Goal: Task Accomplishment & Management: Use online tool/utility

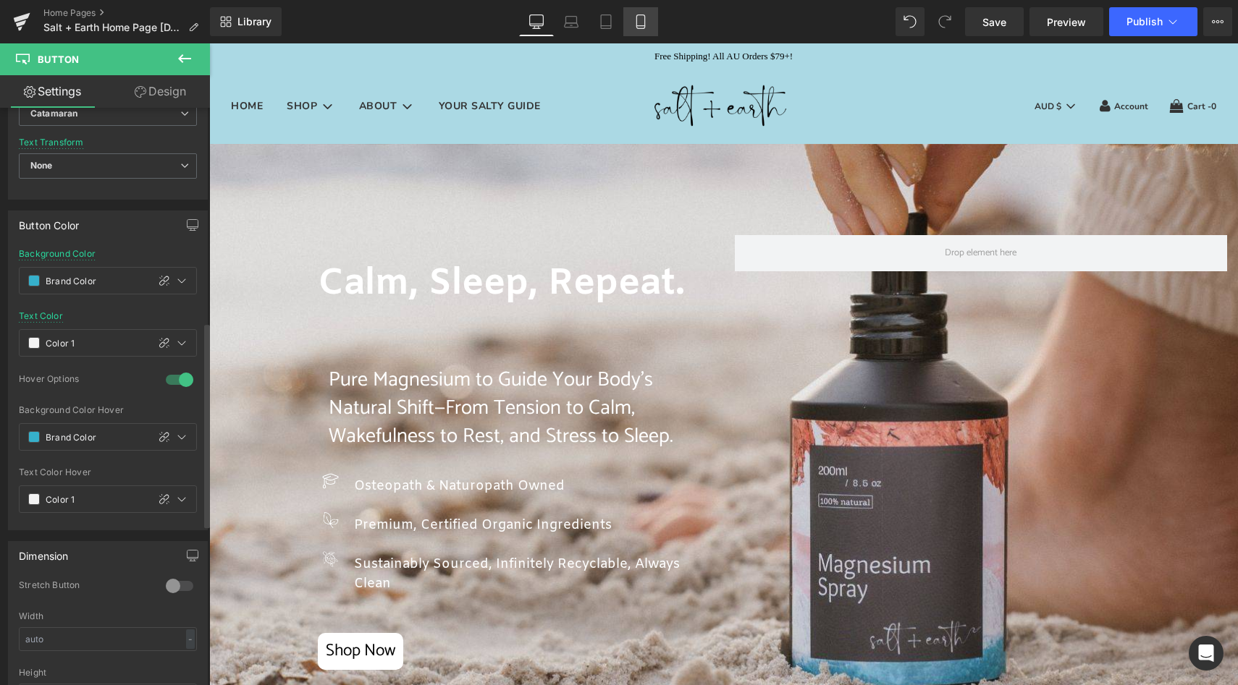
type input "0"
type input "Color 3"
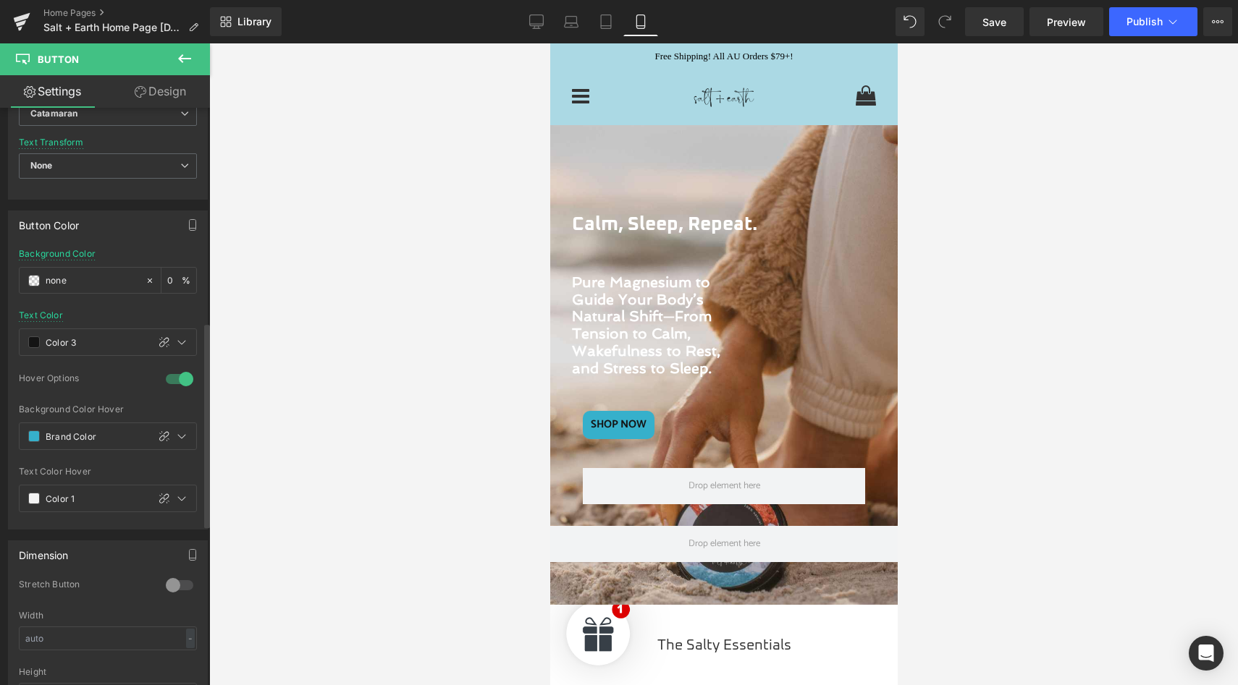
scroll to position [151, 0]
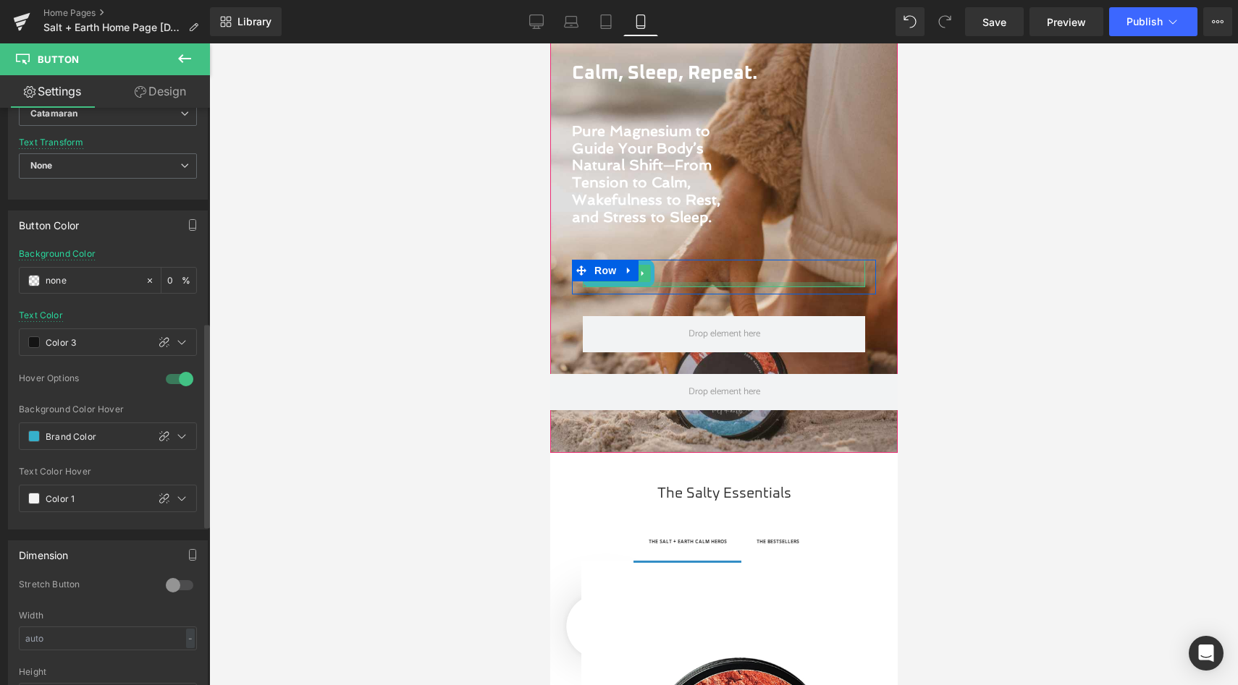
click at [609, 284] on div at bounding box center [723, 284] width 282 height 5
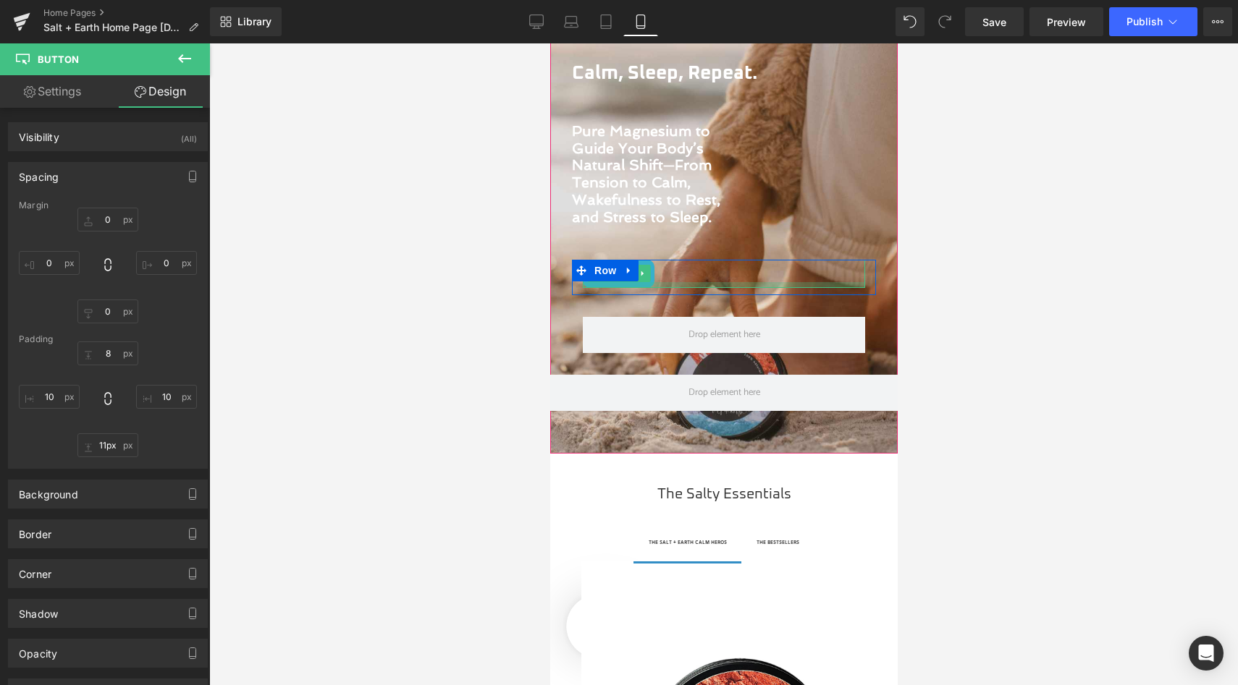
type input "12px"
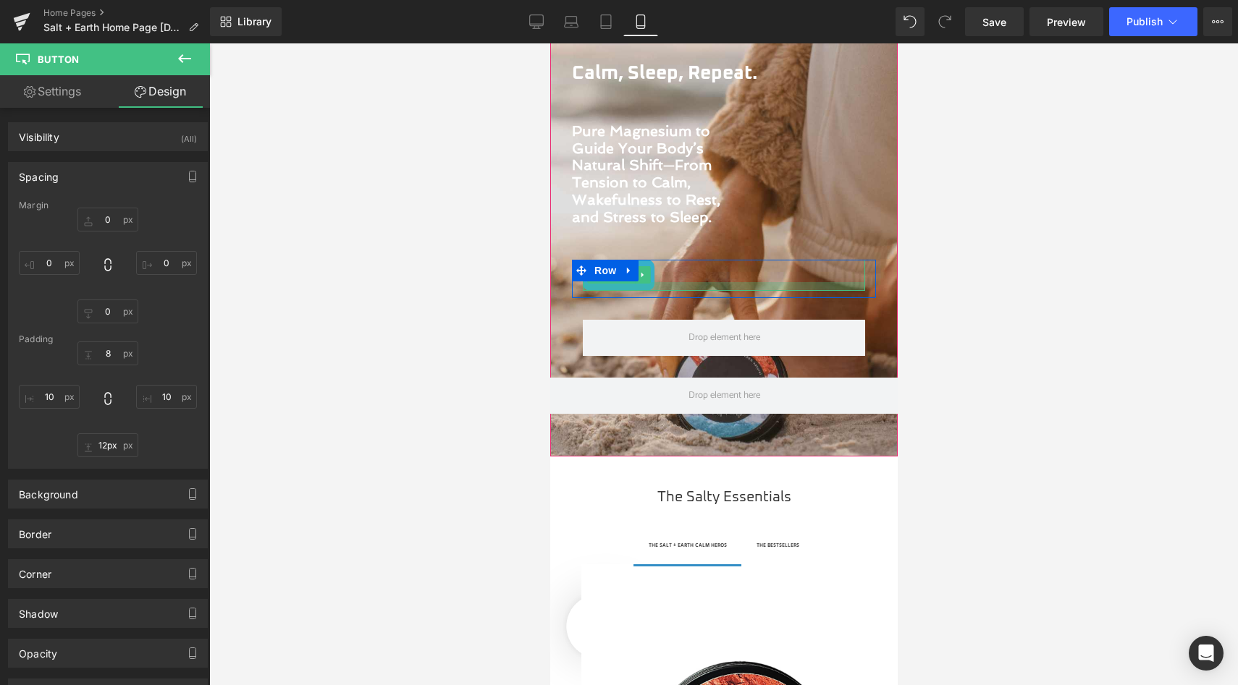
click at [613, 287] on div at bounding box center [723, 286] width 282 height 9
click at [612, 284] on span "Button" at bounding box center [617, 274] width 33 height 17
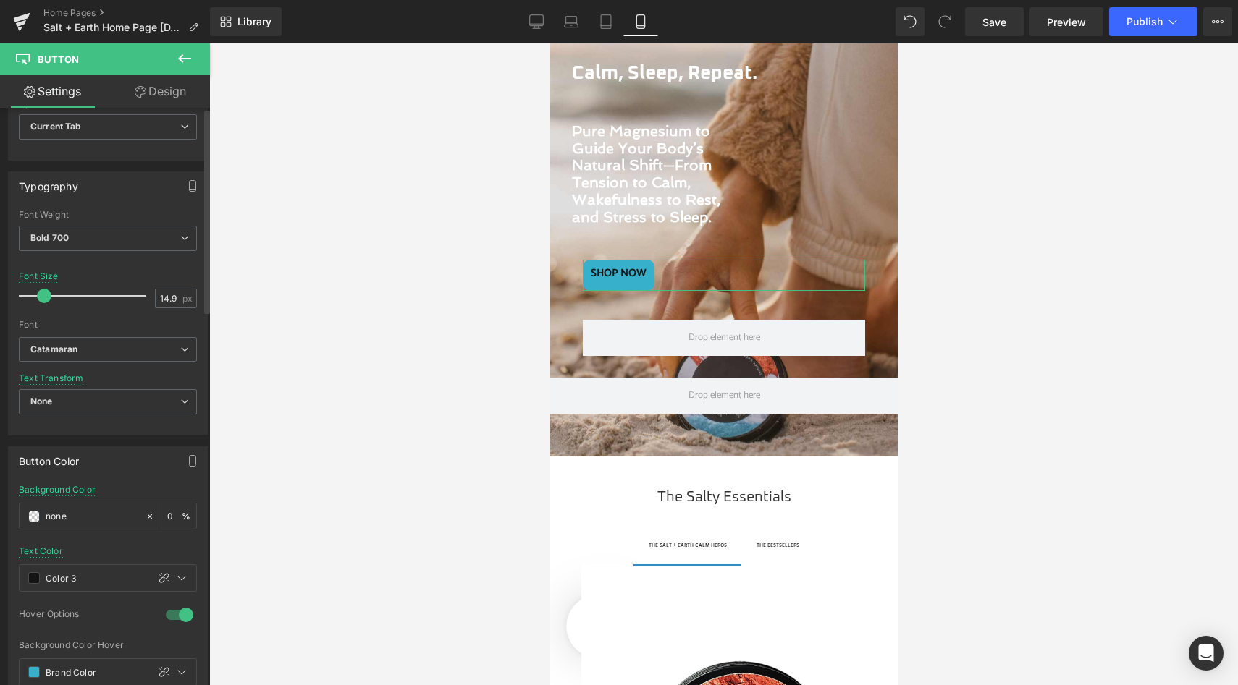
scroll to position [713, 0]
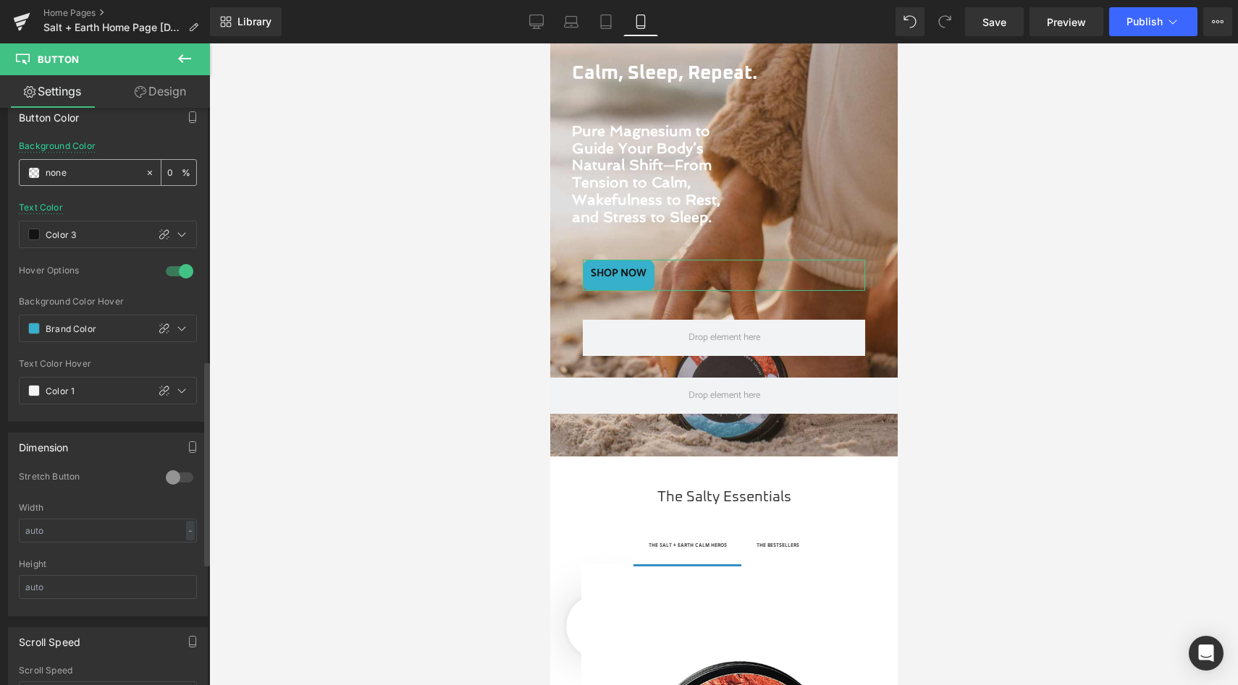
click at [29, 170] on span at bounding box center [34, 173] width 12 height 12
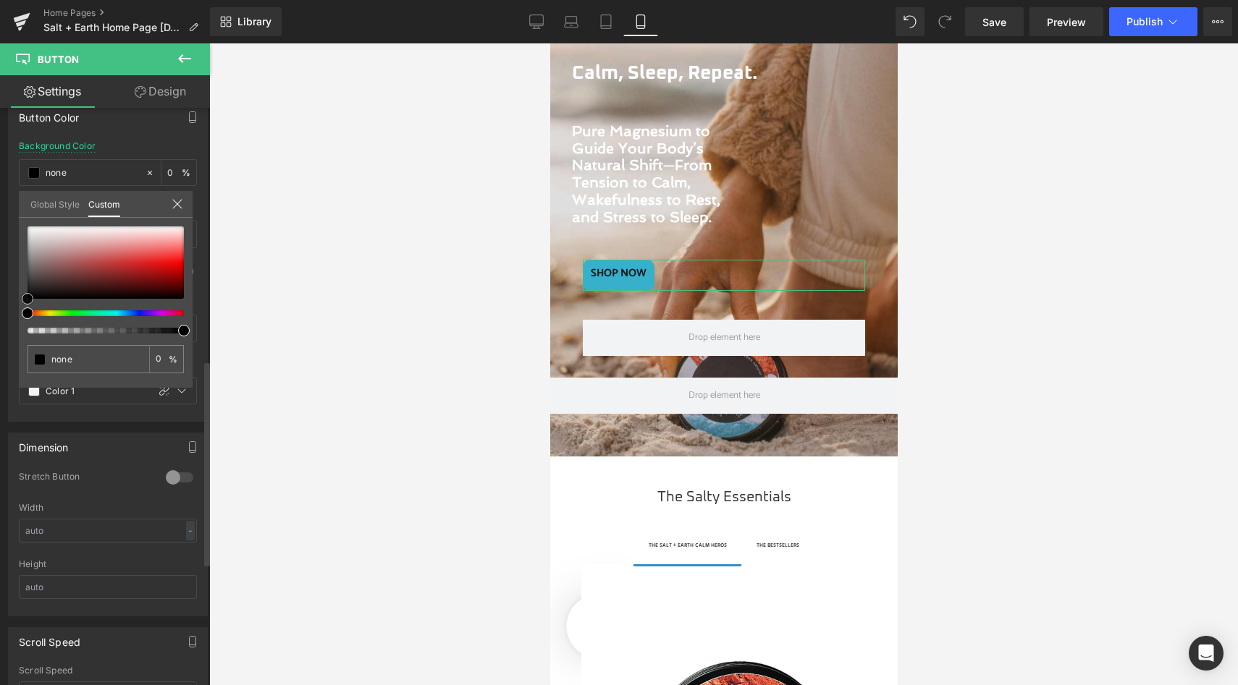
type input "#000000"
type input "100"
type input "#000000"
type input "100"
type input "#050505"
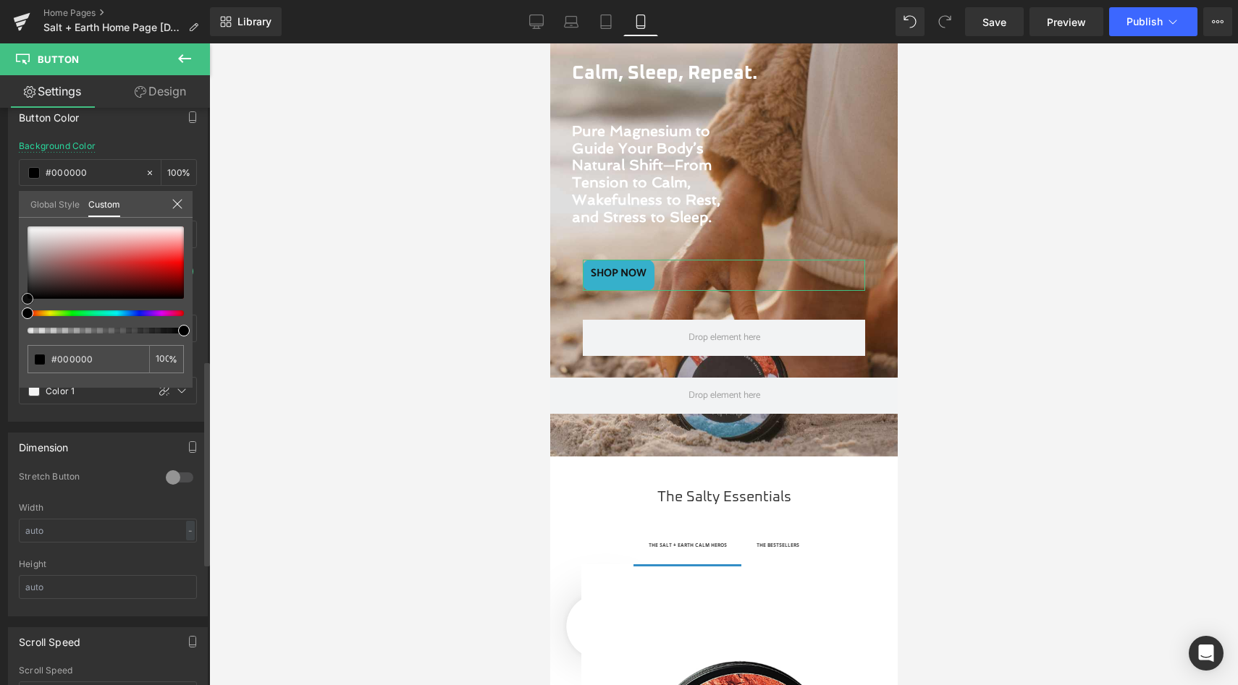
type input "#050505"
type input "#161616"
type input "#232323"
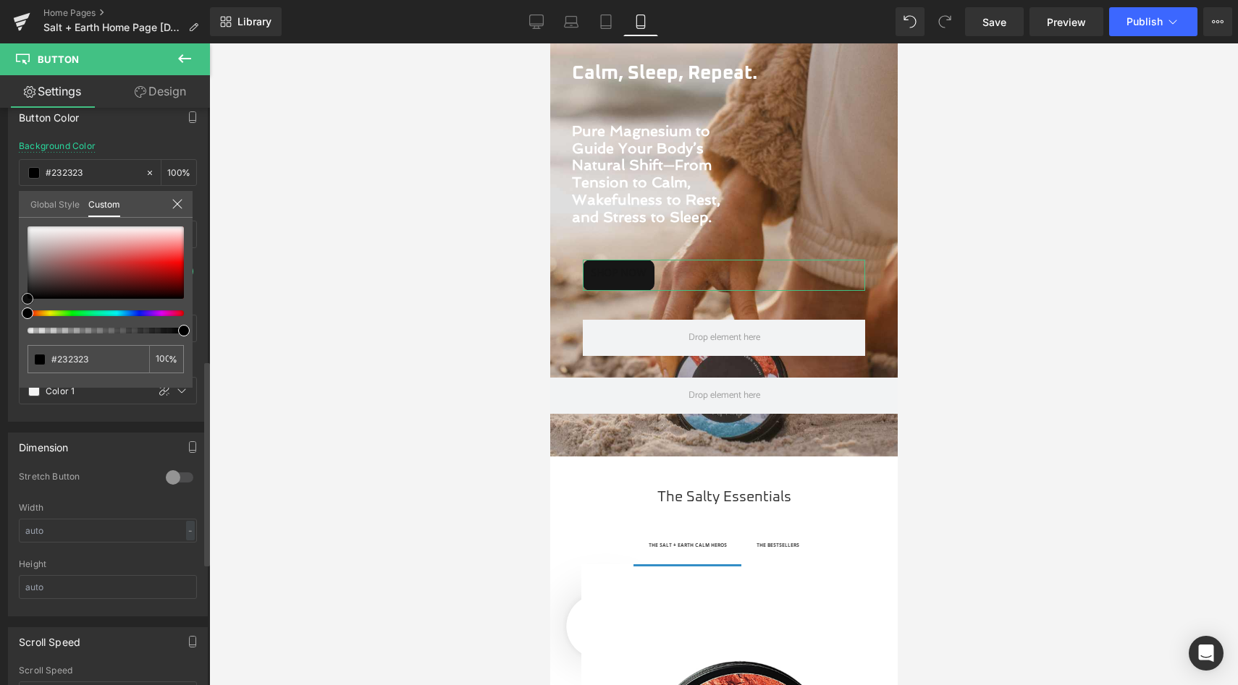
type input "#3d3d3d"
type input "#4c4c4c"
type input "#606060"
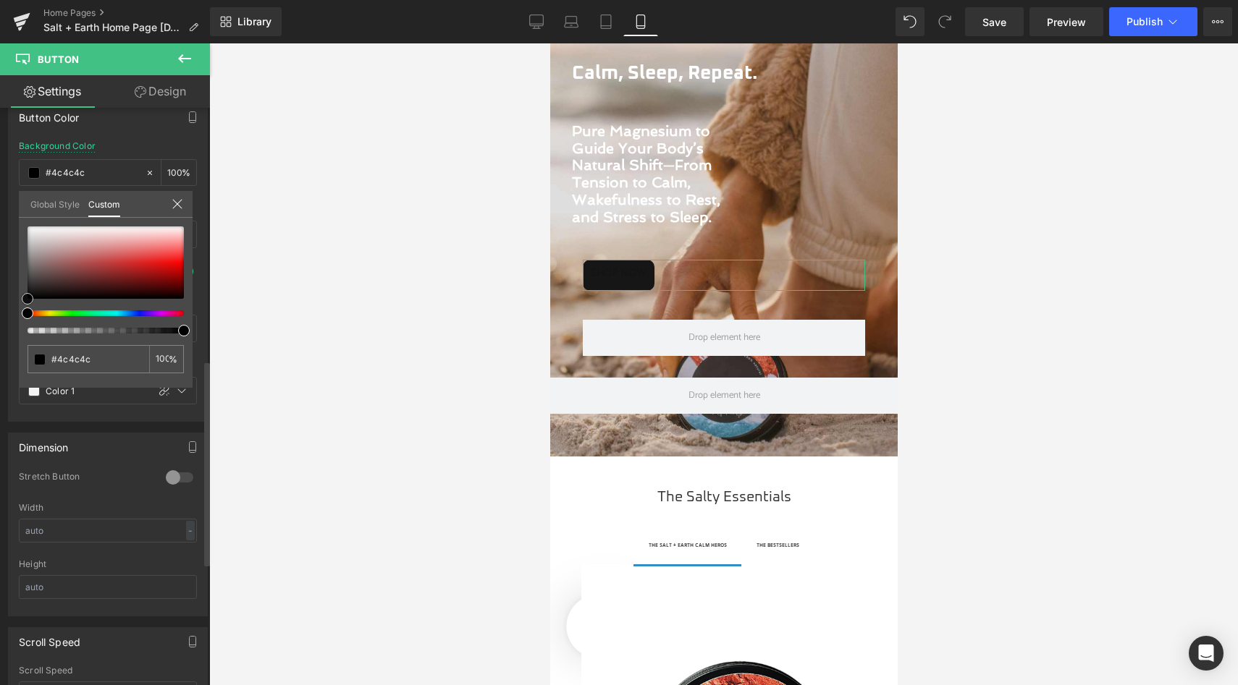
type input "#606060"
type input "#7c7c7c"
type input "#8e8e8e"
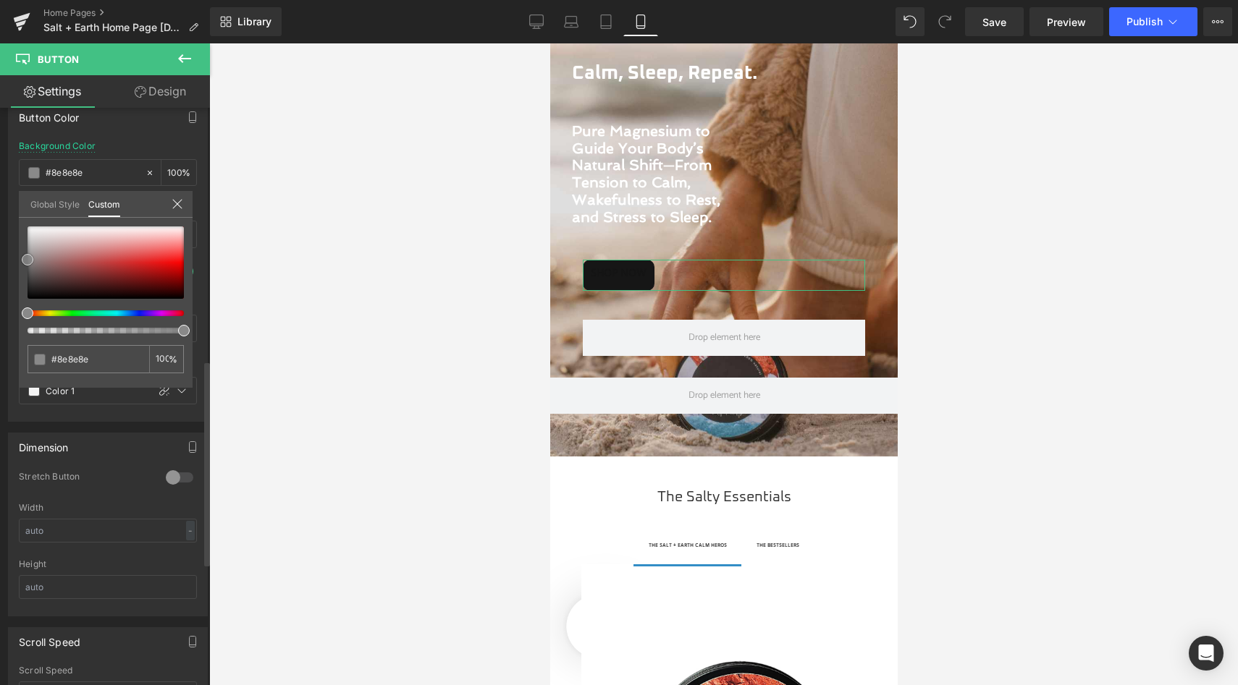
type input "#a3a3a3"
type input "#adadad"
type input "#bababa"
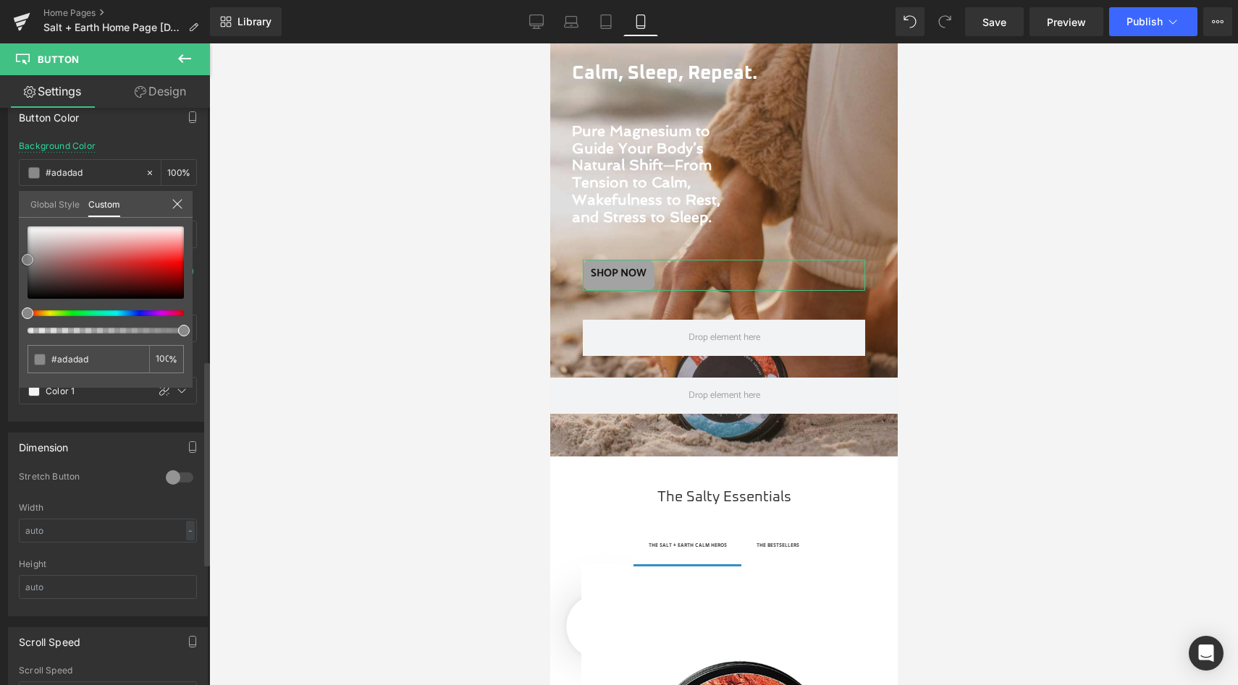
type input "#bababa"
type input "#c4c4c4"
type input "#d6d6d6"
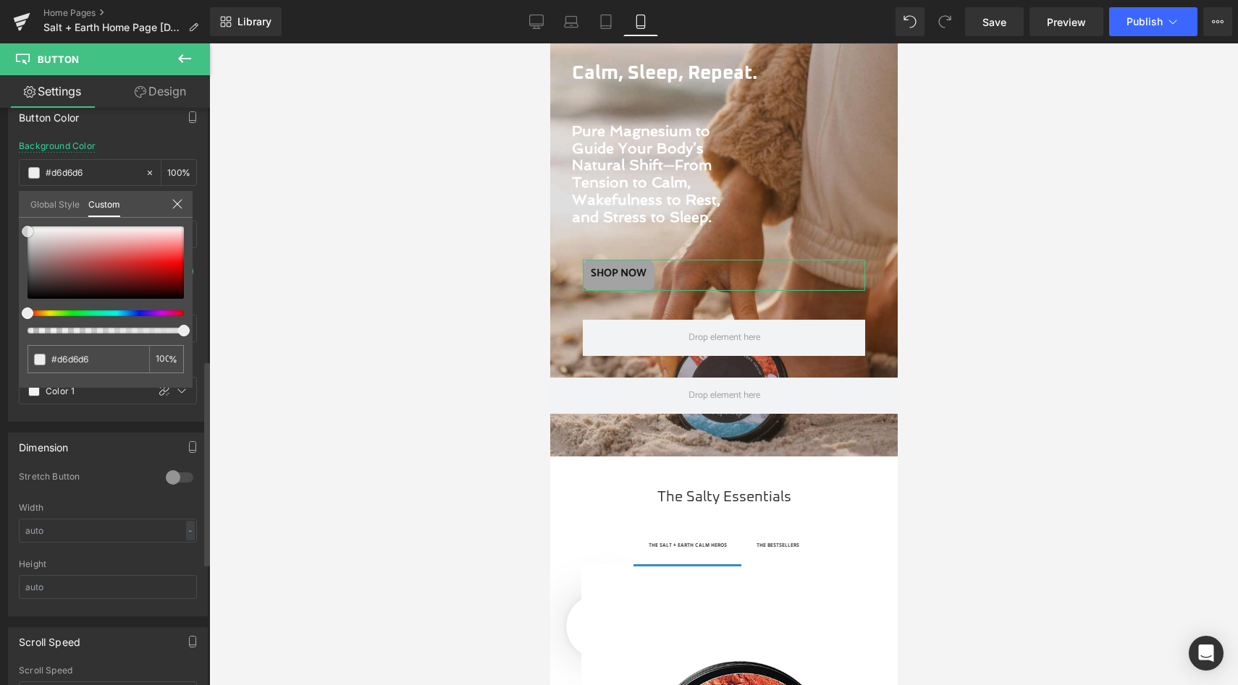
type input "#e5e5e5"
type input "#f2f2f2"
type input "#fcfcfc"
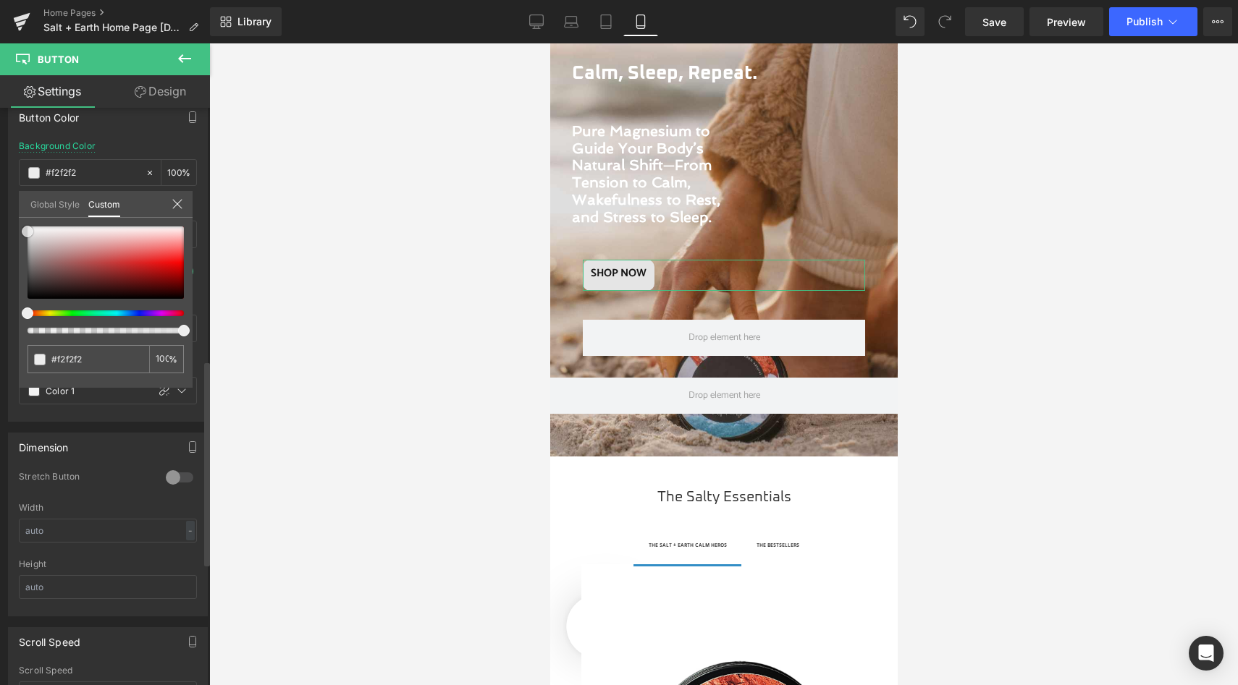
type input "#fcfcfc"
type input "#ffffff"
drag, startPoint x: 32, startPoint y: 296, endPoint x: 25, endPoint y: 216, distance: 80.6
click at [25, 216] on div "Global Style Custom Edit styles #ffffff 100 %" at bounding box center [106, 213] width 174 height 44
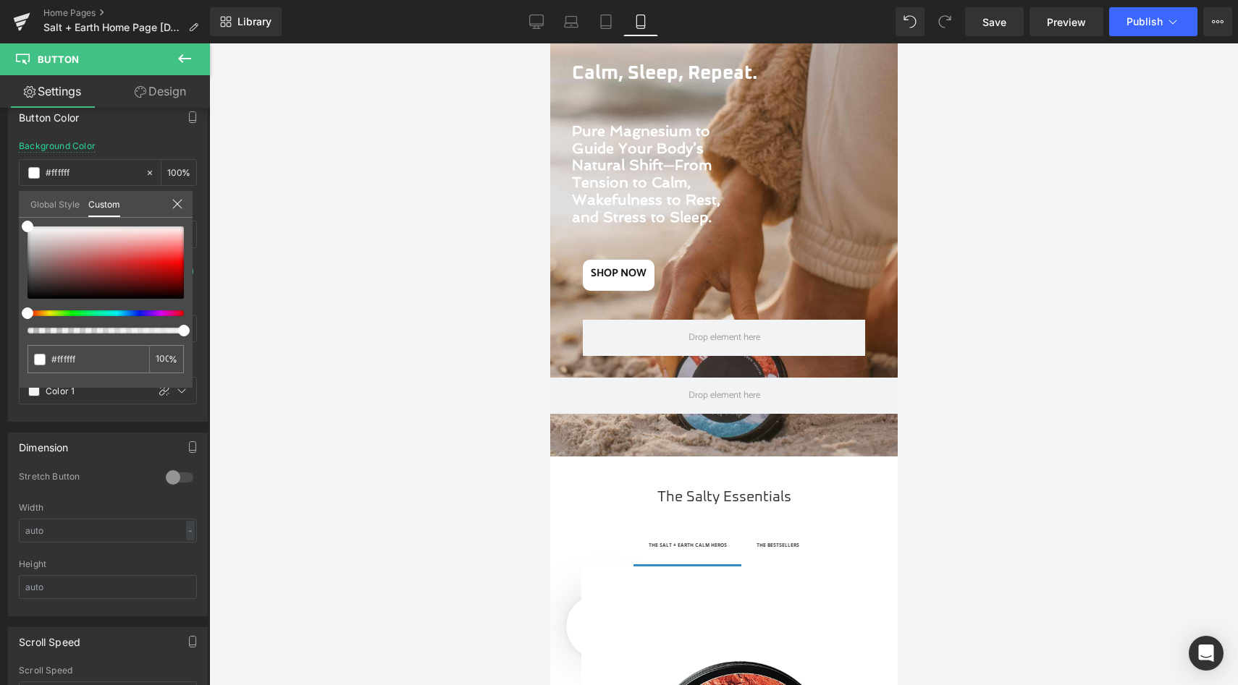
click at [518, 290] on div at bounding box center [723, 364] width 1029 height 642
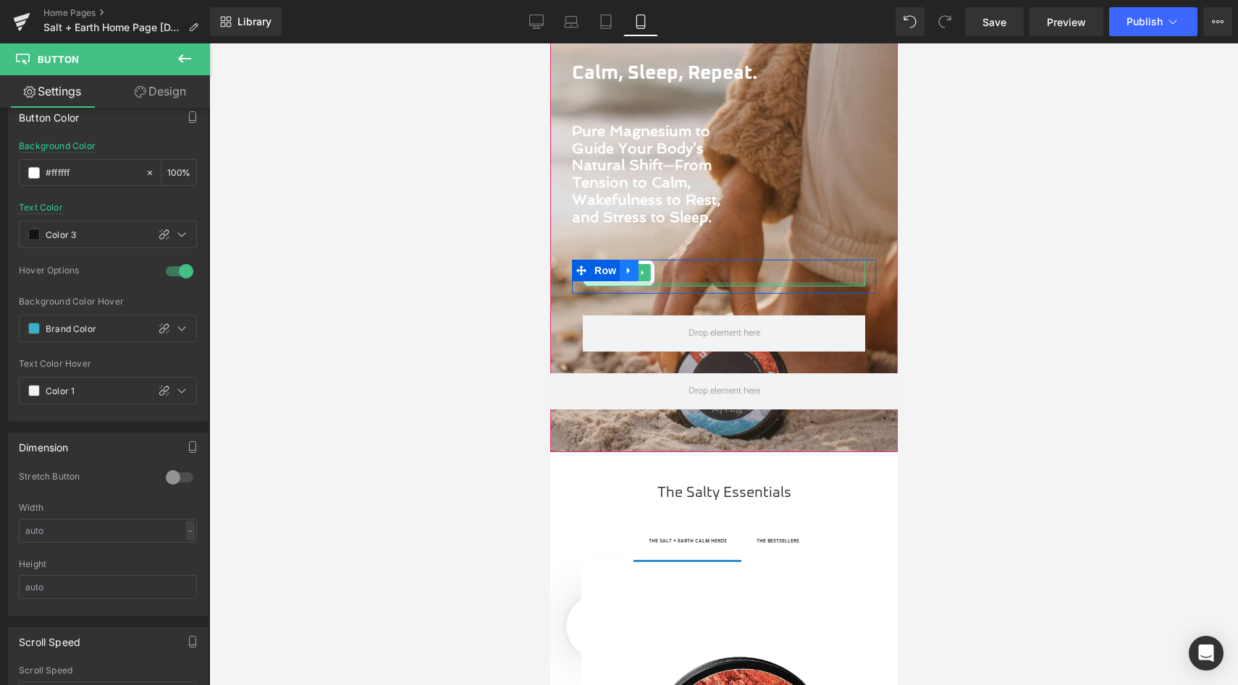
click at [615, 281] on div "SHOP NOW [GEOGRAPHIC_DATA]" at bounding box center [723, 277] width 304 height 34
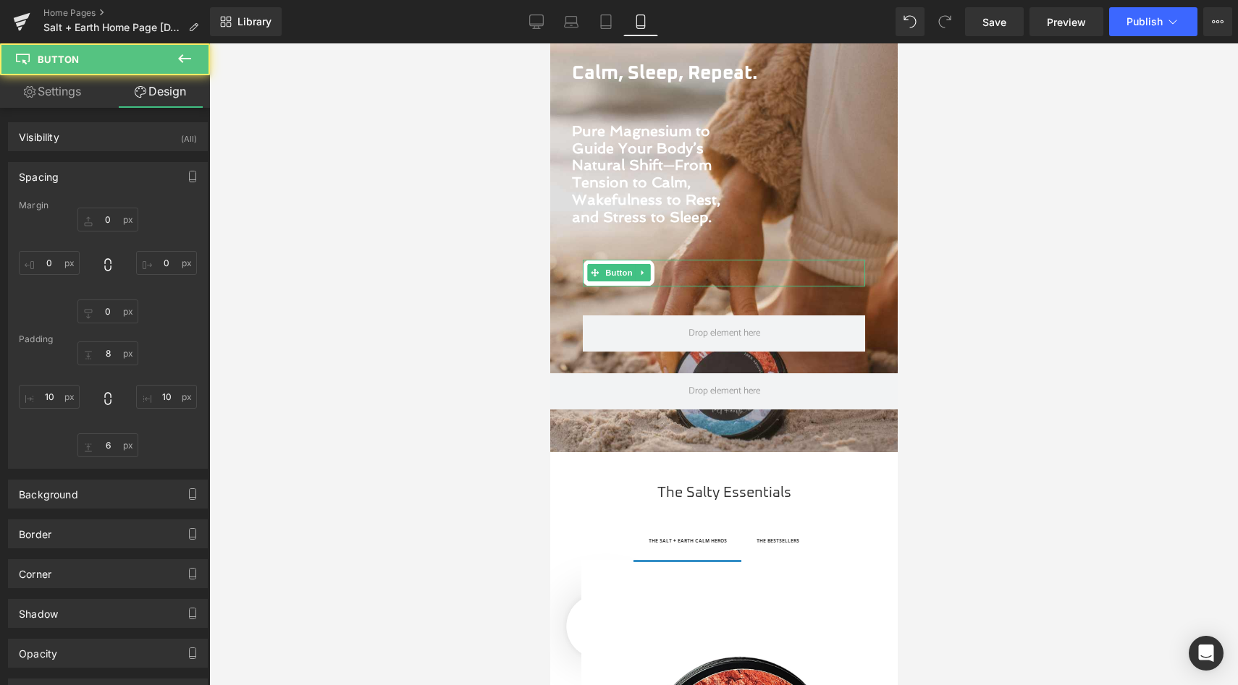
click at [425, 286] on div at bounding box center [723, 364] width 1029 height 642
click at [458, 314] on div at bounding box center [723, 364] width 1029 height 642
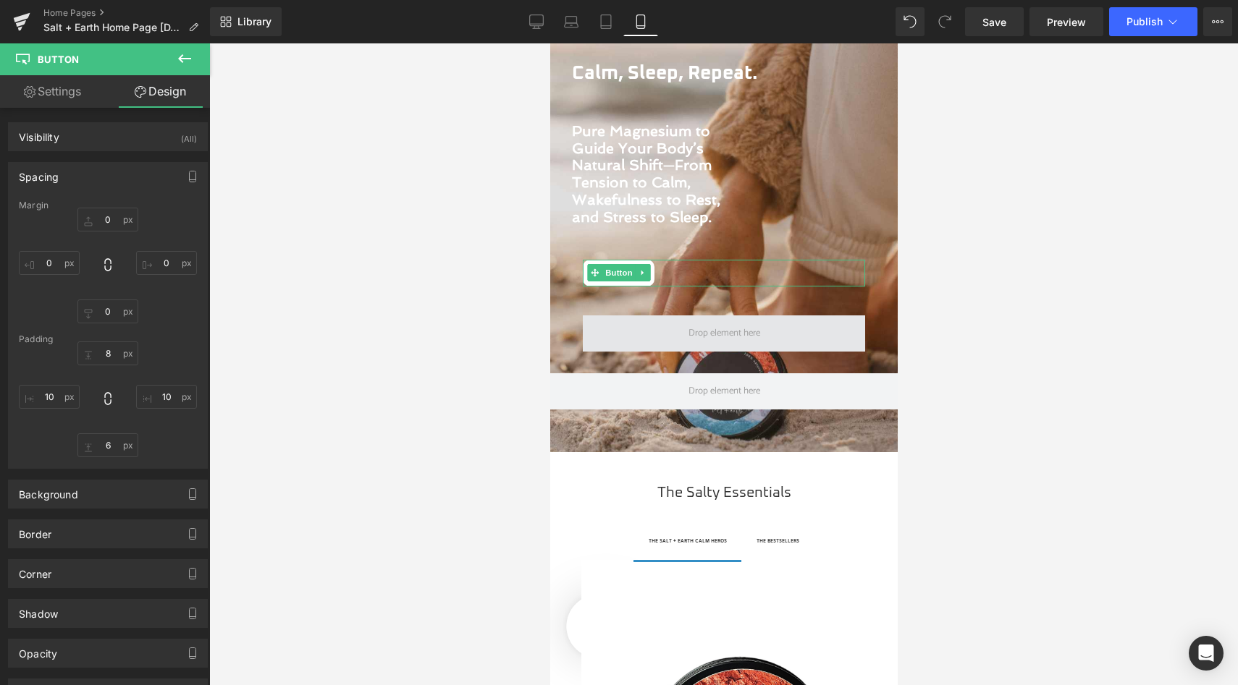
click at [646, 331] on span at bounding box center [723, 334] width 282 height 36
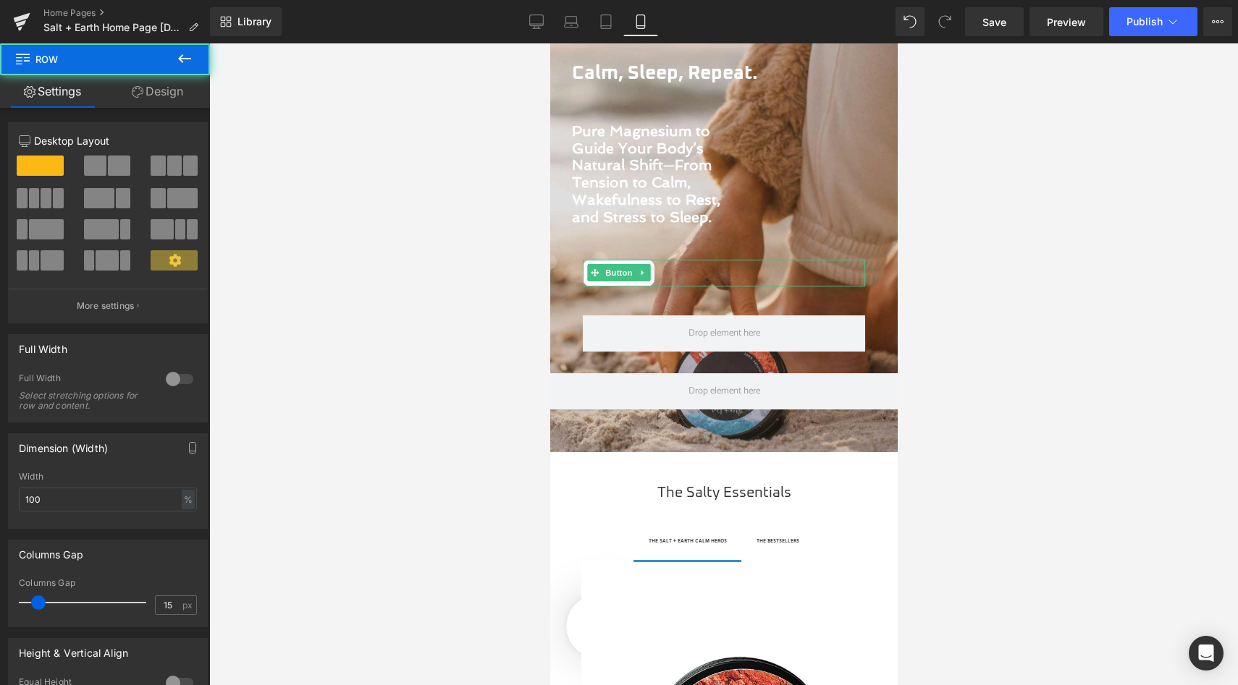
click at [502, 216] on div at bounding box center [723, 364] width 1029 height 642
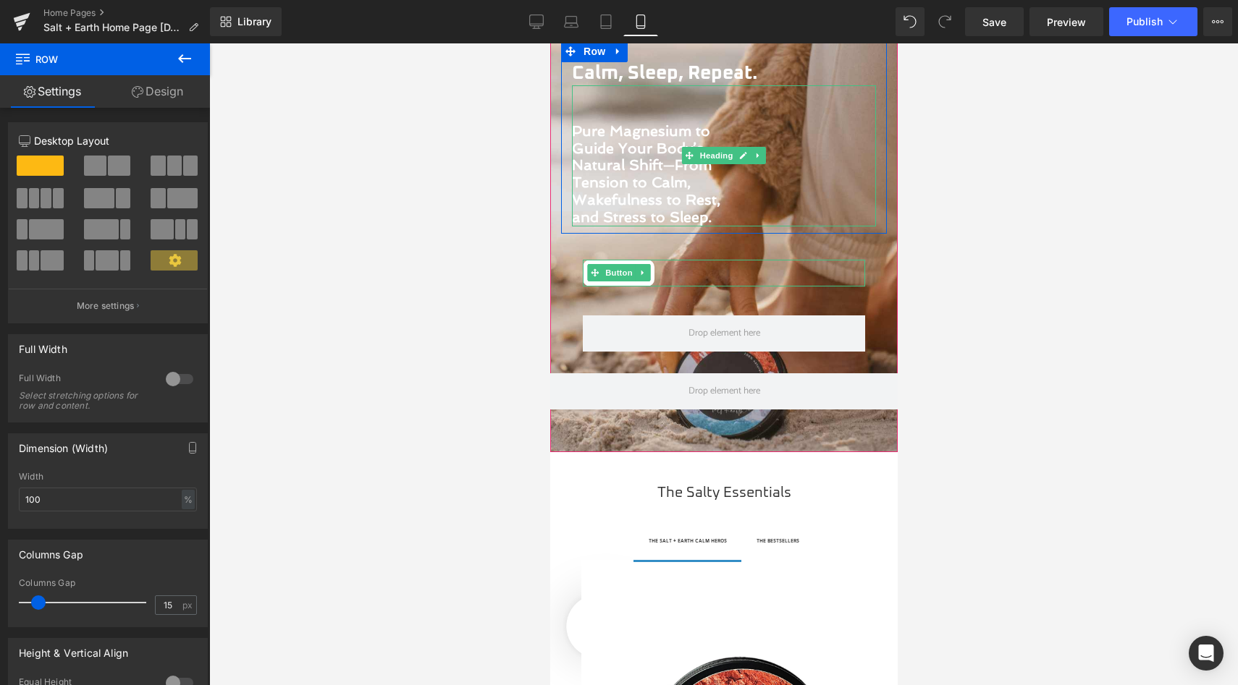
click at [611, 191] on h1 "Pure Magnesium to Guide Your Body’s Natural Shift—From Tension to Calm, Wakeful…" at bounding box center [654, 175] width 166 height 104
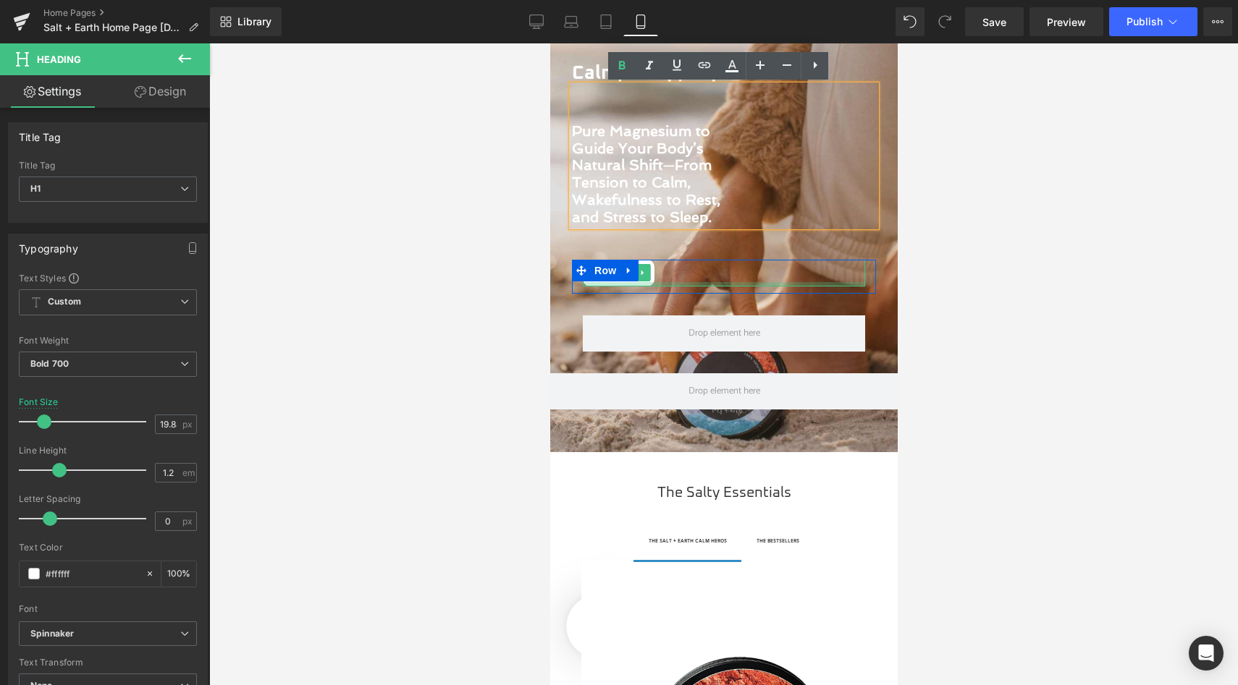
click at [608, 283] on div at bounding box center [723, 284] width 282 height 4
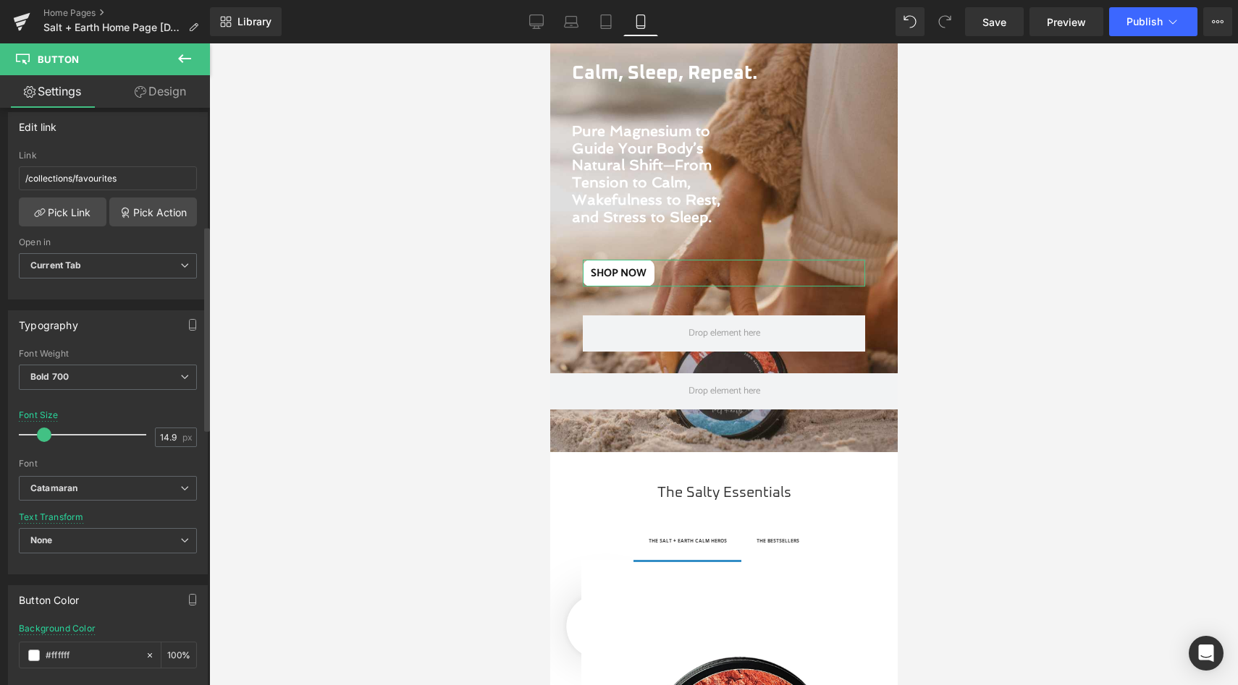
scroll to position [496, 0]
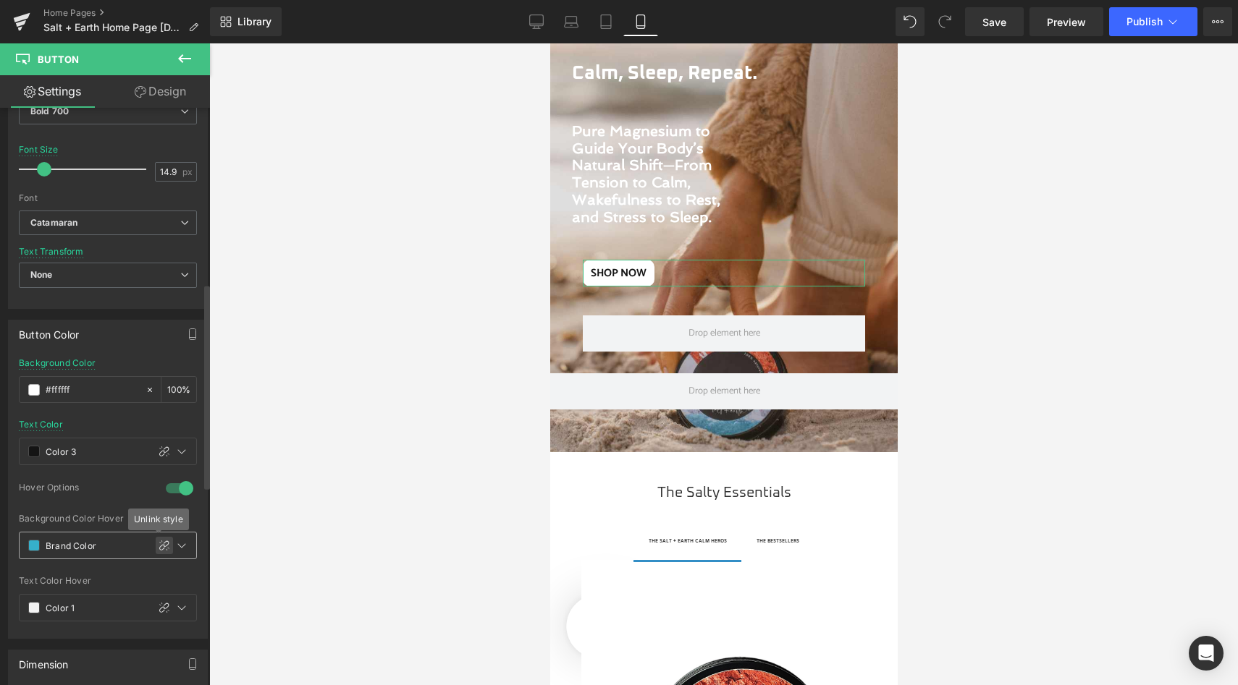
click at [163, 543] on icon at bounding box center [165, 546] width 12 height 12
type input "#36b0cb"
type input "100"
click at [147, 543] on icon at bounding box center [150, 546] width 10 height 10
type input "none"
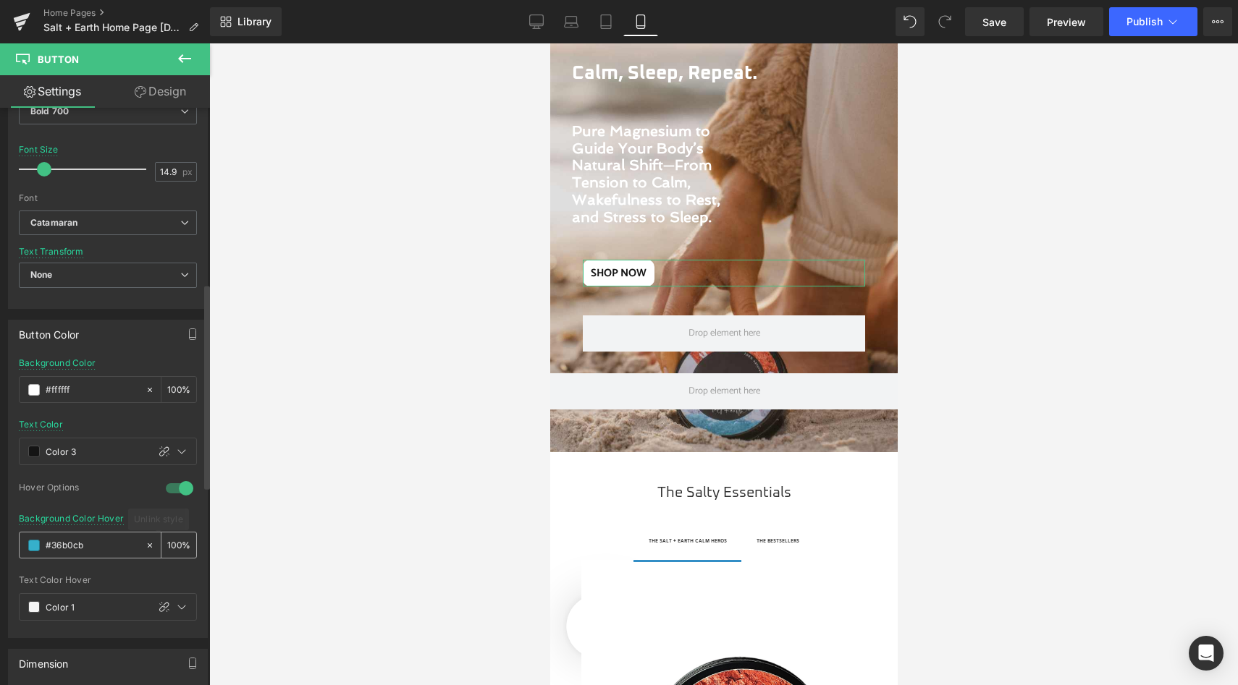
type input "0"
click at [37, 605] on span at bounding box center [34, 607] width 12 height 12
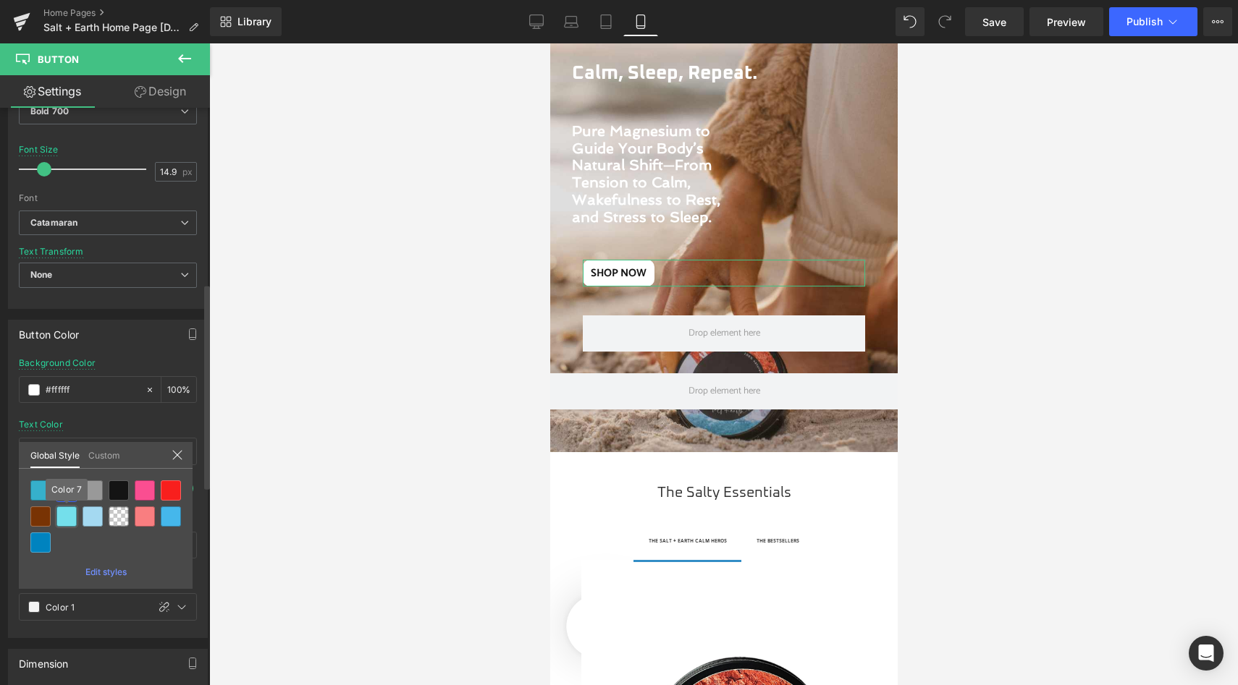
click at [62, 515] on div at bounding box center [66, 517] width 20 height 20
type input "Color 7"
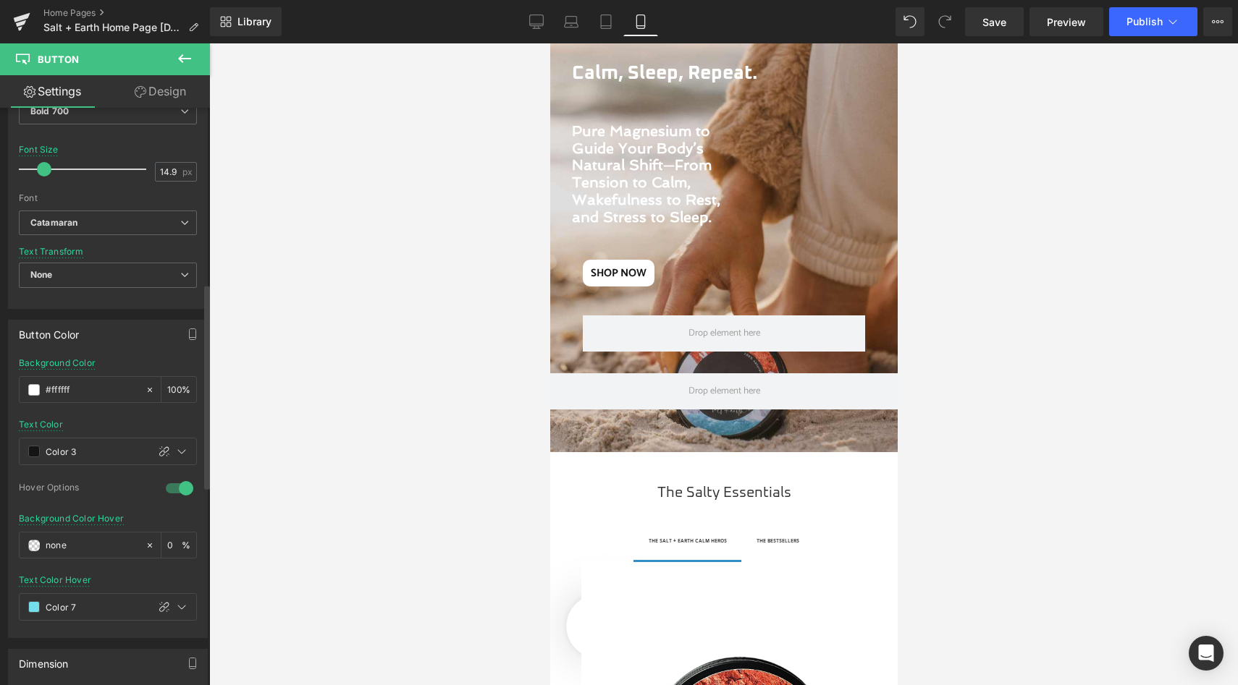
click at [327, 479] on div at bounding box center [723, 364] width 1029 height 642
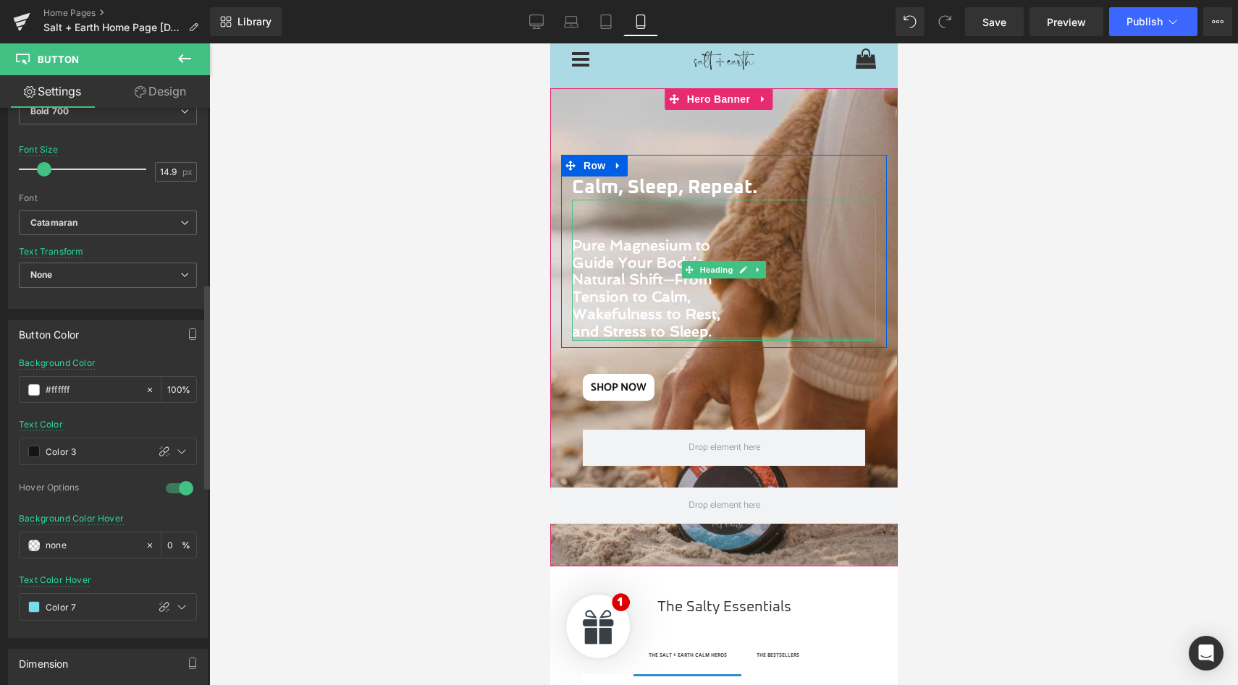
scroll to position [0, 0]
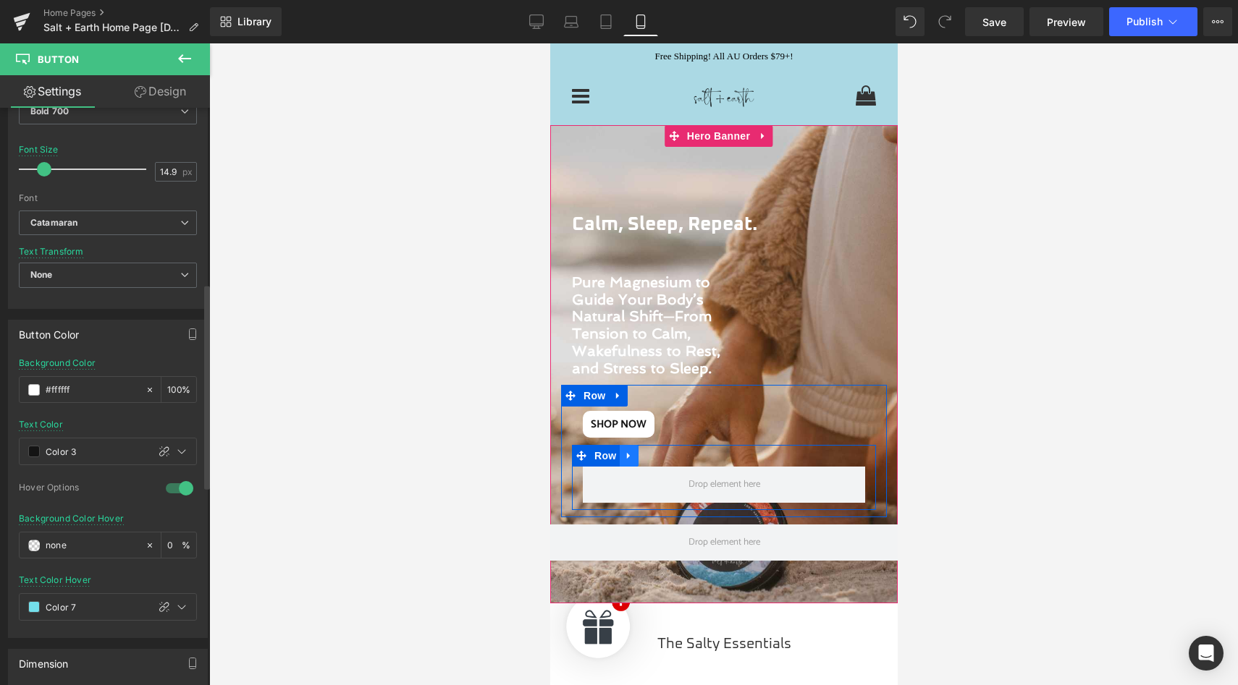
click at [624, 459] on icon at bounding box center [628, 456] width 10 height 11
click at [658, 462] on link at bounding box center [665, 456] width 19 height 22
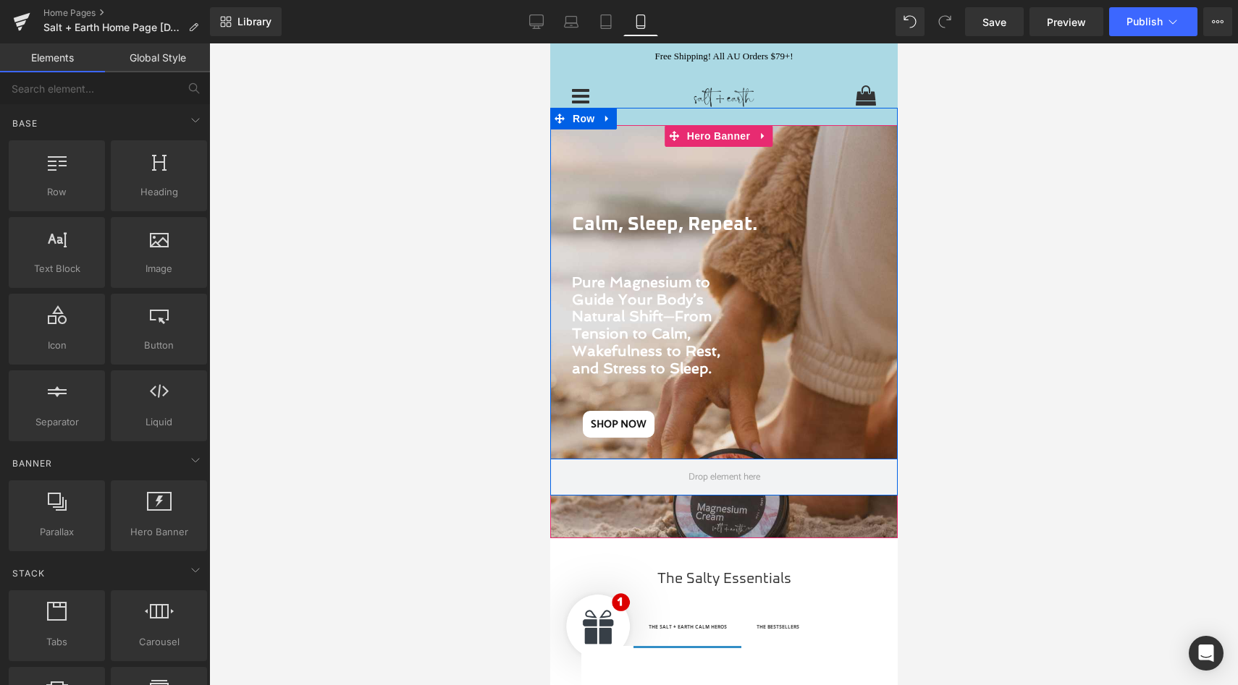
click at [807, 151] on div "Calm, Sleep, Repeat. Heading Pure Magnesium to Guide Your Body’s Natural Shift—…" at bounding box center [722, 284] width 347 height 352
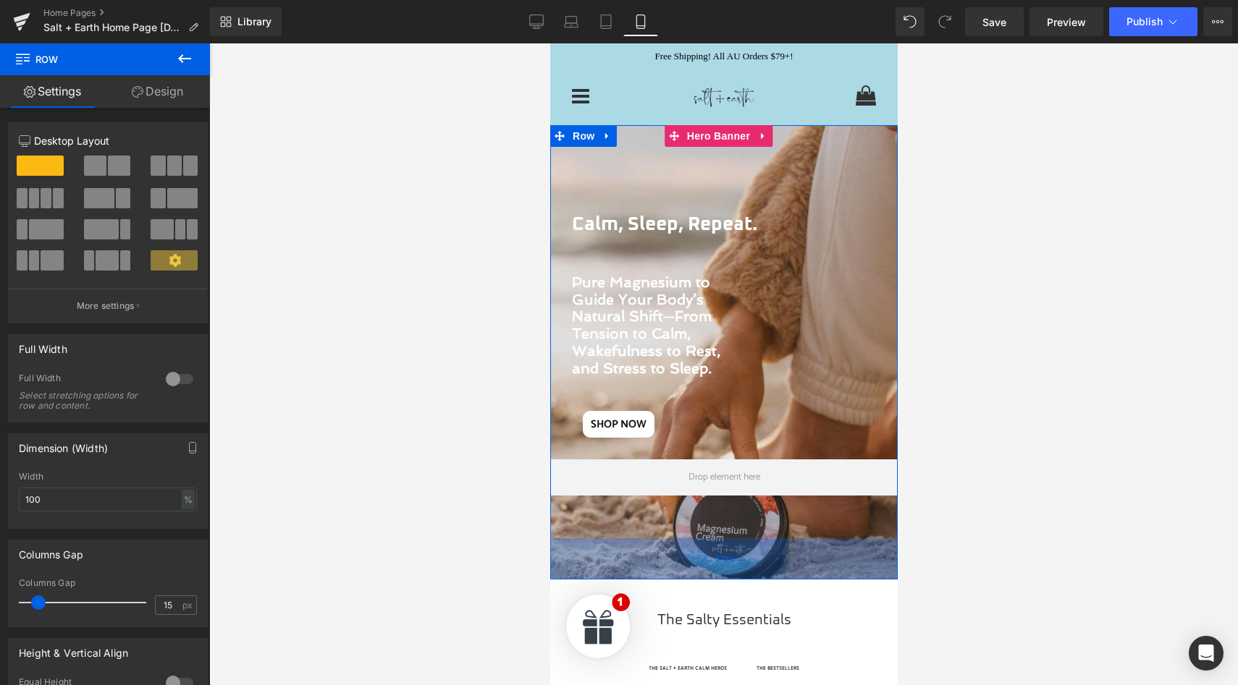
drag, startPoint x: 750, startPoint y: 535, endPoint x: 759, endPoint y: 576, distance: 42.2
click at [759, 576] on div "57px" at bounding box center [722, 559] width 347 height 41
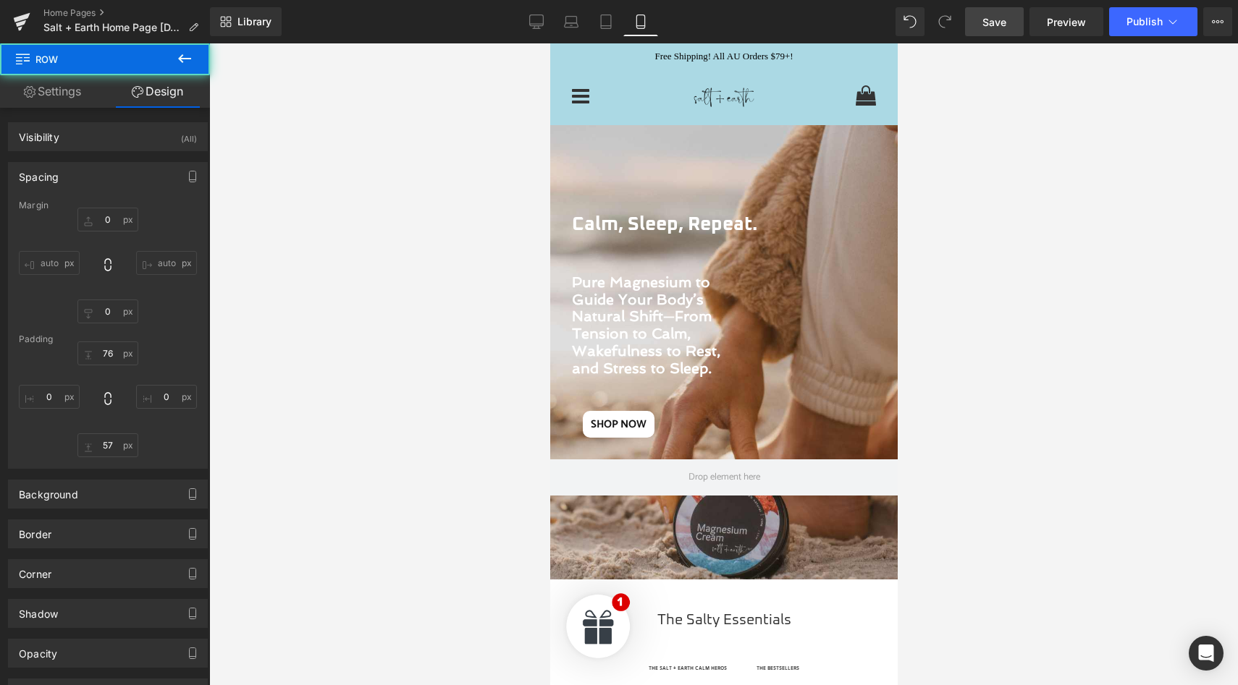
click at [987, 29] on link "Save" at bounding box center [994, 21] width 59 height 29
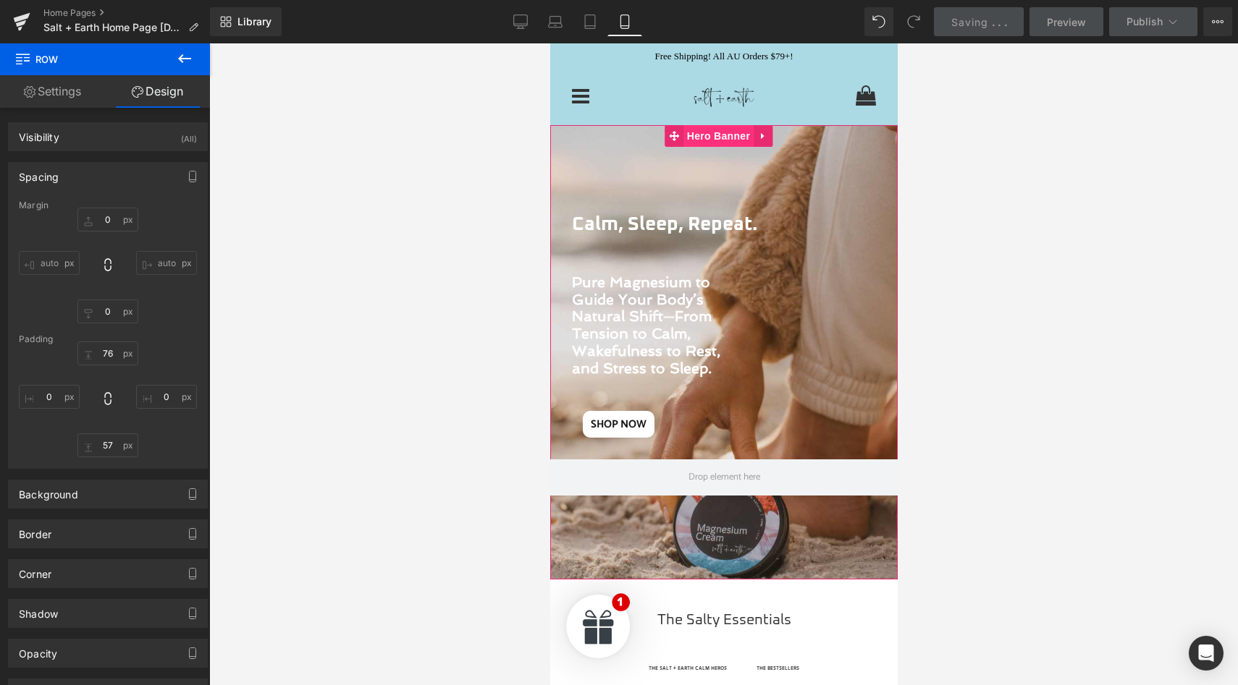
click at [700, 135] on span "Hero Banner" at bounding box center [718, 136] width 70 height 22
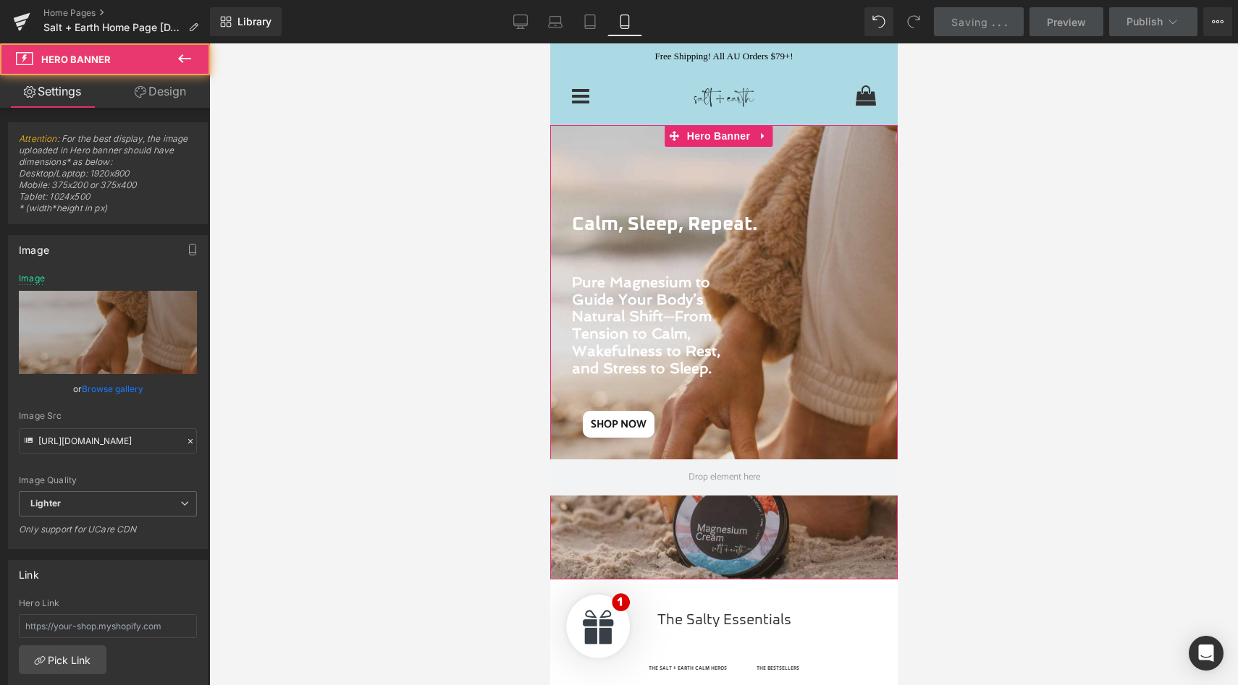
click at [178, 95] on link "Design" at bounding box center [160, 91] width 105 height 33
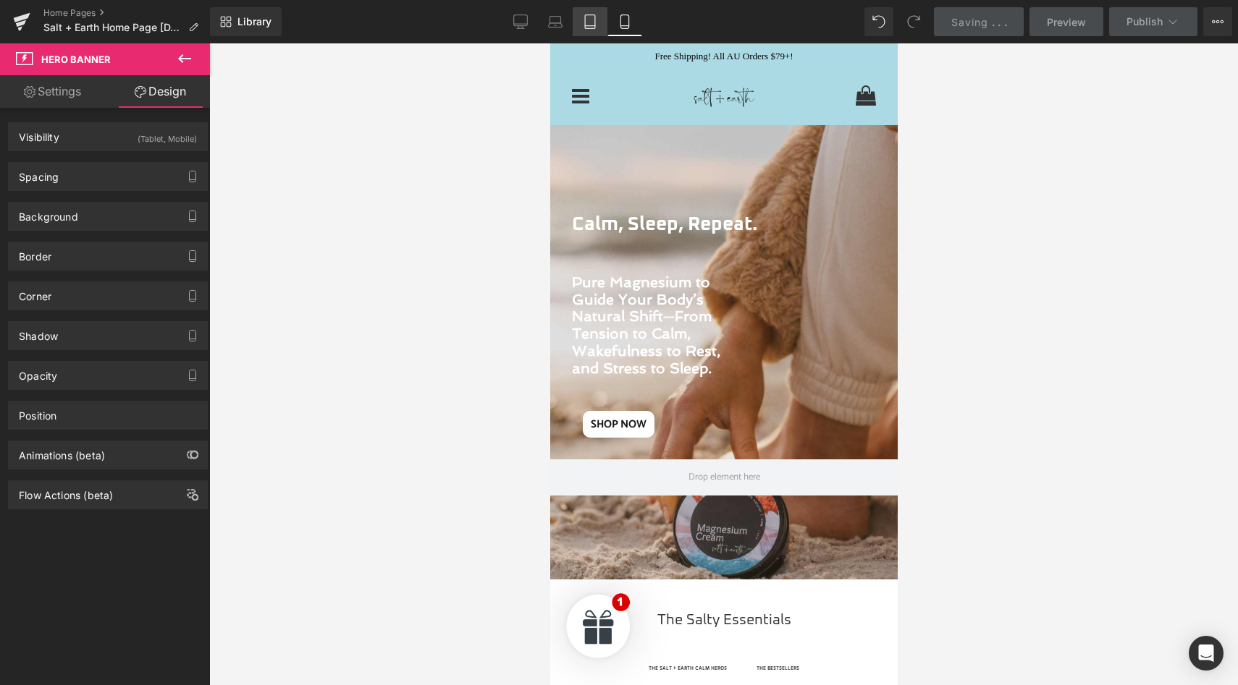
click at [584, 25] on icon at bounding box center [590, 21] width 14 height 14
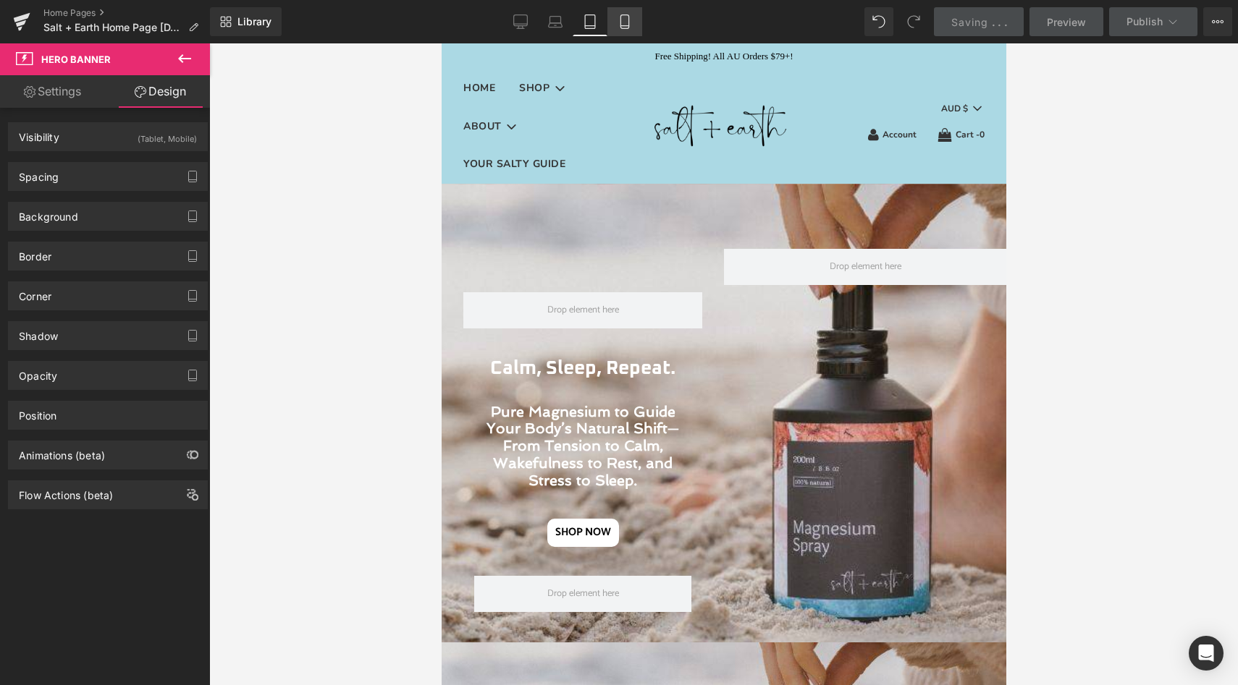
click at [620, 12] on link "Mobile" at bounding box center [624, 21] width 35 height 29
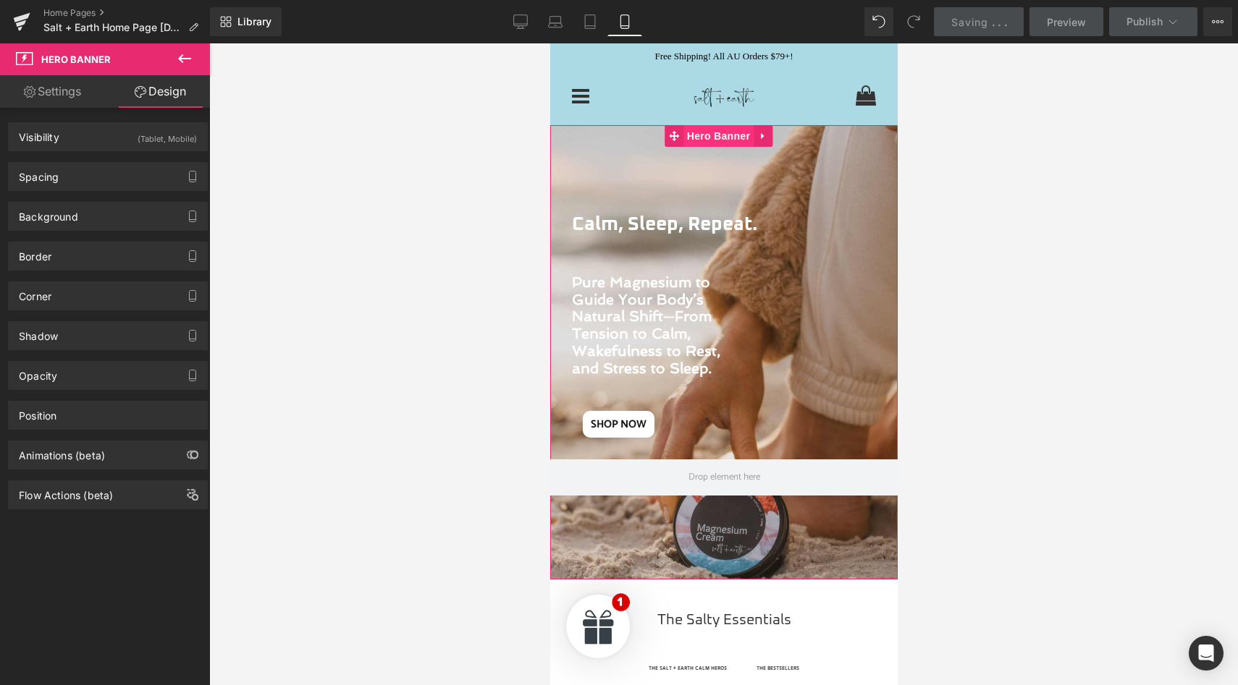
click at [698, 129] on span "Hero Banner" at bounding box center [718, 136] width 70 height 22
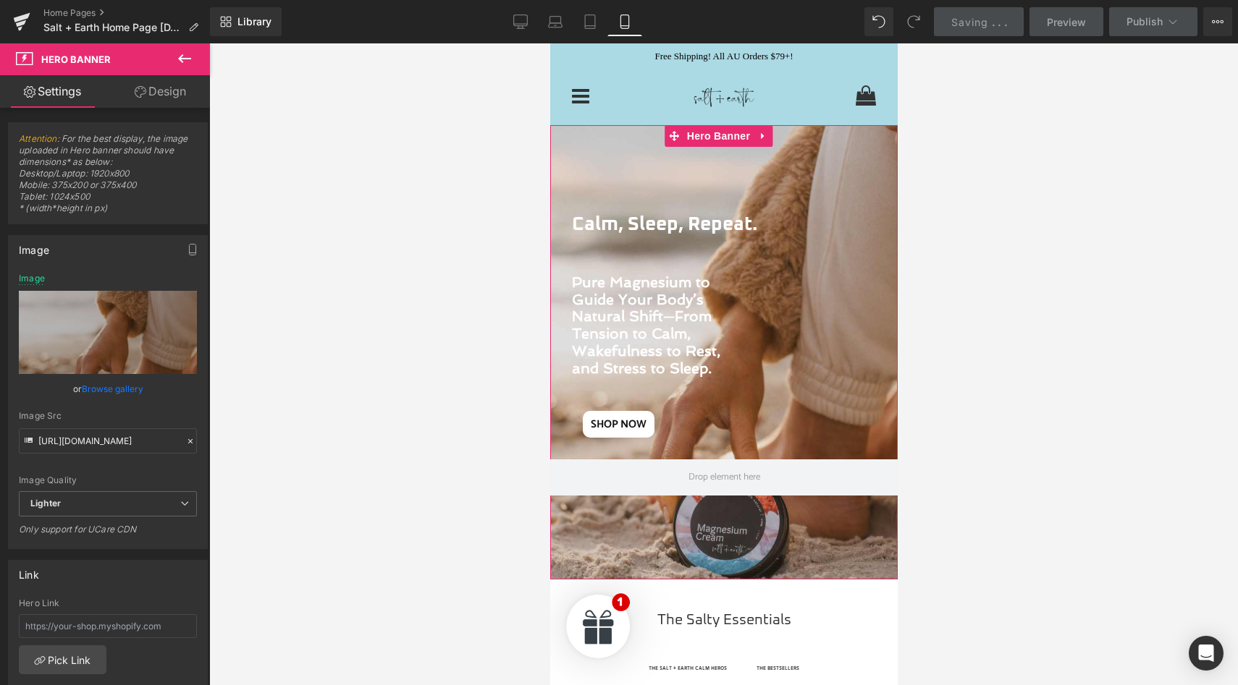
click at [153, 94] on link "Design" at bounding box center [160, 91] width 105 height 33
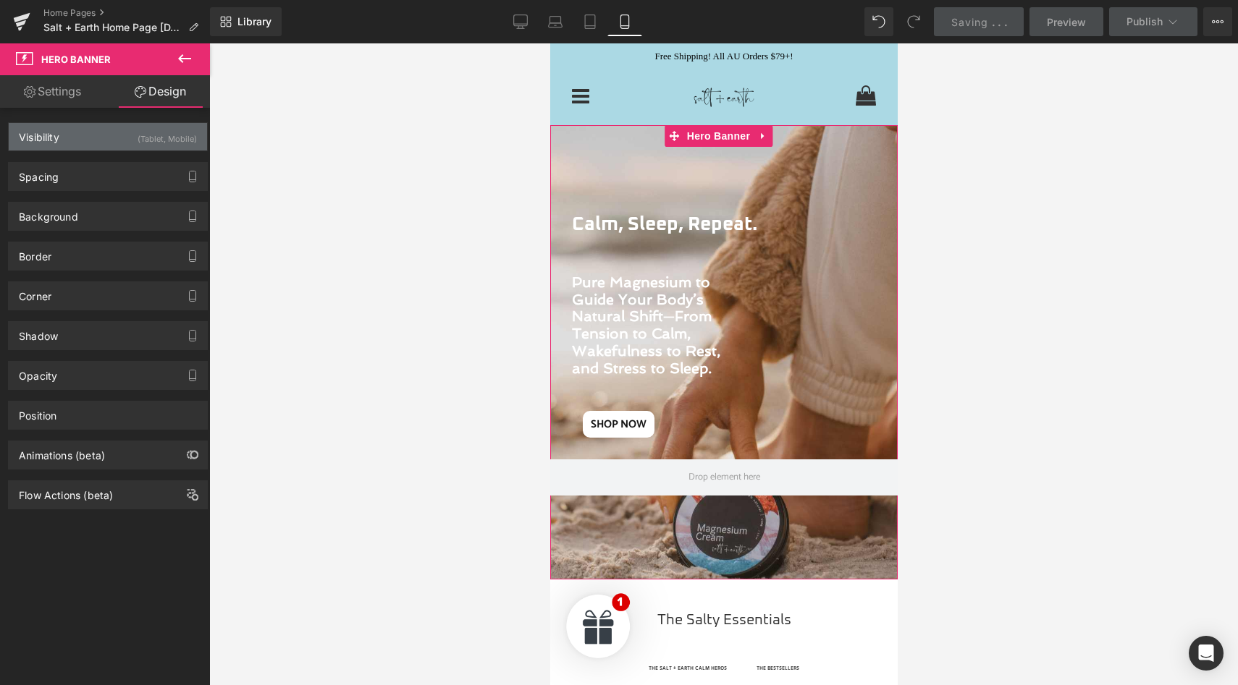
click at [174, 127] on div "(Tablet, Mobile)" at bounding box center [167, 135] width 59 height 24
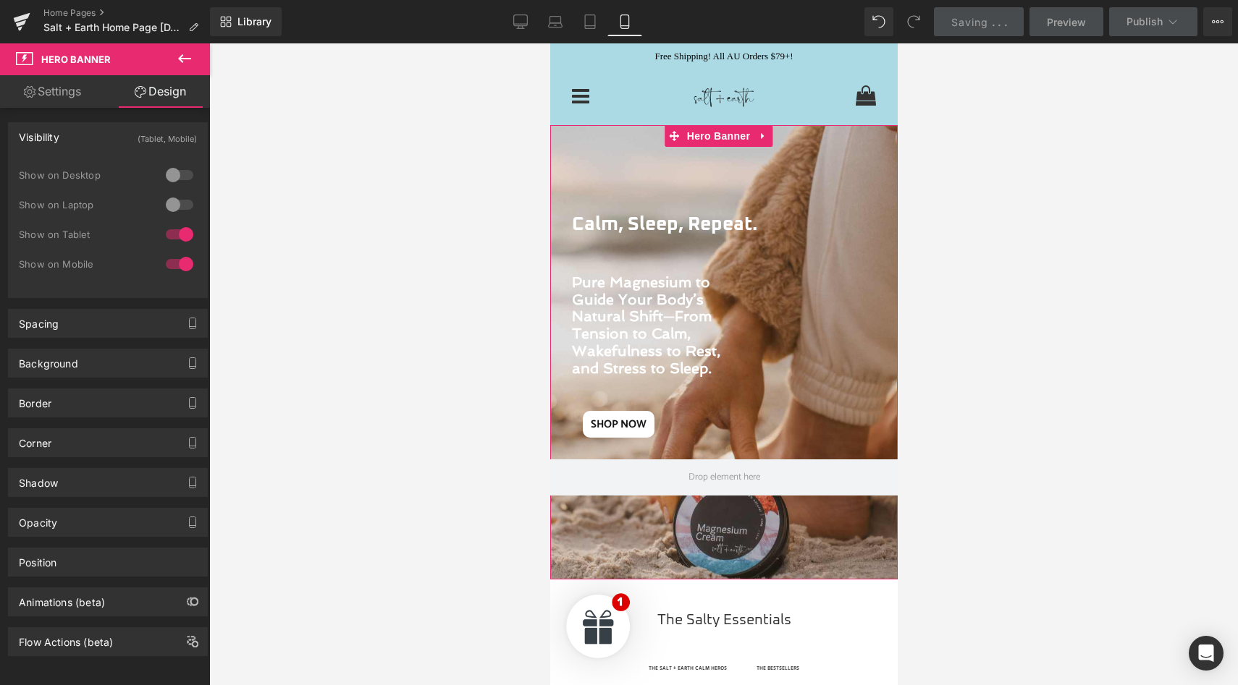
click at [180, 229] on div at bounding box center [179, 234] width 35 height 23
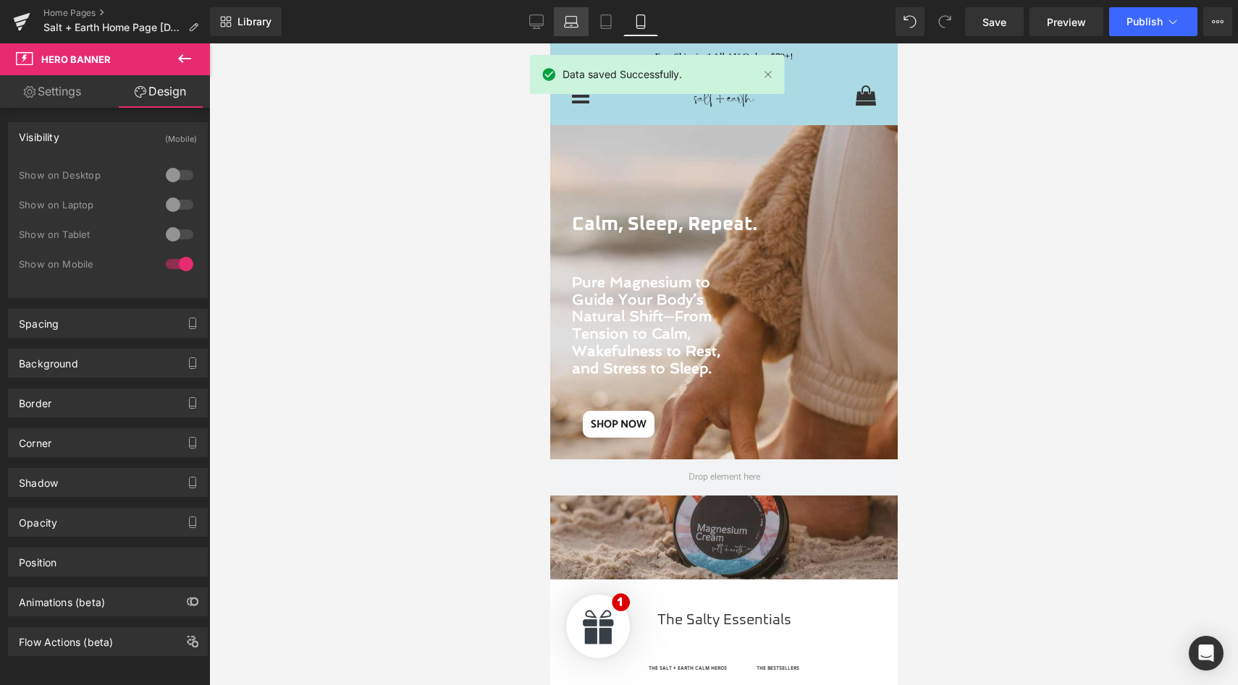
click at [585, 33] on link "Laptop" at bounding box center [571, 21] width 35 height 29
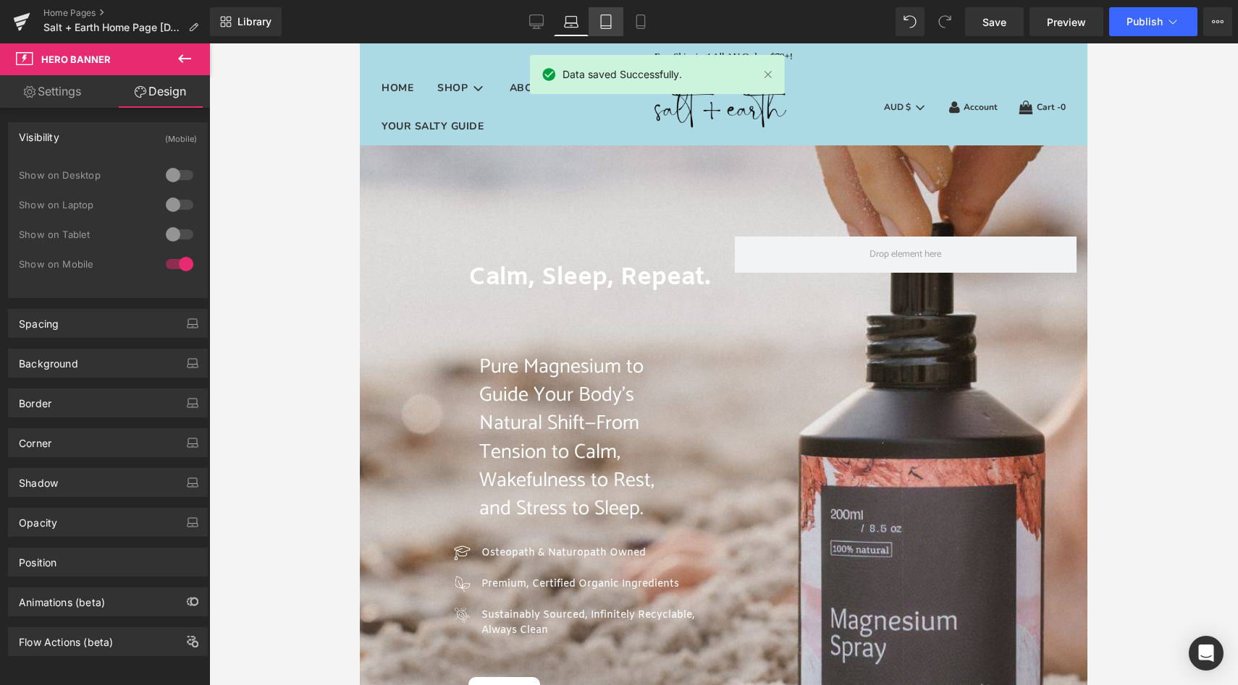
click at [607, 22] on icon at bounding box center [606, 21] width 14 height 14
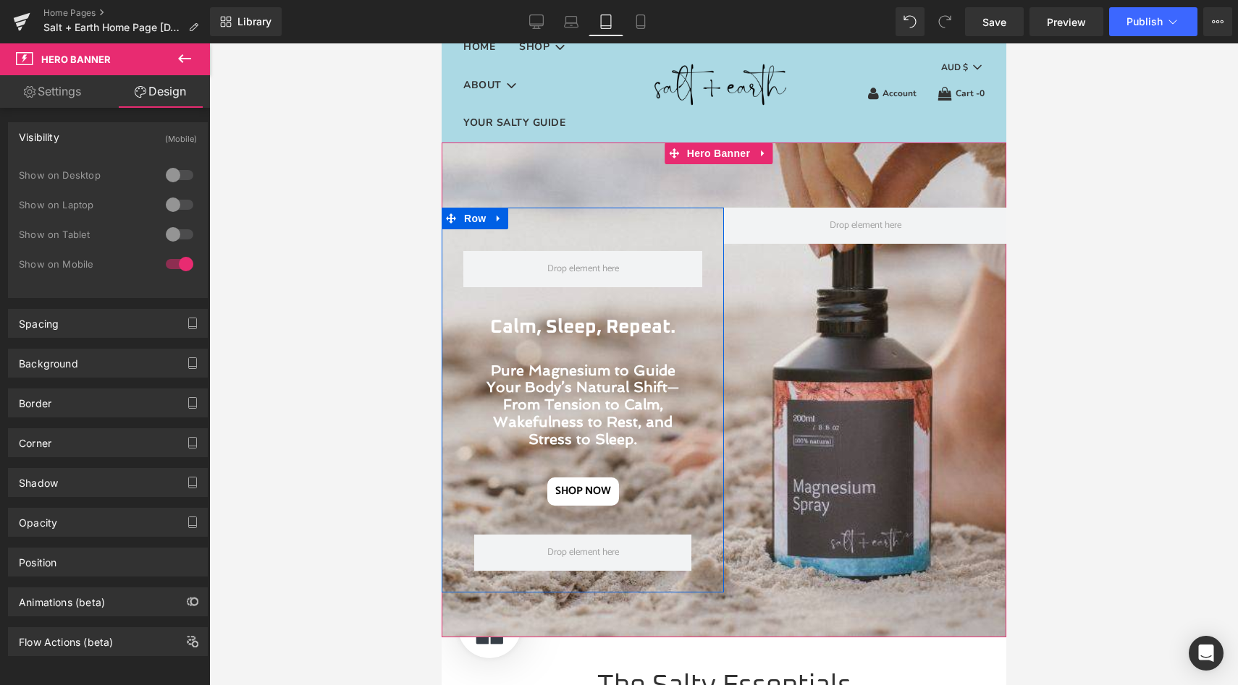
scroll to position [24, 0]
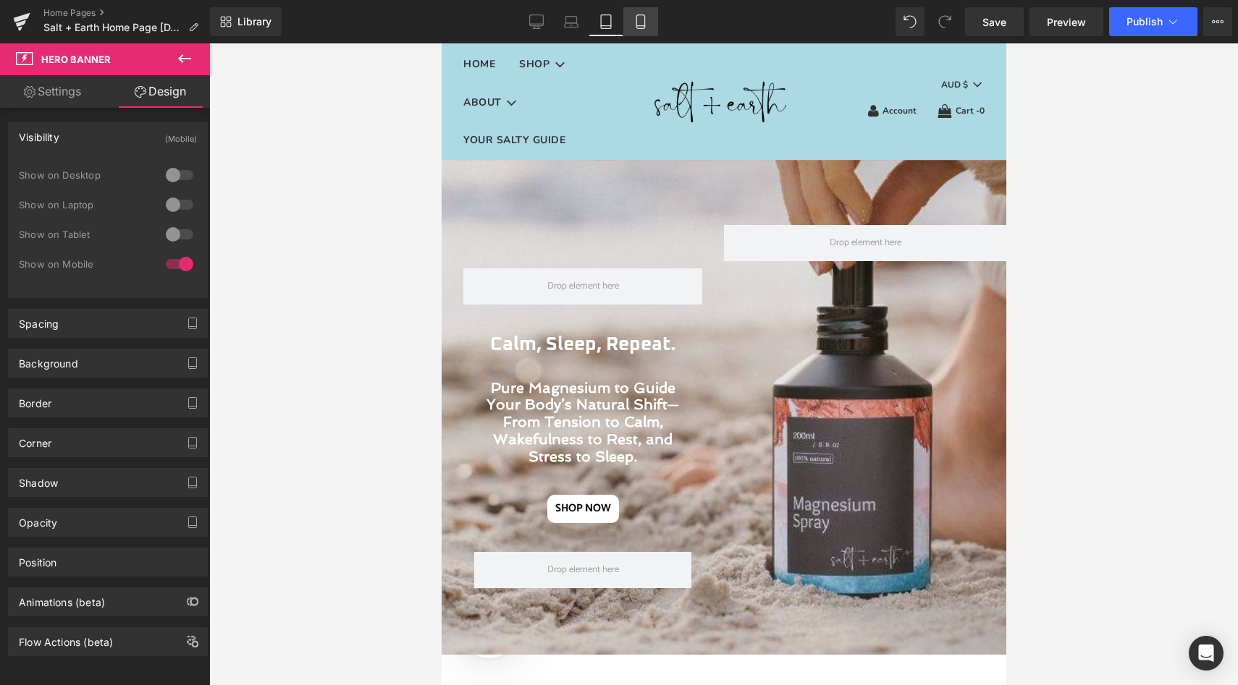
click at [638, 18] on icon at bounding box center [640, 21] width 14 height 14
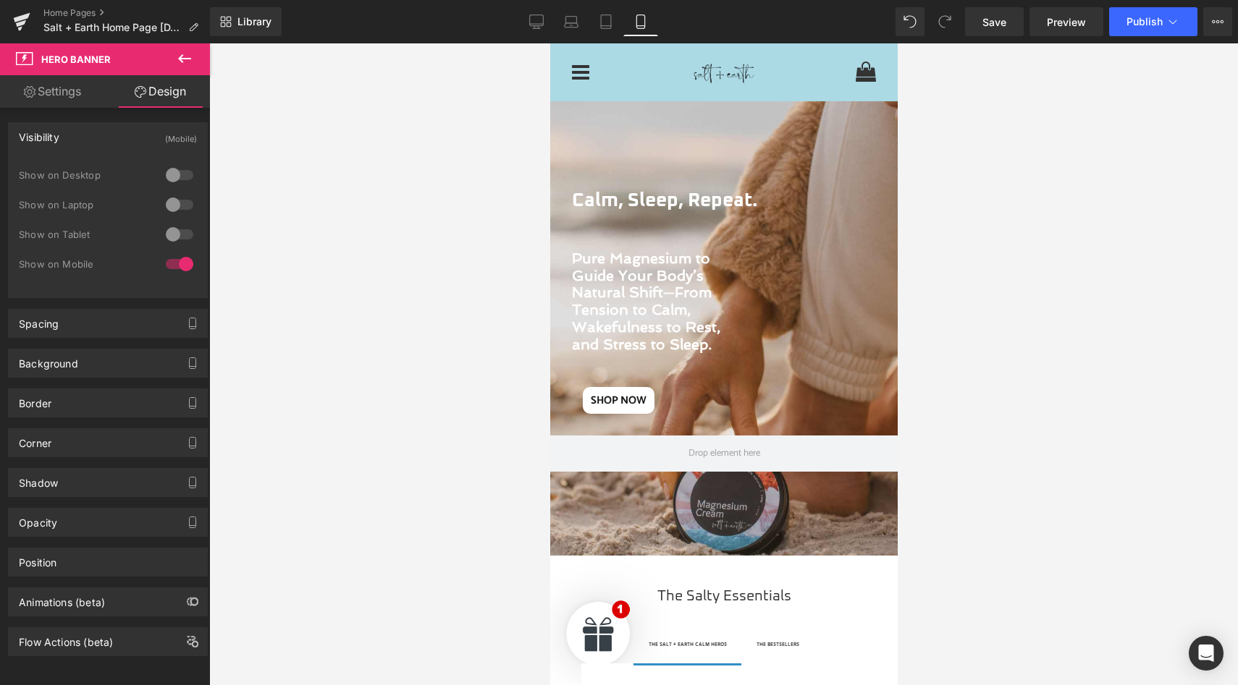
scroll to position [0, 0]
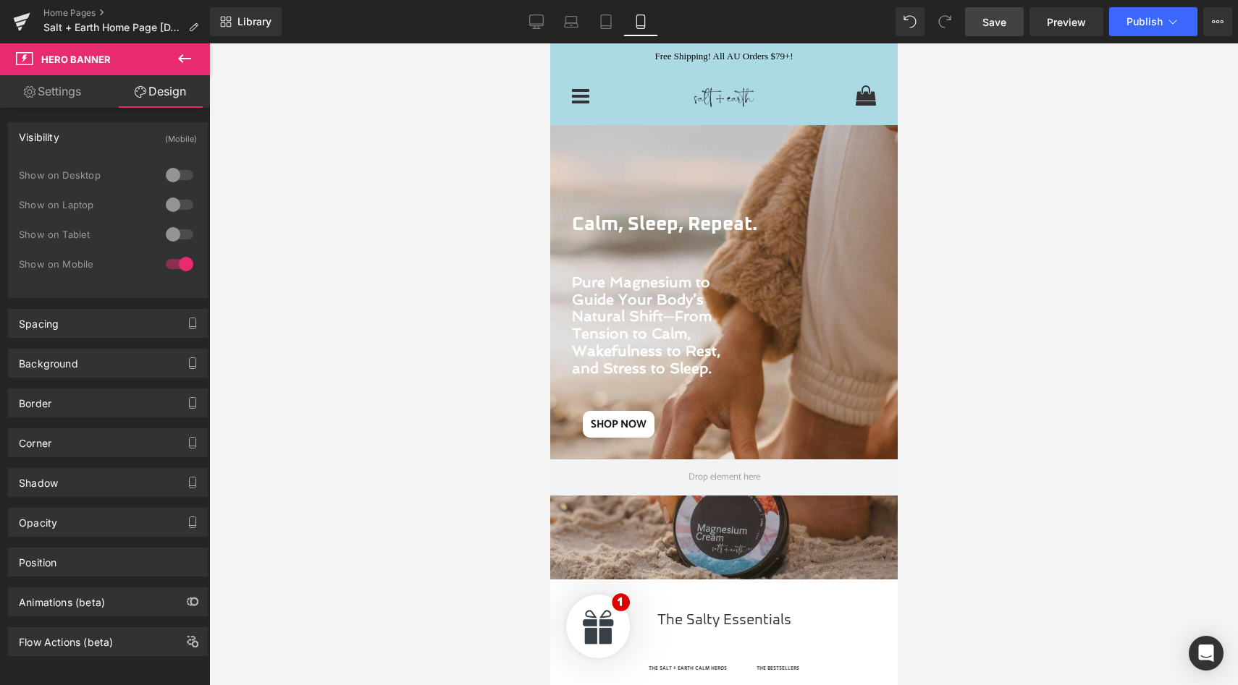
click at [998, 15] on span "Save" at bounding box center [994, 21] width 24 height 15
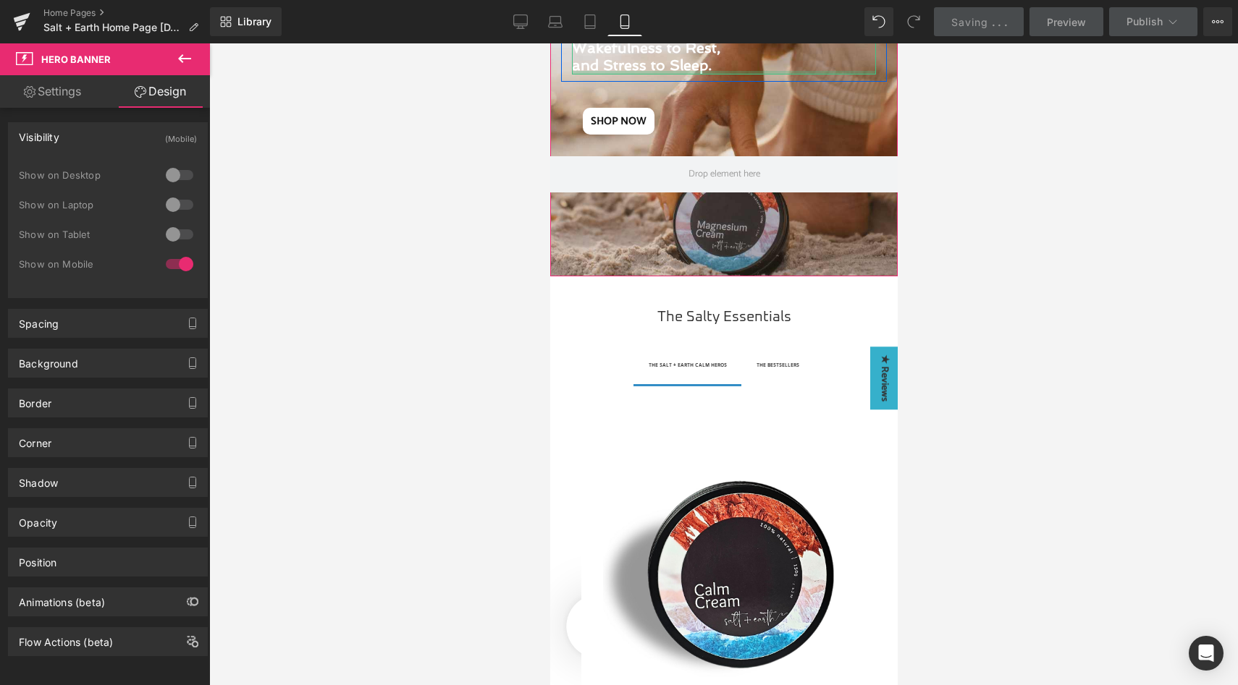
scroll to position [465, 0]
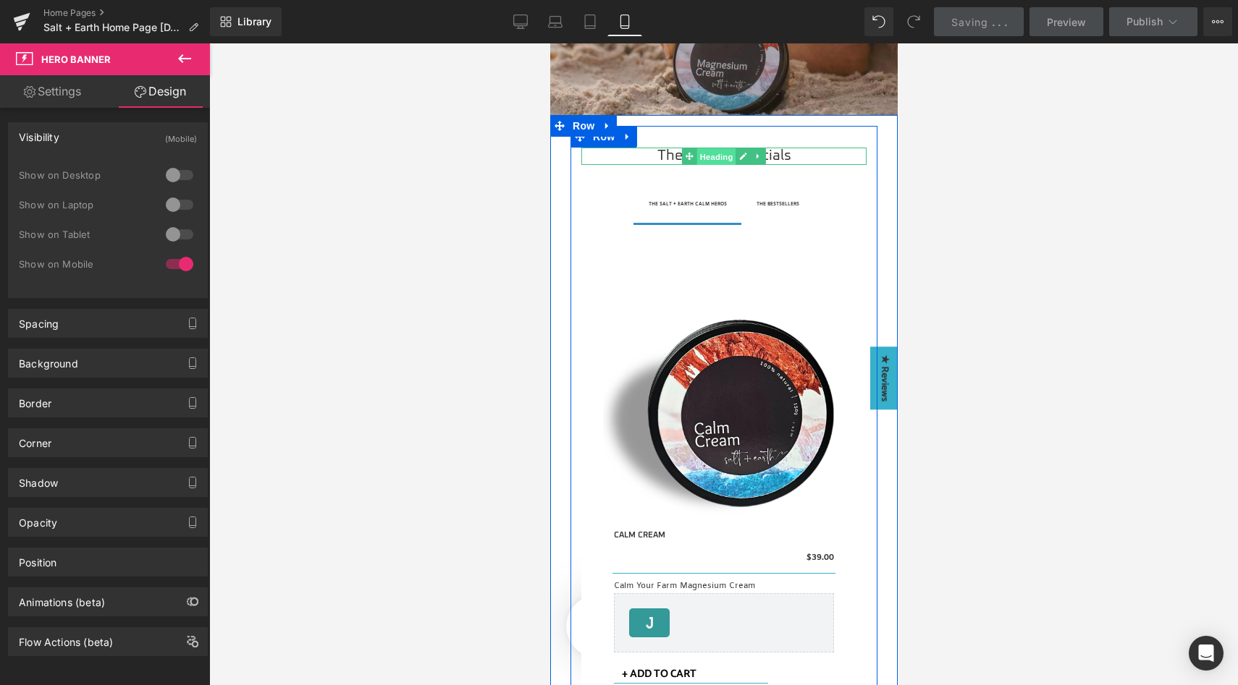
click at [713, 157] on span "Heading" at bounding box center [715, 156] width 39 height 17
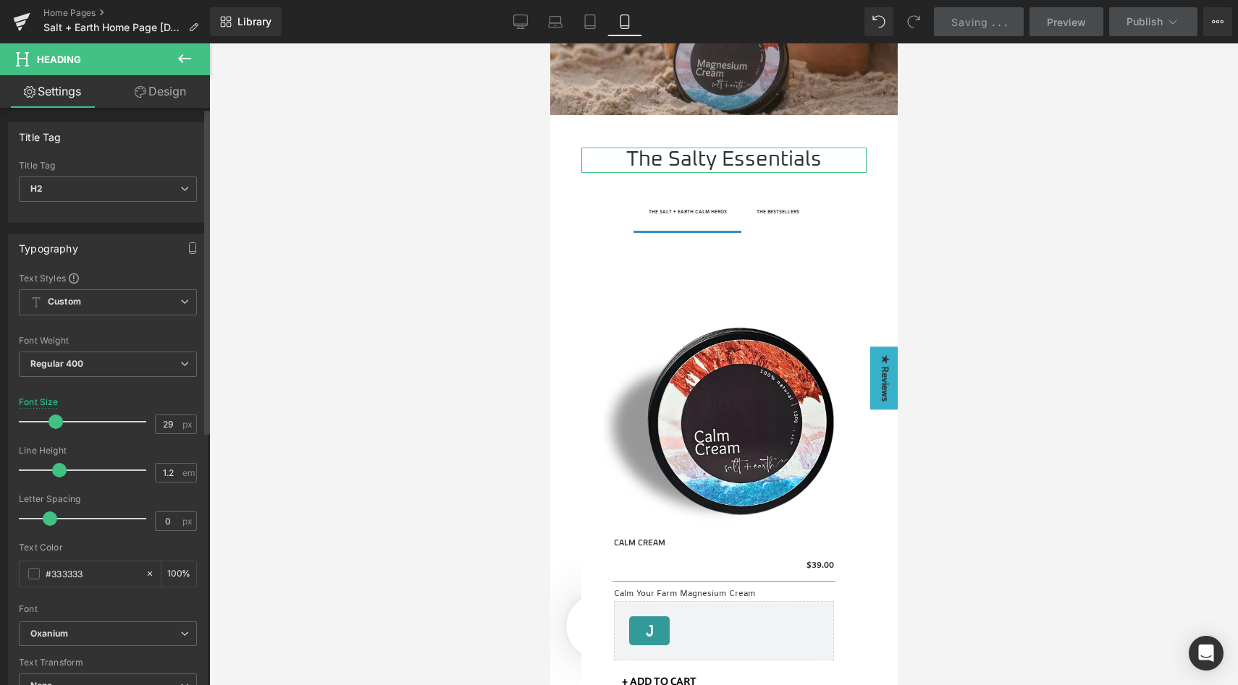
type input "30"
drag, startPoint x: 43, startPoint y: 421, endPoint x: 54, endPoint y: 418, distance: 11.2
click at [54, 418] on span at bounding box center [56, 422] width 14 height 14
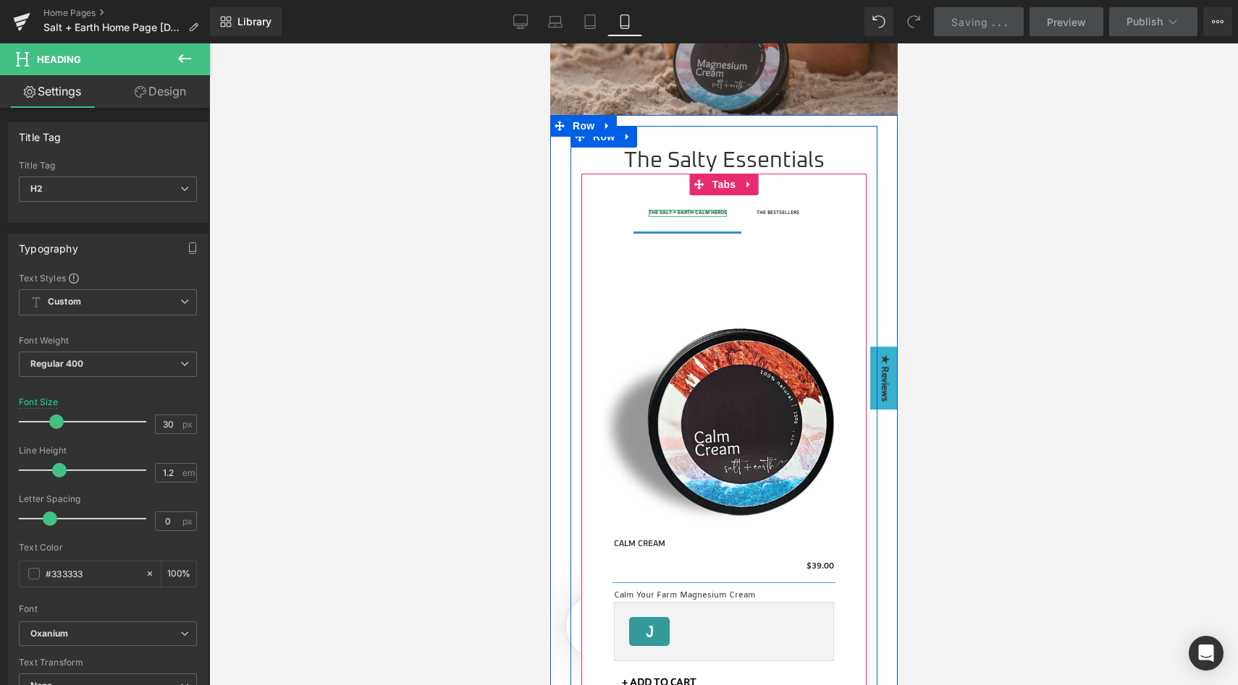
click at [682, 211] on div at bounding box center [687, 212] width 78 height 4
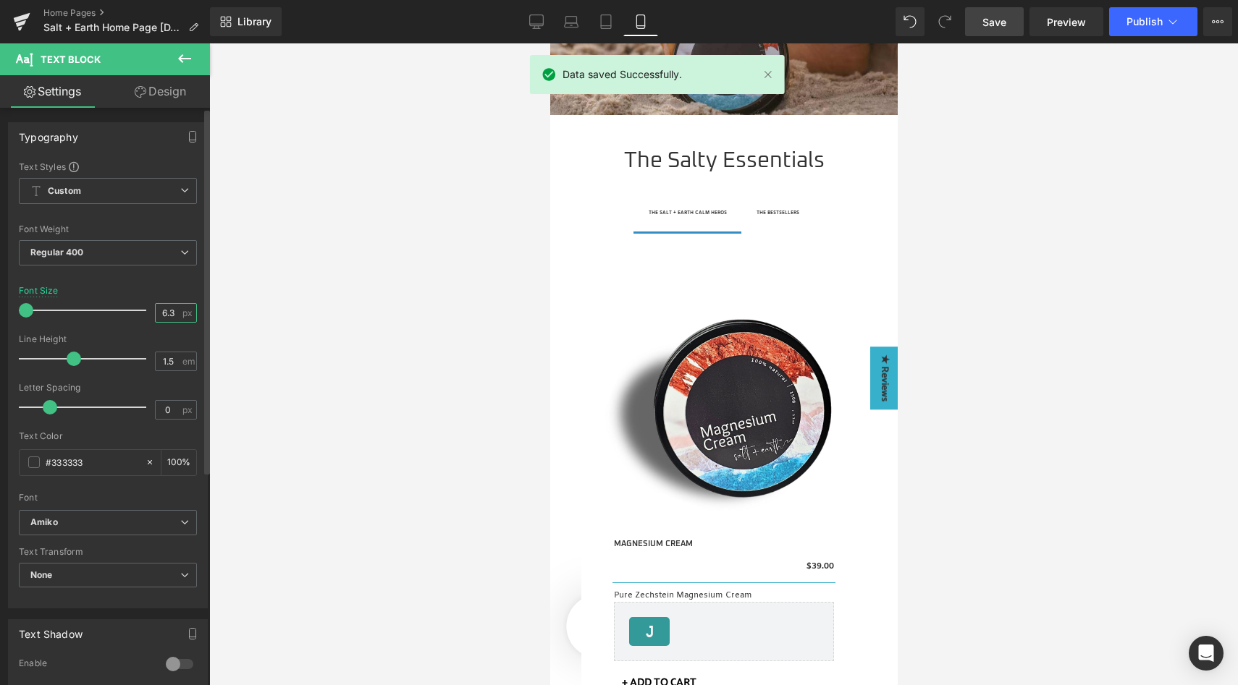
drag, startPoint x: 170, startPoint y: 314, endPoint x: 157, endPoint y: 311, distance: 13.3
click at [157, 311] on input "6.3" at bounding box center [168, 313] width 25 height 18
type input "13"
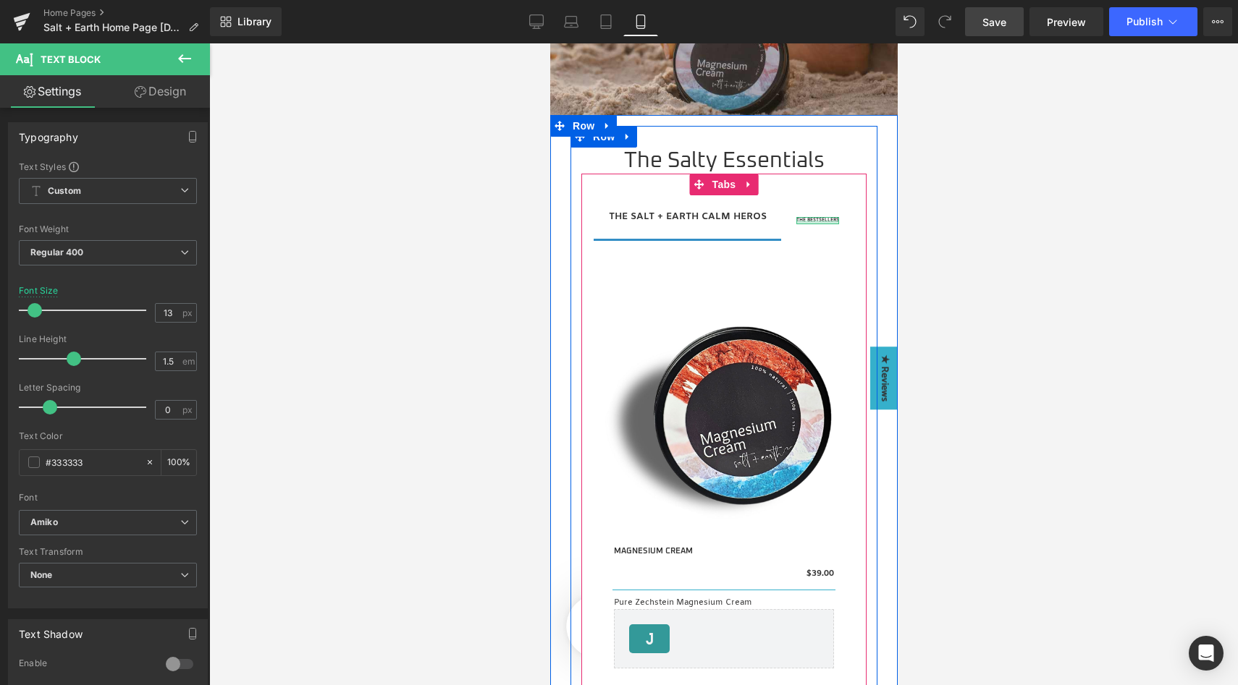
click at [813, 221] on div at bounding box center [816, 223] width 43 height 4
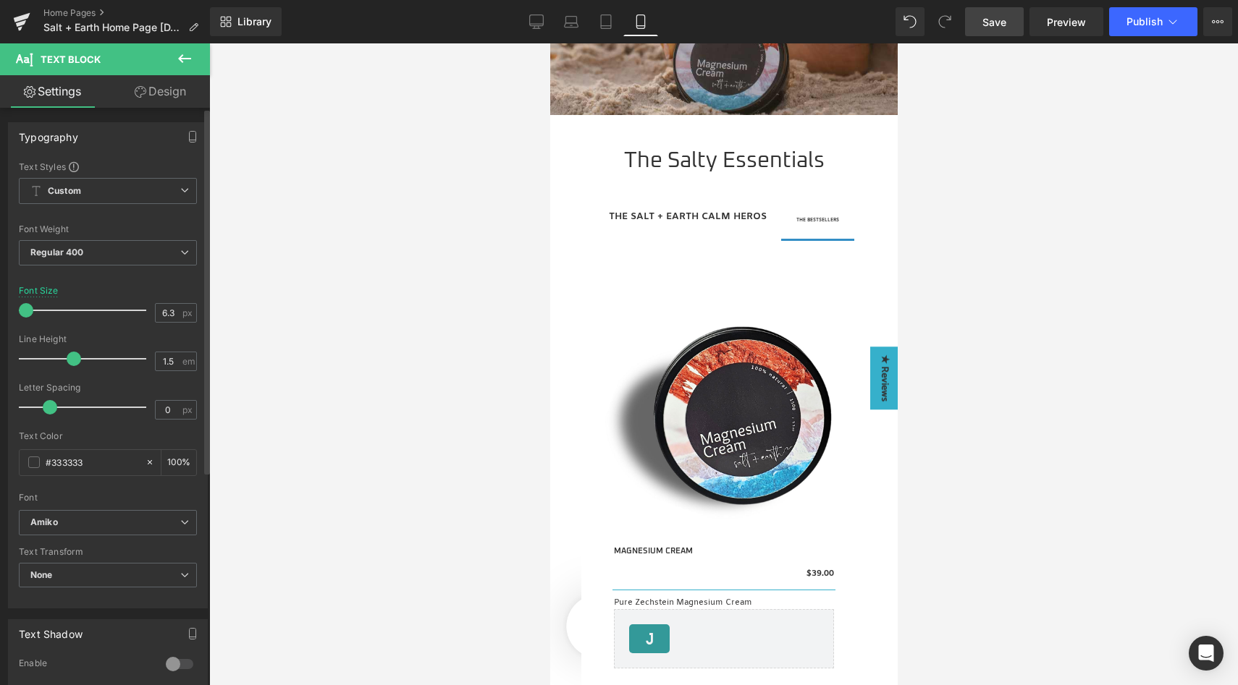
drag, startPoint x: 175, startPoint y: 314, endPoint x: 132, endPoint y: 311, distance: 42.9
click at [132, 311] on div "Font Size 6.3 px" at bounding box center [108, 310] width 178 height 48
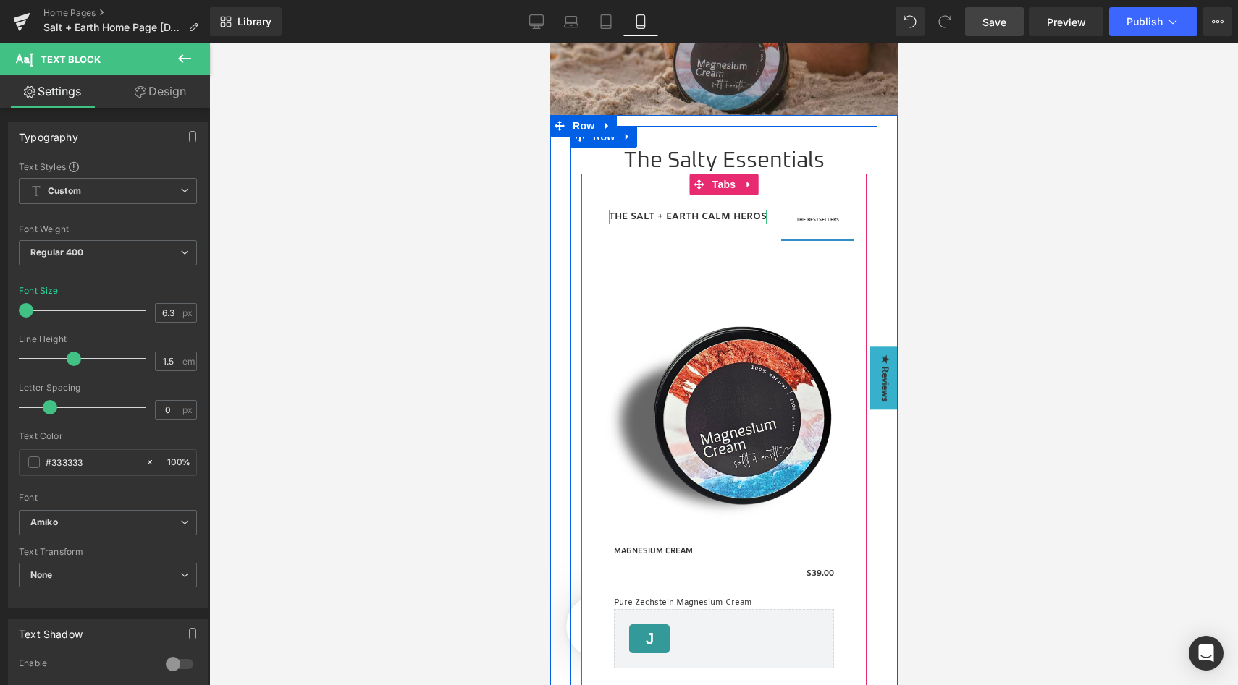
click at [676, 214] on strong "THE SALT + EARTH CALM HEROS" at bounding box center [687, 217] width 158 height 12
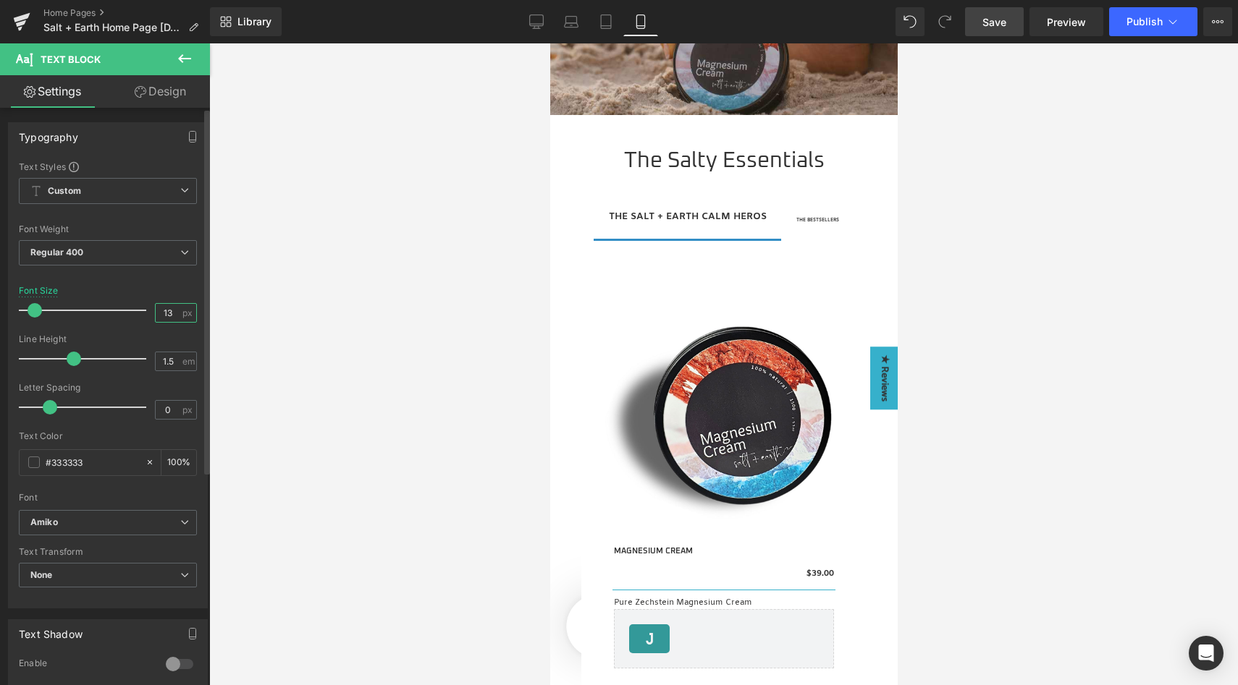
click at [165, 310] on input "13" at bounding box center [168, 313] width 25 height 18
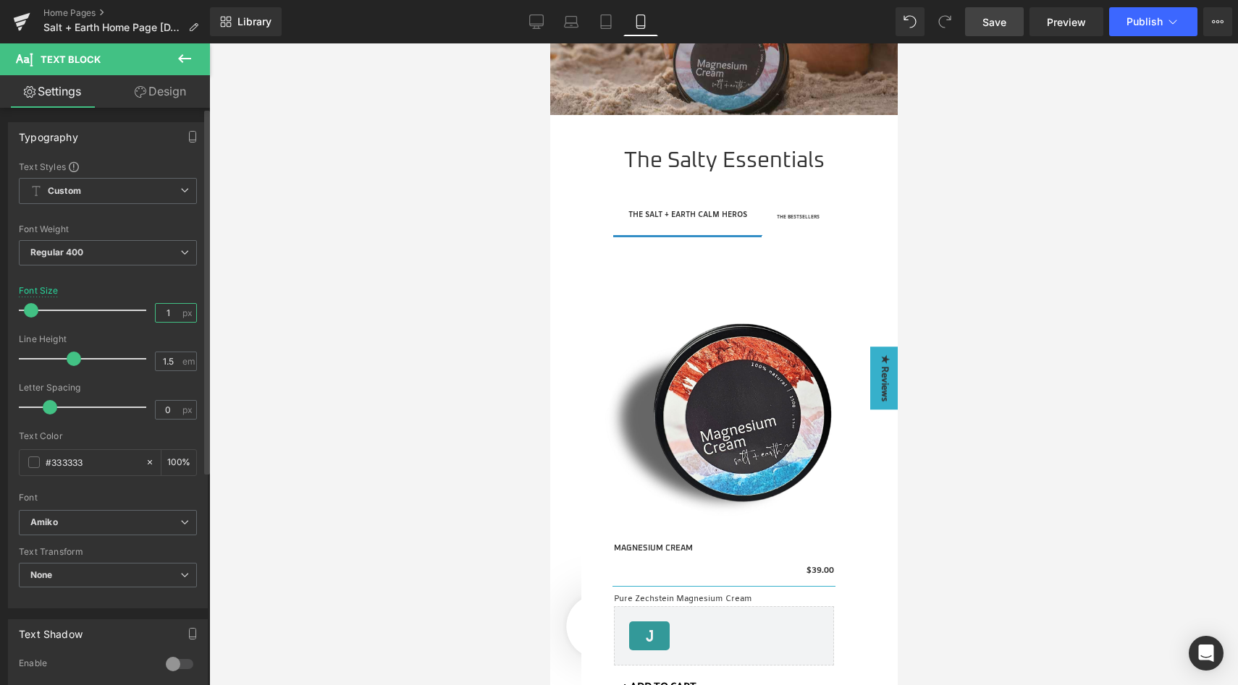
type input "11"
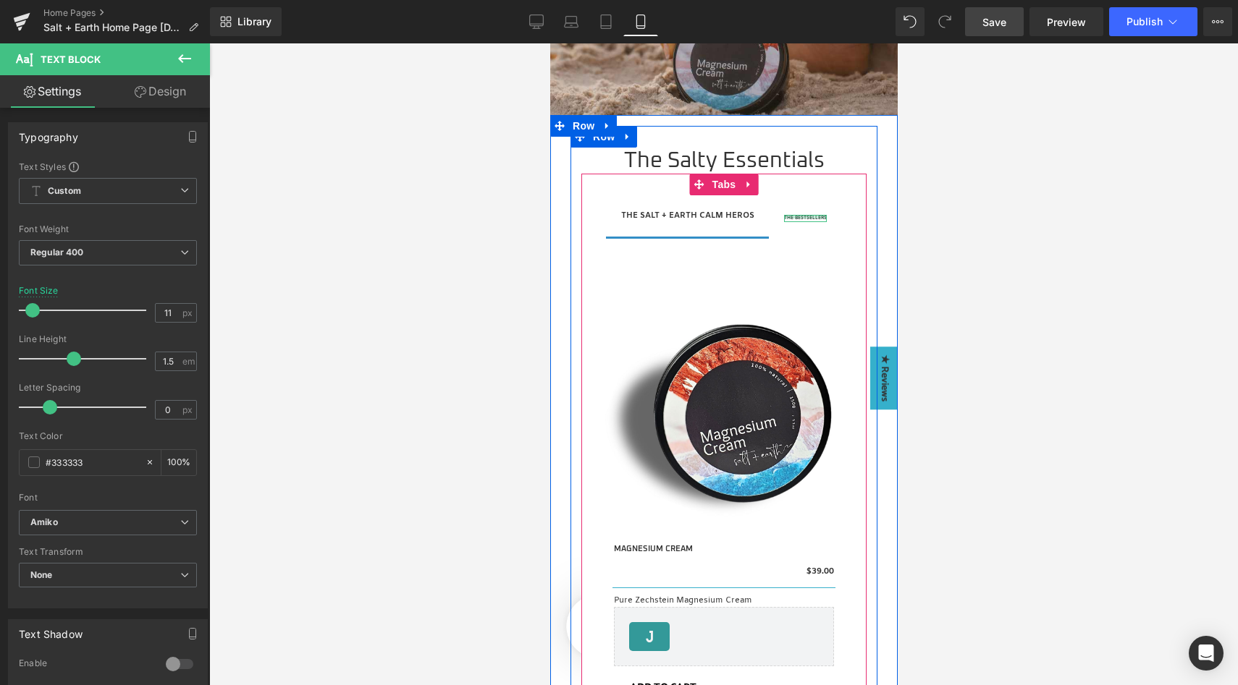
click at [802, 217] on div at bounding box center [804, 217] width 43 height 4
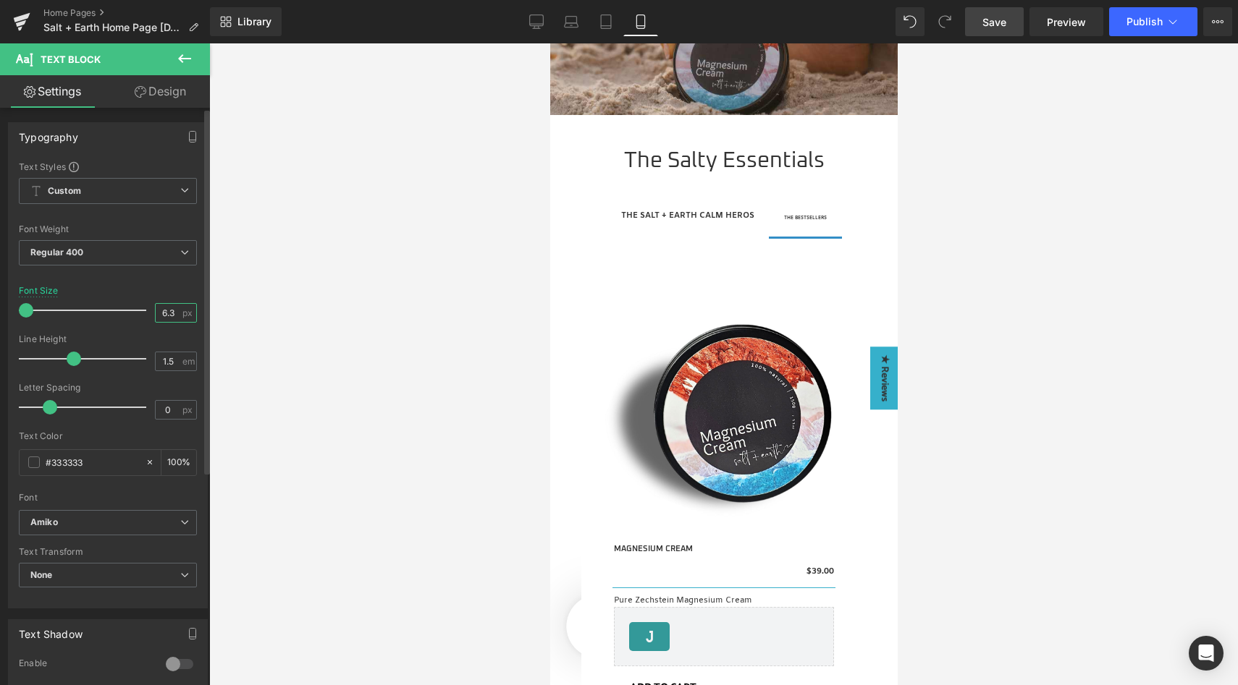
click at [167, 311] on input "6.3" at bounding box center [168, 313] width 25 height 18
type input "11"
click at [178, 274] on div at bounding box center [108, 277] width 178 height 9
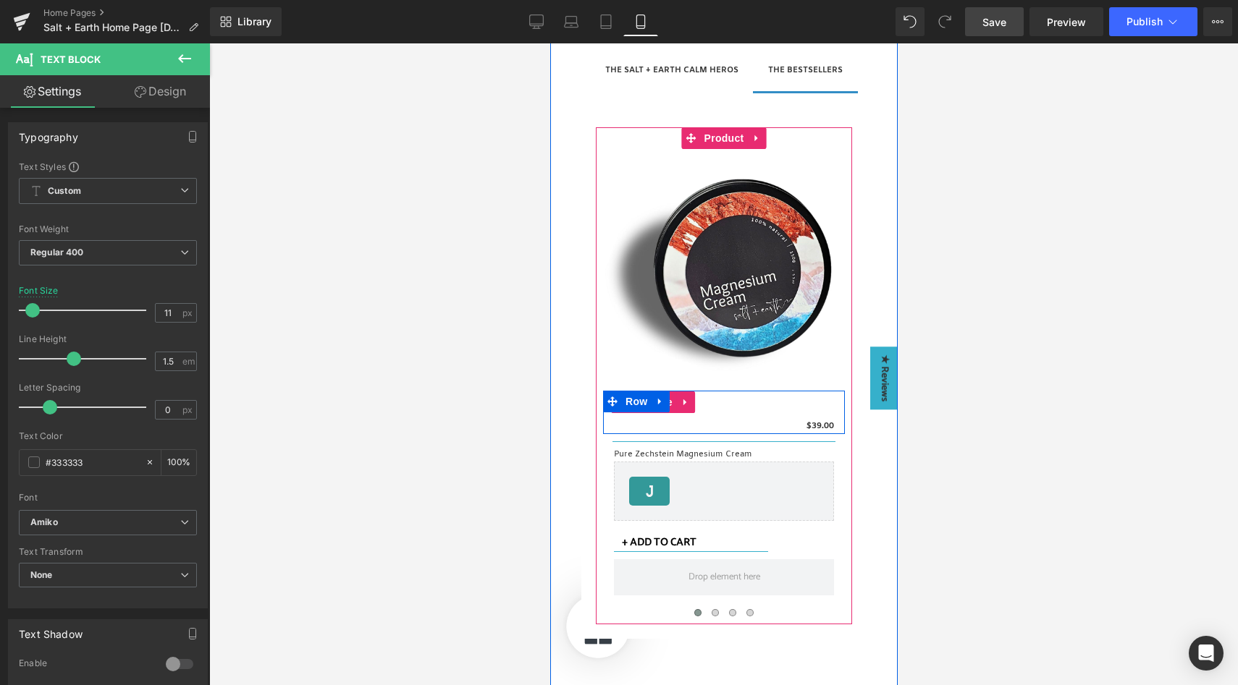
scroll to position [612, 0]
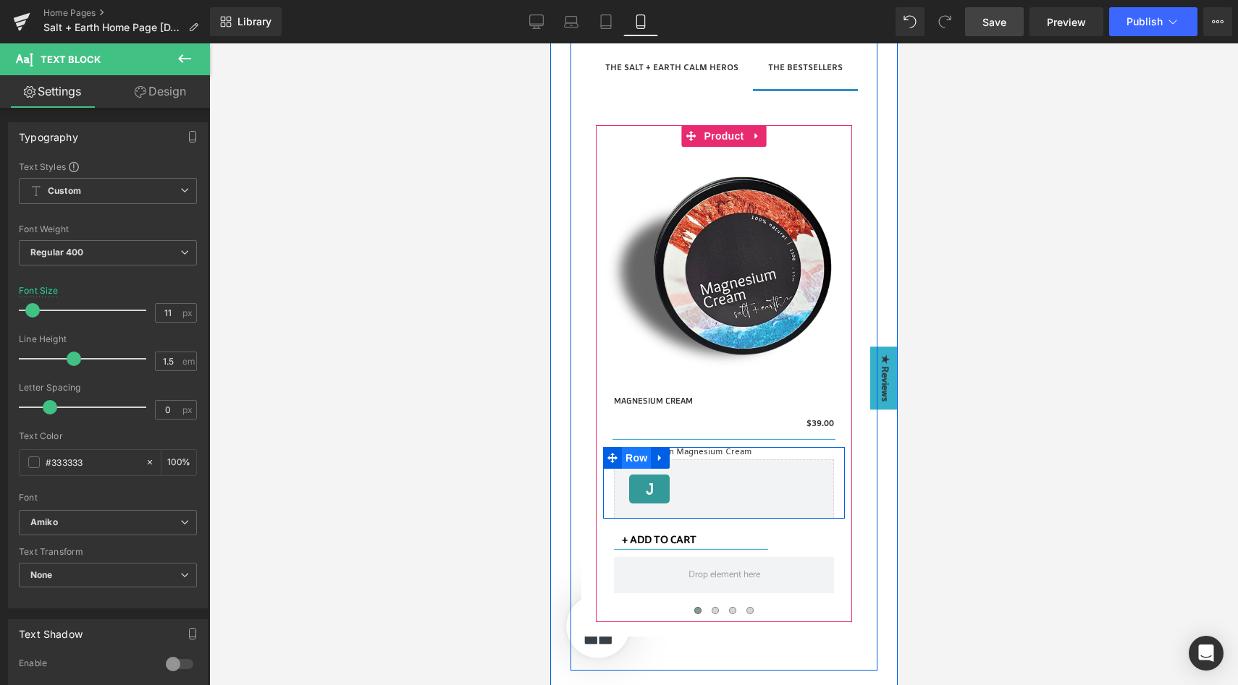
click at [627, 456] on span "Row" at bounding box center [635, 458] width 29 height 22
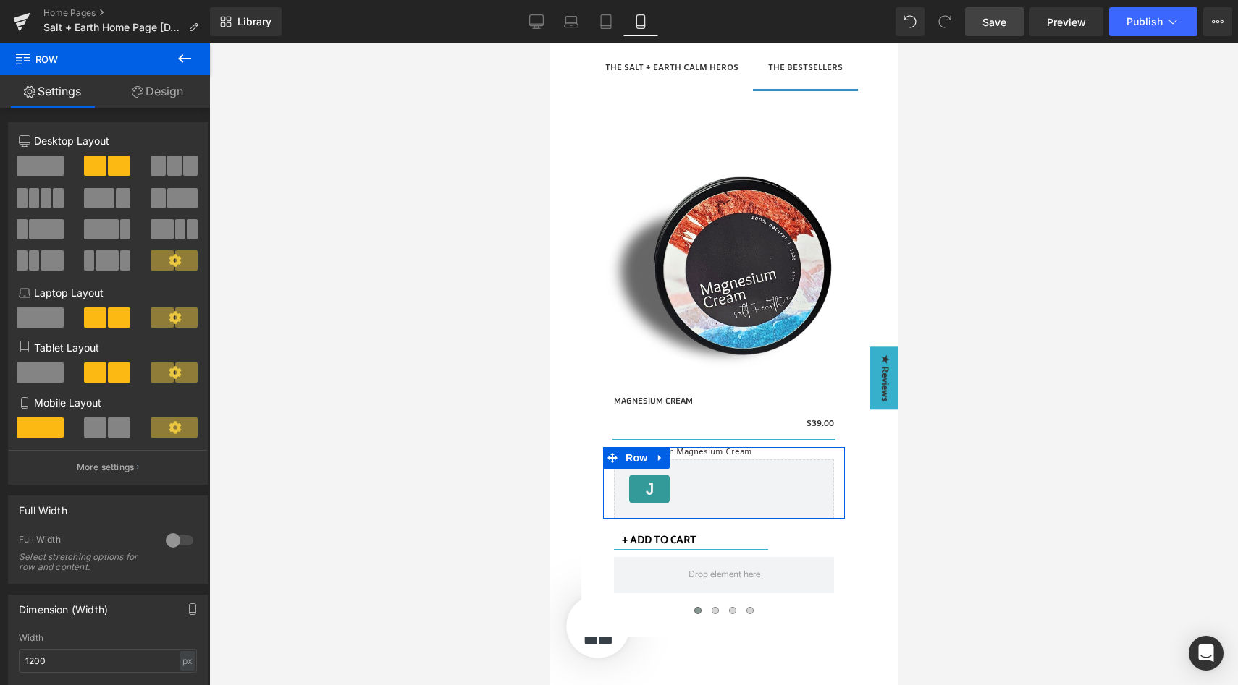
click at [109, 431] on span at bounding box center [119, 428] width 22 height 20
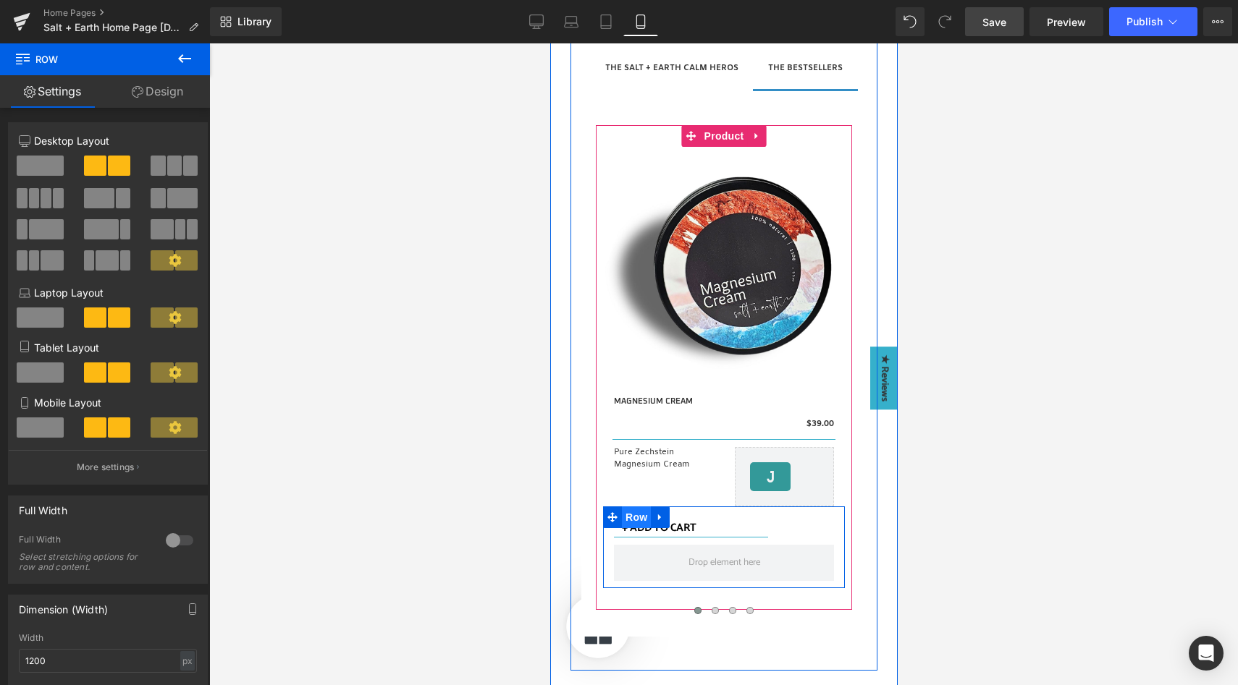
click at [623, 518] on span "Row" at bounding box center [635, 518] width 29 height 22
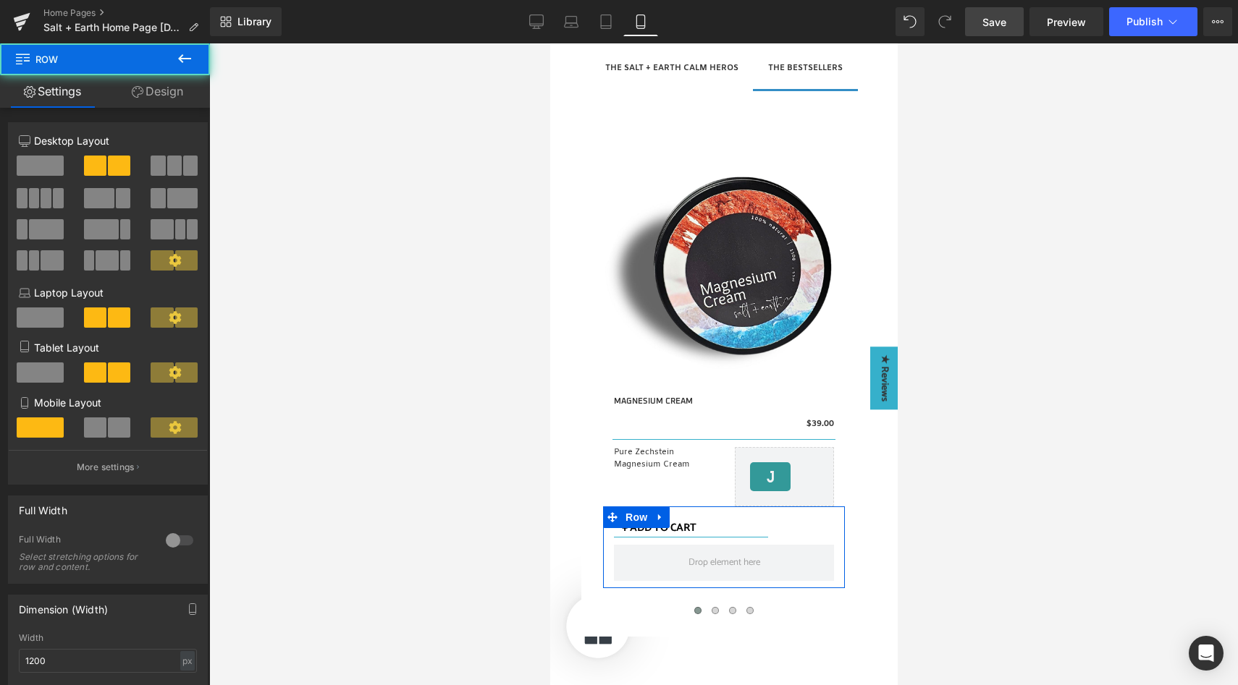
click at [98, 427] on span at bounding box center [95, 428] width 22 height 20
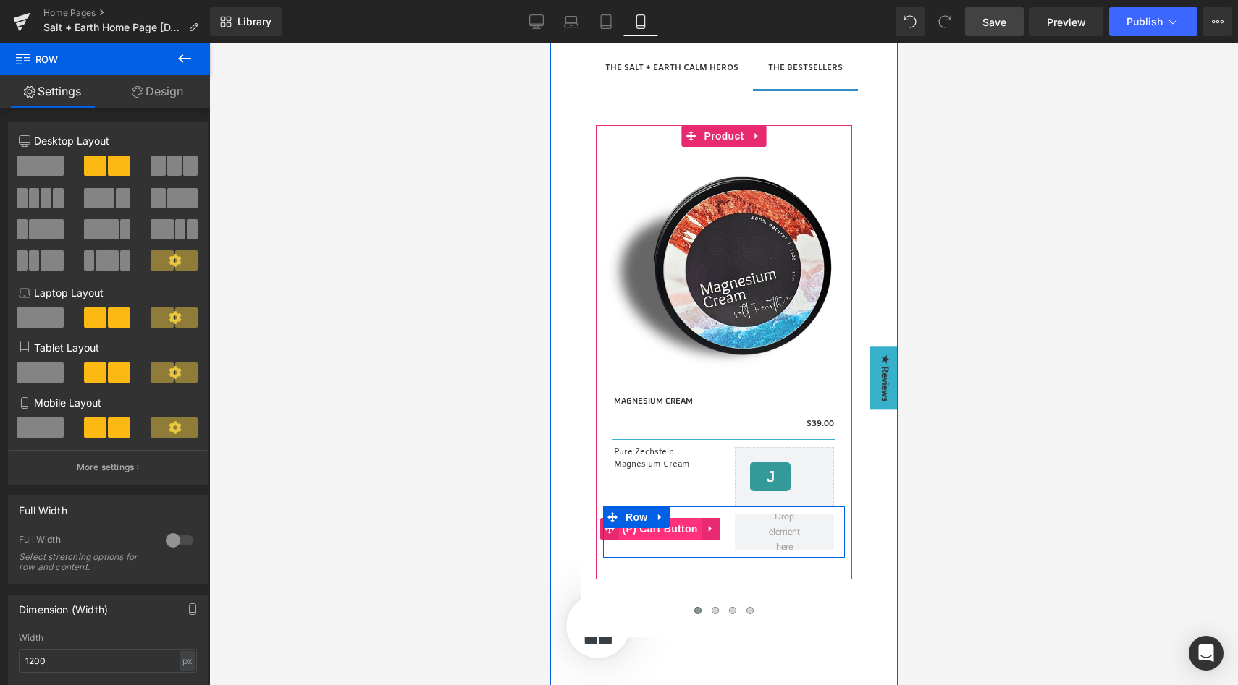
click at [672, 526] on span "(P) Cart Button" at bounding box center [659, 529] width 83 height 22
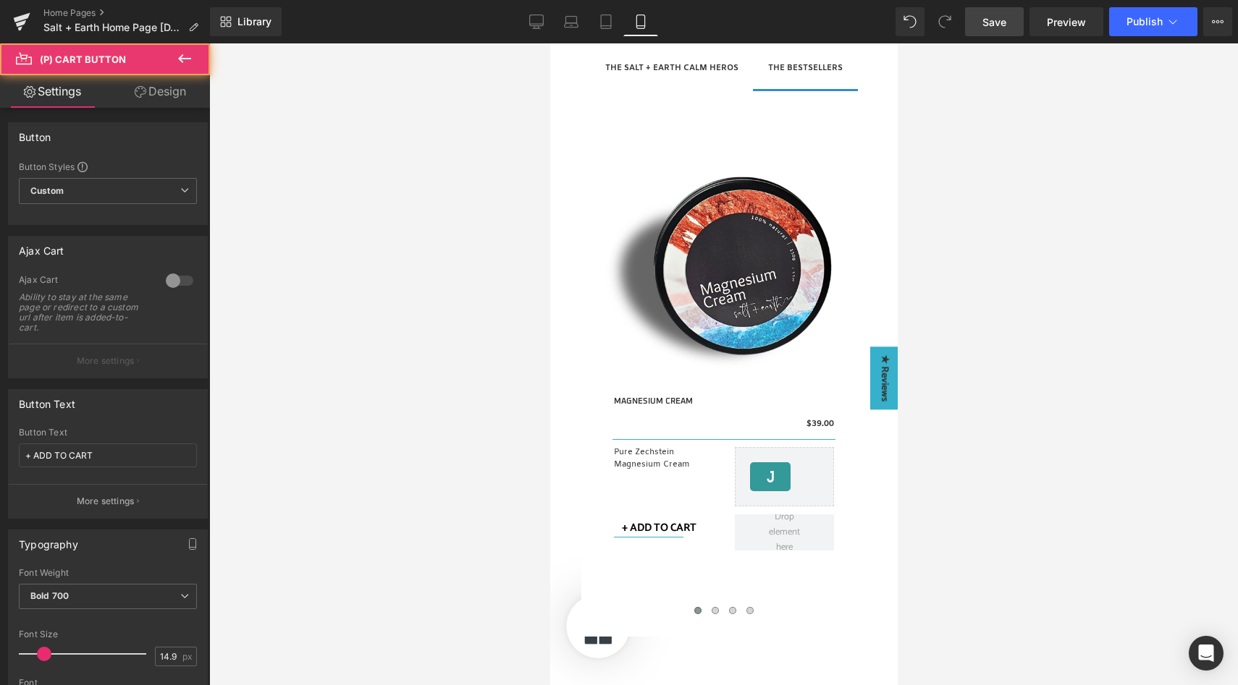
click at [169, 99] on link "Design" at bounding box center [160, 91] width 105 height 33
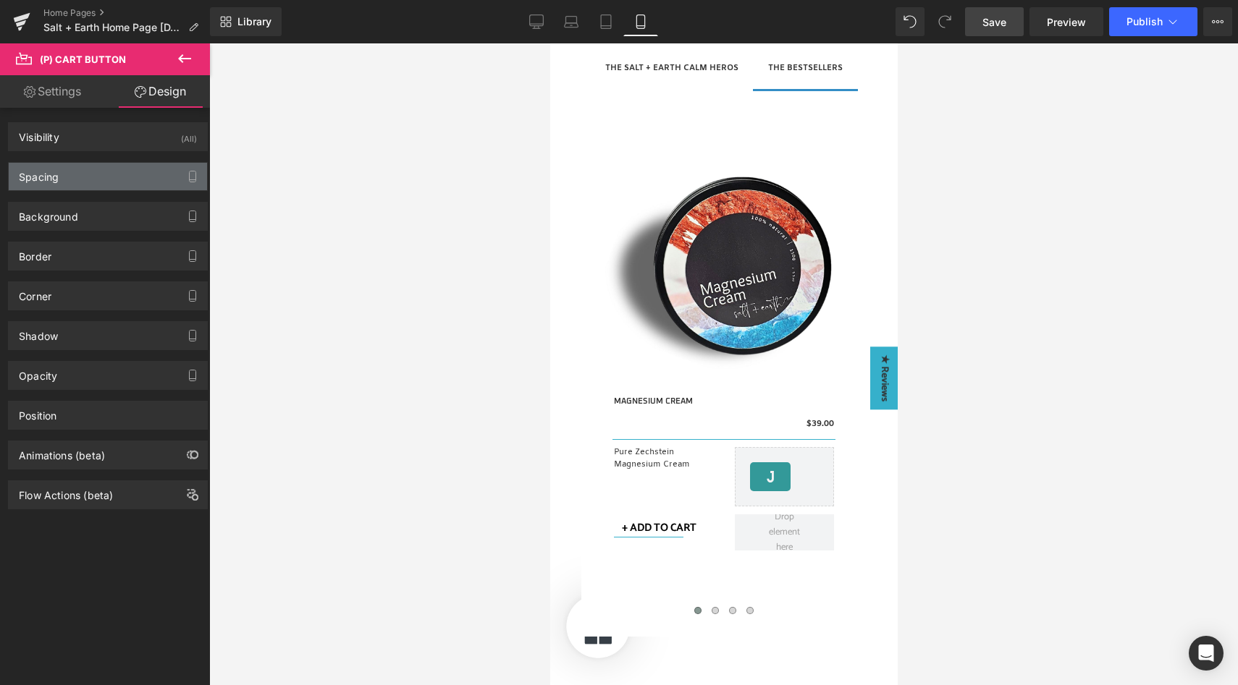
click at [122, 187] on div "Spacing" at bounding box center [108, 177] width 198 height 28
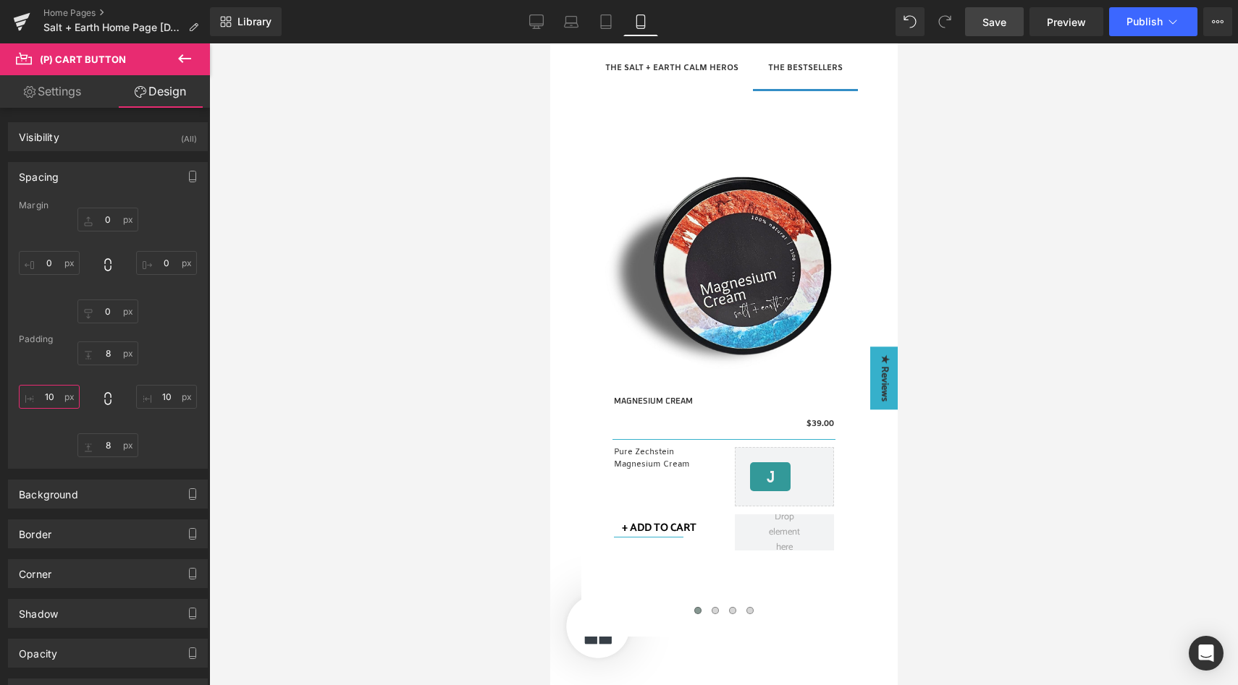
click at [62, 397] on input "10" at bounding box center [49, 397] width 61 height 24
type input "0"
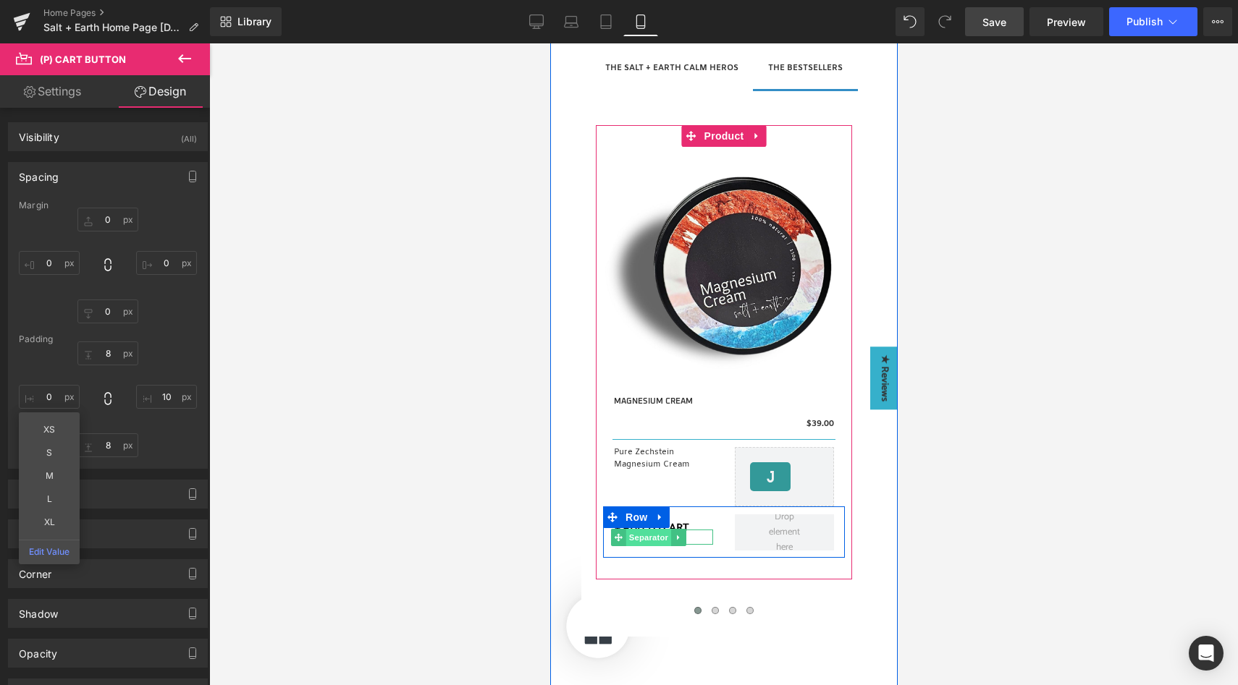
click at [646, 538] on span "Separator" at bounding box center [647, 537] width 45 height 17
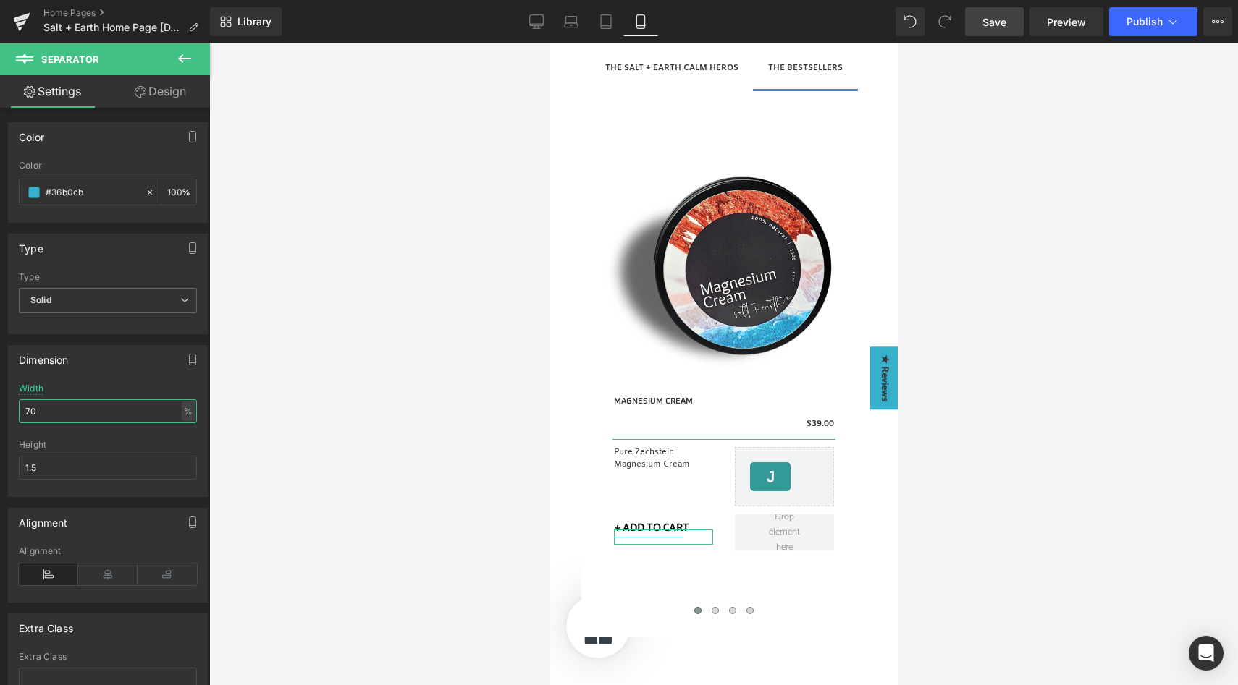
drag, startPoint x: 44, startPoint y: 409, endPoint x: 10, endPoint y: 411, distance: 34.1
click at [13, 411] on div "70% Width 70 % % px 1.5px Height 1.5" at bounding box center [108, 440] width 198 height 113
type input "9"
type input "80"
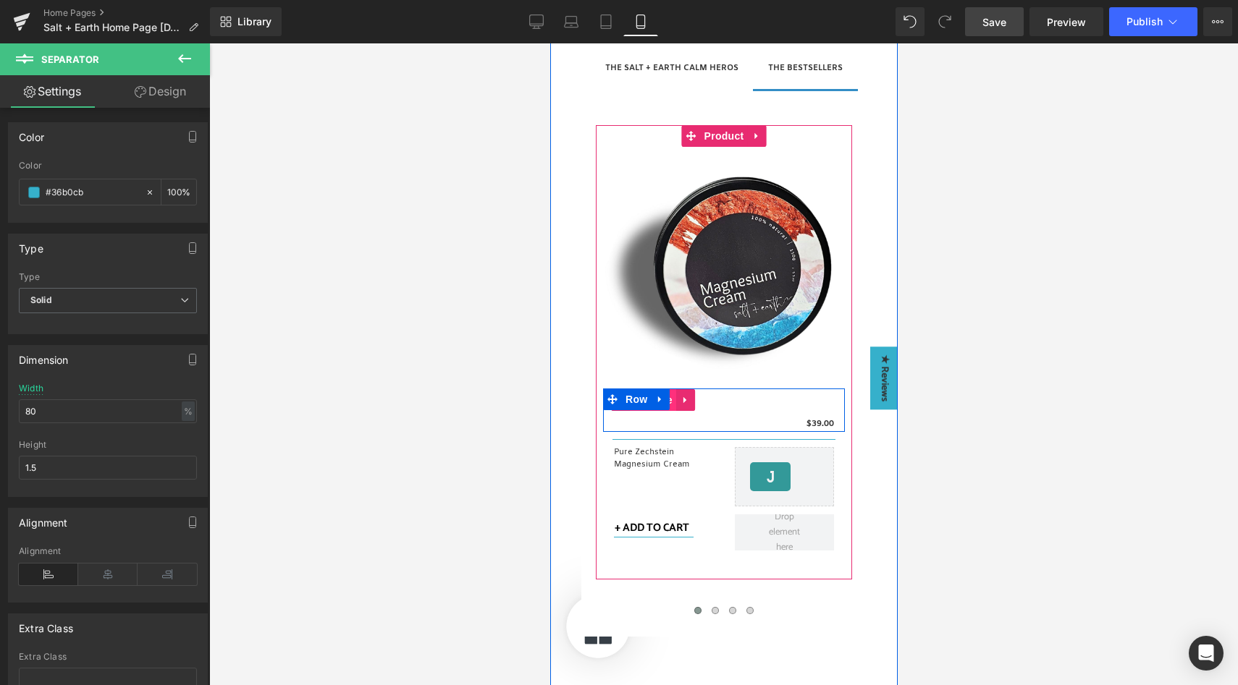
click at [666, 405] on span "(P) Title" at bounding box center [652, 400] width 46 height 22
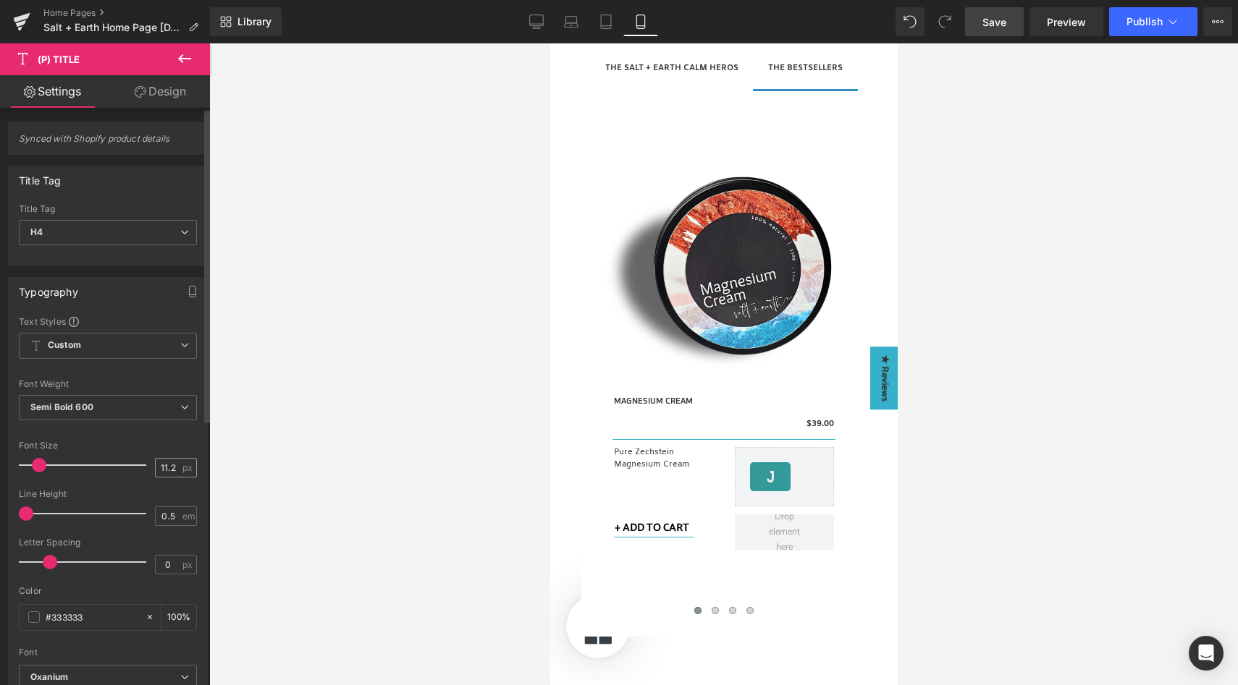
click at [175, 466] on div "11.2 px" at bounding box center [176, 468] width 42 height 20
click at [174, 467] on input "11.2" at bounding box center [168, 468] width 25 height 18
type input "13"
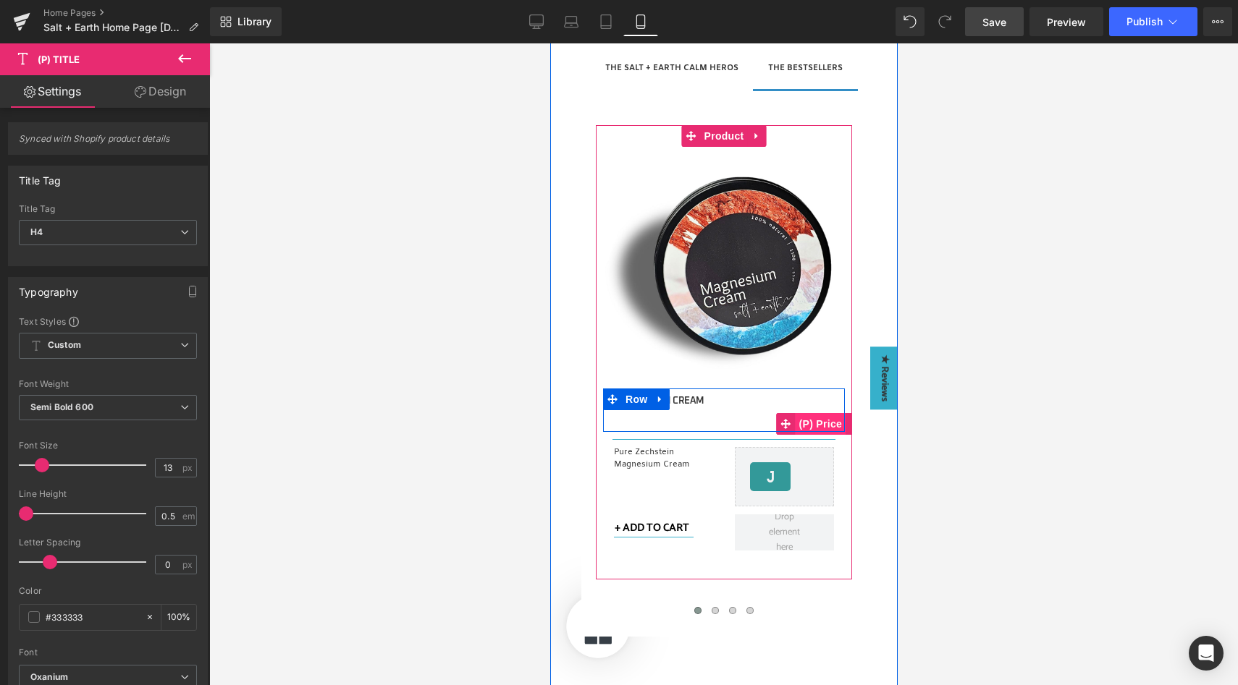
click at [814, 425] on span "(P) Price" at bounding box center [820, 424] width 51 height 22
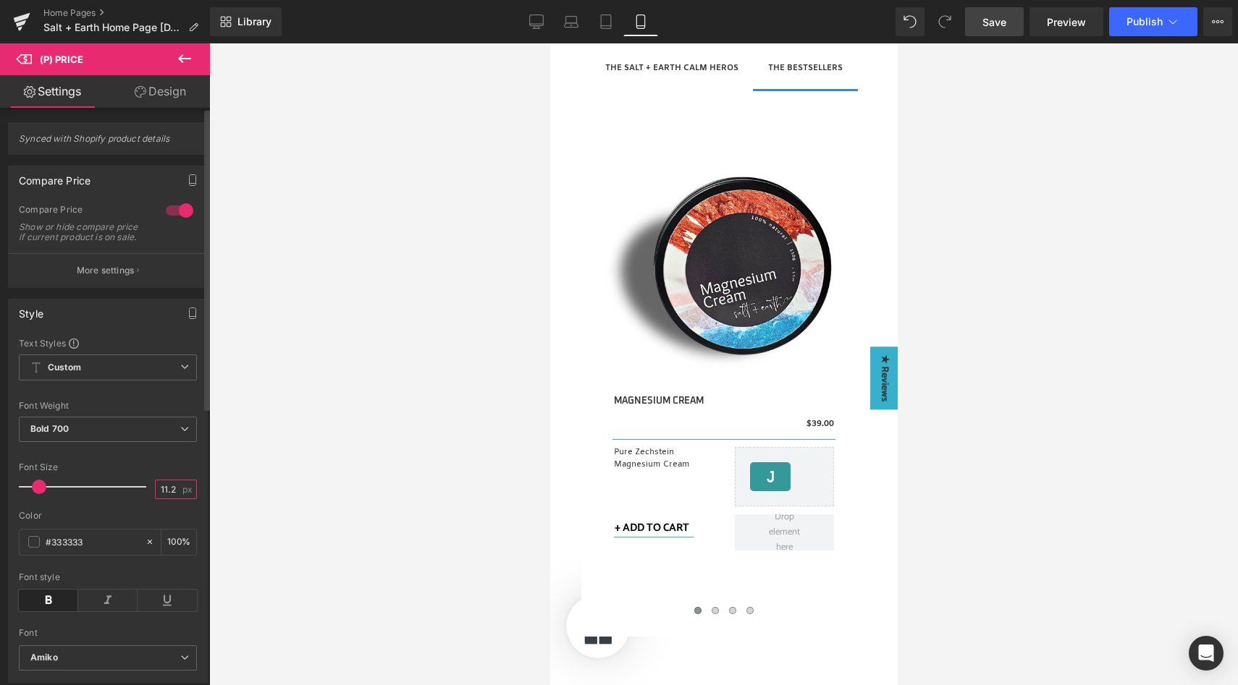
click at [164, 499] on input "11.2" at bounding box center [168, 490] width 25 height 18
type input "13"
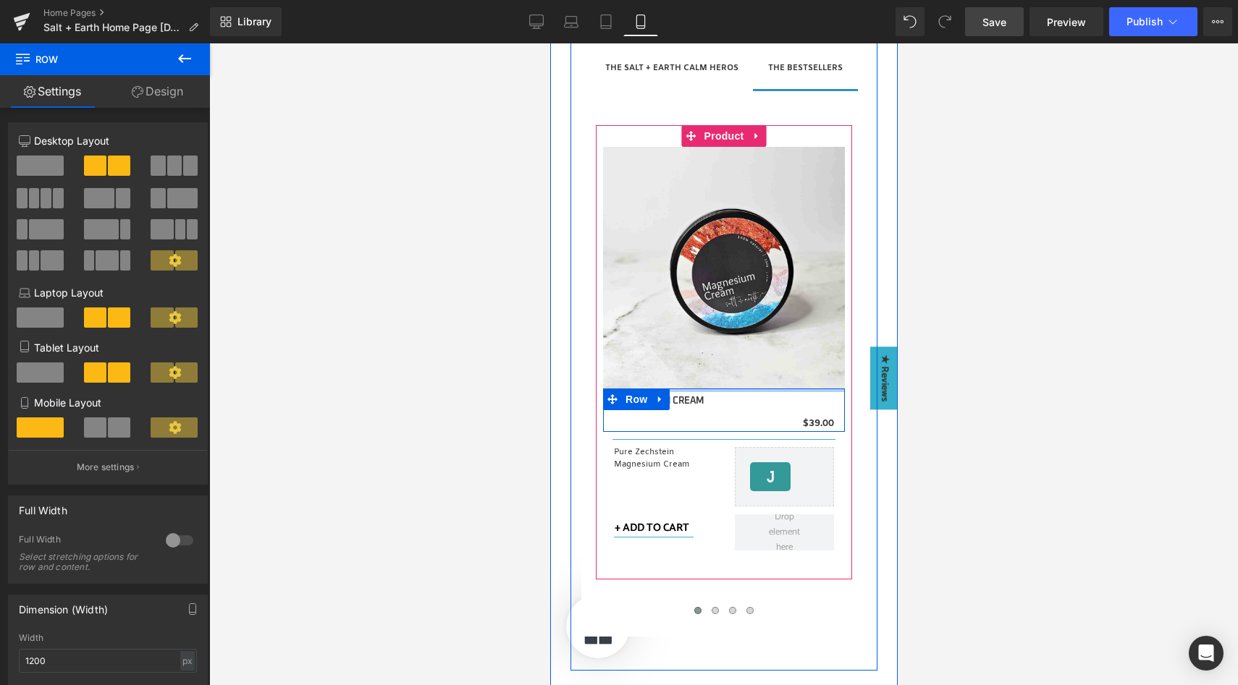
drag, startPoint x: 702, startPoint y: 390, endPoint x: 706, endPoint y: 383, distance: 8.1
click at [706, 383] on div "Sale Off (P) Image MAGNESIUM CREAM (P) Title $0 $39.00 (P) Price Row Separator …" at bounding box center [723, 352] width 242 height 411
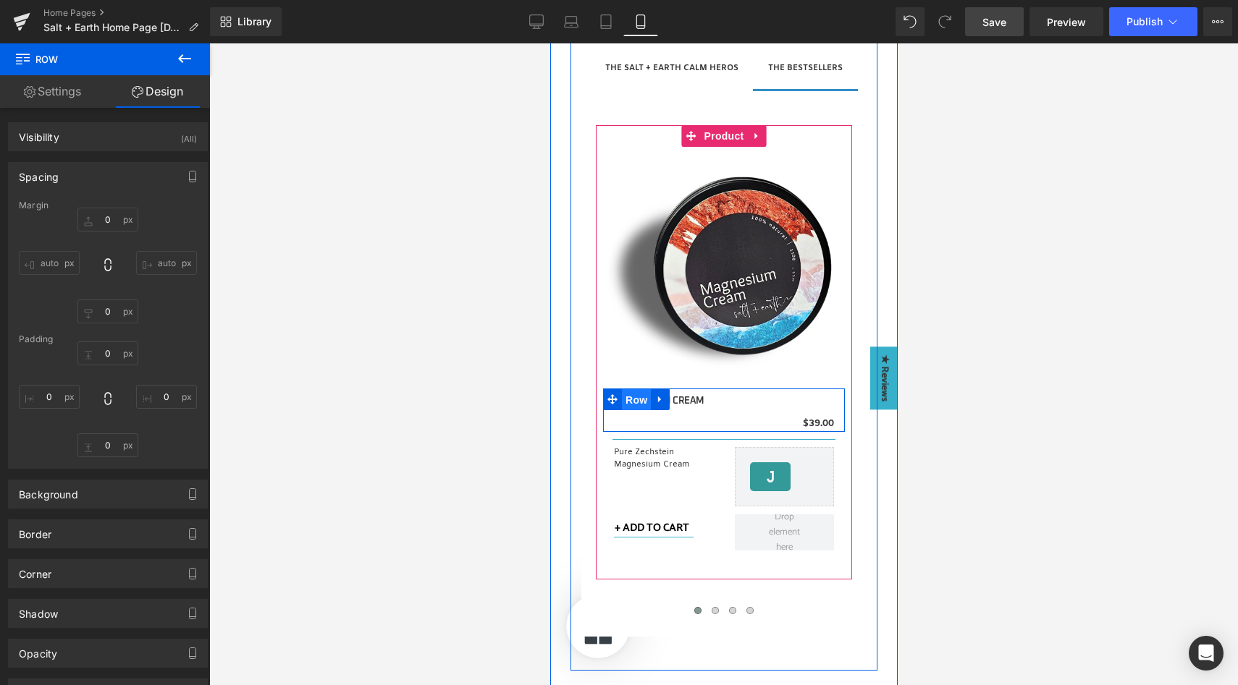
click at [623, 401] on span "Row" at bounding box center [635, 400] width 29 height 22
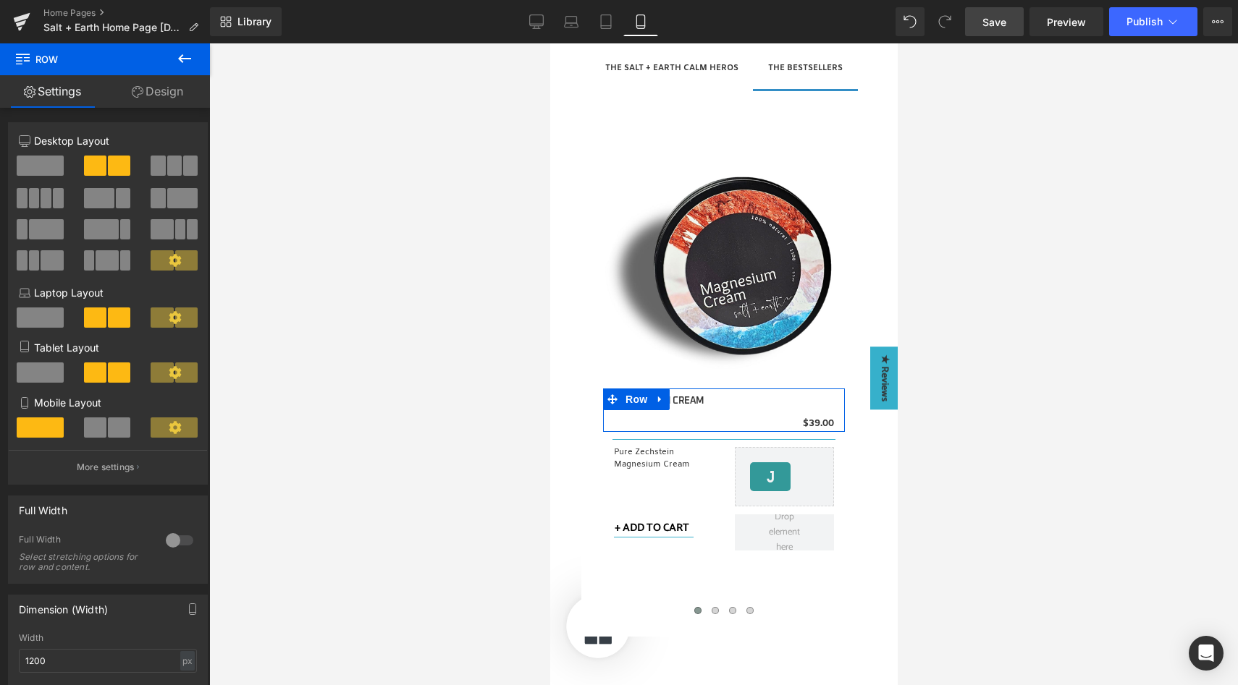
click at [100, 438] on span at bounding box center [95, 428] width 22 height 20
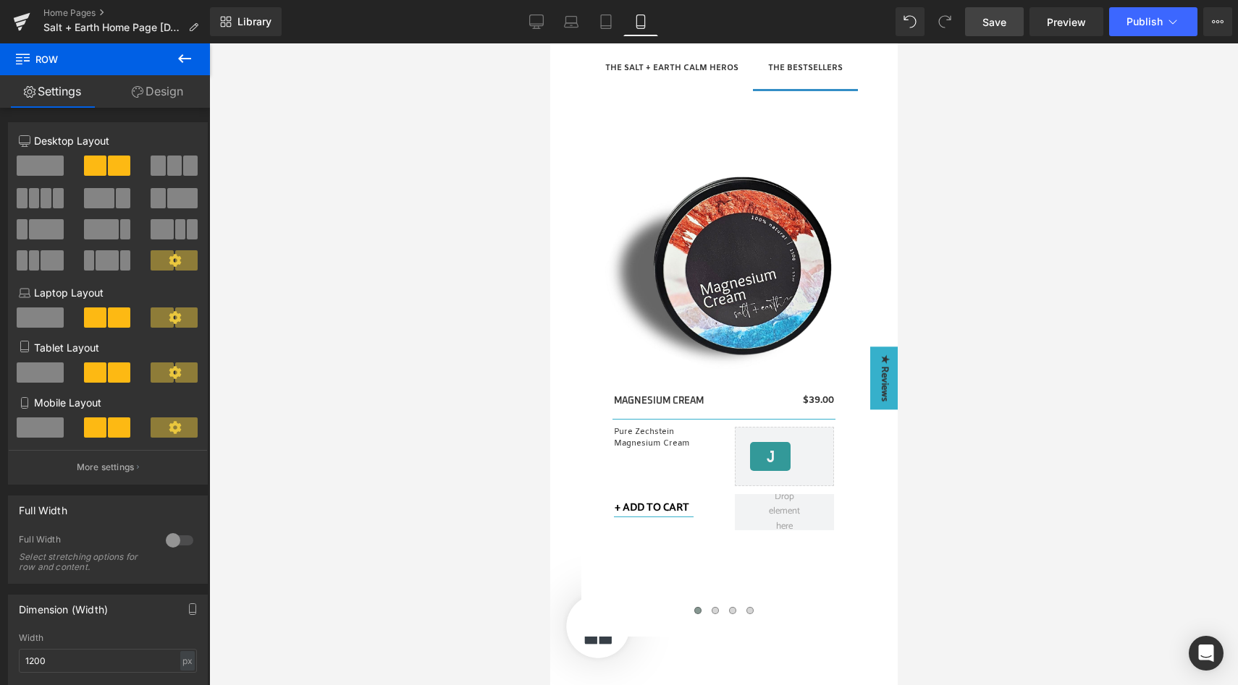
click at [989, 31] on link "Save" at bounding box center [994, 21] width 59 height 29
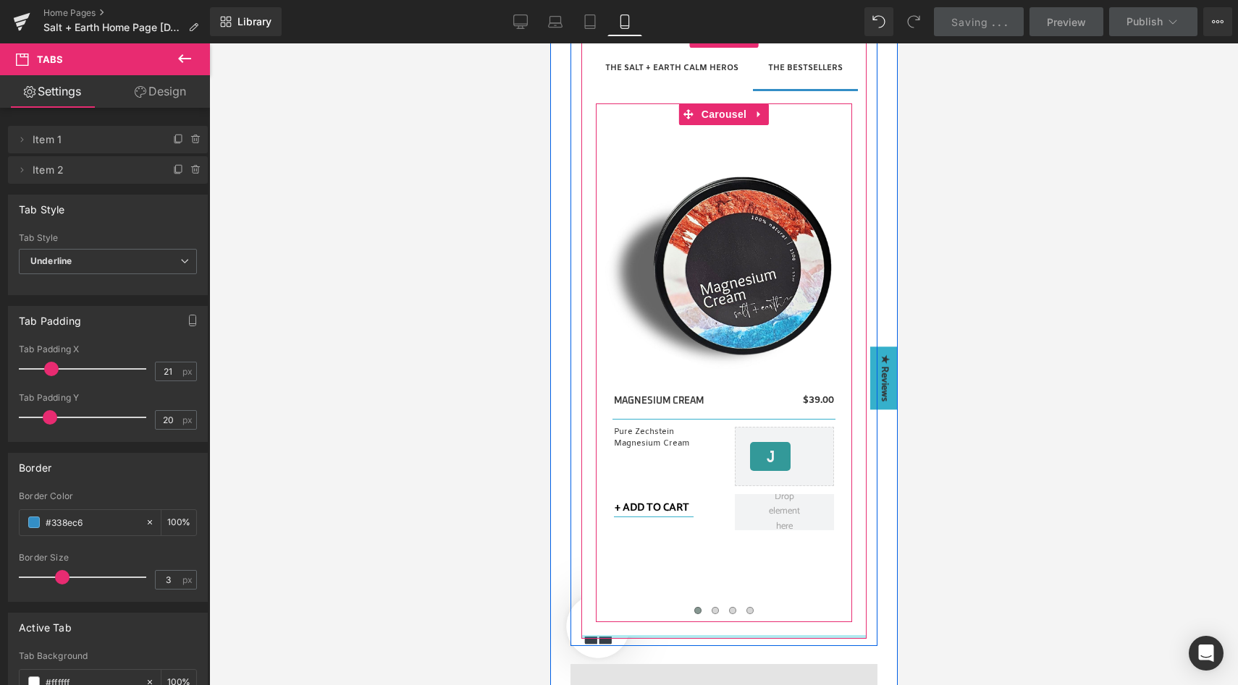
drag, startPoint x: 812, startPoint y: 653, endPoint x: 810, endPoint y: 596, distance: 56.5
click at [810, 596] on div "THE SALT + EARTH CALM HEROS Text Block THE BESTSELLERS Text Block Sale Off (P) …" at bounding box center [722, 332] width 285 height 613
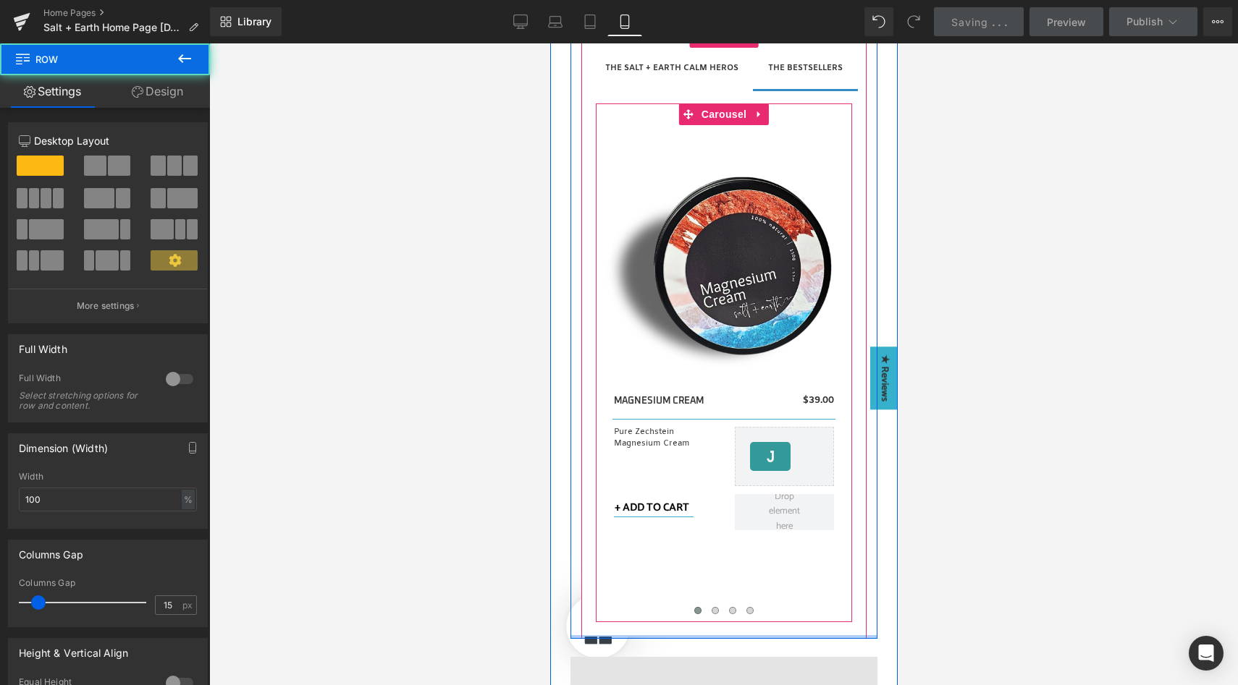
drag, startPoint x: 814, startPoint y: 643, endPoint x: 794, endPoint y: 589, distance: 57.7
click at [809, 618] on div "The Salty Essentials Heading THE SALT + EARTH CALM HEROS Text Block THE BESTSEL…" at bounding box center [723, 308] width 307 height 661
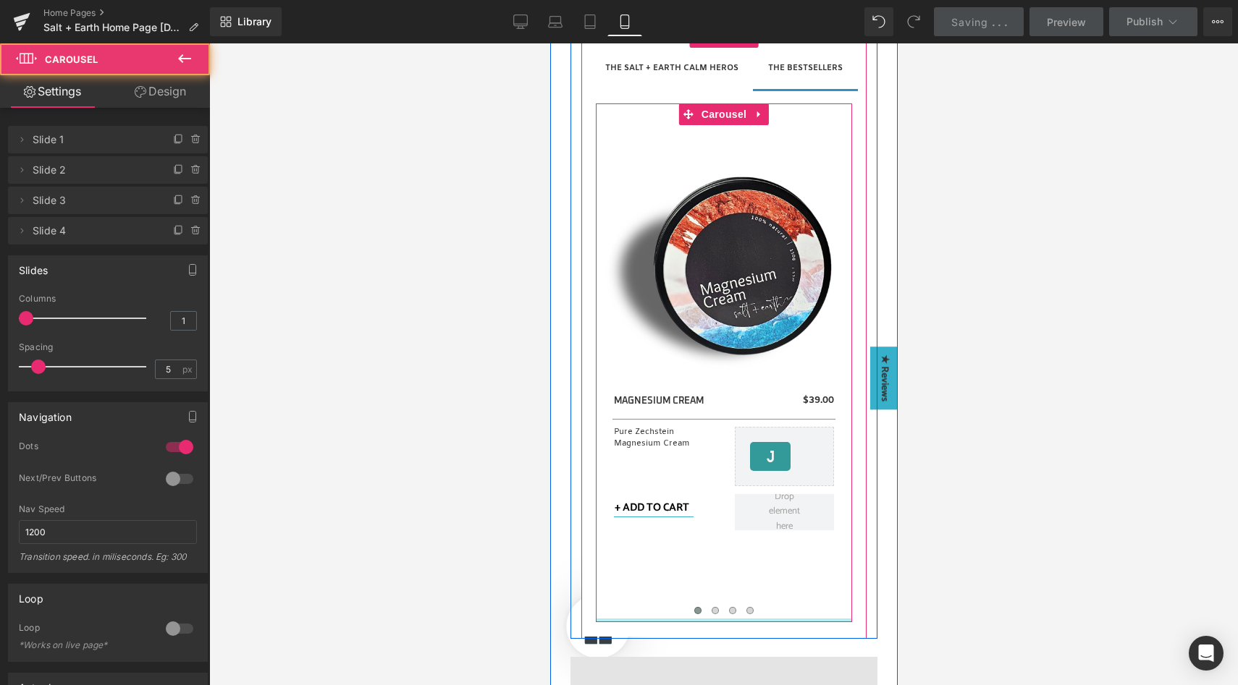
drag, startPoint x: 790, startPoint y: 622, endPoint x: 787, endPoint y: 590, distance: 32.7
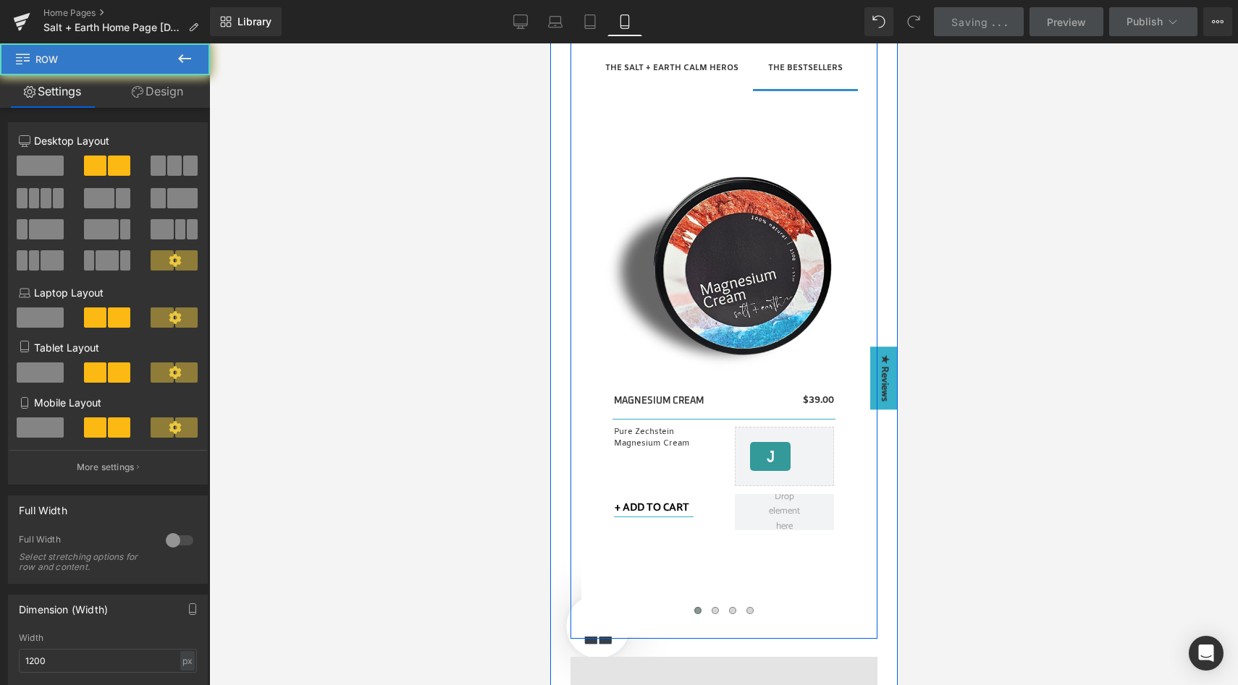
click at [766, 569] on div "Sale Off (P) Image MAGNESIUM CREAM (P) Title $0 $39.00 (P) Price Row Separator …" at bounding box center [1114, 373] width 1039 height 497
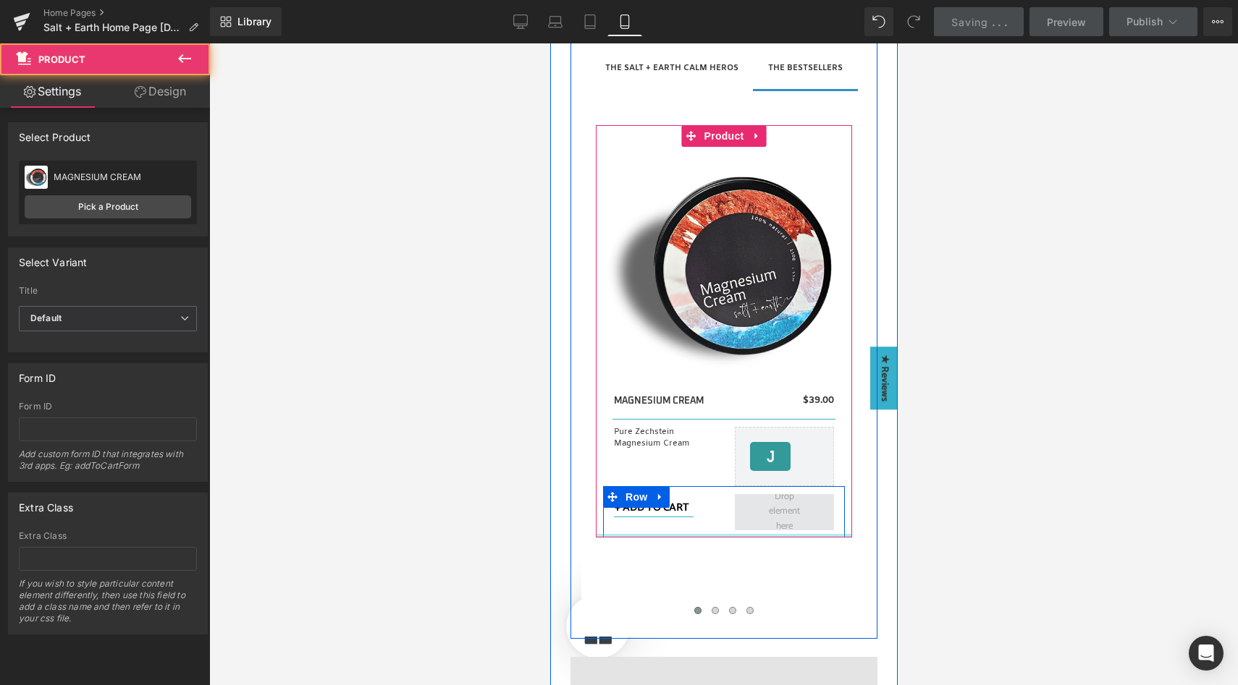
drag, startPoint x: 766, startPoint y: 557, endPoint x: 764, endPoint y: 515, distance: 42.7
click at [764, 515] on div "Sale Off (P) Image MAGNESIUM CREAM (P) Title $0 $39.00 (P) Price Row Separator …" at bounding box center [723, 331] width 256 height 413
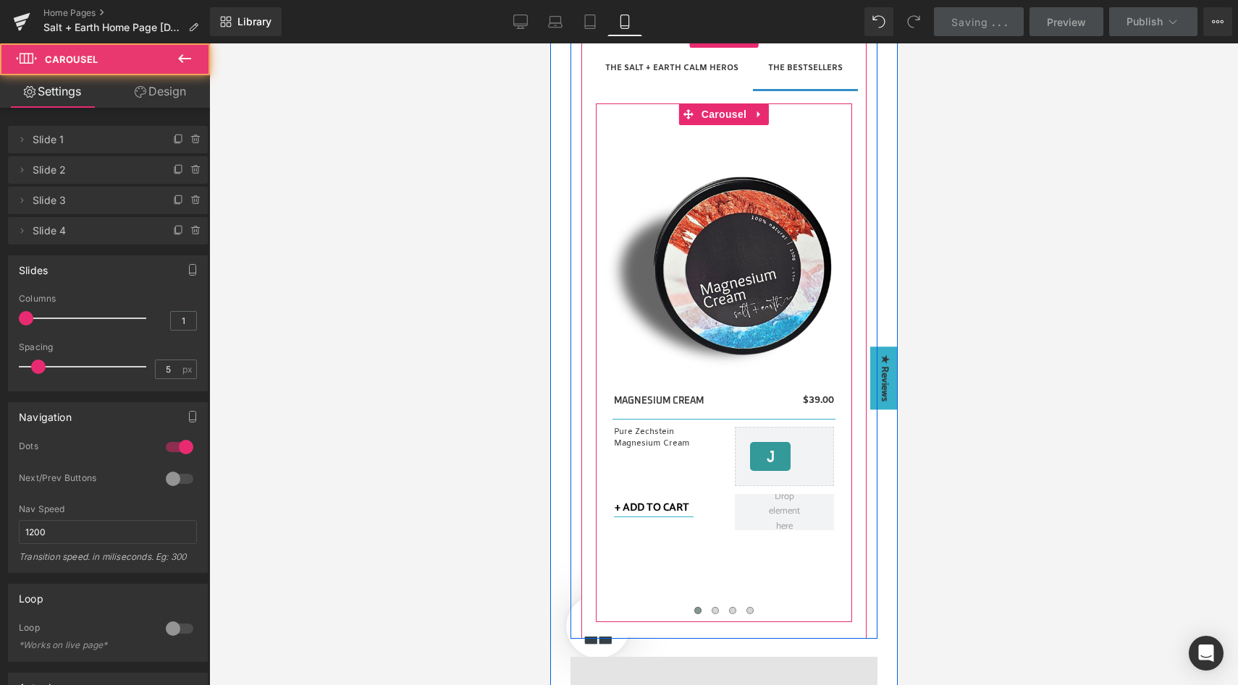
click at [783, 572] on div "Sale Off (P) Image MAGNESIUM CREAM (P) Title $0 $39.00 (P) Price Row Separator …" at bounding box center [1114, 373] width 1039 height 497
click at [787, 579] on div "Sale Off (P) Image MAGNESIUM CREAM (P) Title $0 $39.00 (P) Price Row Separator …" at bounding box center [1114, 373] width 1039 height 497
click at [713, 608] on button at bounding box center [714, 611] width 17 height 14
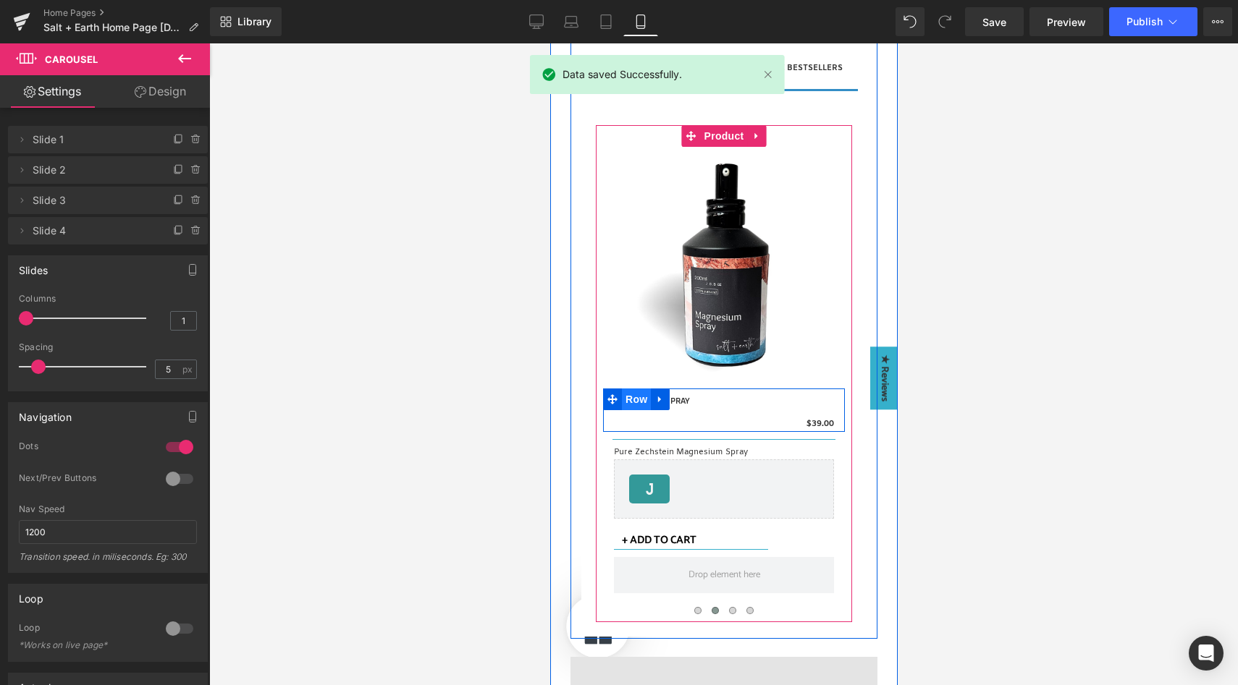
click at [621, 398] on span "Row" at bounding box center [635, 400] width 29 height 22
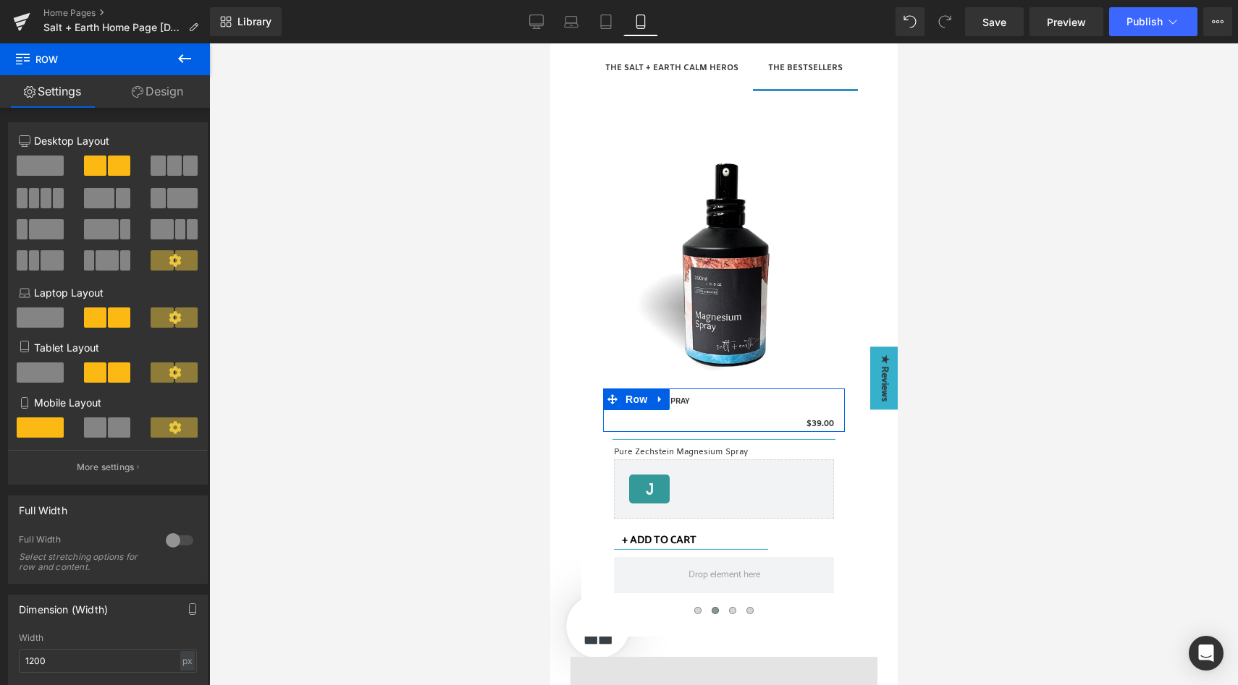
click at [109, 434] on span at bounding box center [119, 428] width 22 height 20
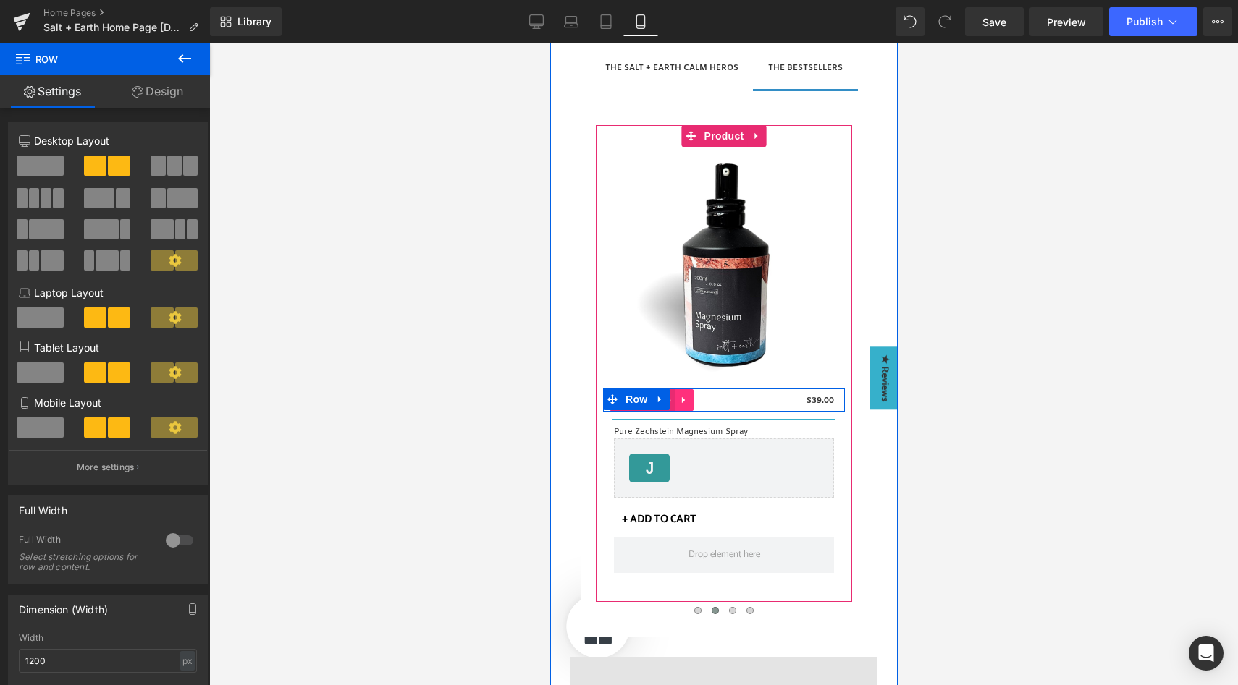
click at [674, 402] on link at bounding box center [683, 400] width 19 height 22
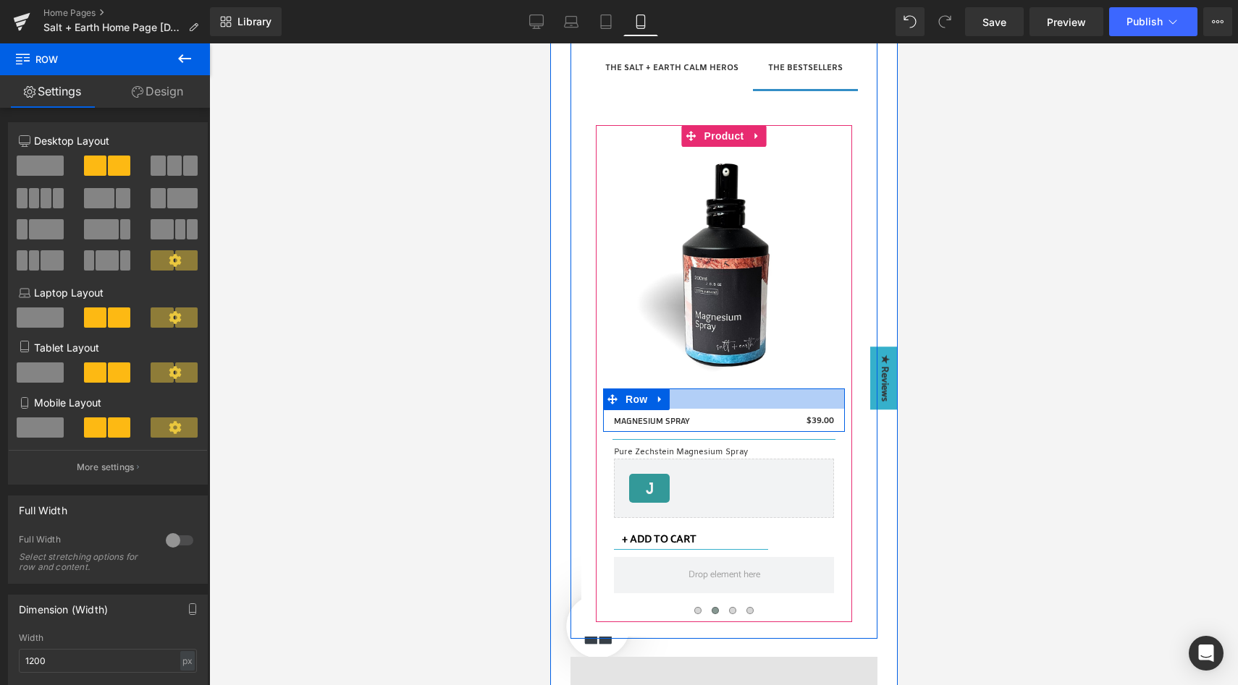
drag, startPoint x: 734, startPoint y: 389, endPoint x: 728, endPoint y: 410, distance: 21.1
click at [728, 410] on div "MAGNESIUM SPRAY (P) Title $0 $39.00 (P) Price Row" at bounding box center [723, 410] width 242 height 43
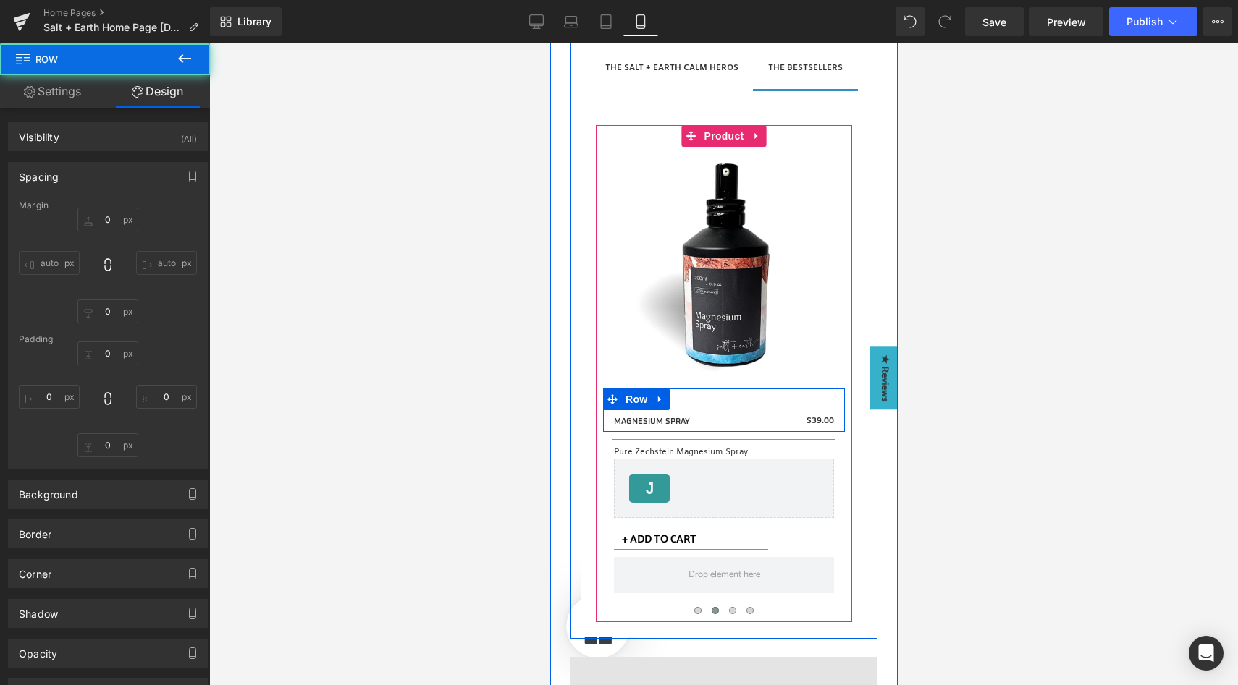
type input "0"
type input "28"
type input "0"
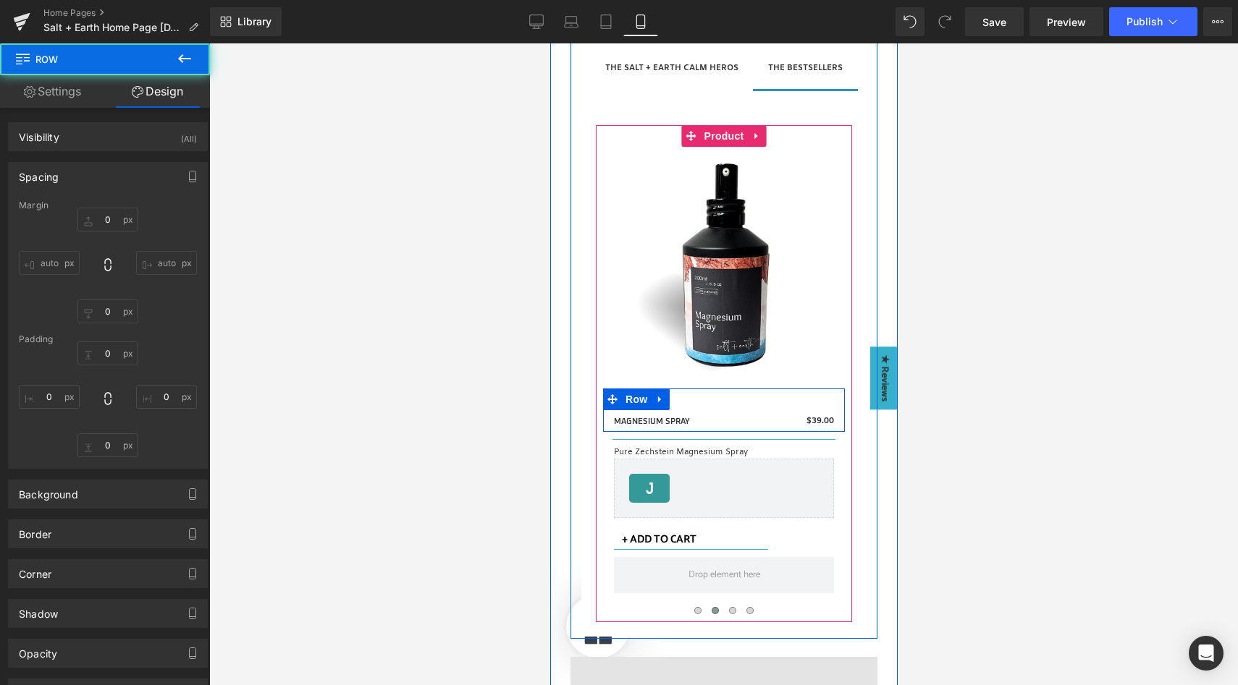
type input "0"
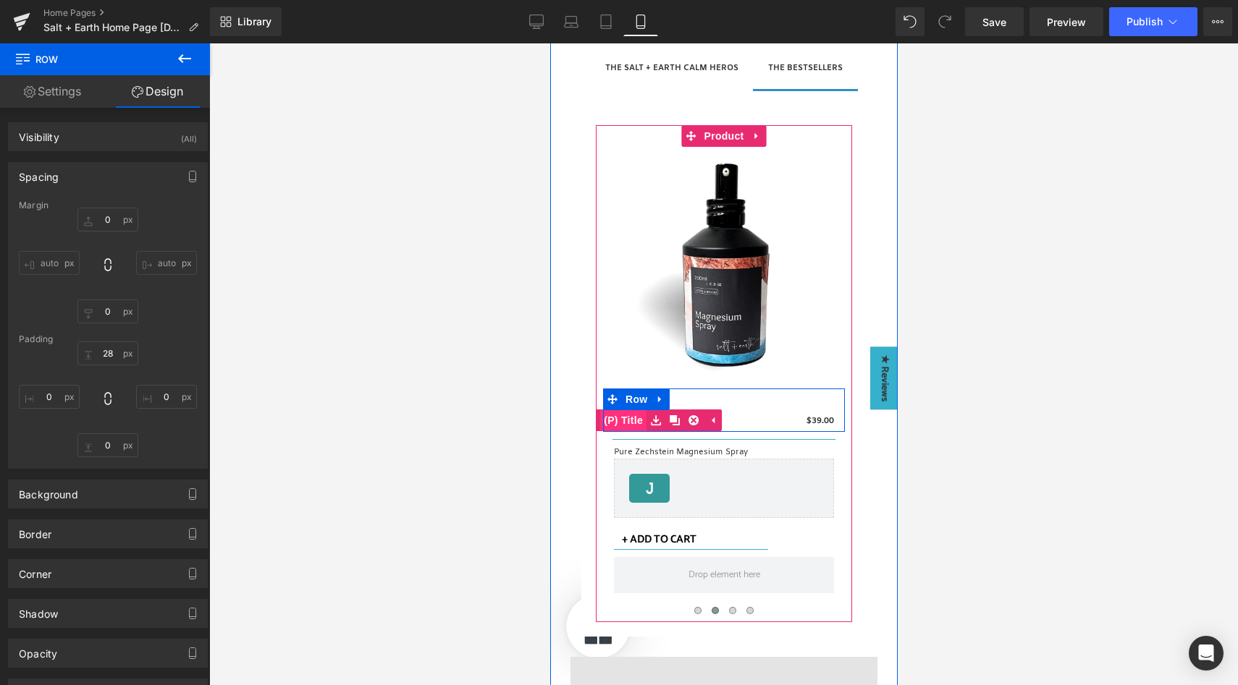
click at [614, 421] on link "(P) Title" at bounding box center [612, 421] width 65 height 22
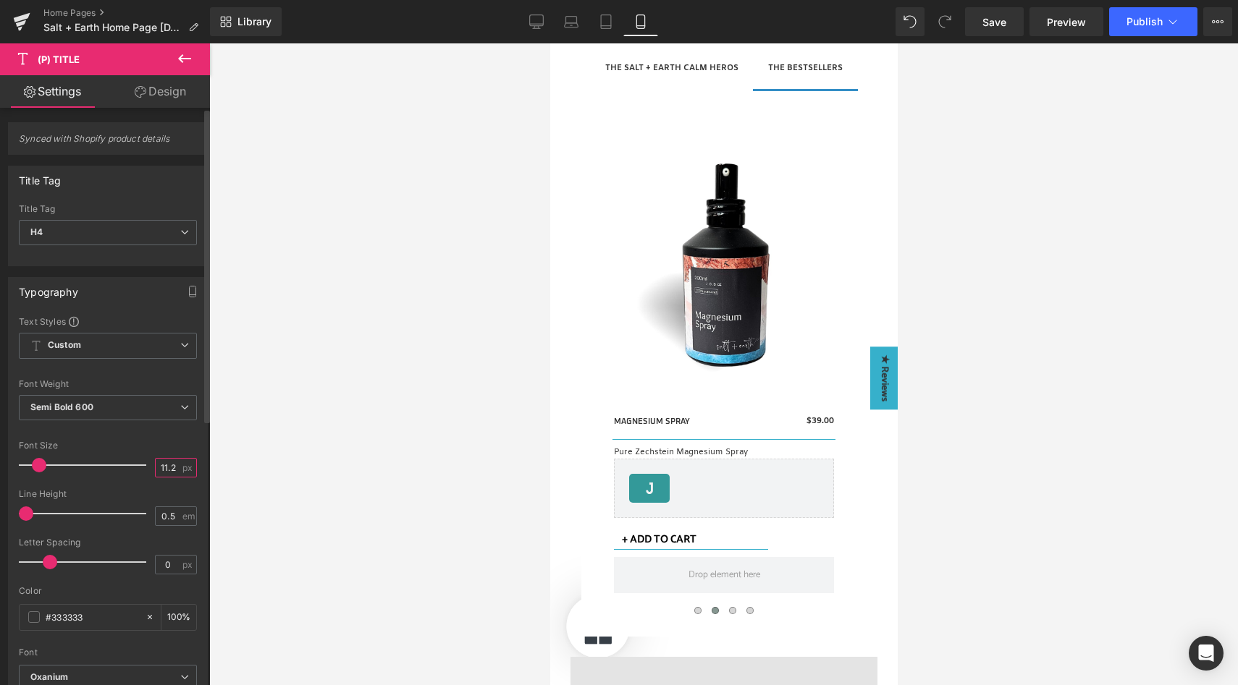
click at [163, 469] on input "11.2" at bounding box center [168, 468] width 25 height 18
type input "13"
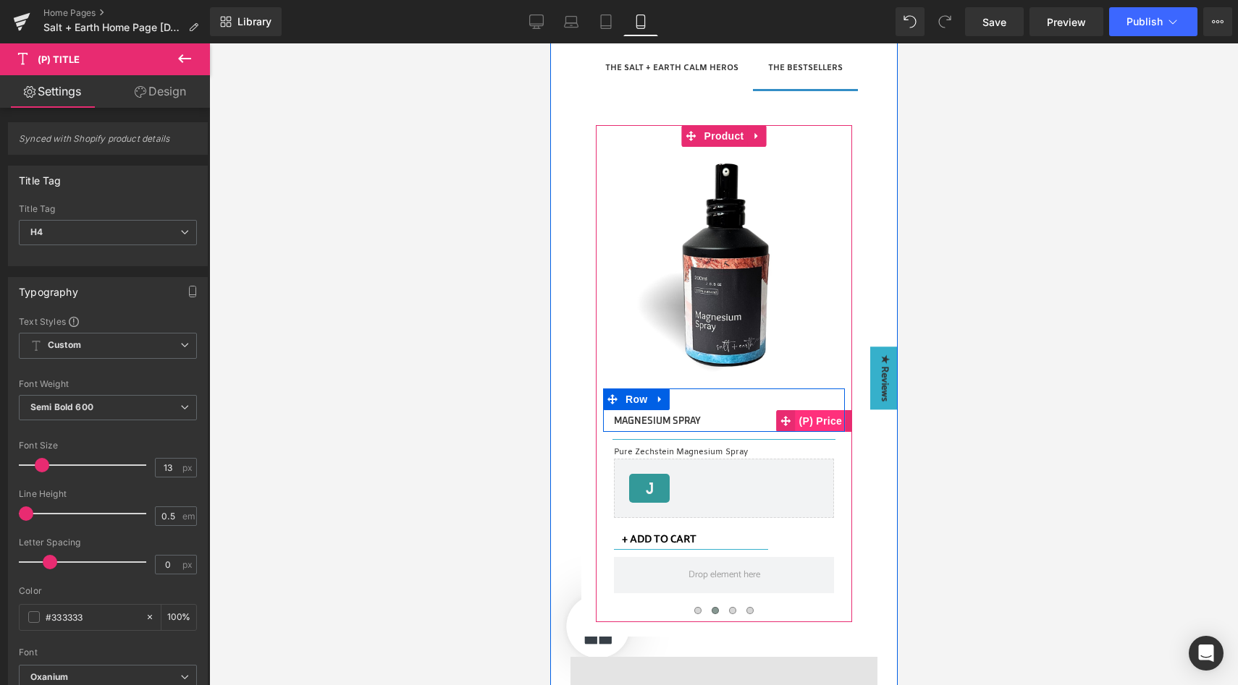
click at [815, 421] on span "(P) Price" at bounding box center [820, 421] width 51 height 22
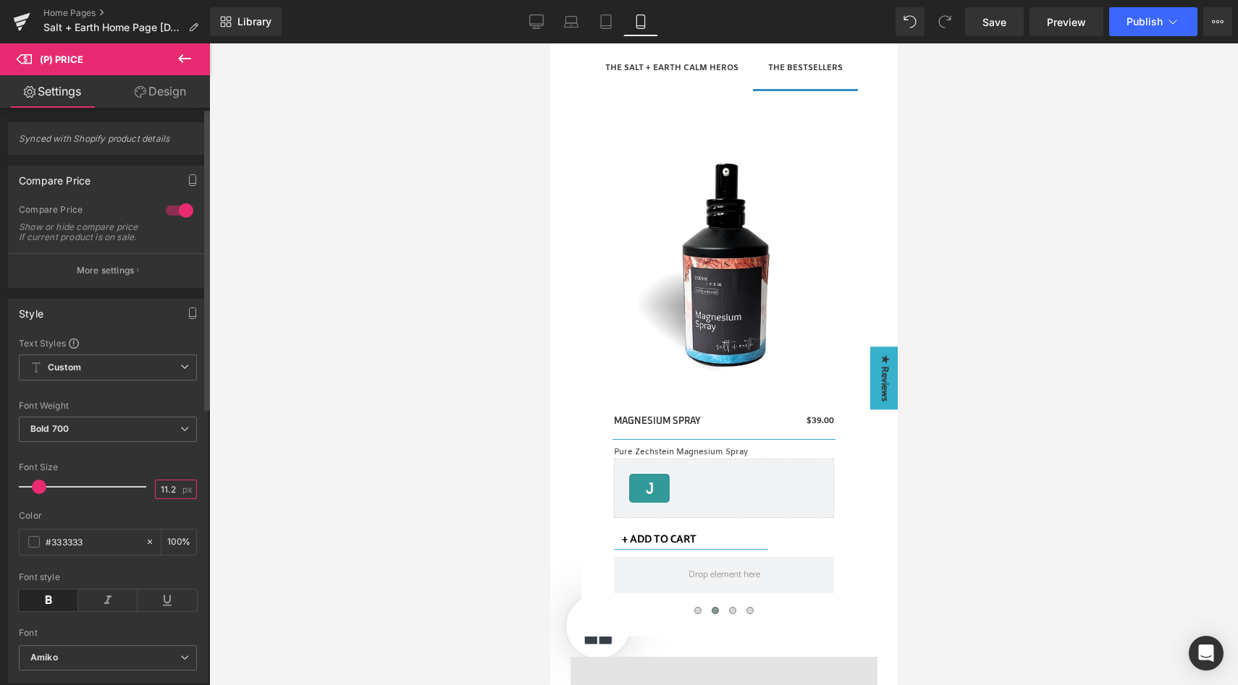
click at [169, 499] on input "11.2" at bounding box center [168, 490] width 25 height 18
type input "13"
click at [186, 473] on div "Font Size" at bounding box center [108, 468] width 178 height 10
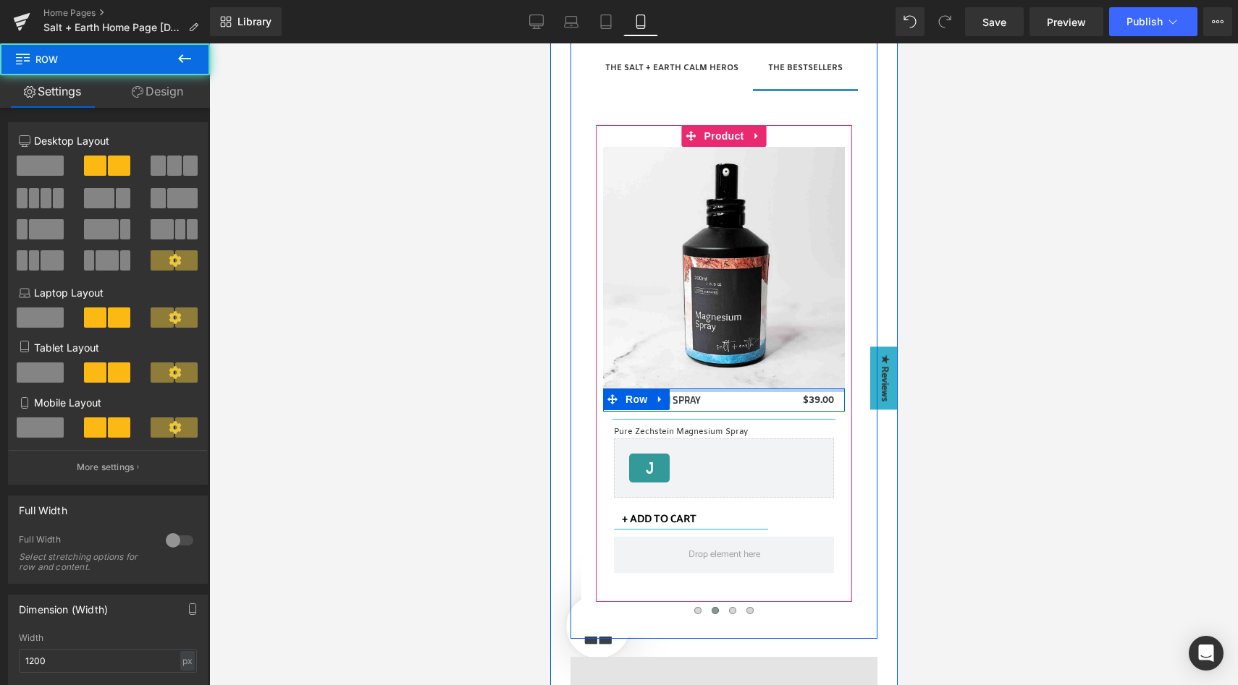
drag, startPoint x: 728, startPoint y: 406, endPoint x: 726, endPoint y: 381, distance: 25.4
click at [727, 381] on div "Sale Off (P) Image MAGNESIUM SPRAY (P) Title $0 $39.00 (P) Price Row Separator …" at bounding box center [723, 364] width 242 height 434
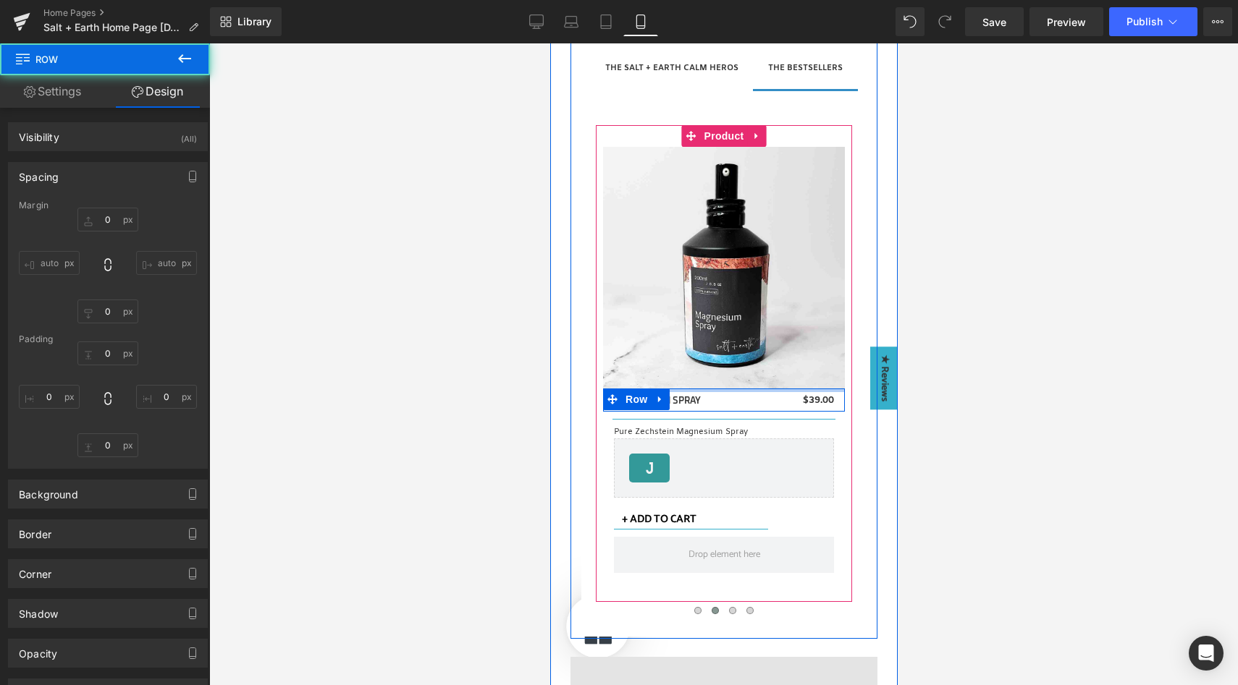
type input "0"
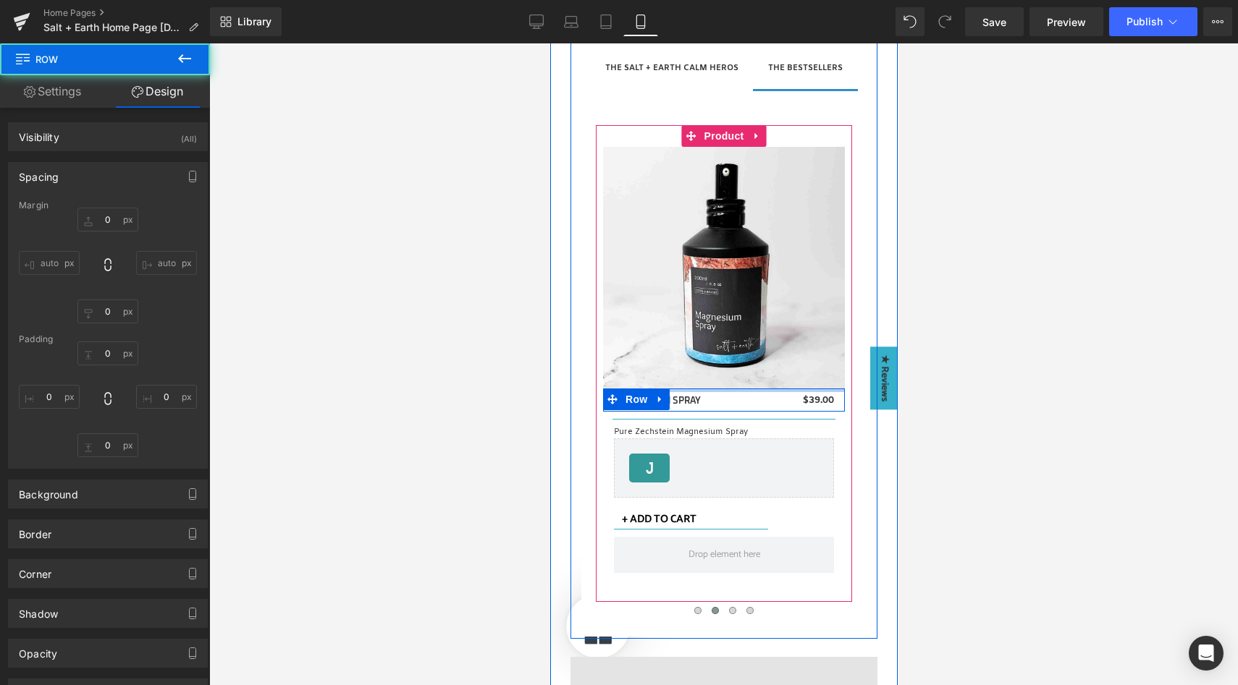
type input "0"
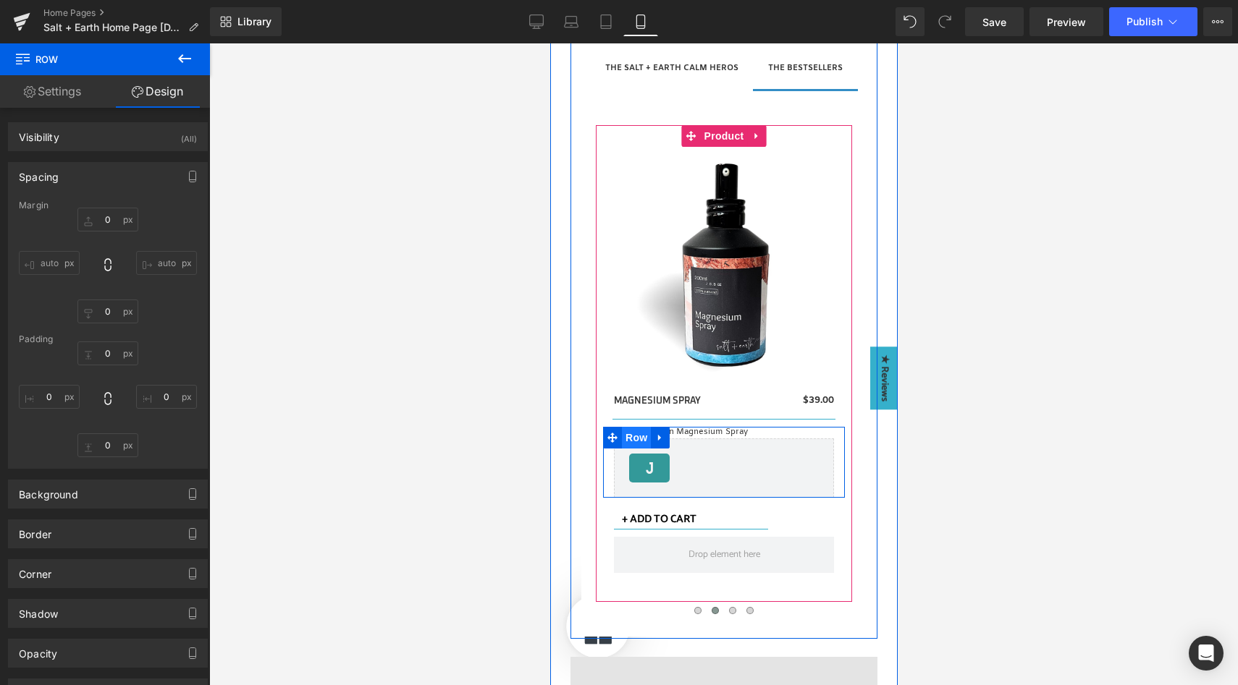
click at [624, 433] on span "Row" at bounding box center [635, 438] width 29 height 22
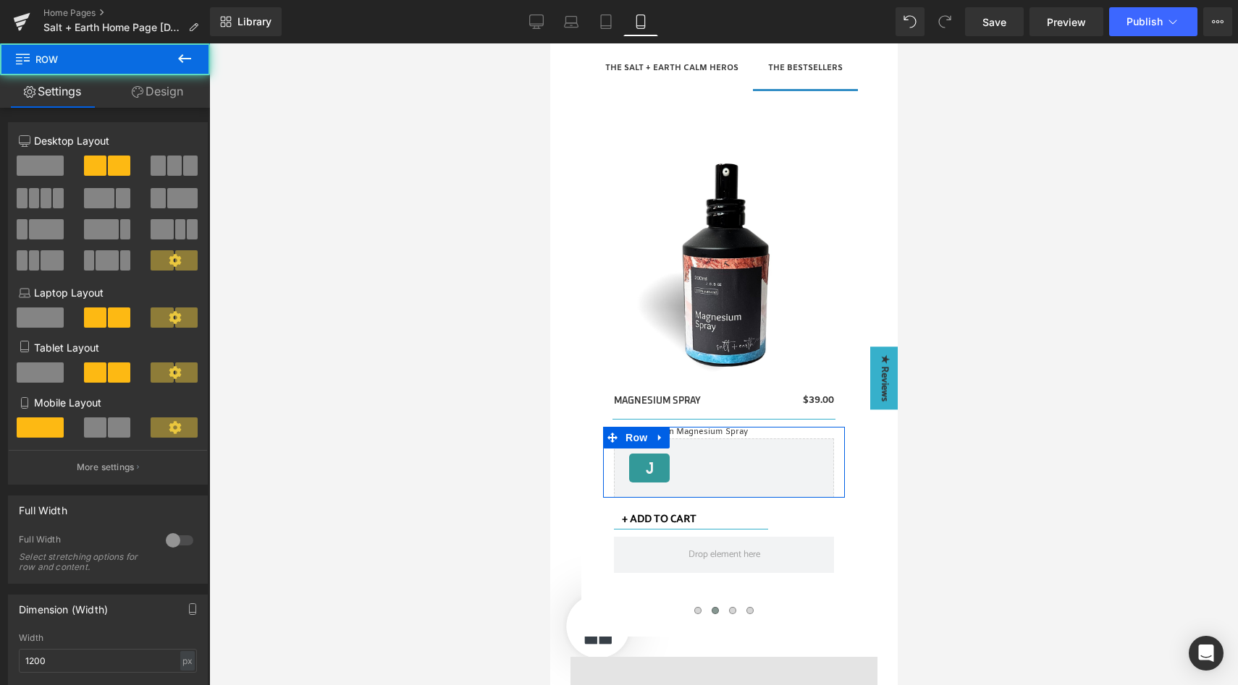
click at [104, 433] on button at bounding box center [108, 428] width 48 height 20
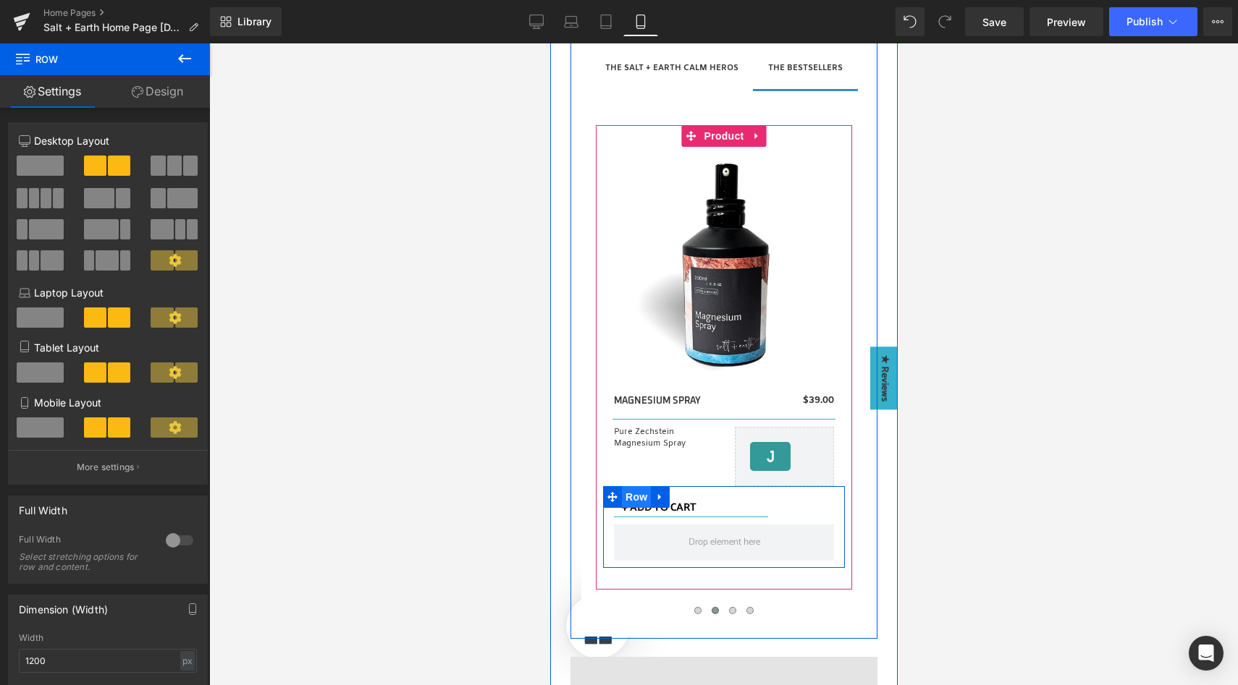
click at [633, 499] on span "Row" at bounding box center [635, 497] width 29 height 22
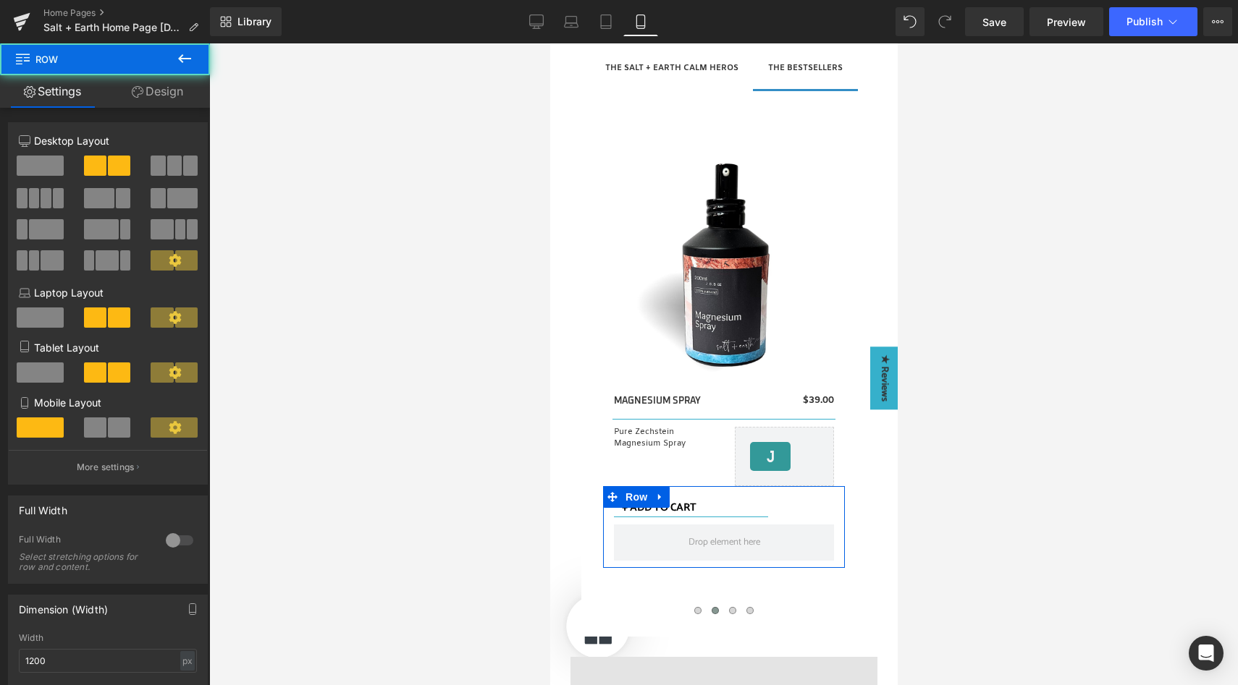
click at [98, 431] on span at bounding box center [95, 428] width 22 height 20
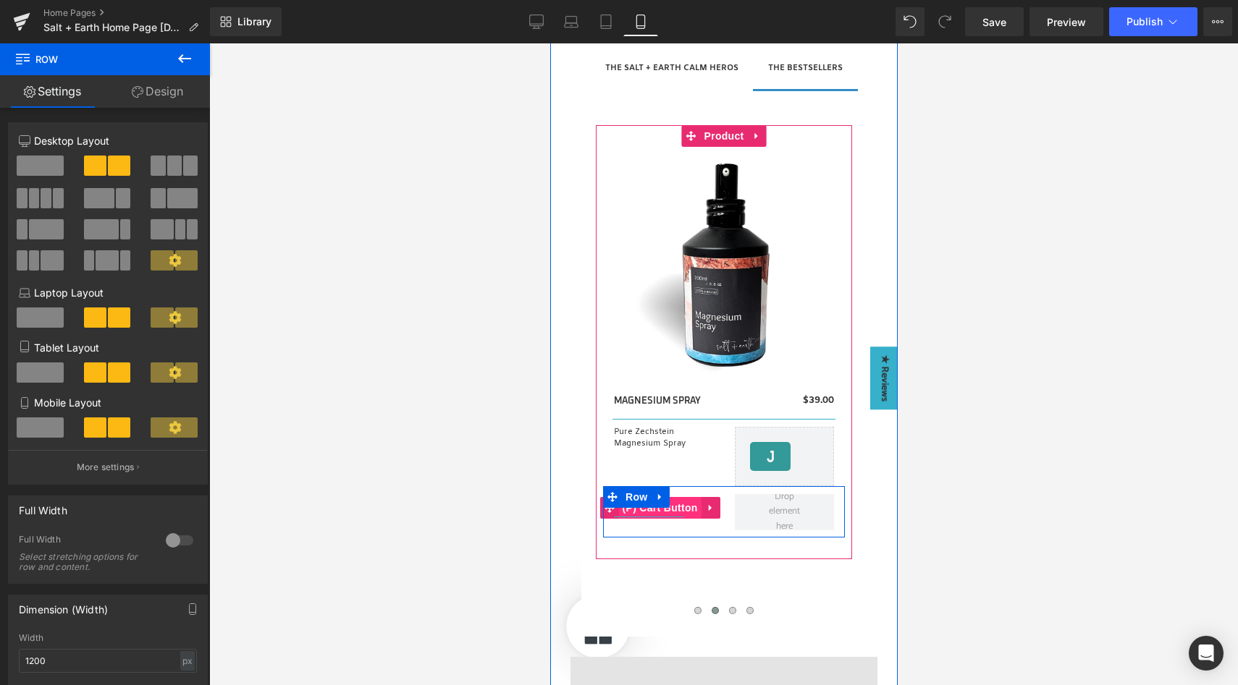
click at [672, 507] on span "(P) Cart Button" at bounding box center [659, 508] width 83 height 22
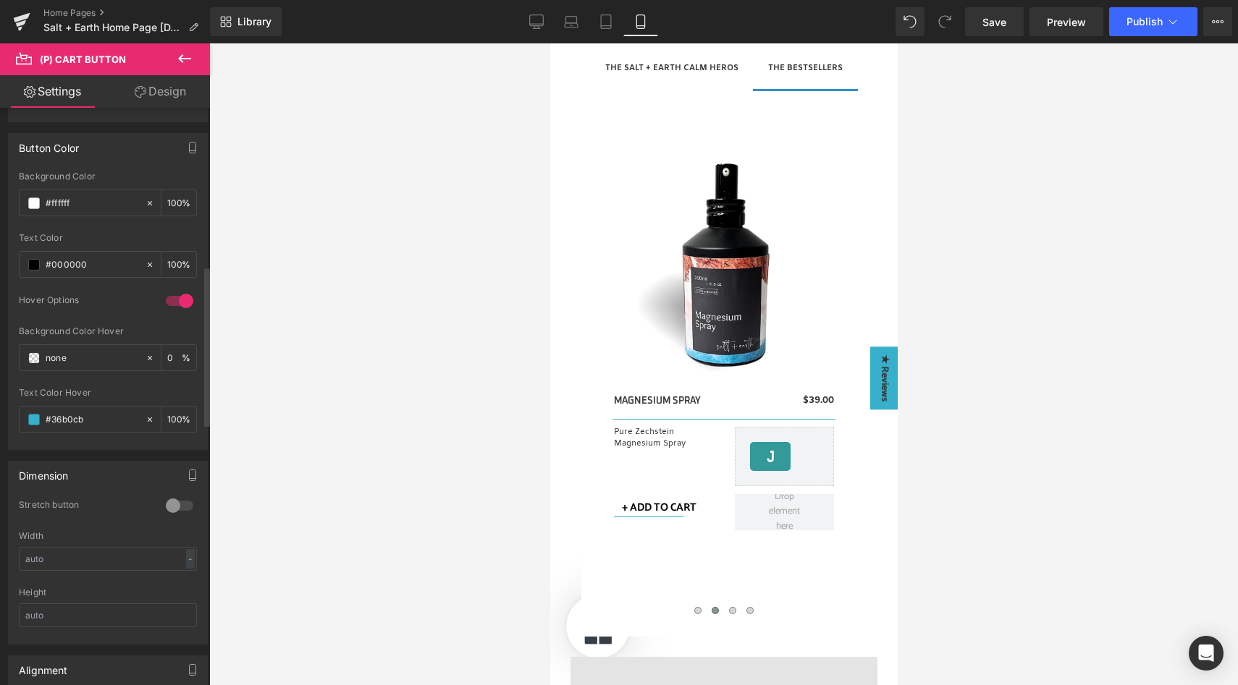
scroll to position [947, 0]
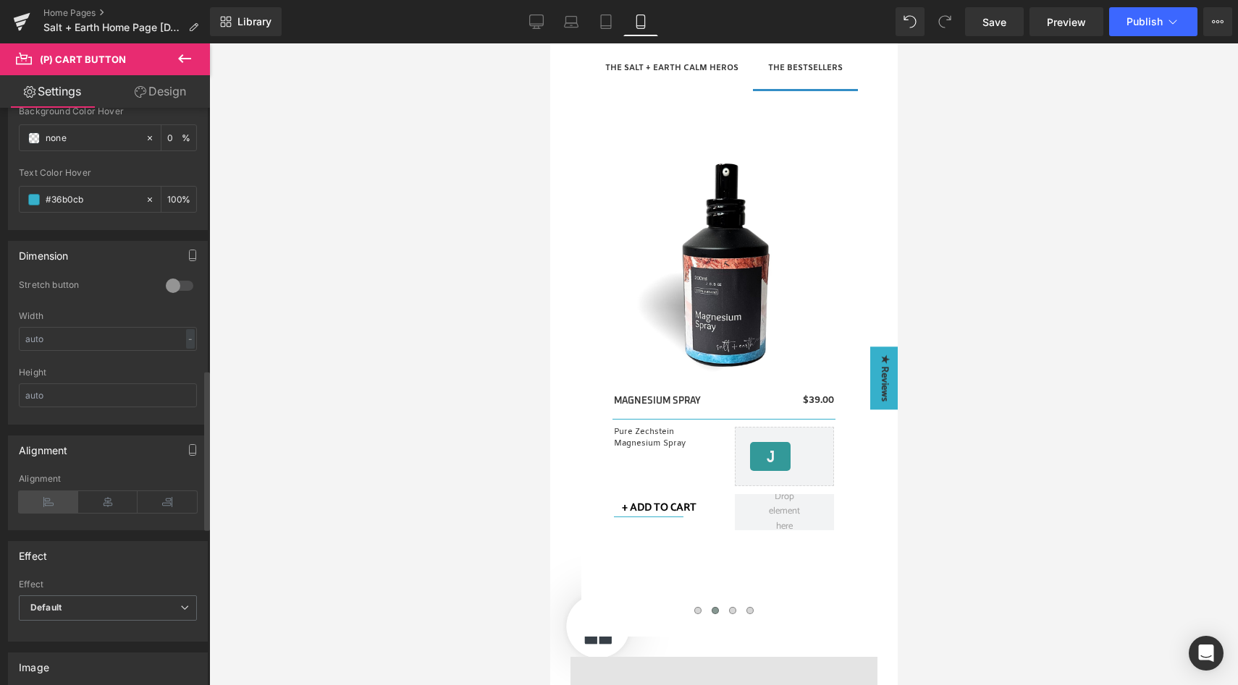
click at [52, 499] on icon at bounding box center [48, 502] width 59 height 22
click at [171, 85] on link "Design" at bounding box center [160, 91] width 105 height 33
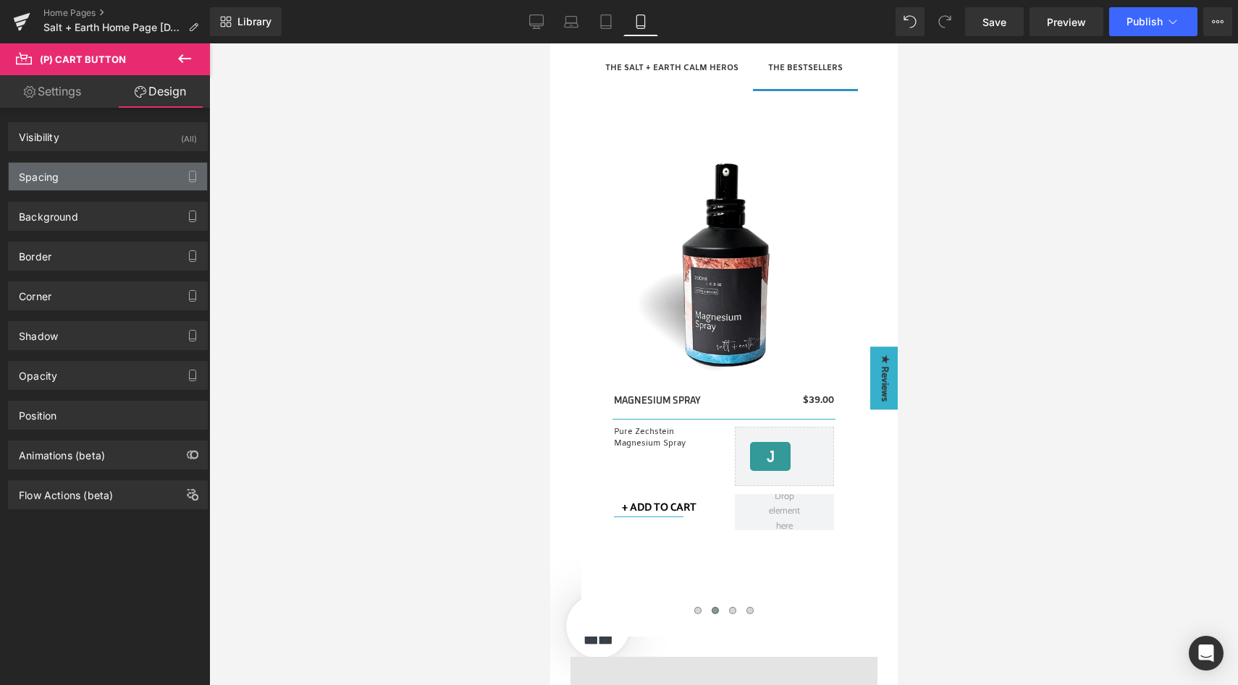
click at [109, 171] on div "Spacing" at bounding box center [108, 177] width 198 height 28
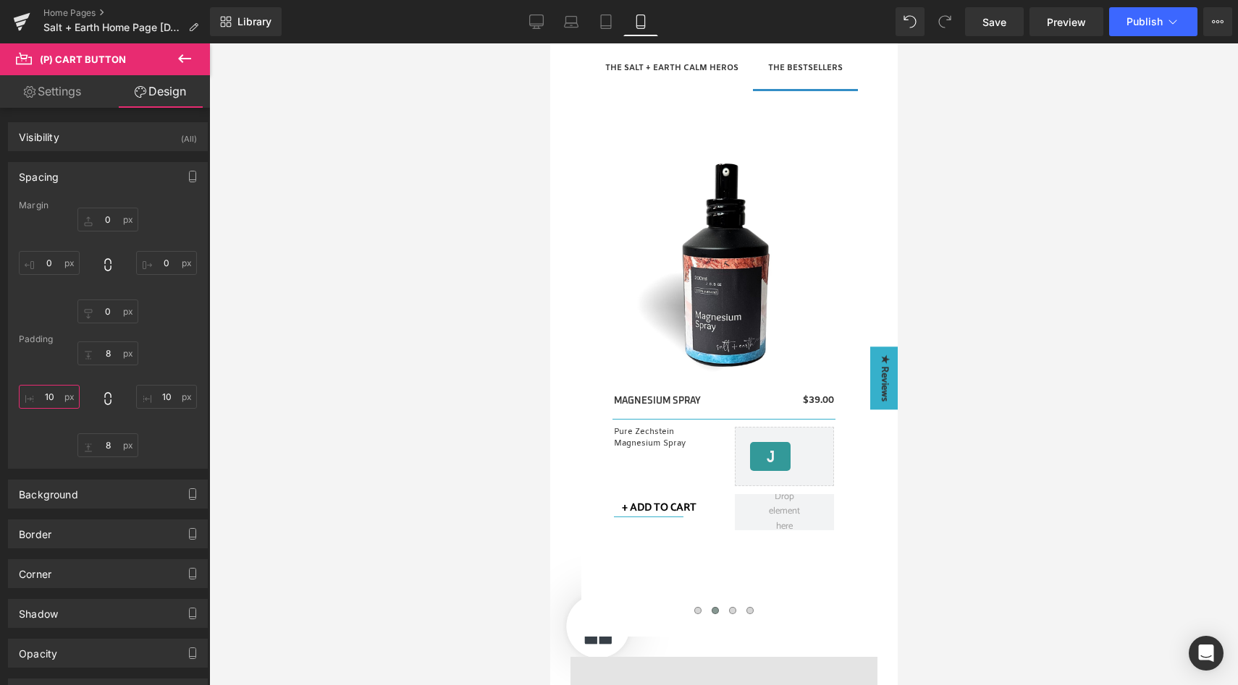
click at [43, 397] on input "10" at bounding box center [49, 397] width 61 height 24
type input "00"
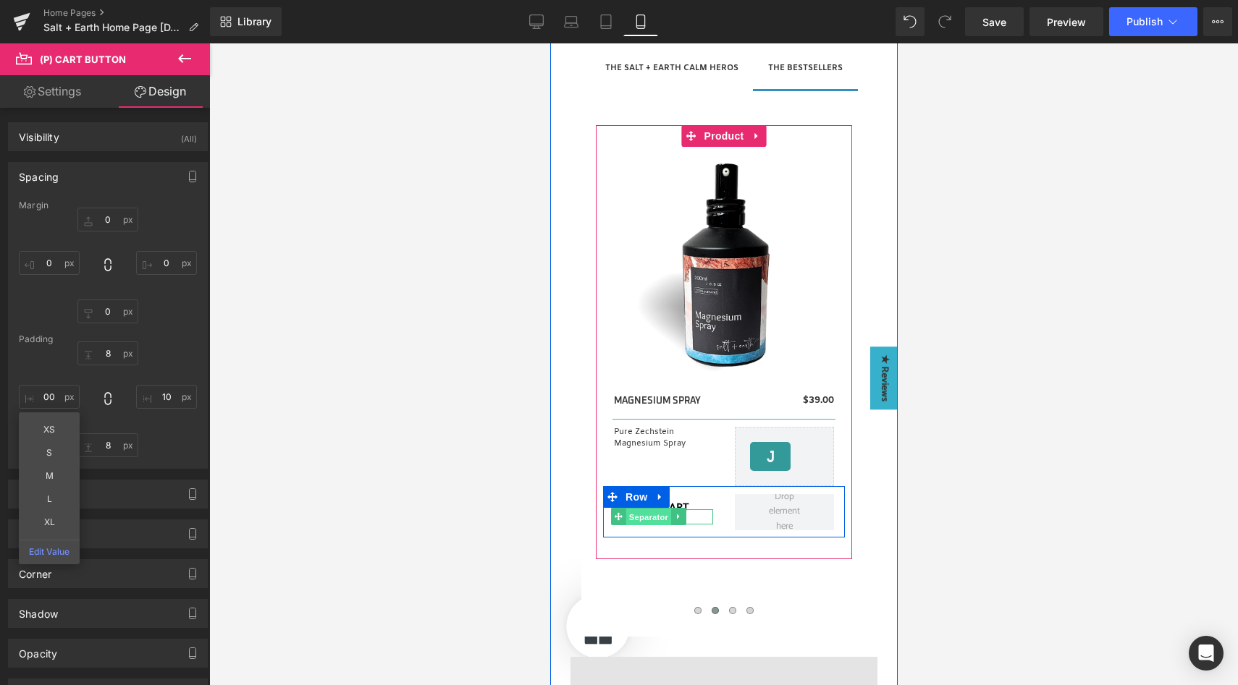
click at [645, 518] on span "Separator" at bounding box center [647, 517] width 45 height 17
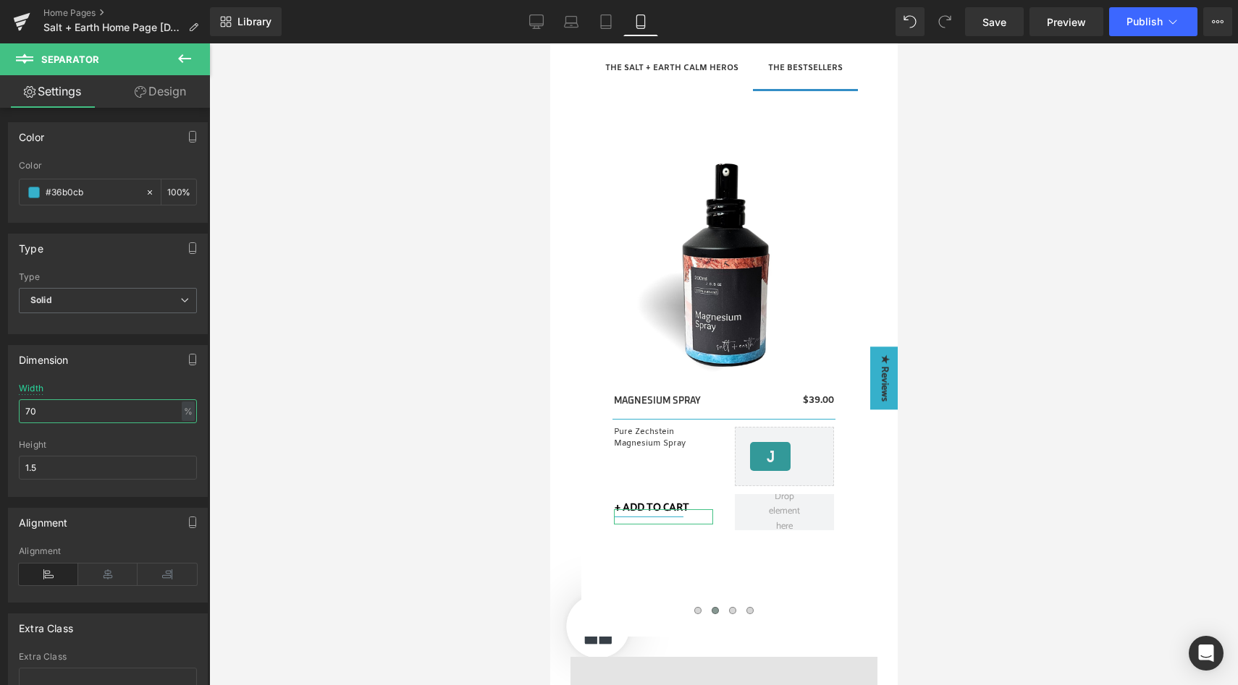
drag, startPoint x: 60, startPoint y: 414, endPoint x: 14, endPoint y: 408, distance: 46.7
click at [14, 408] on div "70% Width 70 % % px 1.5px Height 1.5" at bounding box center [108, 440] width 198 height 113
type input "80"
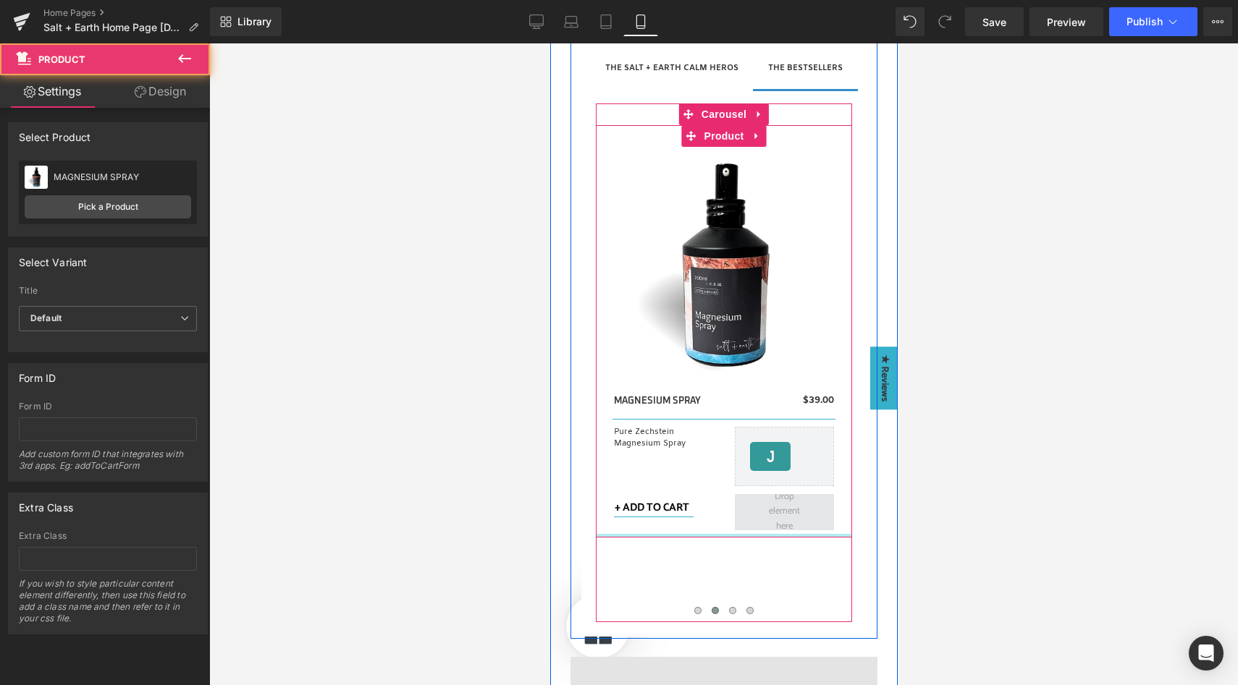
drag, startPoint x: 762, startPoint y: 553, endPoint x: 762, endPoint y: 512, distance: 40.5
click at [762, 512] on div "Sale Off (P) Image MAGNESIUM SPRAY (P) Title $0 $39.00 (P) Price Row Separator …" at bounding box center [723, 331] width 256 height 413
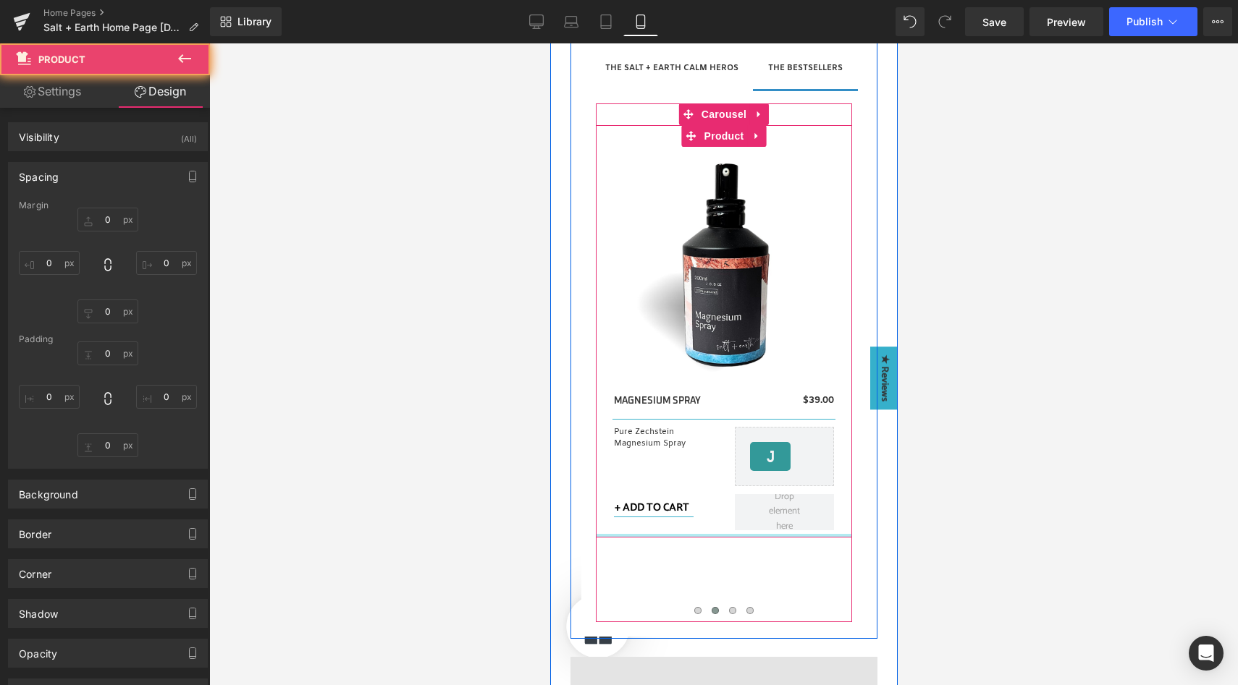
type input "0"
type input "30"
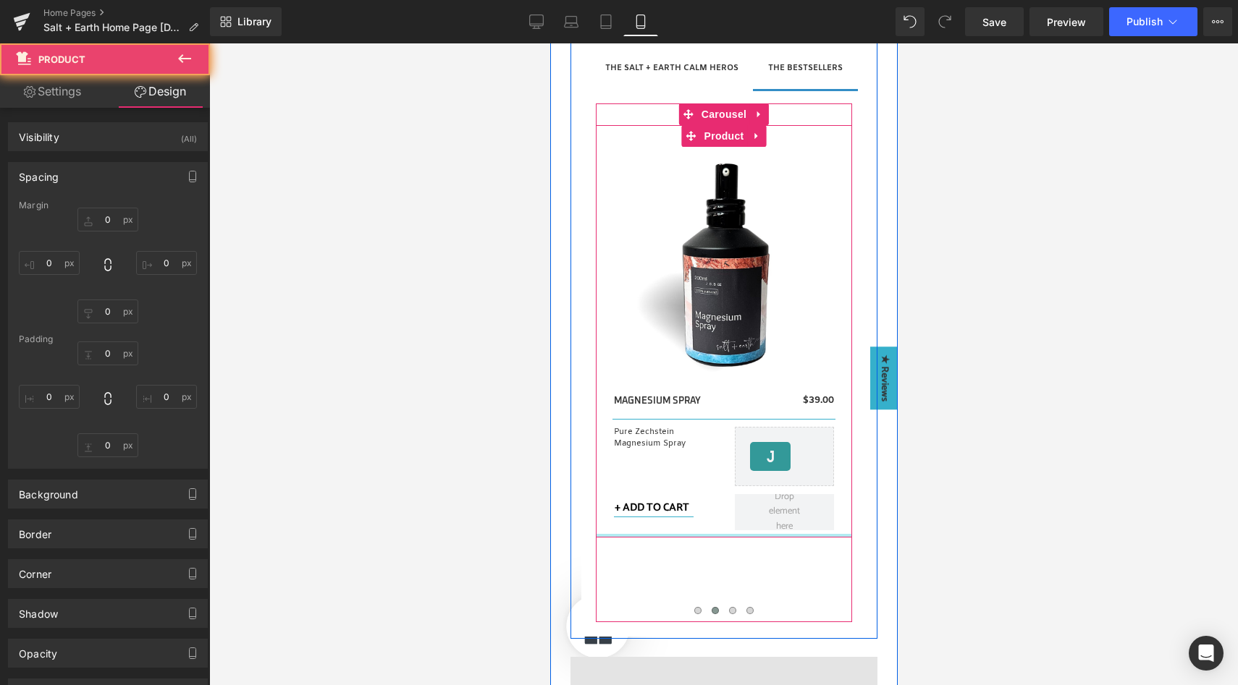
type input "10"
type input "0"
type input "10"
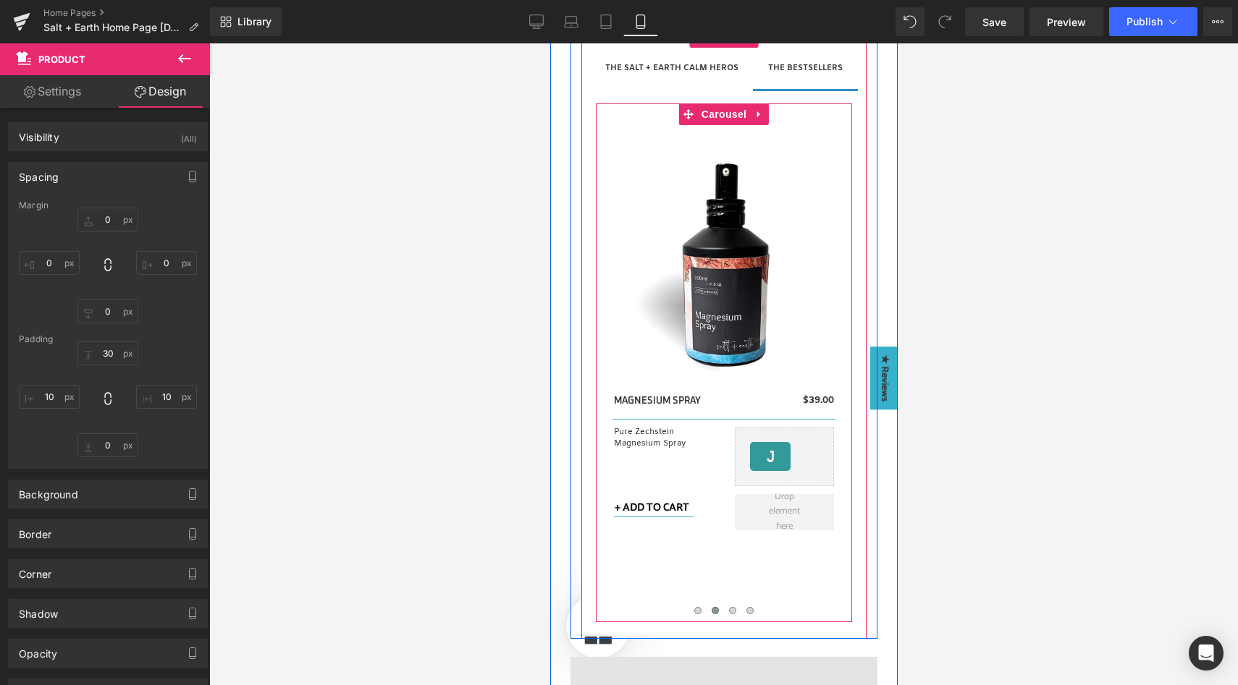
click at [754, 580] on div "Sale Off (P) Image MAGNESIUM CREAM (P) Title $0 $39.00 (P) Price Row Separator …" at bounding box center [854, 373] width 1039 height 497
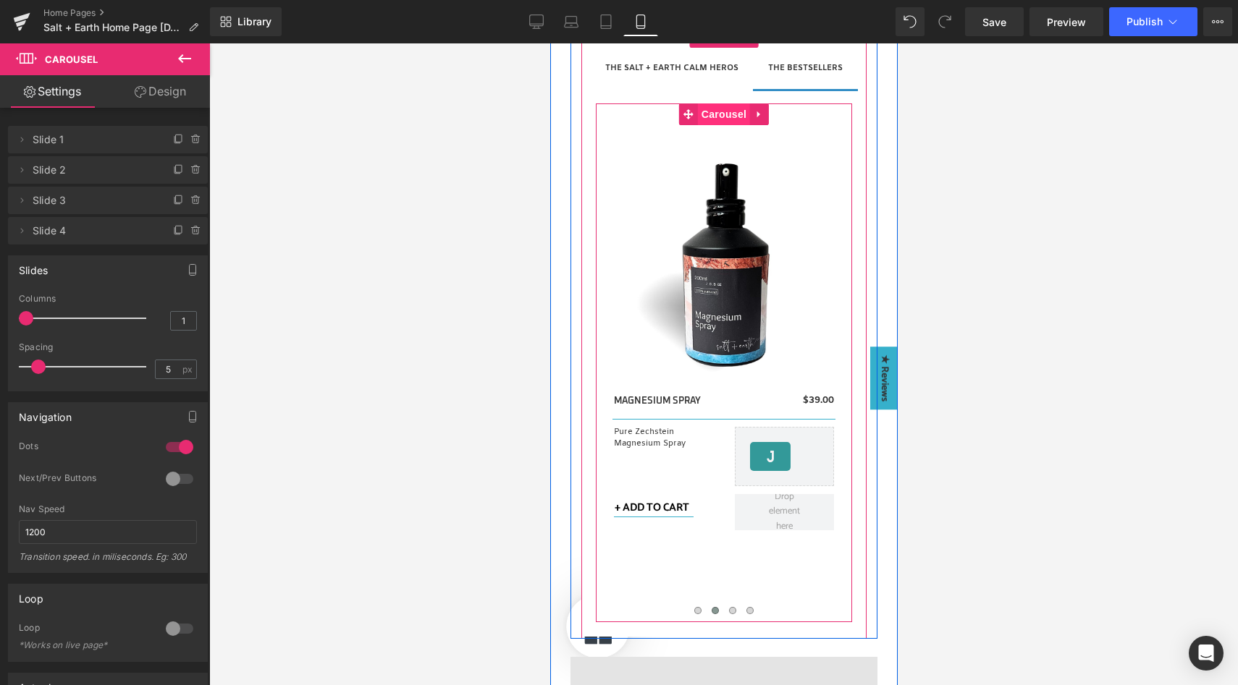
click at [722, 113] on span "Carousel" at bounding box center [723, 115] width 52 height 22
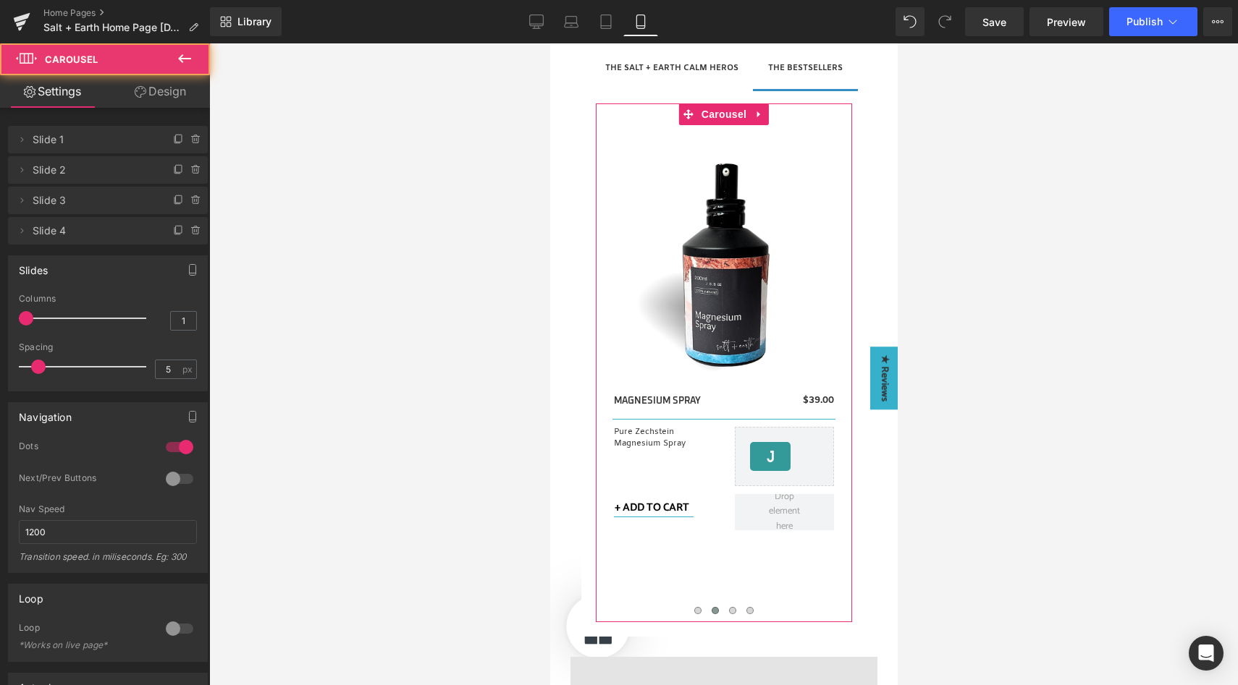
click at [158, 95] on link "Design" at bounding box center [160, 91] width 105 height 33
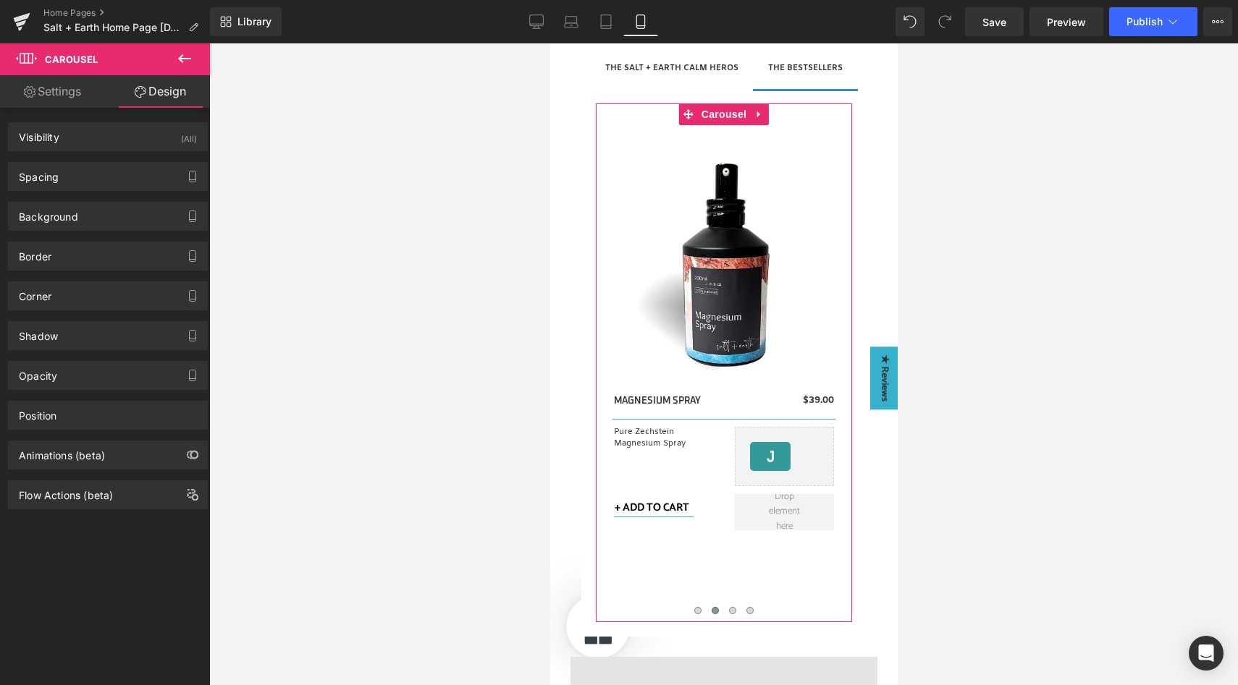
type input "0"
type input "30"
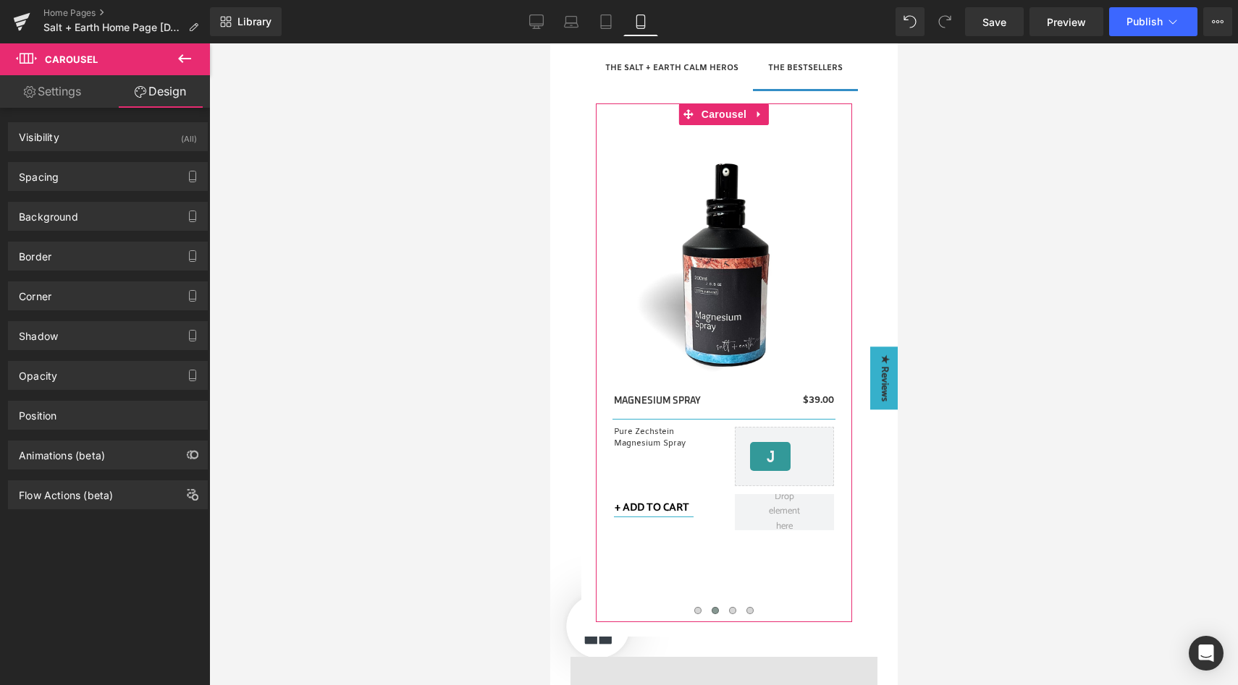
type input "0"
click at [113, 179] on div "Spacing" at bounding box center [108, 177] width 198 height 28
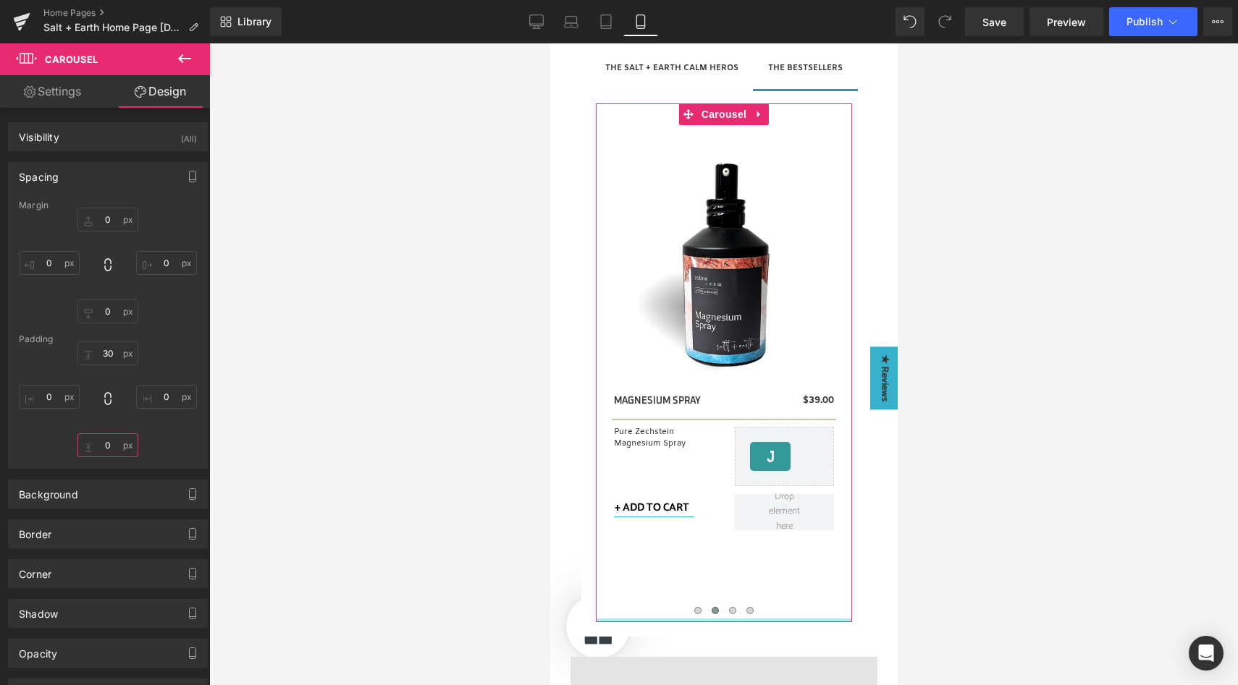
click at [100, 453] on input "0" at bounding box center [107, 446] width 61 height 24
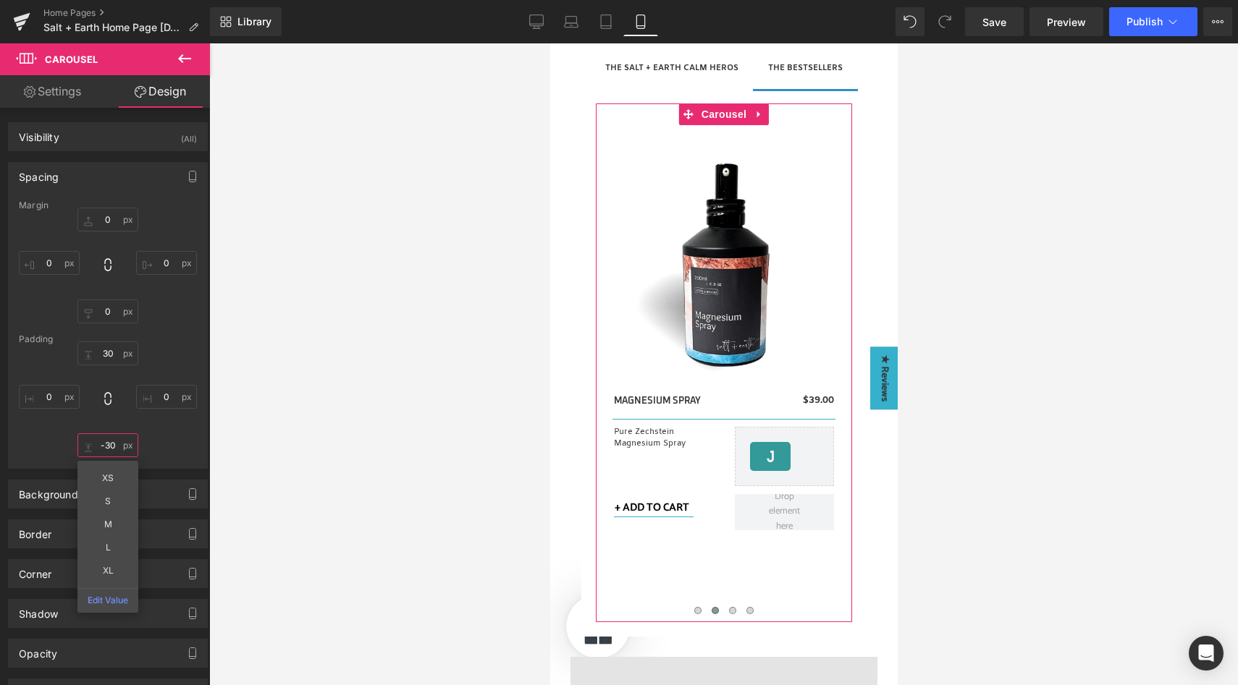
type input "-30"
click at [175, 447] on div "30px 30 0px 0 -30 -30 XS S M L XL Edit Value 0px 0" at bounding box center [108, 400] width 178 height 116
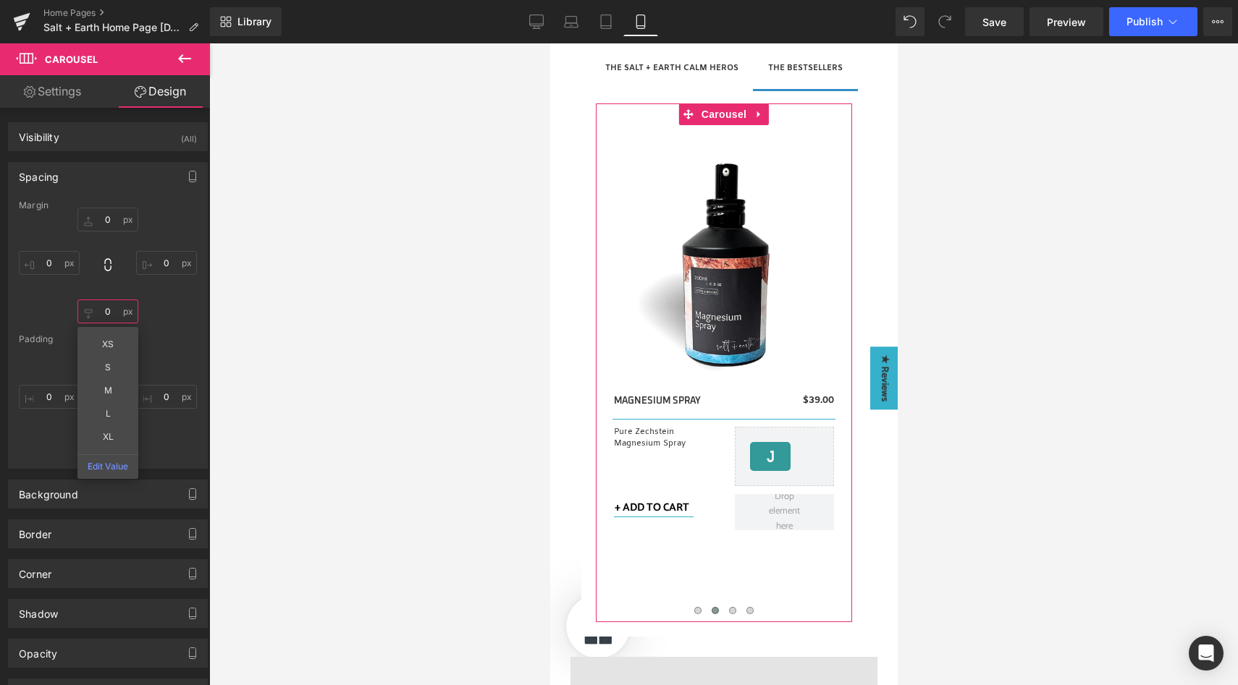
click at [108, 312] on input "0" at bounding box center [107, 312] width 61 height 24
type input "-"
type input "0"
click at [517, 390] on div at bounding box center [723, 364] width 1029 height 642
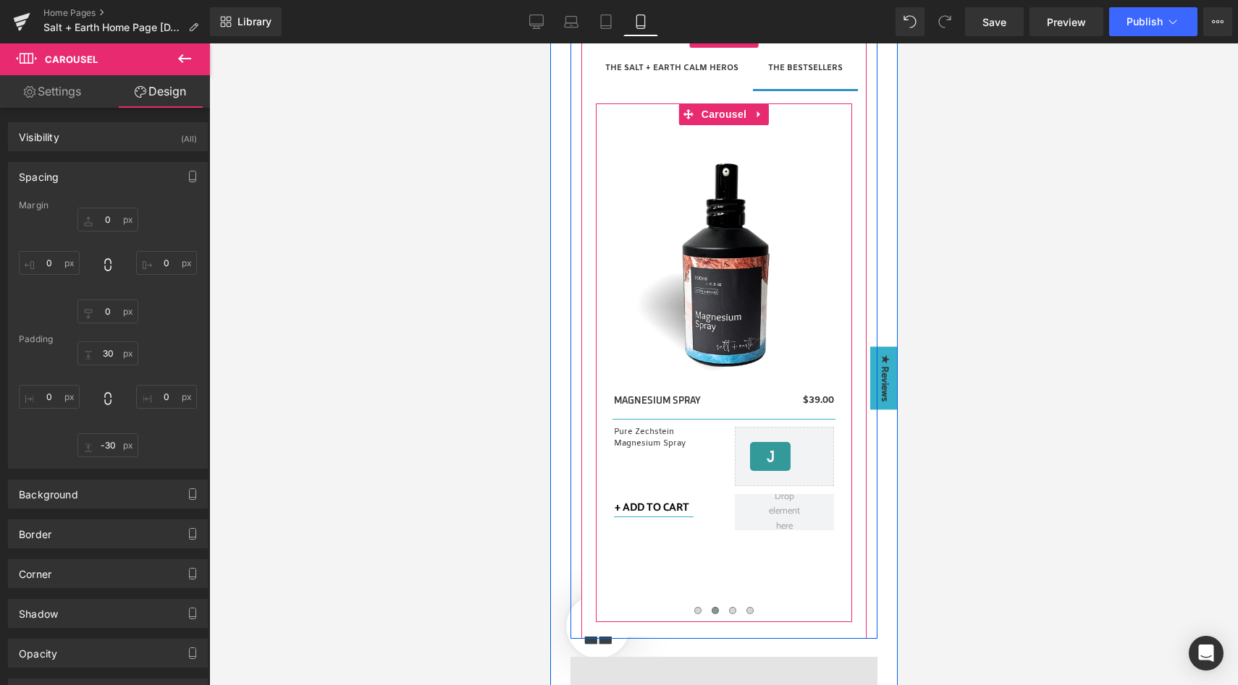
click at [731, 568] on div "Sale Off (P) Image MAGNESIUM CREAM (P) Title $0 $39.00 (P) Price Row Separator …" at bounding box center [854, 373] width 1039 height 497
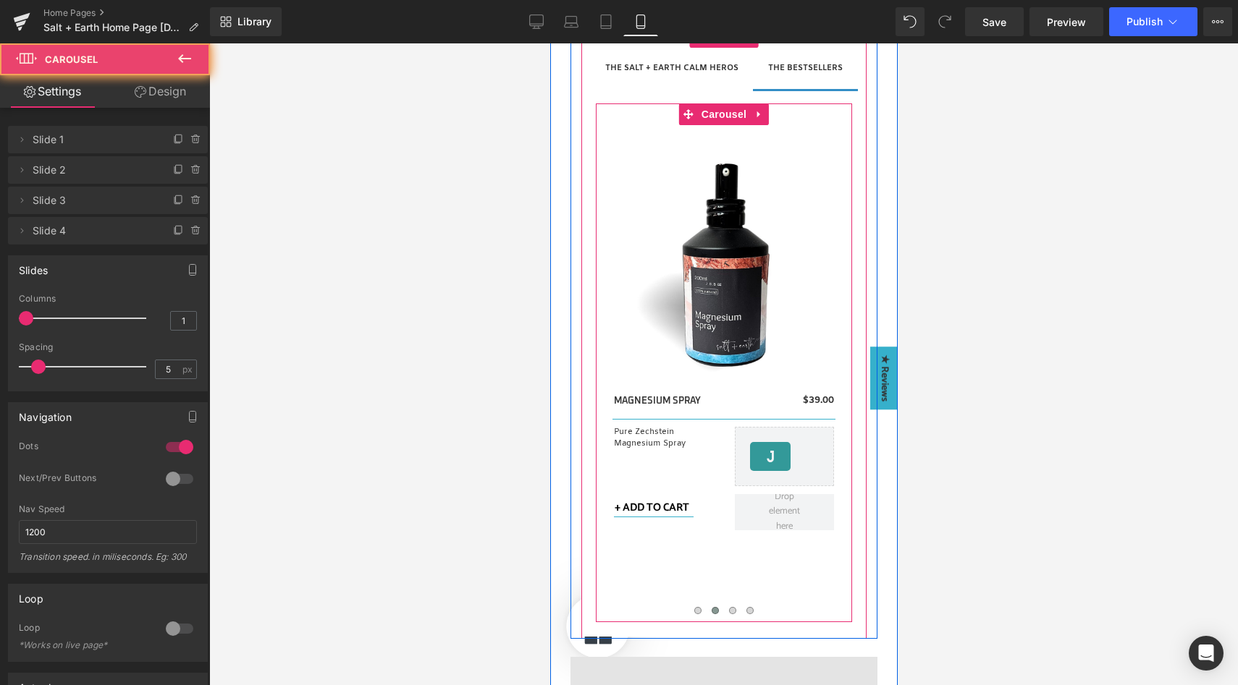
click at [731, 568] on div "Sale Off (P) Image MAGNESIUM CREAM (P) Title $0 $39.00 (P) Price Row Separator …" at bounding box center [854, 373] width 1039 height 497
click at [692, 573] on div "Sale Off (P) Image MAGNESIUM CREAM (P) Title $0 $39.00 (P) Price Row Separator …" at bounding box center [854, 373] width 1039 height 497
click at [728, 608] on span at bounding box center [731, 610] width 7 height 7
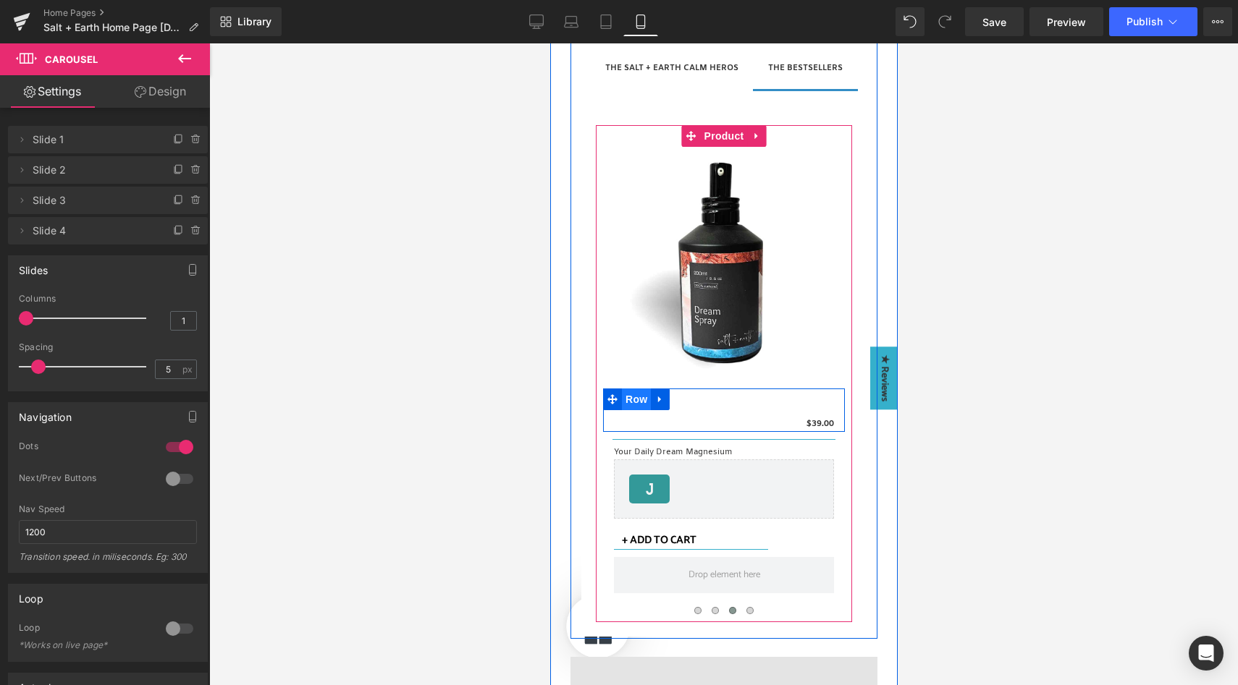
click at [632, 396] on span "Row" at bounding box center [635, 400] width 29 height 22
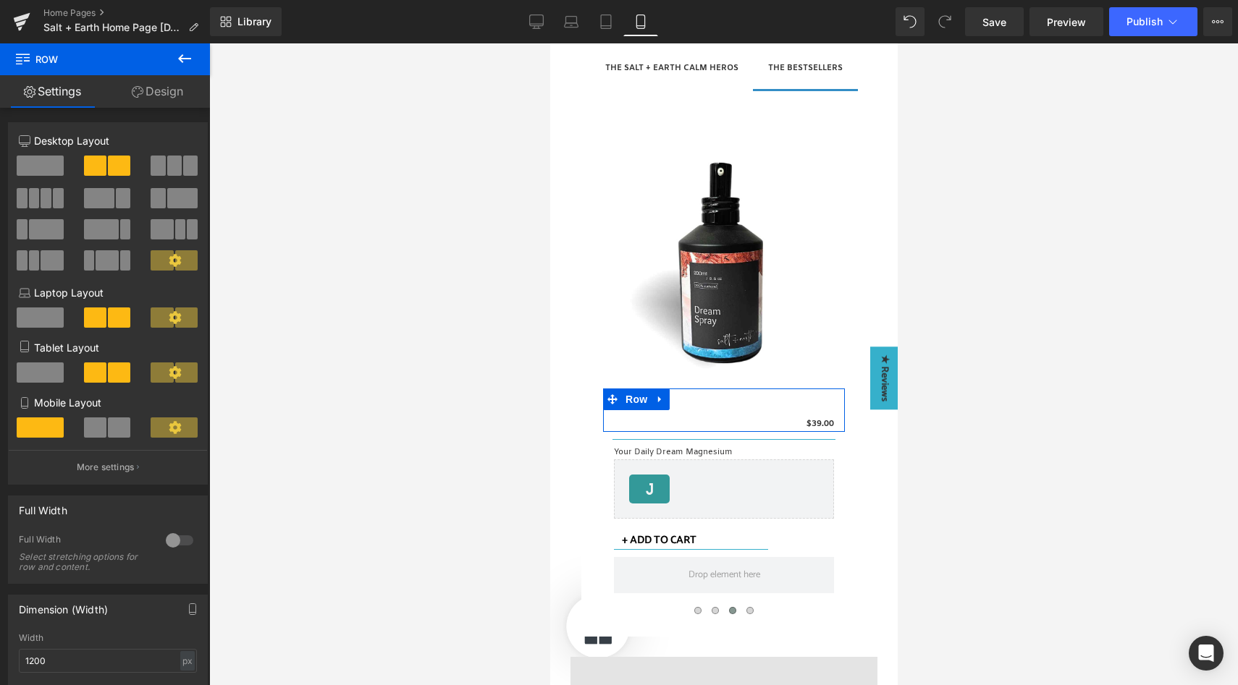
click at [102, 431] on span at bounding box center [95, 428] width 22 height 20
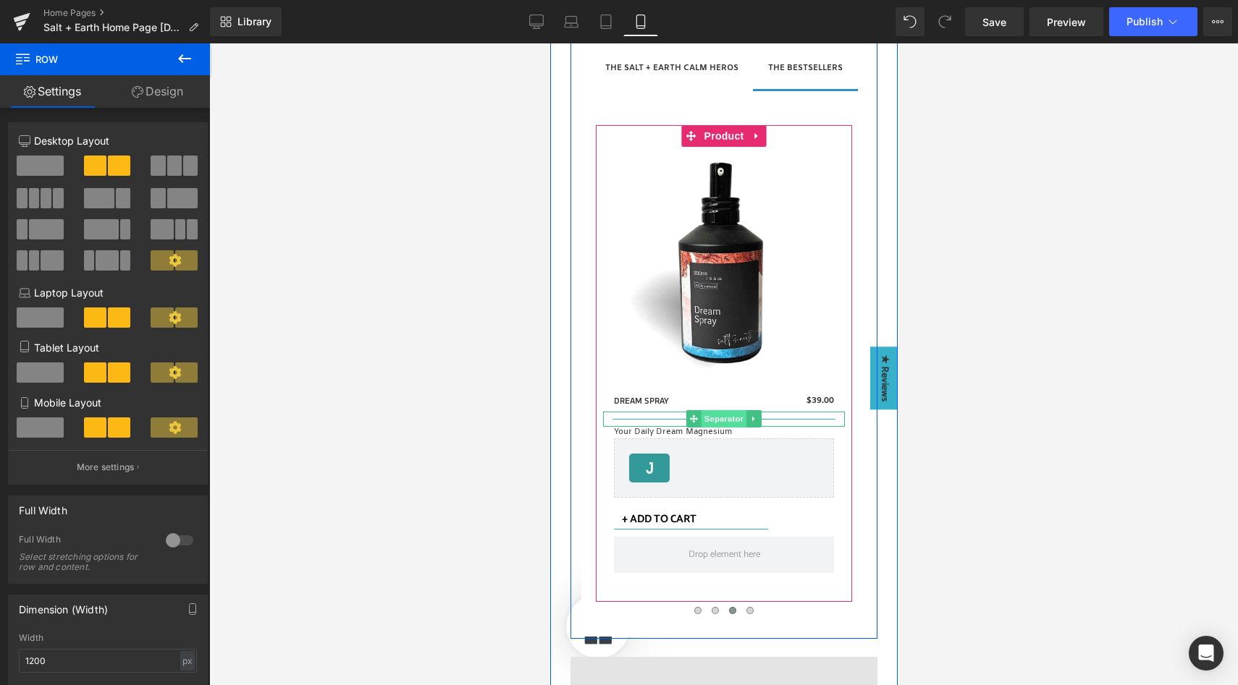
drag, startPoint x: 699, startPoint y: 389, endPoint x: 697, endPoint y: 418, distance: 29.0
click at [697, 418] on div "Sale Off (P) Image DREAM SPRAY (P) Title $0 $39.00 (P) Price Row Separator Your…" at bounding box center [723, 364] width 242 height 434
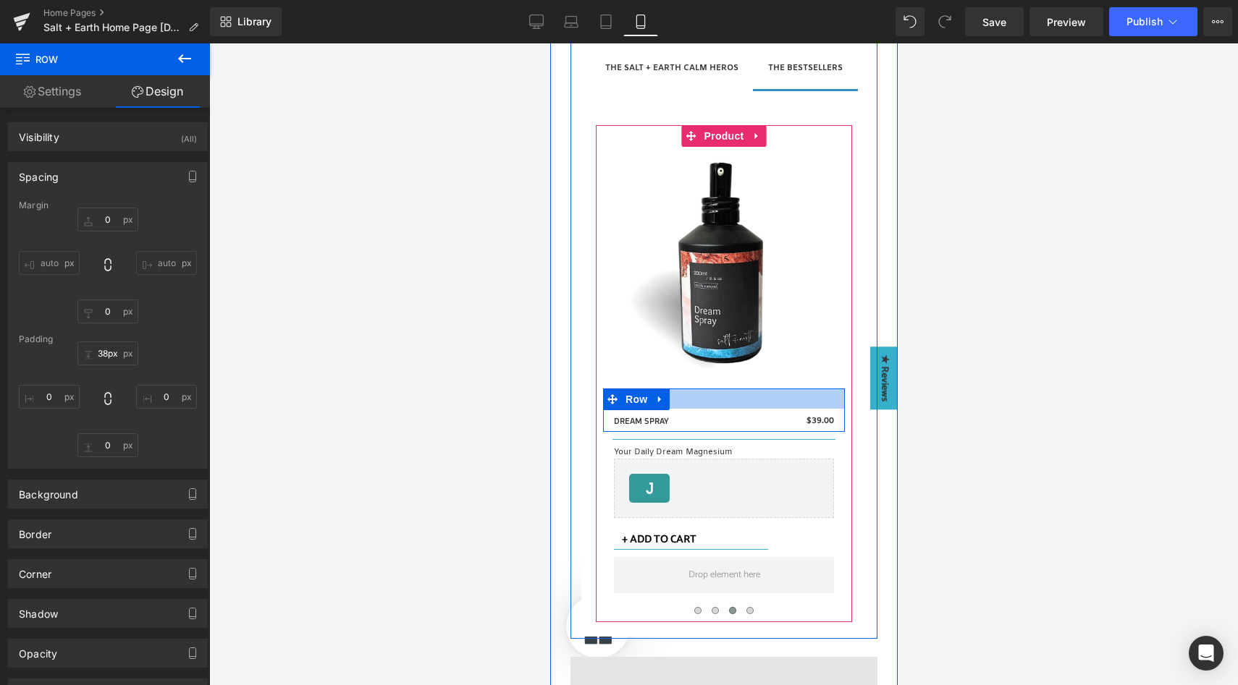
drag, startPoint x: 703, startPoint y: 391, endPoint x: 698, endPoint y: 419, distance: 28.7
click at [698, 419] on div "DREAM SPRAY (P) Title $0 $39.00 (P) Price Row" at bounding box center [723, 410] width 242 height 43
type input "39px"
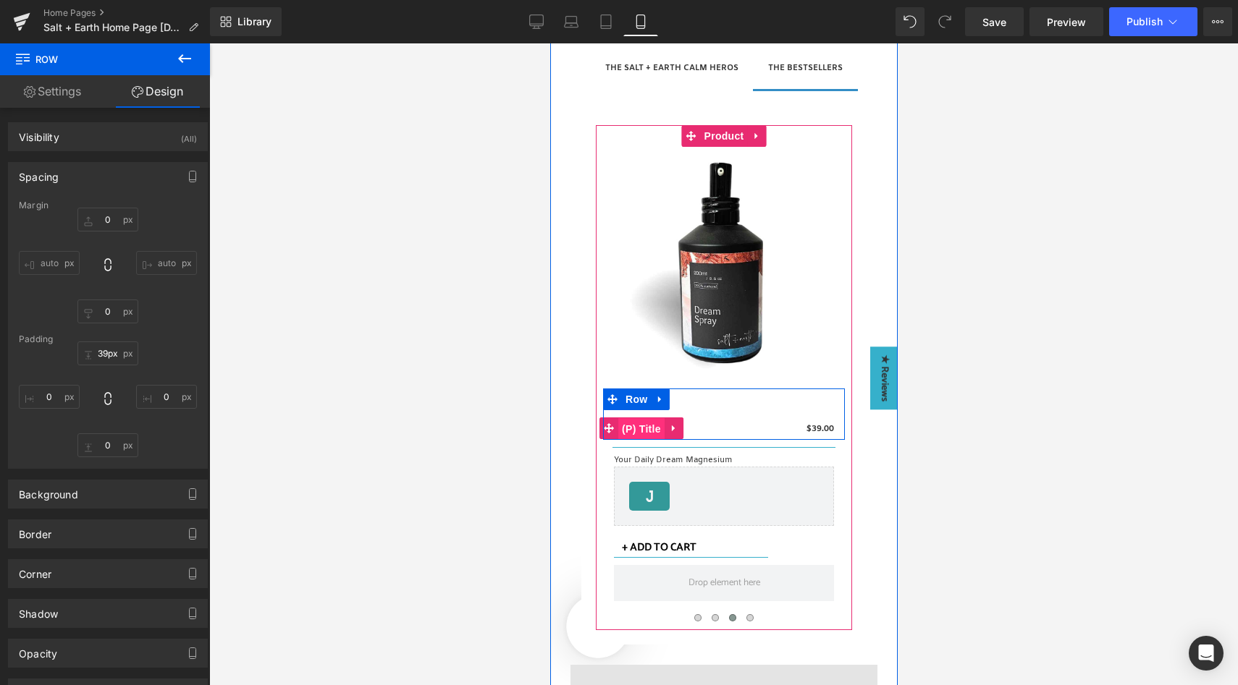
click at [635, 427] on span "(P) Title" at bounding box center [640, 429] width 46 height 22
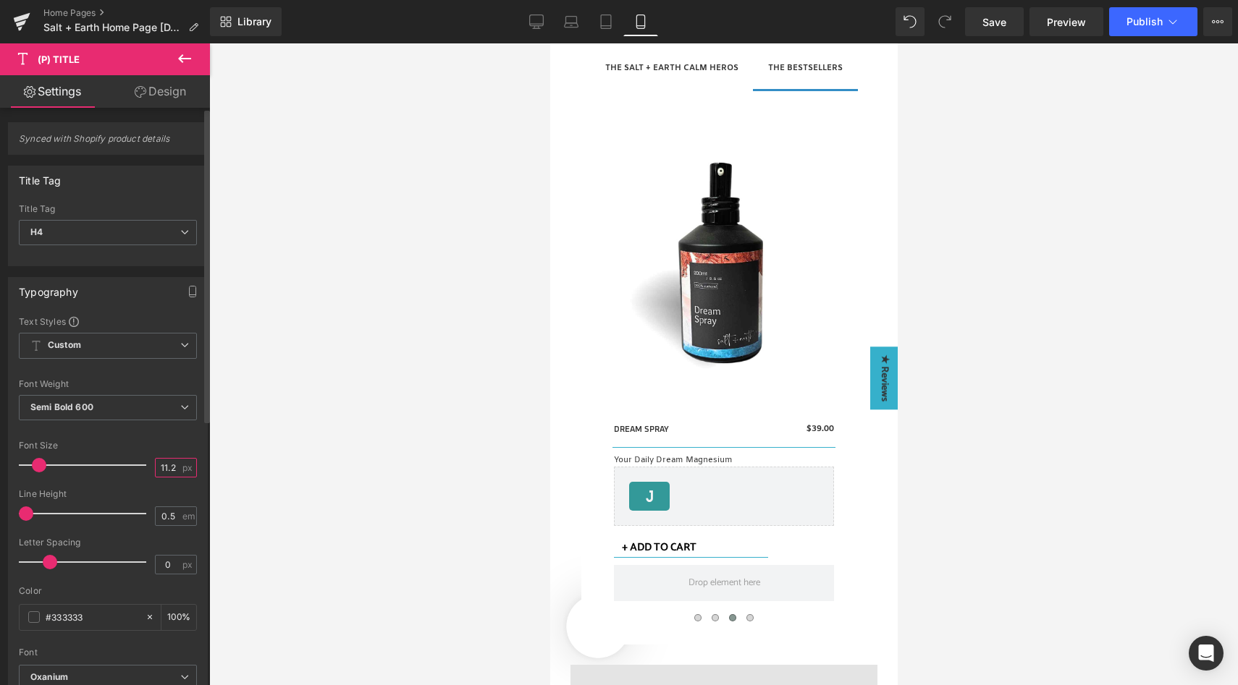
click at [164, 469] on input "11.2" at bounding box center [168, 468] width 25 height 18
type input "13"
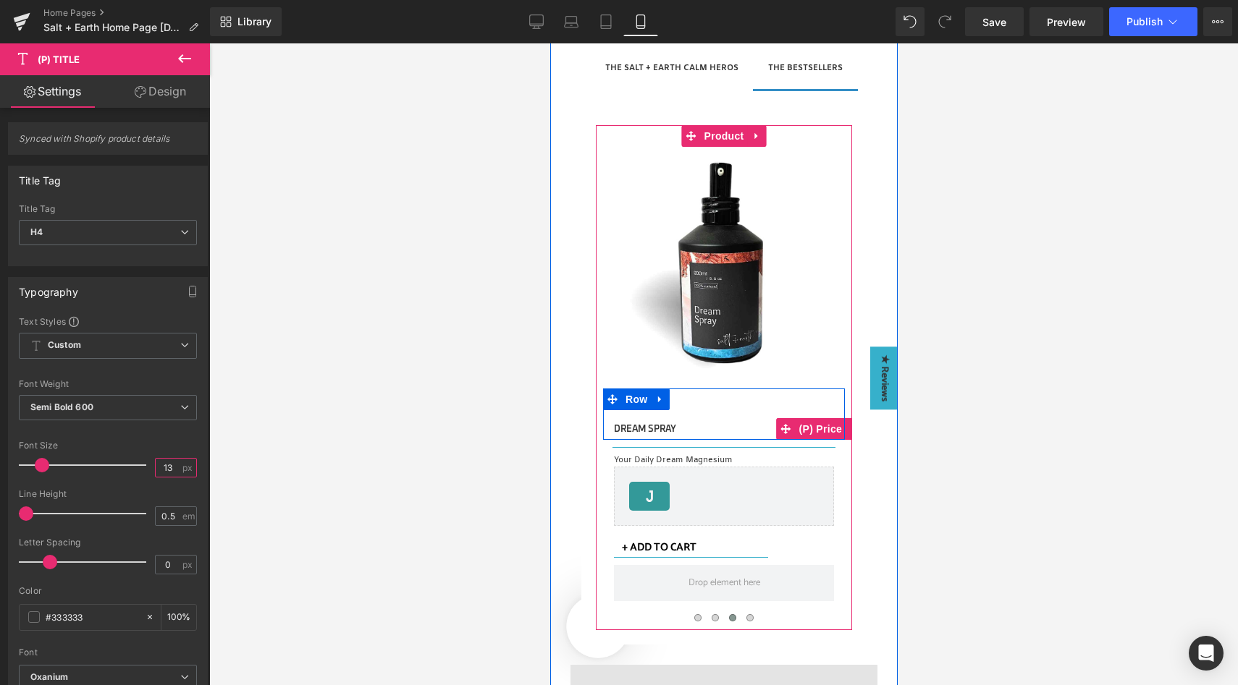
drag, startPoint x: 809, startPoint y: 428, endPoint x: 568, endPoint y: 410, distance: 241.8
click at [810, 428] on span "(P) Price" at bounding box center [820, 429] width 51 height 22
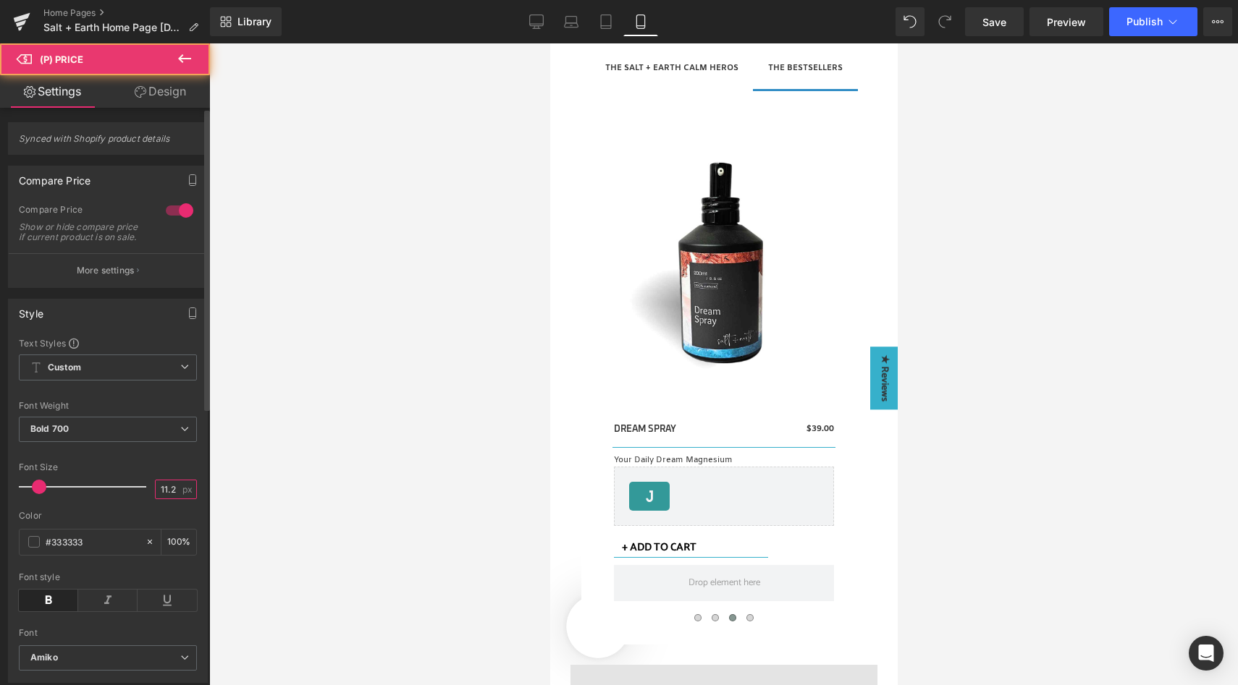
click at [164, 495] on input "11.2" at bounding box center [168, 490] width 25 height 18
type input "13"
click at [189, 459] on div at bounding box center [108, 453] width 178 height 9
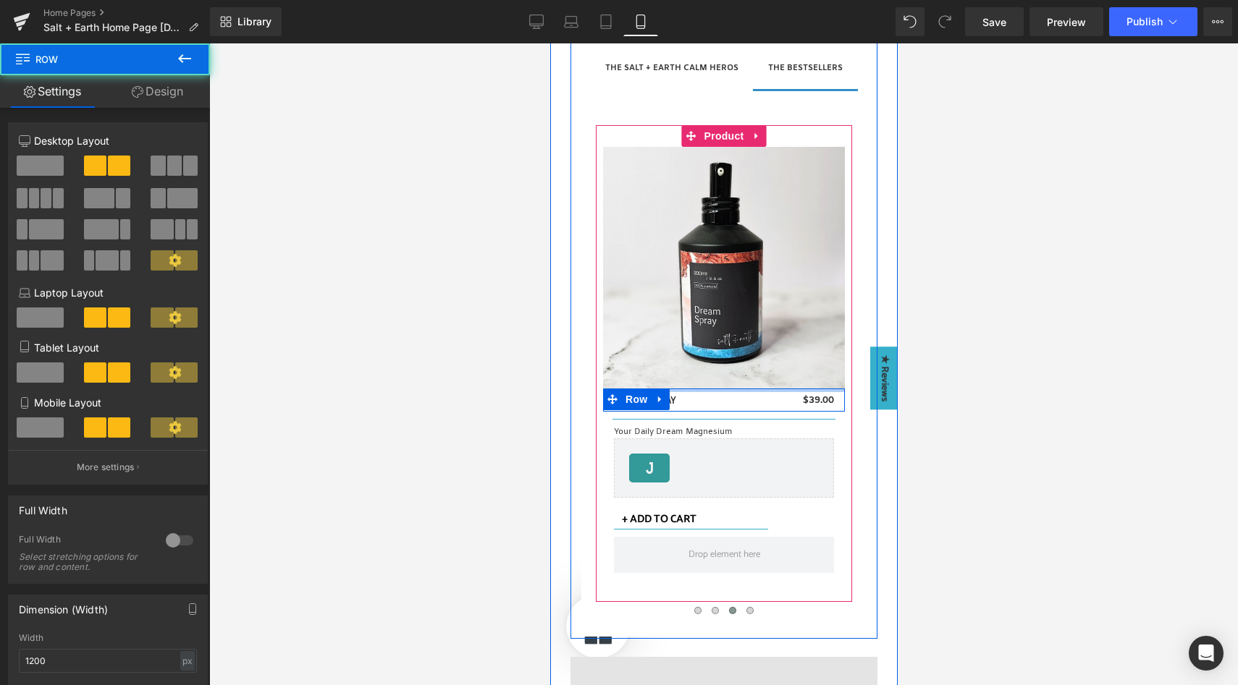
drag, startPoint x: 750, startPoint y: 409, endPoint x: 756, endPoint y: 358, distance: 51.0
click at [756, 358] on div "Sale Off (P) Image DREAM SPRAY (P) Title $0 $39.00 (P) Price Row Separator Your…" at bounding box center [723, 364] width 242 height 434
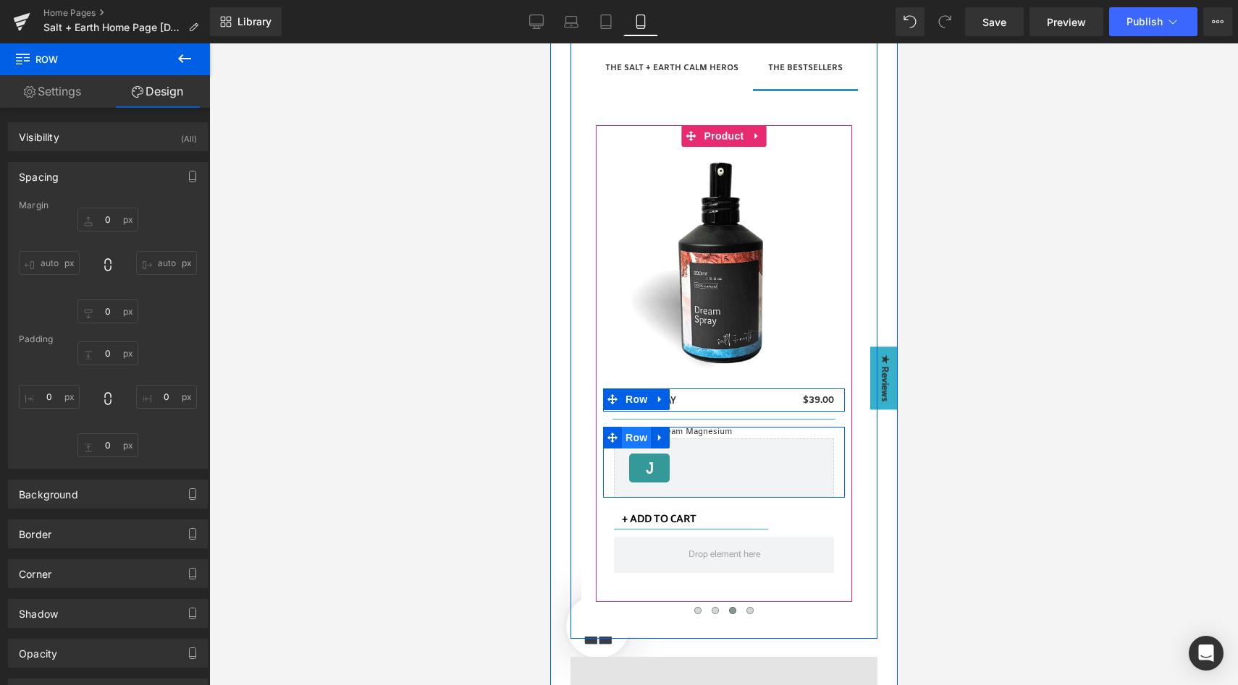
click at [624, 442] on span "Row" at bounding box center [635, 438] width 29 height 22
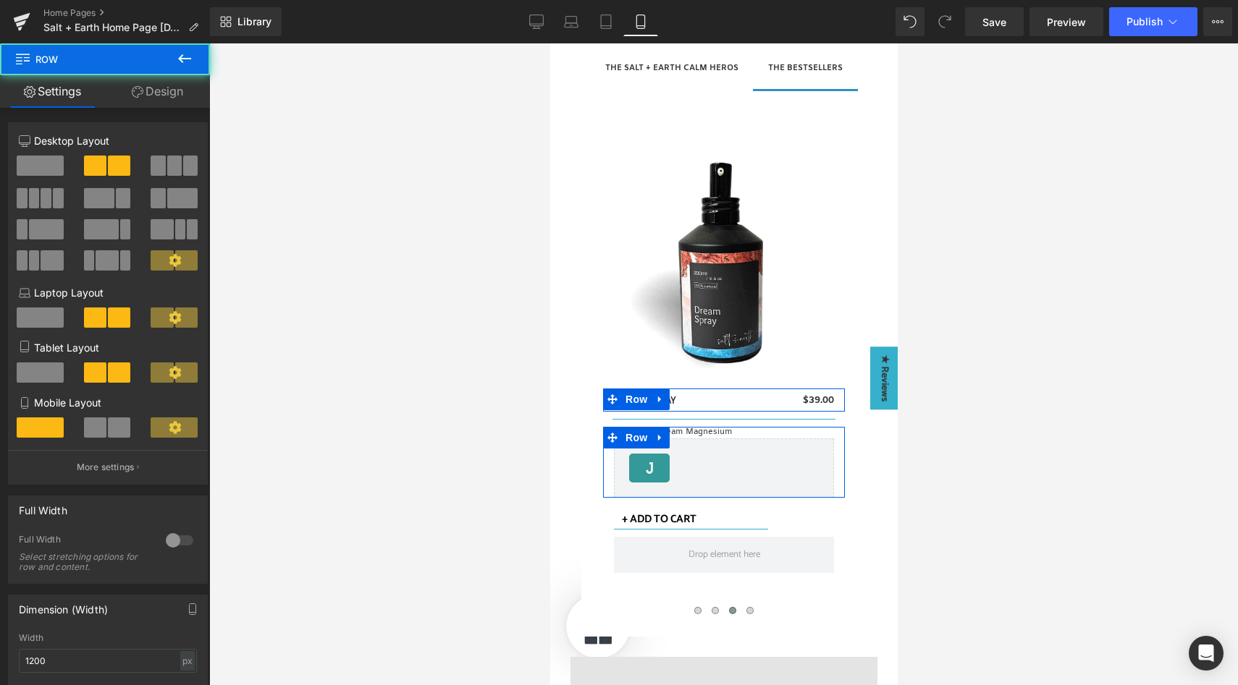
click at [116, 434] on span at bounding box center [119, 428] width 22 height 20
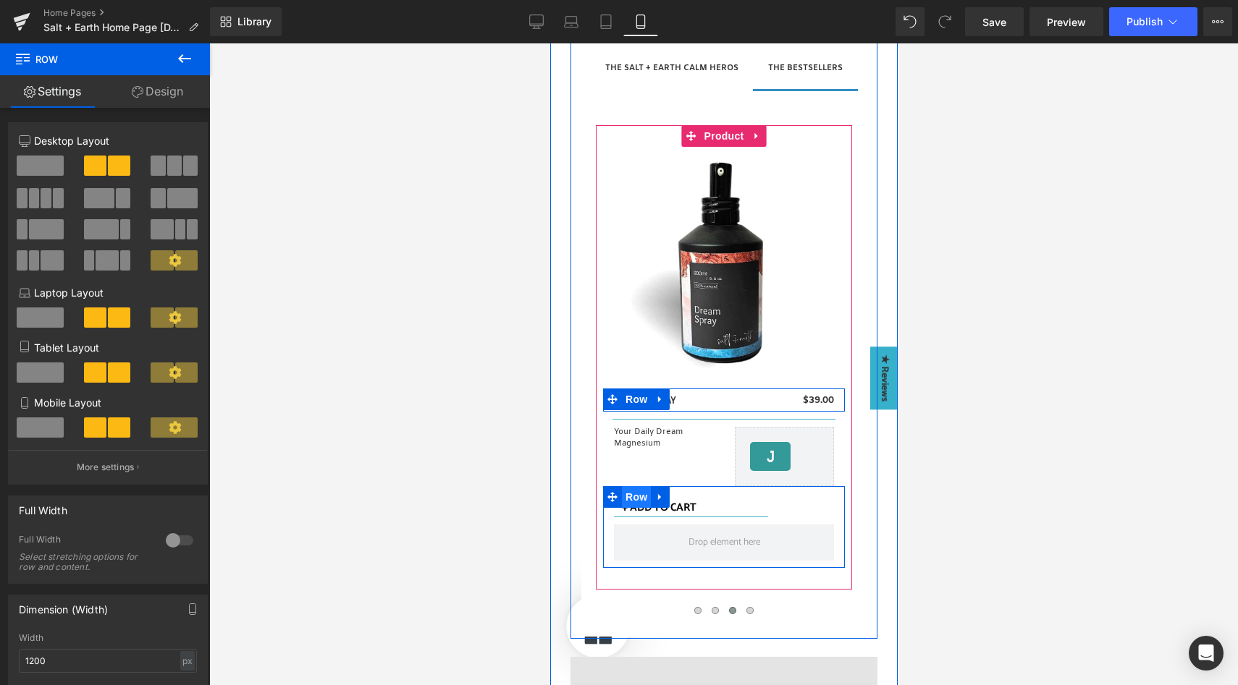
click at [632, 493] on span "Row" at bounding box center [635, 497] width 29 height 22
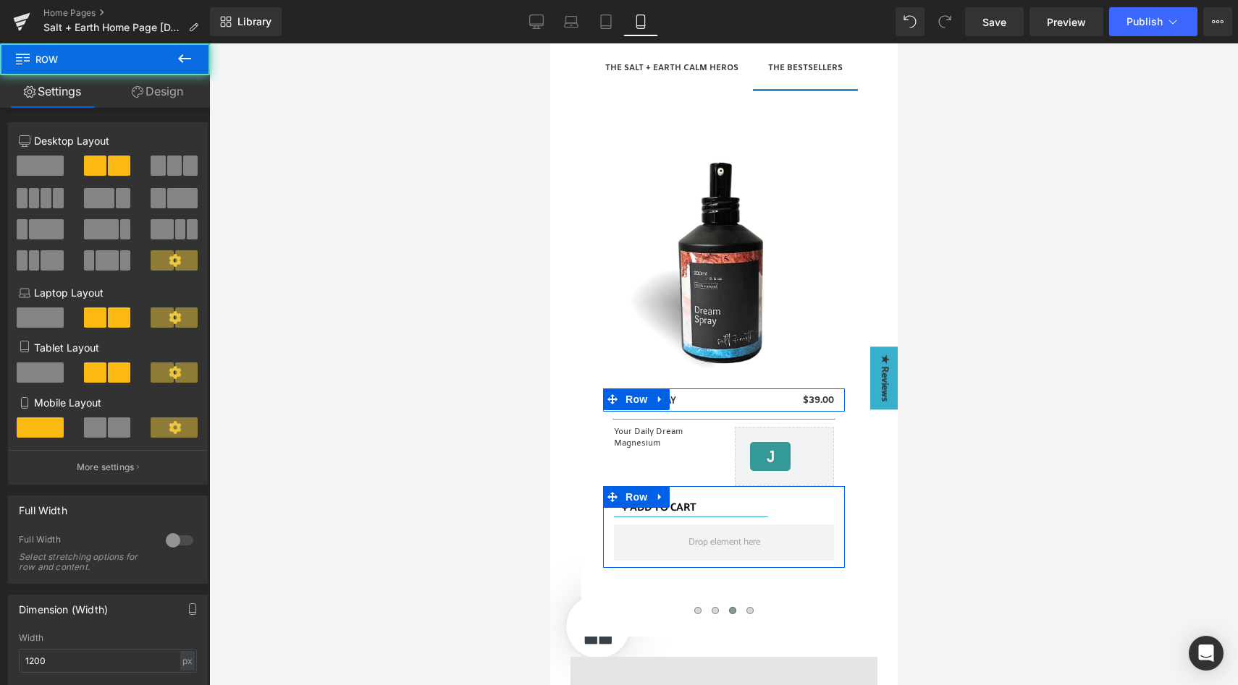
click at [108, 429] on span at bounding box center [119, 428] width 22 height 20
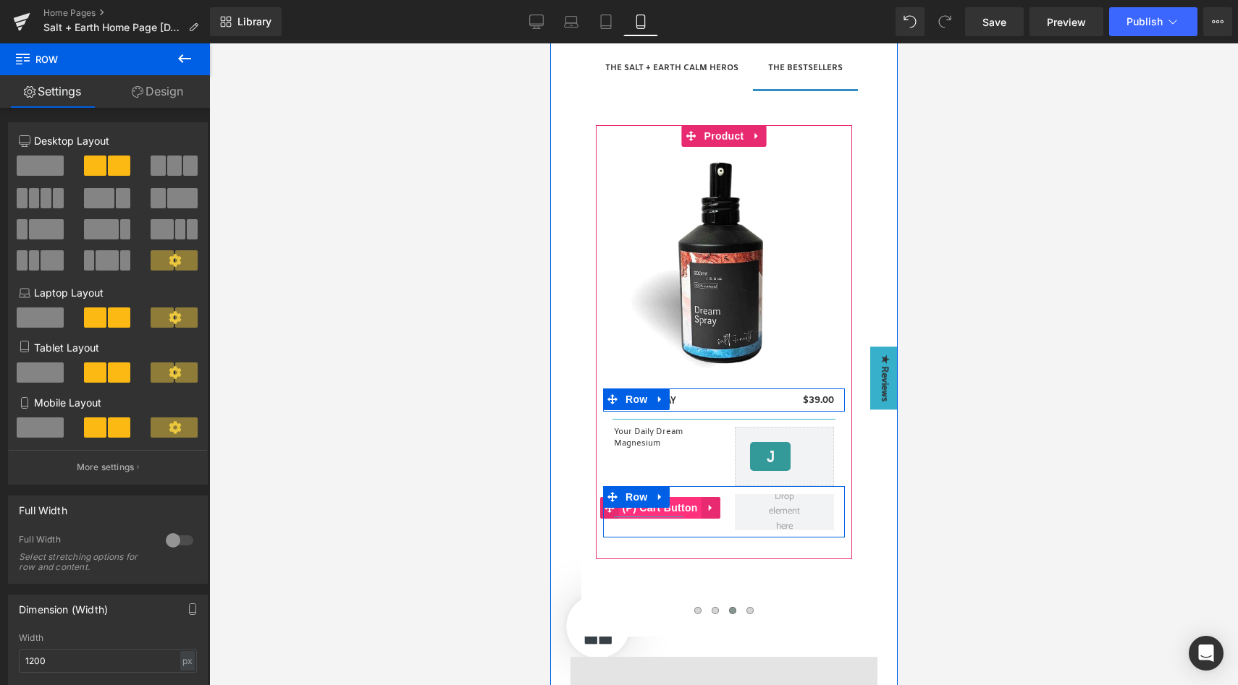
click at [667, 507] on span "(P) Cart Button" at bounding box center [659, 508] width 83 height 22
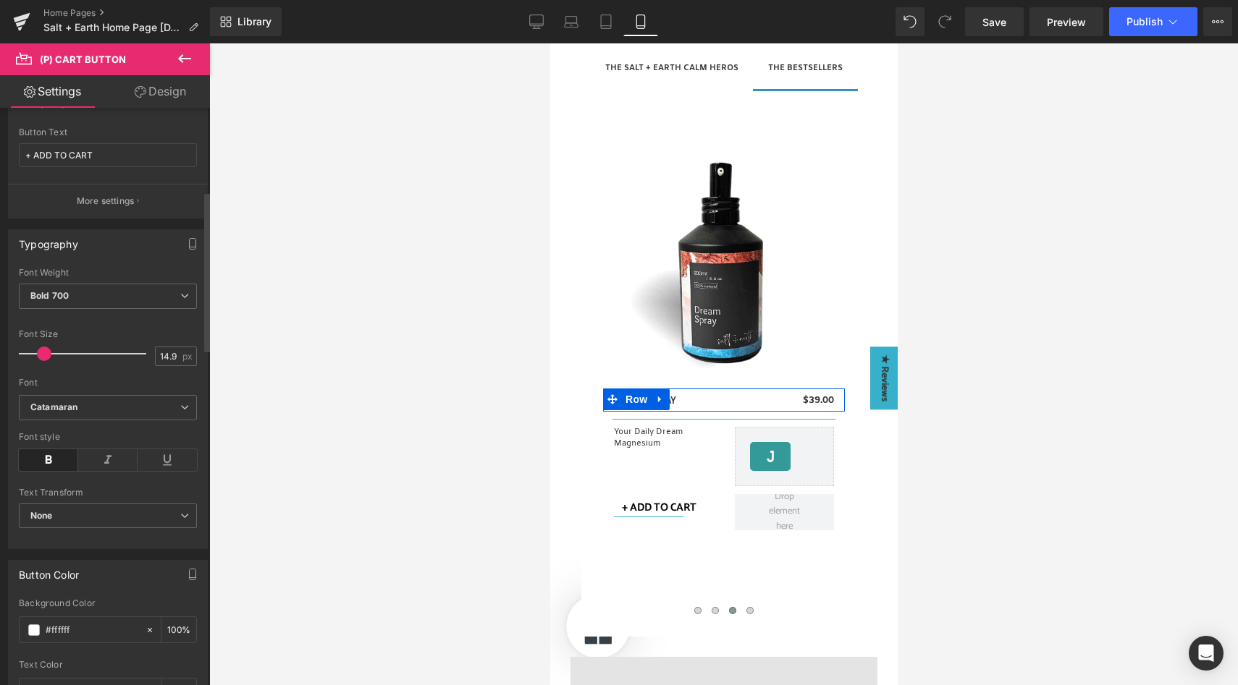
scroll to position [861, 0]
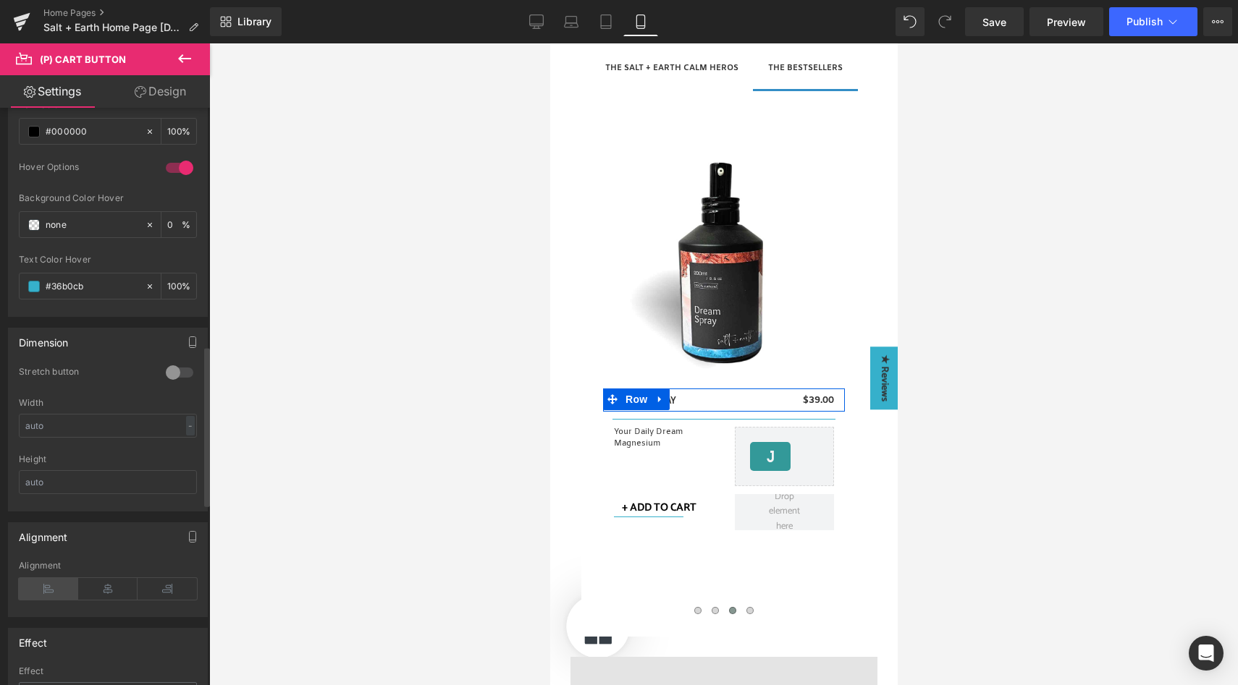
click at [54, 588] on icon at bounding box center [48, 589] width 59 height 22
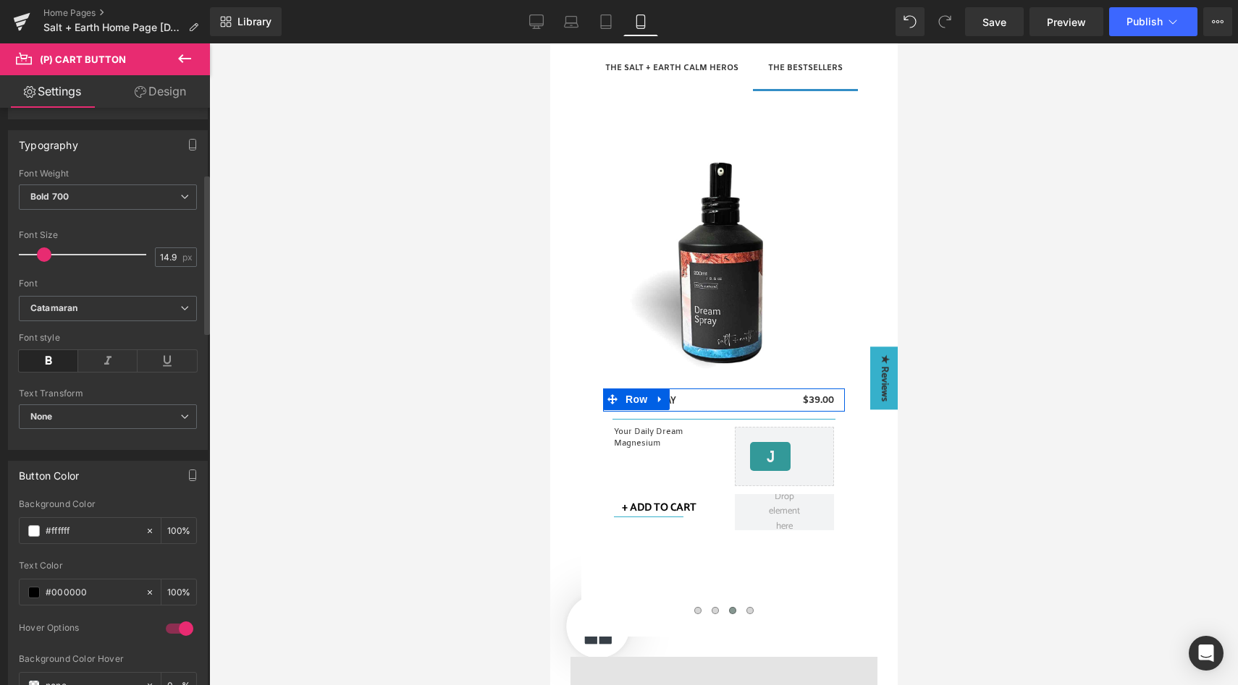
scroll to position [238, 0]
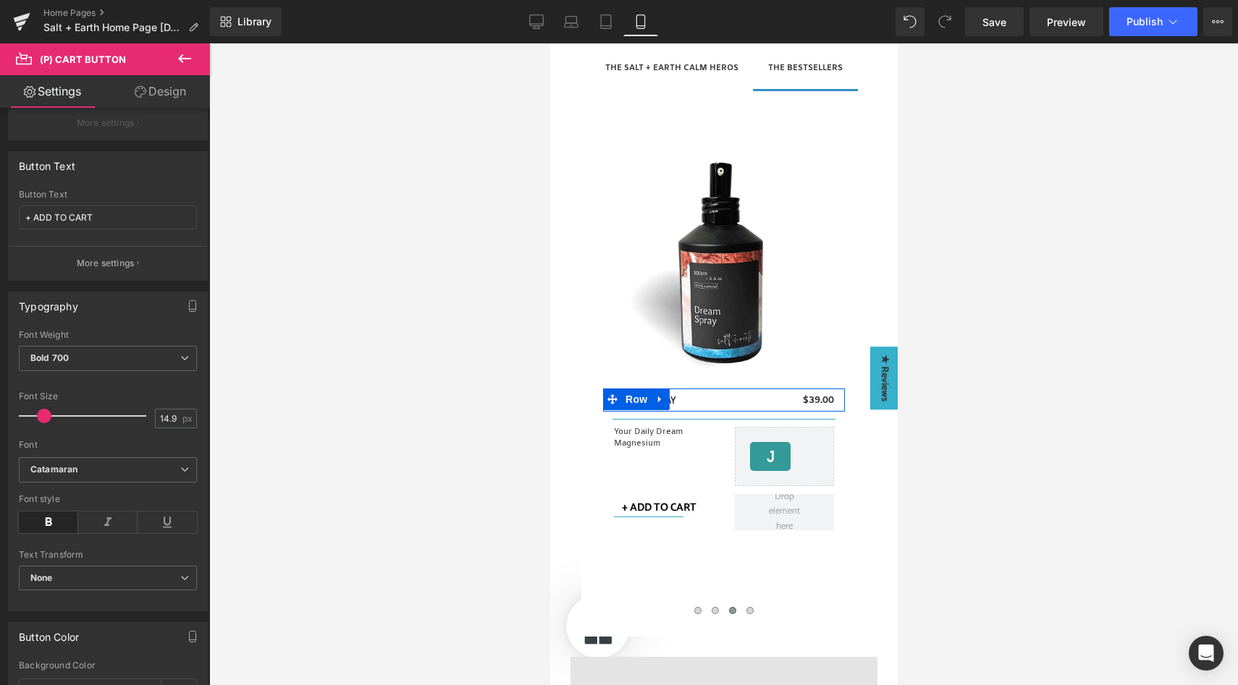
click at [154, 93] on link "Design" at bounding box center [160, 91] width 105 height 33
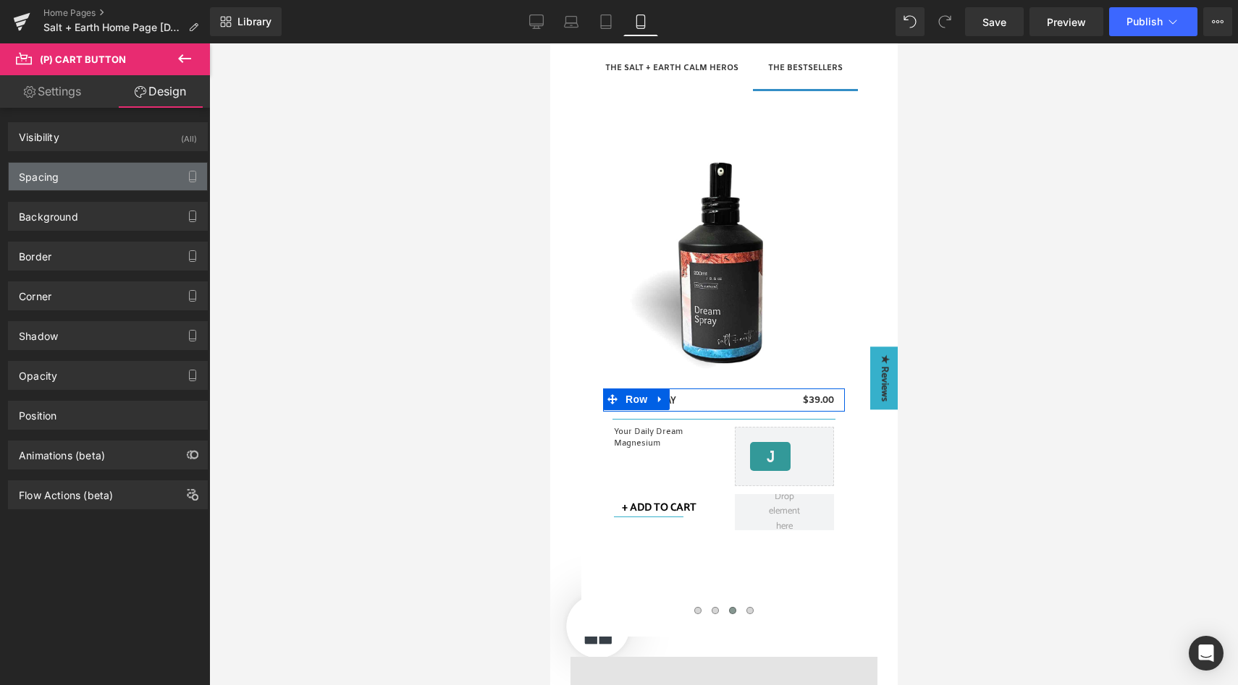
click at [130, 175] on div "Spacing" at bounding box center [108, 177] width 198 height 28
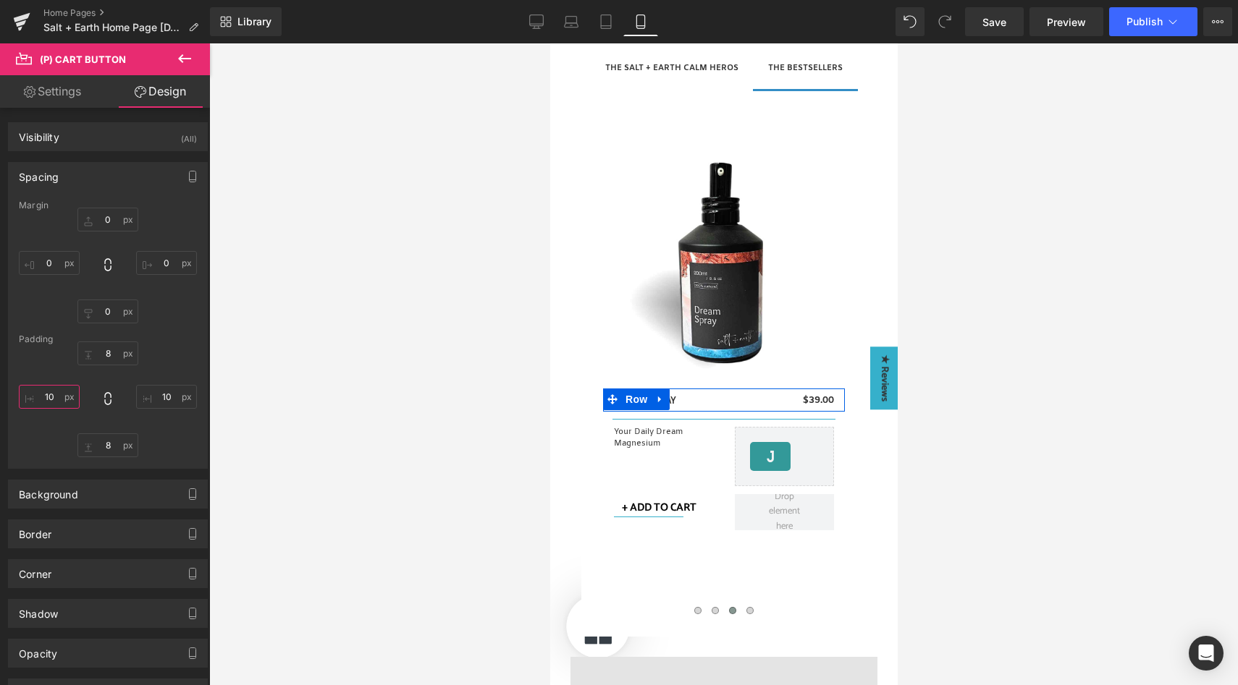
click at [57, 402] on input "10" at bounding box center [49, 397] width 61 height 24
type input "0"
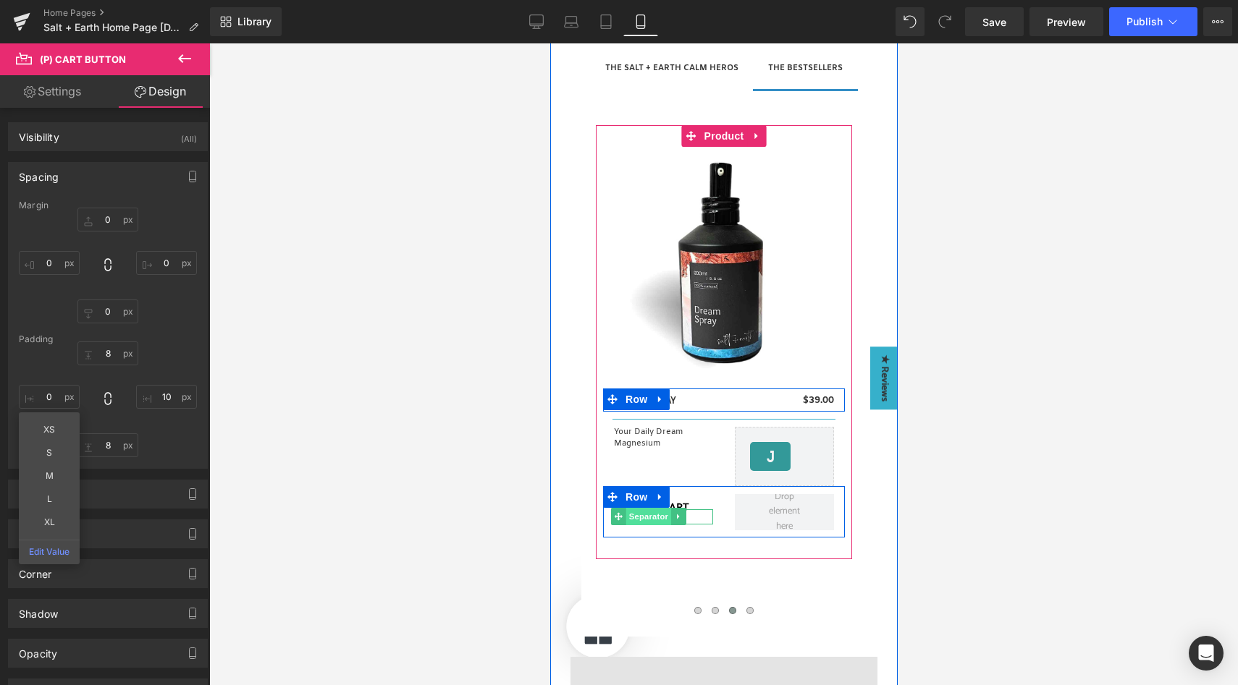
click at [646, 521] on span "Separator" at bounding box center [647, 516] width 45 height 17
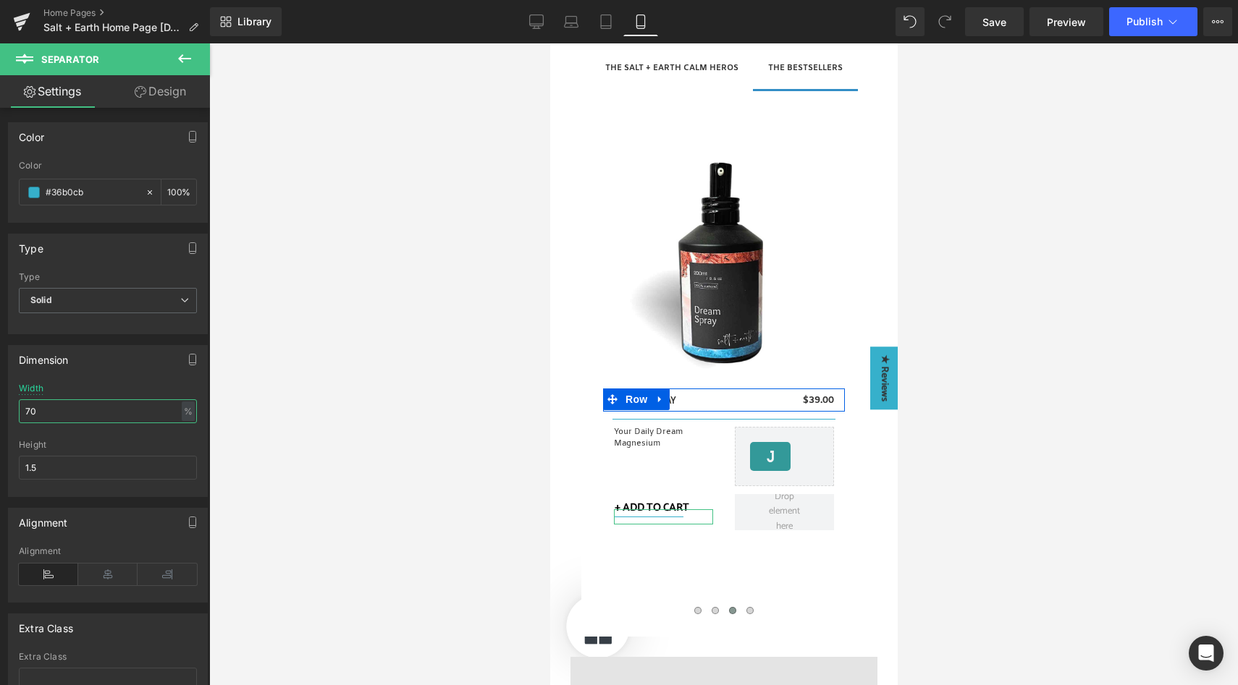
drag, startPoint x: 64, startPoint y: 414, endPoint x: 6, endPoint y: 416, distance: 58.7
click at [6, 416] on div "Dimension 70% Width 70 % % px 1.5px Height 1.5" at bounding box center [108, 415] width 216 height 163
type input "80"
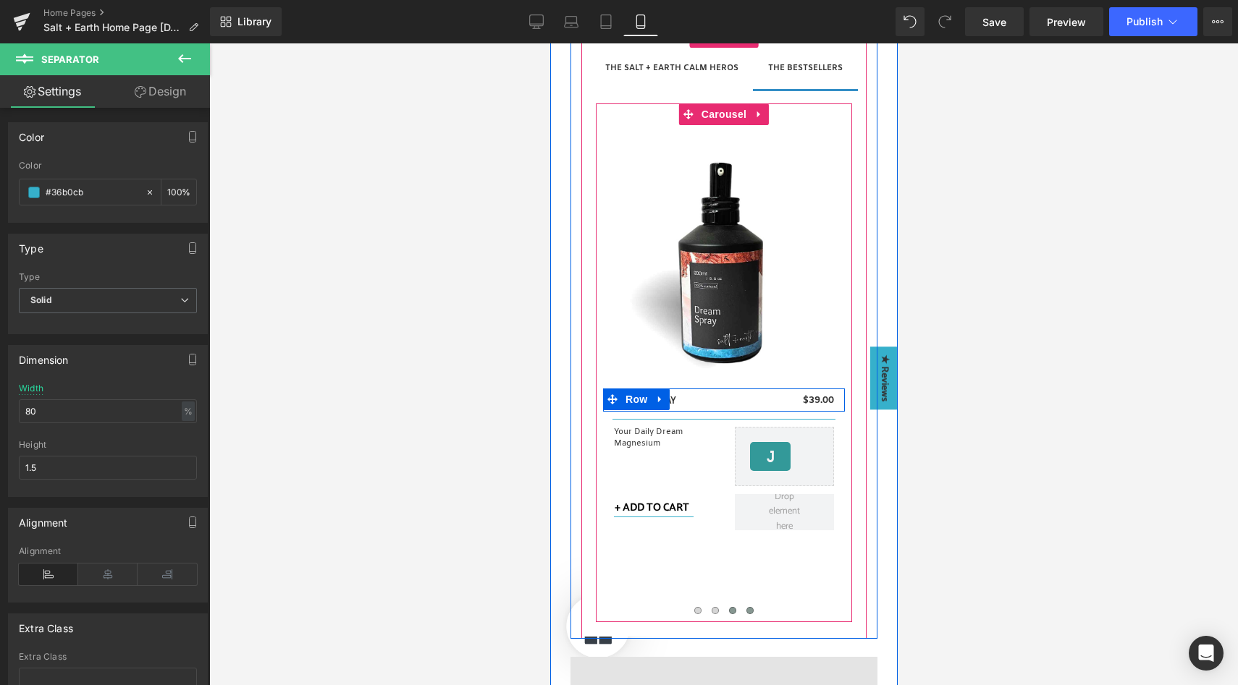
click at [744, 607] on button at bounding box center [748, 611] width 17 height 14
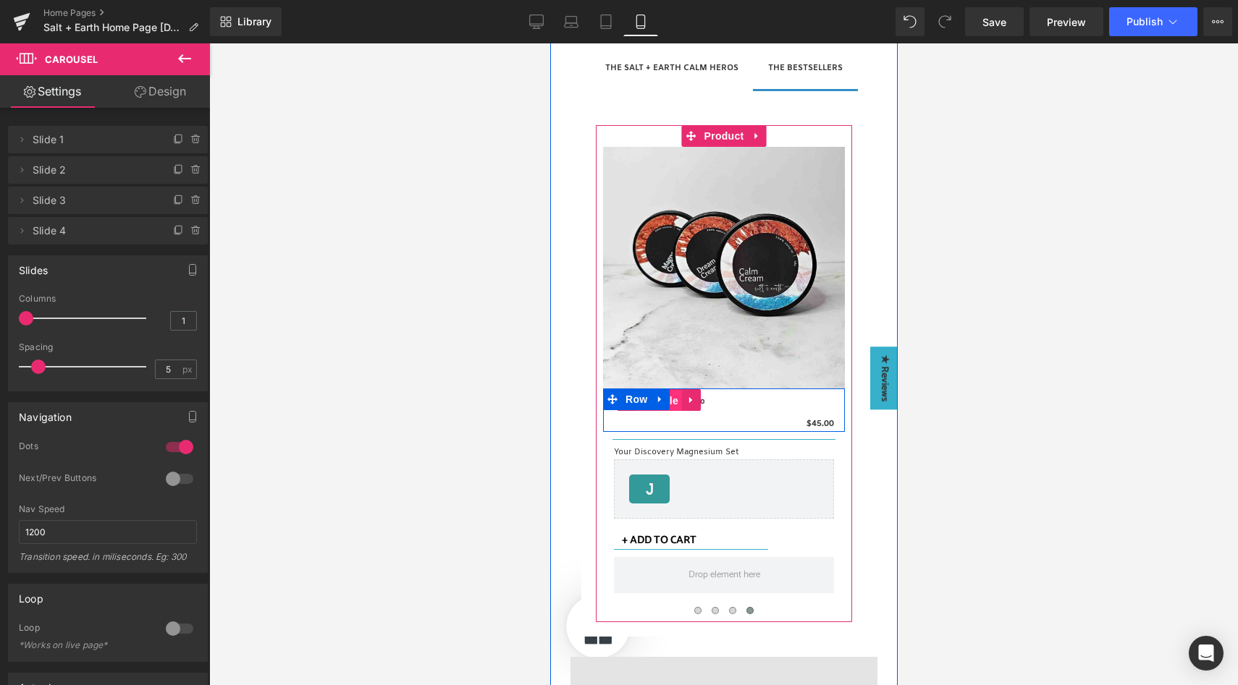
click at [667, 402] on span "(P) Title" at bounding box center [658, 401] width 46 height 22
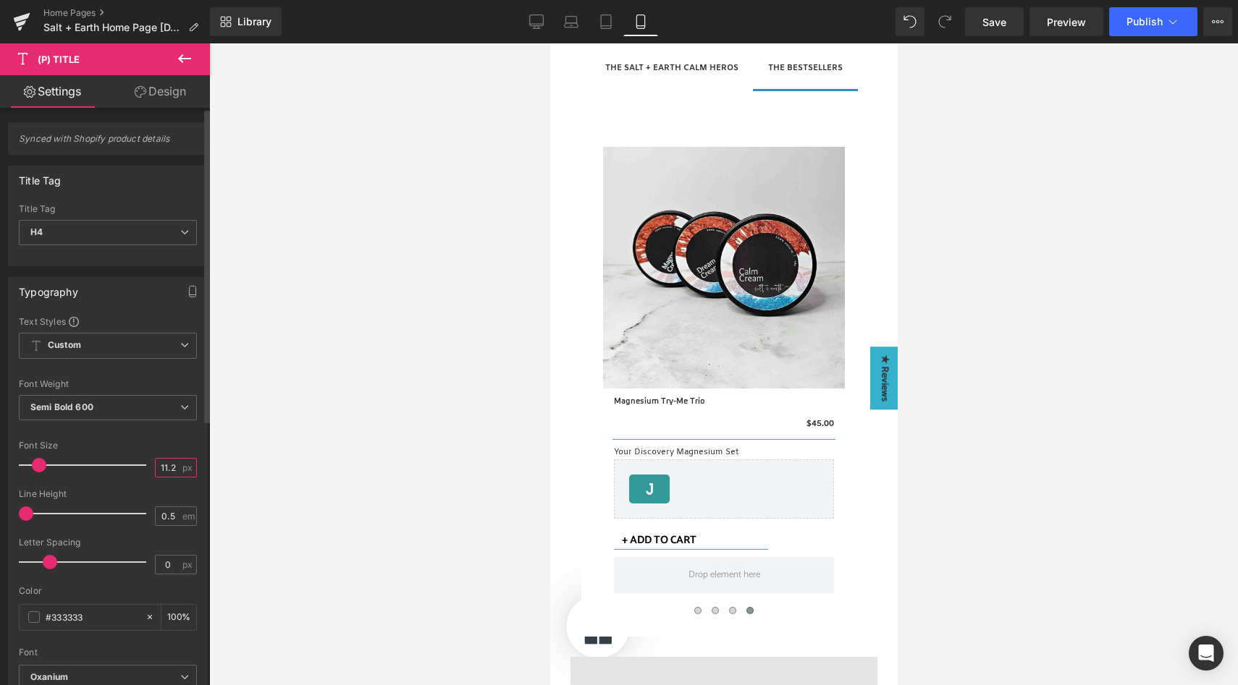
click at [169, 464] on input "11.2" at bounding box center [168, 468] width 25 height 18
type input "13"
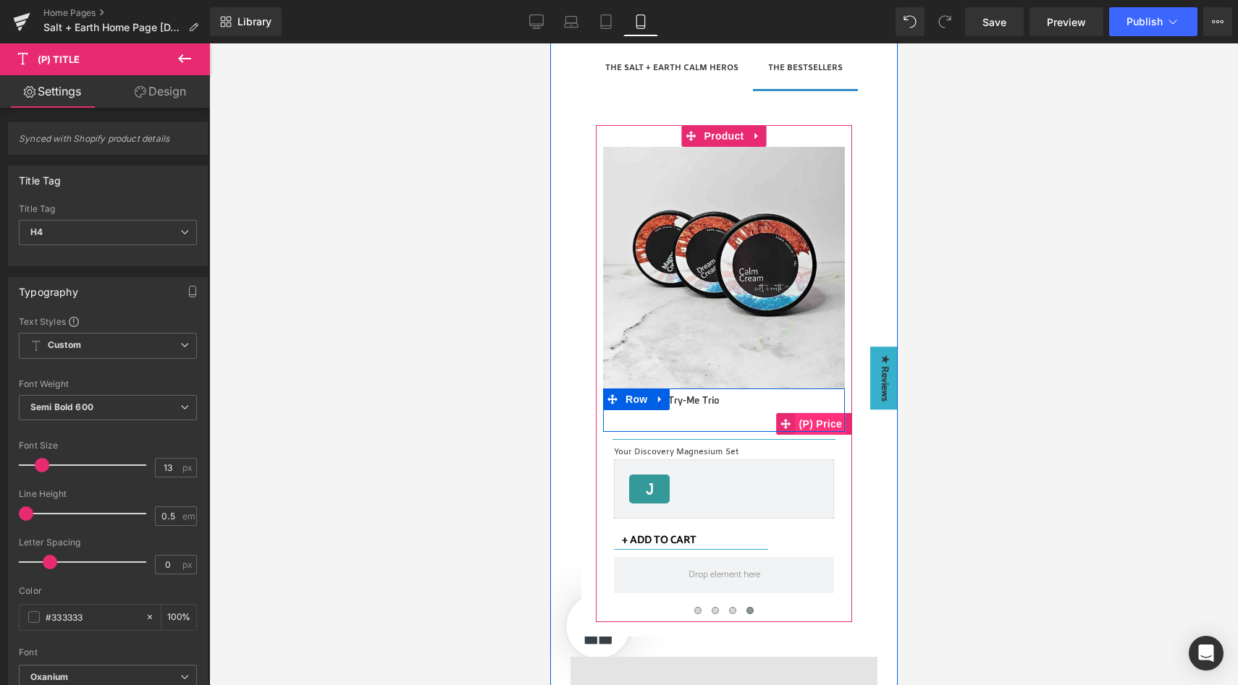
click at [820, 423] on span "(P) Price" at bounding box center [820, 424] width 51 height 22
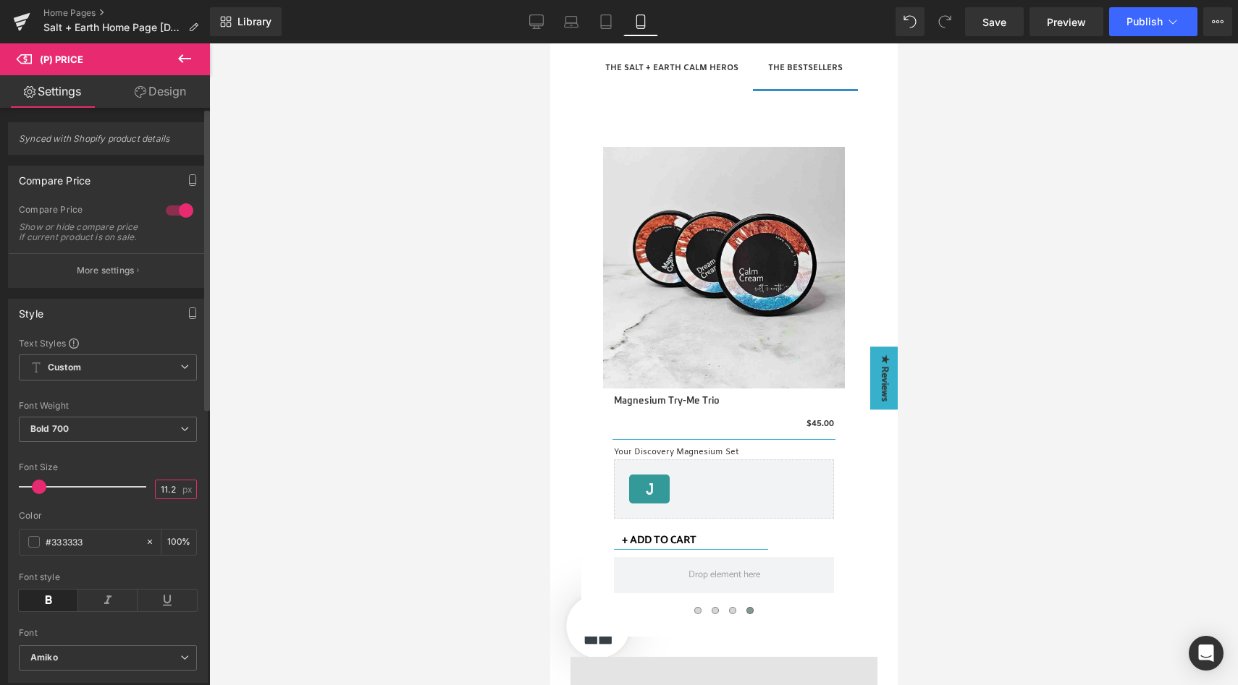
click at [161, 499] on input "11.2" at bounding box center [168, 490] width 25 height 18
type input "13"
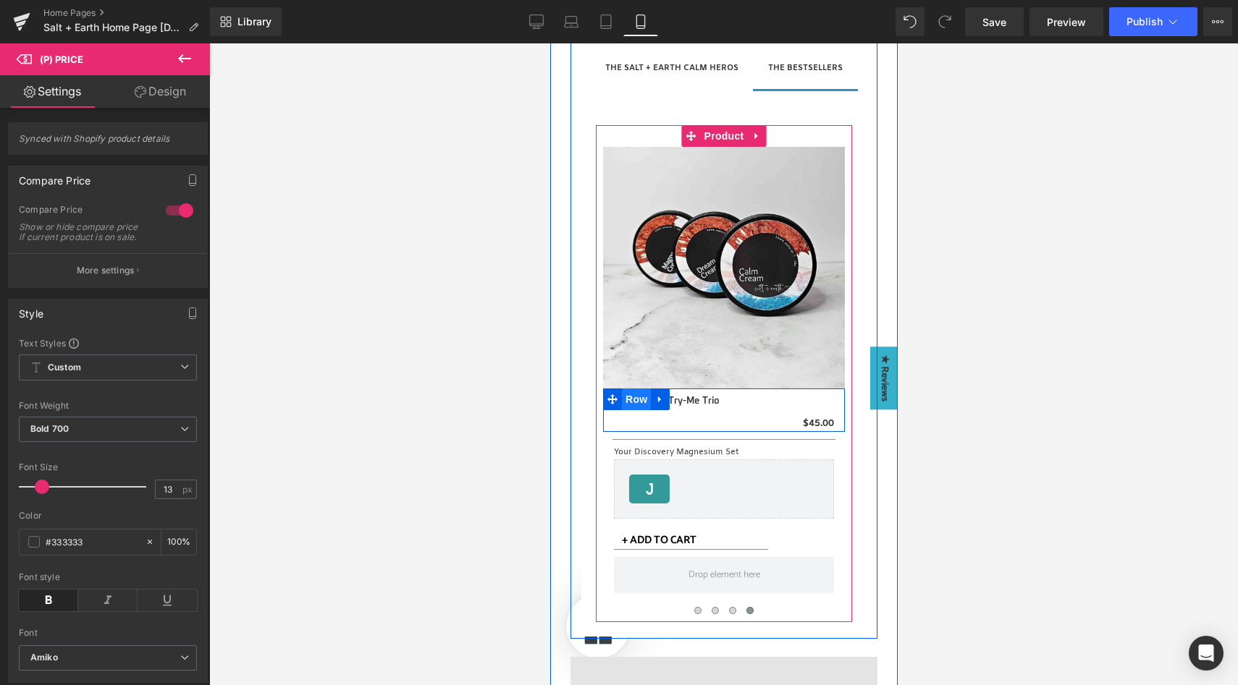
click at [631, 397] on span "Row" at bounding box center [635, 400] width 29 height 22
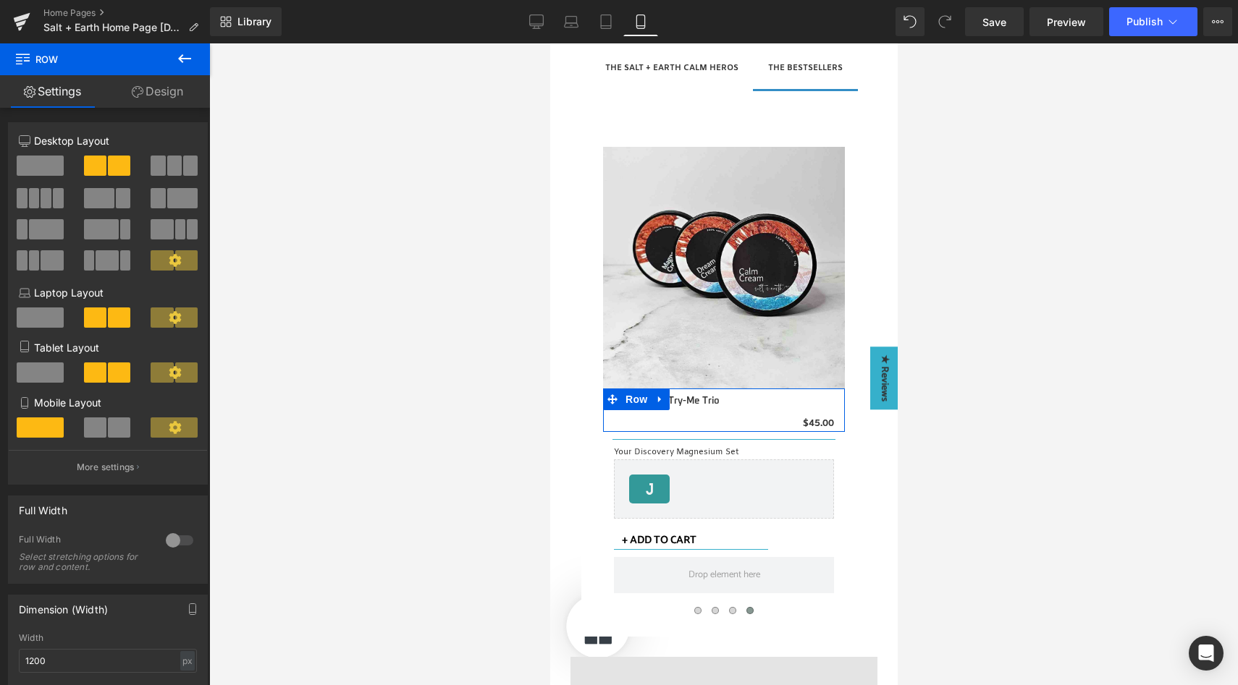
click at [99, 427] on span at bounding box center [95, 428] width 22 height 20
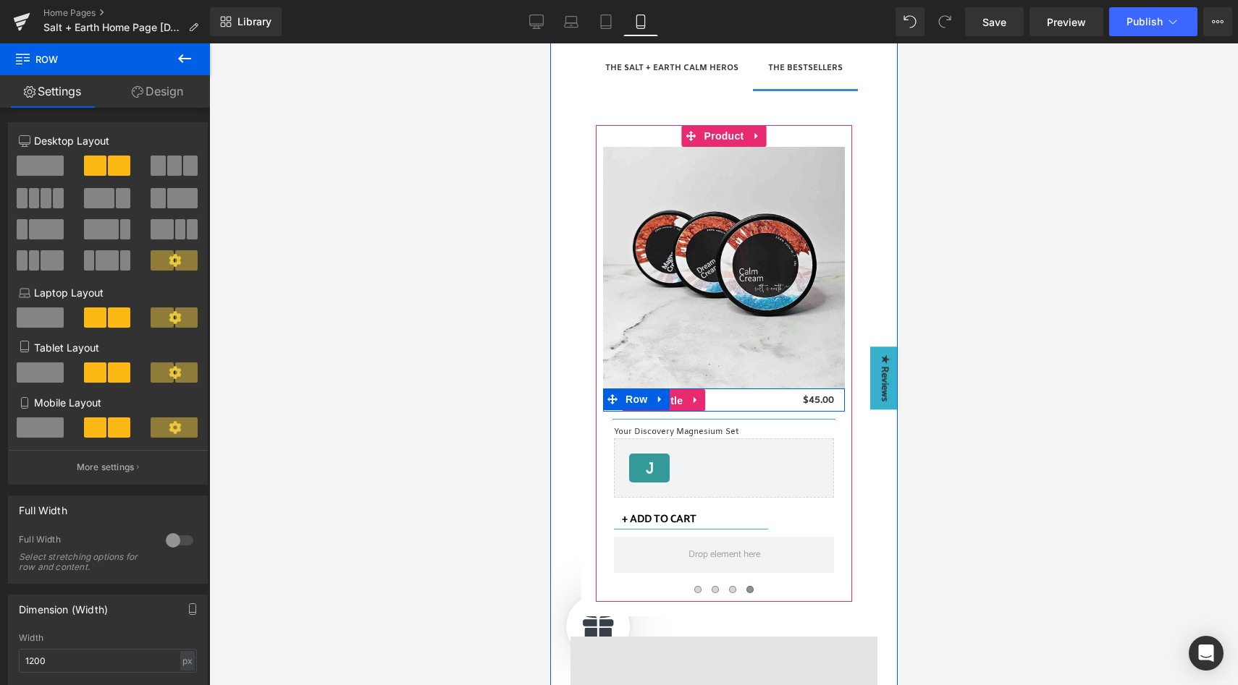
click at [667, 397] on span "(P) Title" at bounding box center [663, 401] width 46 height 22
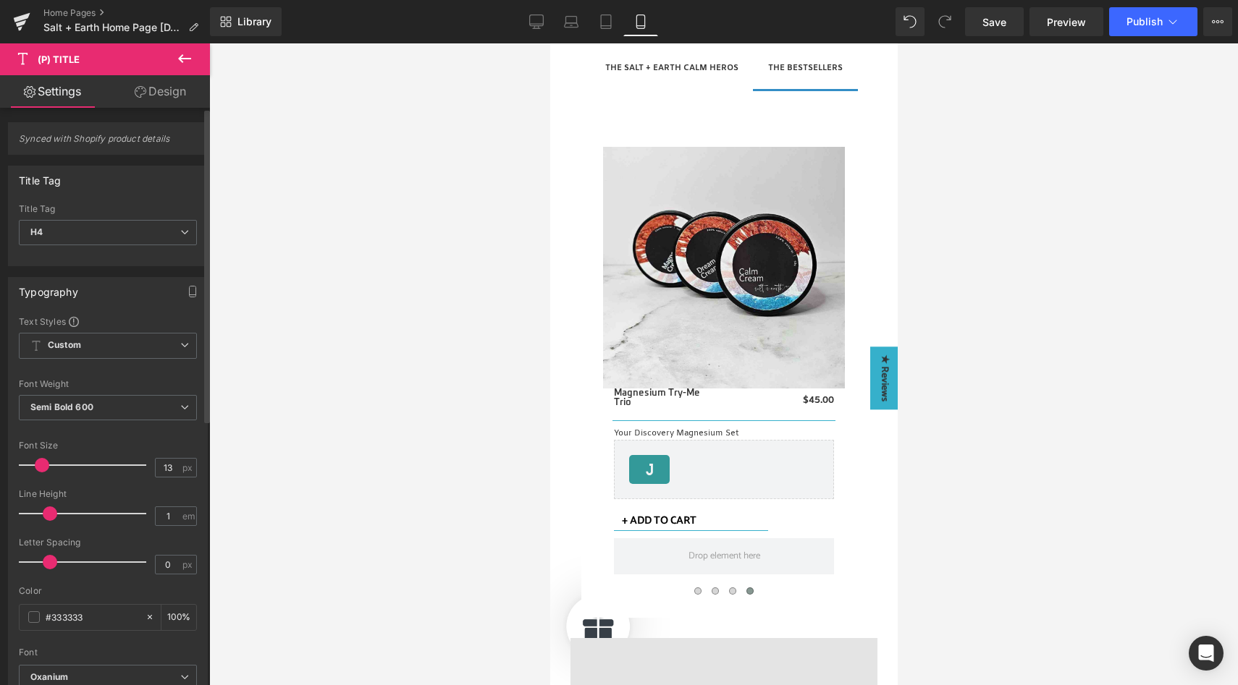
type input "0.9"
drag, startPoint x: 26, startPoint y: 512, endPoint x: 44, endPoint y: 508, distance: 18.5
click at [44, 508] on span at bounding box center [45, 514] width 14 height 14
click at [151, 94] on link "Design" at bounding box center [160, 91] width 105 height 33
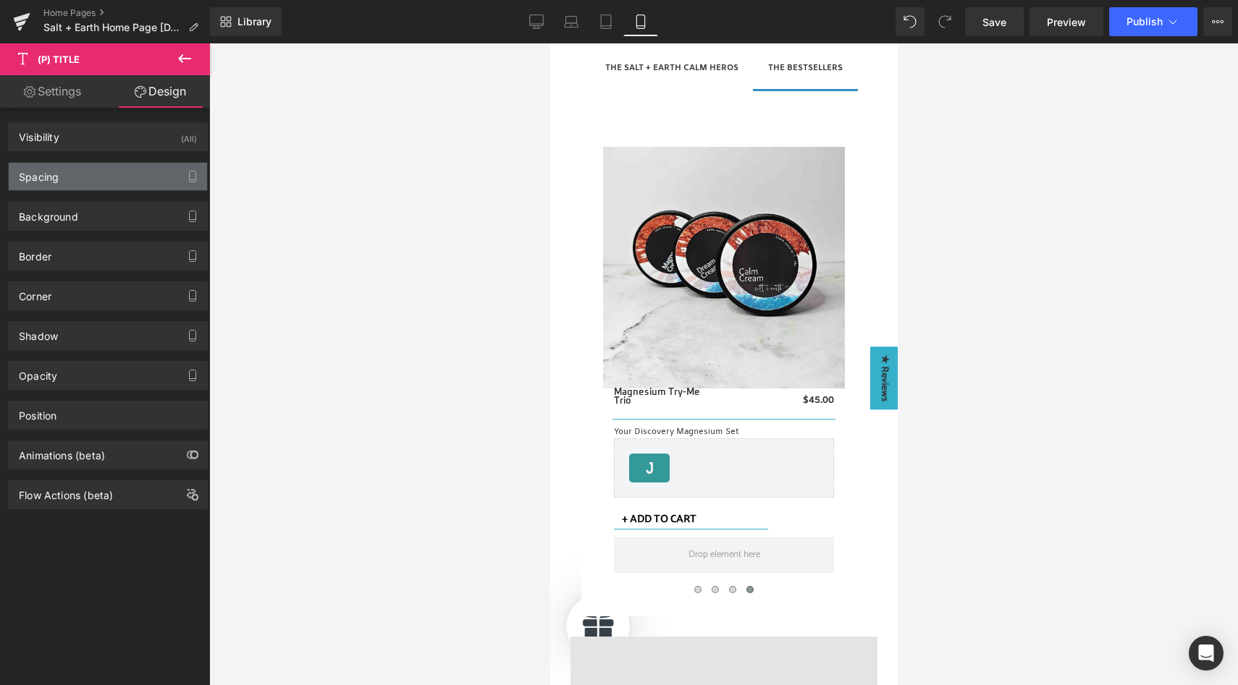
click at [130, 175] on div "Spacing" at bounding box center [108, 177] width 198 height 28
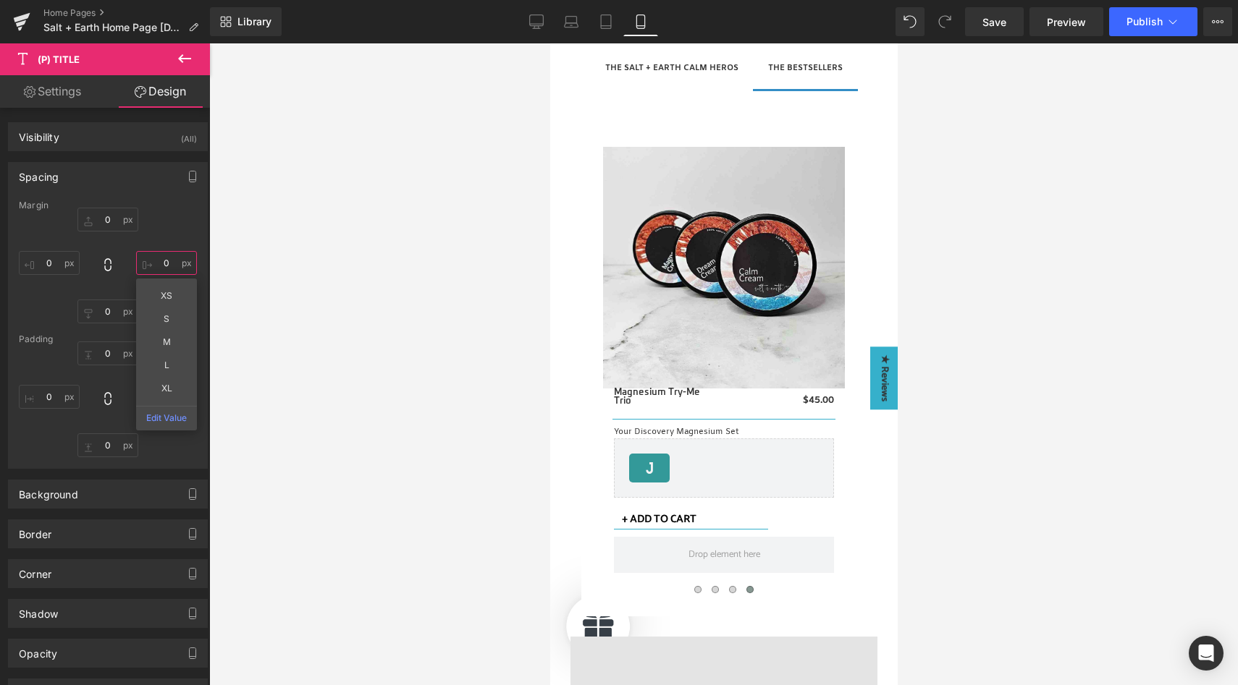
click at [160, 264] on input "0" at bounding box center [166, 263] width 61 height 24
type input "-200"
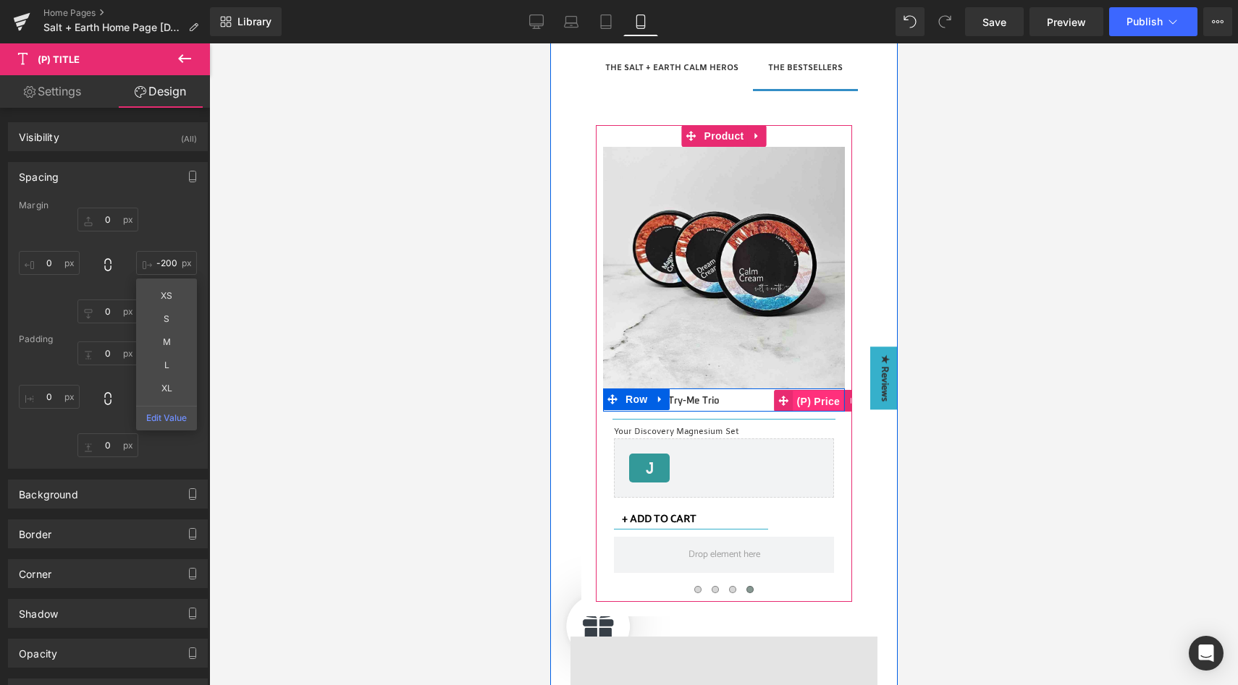
click at [821, 400] on span "(P) Price" at bounding box center [818, 402] width 51 height 22
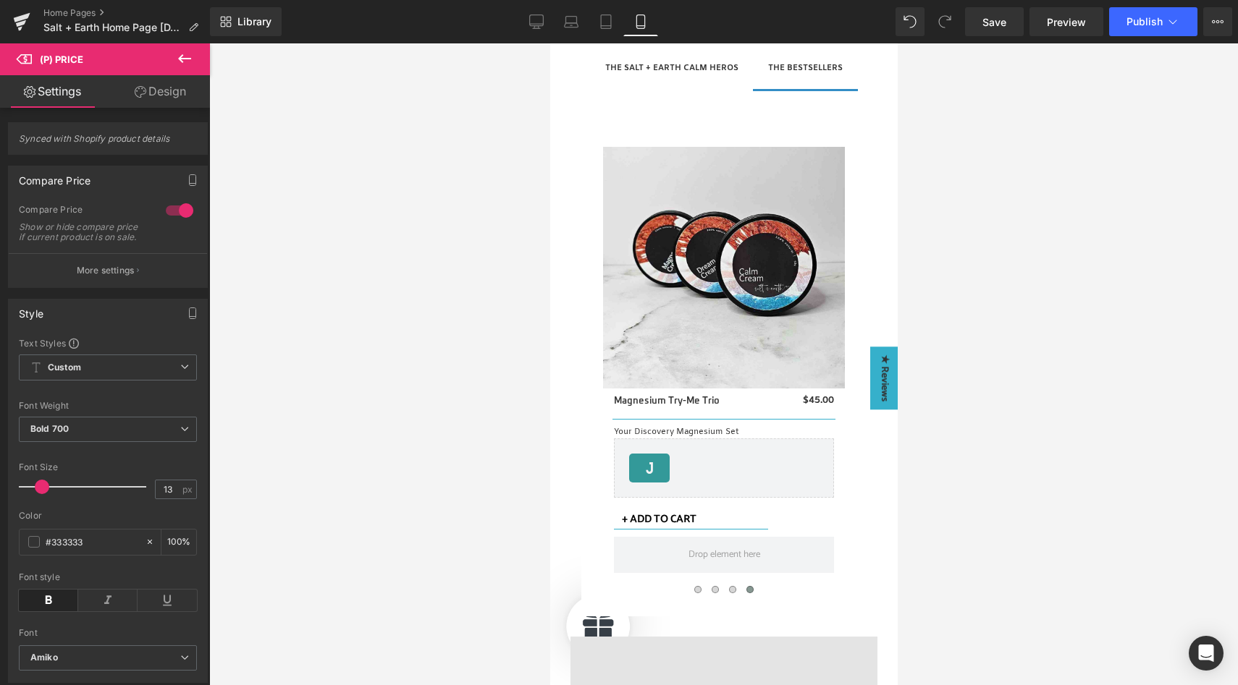
click at [164, 83] on link "Design" at bounding box center [160, 91] width 105 height 33
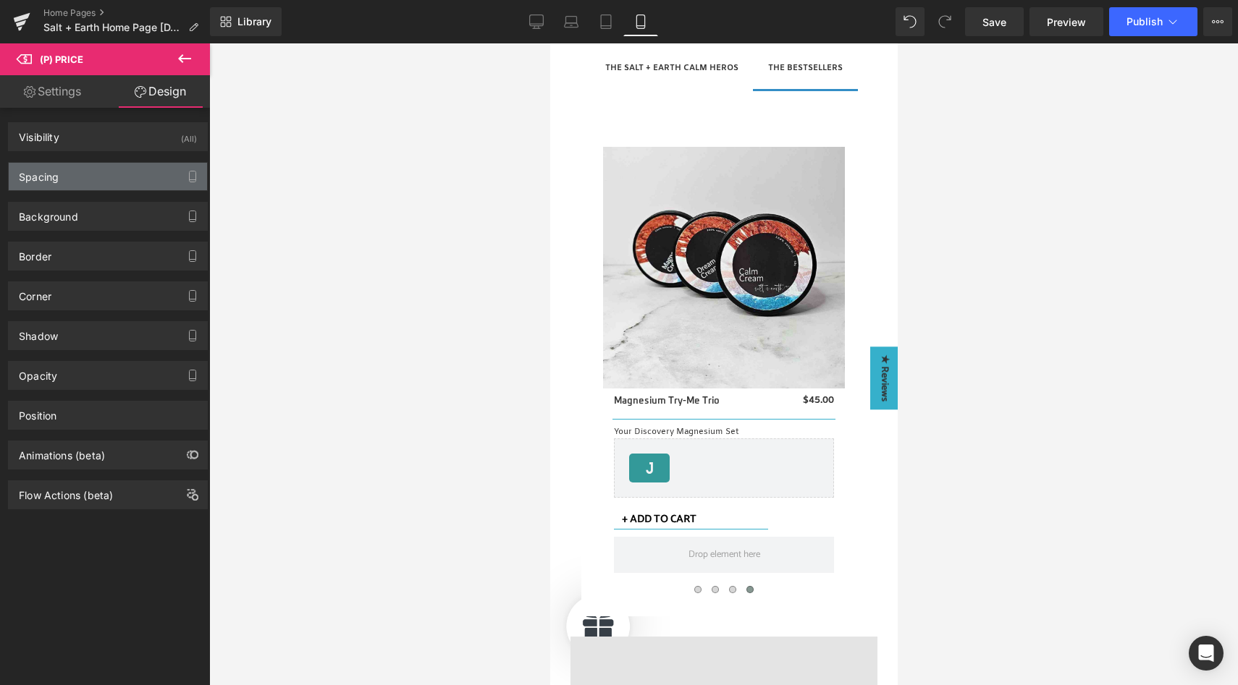
click at [93, 181] on div "Spacing" at bounding box center [108, 177] width 198 height 28
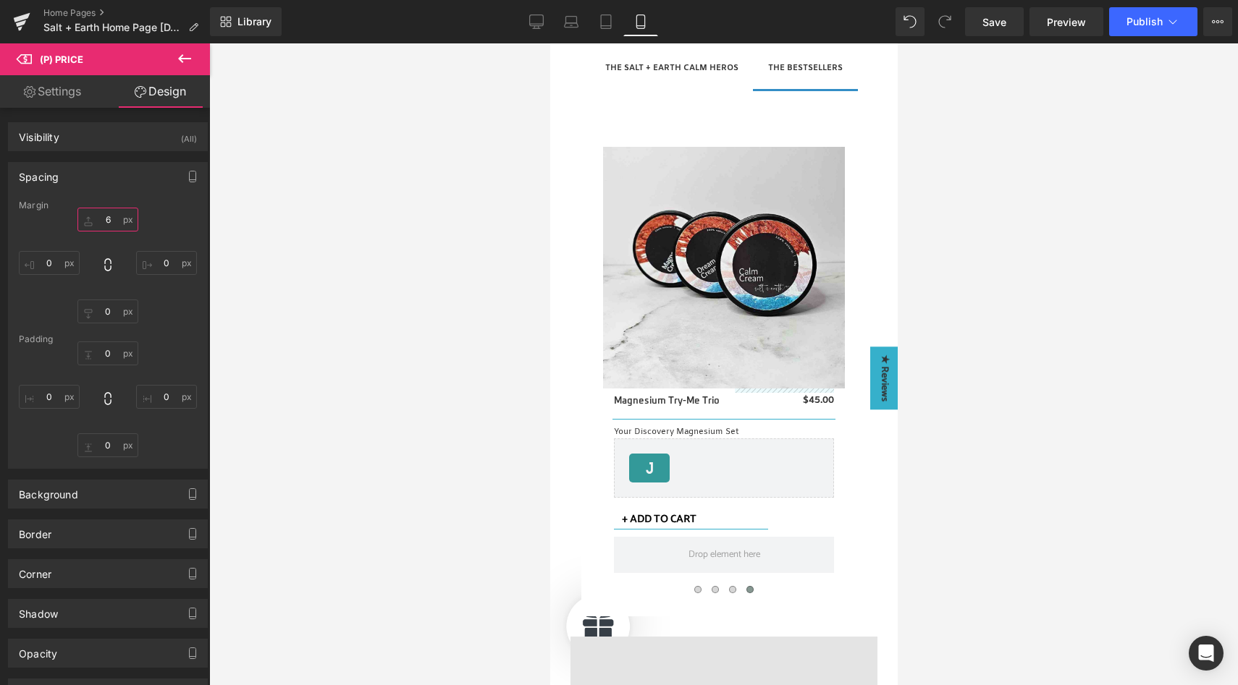
click at [104, 221] on input "6" at bounding box center [107, 220] width 61 height 24
type input "0"
type input "5"
type input "6"
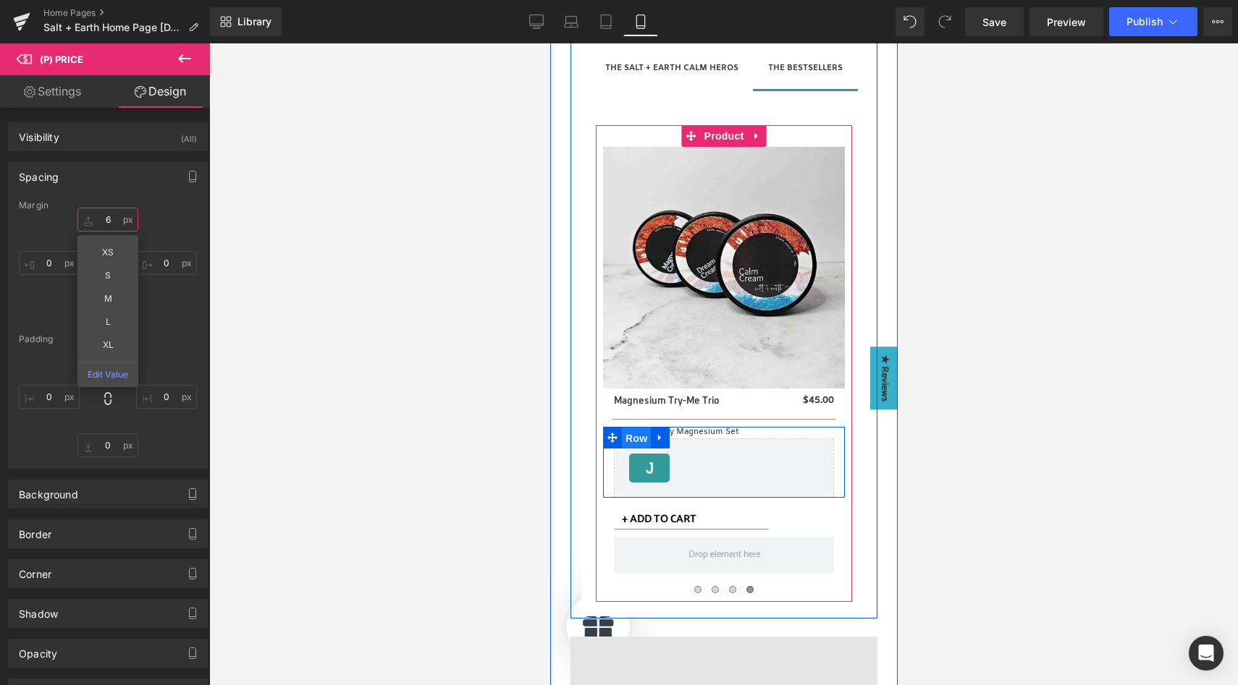
drag, startPoint x: 632, startPoint y: 437, endPoint x: 1036, endPoint y: 459, distance: 405.2
click at [632, 437] on span "Row" at bounding box center [635, 439] width 29 height 22
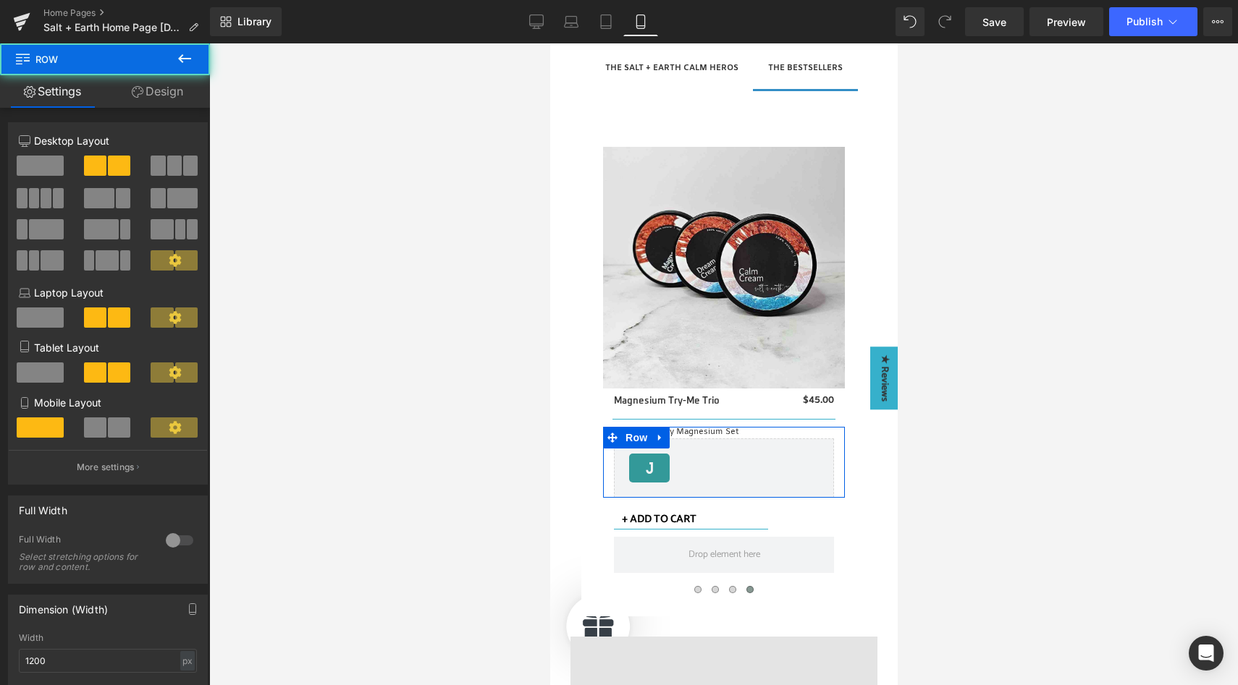
click at [108, 423] on span at bounding box center [119, 428] width 22 height 20
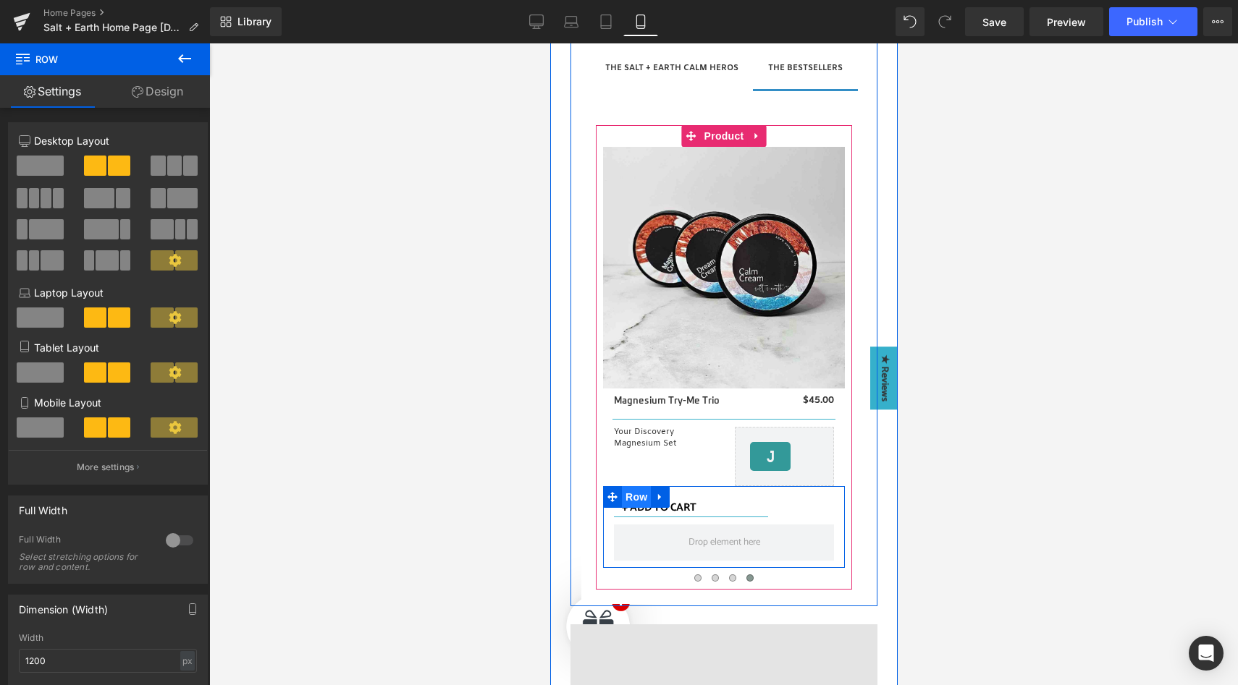
click at [628, 499] on span "Row" at bounding box center [635, 497] width 29 height 22
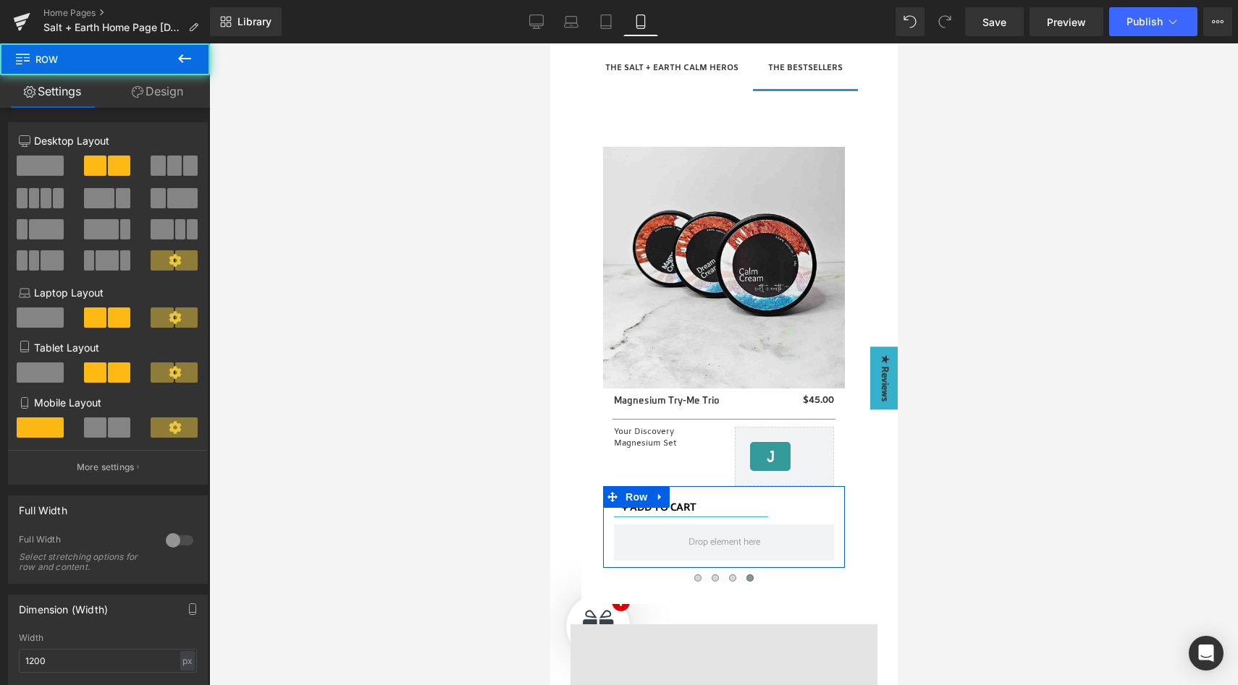
click at [91, 424] on span at bounding box center [95, 428] width 22 height 20
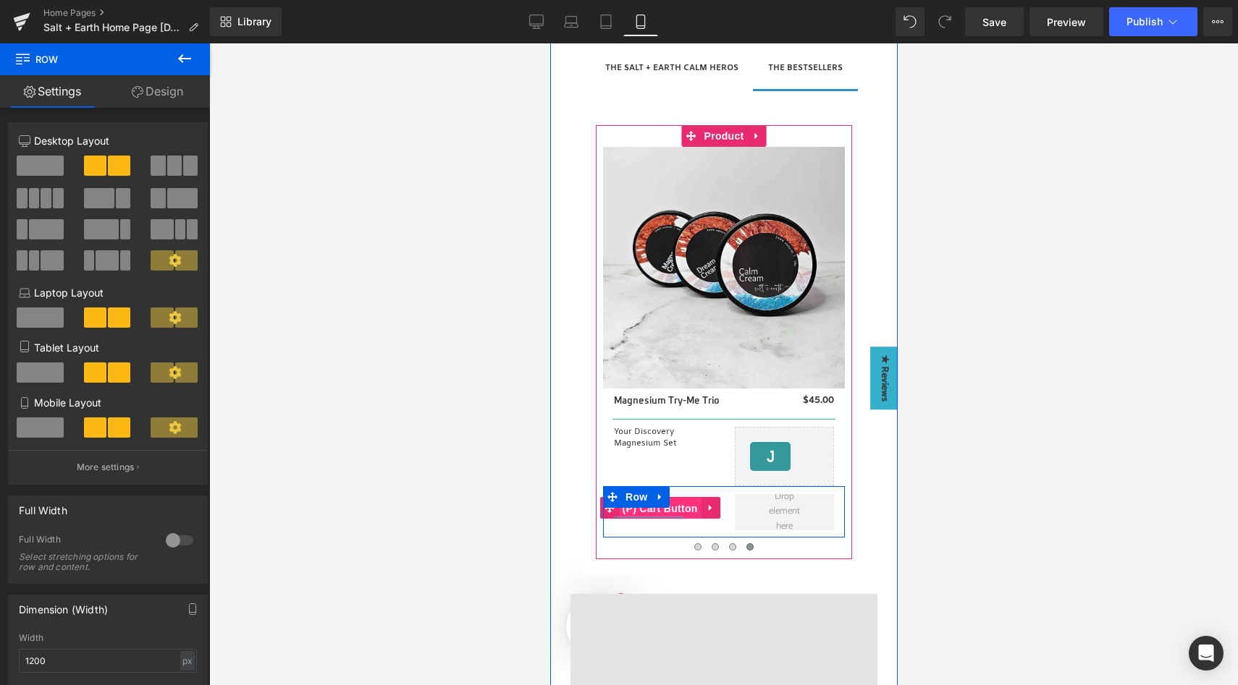
click at [671, 507] on span "(P) Cart Button" at bounding box center [659, 509] width 83 height 22
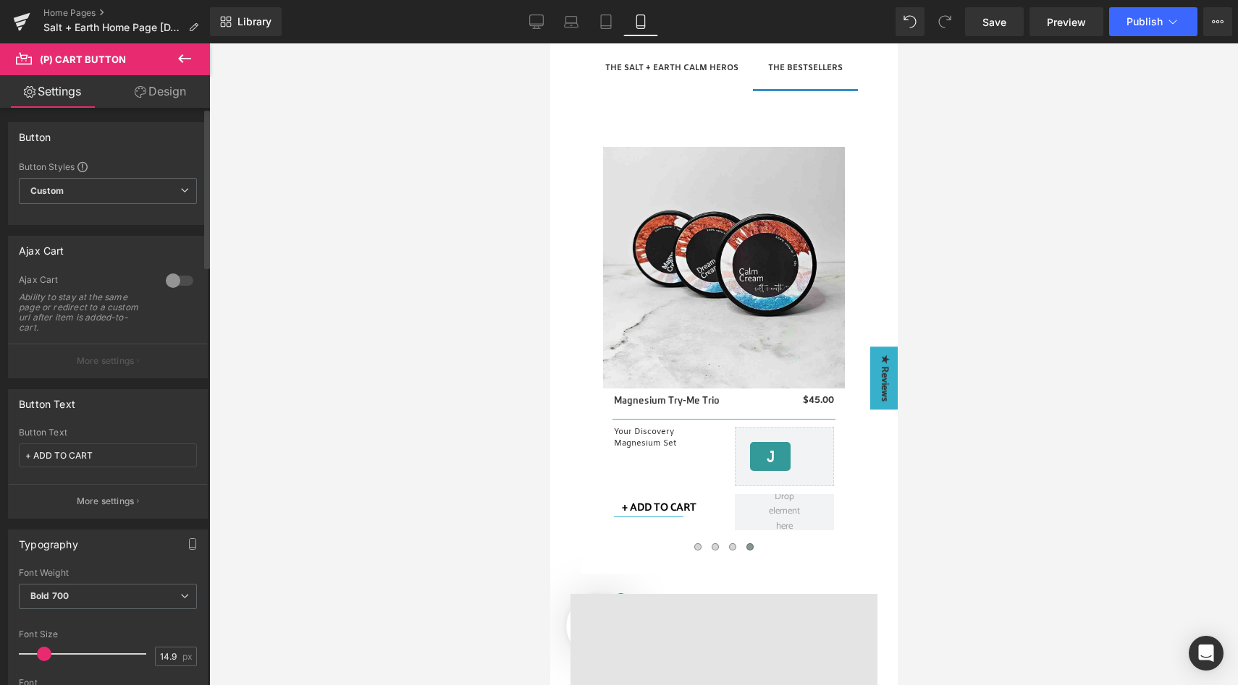
scroll to position [933, 0]
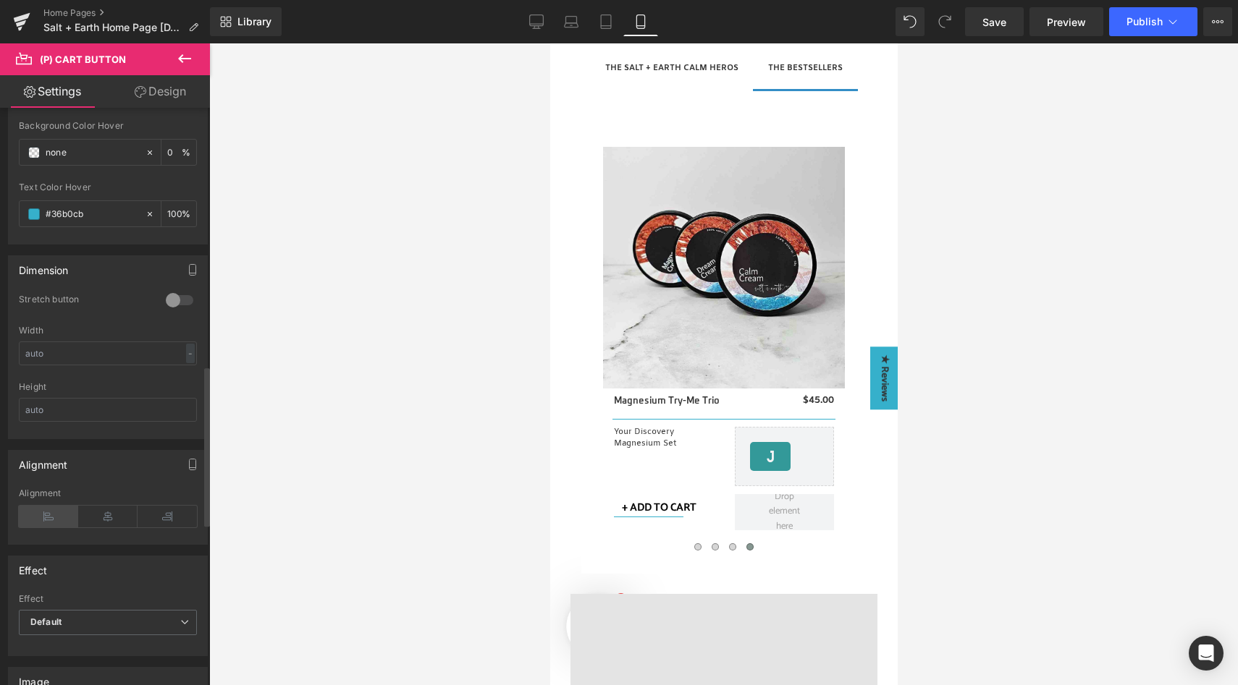
click at [51, 514] on icon at bounding box center [48, 517] width 59 height 22
click at [162, 92] on link "Design" at bounding box center [160, 91] width 105 height 33
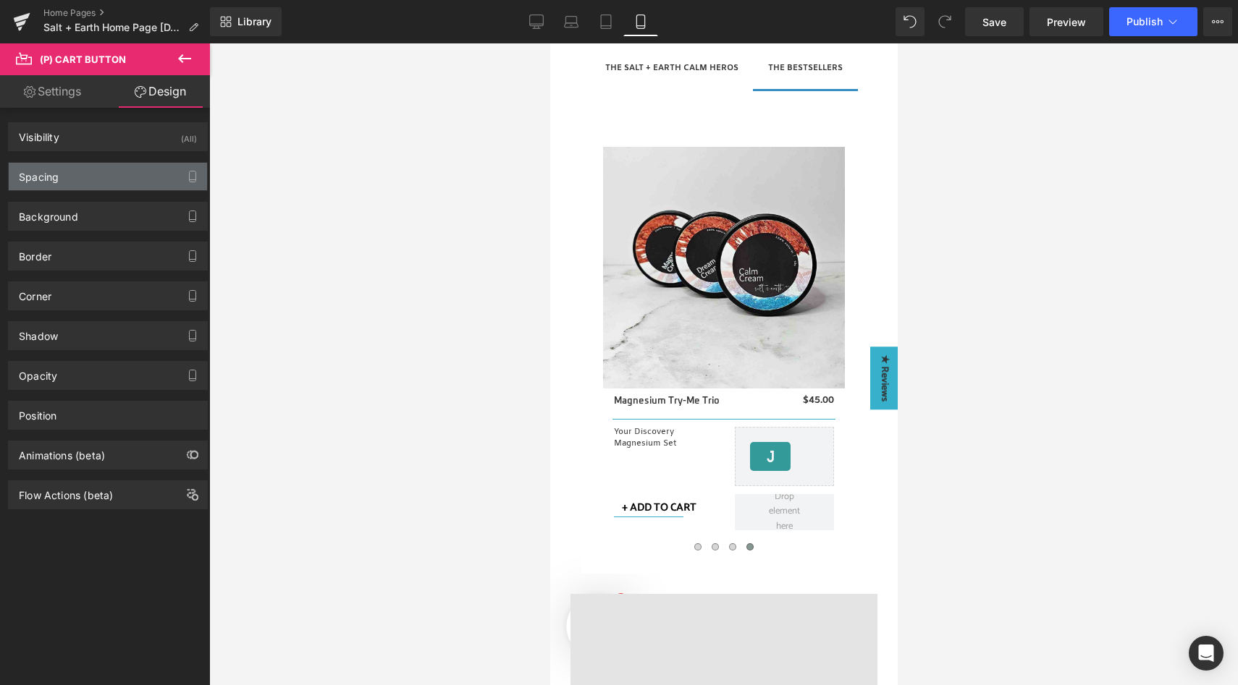
click at [135, 172] on div "Spacing" at bounding box center [108, 177] width 198 height 28
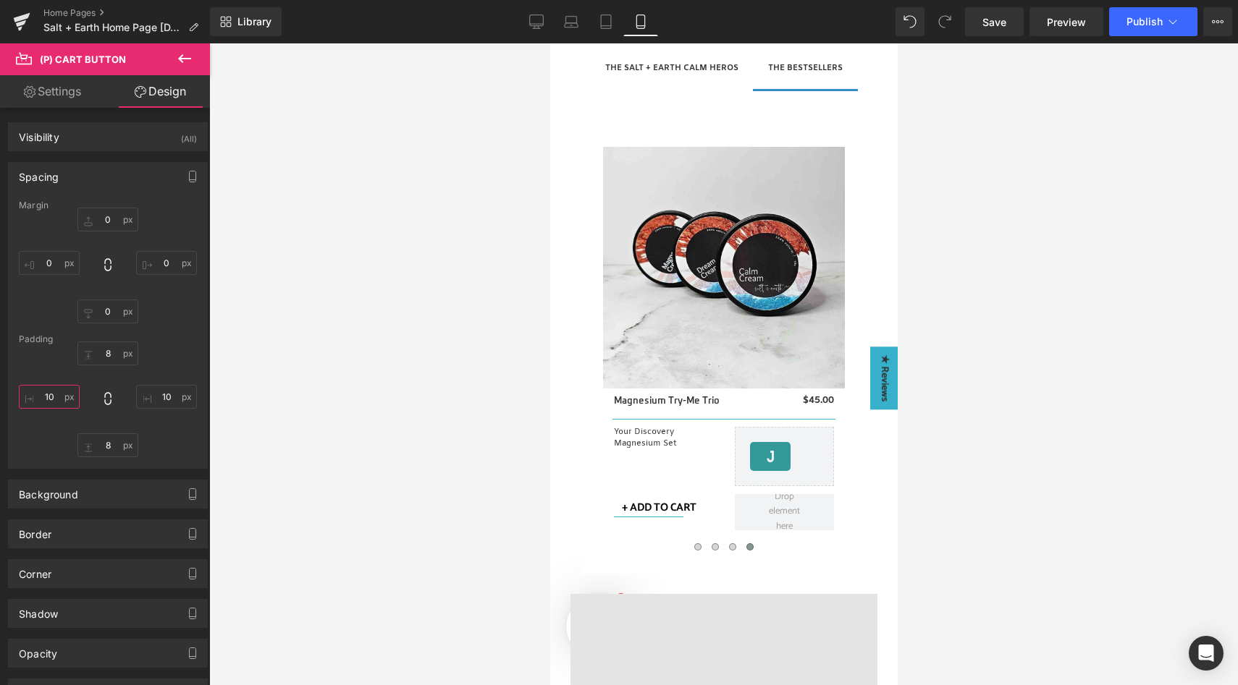
click at [51, 398] on input "10" at bounding box center [49, 397] width 61 height 24
type input "0"
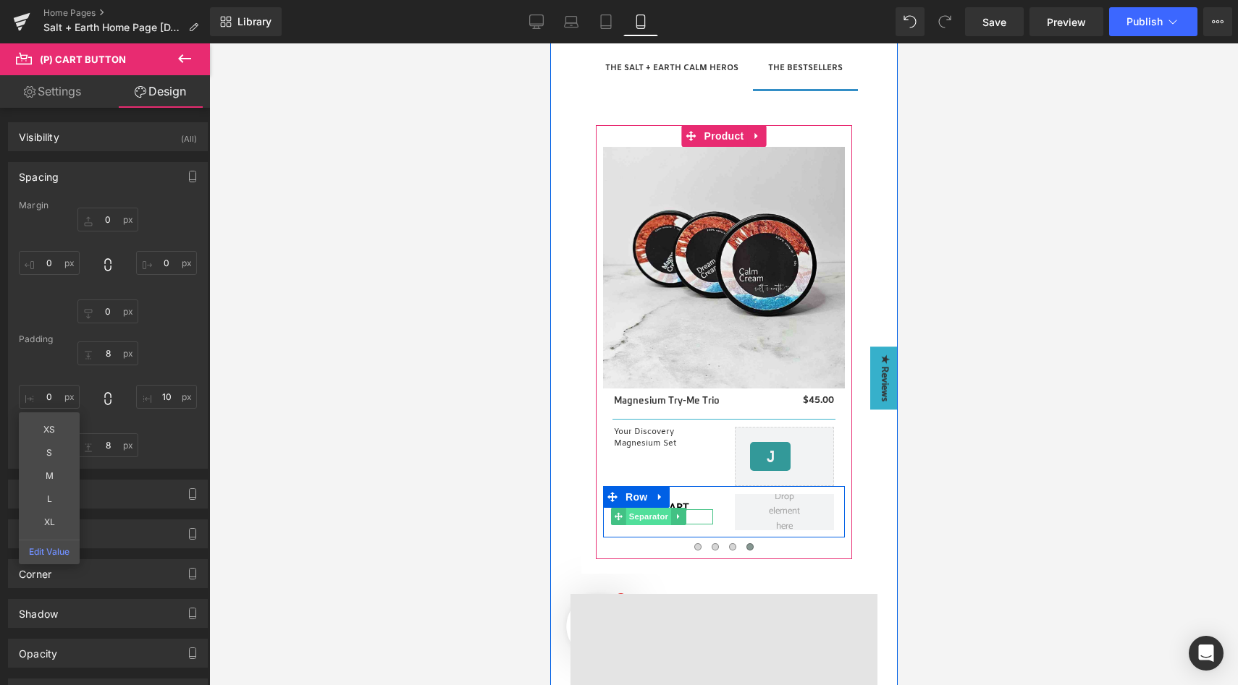
click at [643, 517] on span "Separator" at bounding box center [647, 516] width 45 height 17
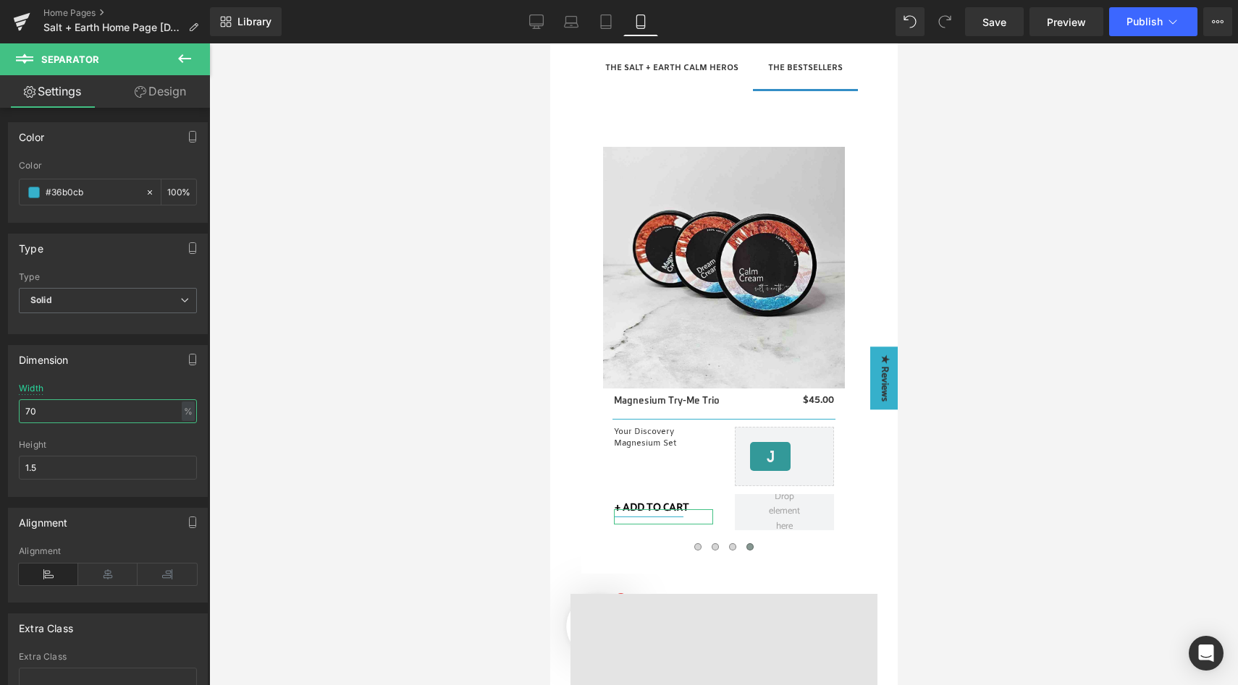
click at [67, 409] on input "70" at bounding box center [108, 412] width 178 height 24
type input "80"
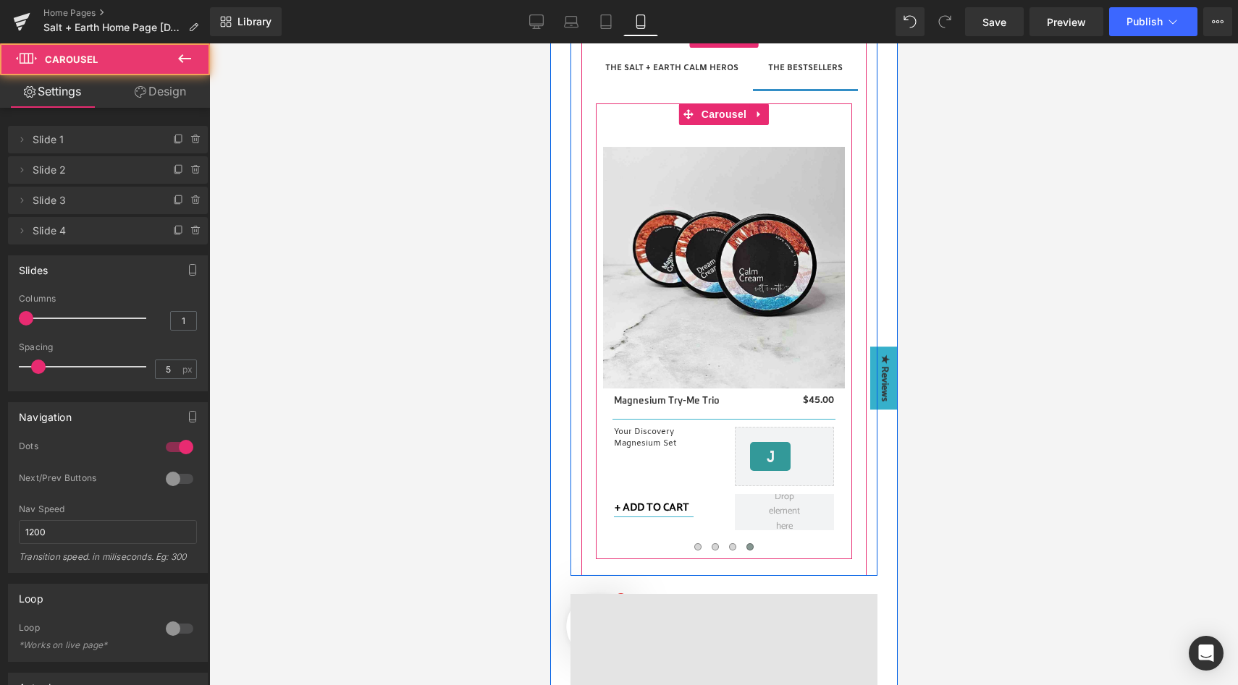
click at [746, 548] on span at bounding box center [749, 547] width 7 height 7
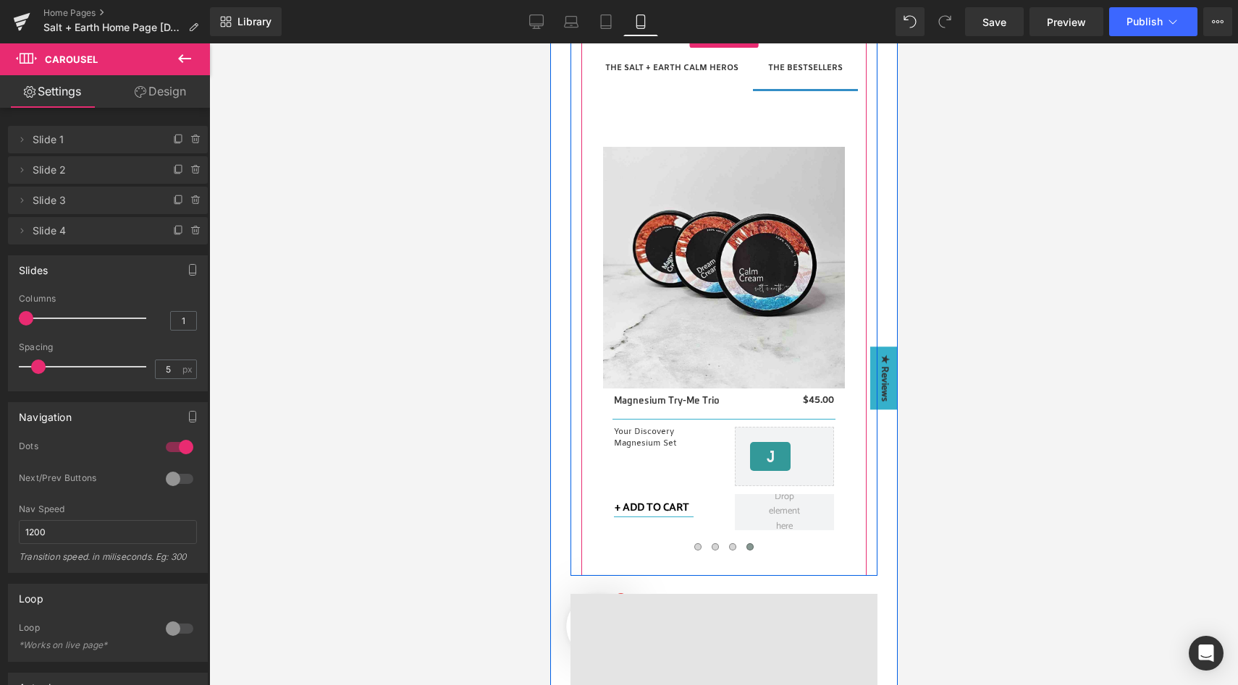
click at [641, 69] on strong "THE SALT + EARTH CALM HEROS" at bounding box center [670, 68] width 133 height 10
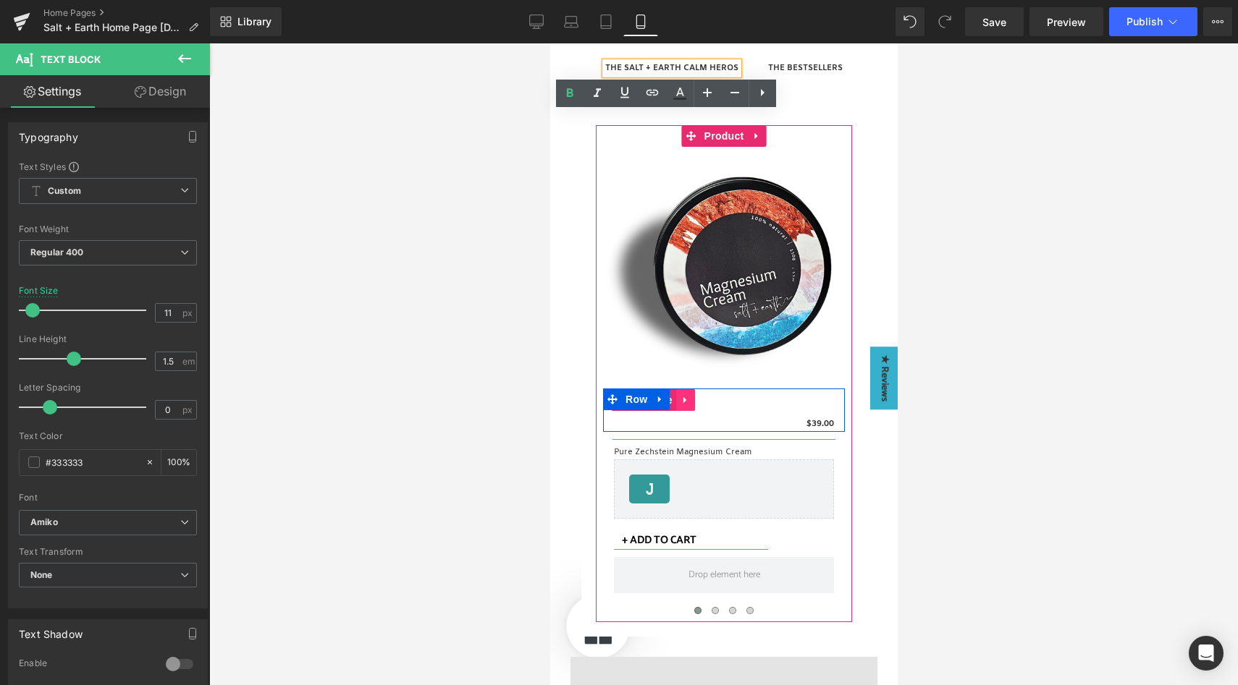
click at [675, 402] on link at bounding box center [684, 400] width 19 height 22
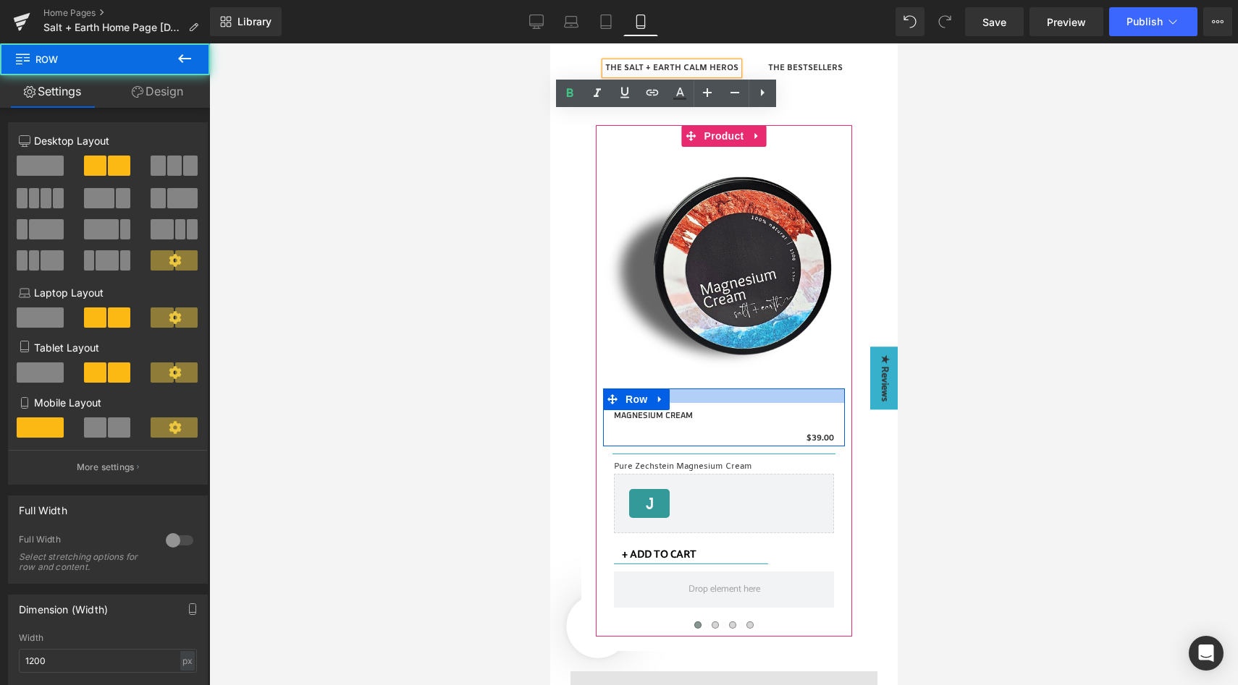
drag, startPoint x: 727, startPoint y: 392, endPoint x: 729, endPoint y: 406, distance: 13.9
click at [729, 406] on div "MAGNESIUM CREAM (P) Title $0 $39.00 (P) Price Row" at bounding box center [723, 418] width 242 height 58
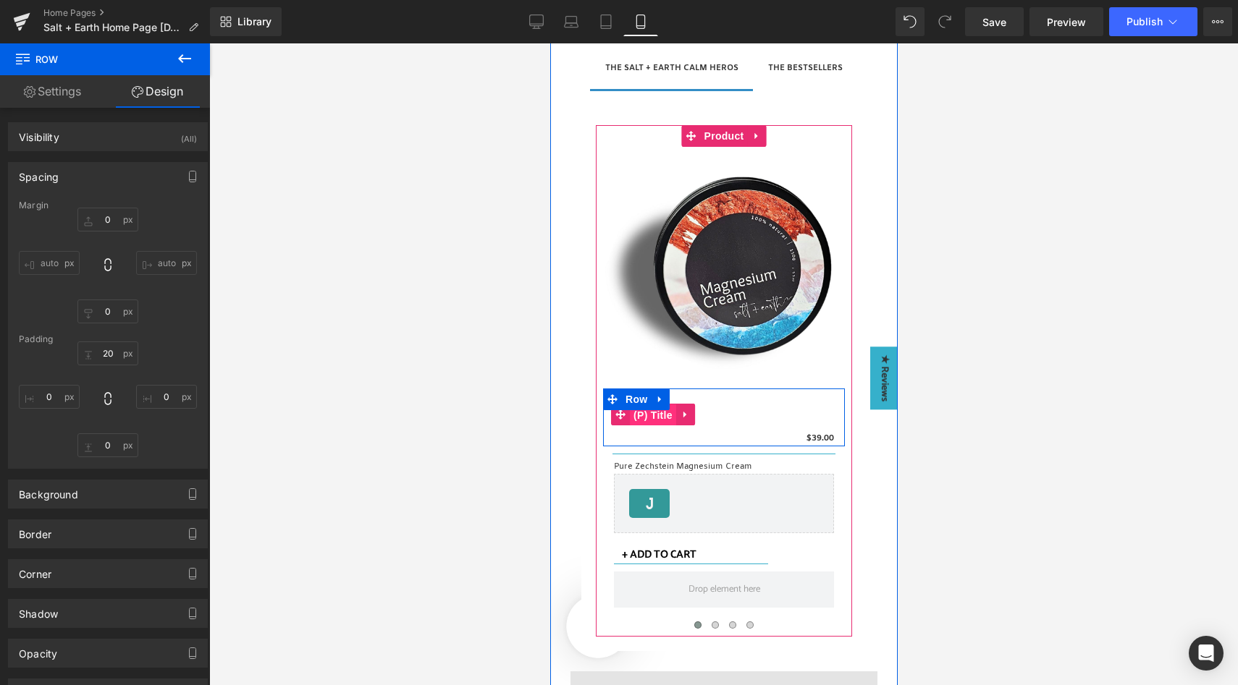
click at [633, 421] on span "(P) Title" at bounding box center [652, 416] width 46 height 22
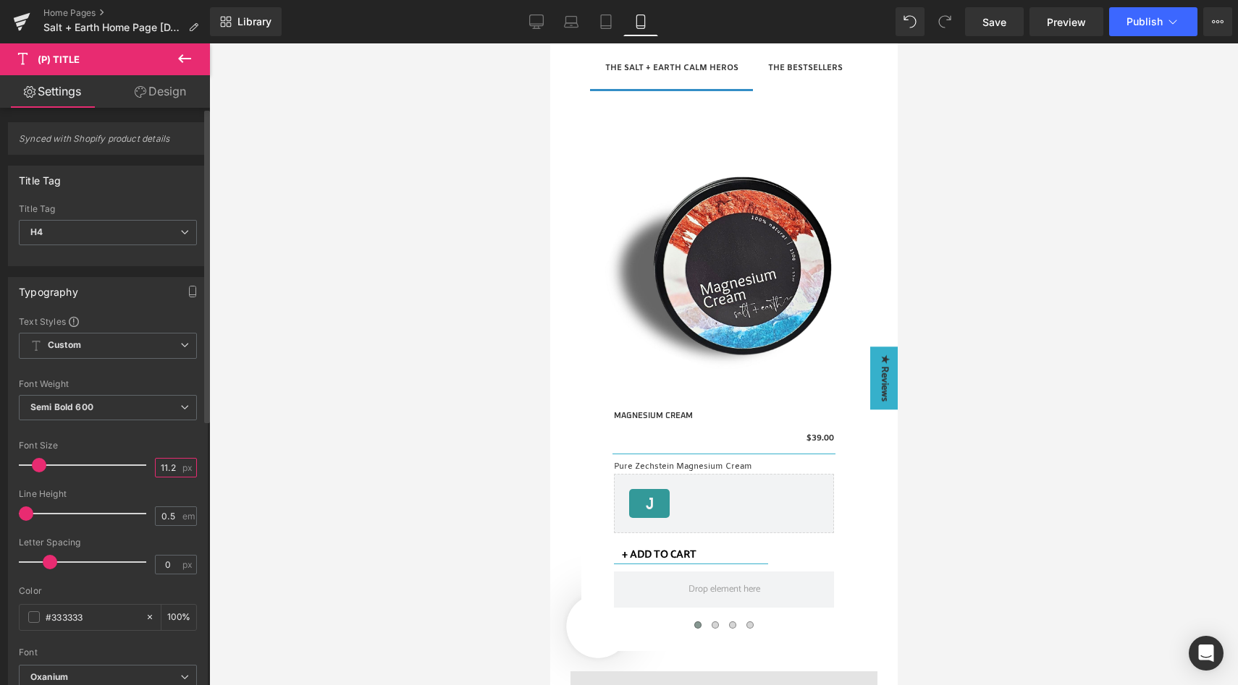
click at [169, 473] on input "11.2" at bounding box center [168, 468] width 25 height 18
type input "13"
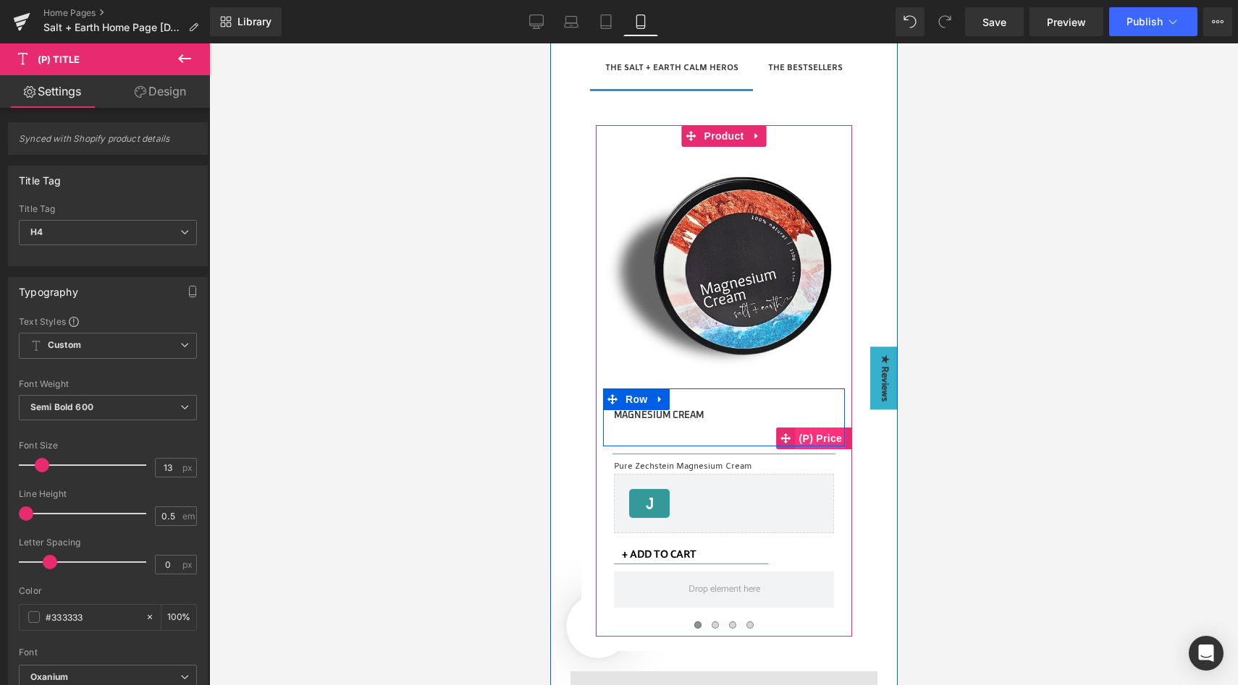
click at [814, 434] on span "(P) Price" at bounding box center [820, 439] width 51 height 22
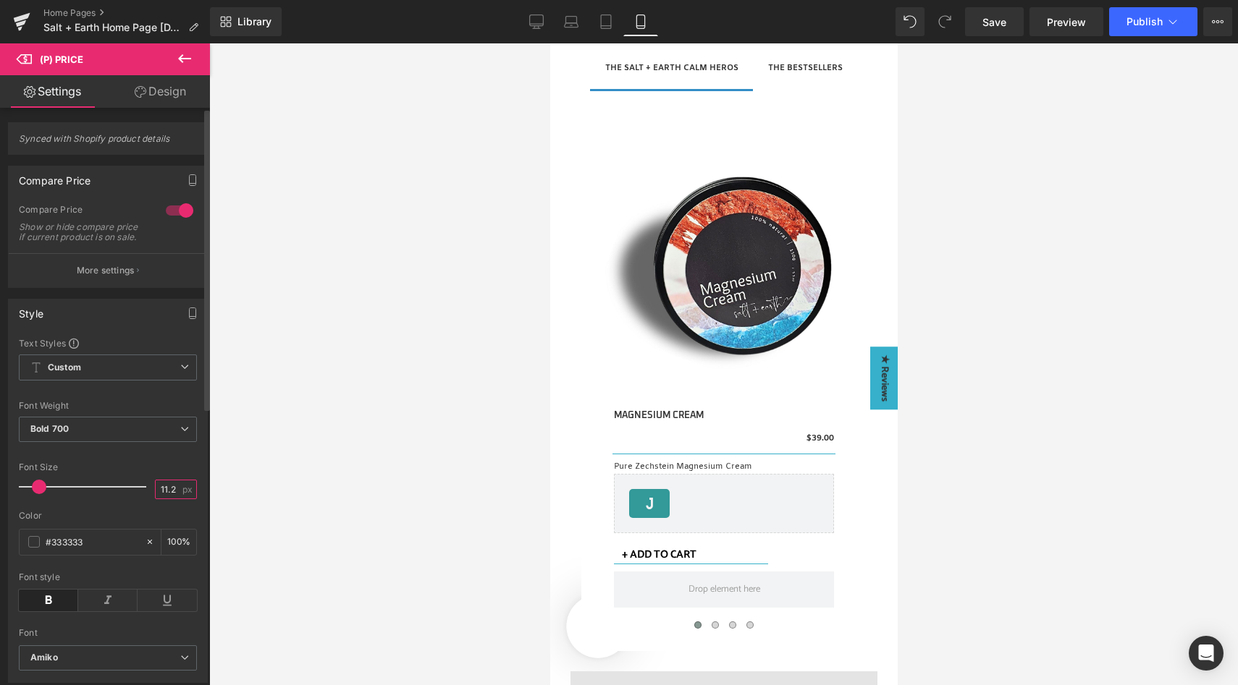
click at [166, 499] on input "11.2" at bounding box center [168, 490] width 25 height 18
type input "13"
click at [169, 470] on div "Font Default [GEOGRAPHIC_DATA] Poppins Amiko Water Brush Miniver [GEOGRAPHIC_DA…" at bounding box center [108, 491] width 178 height 308
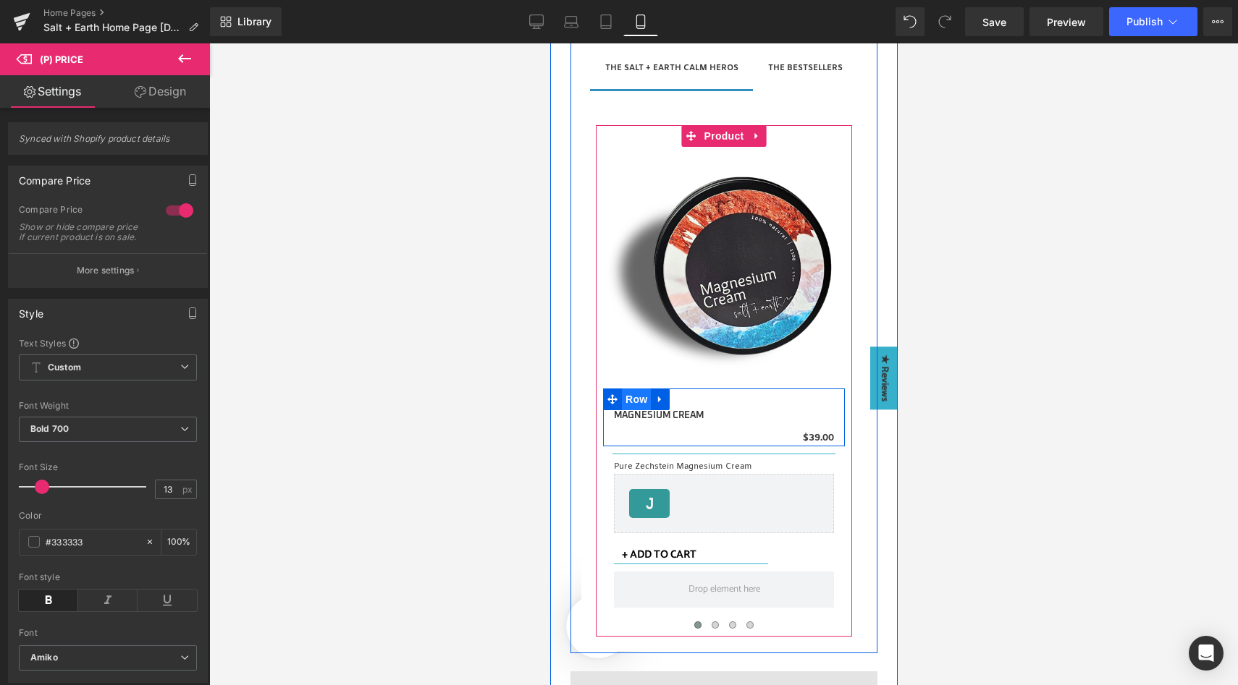
click at [638, 400] on span "Row" at bounding box center [635, 400] width 29 height 22
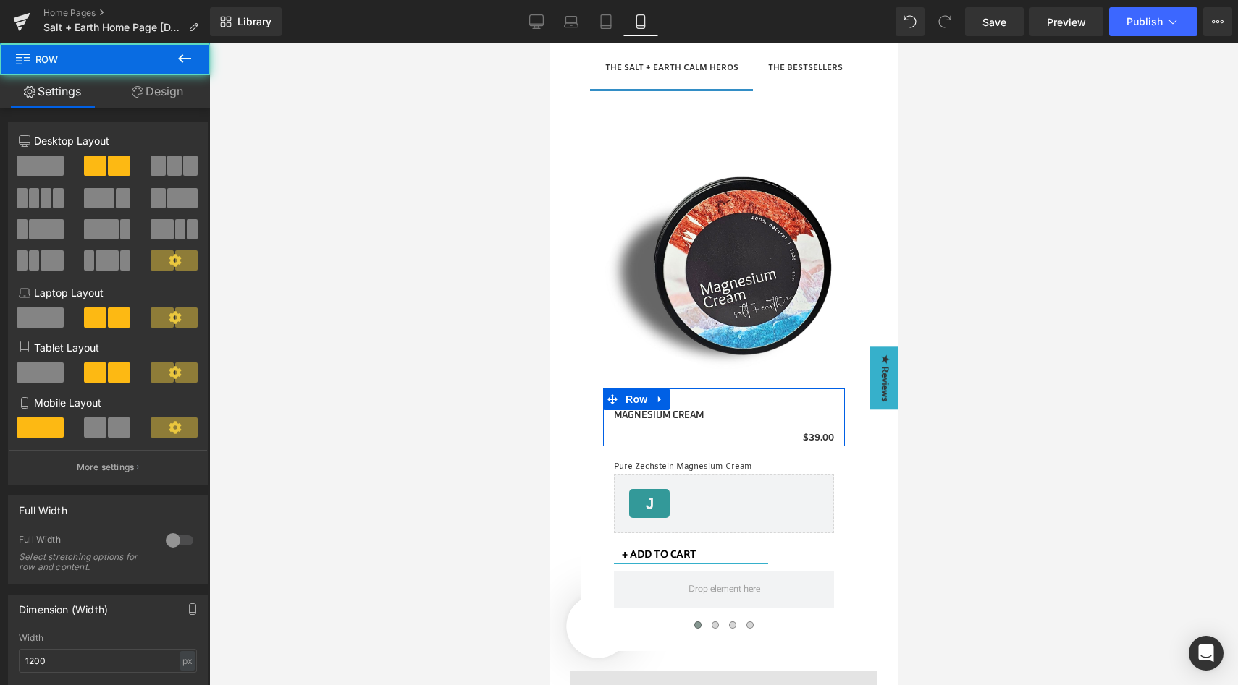
click at [111, 431] on span at bounding box center [119, 428] width 22 height 20
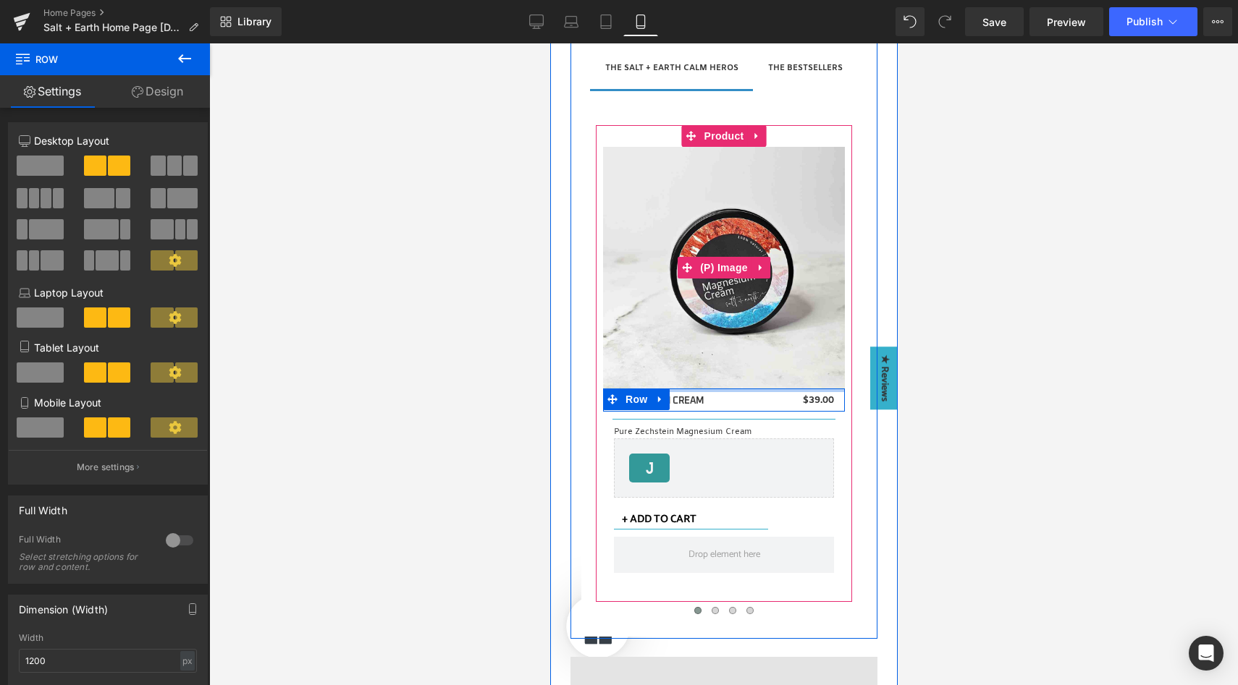
drag, startPoint x: 758, startPoint y: 402, endPoint x: 753, endPoint y: 372, distance: 30.1
click at [753, 372] on div "Sale Off (P) Image MAGNESIUM CREAM (P) Title $0 $39.00 (P) Price Row Separator …" at bounding box center [723, 364] width 242 height 434
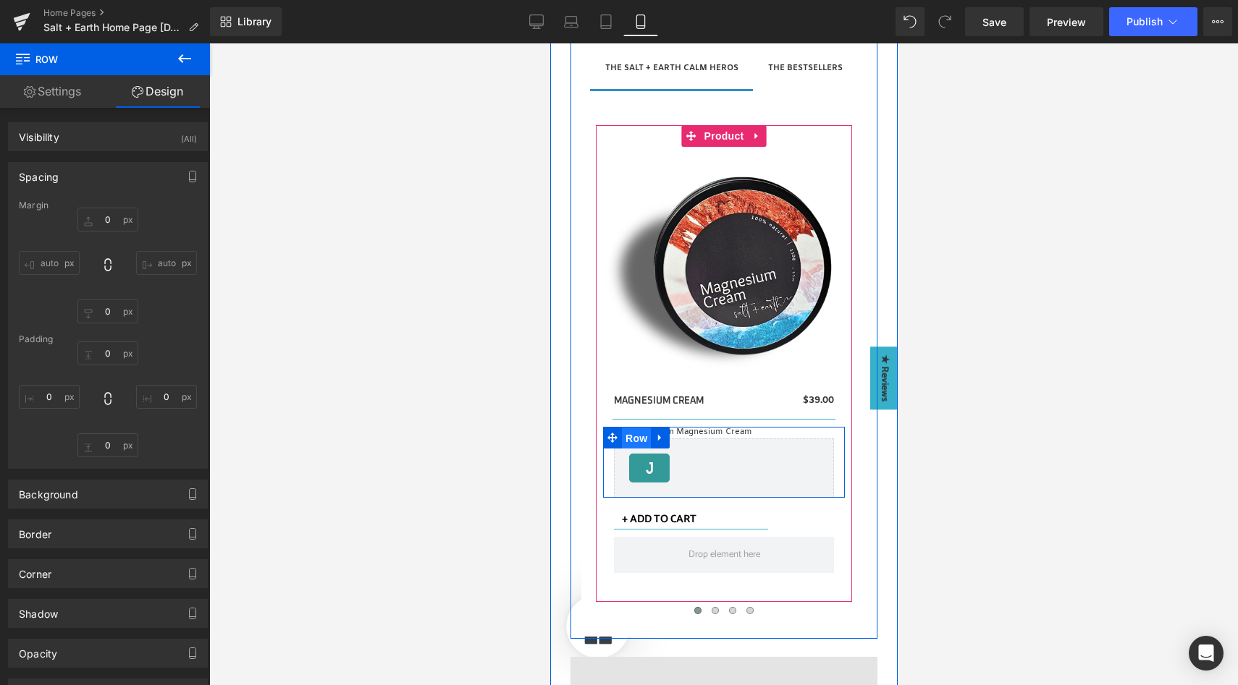
drag, startPoint x: 625, startPoint y: 440, endPoint x: 1060, endPoint y: 474, distance: 435.6
click at [625, 440] on span "Row" at bounding box center [635, 439] width 29 height 22
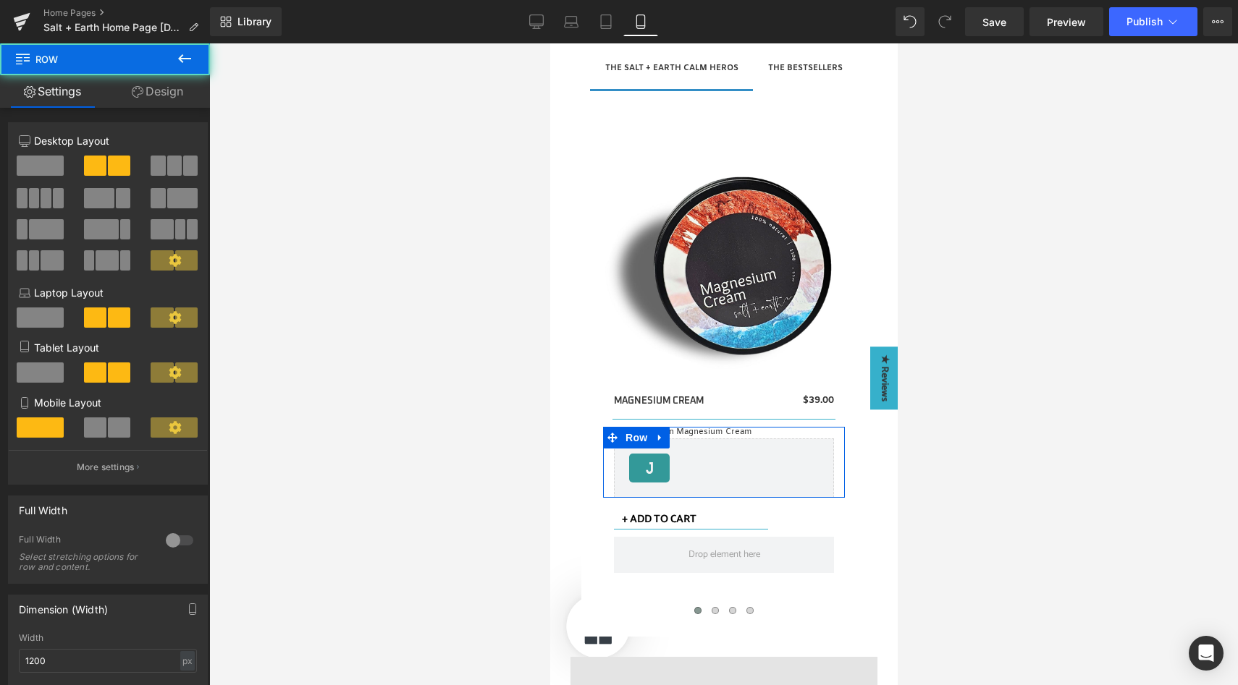
click at [108, 426] on span at bounding box center [119, 428] width 22 height 20
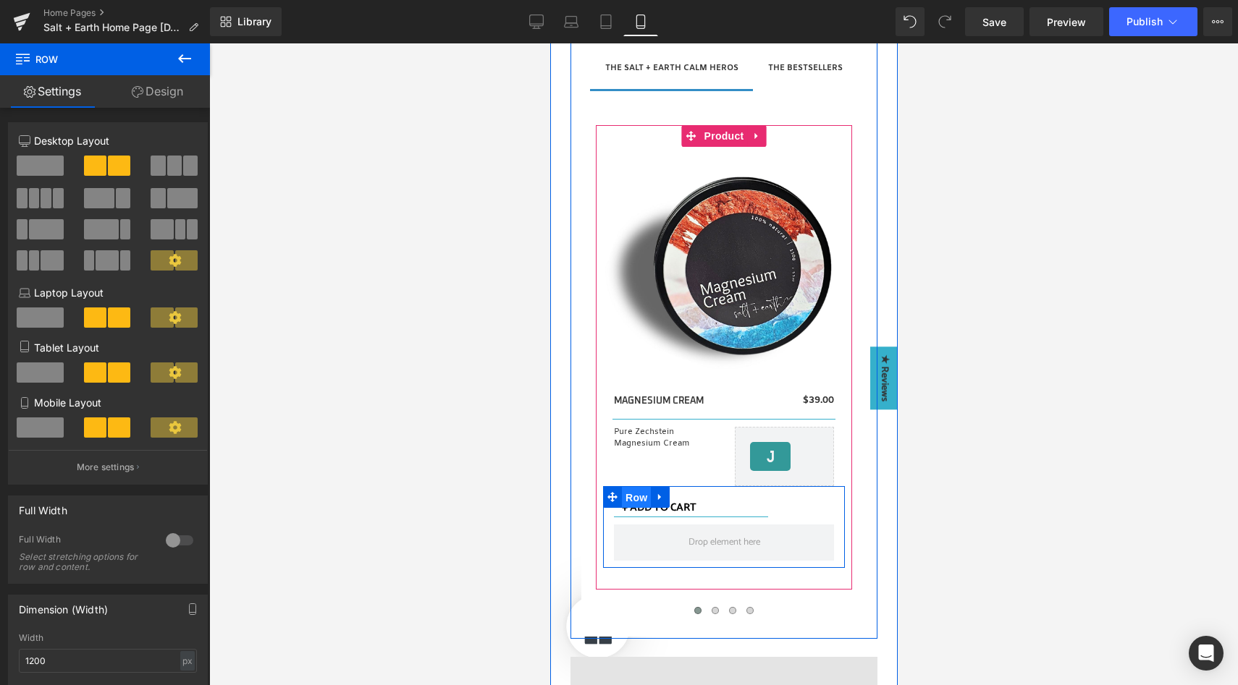
click at [633, 497] on span "Row" at bounding box center [635, 498] width 29 height 22
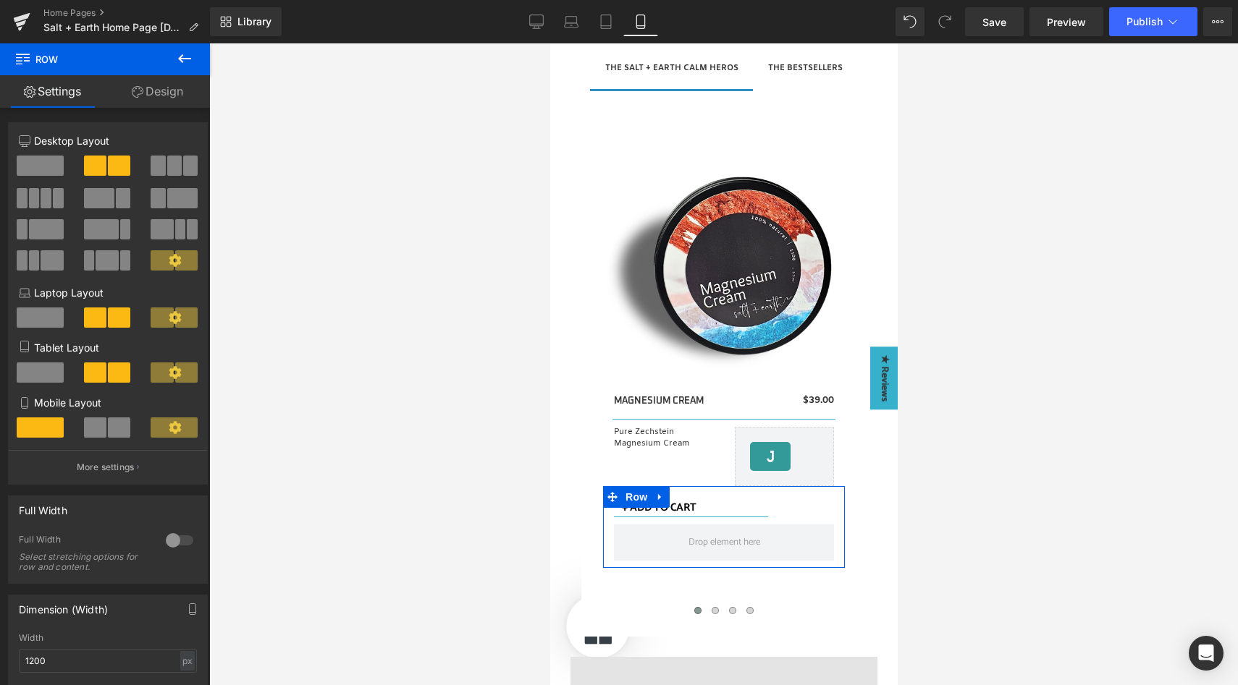
click at [108, 436] on span at bounding box center [119, 428] width 22 height 20
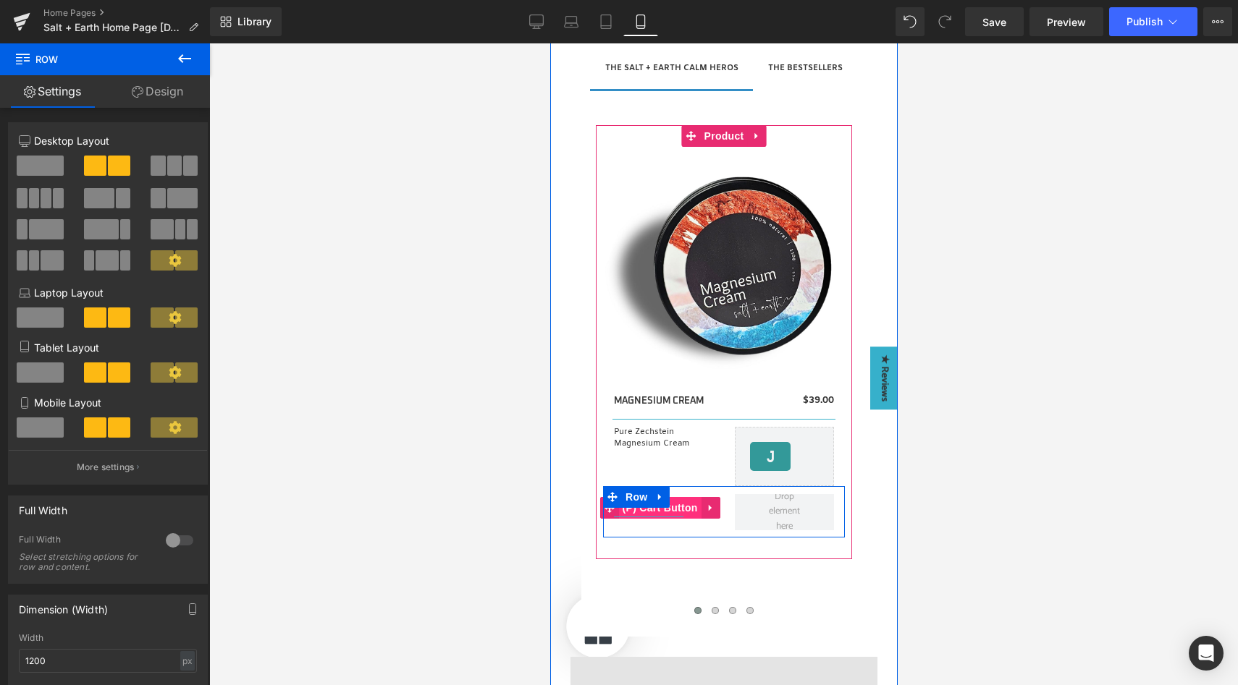
click at [674, 507] on span "(P) Cart Button" at bounding box center [659, 508] width 83 height 22
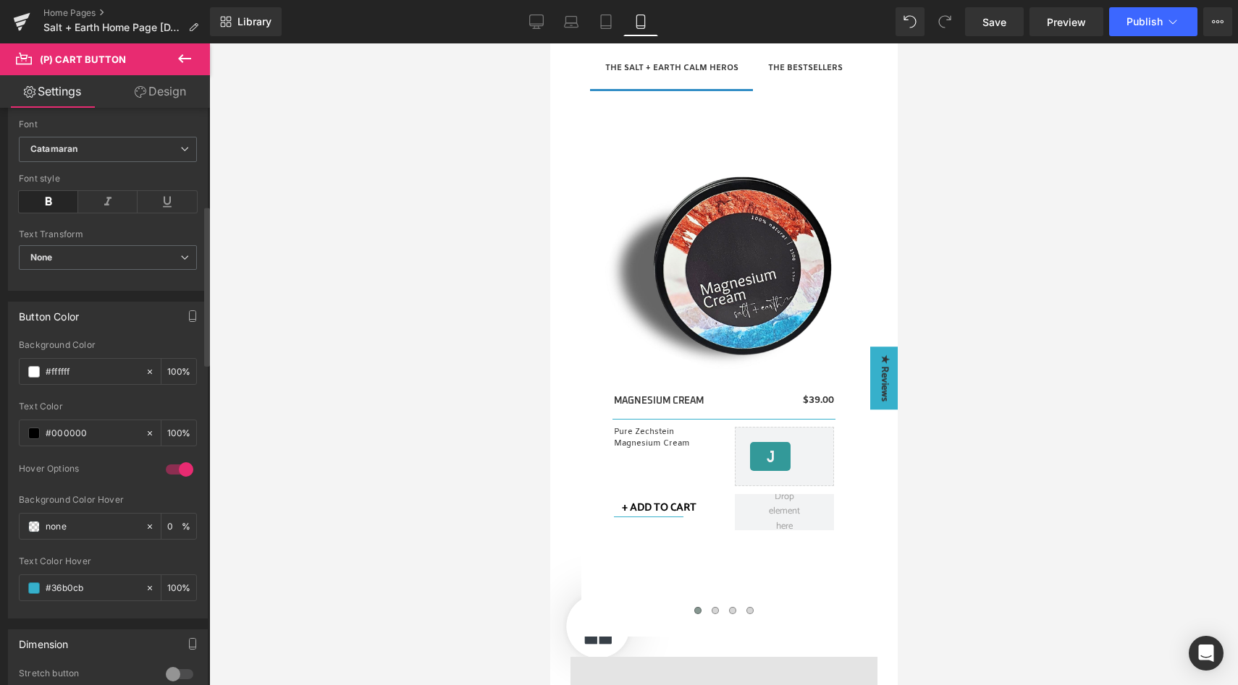
scroll to position [309, 0]
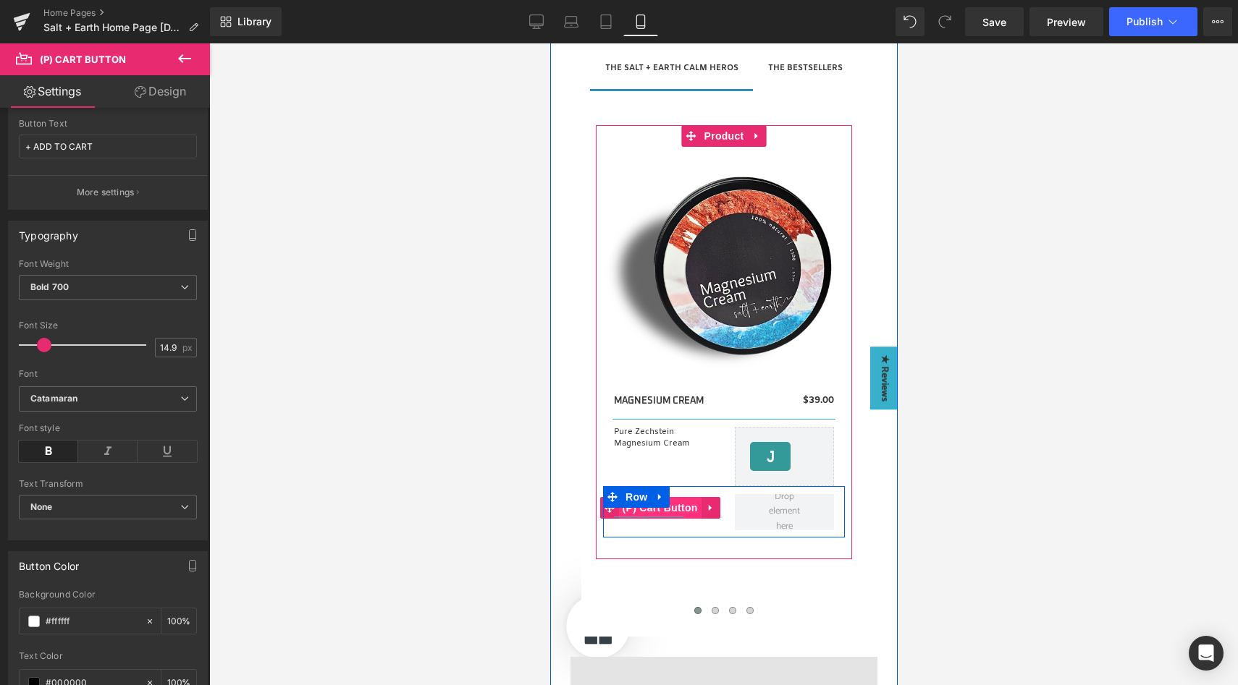
click at [668, 503] on span "(P) Cart Button" at bounding box center [659, 508] width 83 height 22
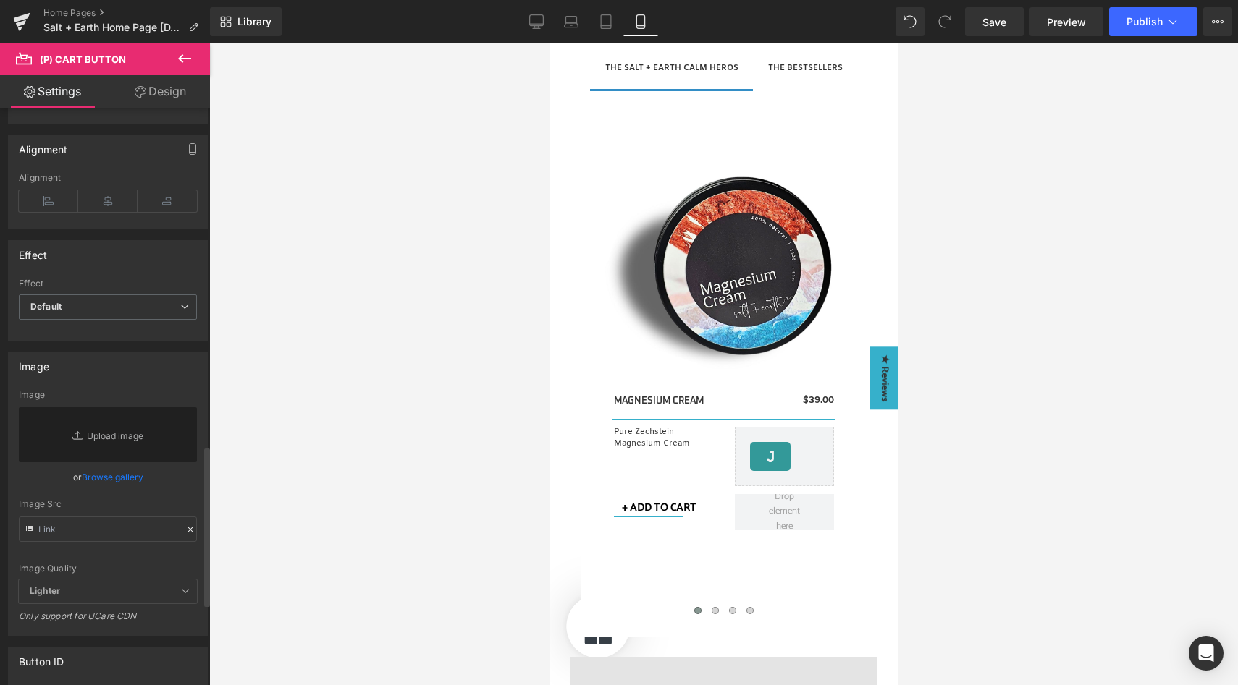
scroll to position [1215, 0]
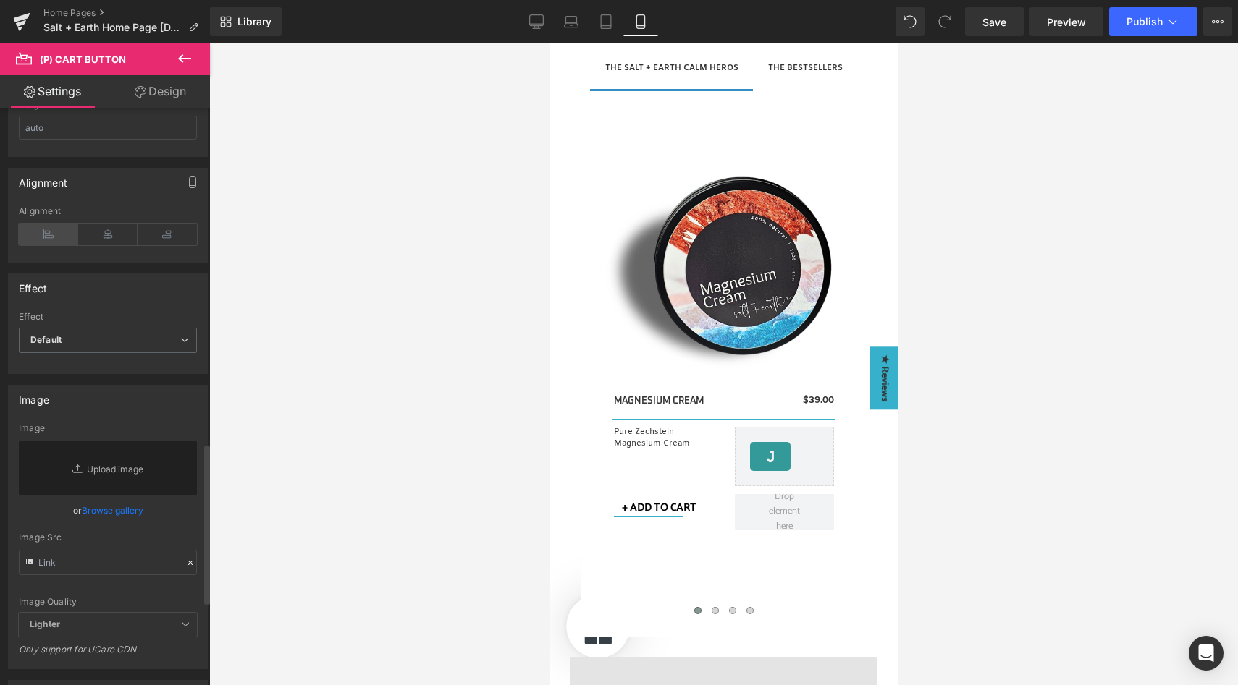
click at [40, 235] on icon at bounding box center [48, 235] width 59 height 22
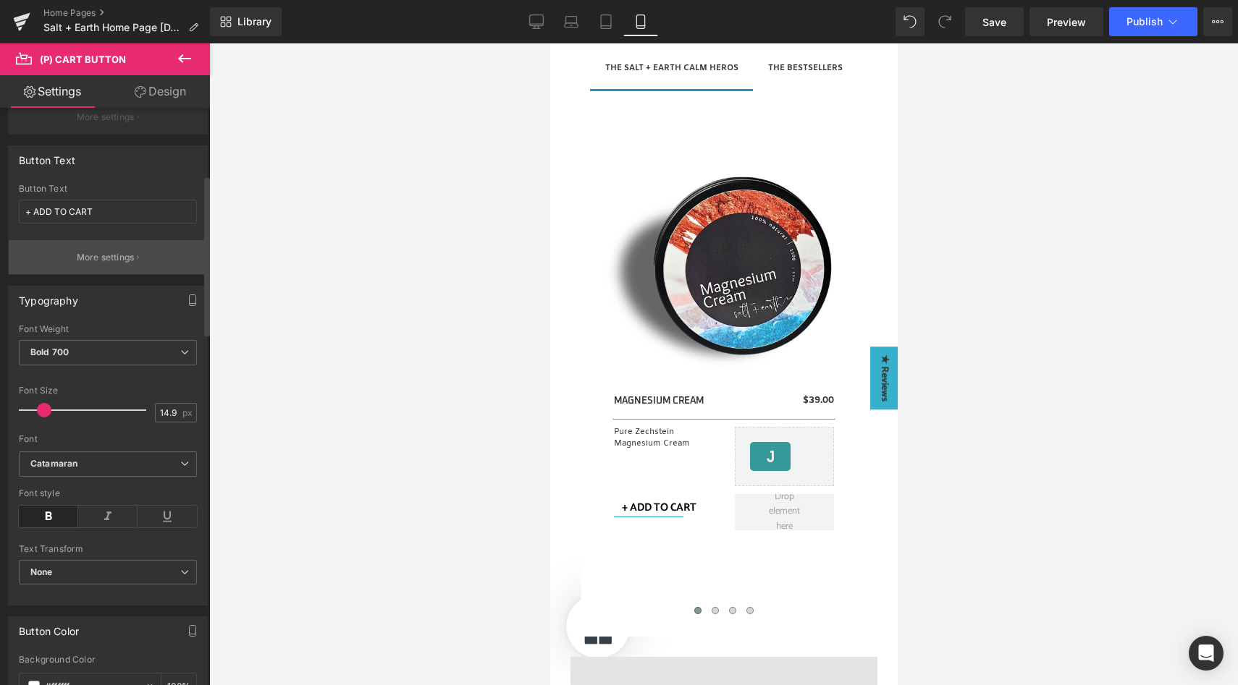
scroll to position [0, 0]
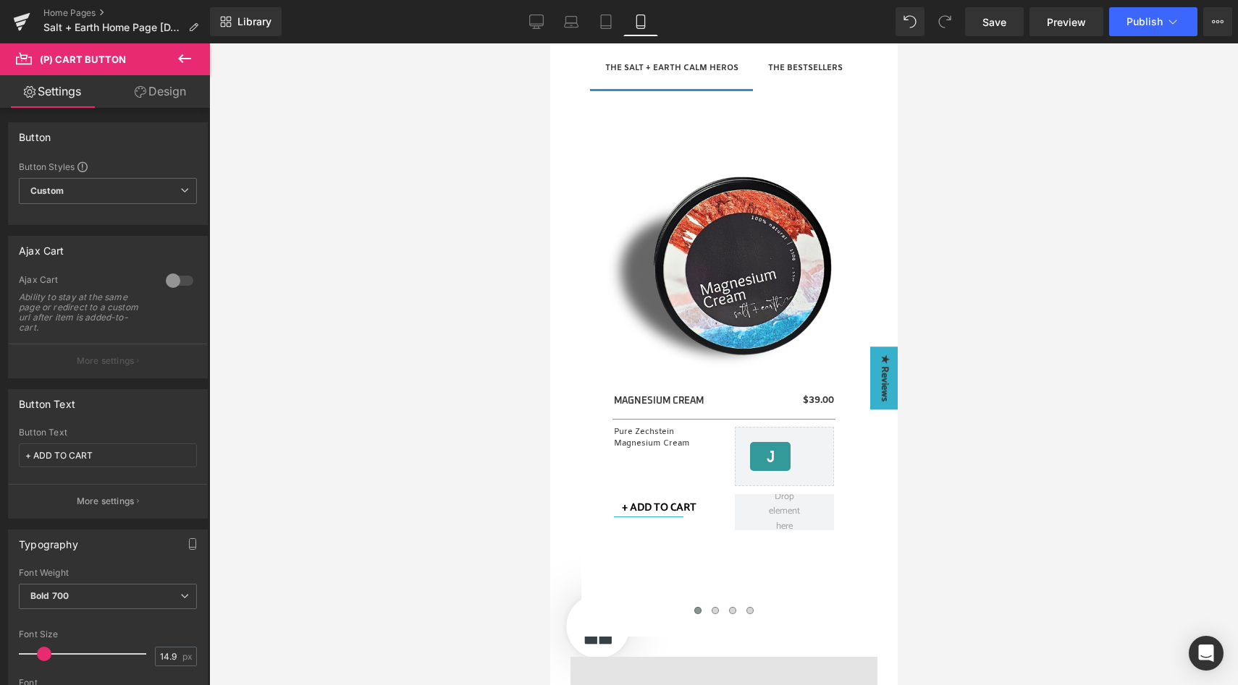
click at [148, 93] on link "Design" at bounding box center [160, 91] width 105 height 33
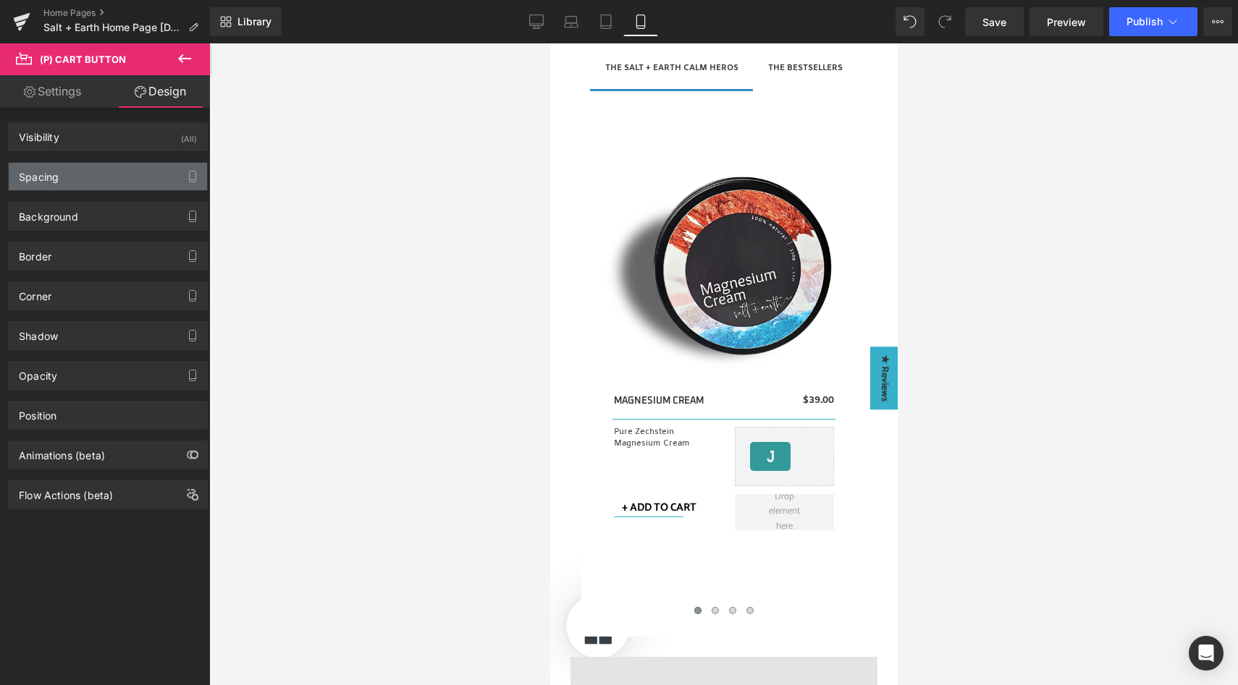
type input "0"
type input "8"
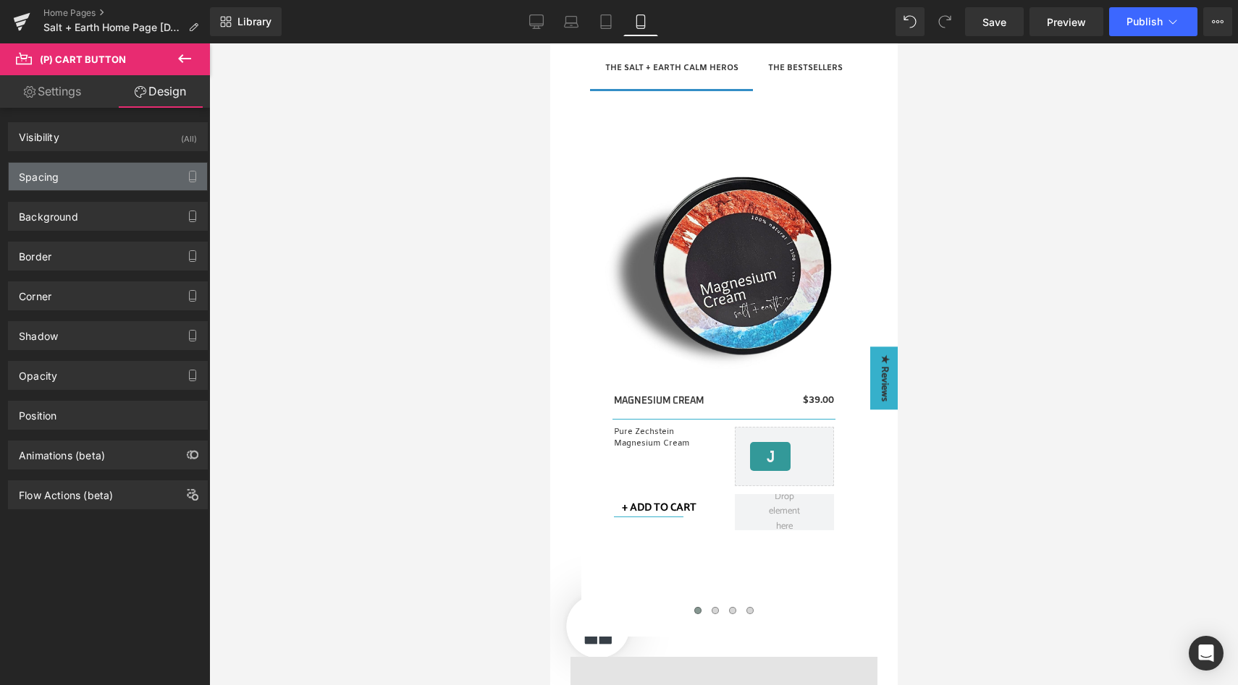
type input "10"
type input "8"
click at [97, 180] on div "Spacing" at bounding box center [108, 177] width 198 height 28
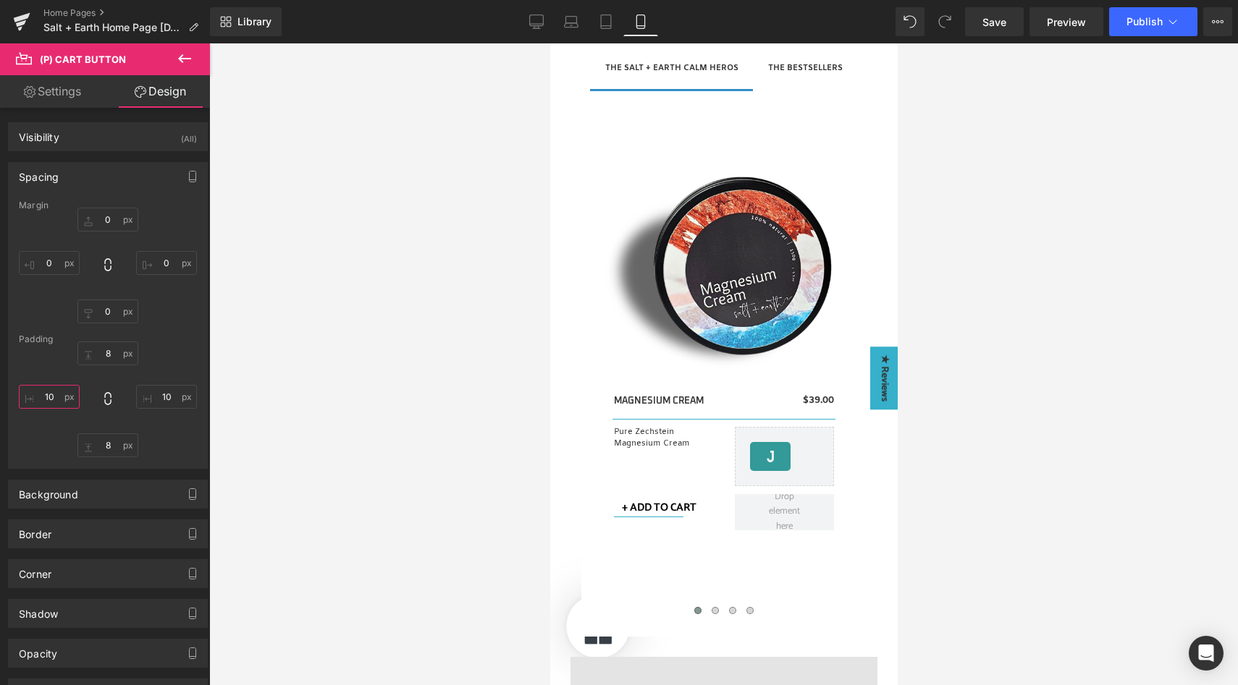
click at [52, 395] on input "10" at bounding box center [49, 397] width 61 height 24
type input "0"
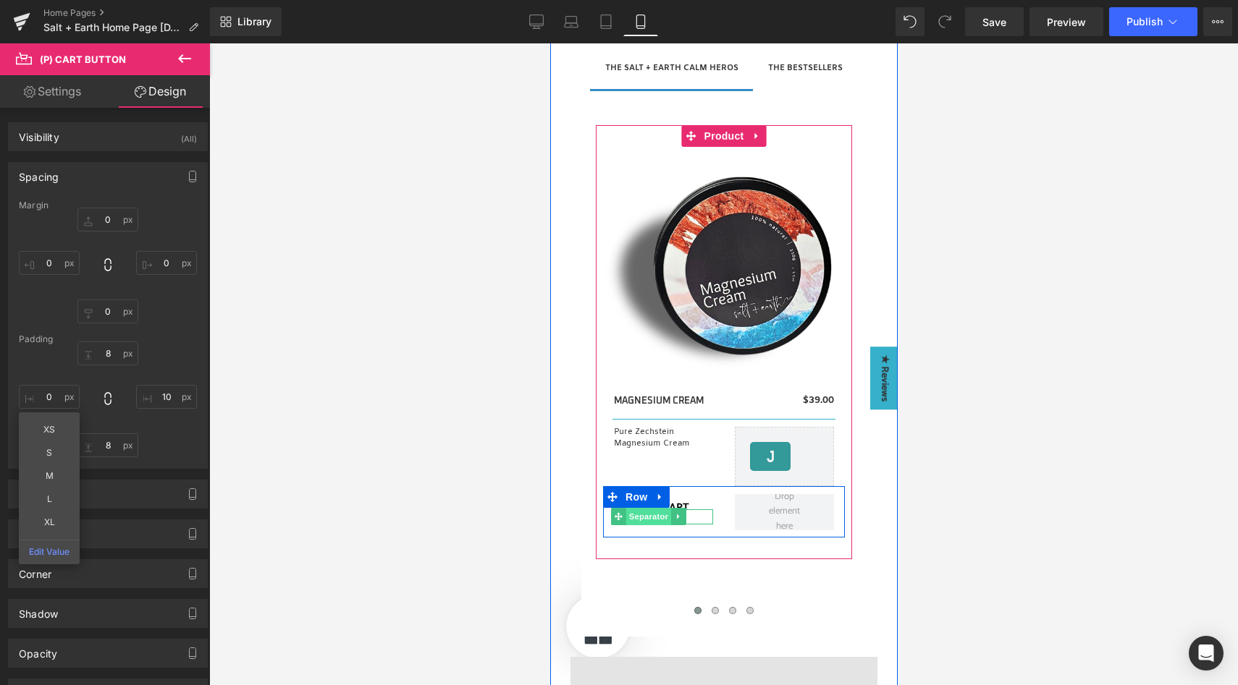
click at [650, 518] on span "Separator" at bounding box center [647, 516] width 45 height 17
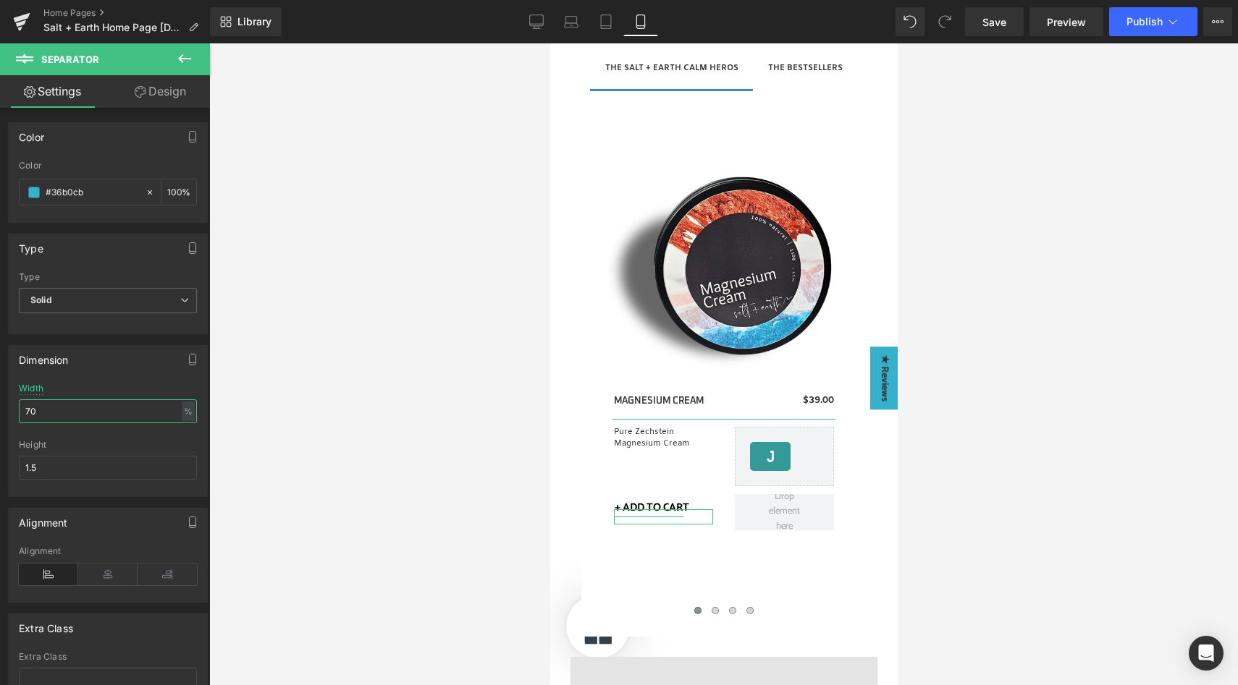
click at [52, 410] on input "70" at bounding box center [108, 412] width 178 height 24
type input "80"
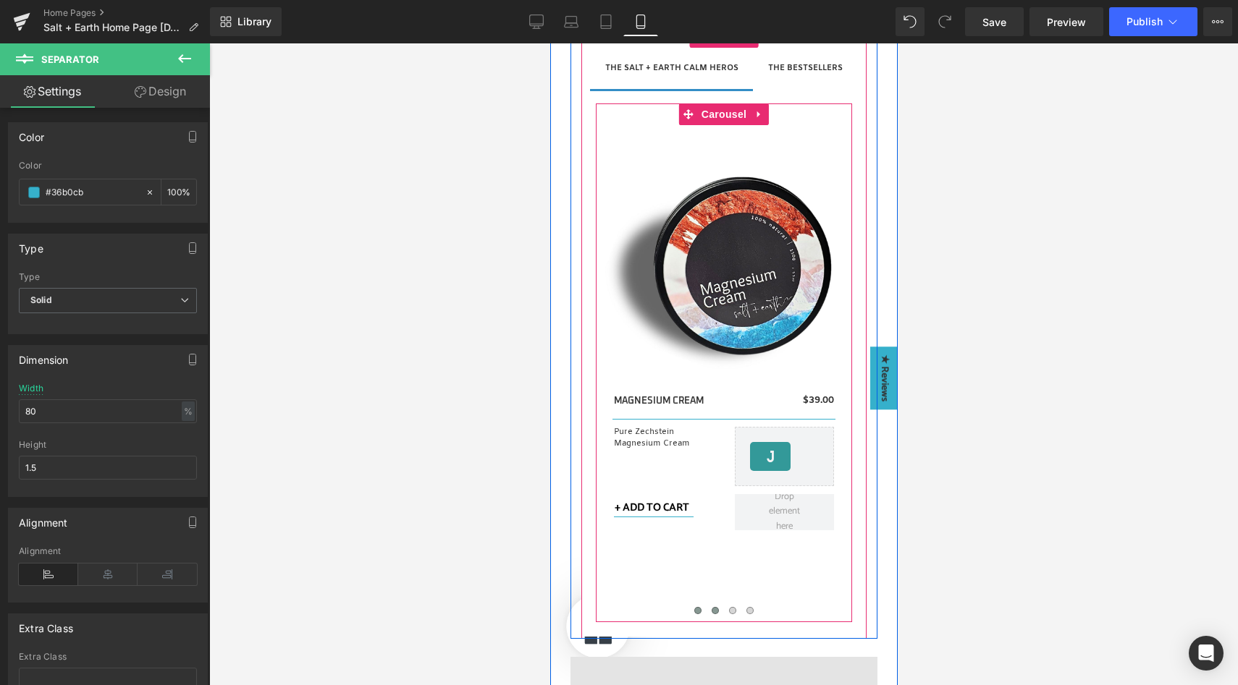
click at [711, 613] on span at bounding box center [714, 610] width 7 height 7
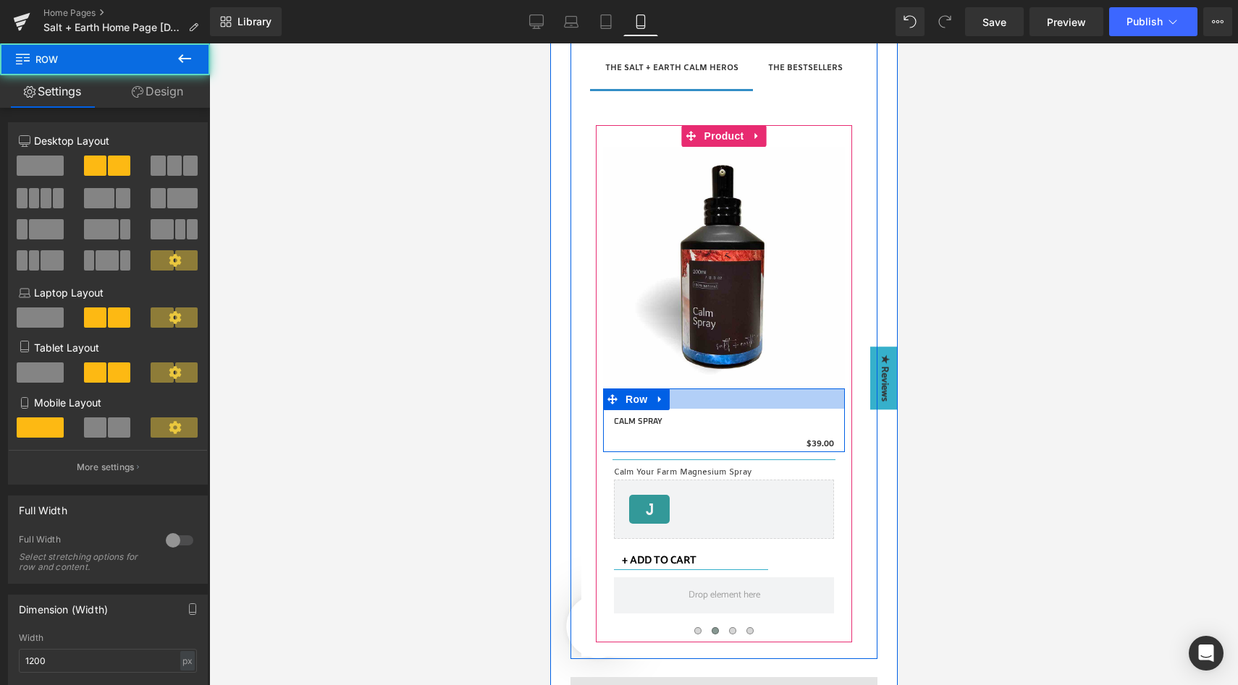
drag, startPoint x: 681, startPoint y: 389, endPoint x: 683, endPoint y: 409, distance: 20.4
click at [683, 409] on div "CALM SPRAY (P) Title $0 $39.00 (P) Price Row" at bounding box center [723, 421] width 242 height 64
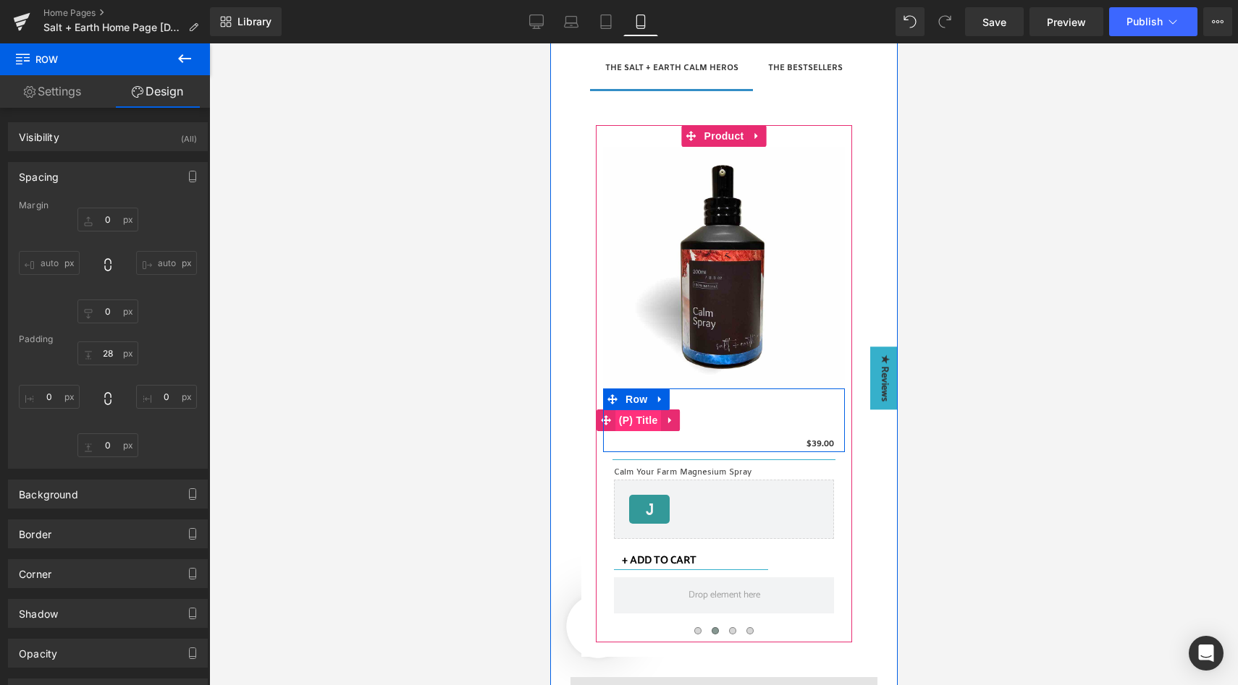
click at [636, 421] on span "(P) Title" at bounding box center [638, 421] width 46 height 22
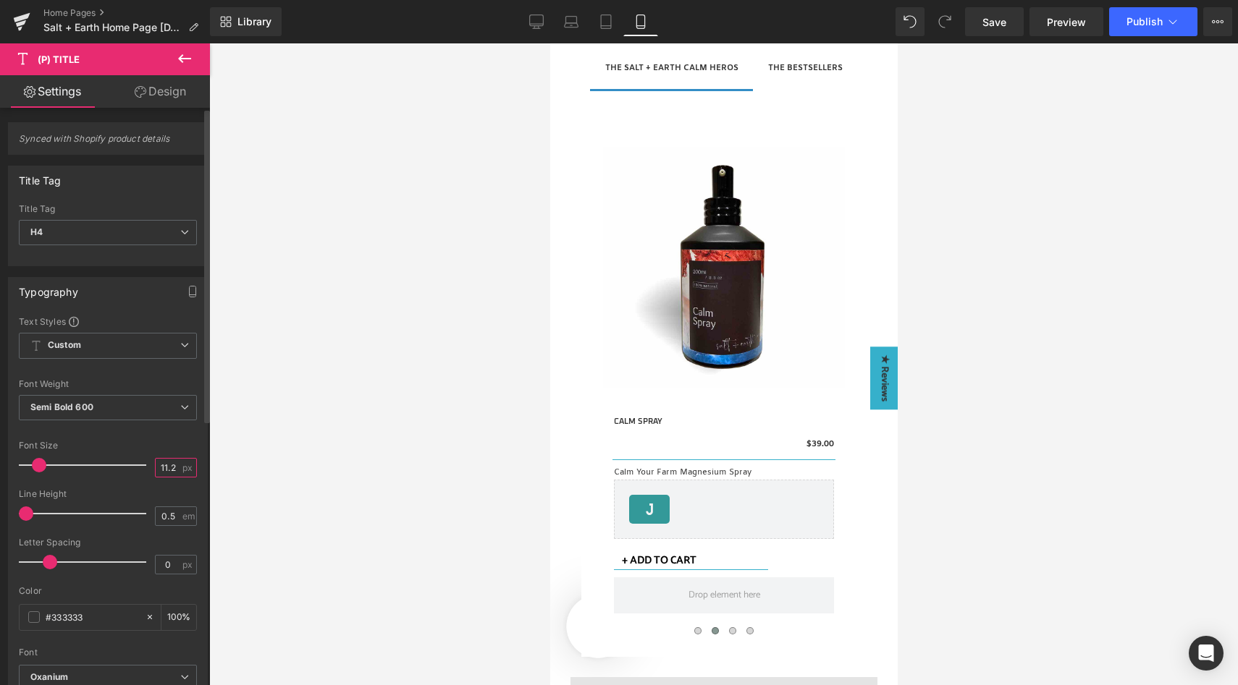
click at [171, 465] on input "11.2" at bounding box center [168, 468] width 25 height 18
type input "13"
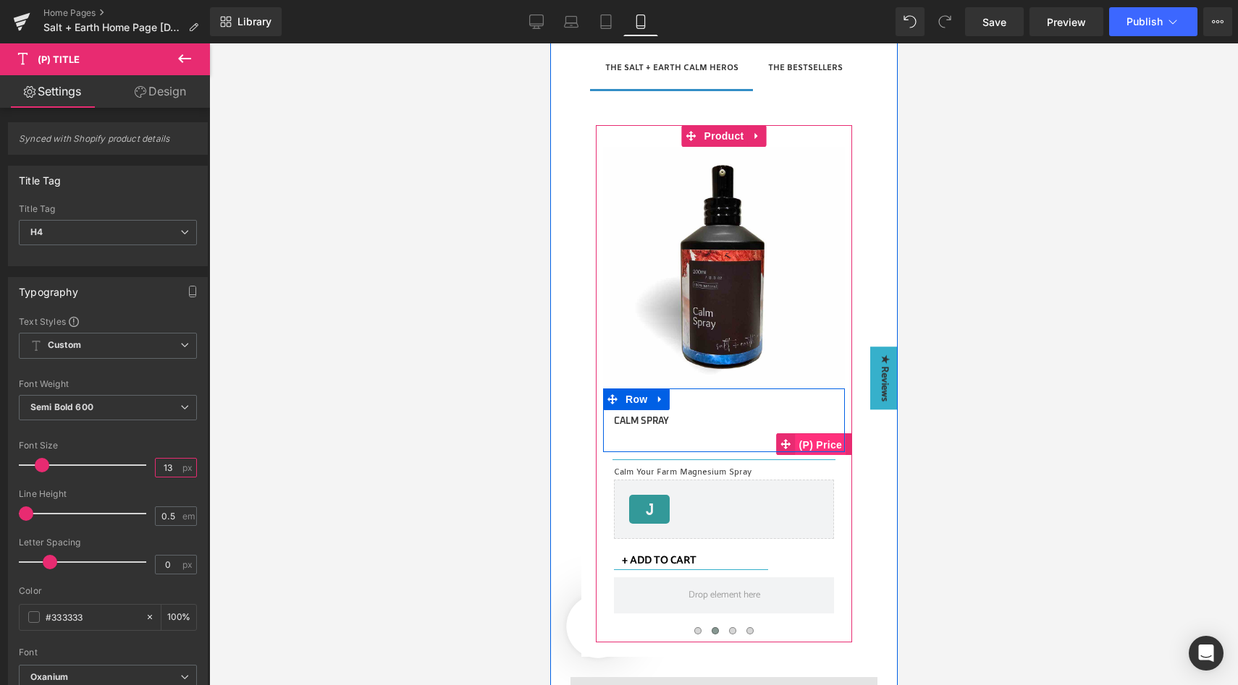
drag, startPoint x: 815, startPoint y: 443, endPoint x: 877, endPoint y: 510, distance: 91.2
click at [815, 443] on span "(P) Price" at bounding box center [820, 445] width 51 height 22
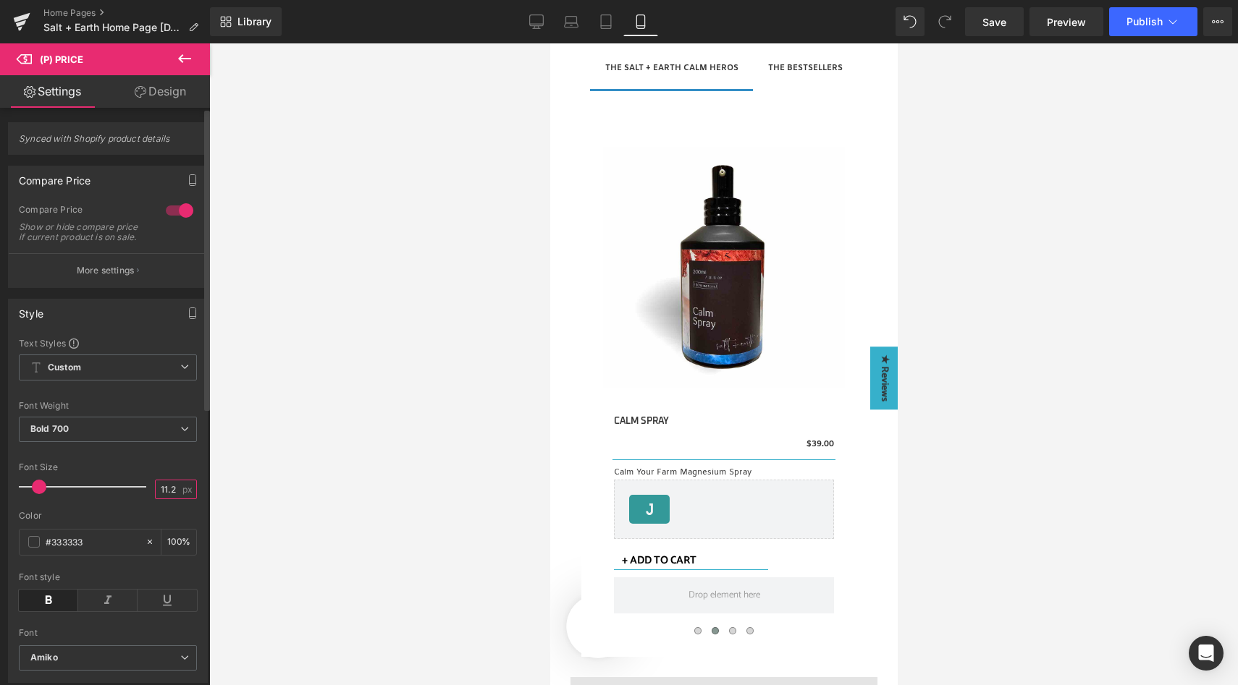
click at [170, 499] on input "11.2" at bounding box center [168, 490] width 25 height 18
type input "13"
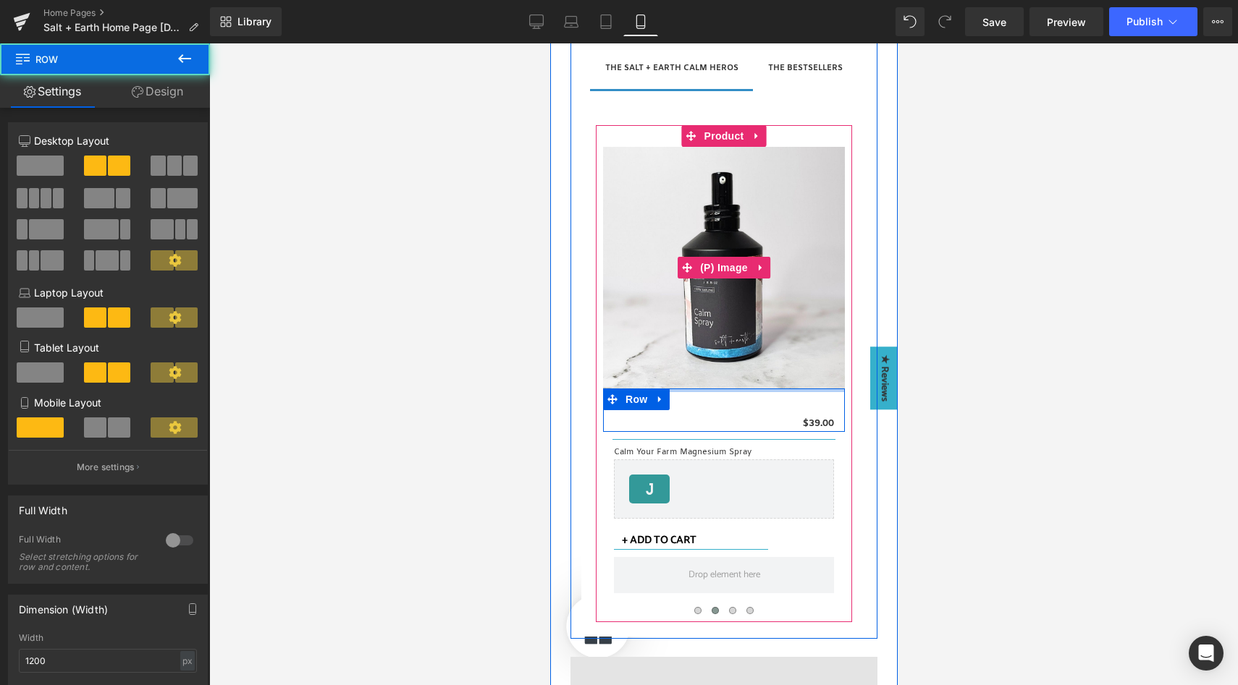
drag, startPoint x: 740, startPoint y: 407, endPoint x: 741, endPoint y: 354, distance: 53.6
click at [741, 354] on div "Sale Off (P) Image CALM SPRAY (P) Title $0 $39.00 (P) Price Row Separator Calm …" at bounding box center [723, 374] width 242 height 454
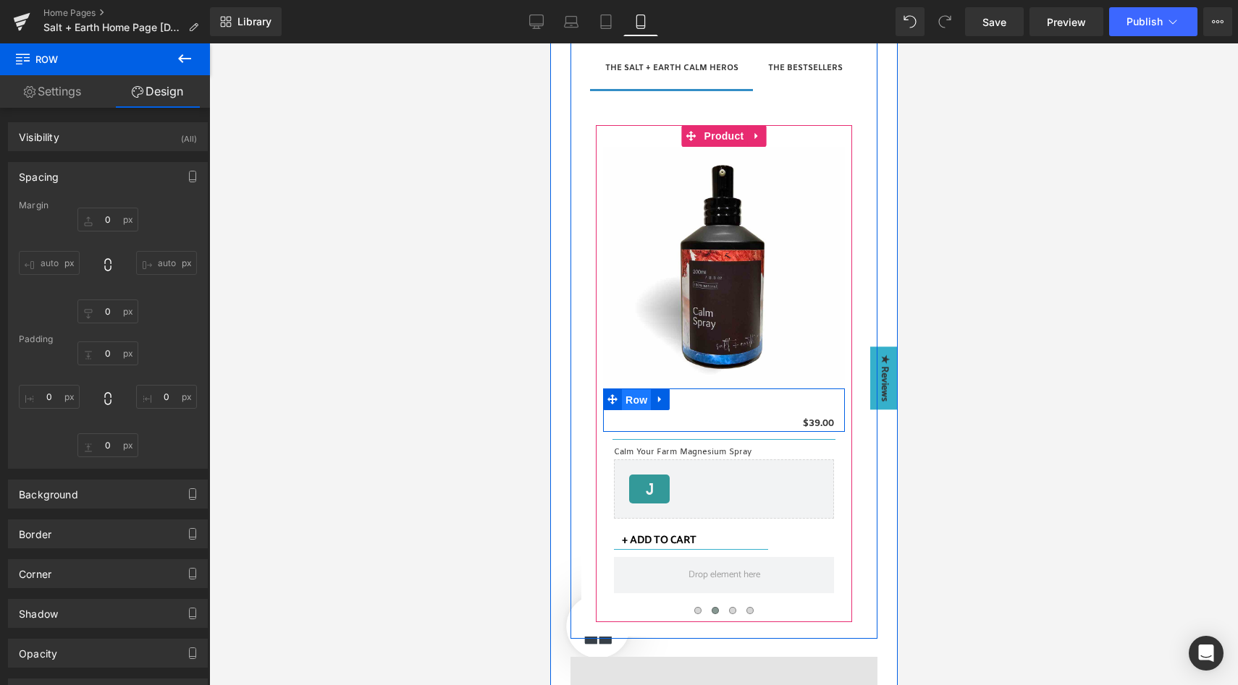
click at [636, 392] on span "Row" at bounding box center [635, 400] width 29 height 22
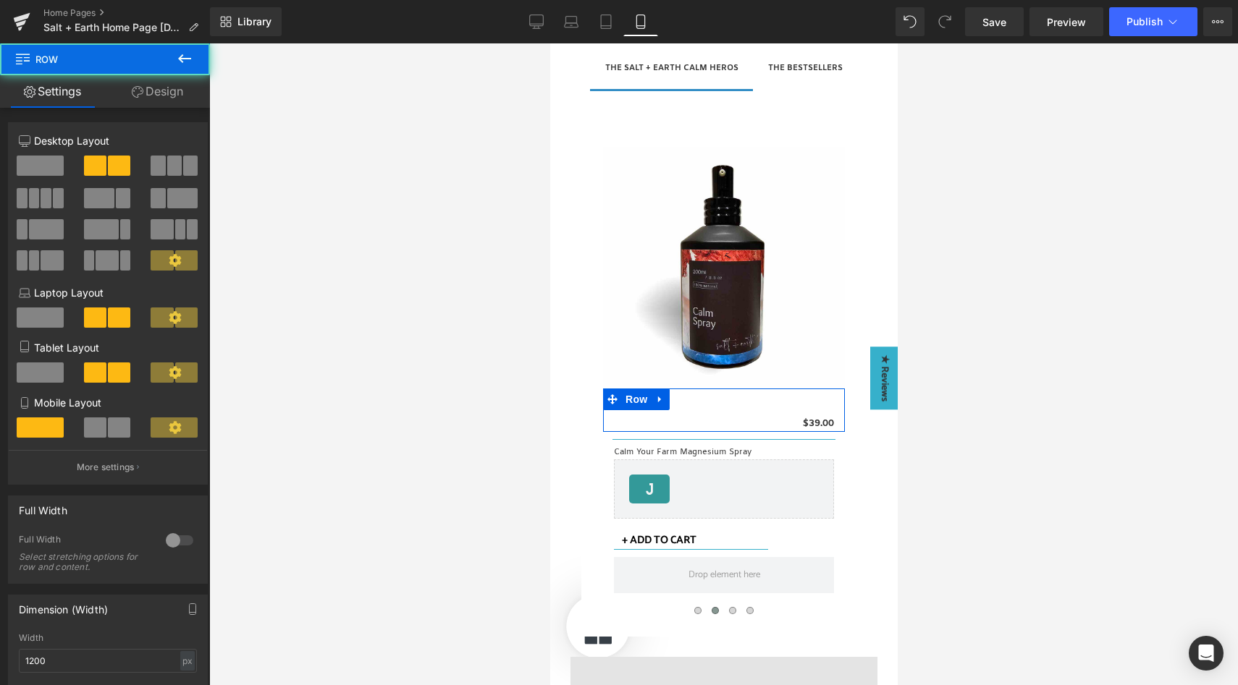
click at [111, 428] on span at bounding box center [119, 428] width 22 height 20
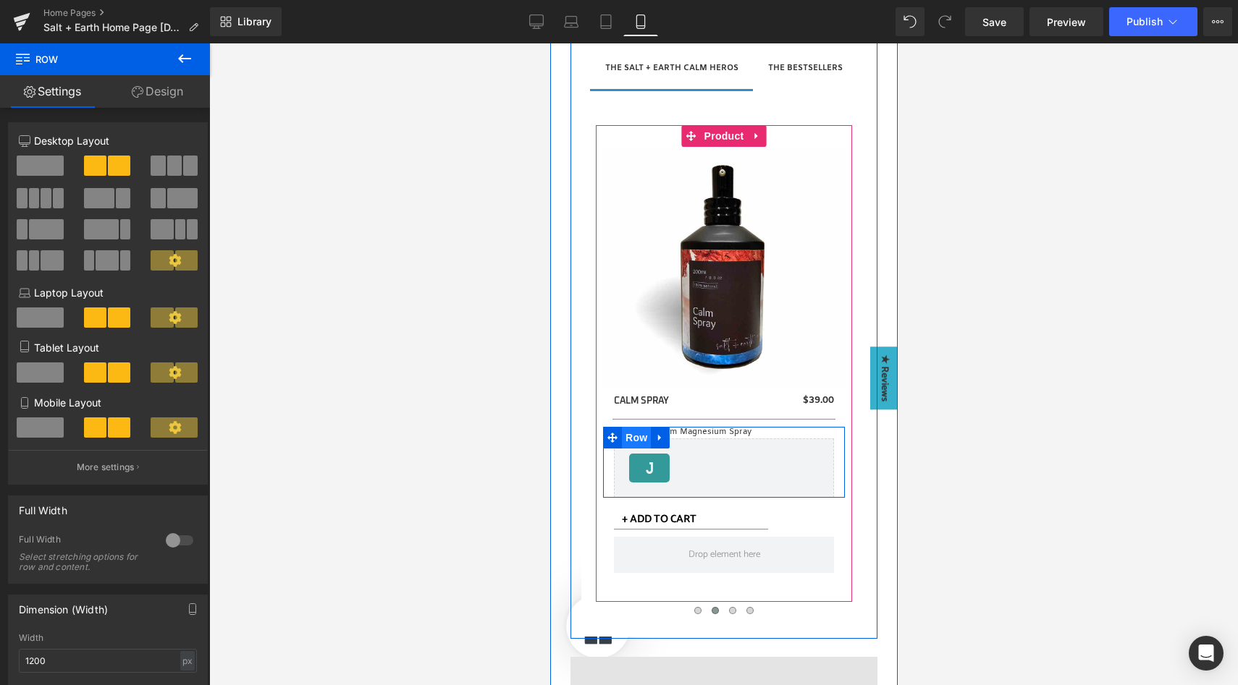
click at [629, 437] on span "Row" at bounding box center [635, 438] width 29 height 22
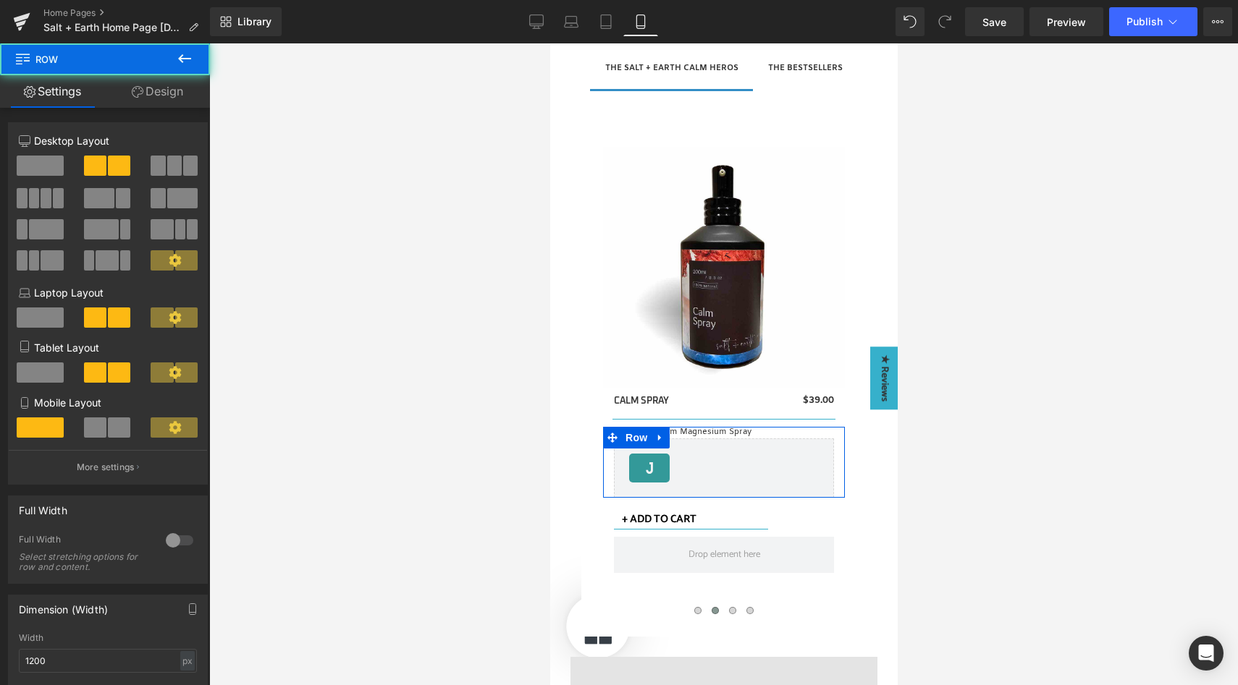
click at [108, 429] on span at bounding box center [119, 428] width 22 height 20
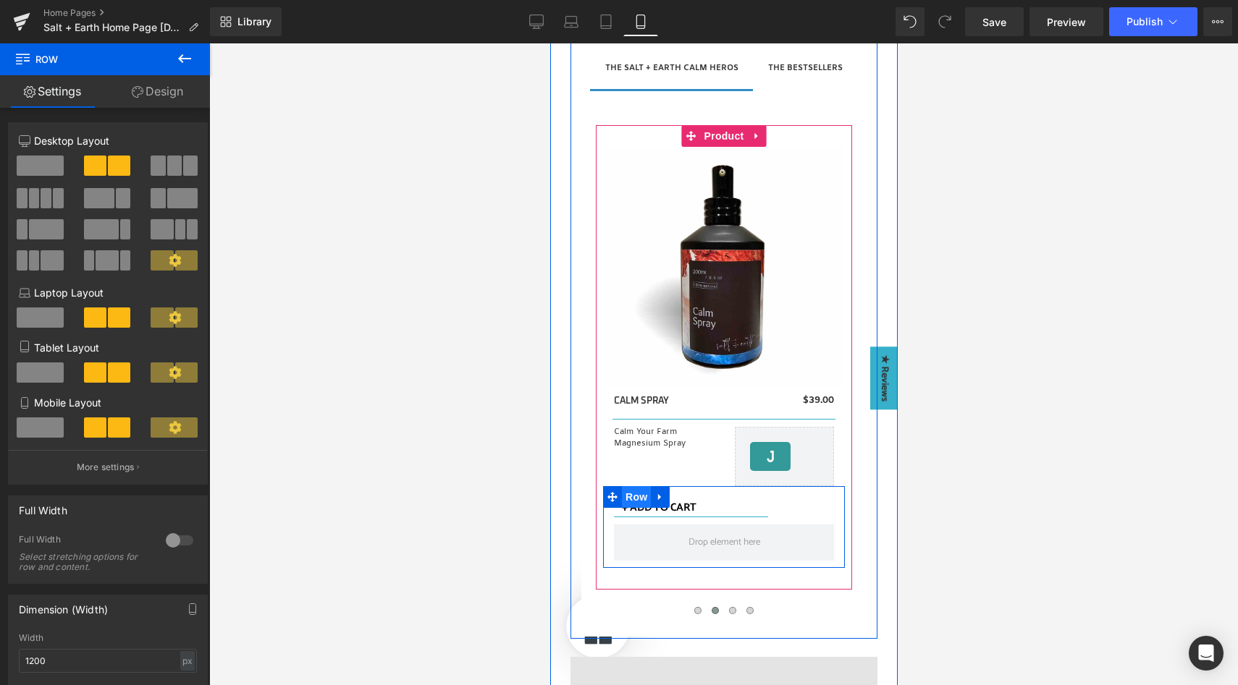
click at [636, 499] on span "Row" at bounding box center [635, 497] width 29 height 22
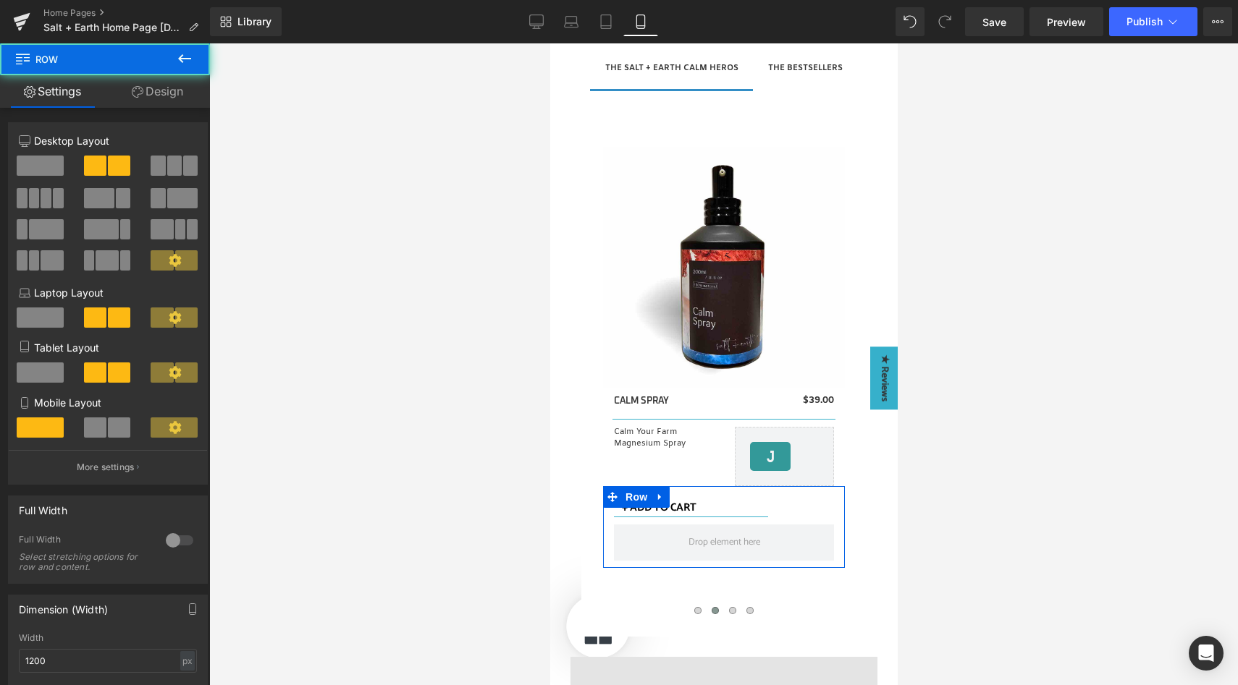
click at [117, 428] on span at bounding box center [119, 428] width 22 height 20
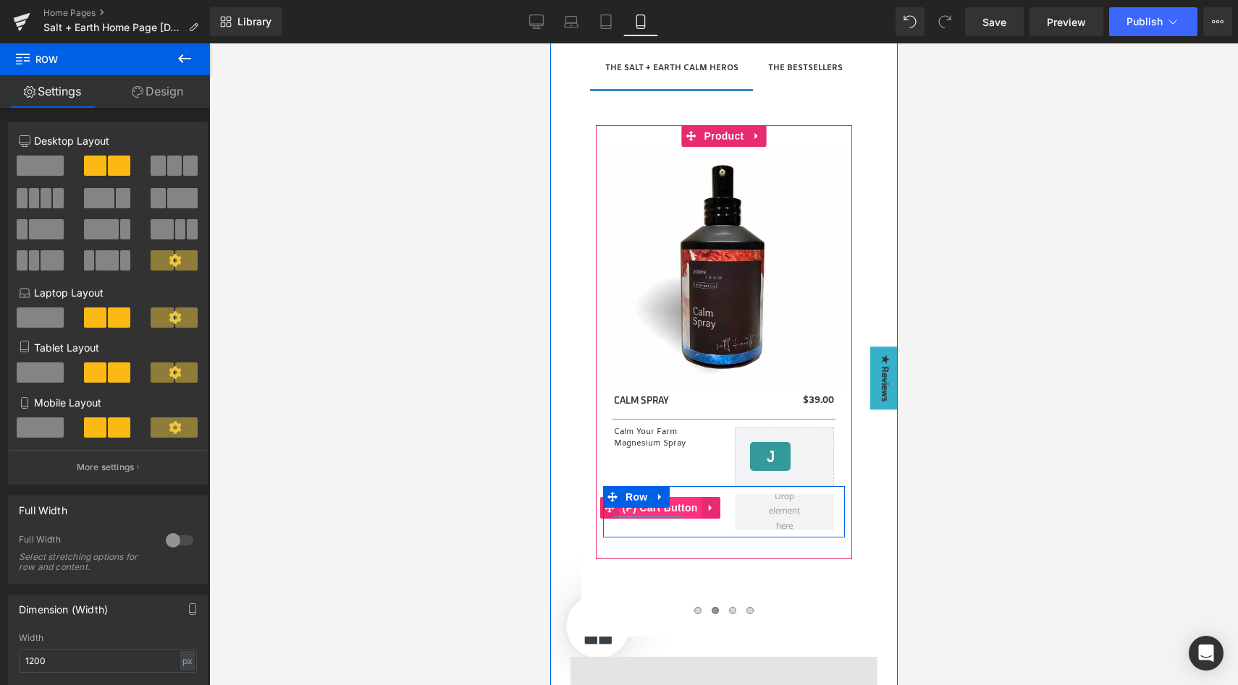
click at [680, 504] on span "(P) Cart Button" at bounding box center [659, 508] width 83 height 22
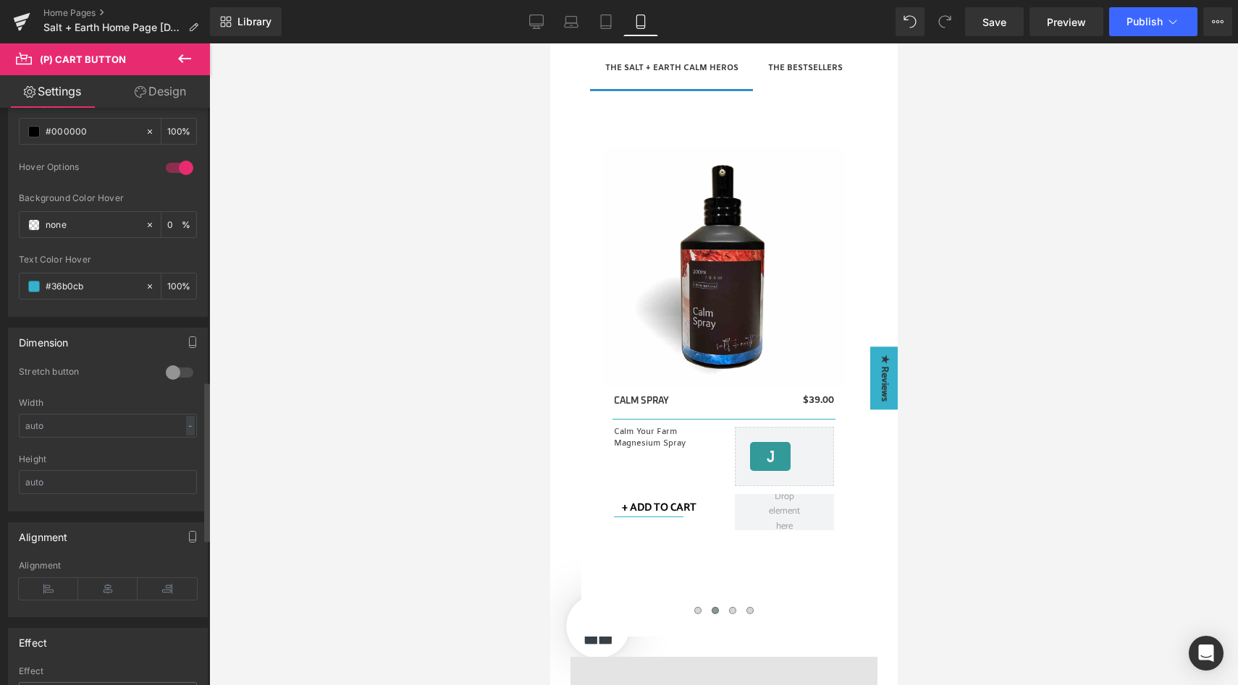
scroll to position [994, 0]
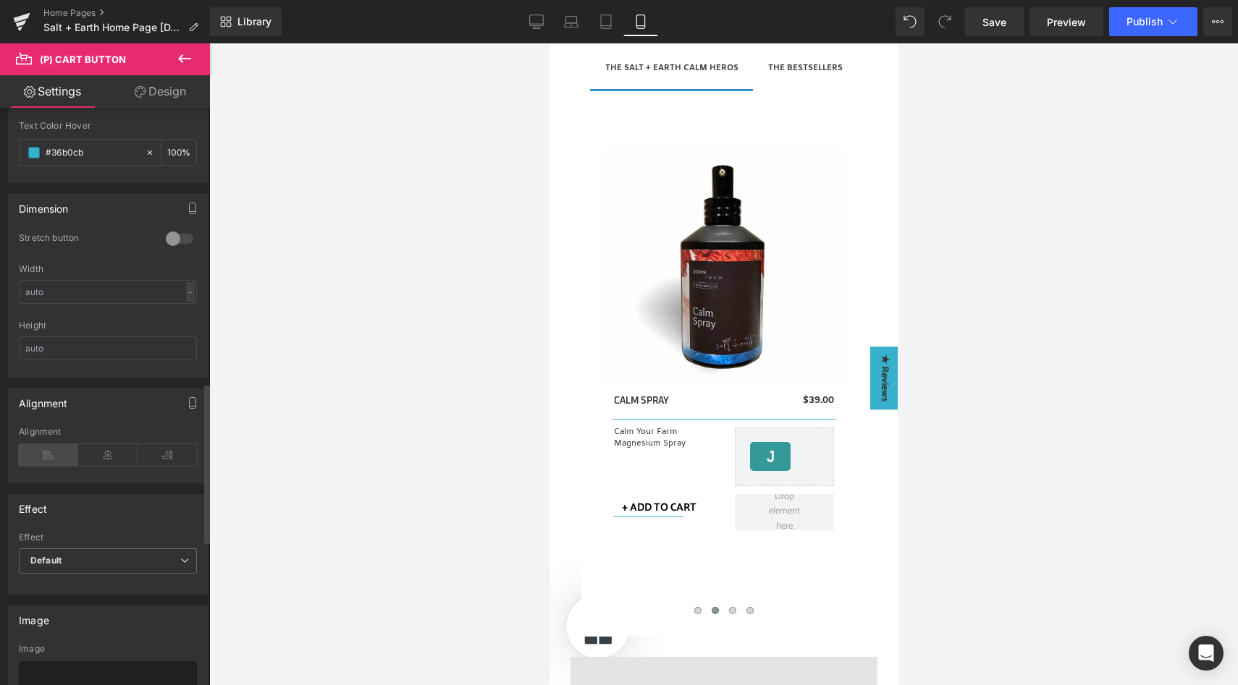
click at [48, 459] on icon at bounding box center [48, 455] width 59 height 22
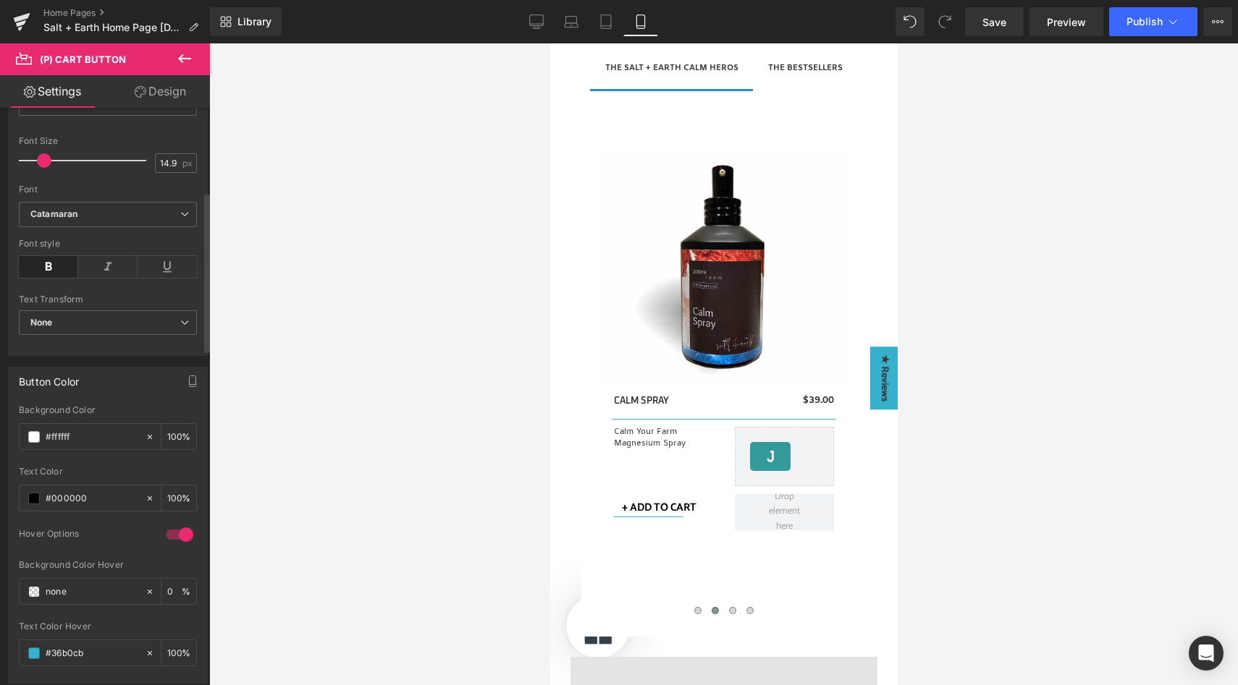
scroll to position [291, 0]
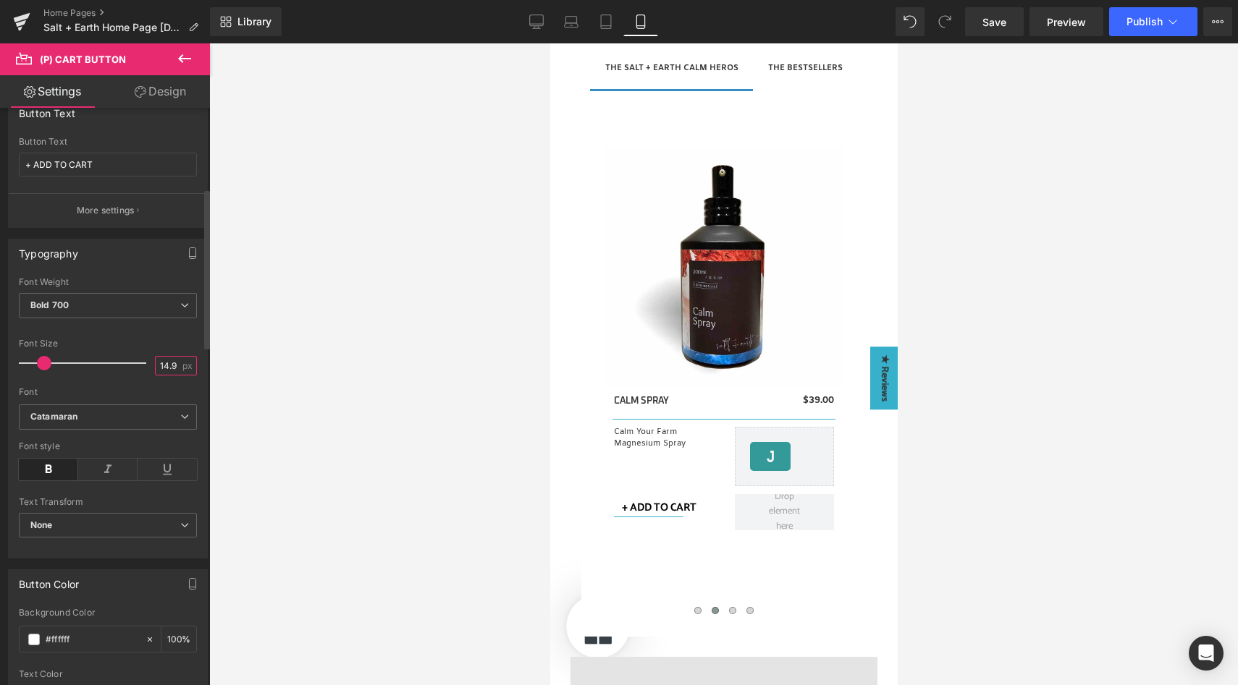
click at [161, 367] on input "14.98" at bounding box center [168, 366] width 25 height 18
type input "13"
click at [167, 95] on link "Design" at bounding box center [160, 91] width 105 height 33
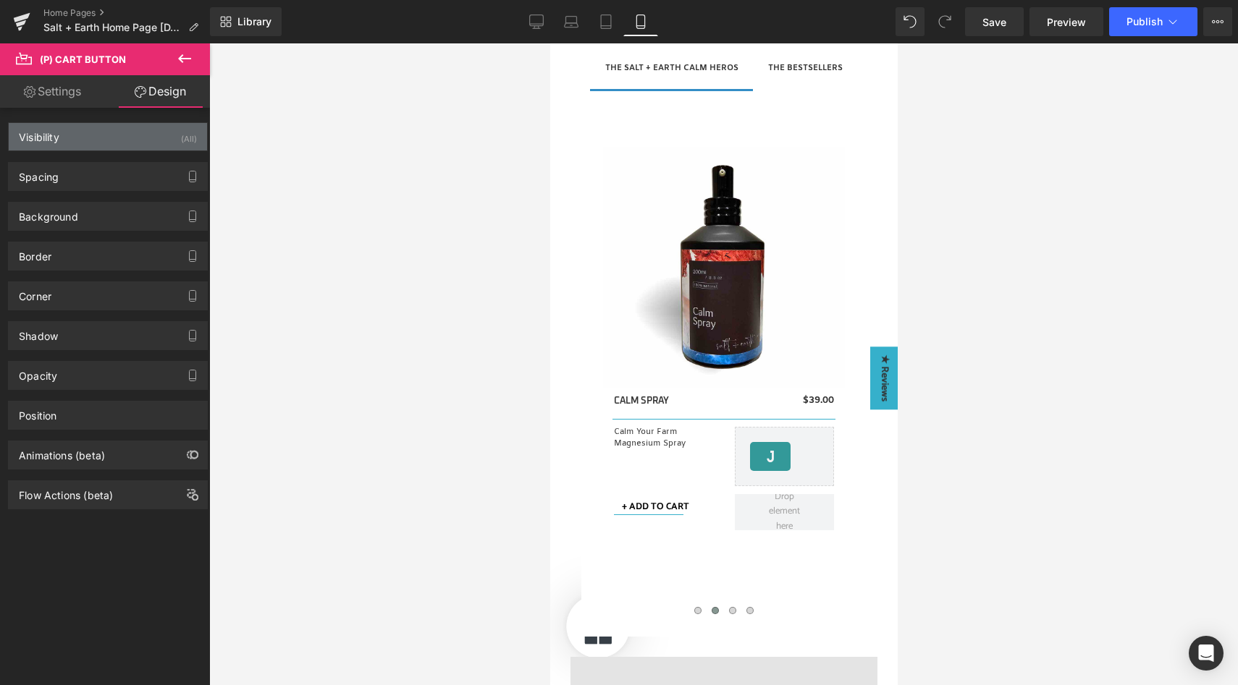
type input "0"
type input "8"
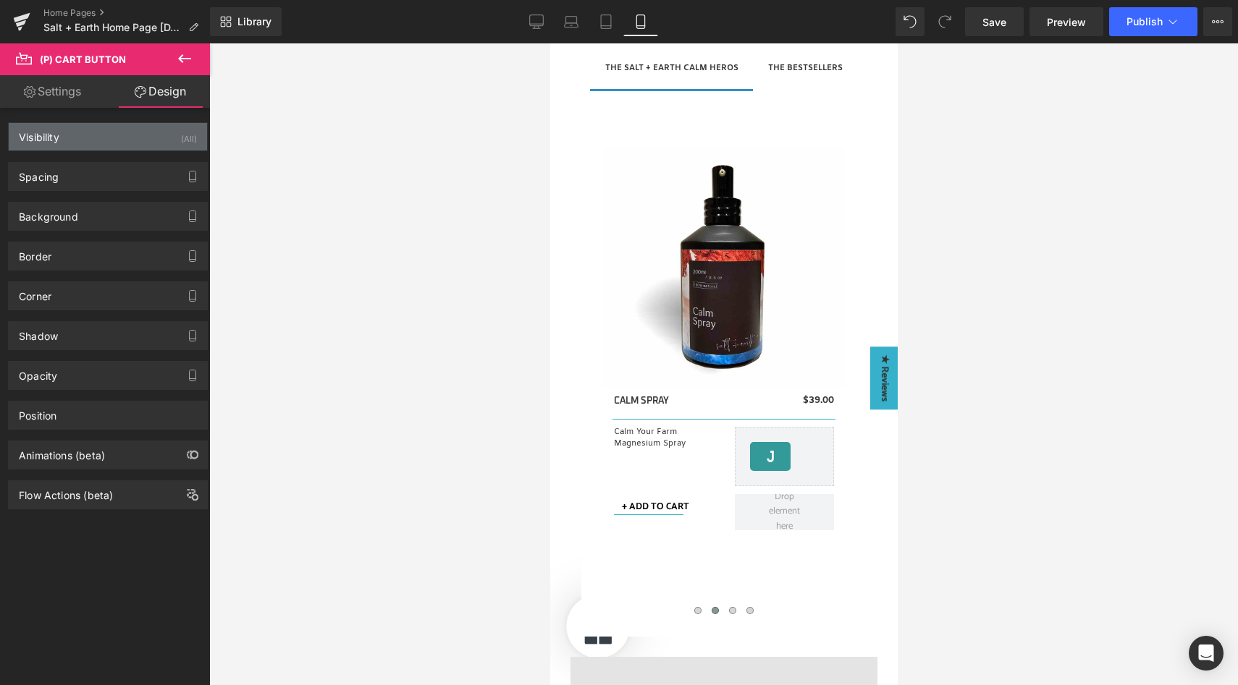
type input "10"
type input "8"
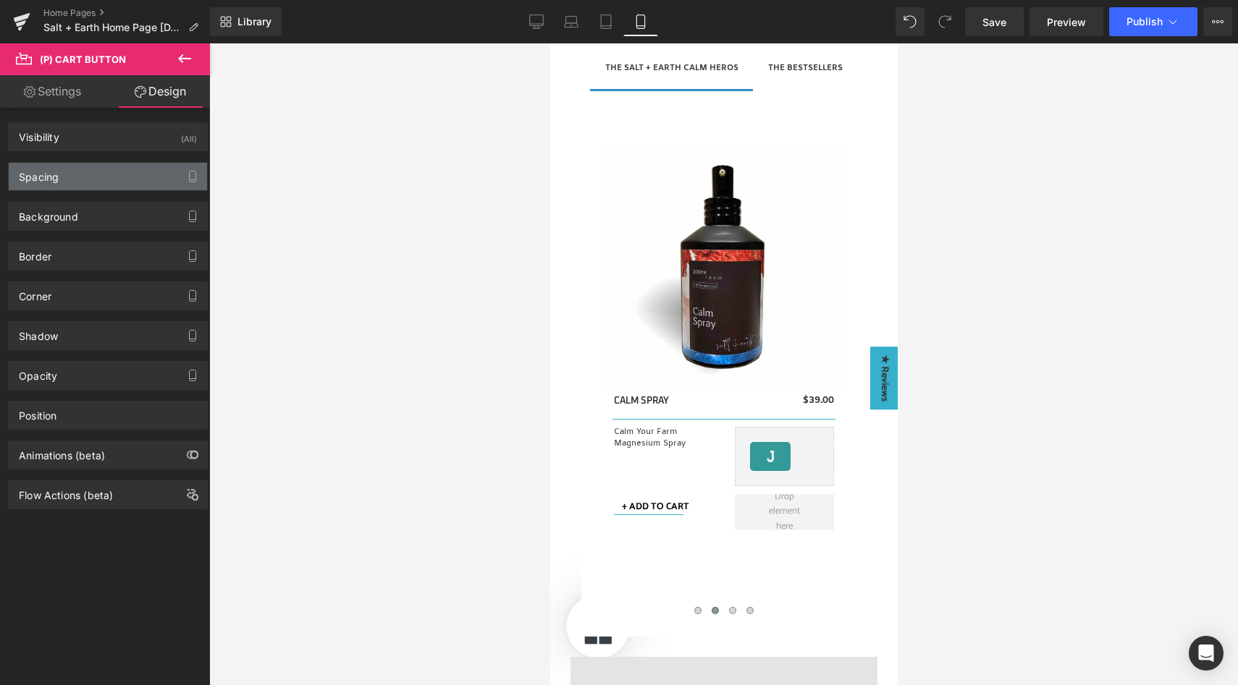
click at [115, 180] on div "Spacing" at bounding box center [108, 177] width 198 height 28
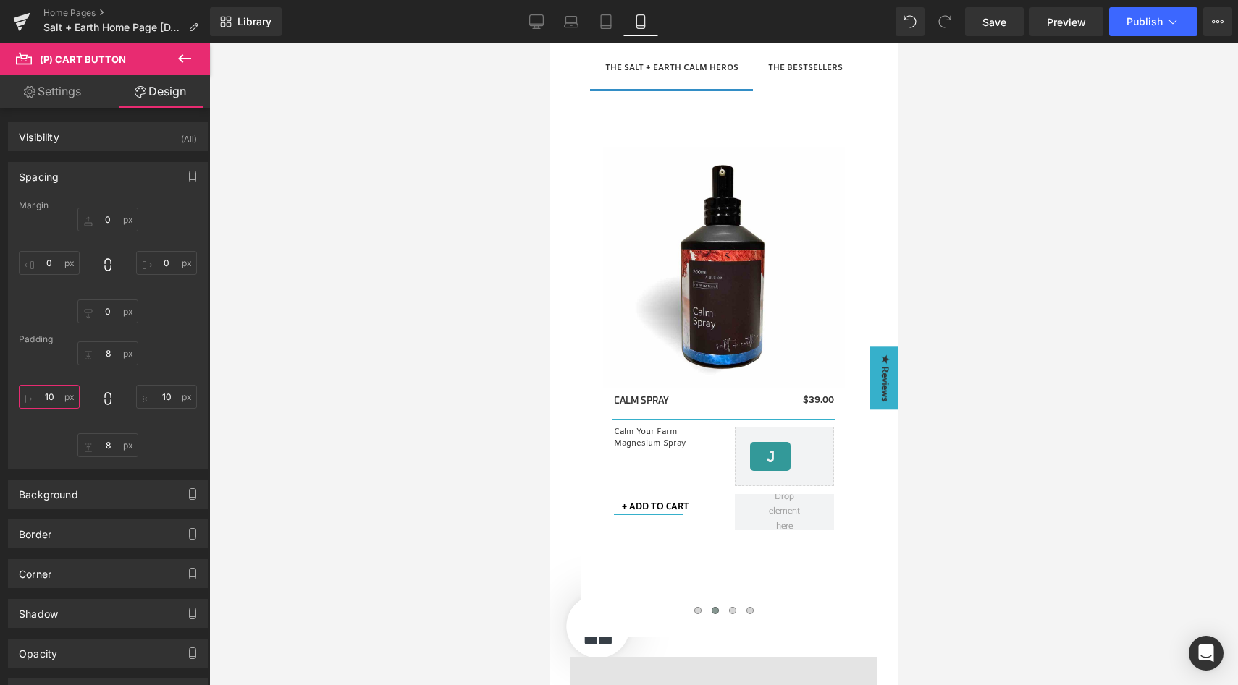
click at [51, 400] on input "10" at bounding box center [49, 397] width 61 height 24
type input "0"
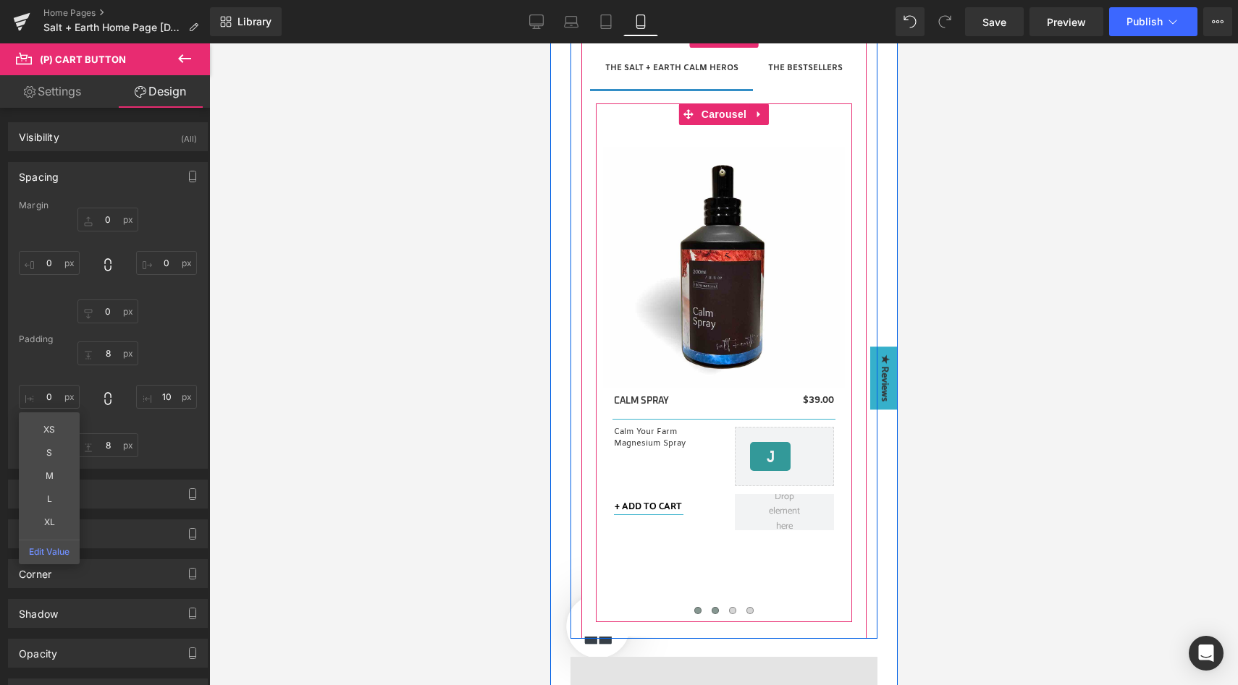
click at [693, 609] on span at bounding box center [696, 610] width 7 height 7
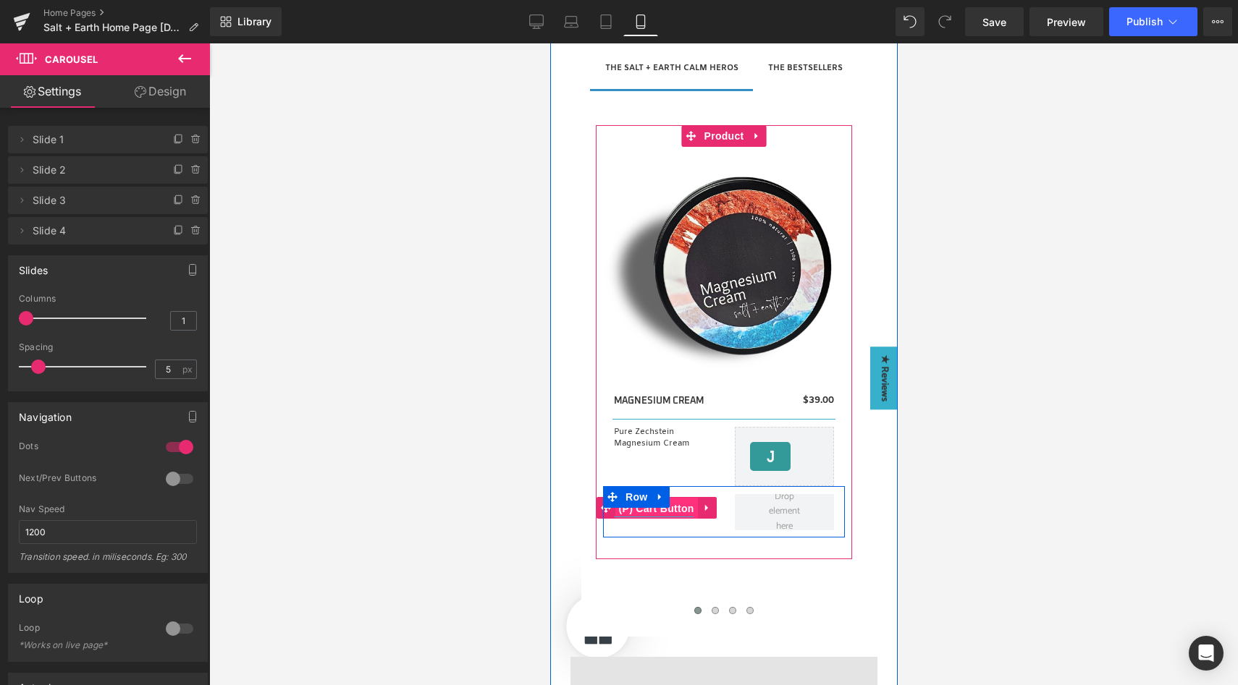
click at [644, 509] on span "(P) Cart Button" at bounding box center [656, 509] width 83 height 22
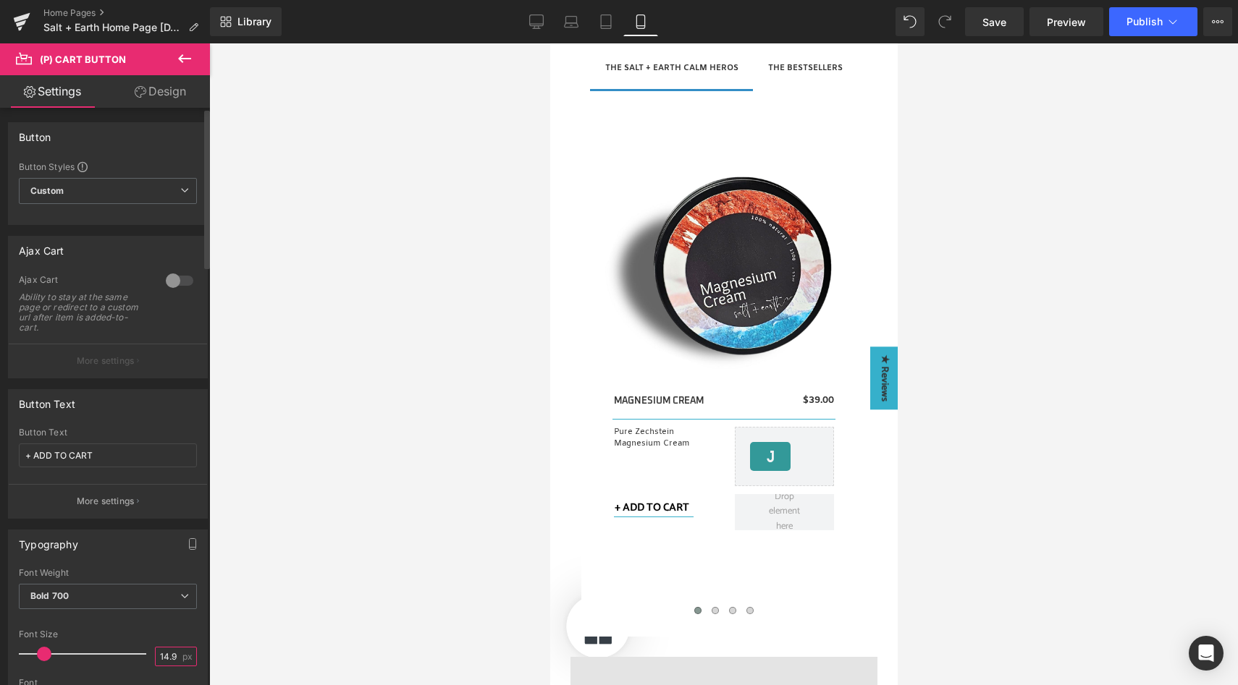
click at [164, 654] on input "14.98" at bounding box center [168, 657] width 25 height 18
type input "13"
click at [163, 507] on button "More settings" at bounding box center [108, 501] width 198 height 34
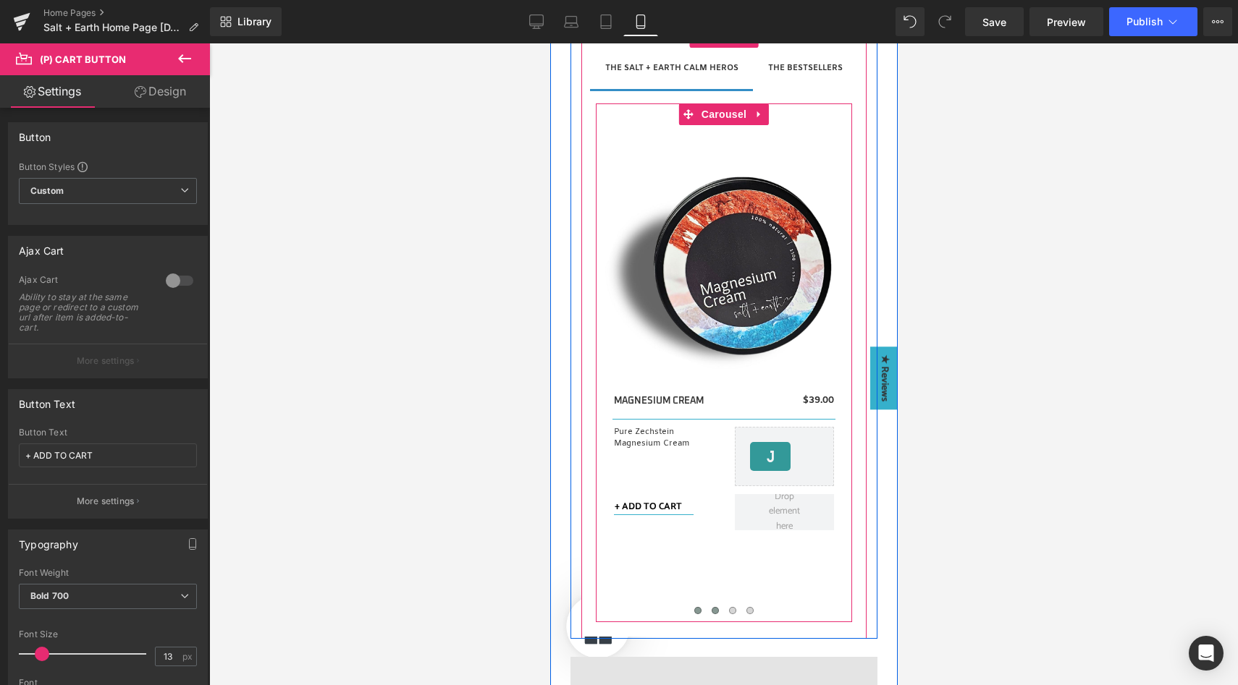
click at [711, 612] on span at bounding box center [714, 610] width 7 height 7
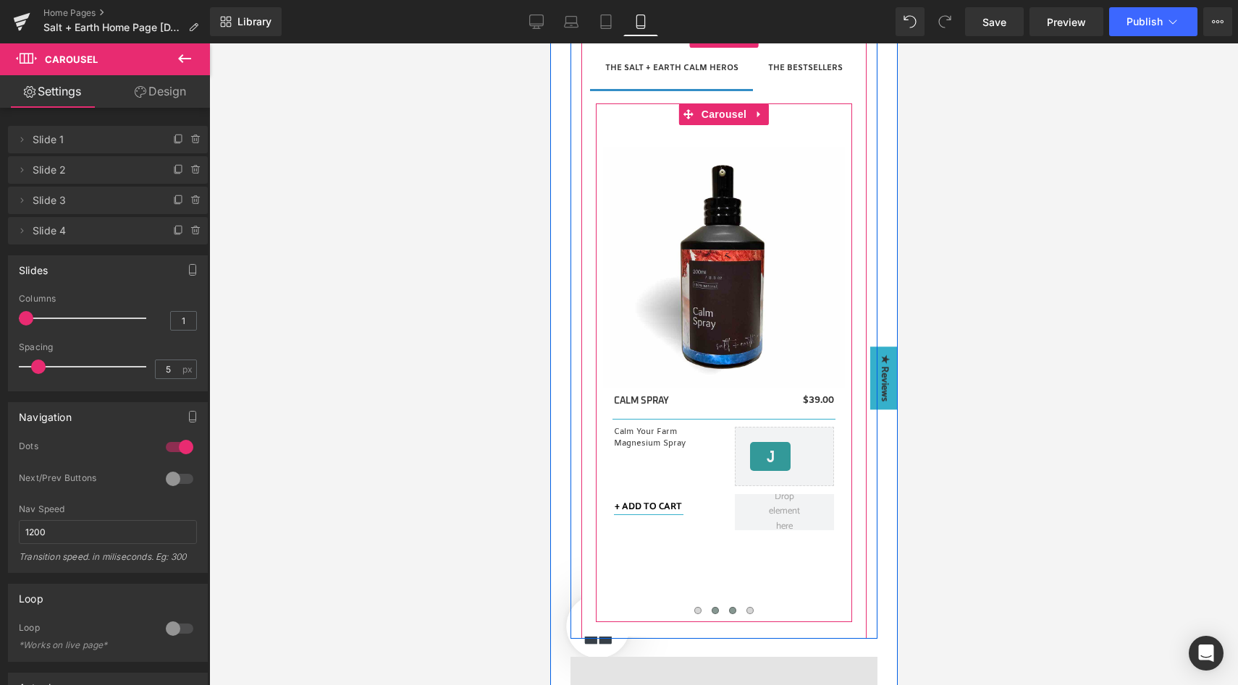
click at [728, 610] on span at bounding box center [731, 610] width 7 height 7
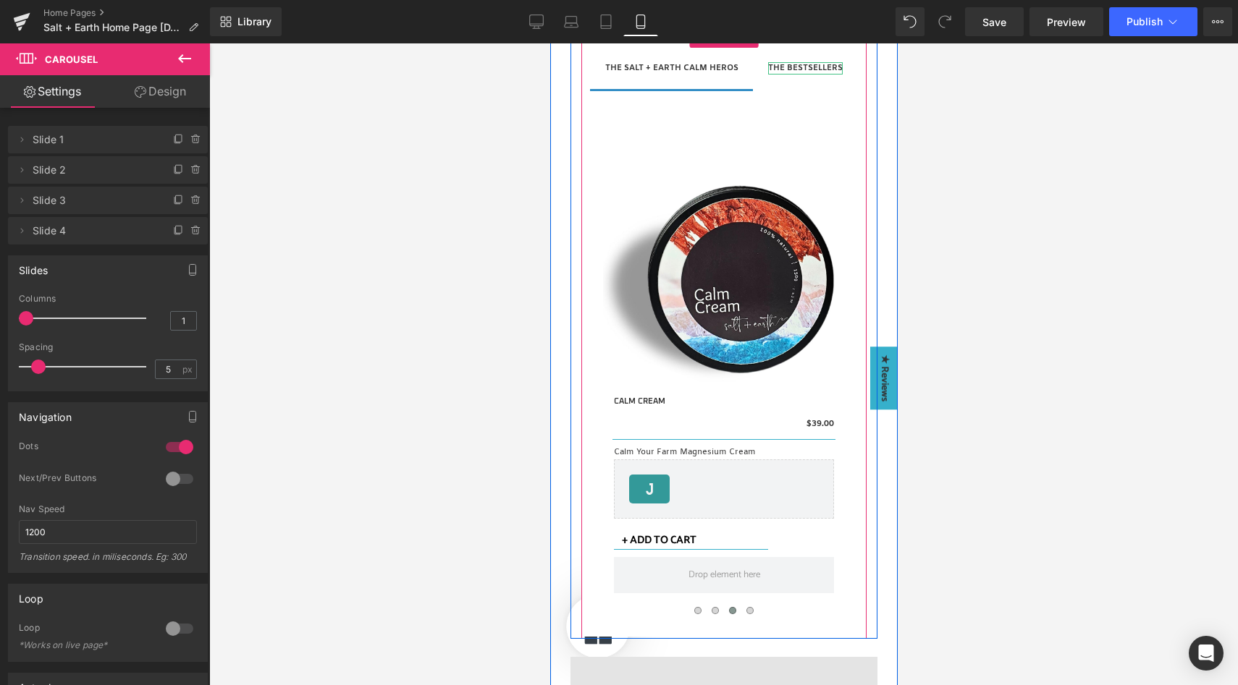
click at [784, 67] on strong "THE BESTSELLERS" at bounding box center [804, 68] width 75 height 10
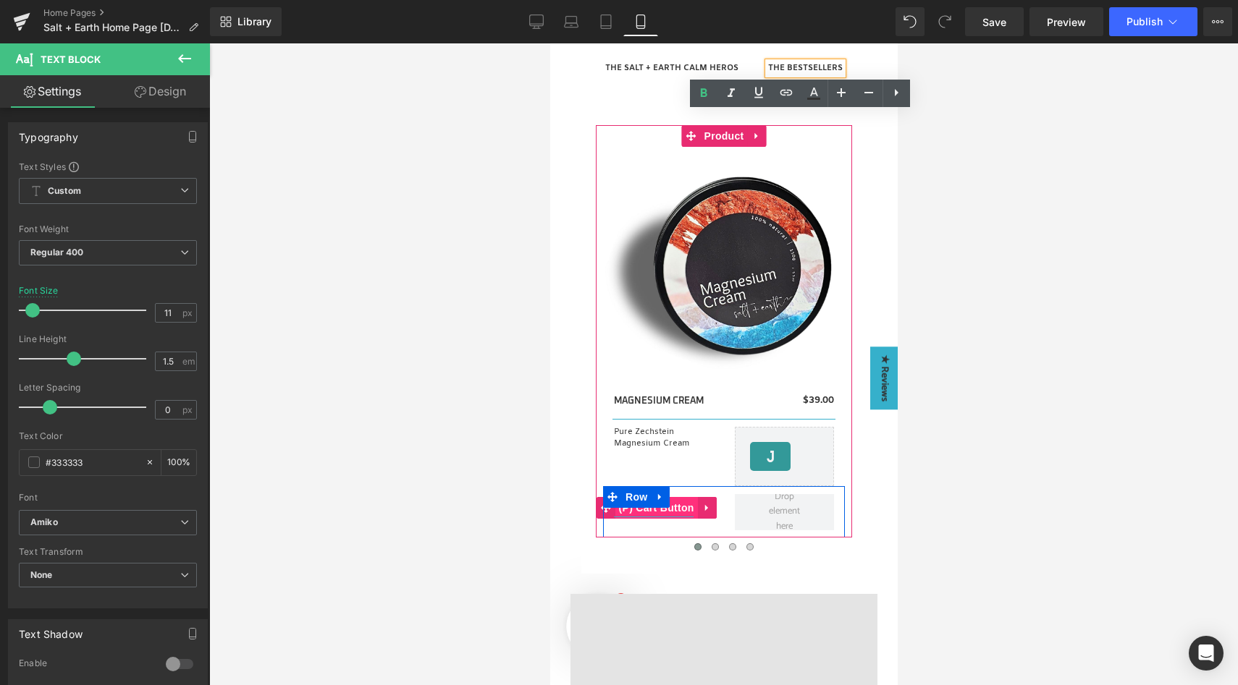
click at [672, 504] on span "(P) Cart Button" at bounding box center [656, 508] width 83 height 22
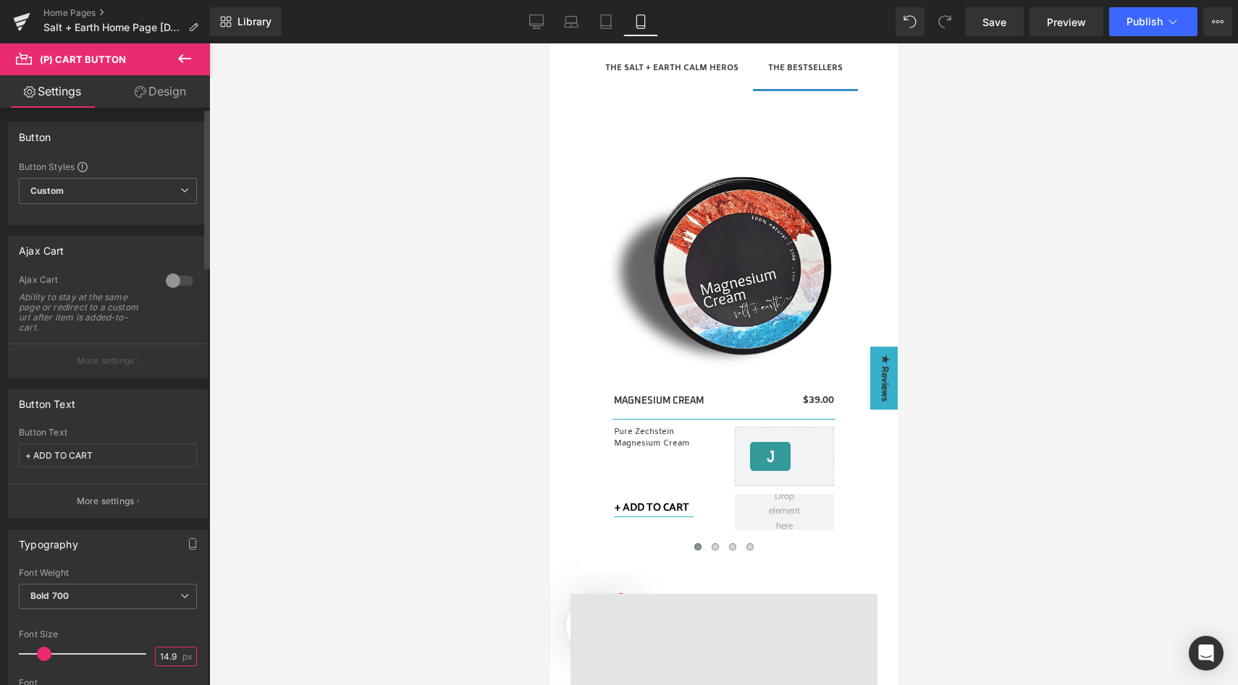
click at [169, 654] on input "14.98" at bounding box center [168, 657] width 25 height 18
type input "13"
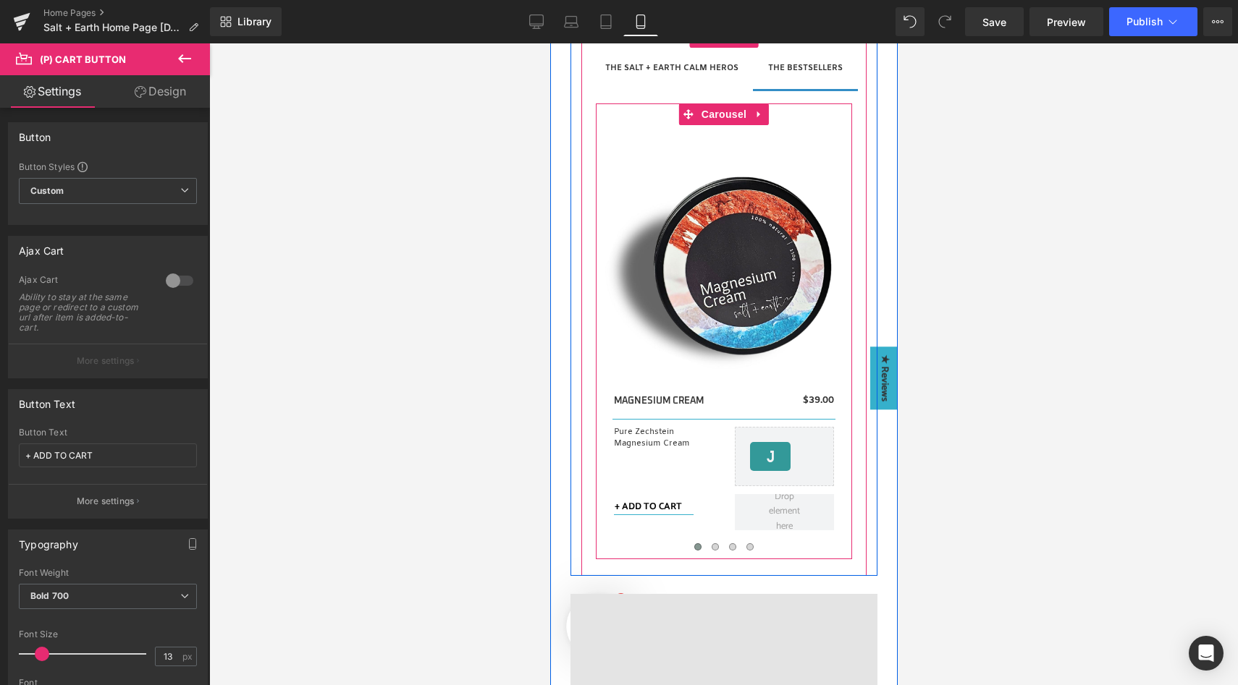
click at [711, 545] on span at bounding box center [714, 547] width 7 height 7
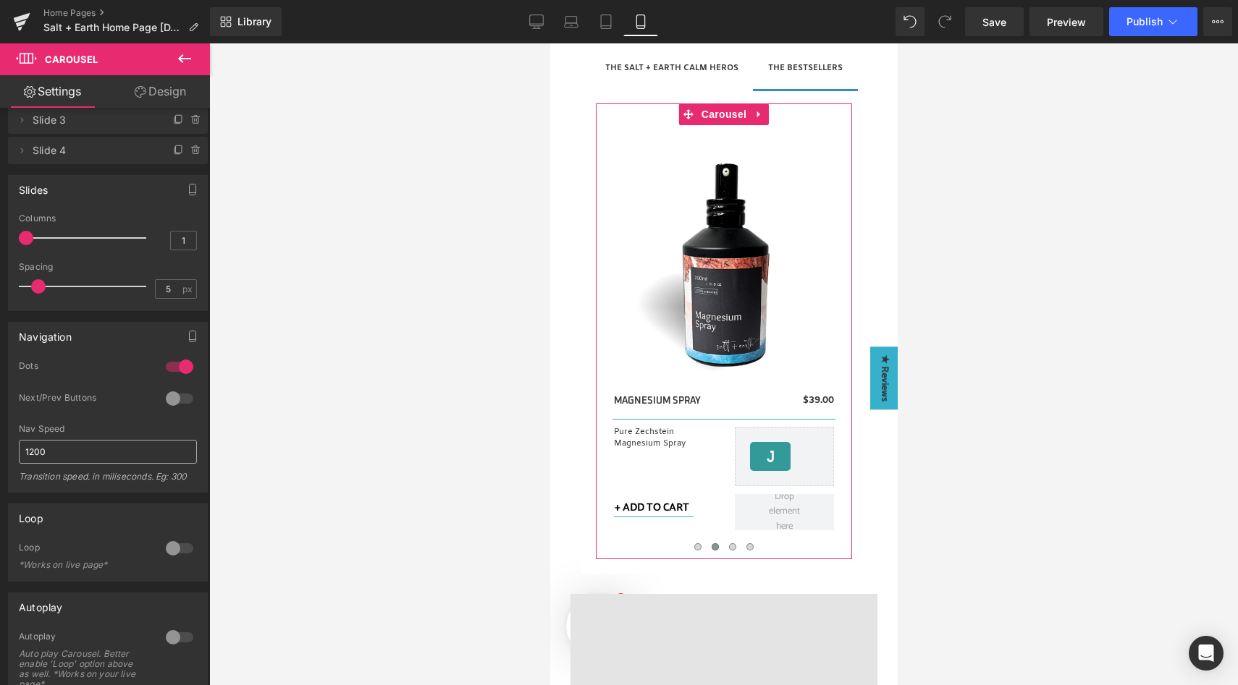
scroll to position [261, 0]
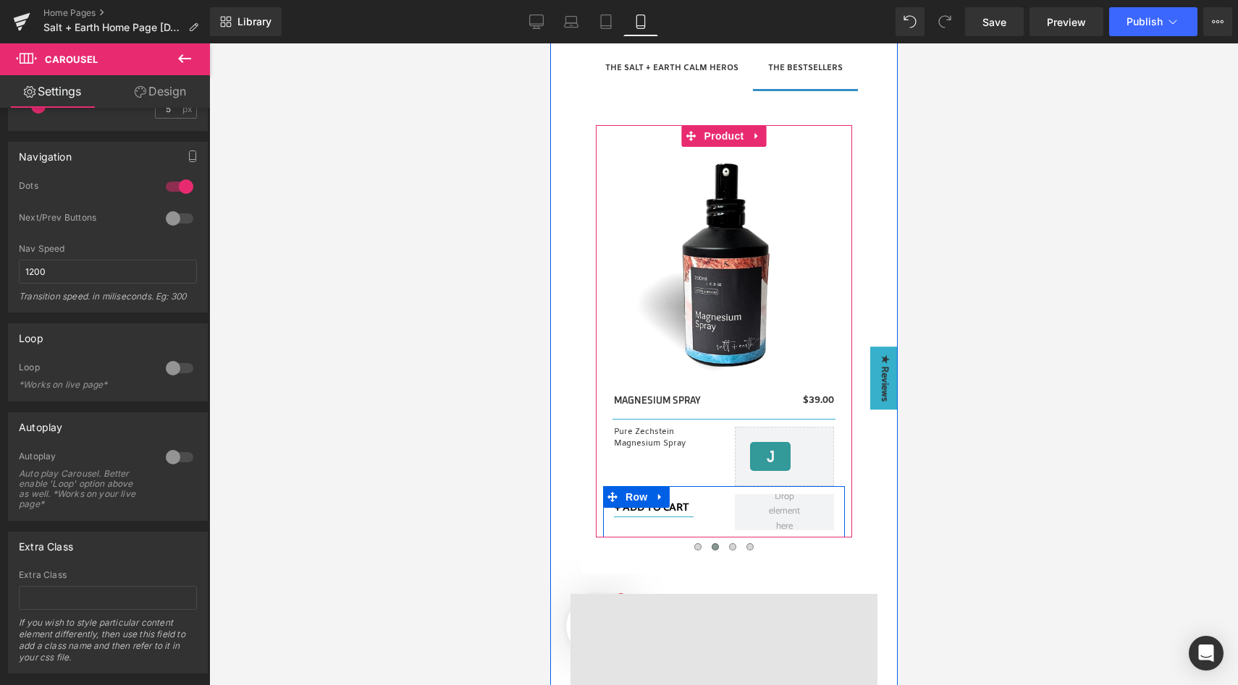
click at [657, 510] on span "Separator" at bounding box center [662, 516] width 45 height 17
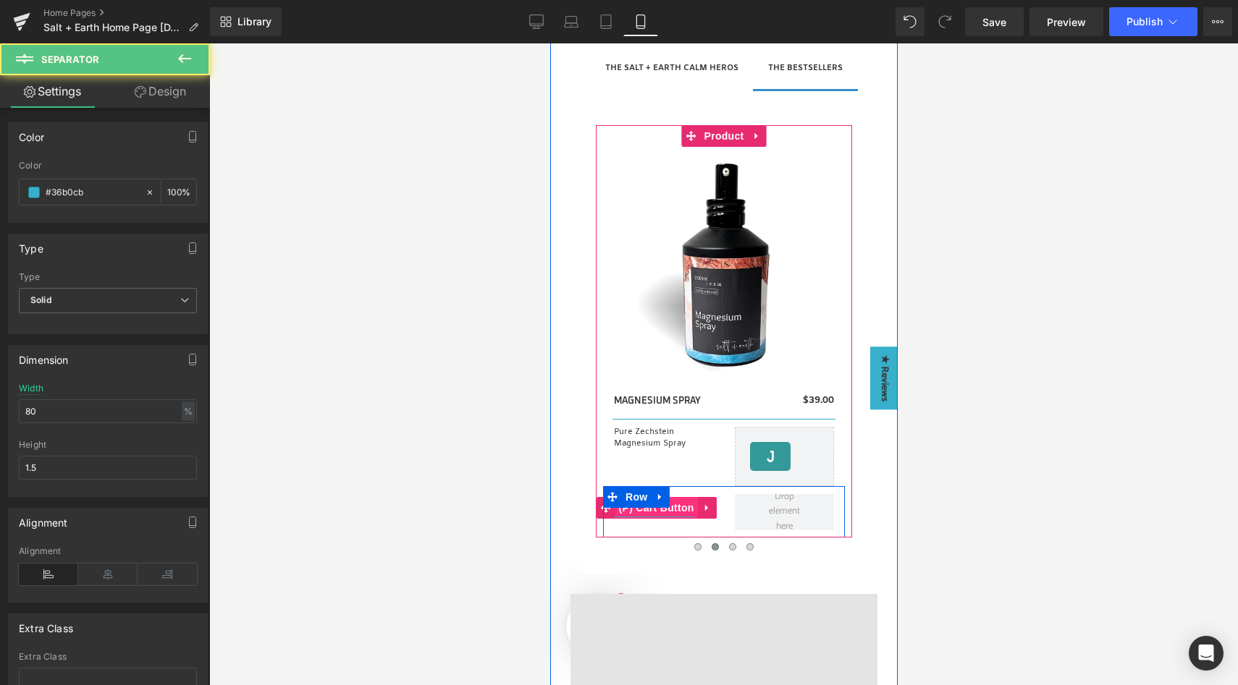
click at [668, 502] on span "(P) Cart Button" at bounding box center [656, 508] width 83 height 22
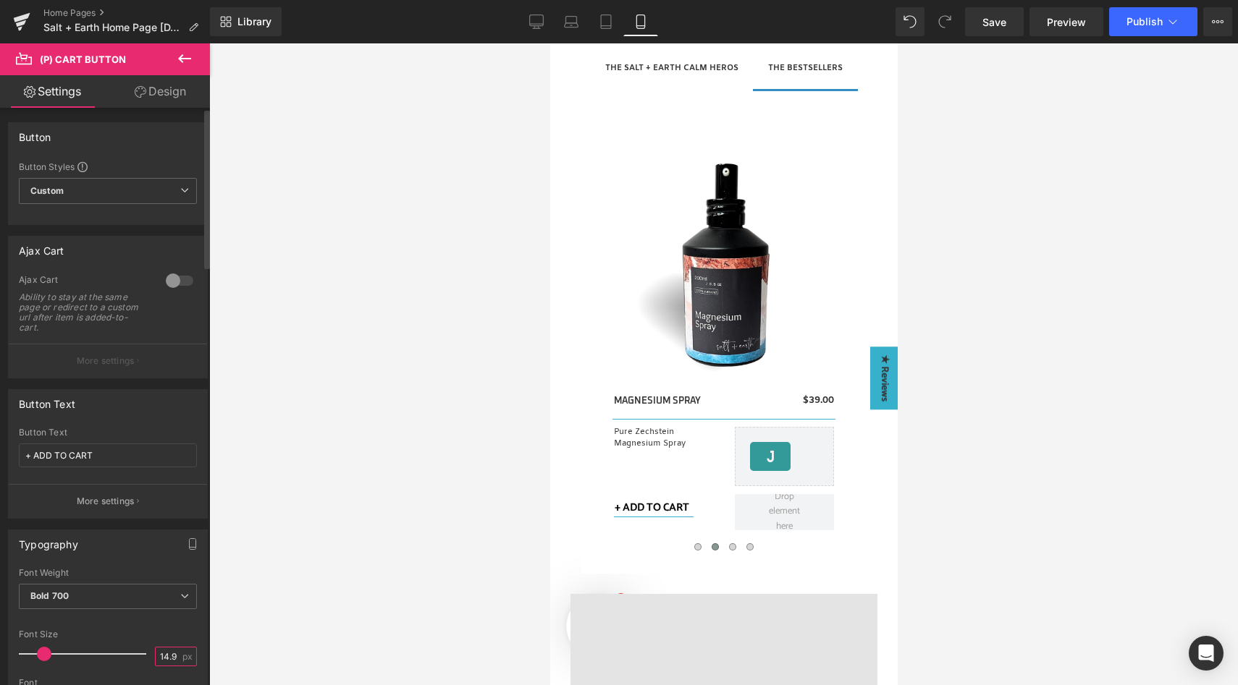
click at [159, 662] on input "14.98" at bounding box center [168, 657] width 25 height 18
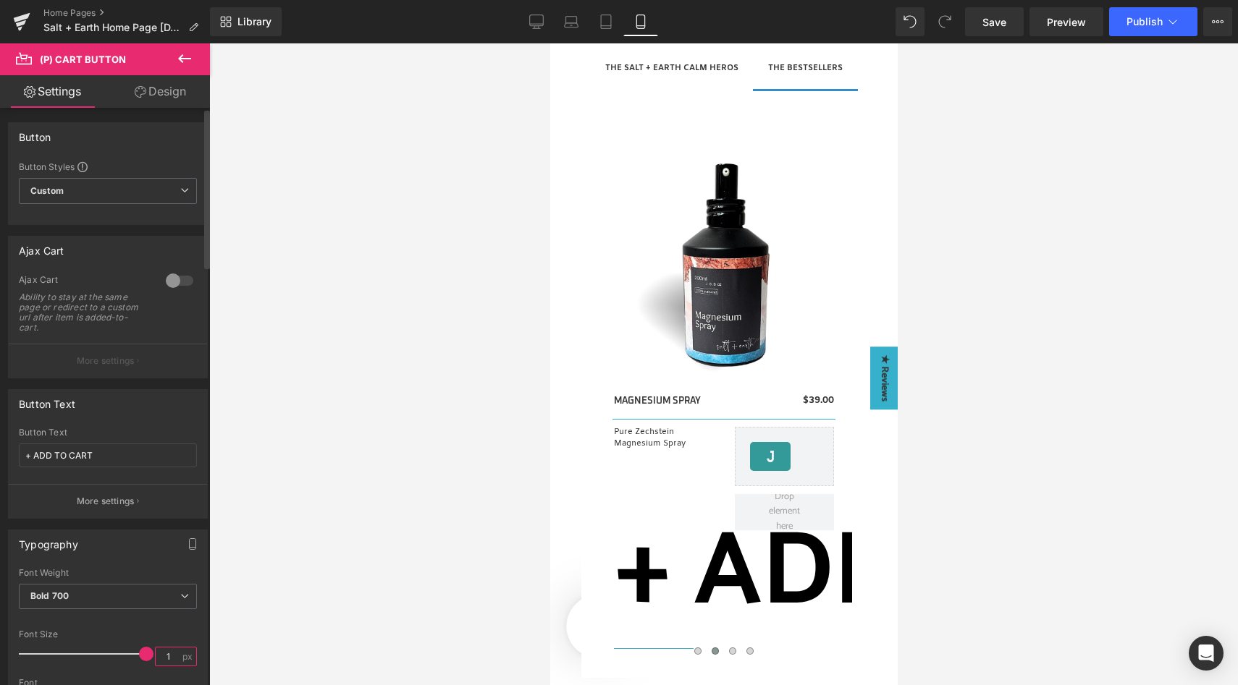
type input "13"
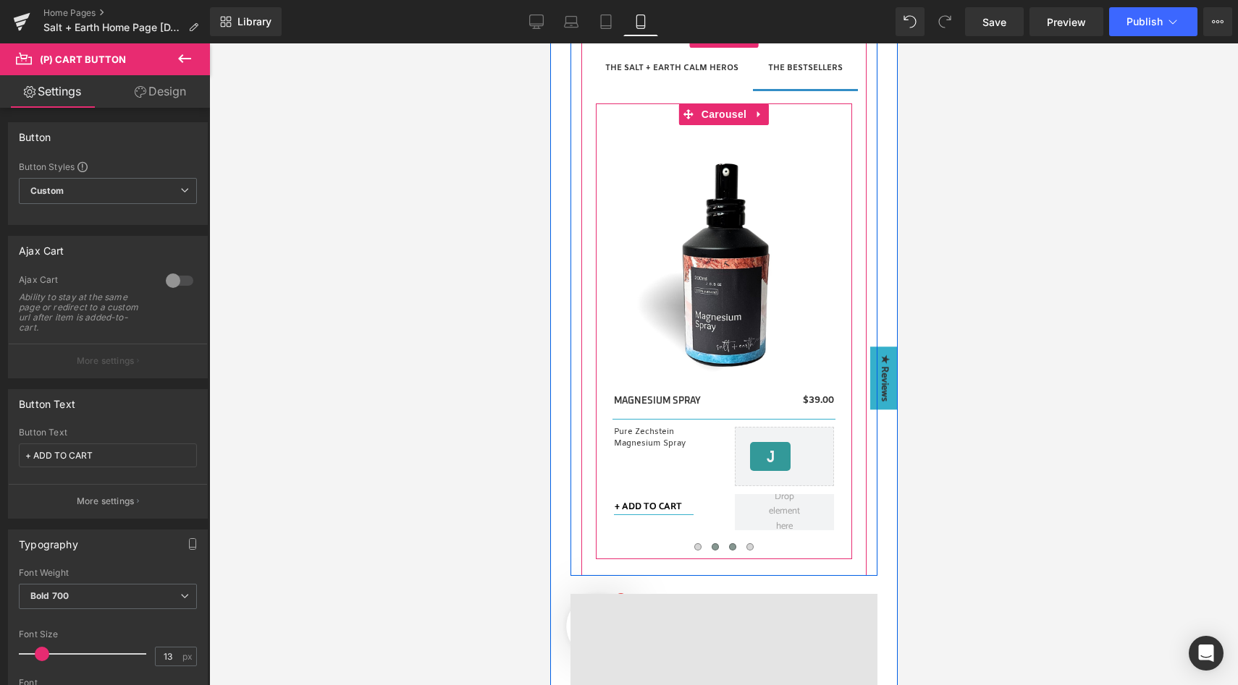
click at [728, 548] on span at bounding box center [731, 547] width 7 height 7
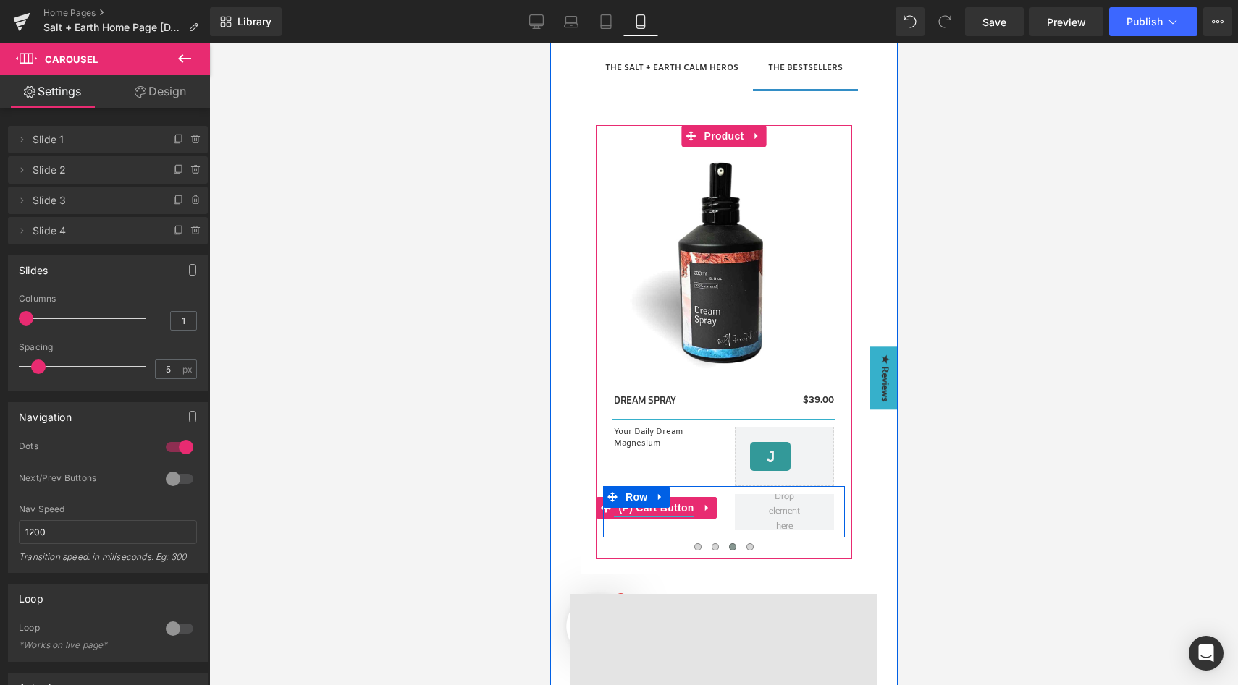
click at [670, 505] on span "(P) Cart Button" at bounding box center [656, 508] width 83 height 22
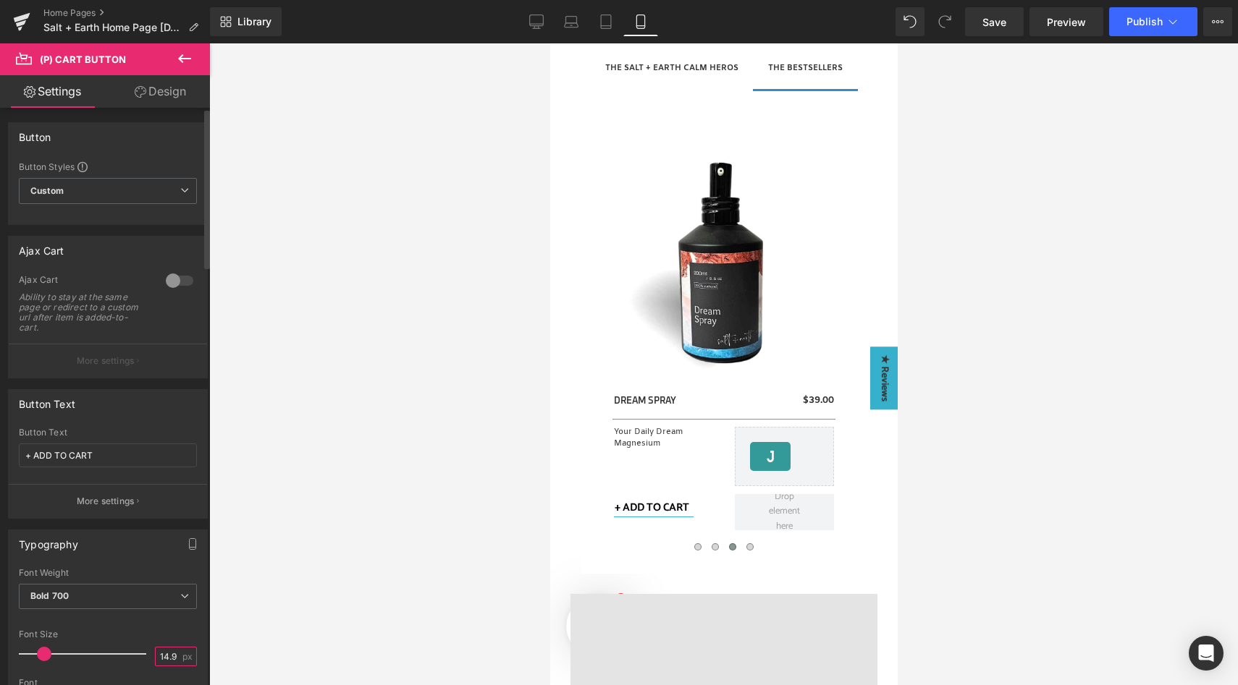
click at [161, 654] on input "14.98" at bounding box center [168, 657] width 25 height 18
type input "13"
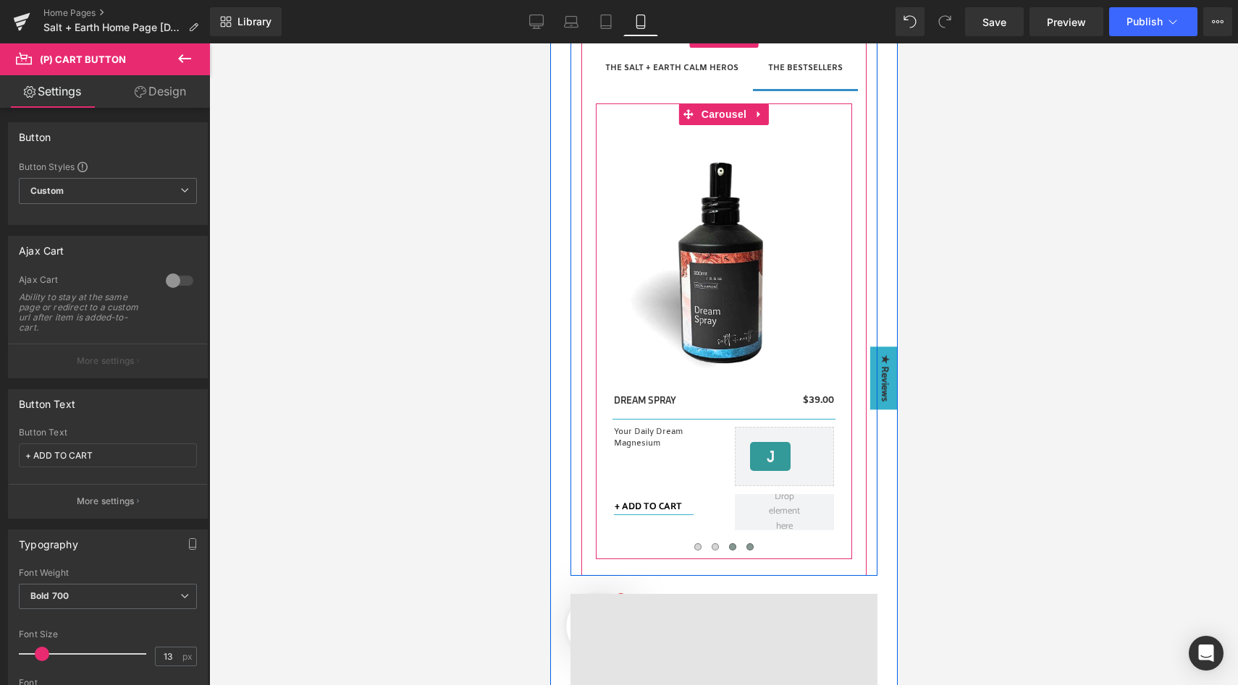
click at [747, 544] on button at bounding box center [748, 547] width 17 height 14
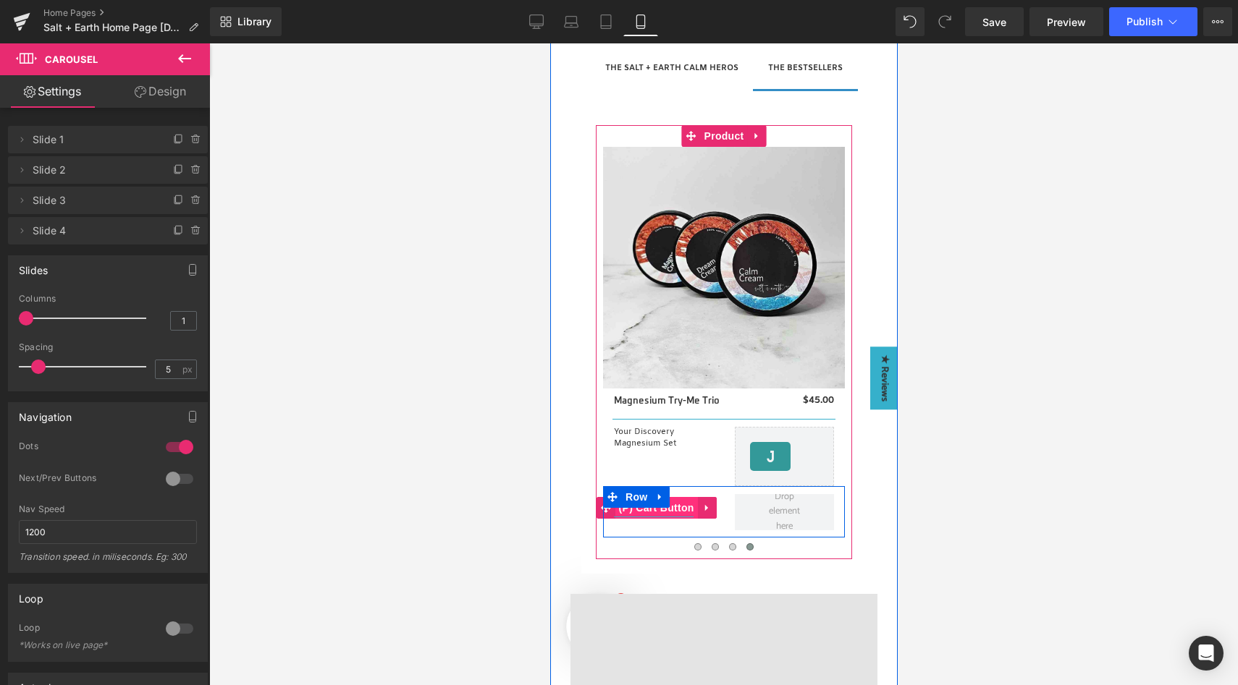
click at [676, 505] on span "(P) Cart Button" at bounding box center [656, 508] width 83 height 22
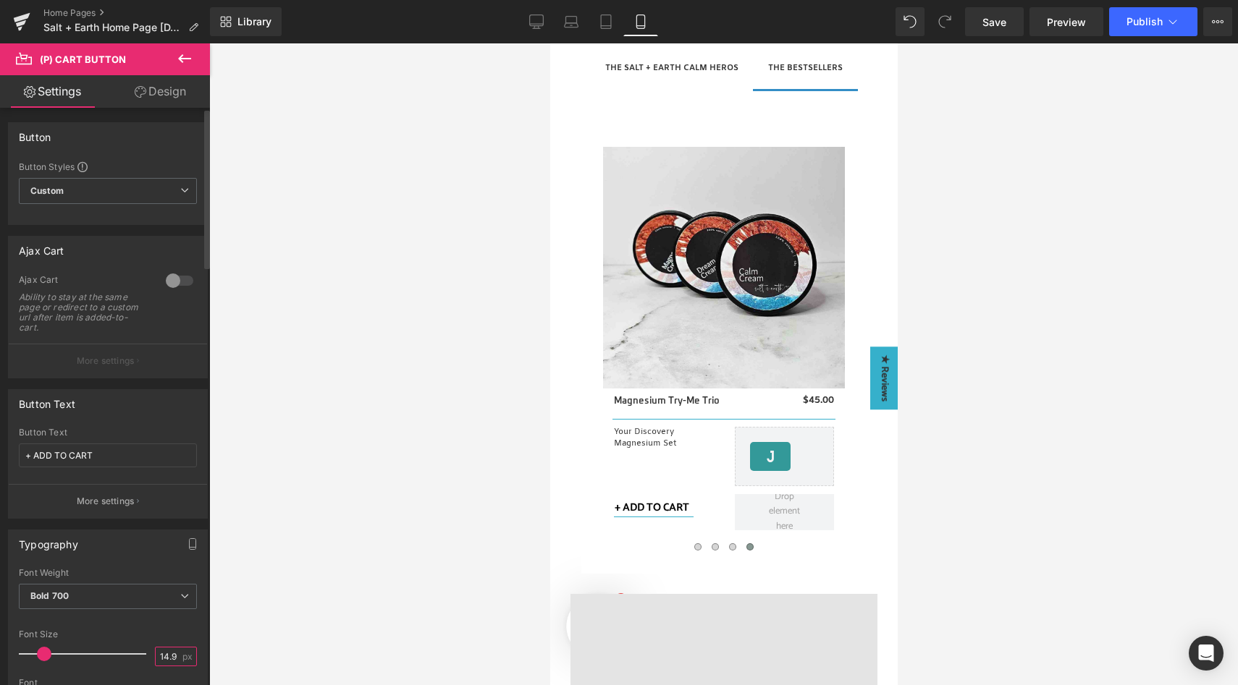
click at [166, 656] on input "14.98" at bounding box center [168, 657] width 25 height 18
type input "13"
click at [344, 300] on div at bounding box center [723, 364] width 1029 height 642
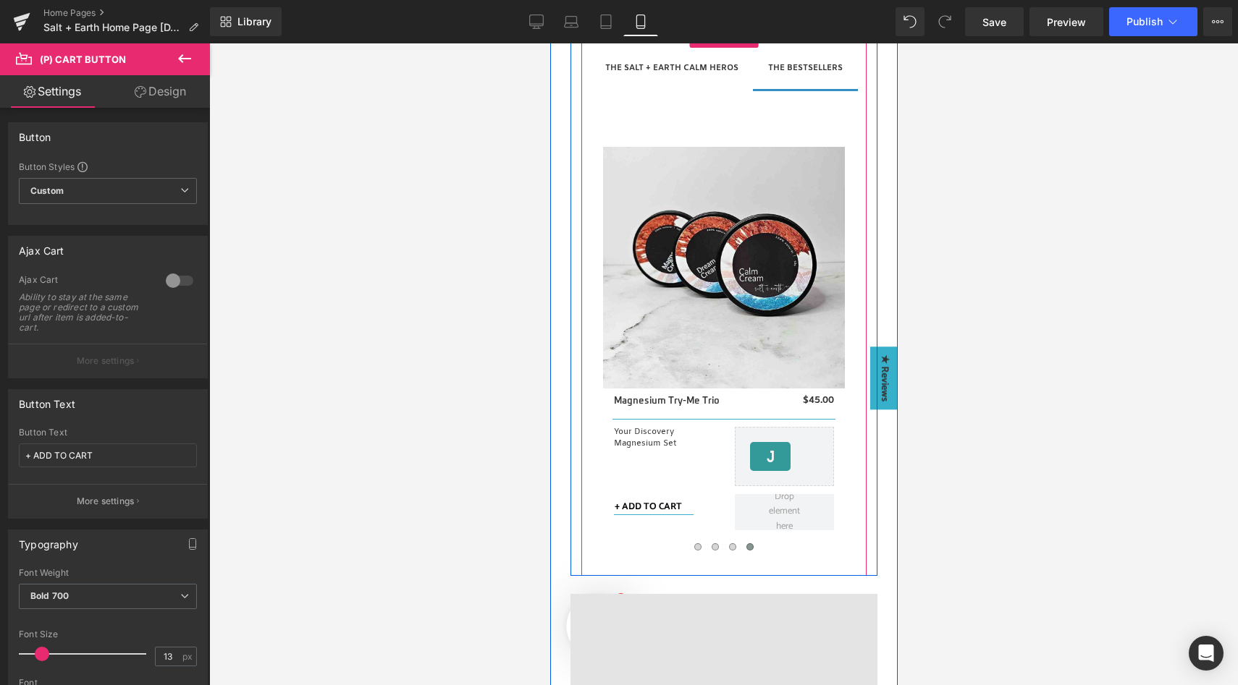
click at [641, 75] on span "THE SALT + EARTH CALM HEROS Text Block" at bounding box center [671, 68] width 164 height 41
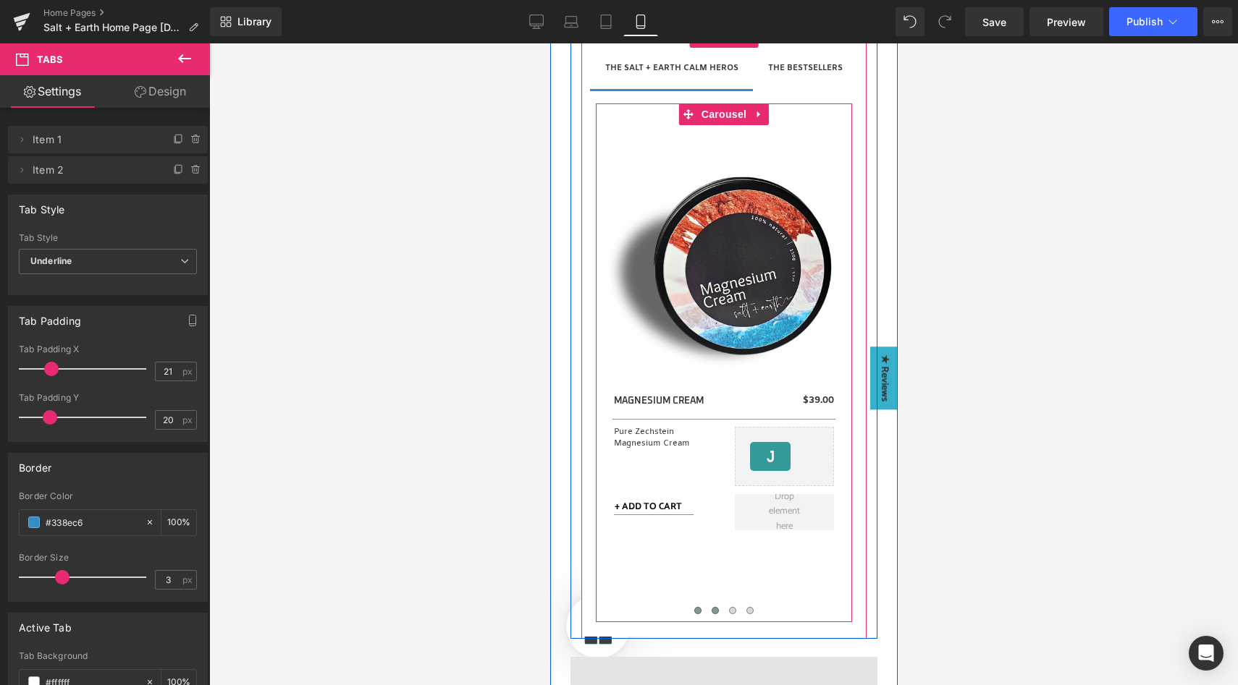
click at [711, 613] on span at bounding box center [714, 610] width 7 height 7
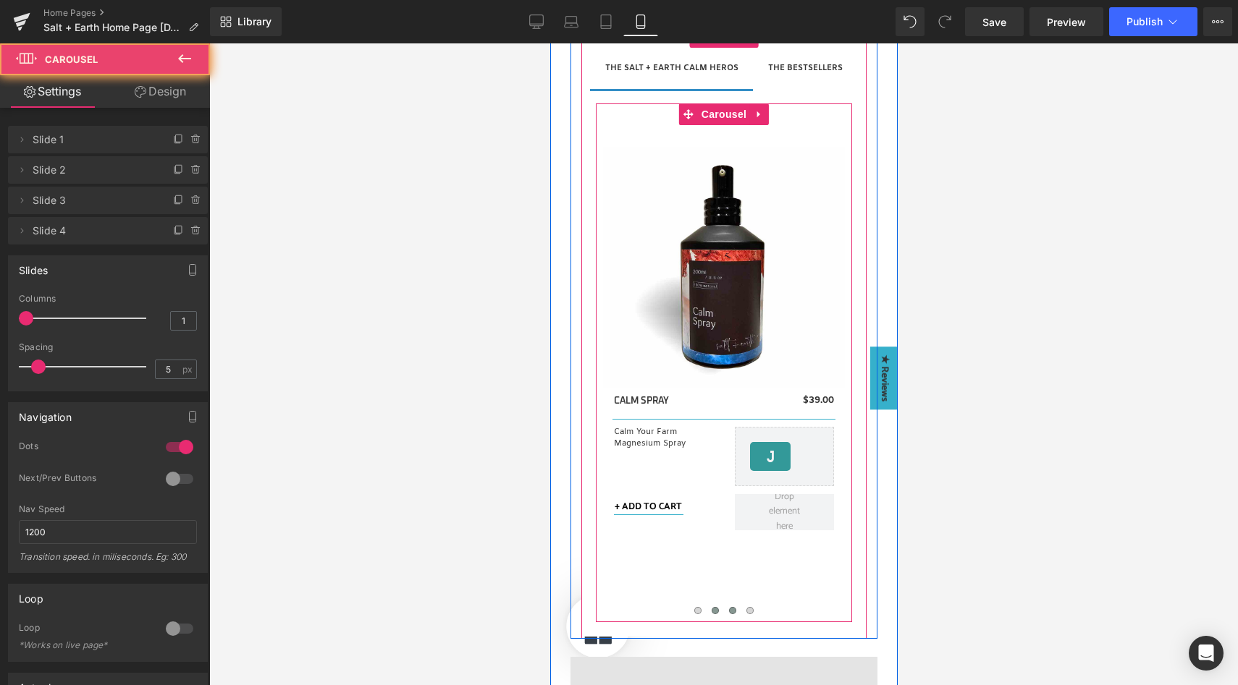
click at [728, 607] on button at bounding box center [731, 611] width 17 height 14
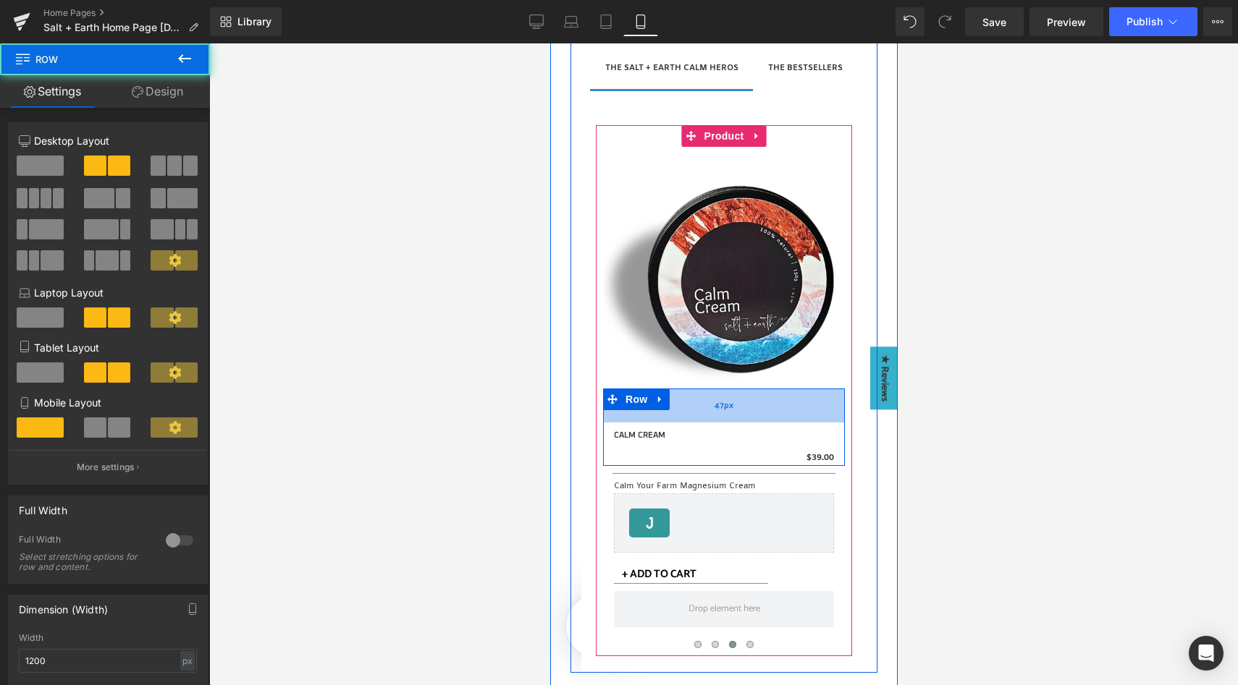
drag, startPoint x: 698, startPoint y: 388, endPoint x: 701, endPoint y: 424, distance: 36.3
click at [701, 423] on div "47px" at bounding box center [723, 406] width 242 height 34
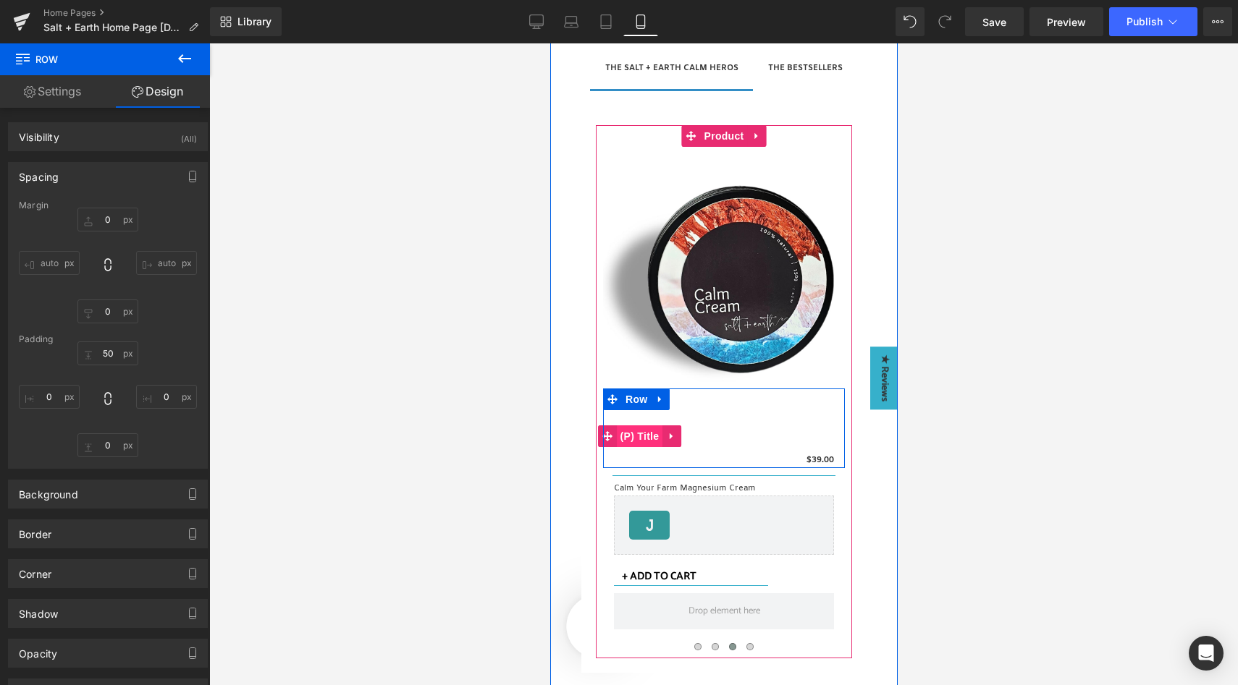
click at [627, 436] on span "(P) Title" at bounding box center [639, 437] width 46 height 22
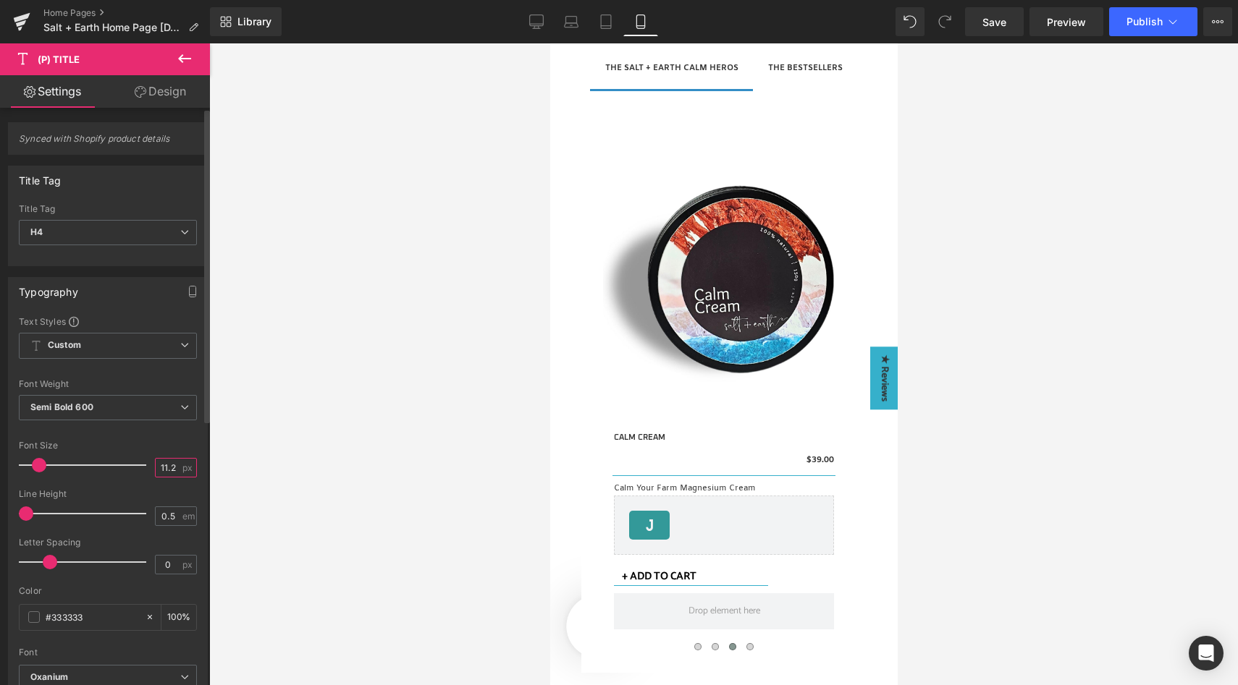
click at [170, 468] on input "11.2" at bounding box center [168, 468] width 25 height 18
type input "13"
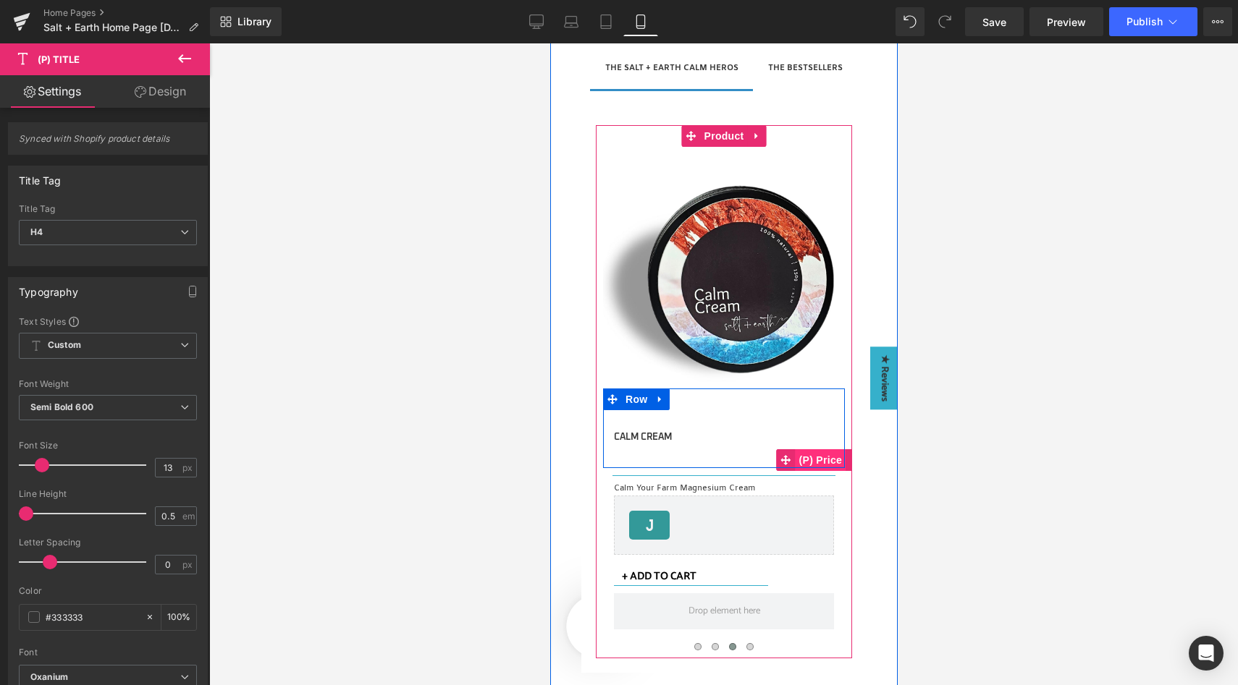
click at [816, 457] on span "(P) Price" at bounding box center [820, 460] width 51 height 22
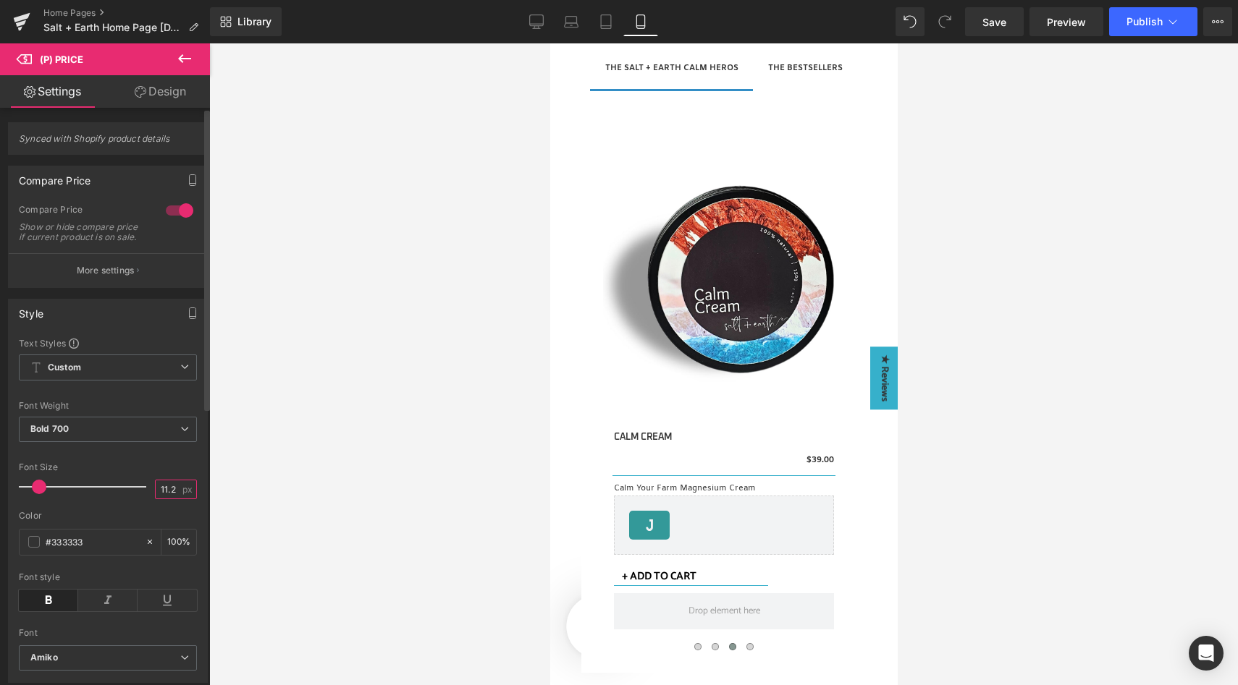
click at [159, 499] on input "11.2" at bounding box center [168, 490] width 25 height 18
type input "13"
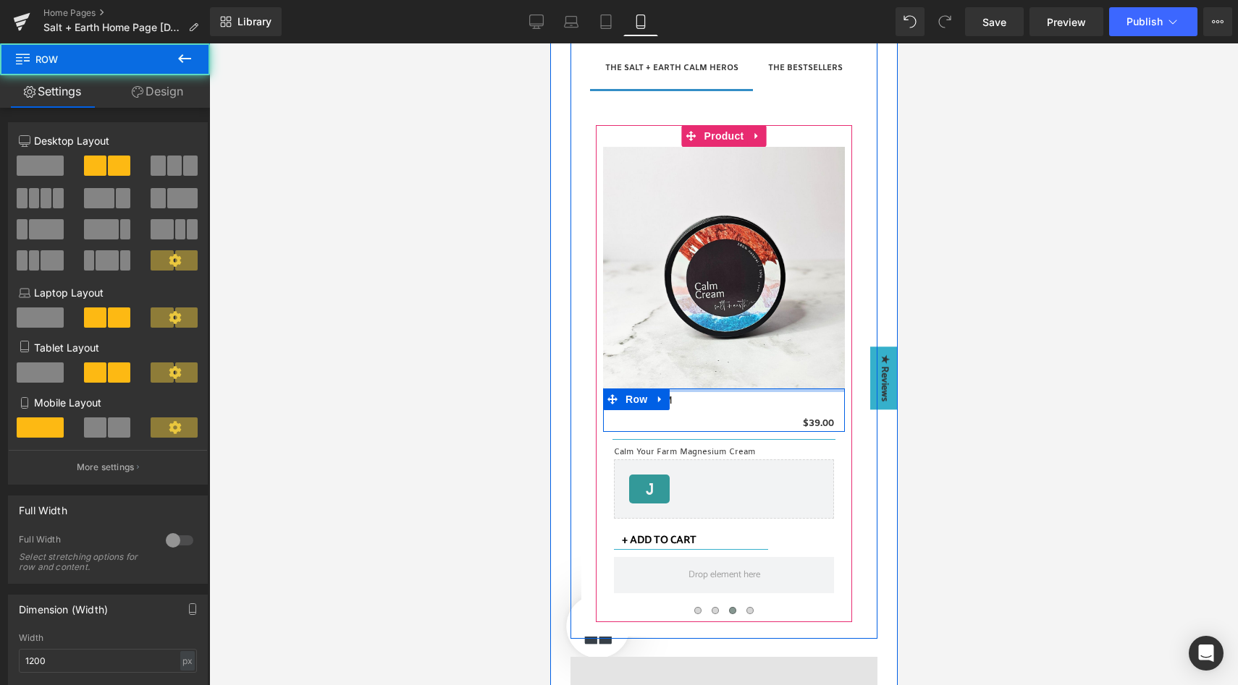
drag, startPoint x: 729, startPoint y: 421, endPoint x: 730, endPoint y: 367, distance: 54.3
click at [730, 367] on div "Sale Off (P) Image CALM CREAM (P) Title $0 $39.00 (P) Price Row Separator Calm …" at bounding box center [723, 374] width 242 height 454
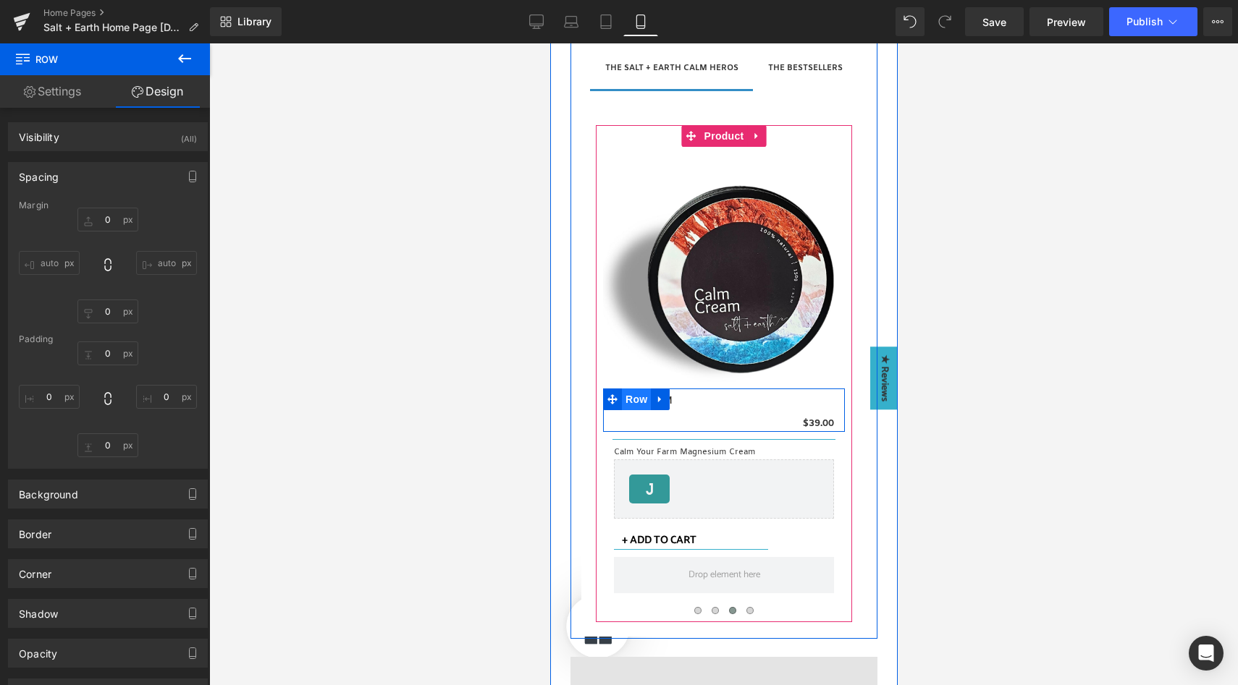
click at [628, 404] on span "Row" at bounding box center [635, 400] width 29 height 22
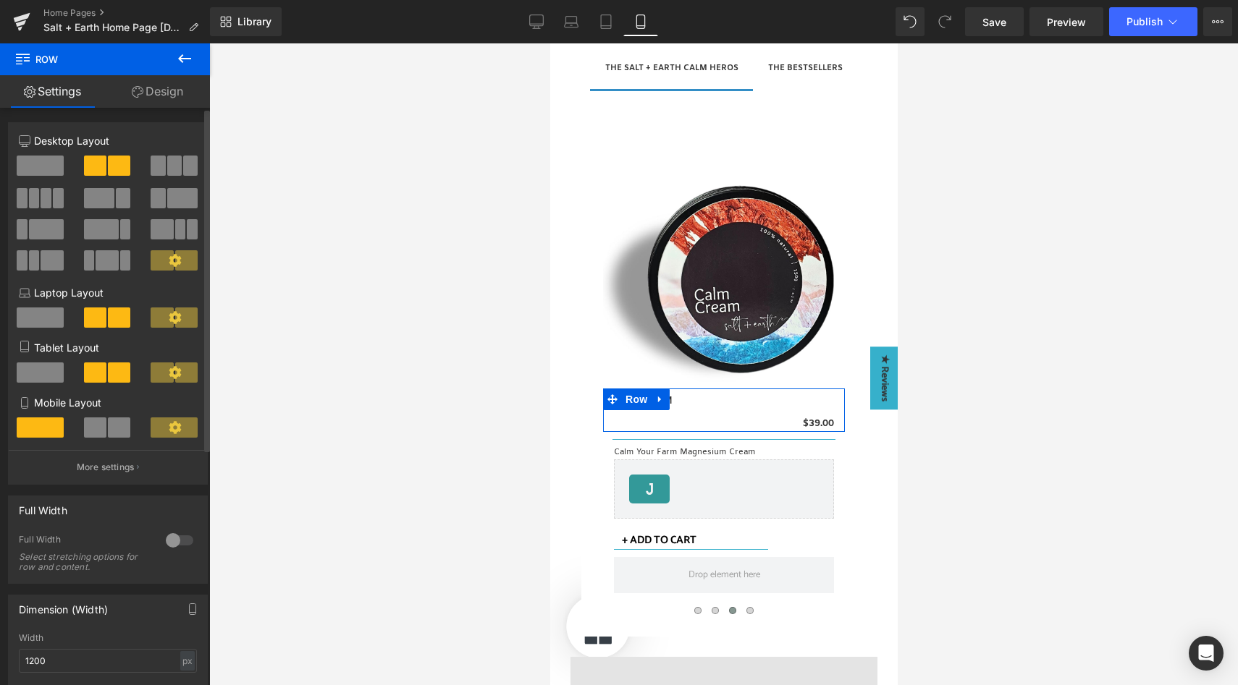
click at [109, 428] on span at bounding box center [119, 428] width 22 height 20
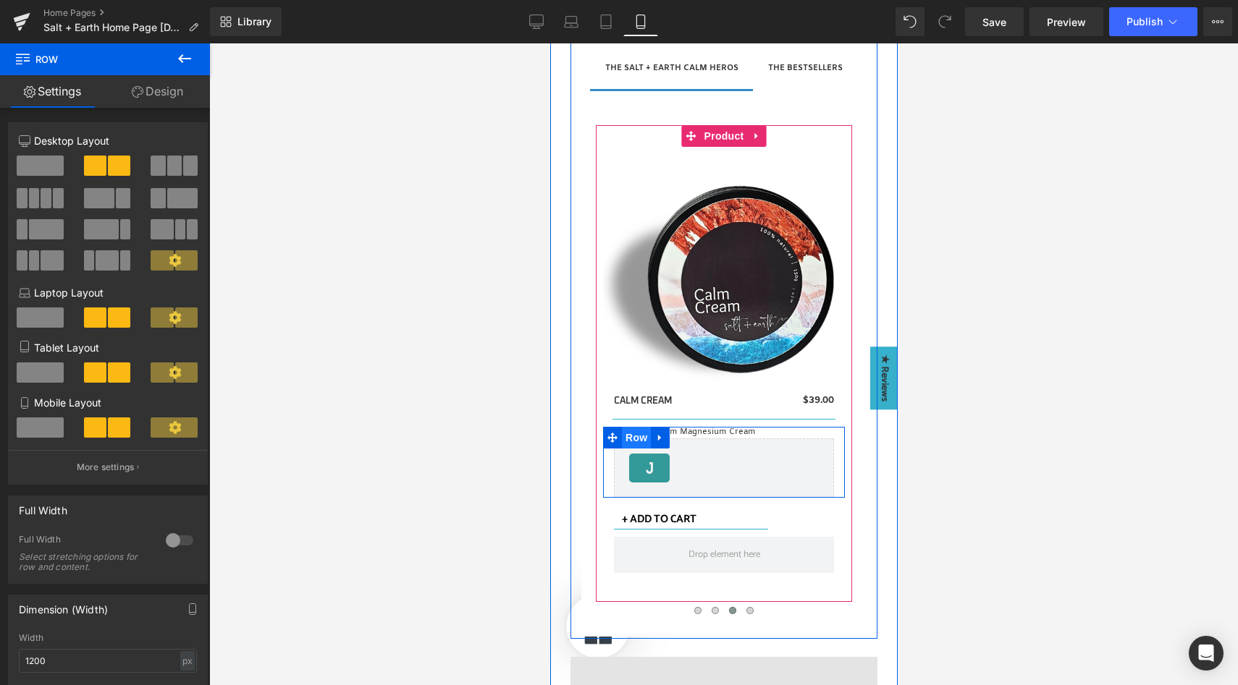
click at [638, 434] on span "Row" at bounding box center [635, 438] width 29 height 22
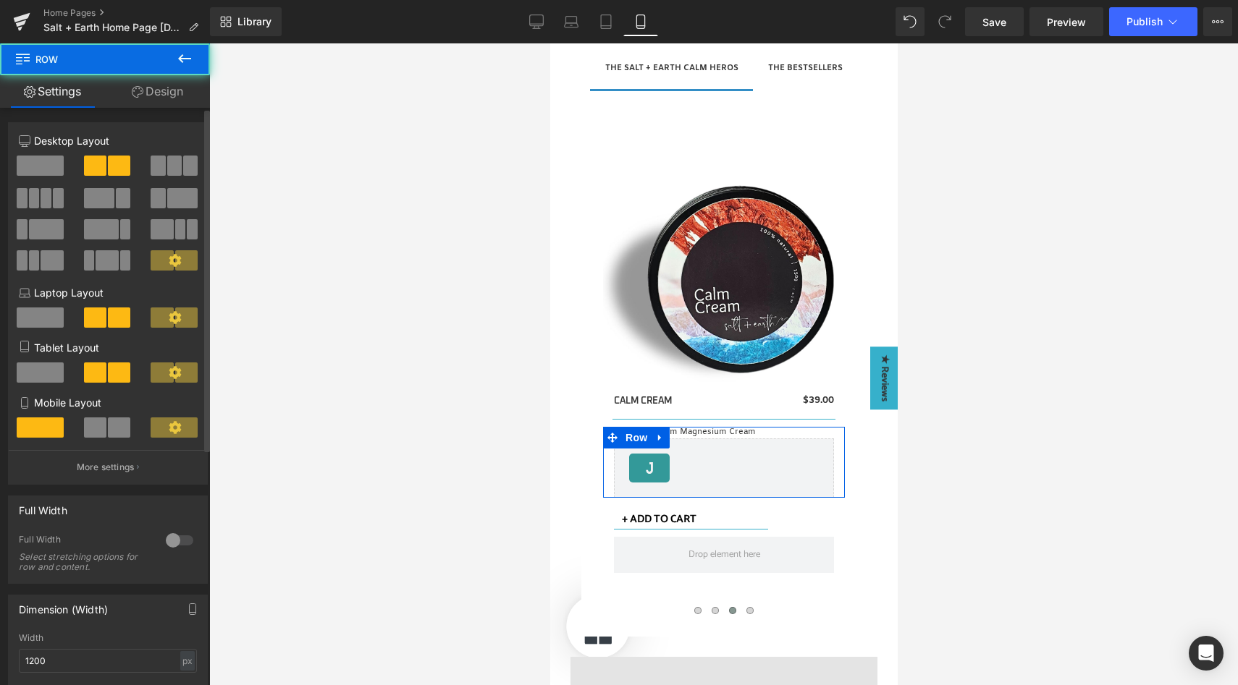
click at [108, 426] on span at bounding box center [119, 428] width 22 height 20
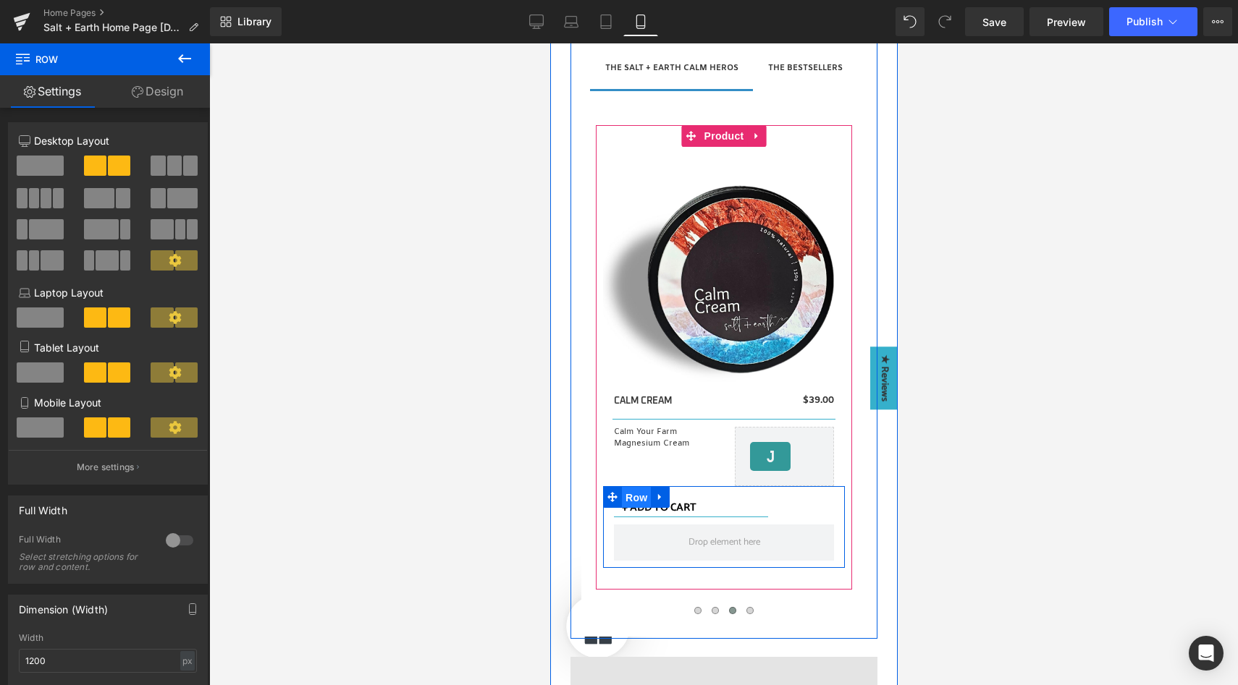
drag, startPoint x: 634, startPoint y: 500, endPoint x: 1086, endPoint y: 531, distance: 453.4
click at [634, 500] on span "Row" at bounding box center [635, 498] width 29 height 22
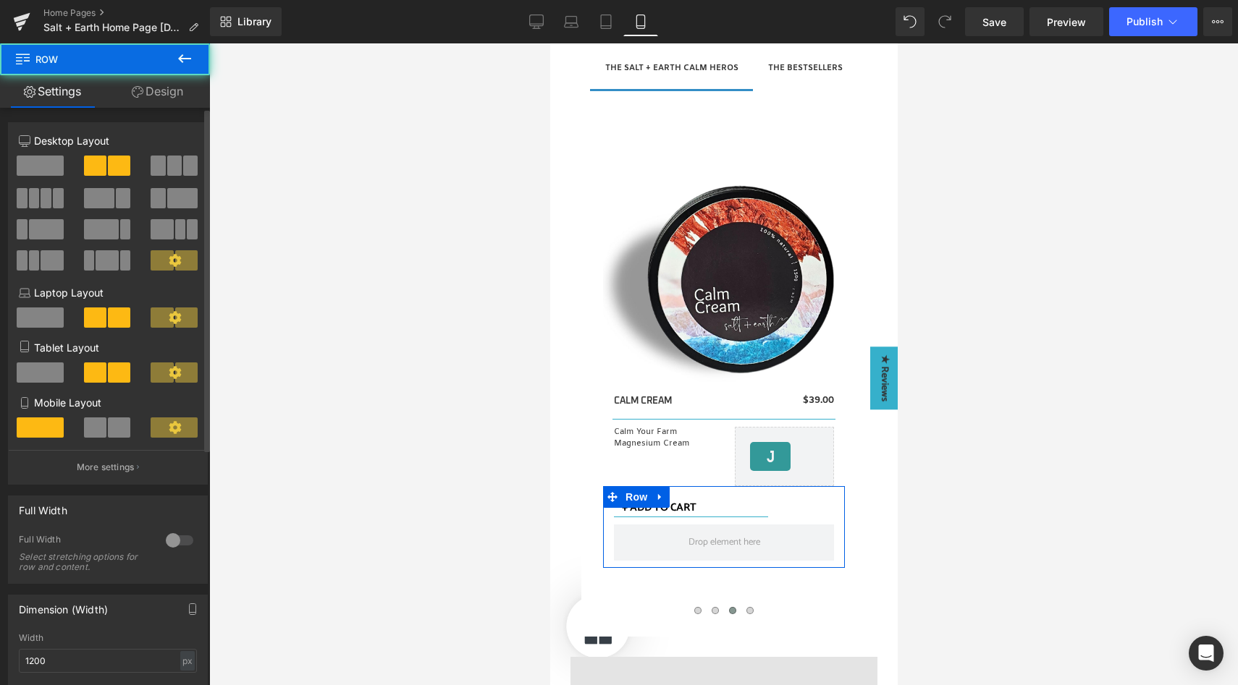
click at [111, 429] on span at bounding box center [119, 428] width 22 height 20
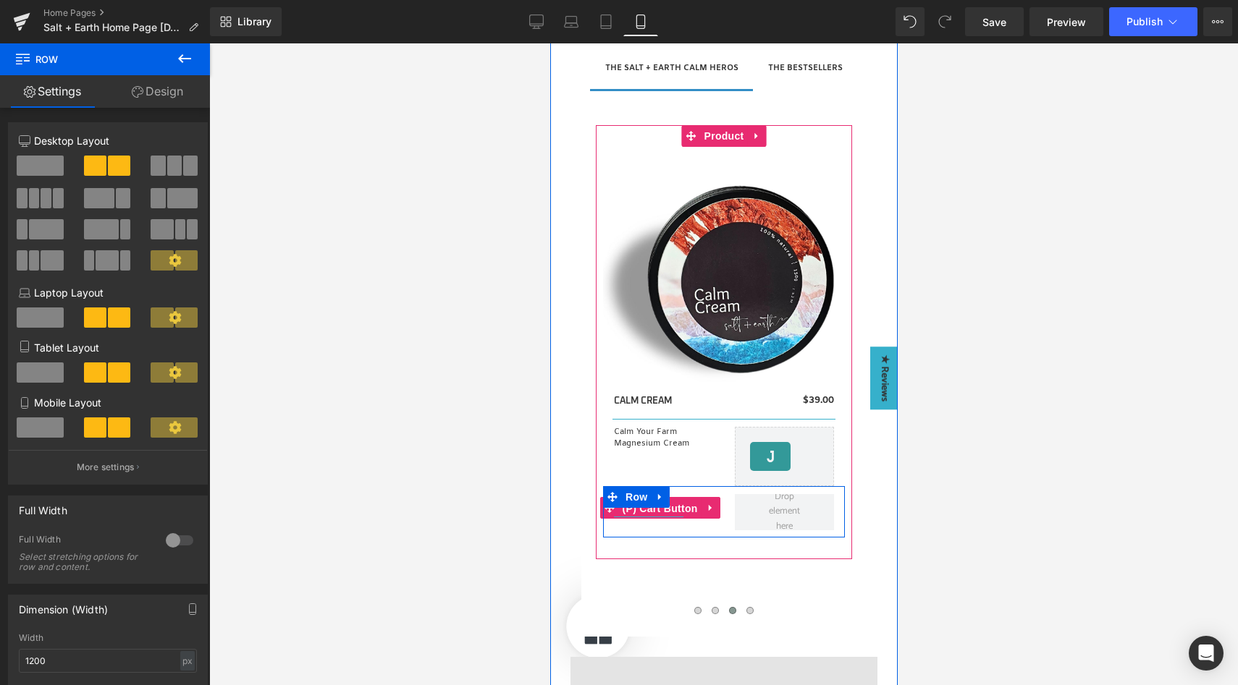
click at [675, 505] on span "(P) Cart Button" at bounding box center [659, 509] width 83 height 22
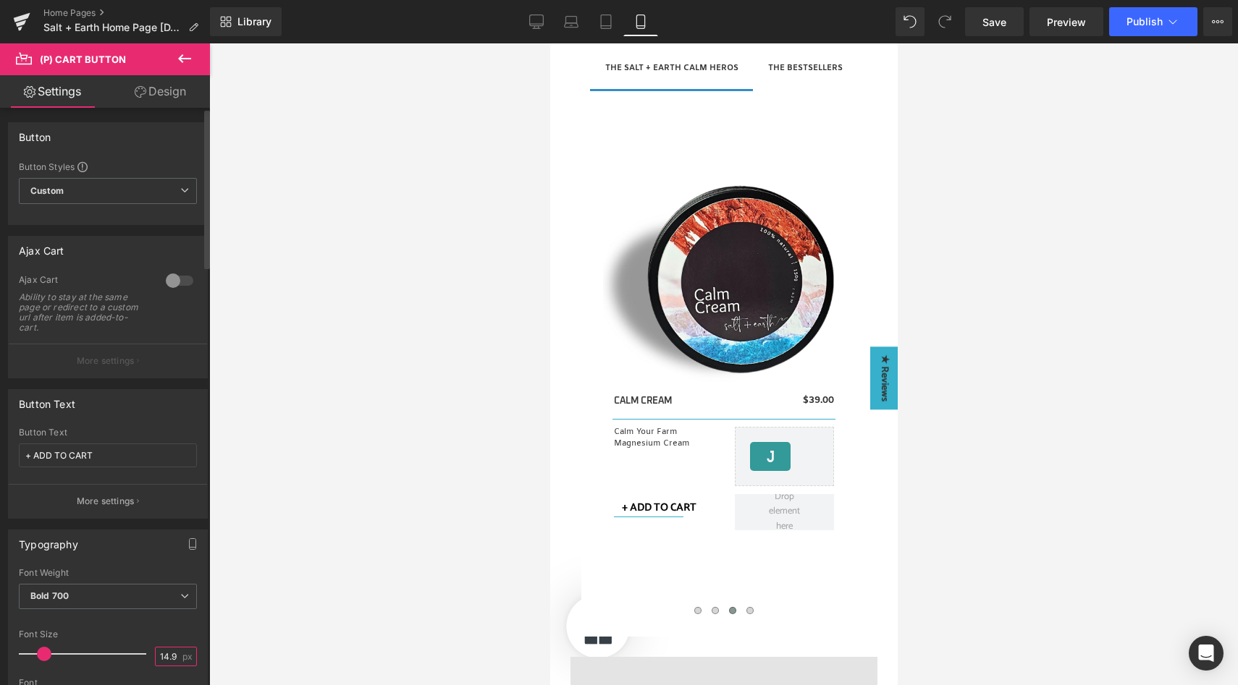
click at [172, 657] on input "14.98" at bounding box center [168, 657] width 25 height 18
type input "13"
click at [157, 633] on div "Font Size" at bounding box center [108, 635] width 178 height 10
click at [158, 92] on link "Design" at bounding box center [160, 91] width 105 height 33
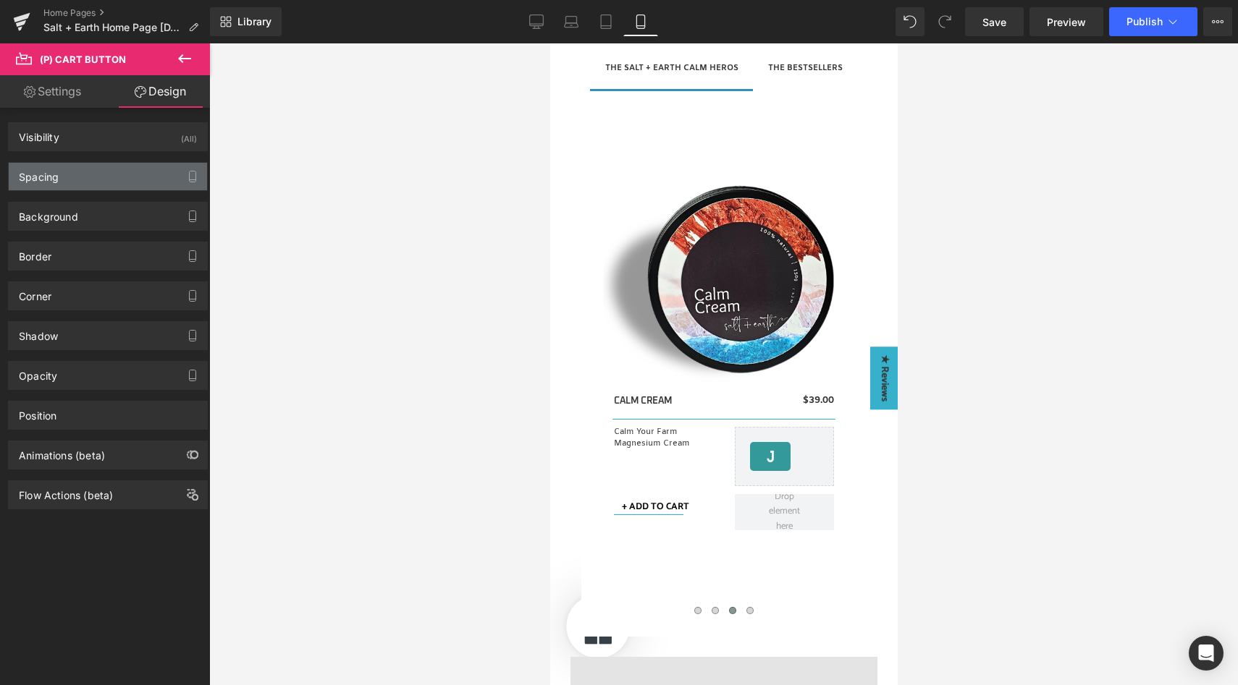
click at [67, 180] on div "Spacing" at bounding box center [108, 177] width 198 height 28
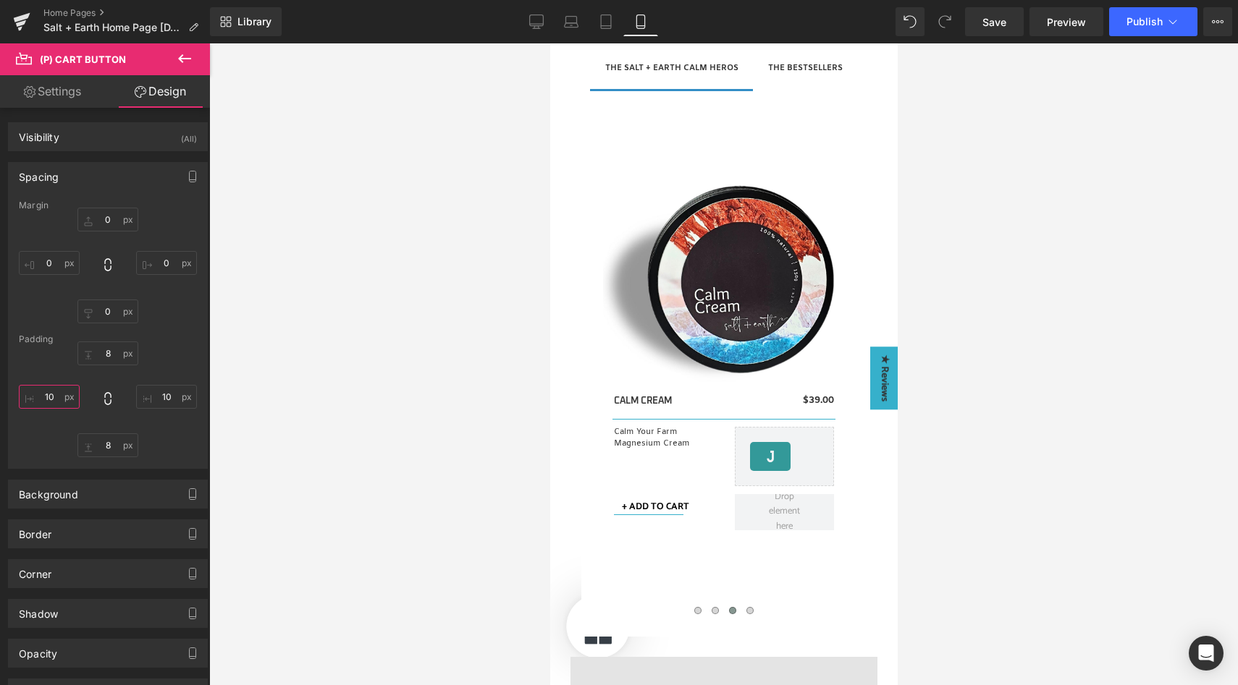
click at [51, 397] on input "10" at bounding box center [49, 397] width 61 height 24
type input "0"
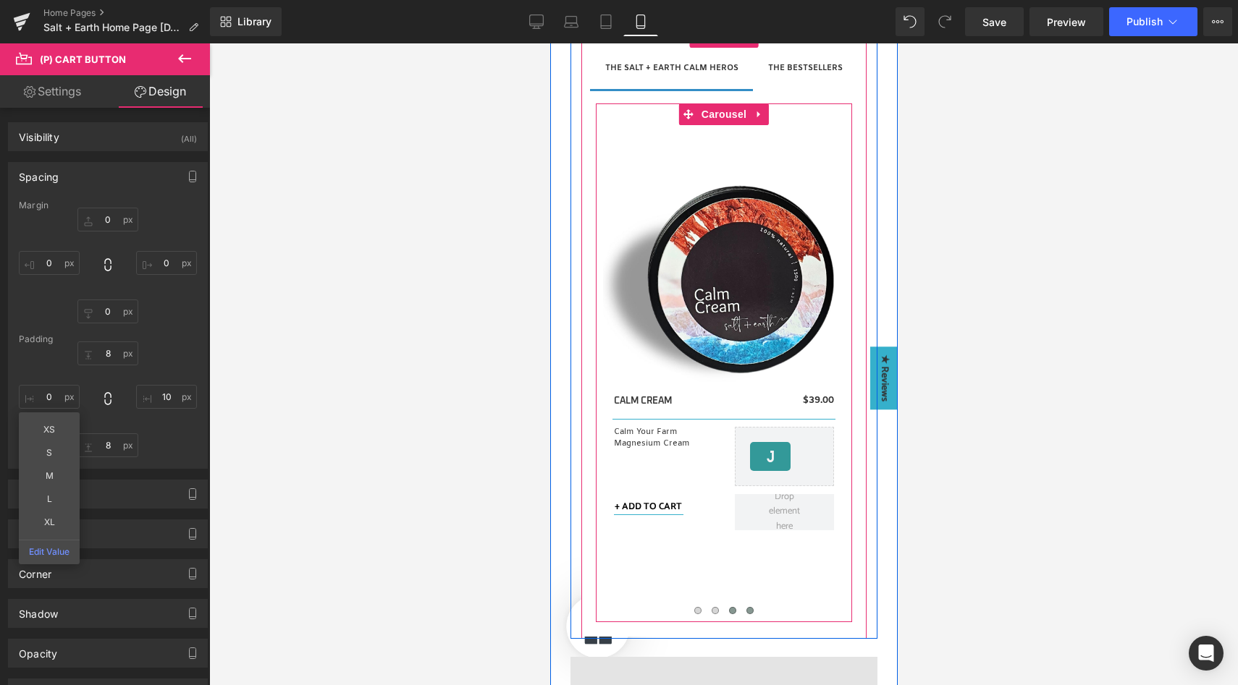
click at [746, 613] on span at bounding box center [749, 610] width 7 height 7
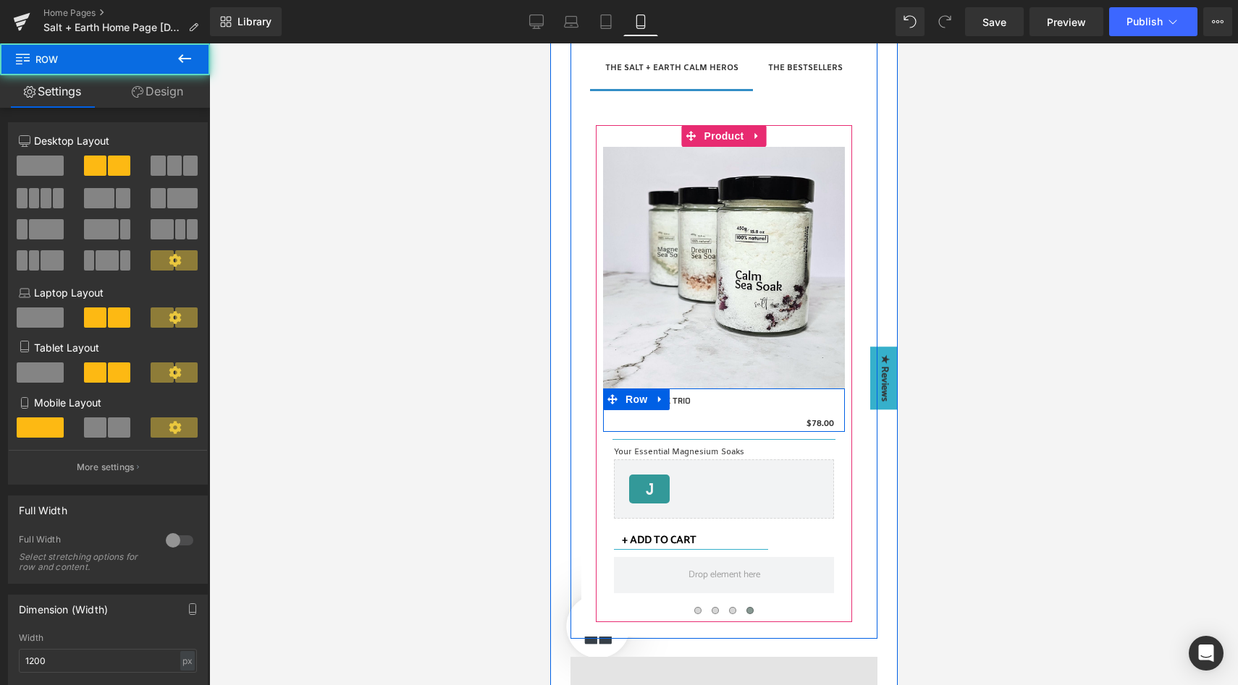
drag, startPoint x: 712, startPoint y: 389, endPoint x: 713, endPoint y: 415, distance: 26.1
click at [713, 415] on div "THE SEA SOAK TRIO (P) Title $0 $78.00 (P) Price Row" at bounding box center [723, 410] width 242 height 43
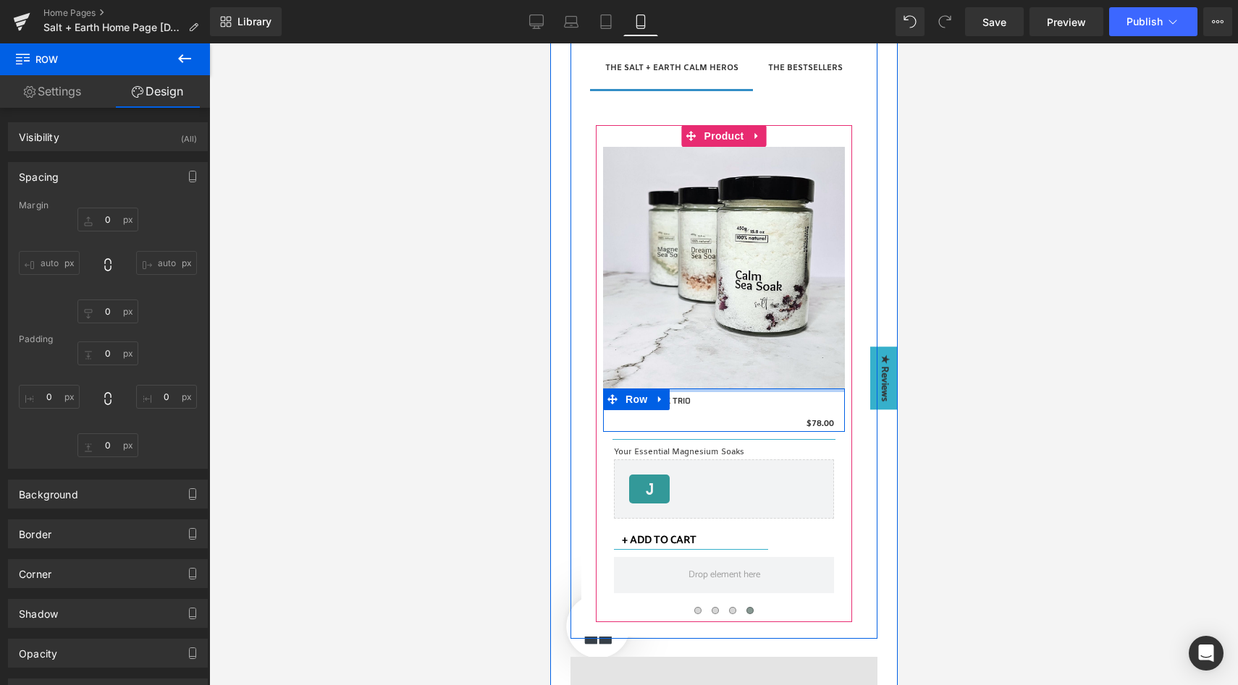
type input "0px"
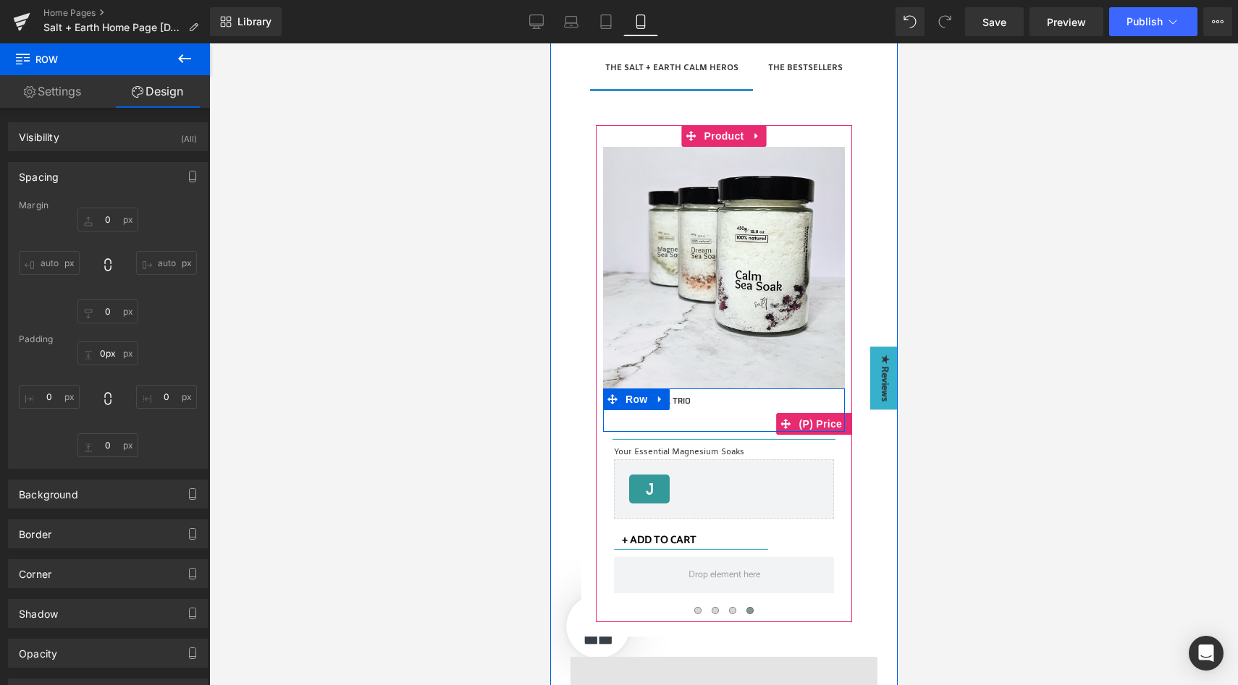
drag, startPoint x: 714, startPoint y: 391, endPoint x: 714, endPoint y: 417, distance: 26.1
click at [714, 417] on div "THE SEA SOAK TRIO (P) Title $0 $78.00 (P) Price Row" at bounding box center [723, 410] width 242 height 43
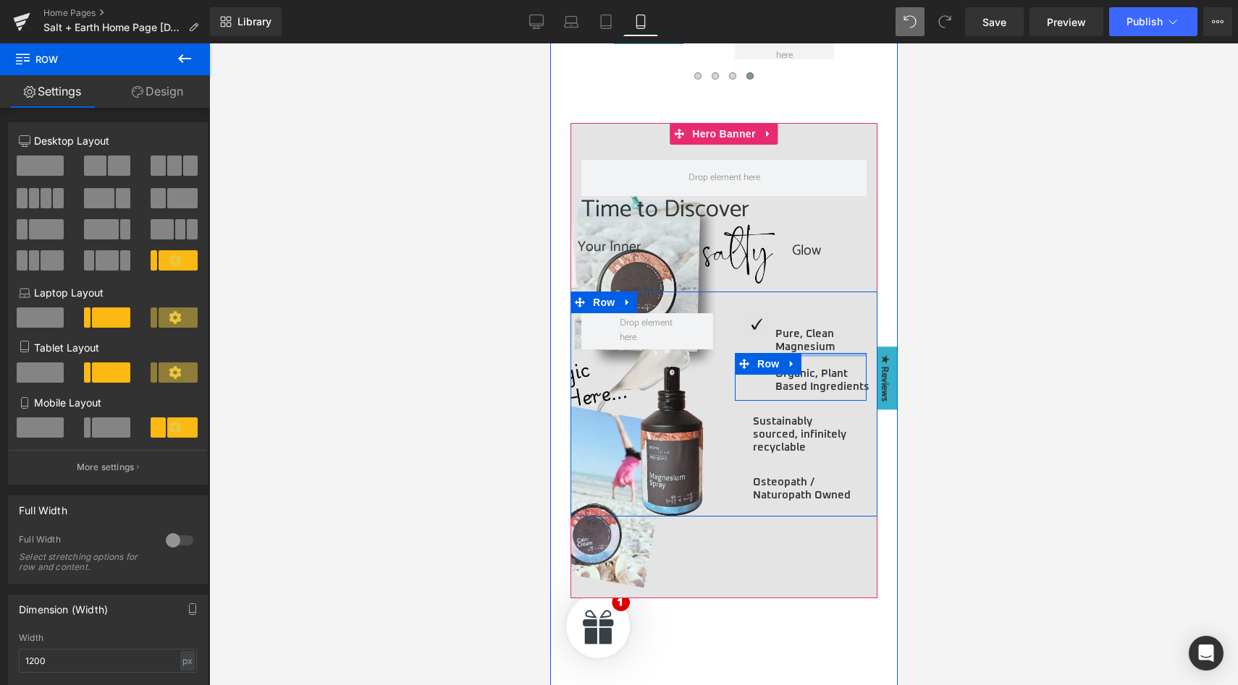
click at [819, 331] on div "Image Pure, Clean Magnesium Heading Row Image Organic, Plant Based Ingredients …" at bounding box center [799, 411] width 153 height 197
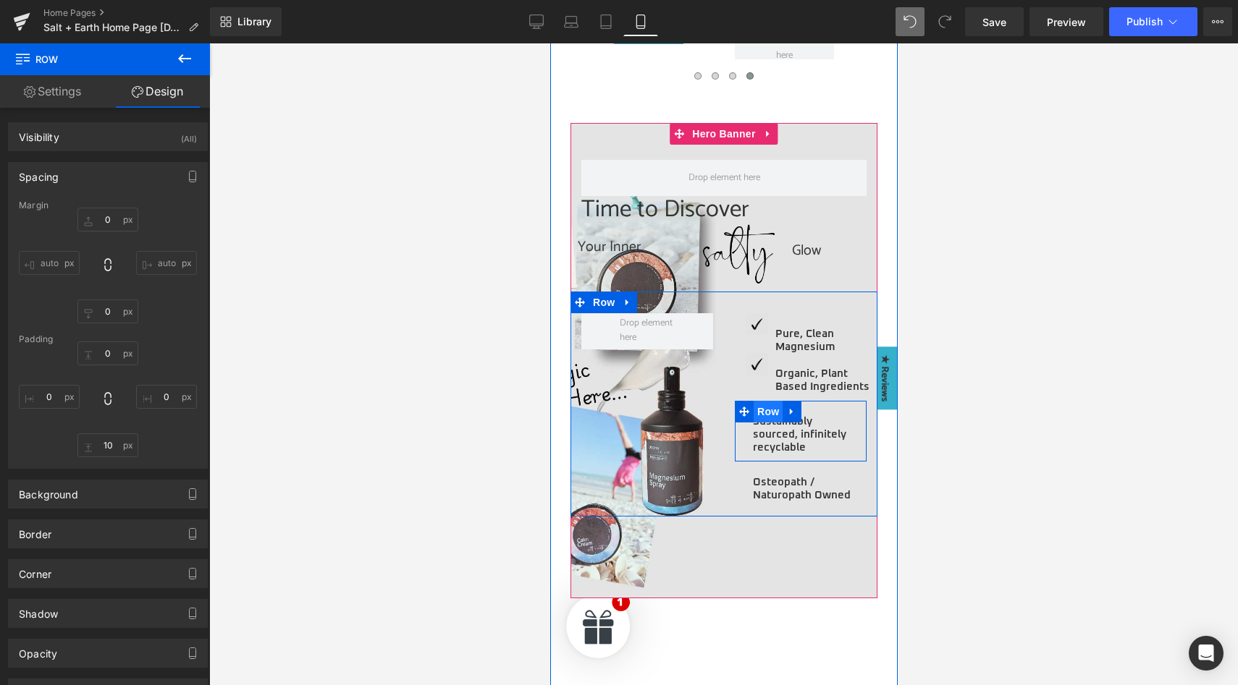
click at [753, 415] on span "Row" at bounding box center [767, 412] width 29 height 22
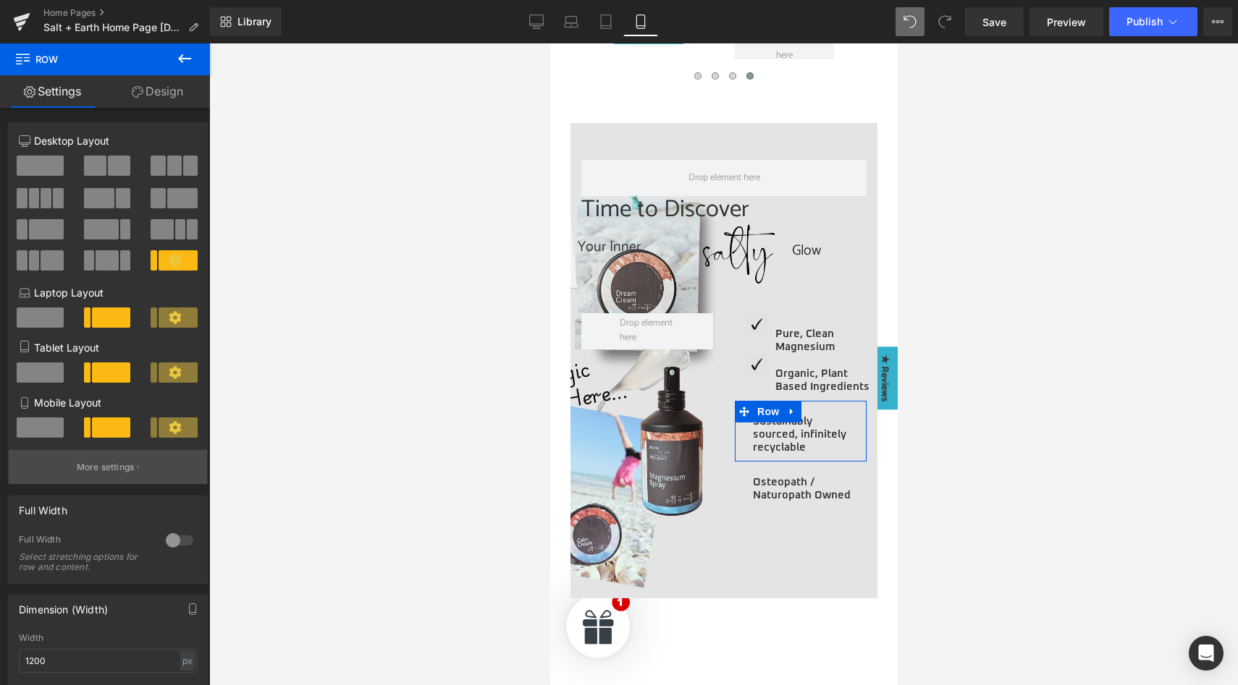
click at [98, 463] on p "More settings" at bounding box center [106, 467] width 58 height 13
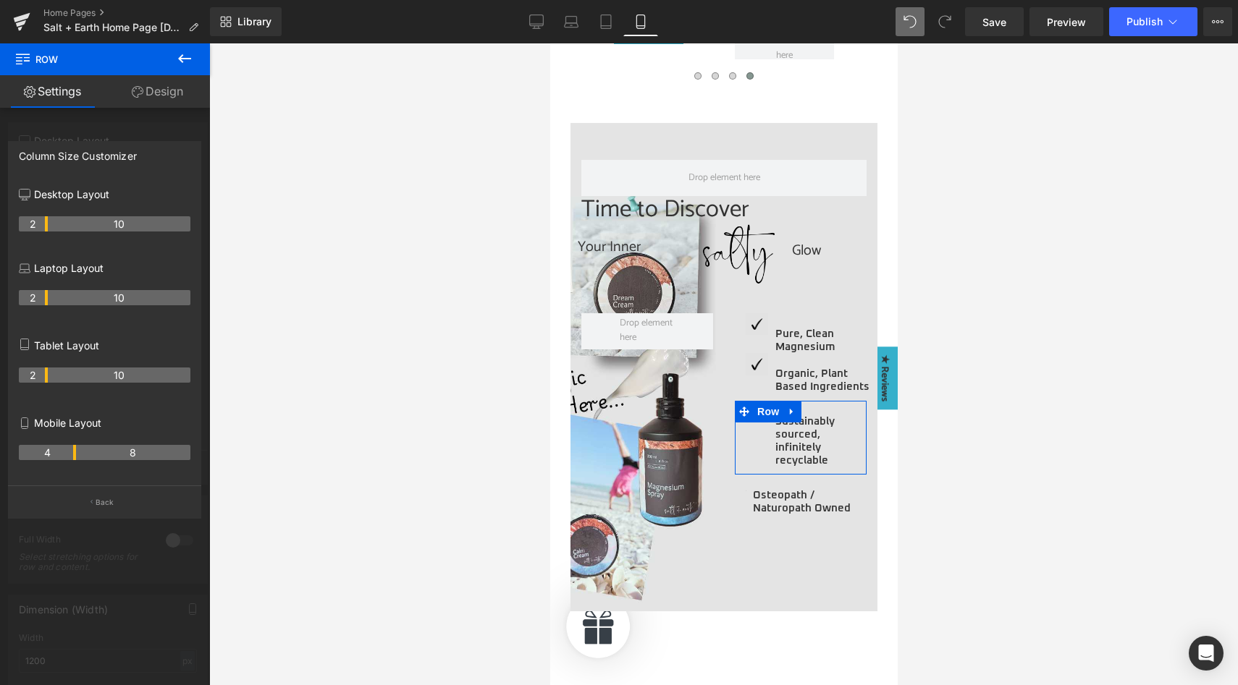
drag, startPoint x: 45, startPoint y: 452, endPoint x: 69, endPoint y: 449, distance: 24.1
click at [69, 449] on th "4" at bounding box center [47, 452] width 57 height 15
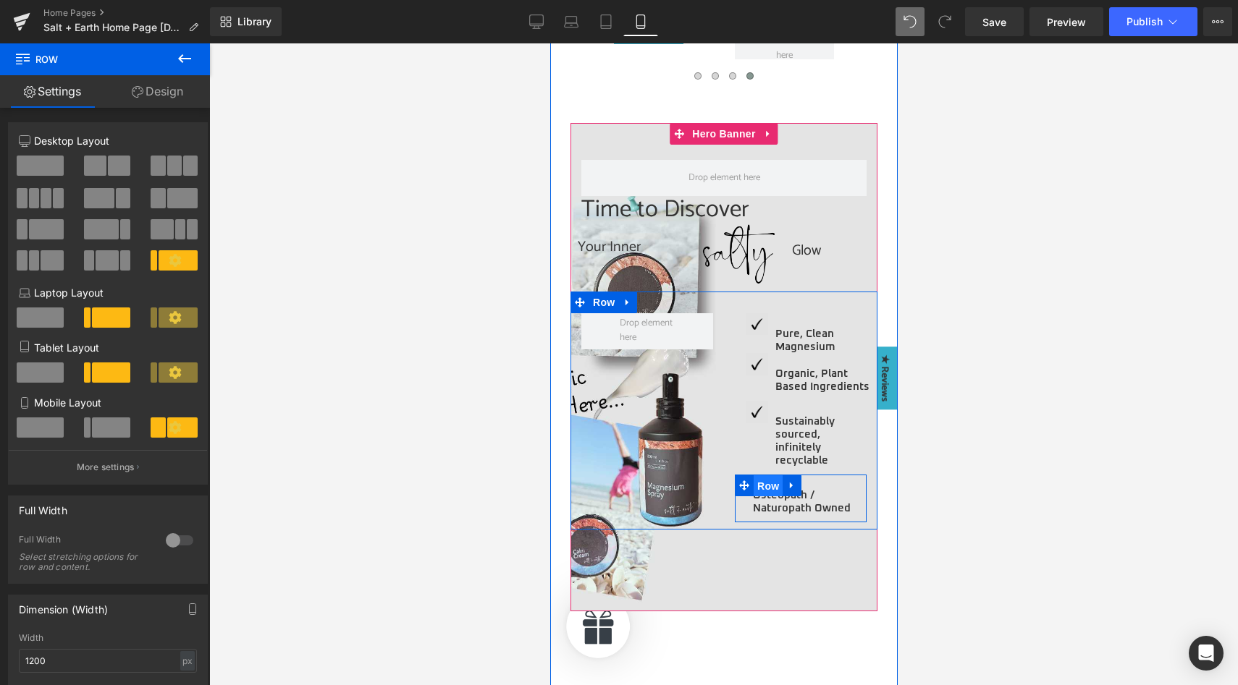
click at [757, 486] on span "Row" at bounding box center [767, 487] width 29 height 22
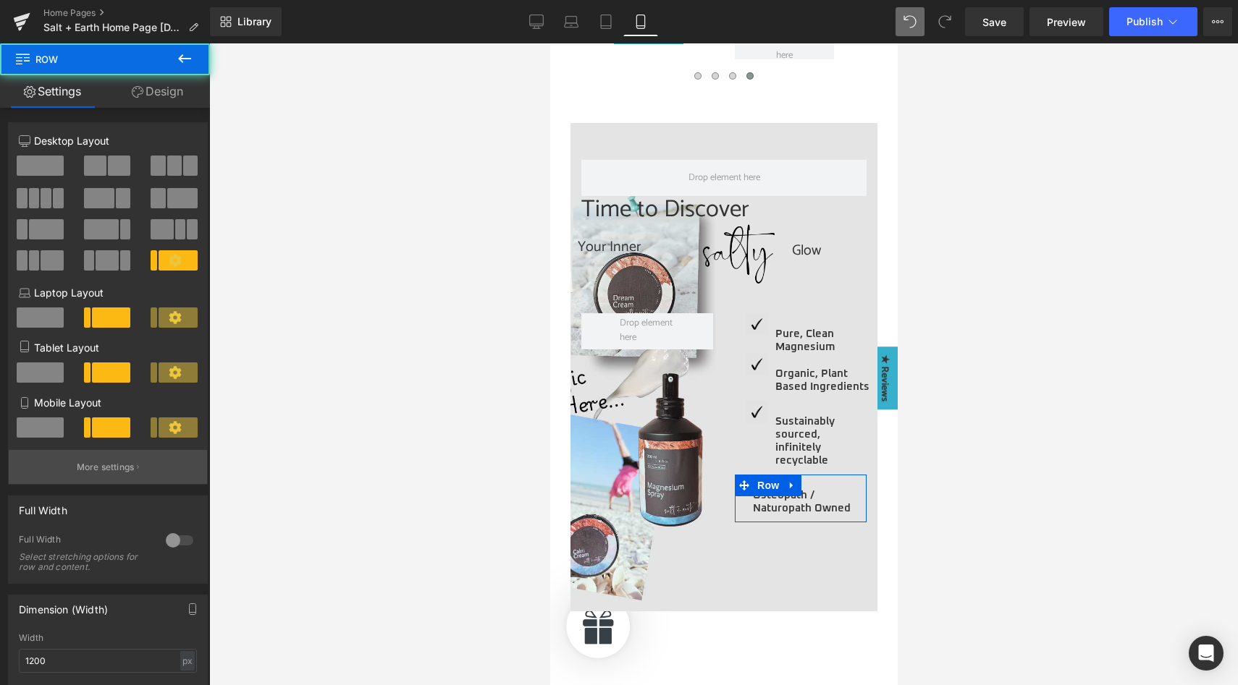
click at [114, 463] on p "More settings" at bounding box center [106, 467] width 58 height 13
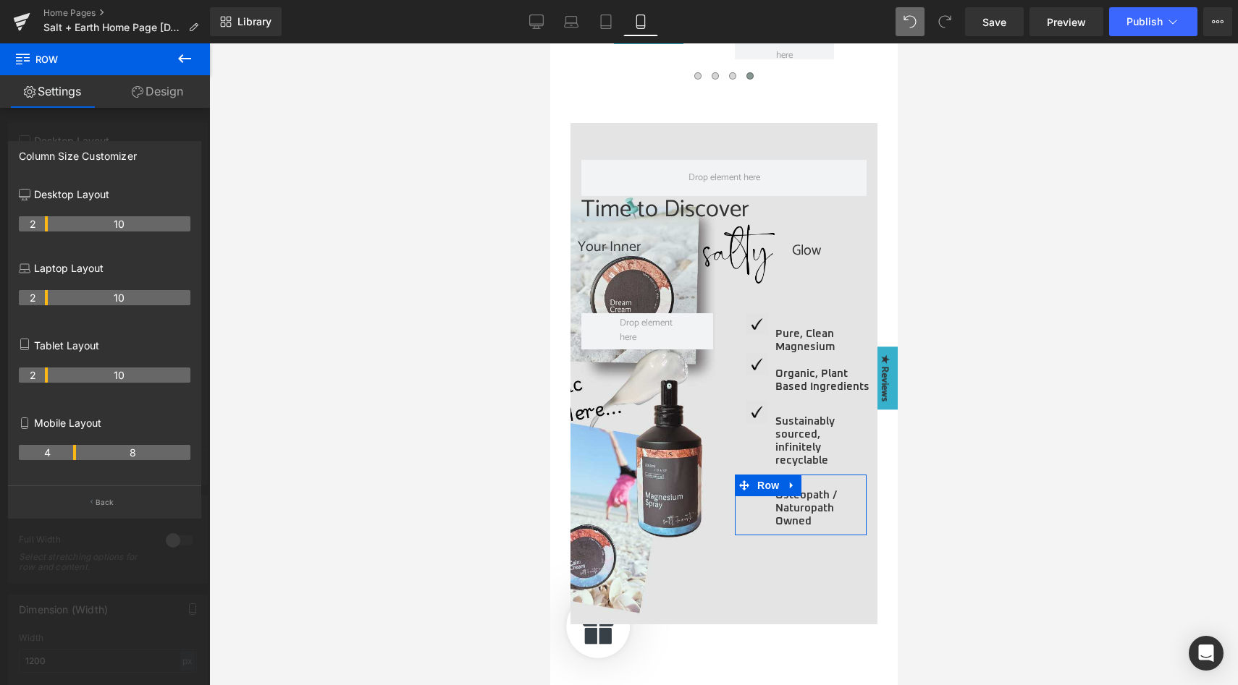
drag, startPoint x: 46, startPoint y: 455, endPoint x: 69, endPoint y: 452, distance: 24.2
click at [69, 452] on th "4" at bounding box center [47, 452] width 57 height 15
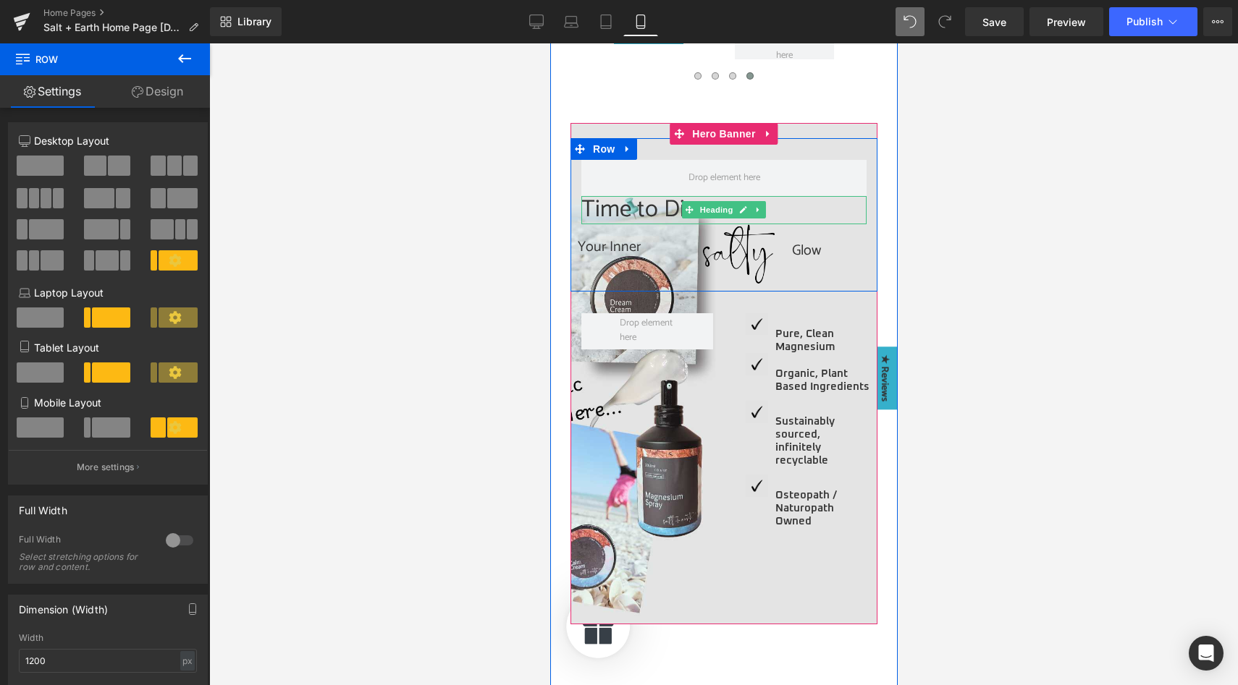
click at [656, 215] on h2 "Time to Discover" at bounding box center [722, 210] width 285 height 29
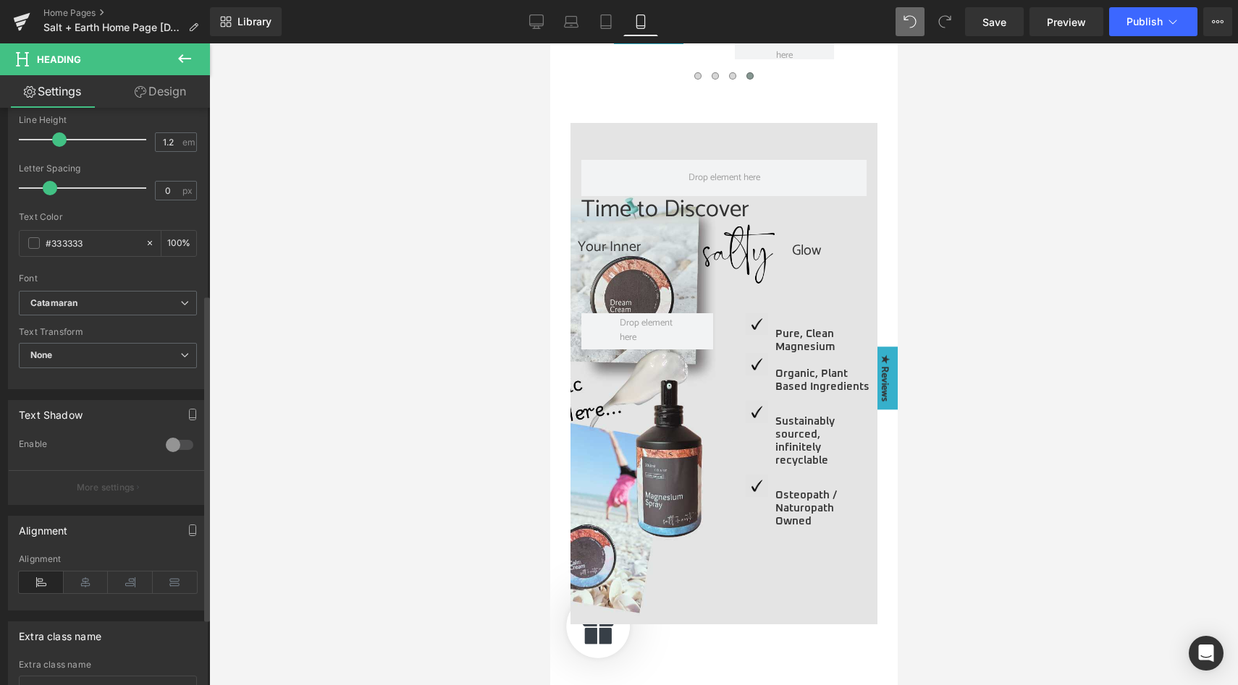
scroll to position [449, 0]
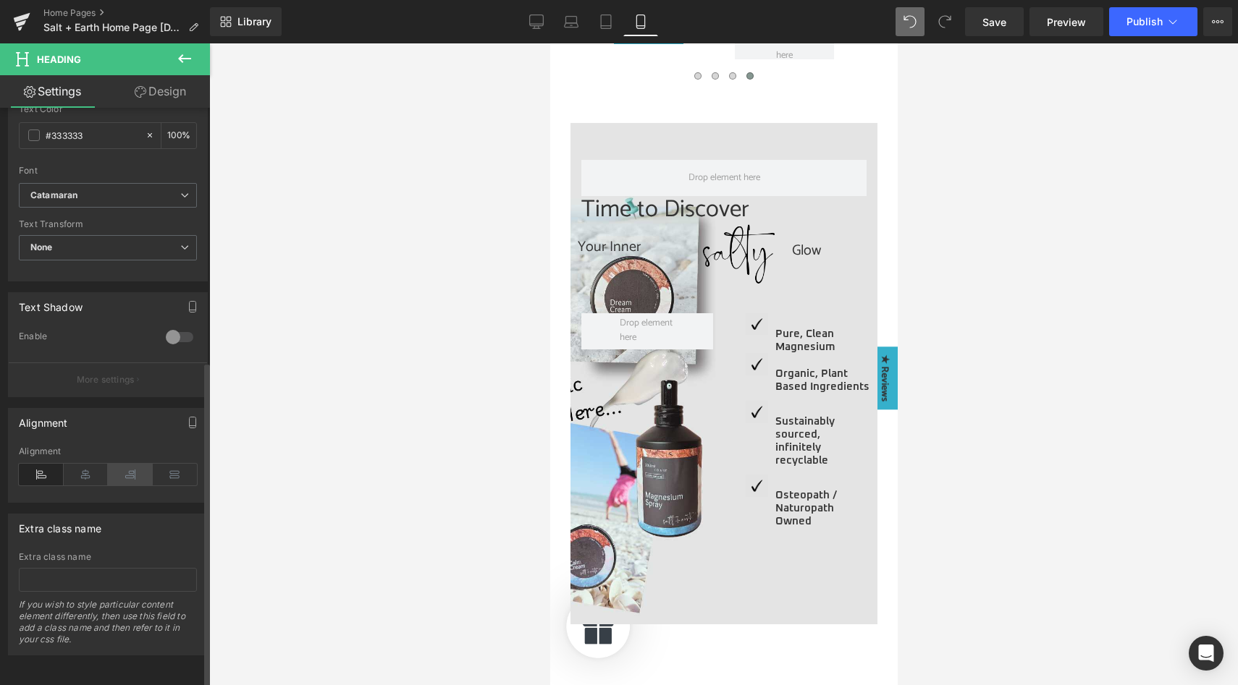
click at [116, 469] on icon at bounding box center [130, 475] width 45 height 22
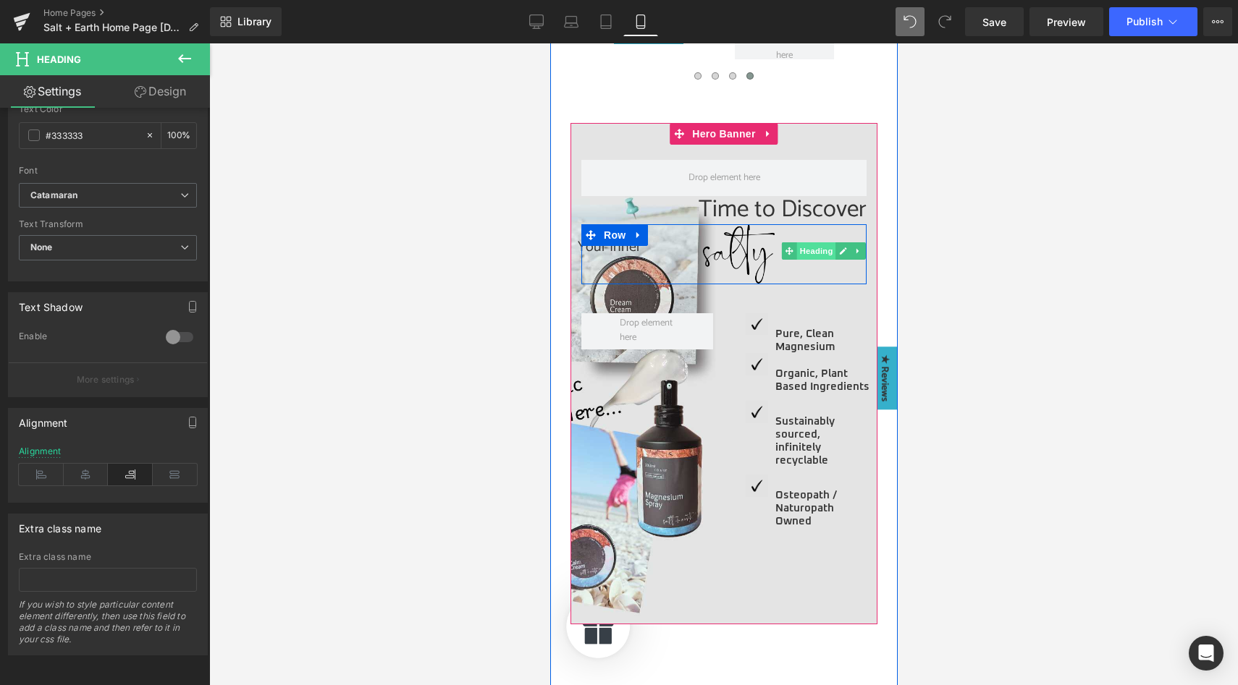
click at [804, 251] on span "Heading" at bounding box center [814, 250] width 39 height 17
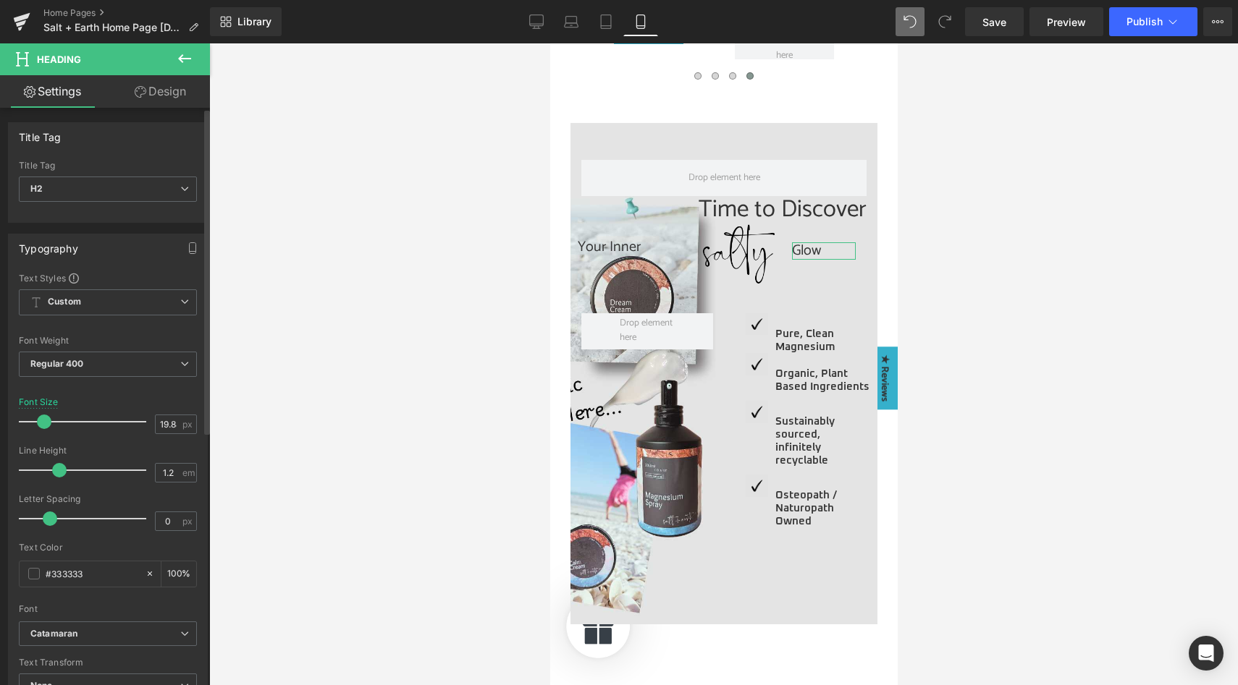
scroll to position [311, 0]
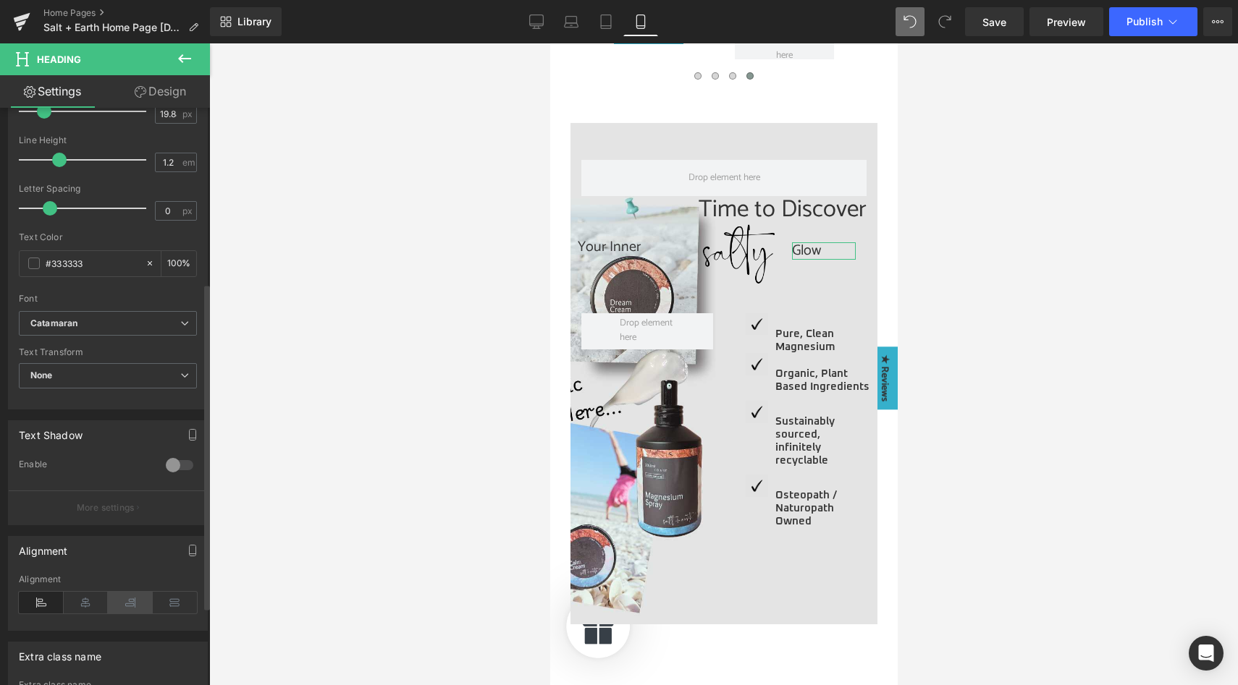
click at [118, 607] on icon at bounding box center [130, 603] width 45 height 22
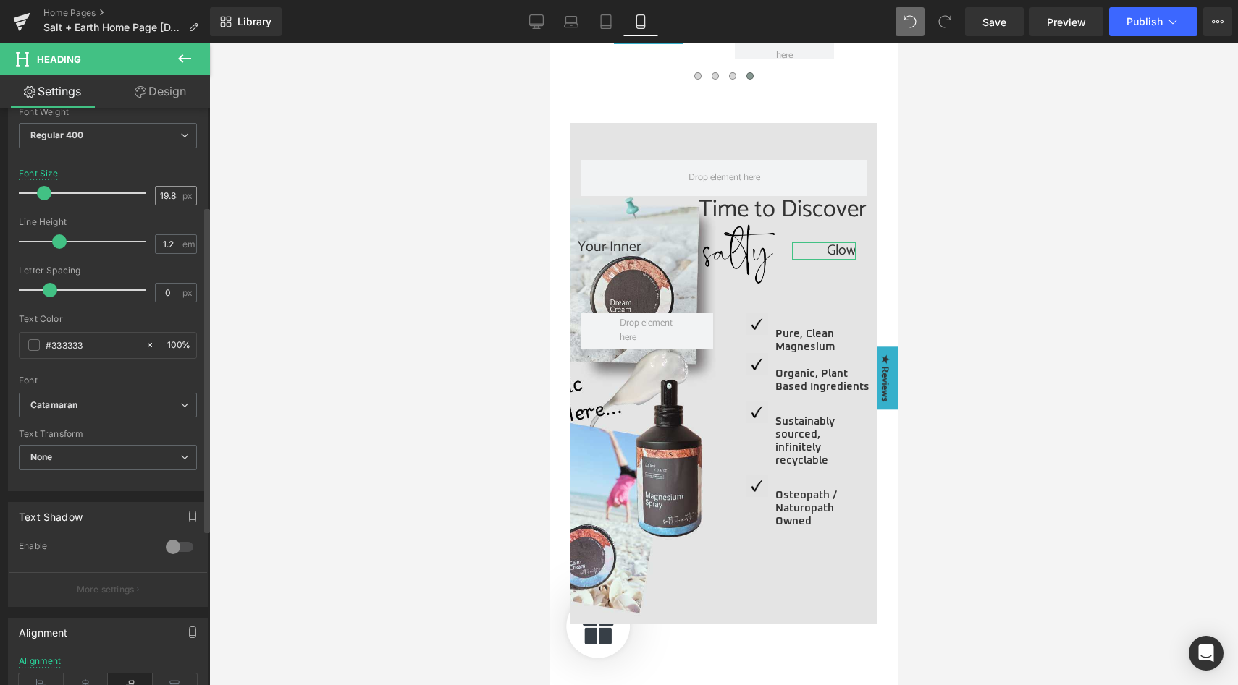
scroll to position [174, 0]
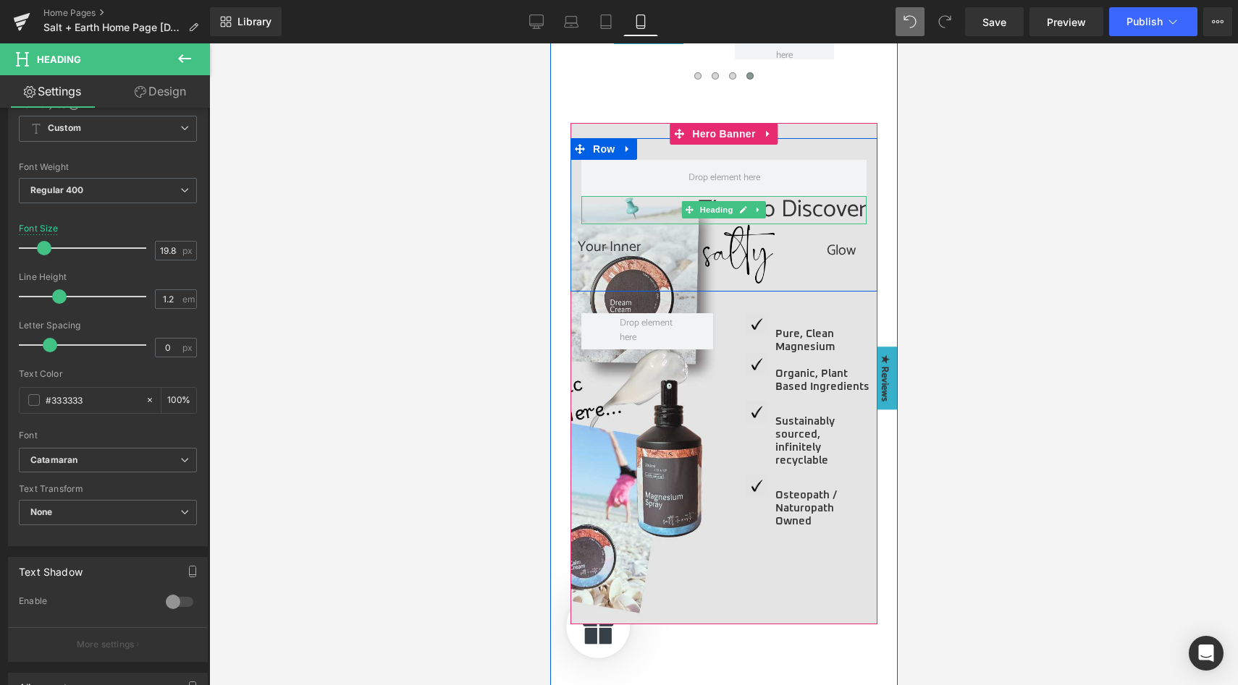
click at [805, 212] on h2 "Time to Discover" at bounding box center [722, 210] width 285 height 29
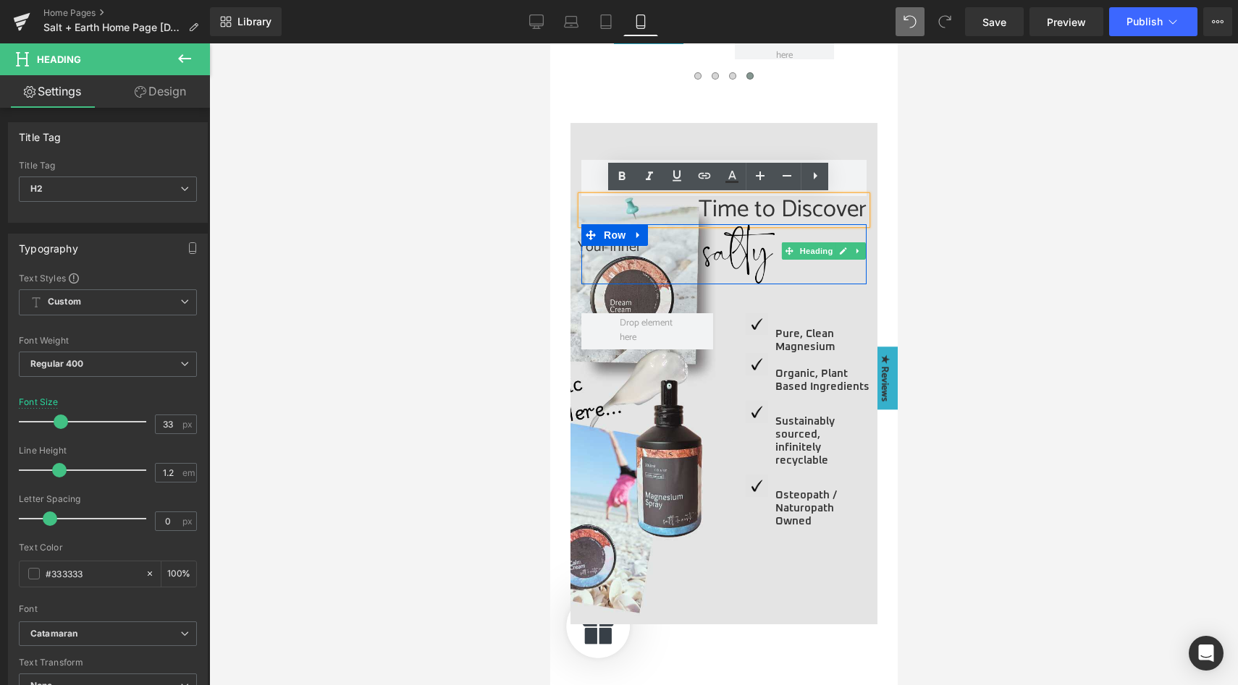
click at [808, 257] on span "Heading" at bounding box center [814, 250] width 39 height 17
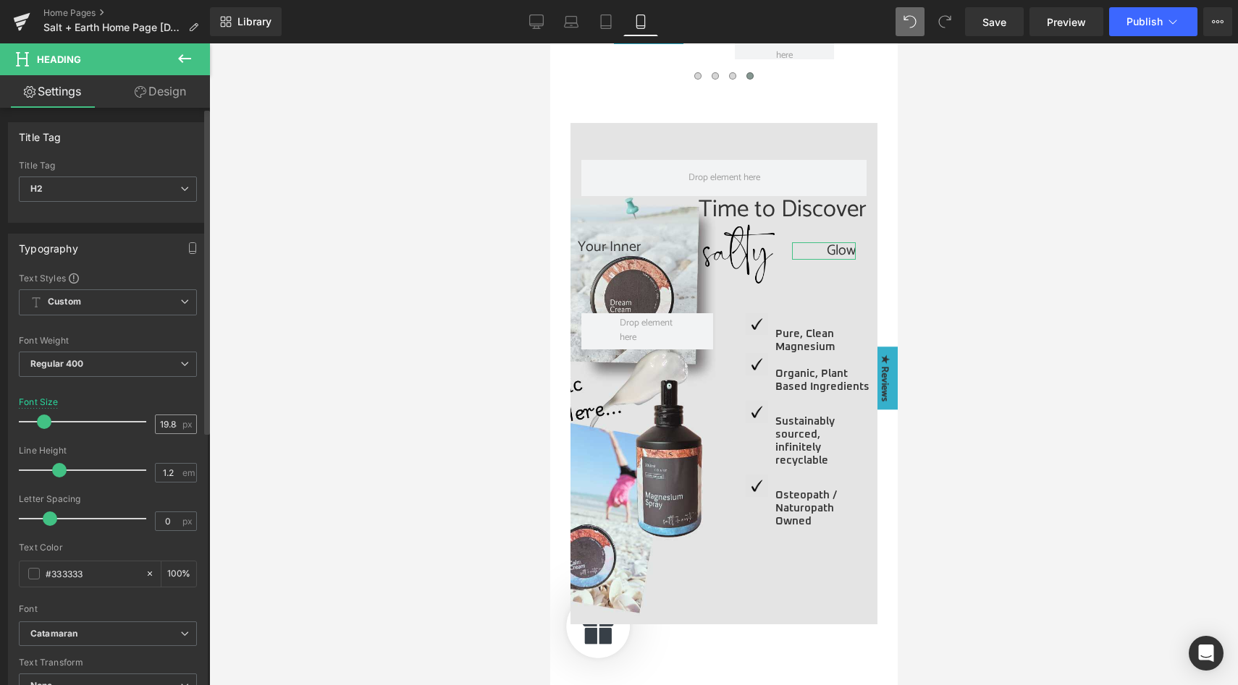
click at [159, 419] on input "19.88" at bounding box center [168, 424] width 25 height 18
type input "33"
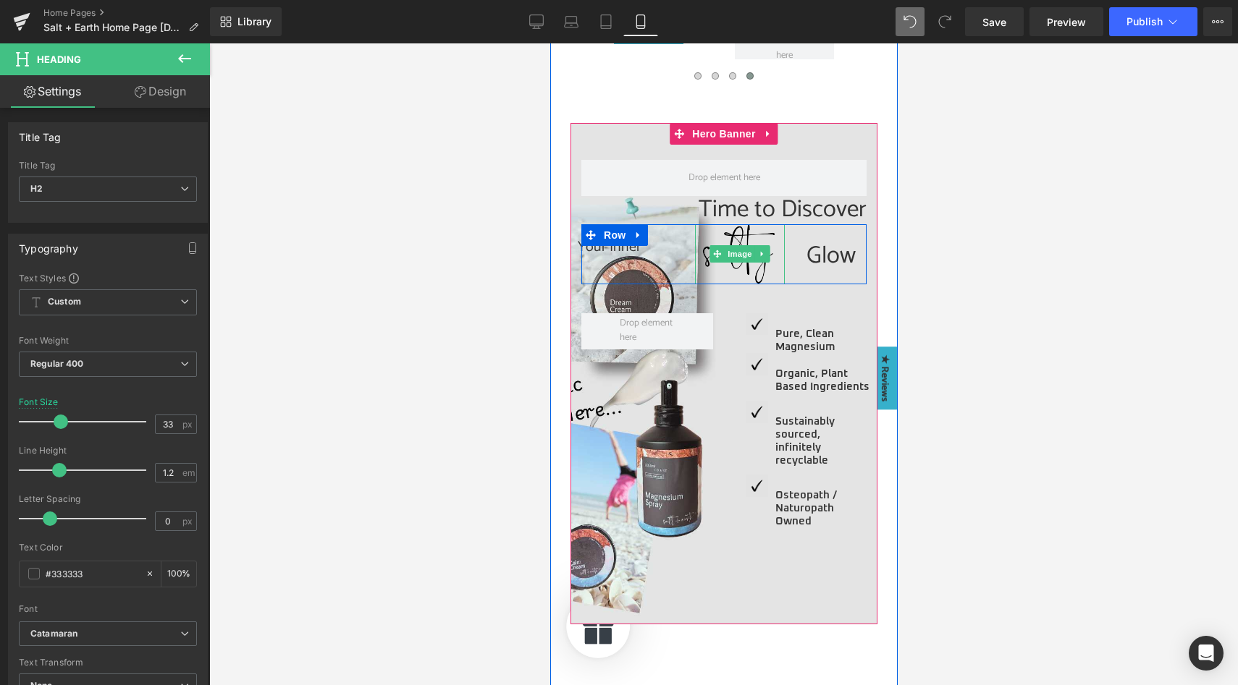
click at [734, 237] on img at bounding box center [739, 253] width 90 height 59
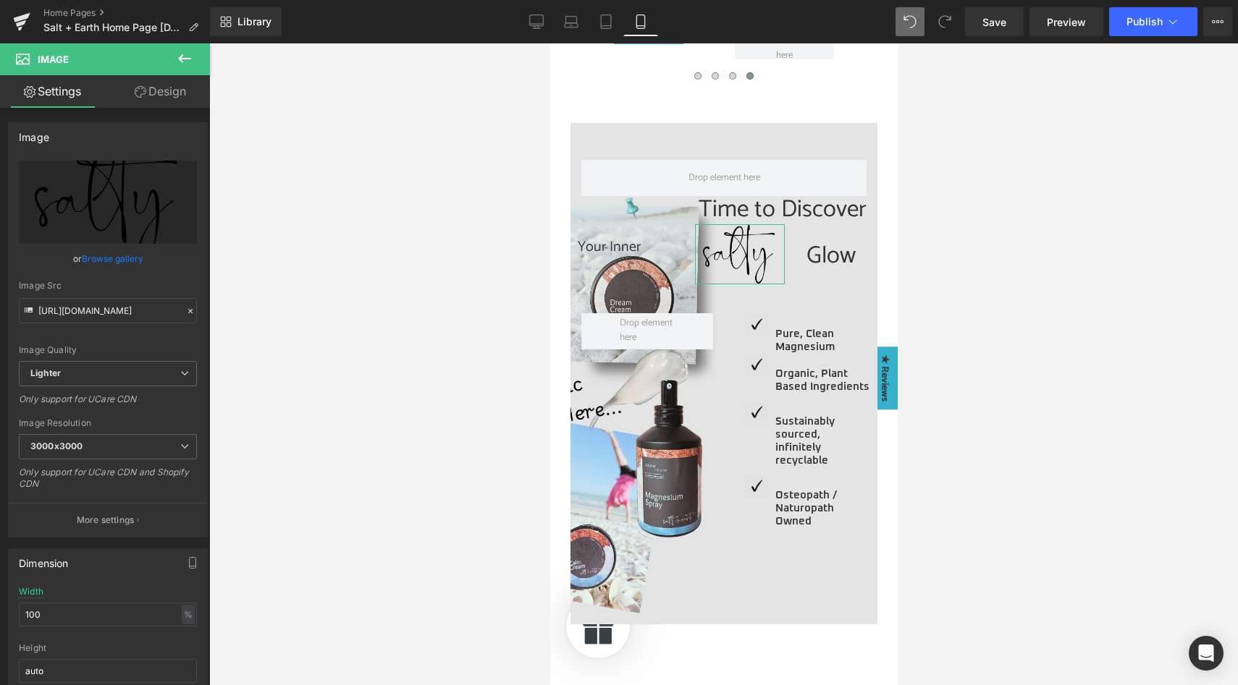
click at [151, 85] on link "Design" at bounding box center [160, 91] width 105 height 33
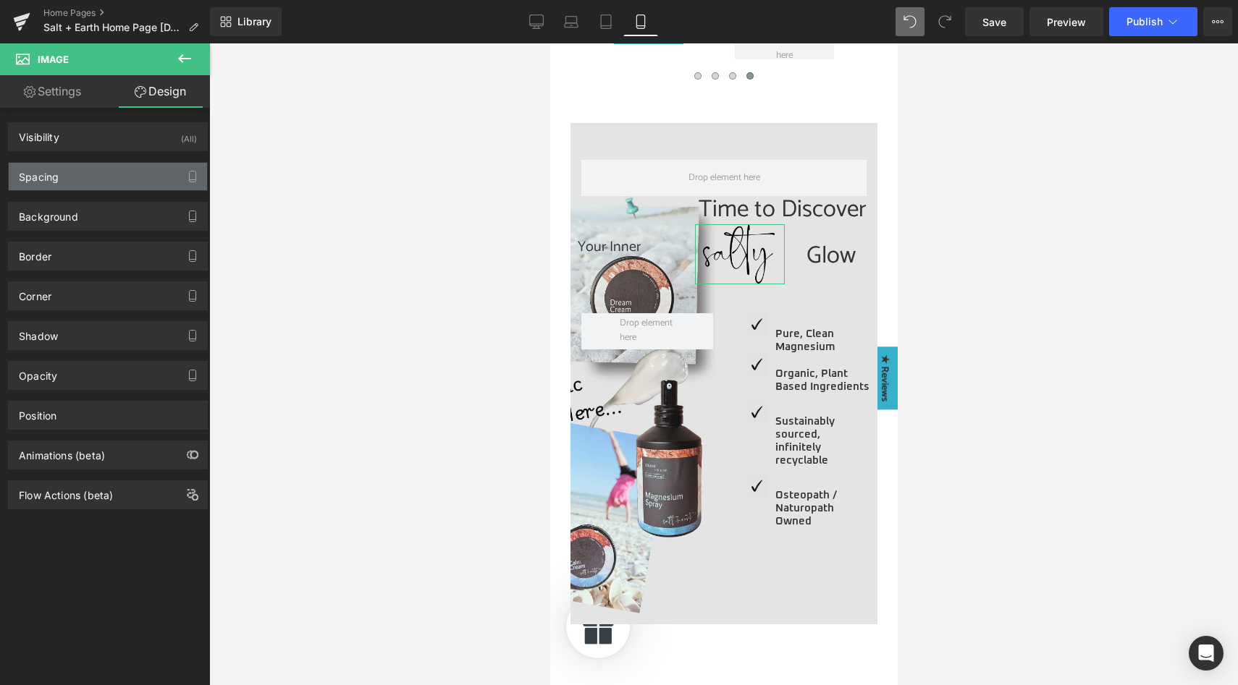
click at [83, 177] on div "Spacing" at bounding box center [108, 177] width 198 height 28
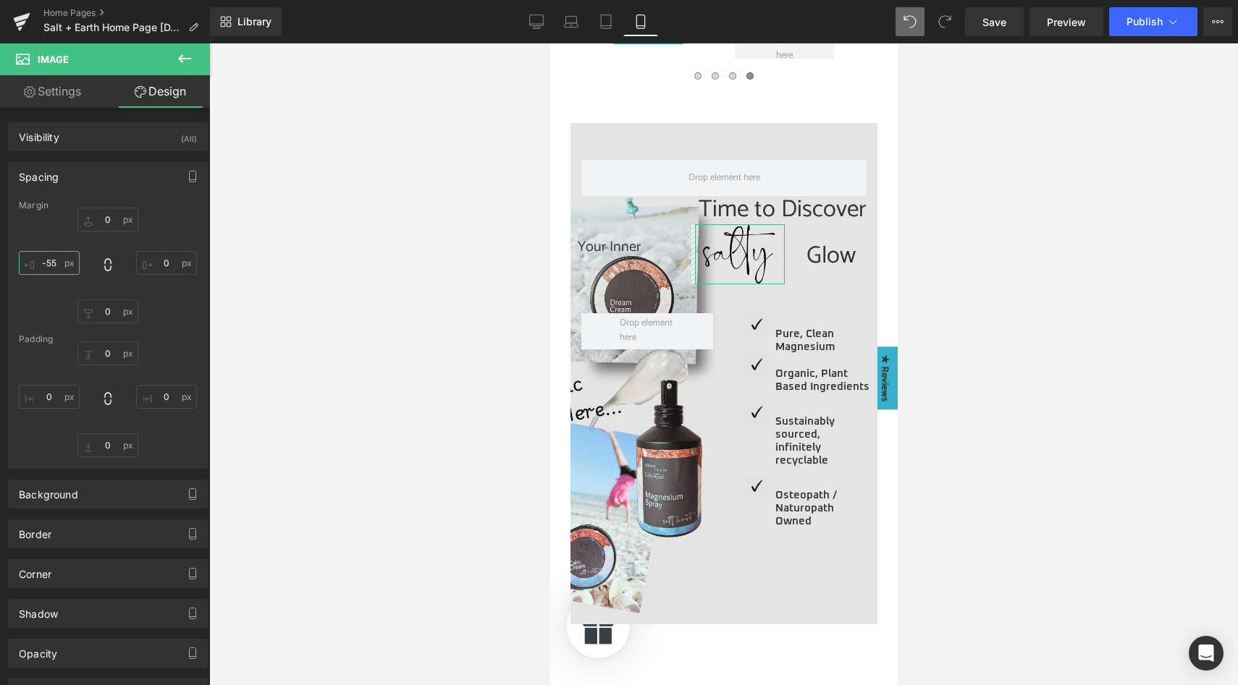
click at [52, 266] on input "-55" at bounding box center [49, 263] width 61 height 24
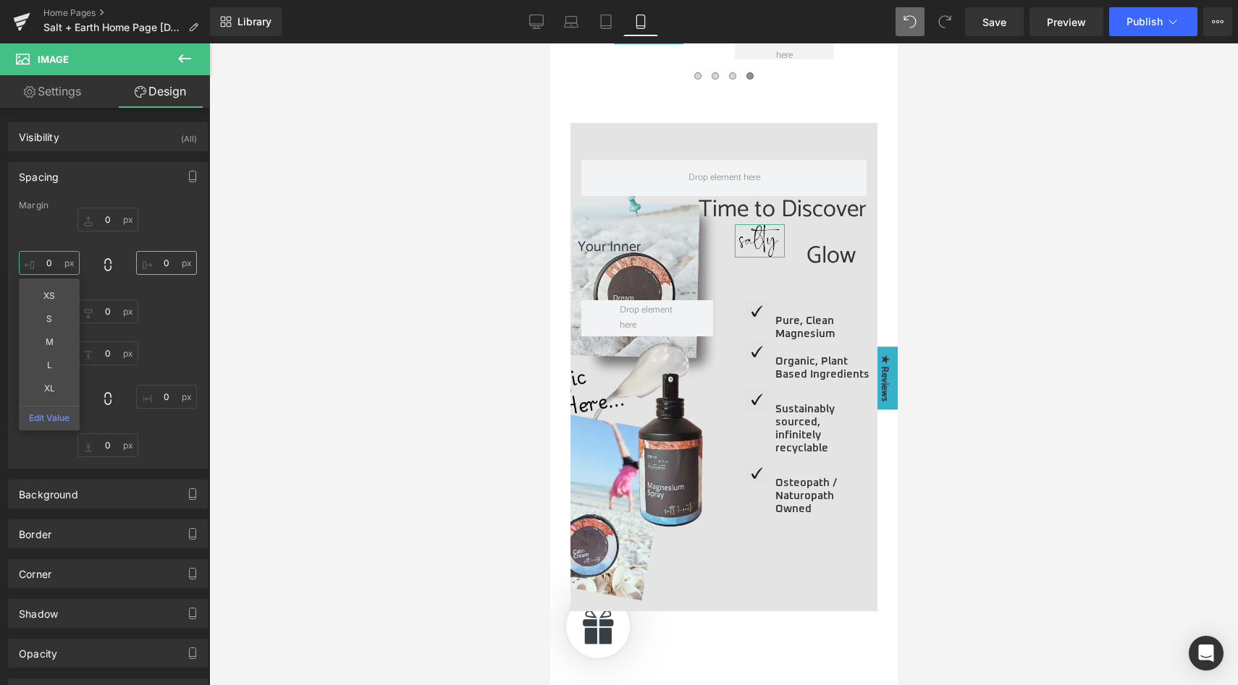
type input "0"
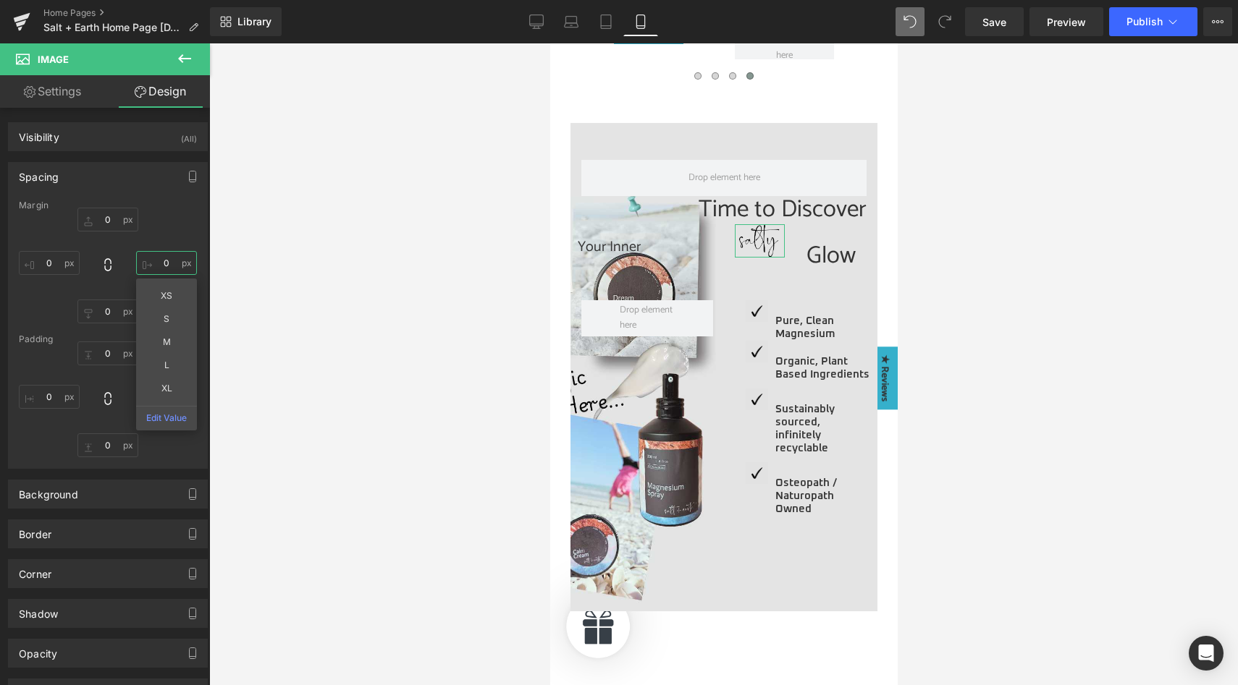
click at [162, 263] on input "0" at bounding box center [166, 263] width 61 height 24
type input "-30"
click at [114, 220] on input "0" at bounding box center [107, 220] width 61 height 24
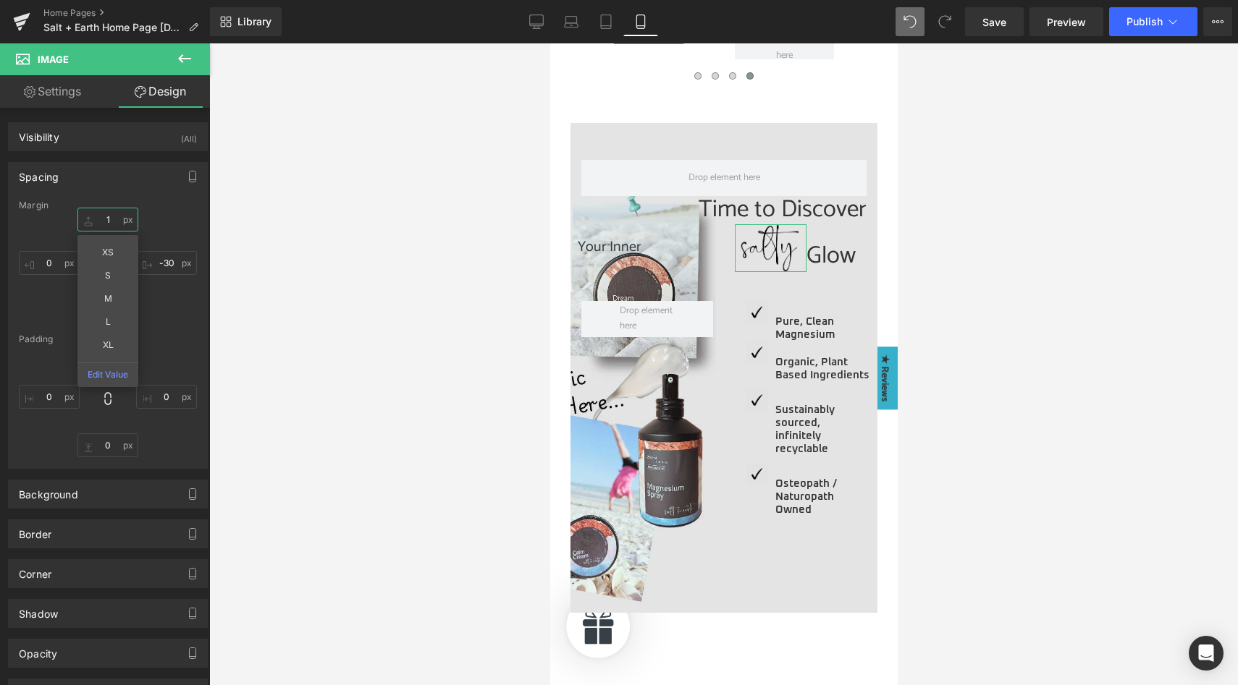
type input "10"
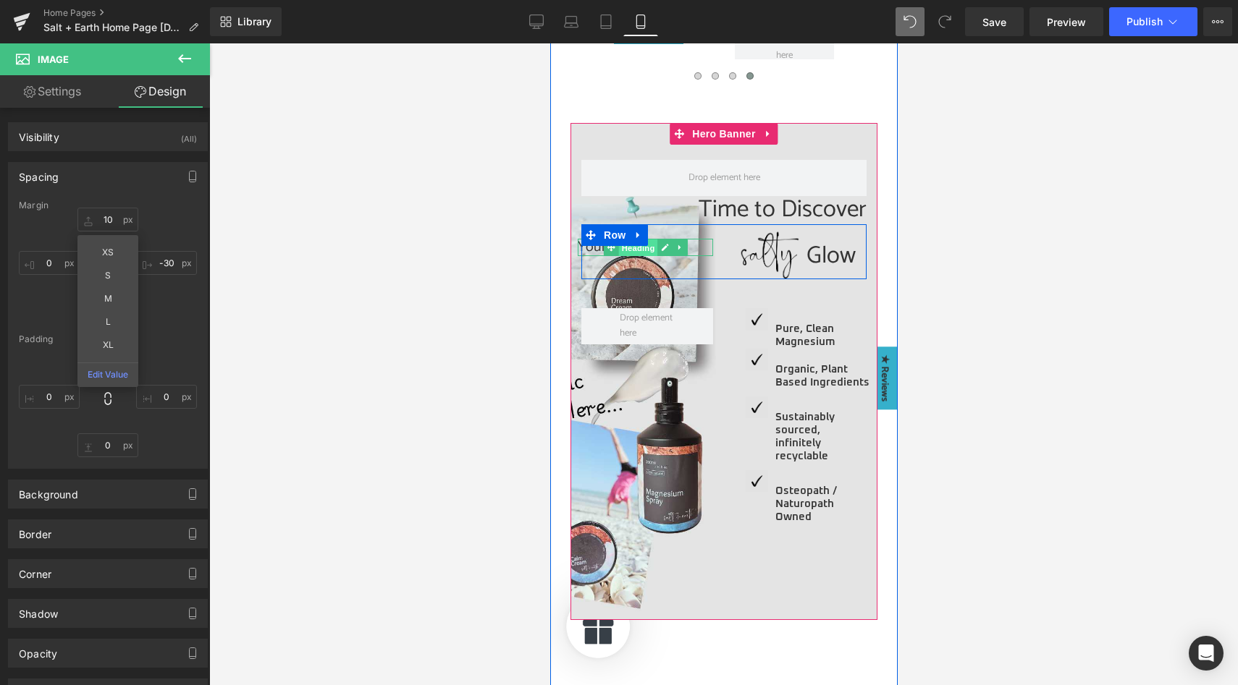
click at [629, 252] on span "Heading" at bounding box center [636, 248] width 39 height 17
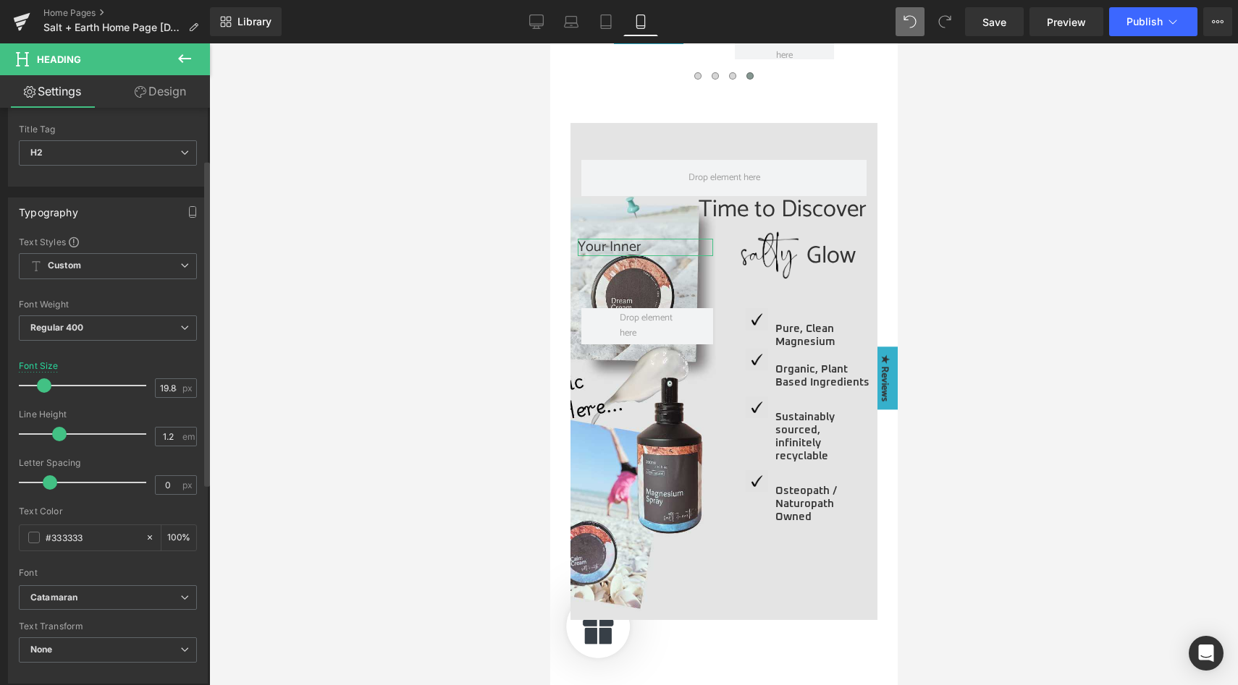
scroll to position [113, 0]
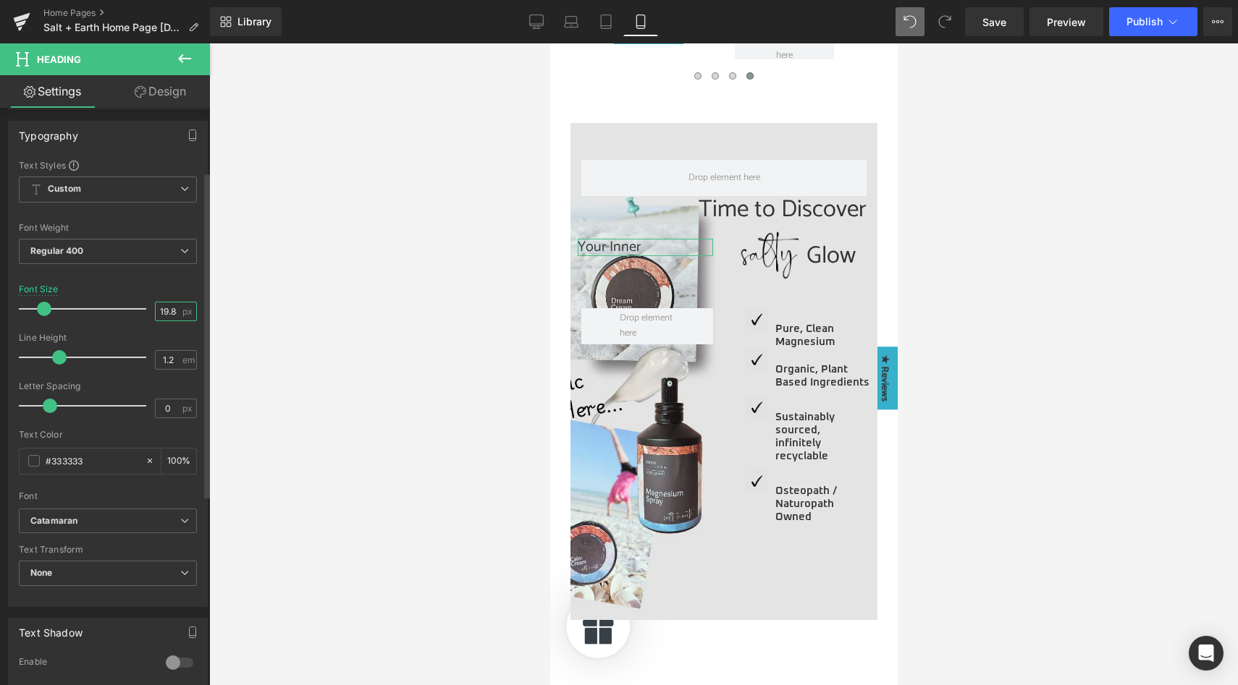
click at [166, 308] on input "19.88" at bounding box center [168, 312] width 25 height 18
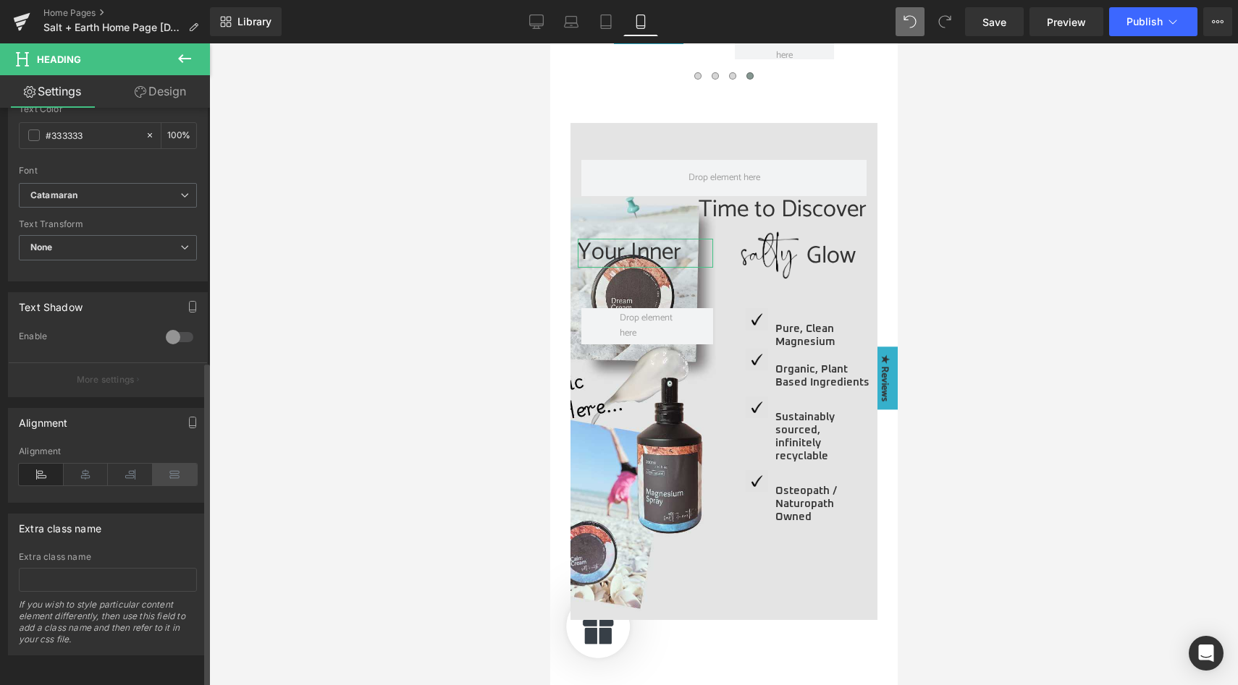
type input "33"
click at [168, 470] on icon at bounding box center [175, 475] width 45 height 22
click at [122, 466] on icon at bounding box center [130, 475] width 45 height 22
click at [161, 91] on link "Design" at bounding box center [160, 91] width 105 height 33
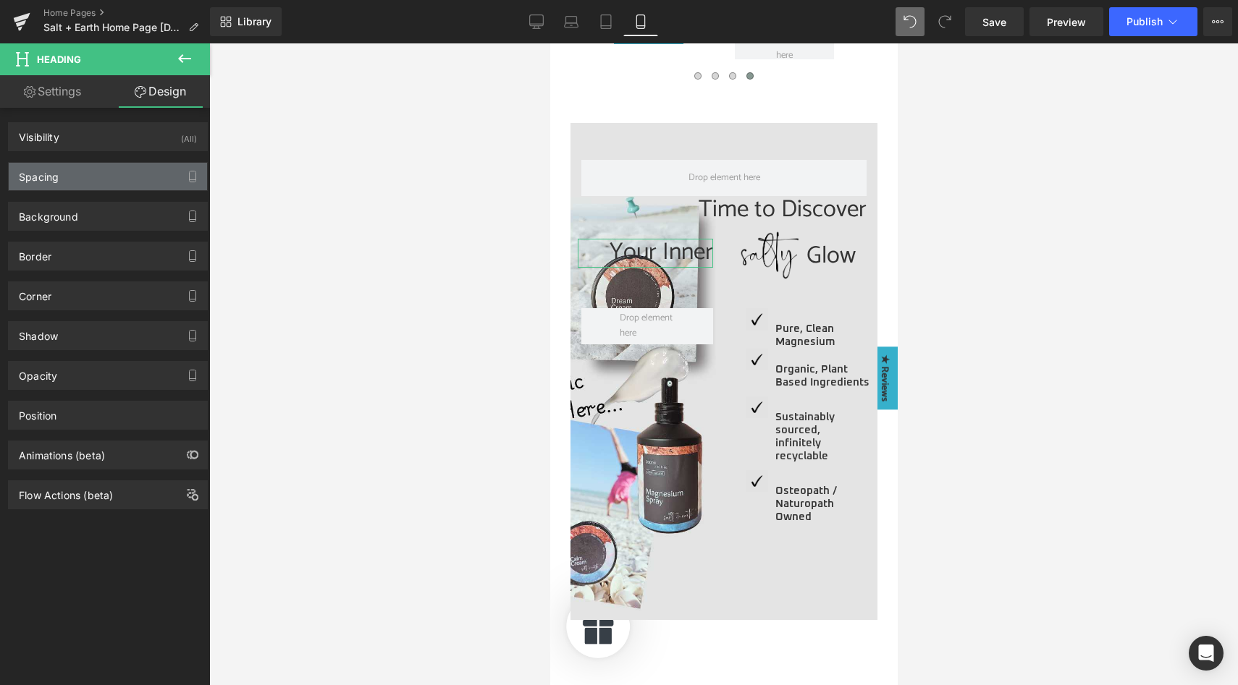
click at [135, 170] on div "Spacing" at bounding box center [108, 177] width 198 height 28
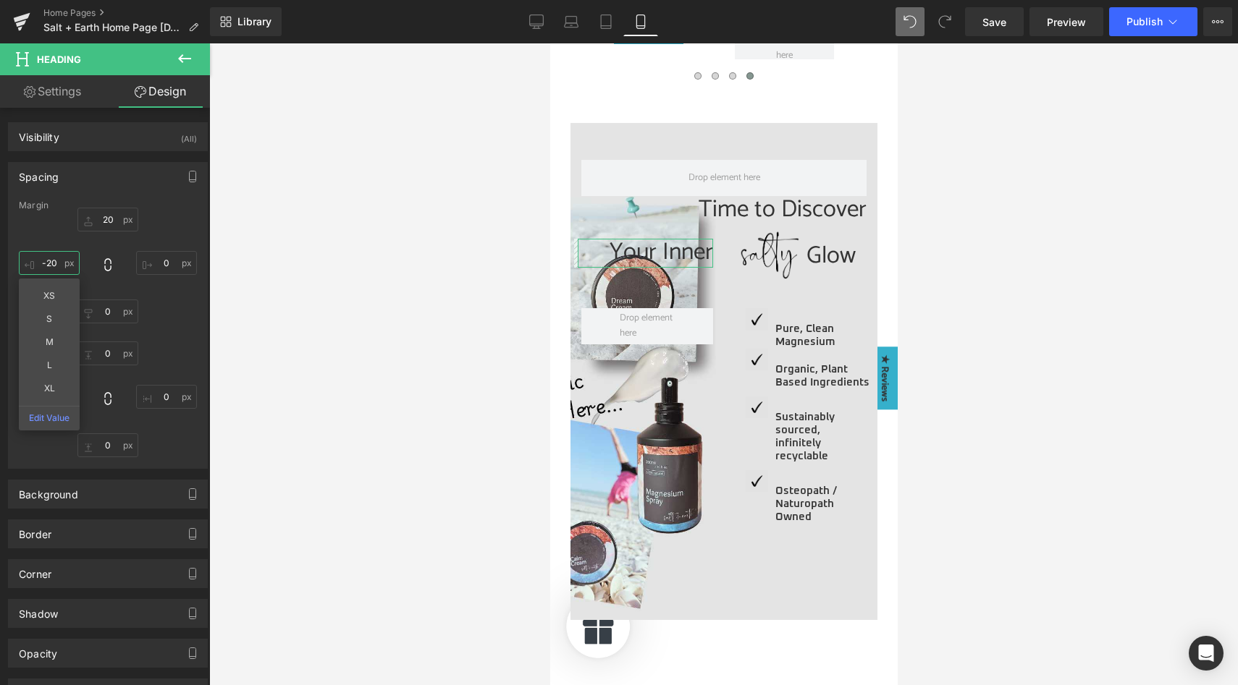
click at [62, 263] on input "-20" at bounding box center [49, 263] width 61 height 24
type input "0"
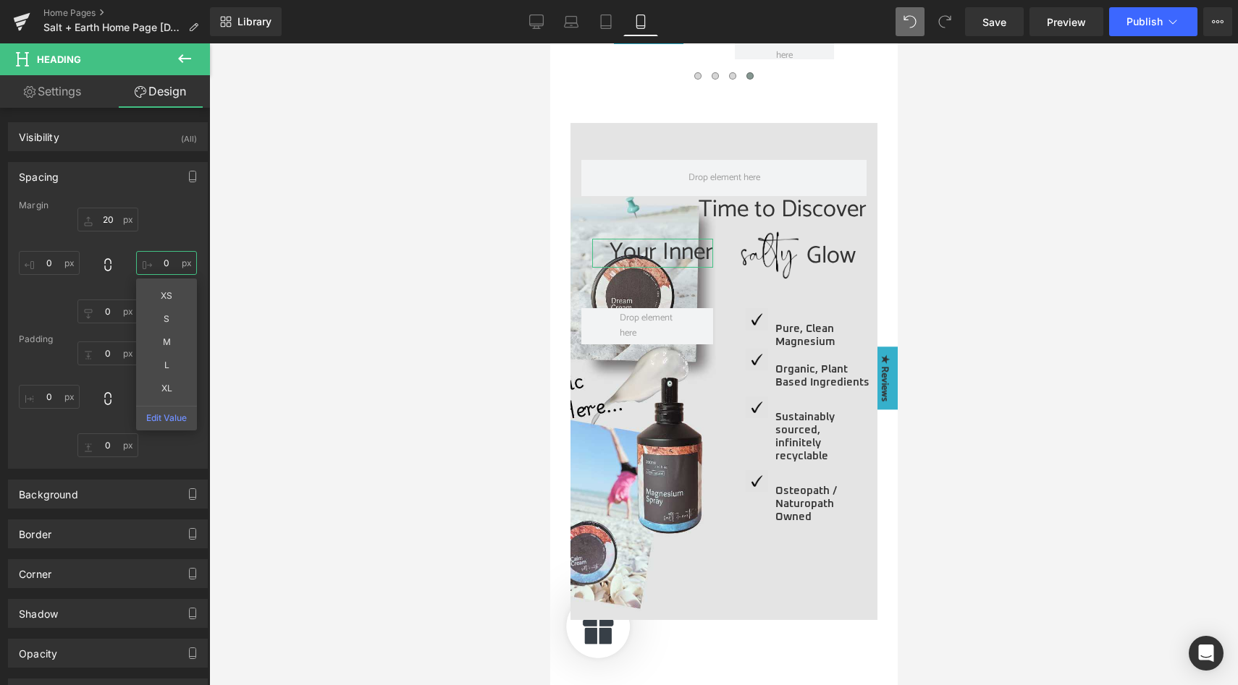
click at [156, 263] on input "0" at bounding box center [166, 263] width 61 height 24
type input "-30"
click at [1162, 272] on div at bounding box center [723, 364] width 1029 height 642
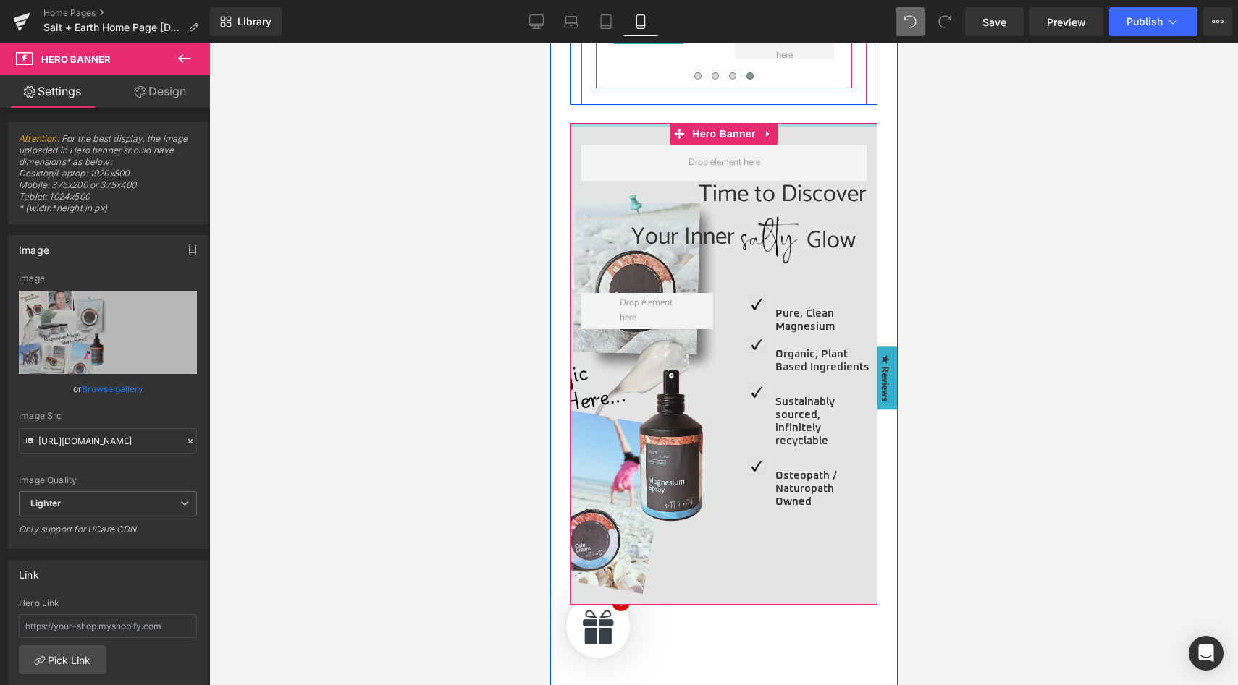
drag, startPoint x: 626, startPoint y: 131, endPoint x: 642, endPoint y: 79, distance: 54.5
click at [642, 79] on div "The Salty Essentials Heading THE SALT + EARTH CALM HEROS Text Block THE BESTSEL…" at bounding box center [723, 523] width 307 height 2032
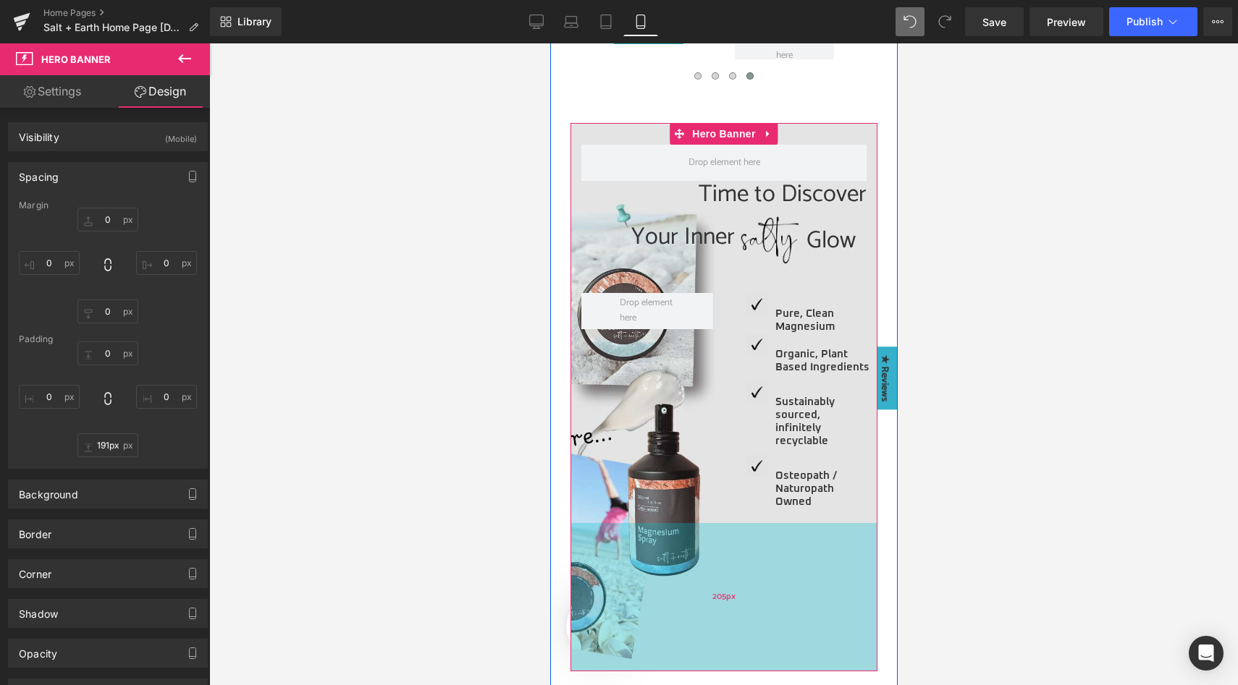
type input "190px"
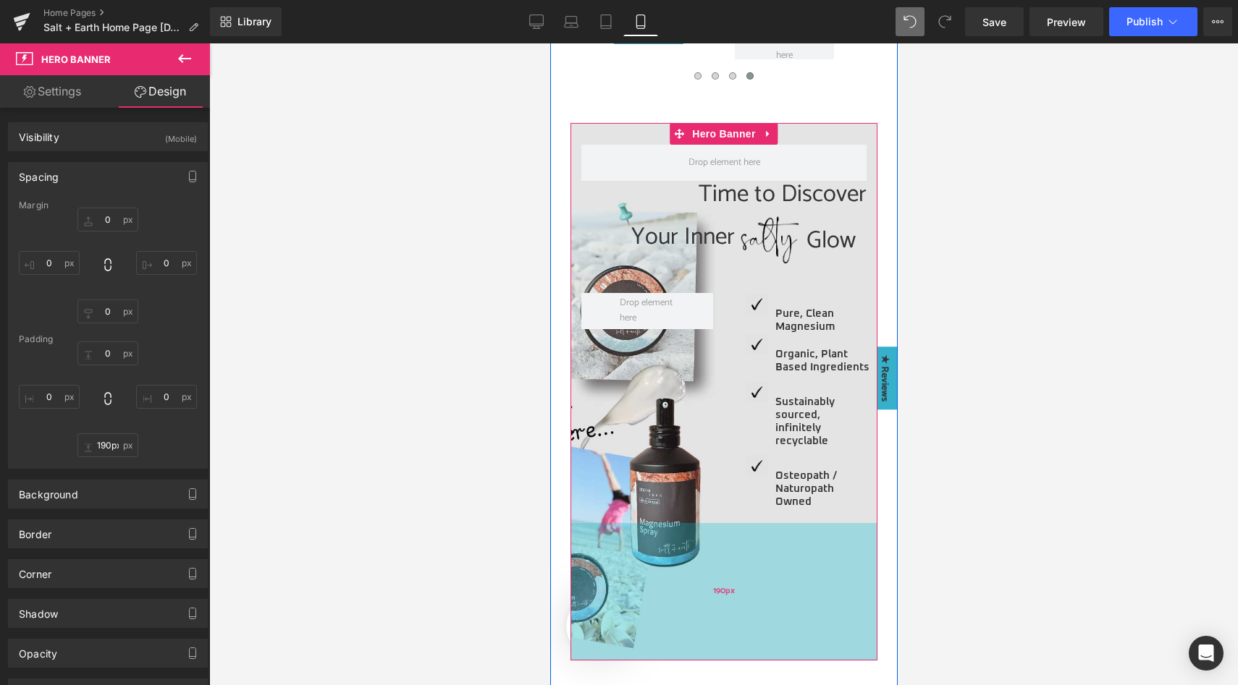
drag, startPoint x: 727, startPoint y: 578, endPoint x: 725, endPoint y: 633, distance: 55.8
click at [725, 633] on div "190px" at bounding box center [723, 592] width 307 height 138
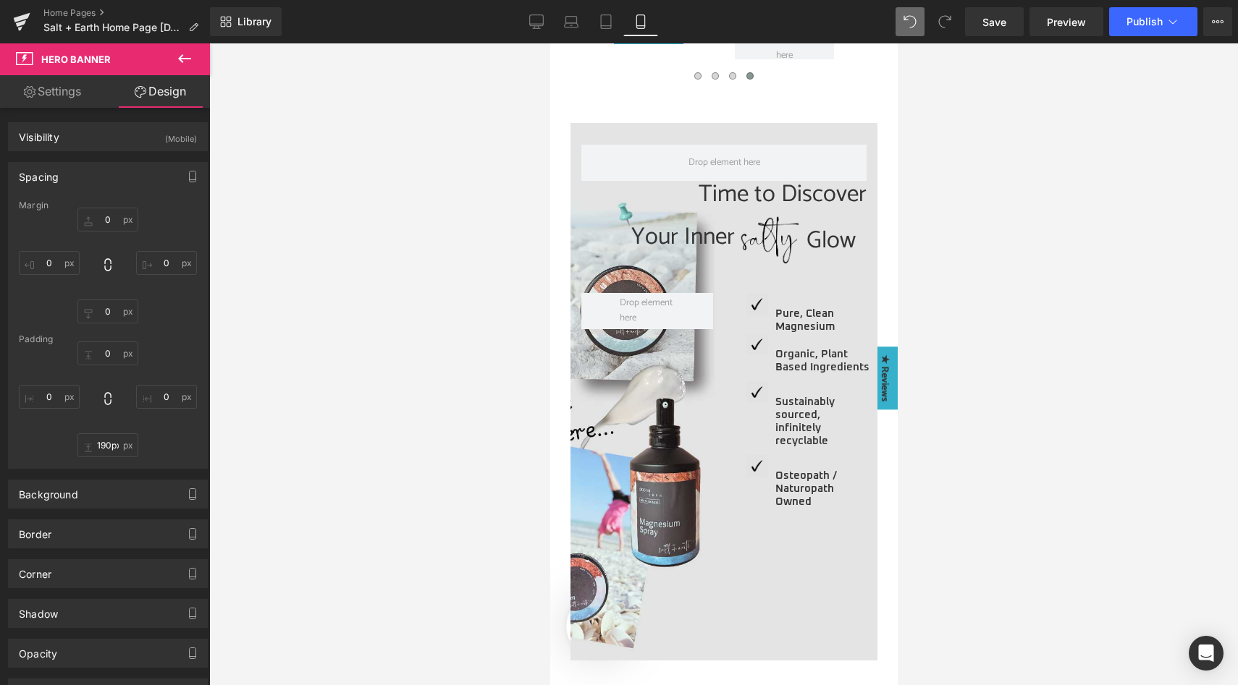
click at [963, 523] on div at bounding box center [723, 364] width 1029 height 642
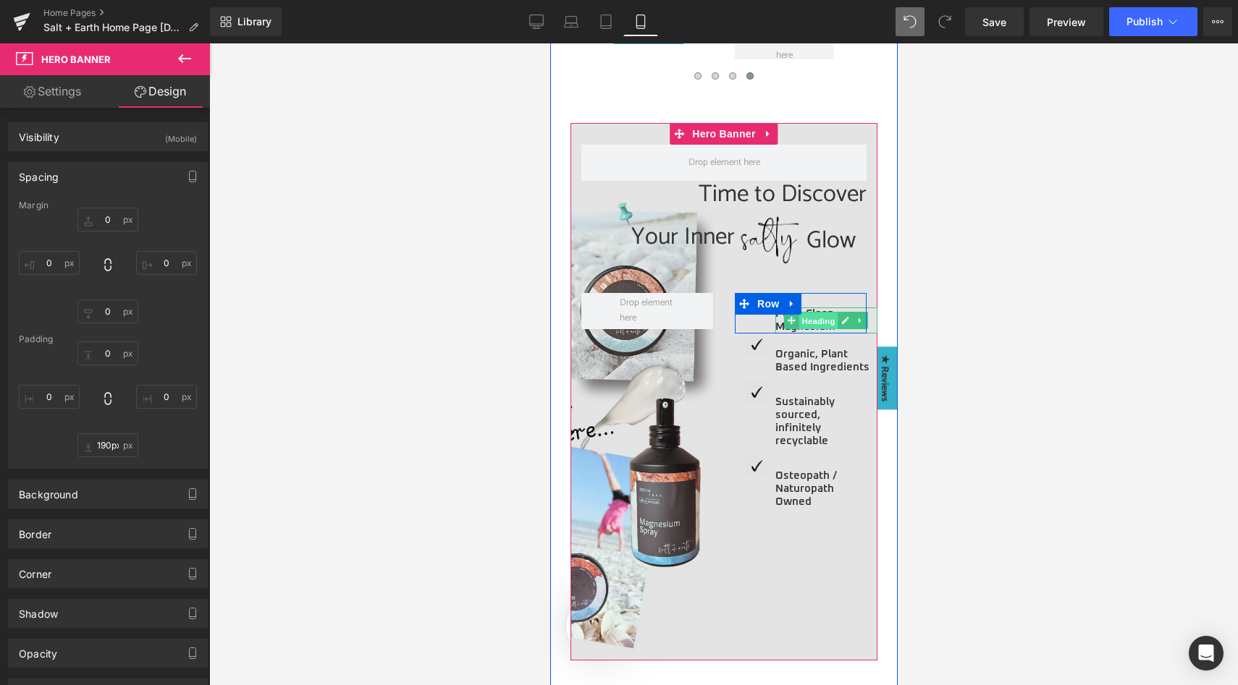
click at [807, 316] on span "Heading" at bounding box center [817, 321] width 39 height 17
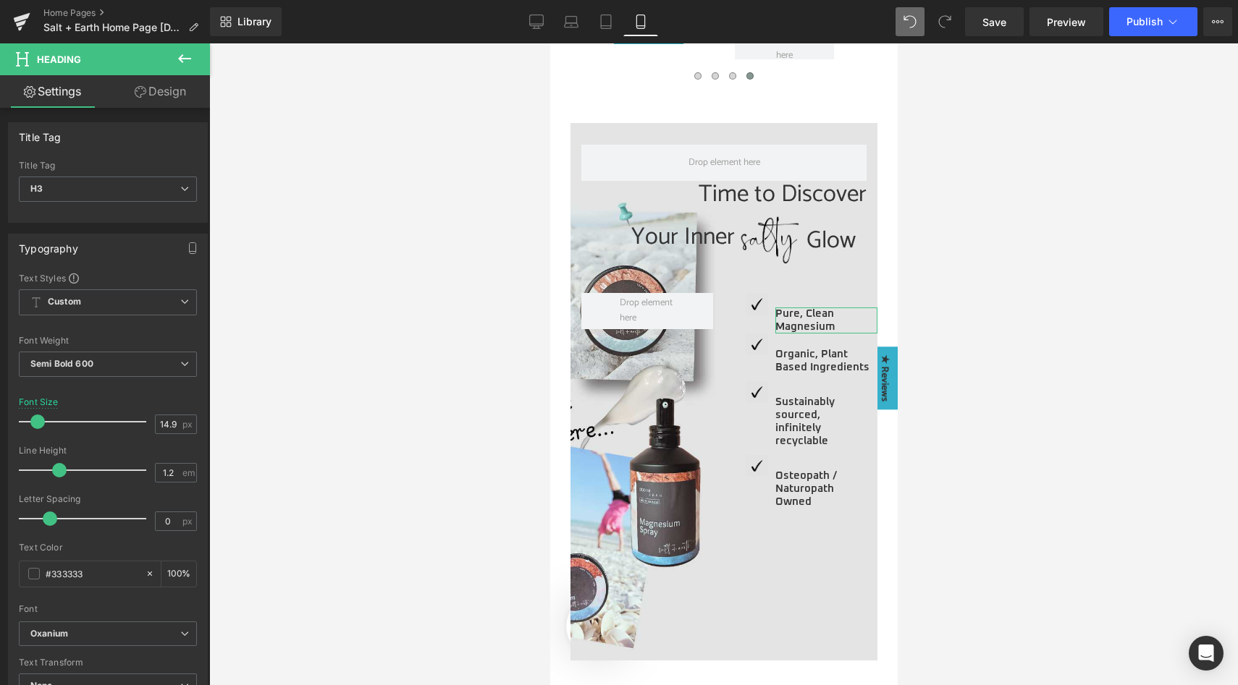
click at [166, 90] on link "Design" at bounding box center [160, 91] width 105 height 33
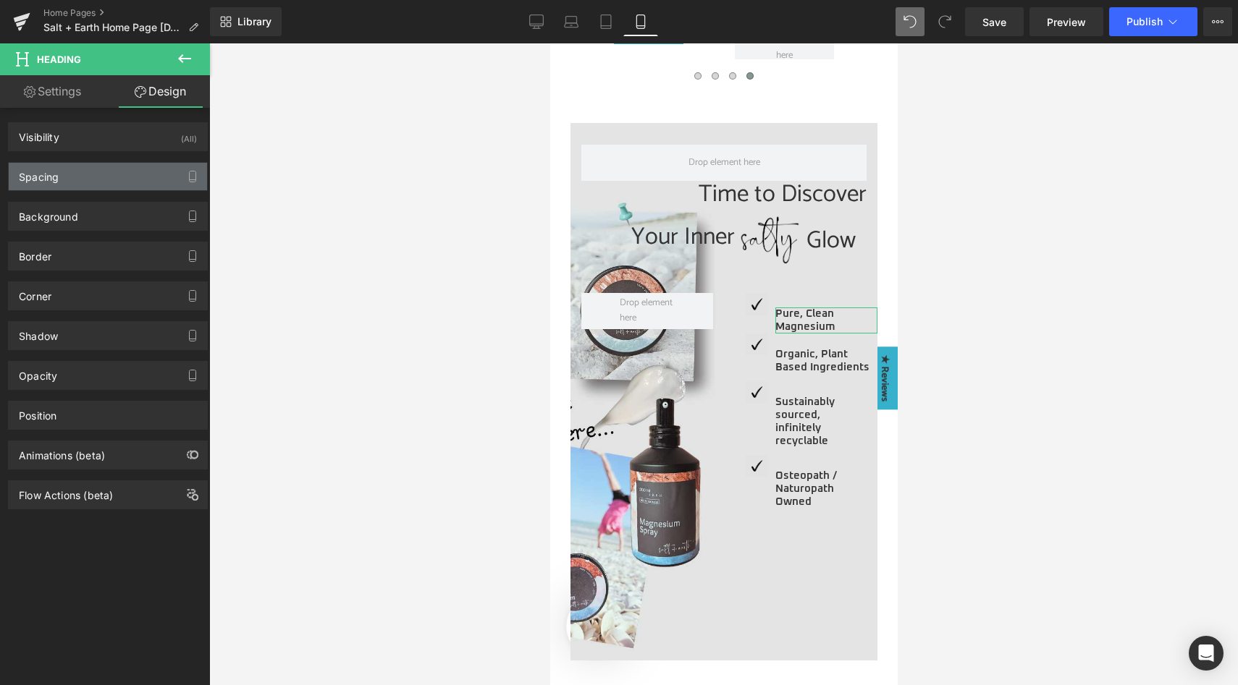
click at [103, 184] on div "Spacing" at bounding box center [108, 177] width 198 height 28
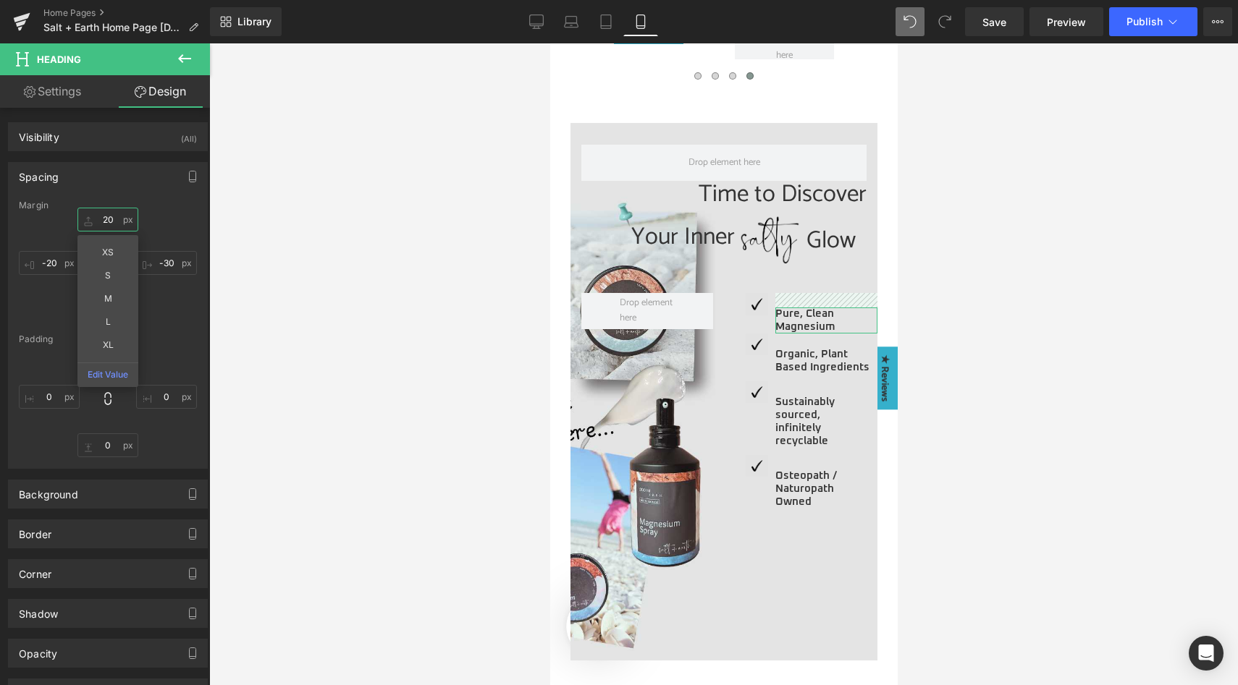
click at [111, 222] on input "20" at bounding box center [107, 220] width 61 height 24
type input "0"
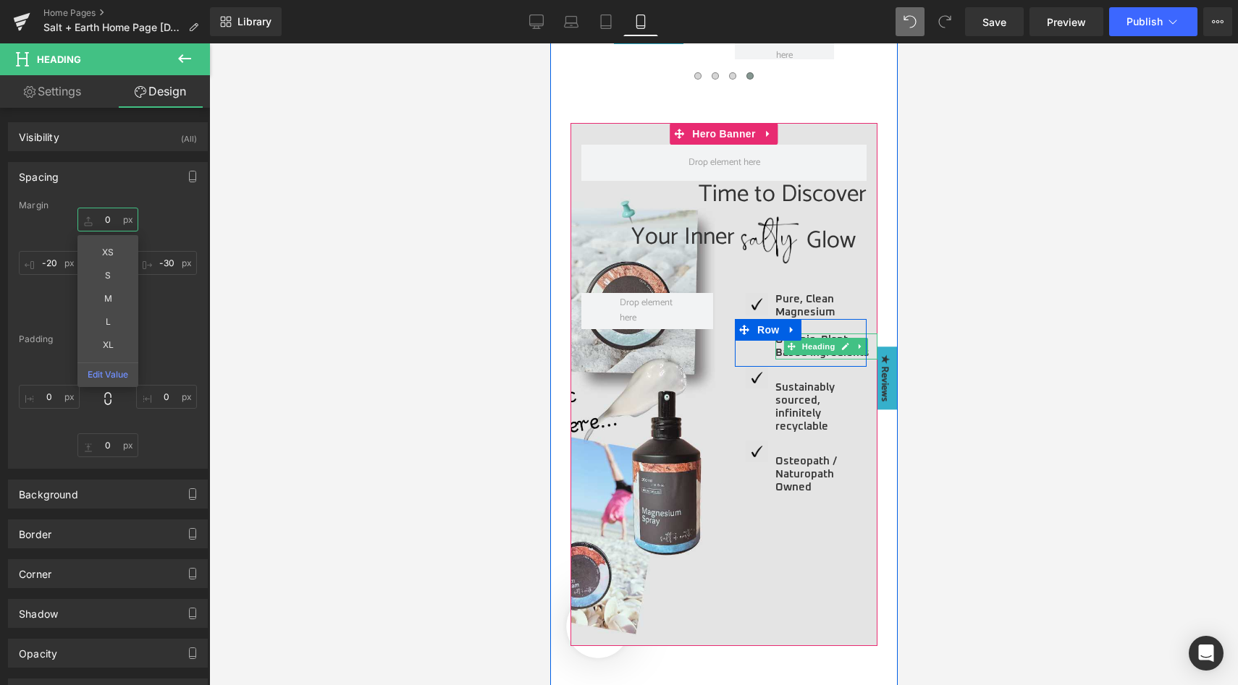
drag, startPoint x: 808, startPoint y: 343, endPoint x: 712, endPoint y: 323, distance: 97.7
click at [808, 344] on span "Heading" at bounding box center [817, 346] width 39 height 17
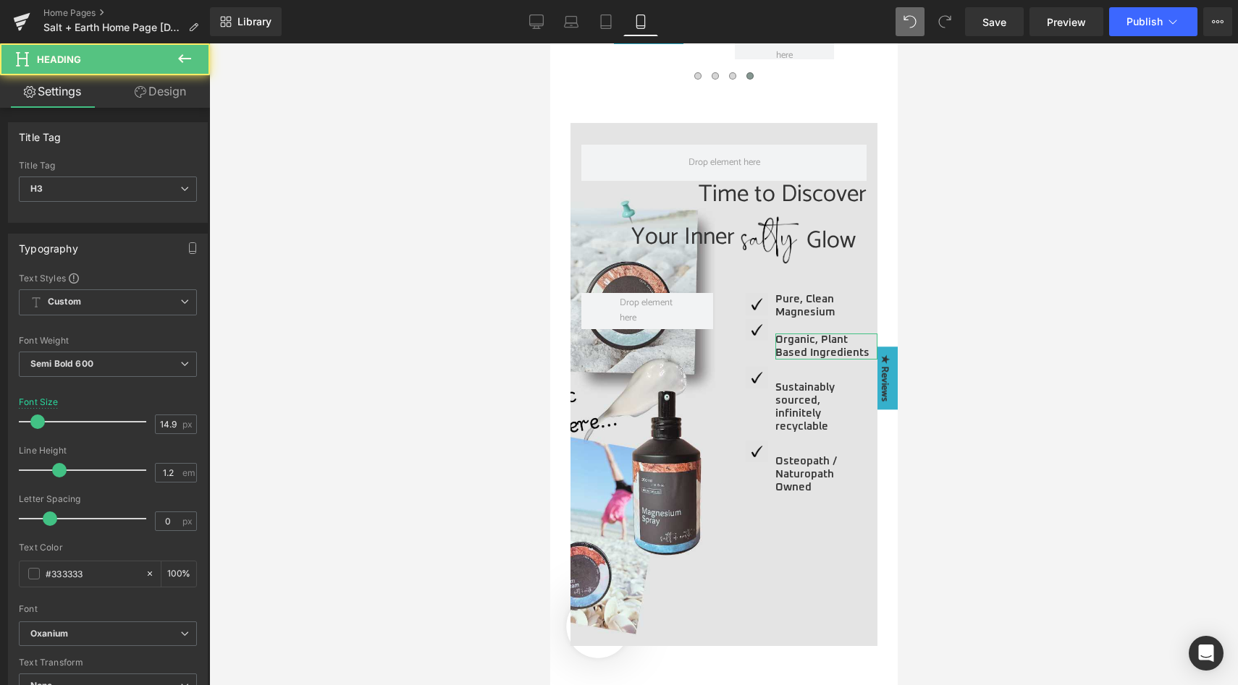
click at [145, 93] on link "Design" at bounding box center [160, 91] width 105 height 33
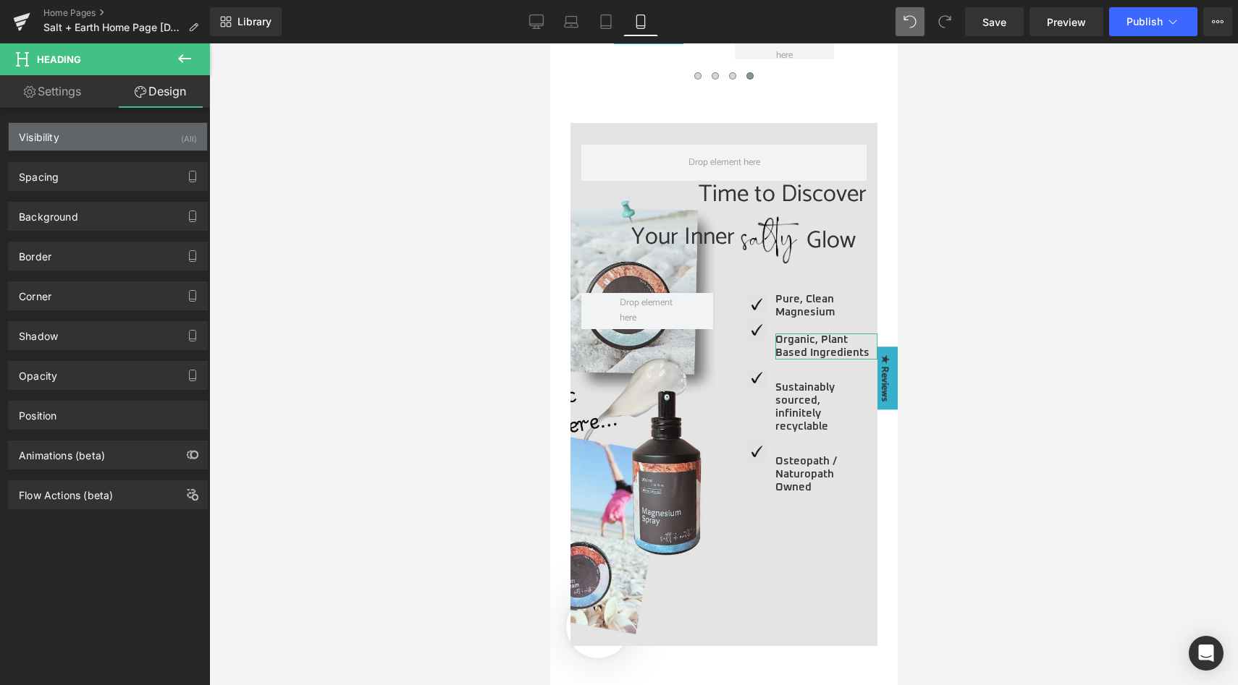
type input "20"
type input "-30"
type input "0"
type input "-20"
type input "0"
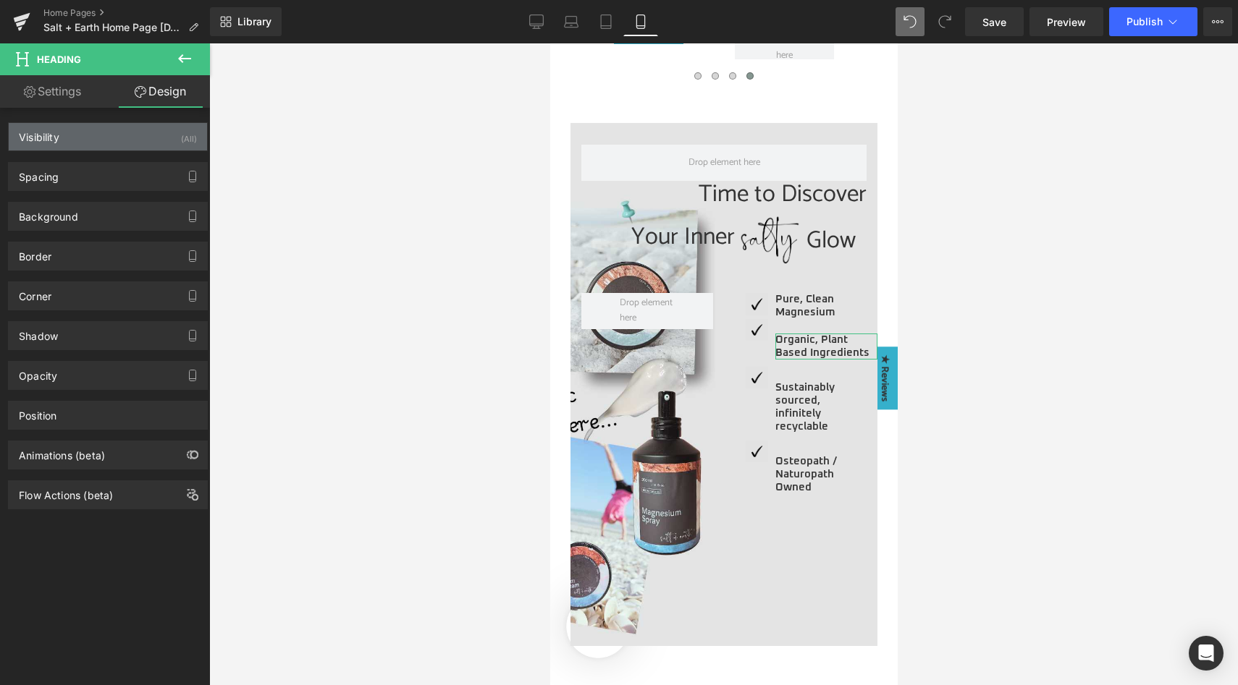
type input "0"
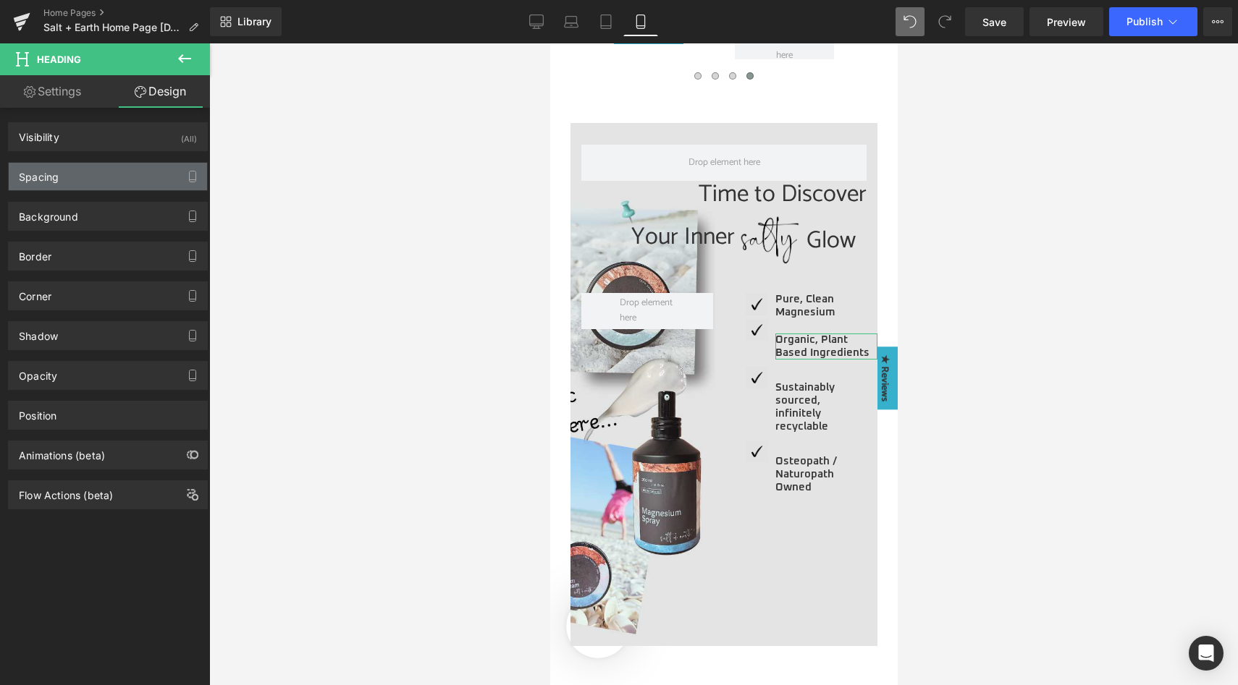
click at [75, 175] on div "Spacing" at bounding box center [108, 177] width 198 height 28
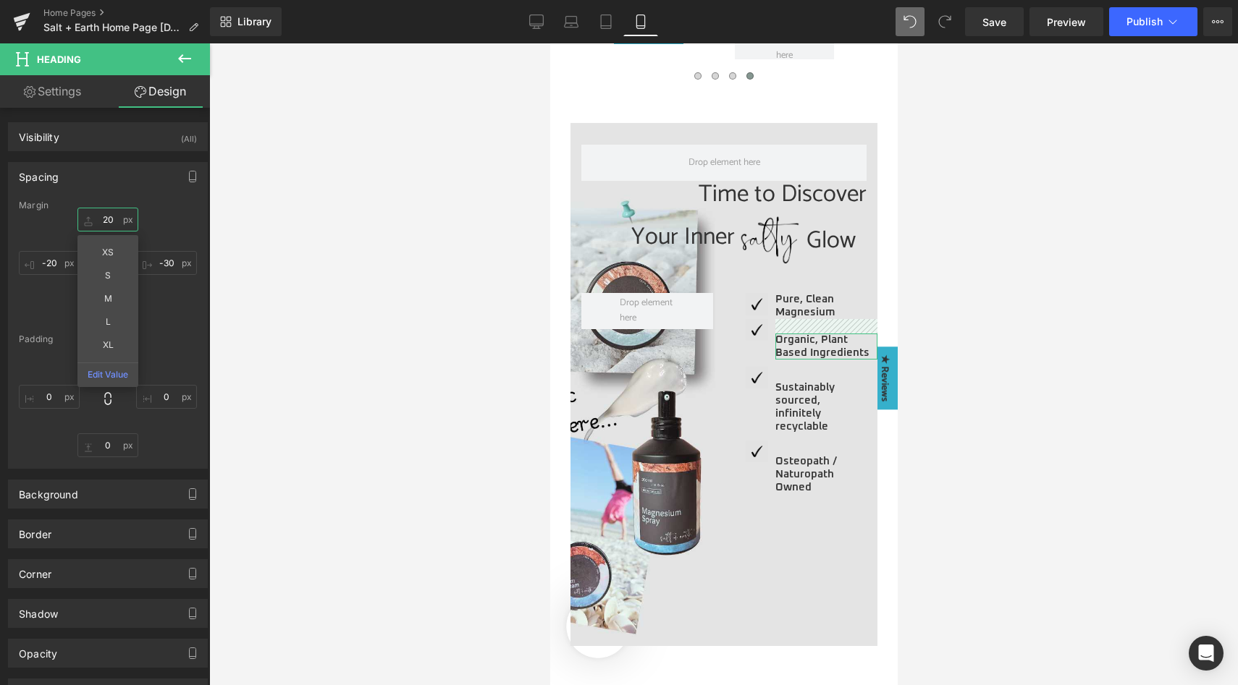
click at [109, 219] on input "20" at bounding box center [107, 220] width 61 height 24
type input "0"
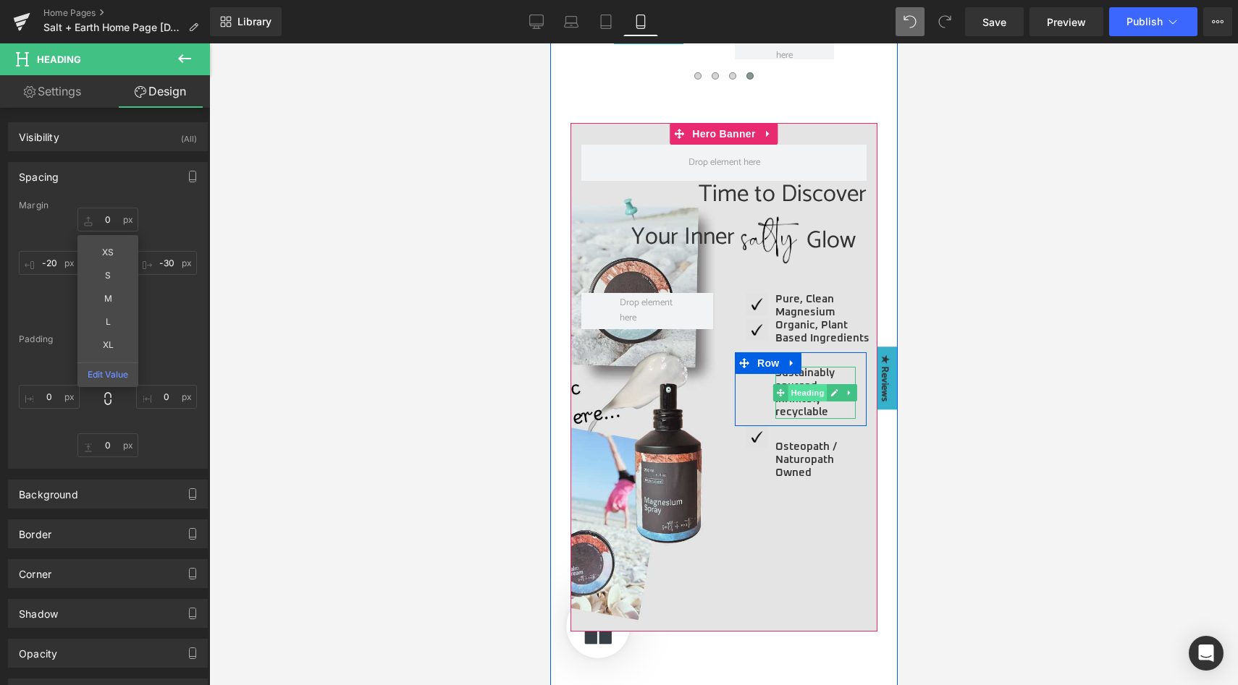
click at [805, 393] on span "Heading" at bounding box center [806, 392] width 39 height 17
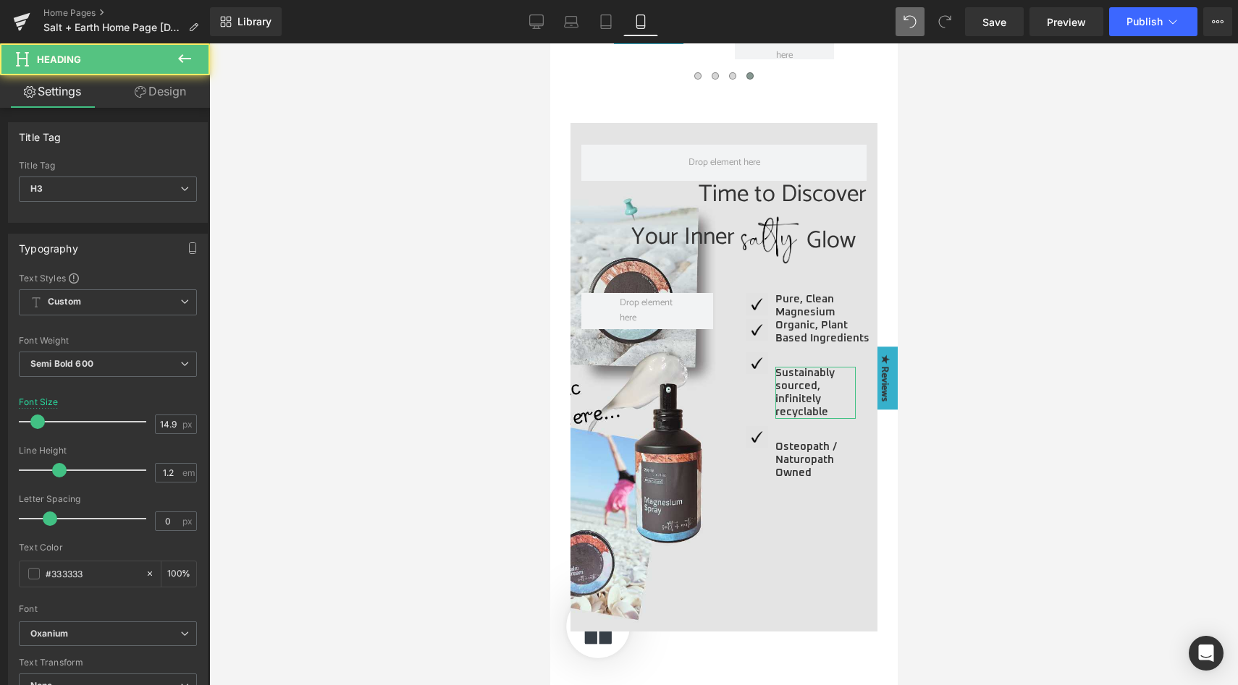
click at [151, 90] on link "Design" at bounding box center [160, 91] width 105 height 33
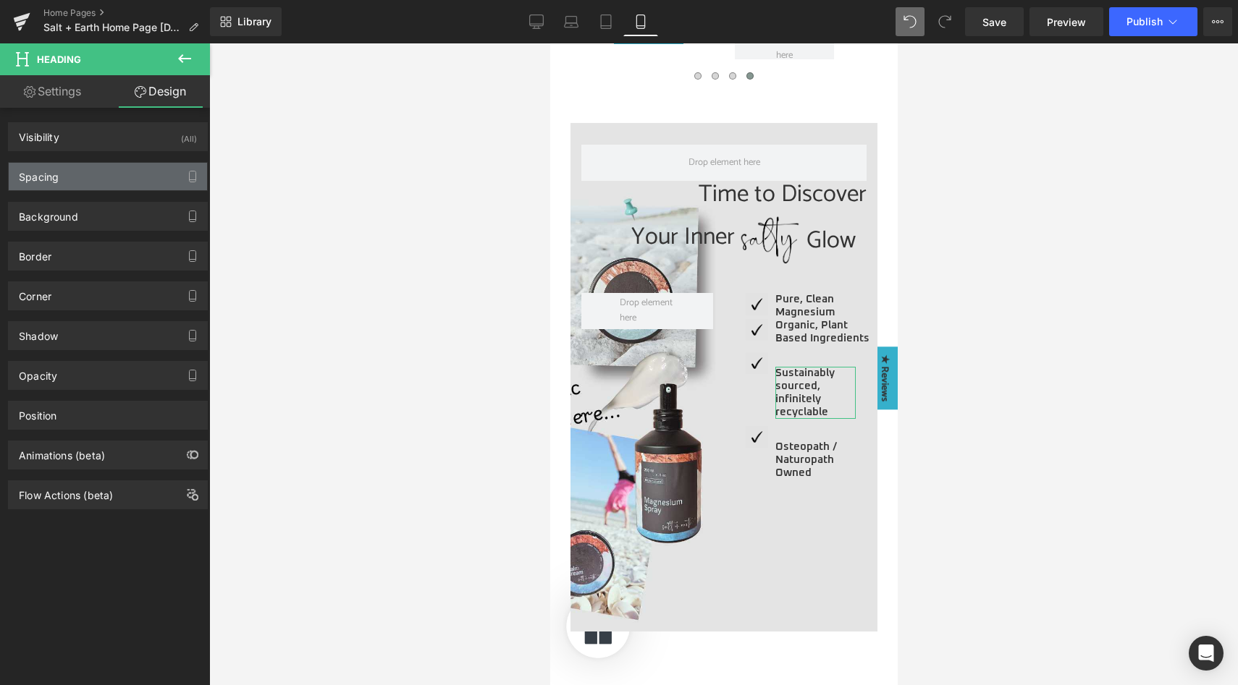
click at [101, 170] on div "Spacing" at bounding box center [108, 177] width 198 height 28
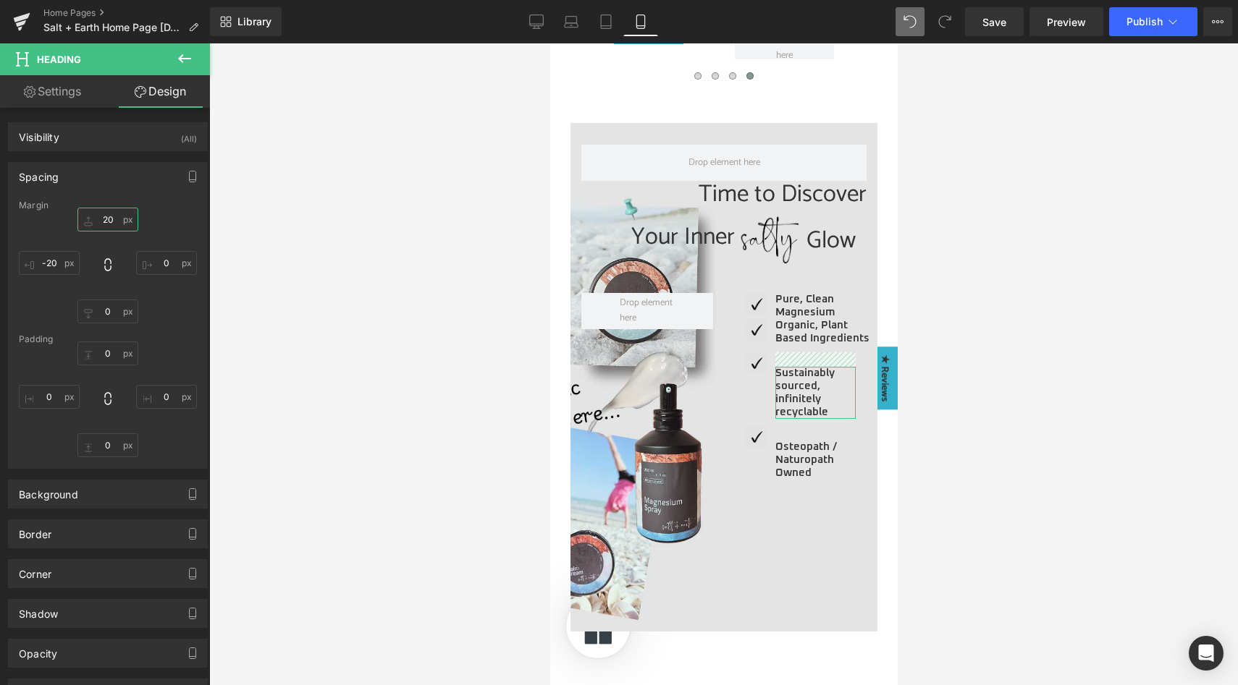
click at [109, 221] on input "20" at bounding box center [107, 220] width 61 height 24
type input "0"
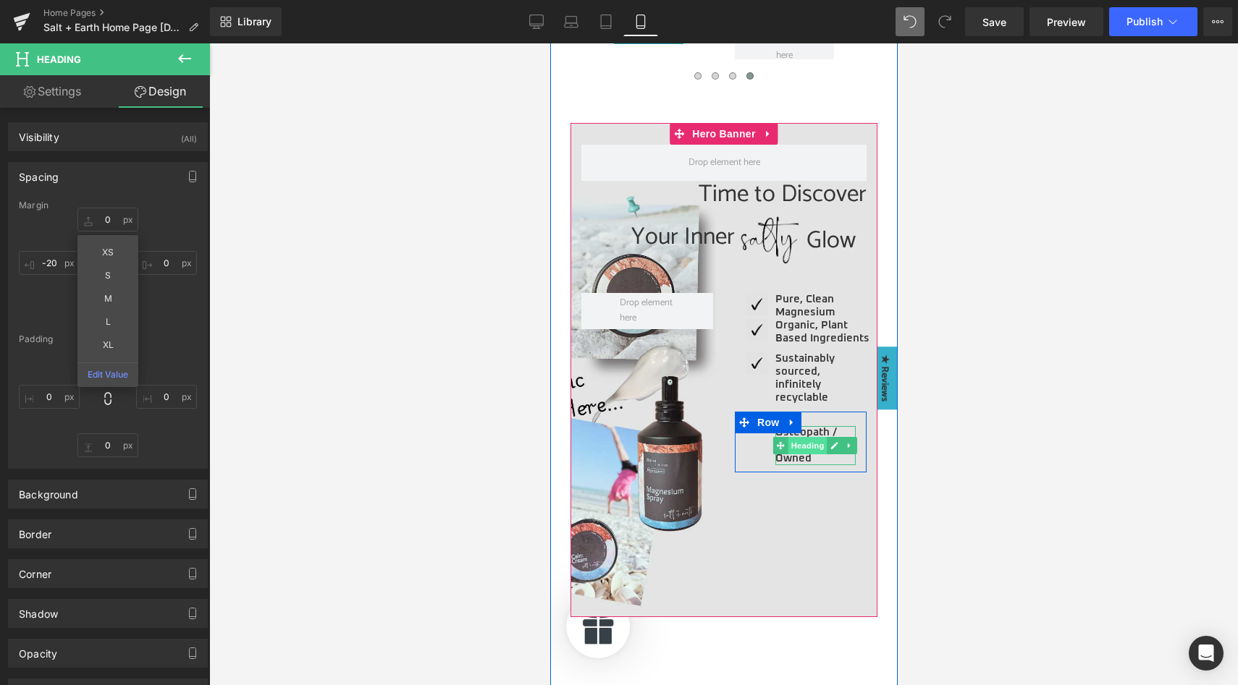
click at [808, 448] on span "Heading" at bounding box center [806, 445] width 39 height 17
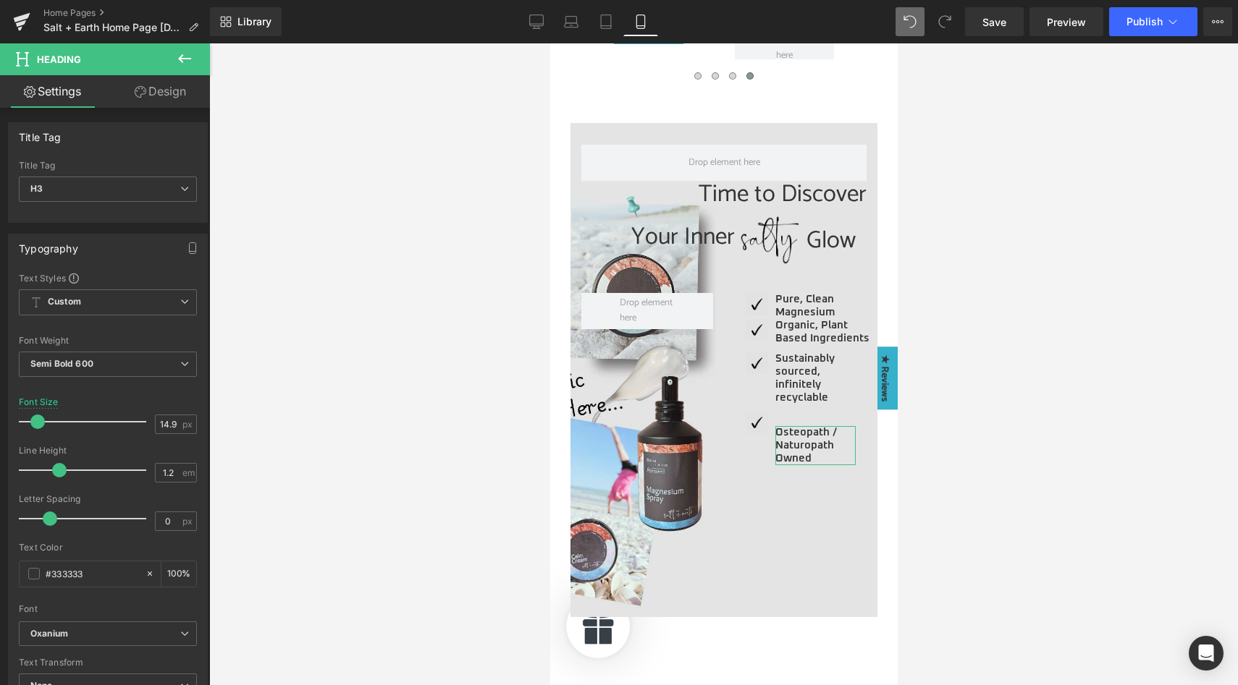
click at [144, 87] on icon at bounding box center [141, 92] width 12 height 12
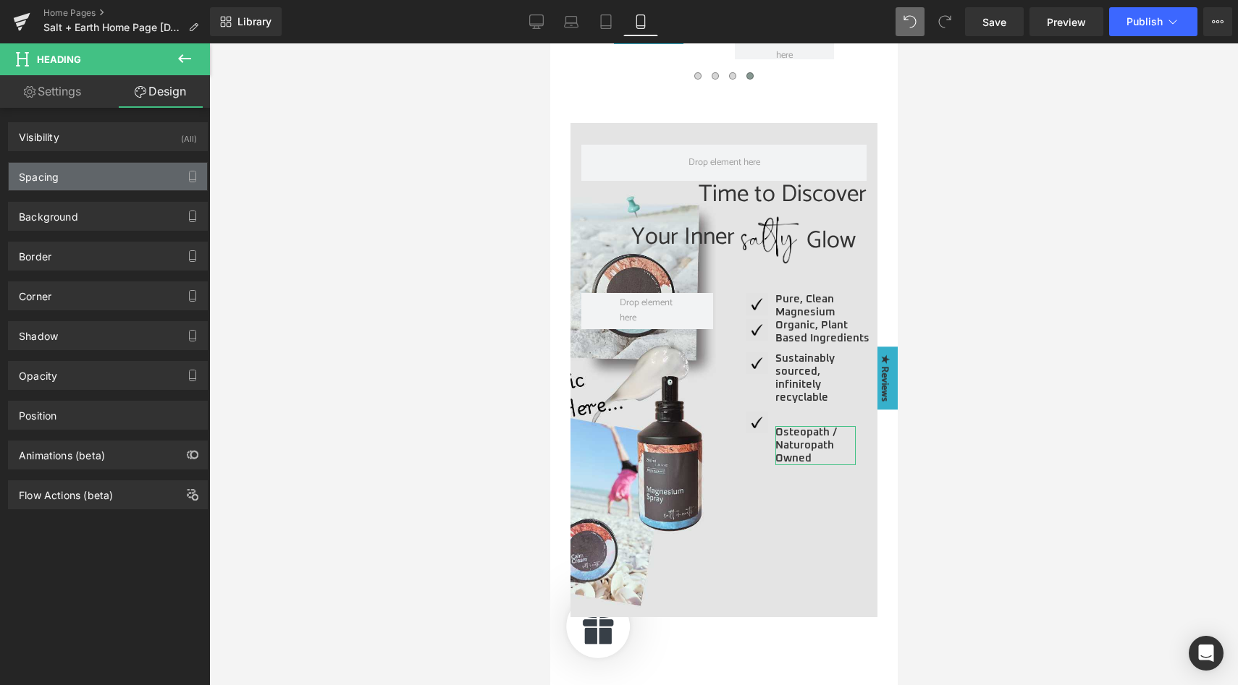
click at [107, 172] on div "Spacing" at bounding box center [108, 177] width 198 height 28
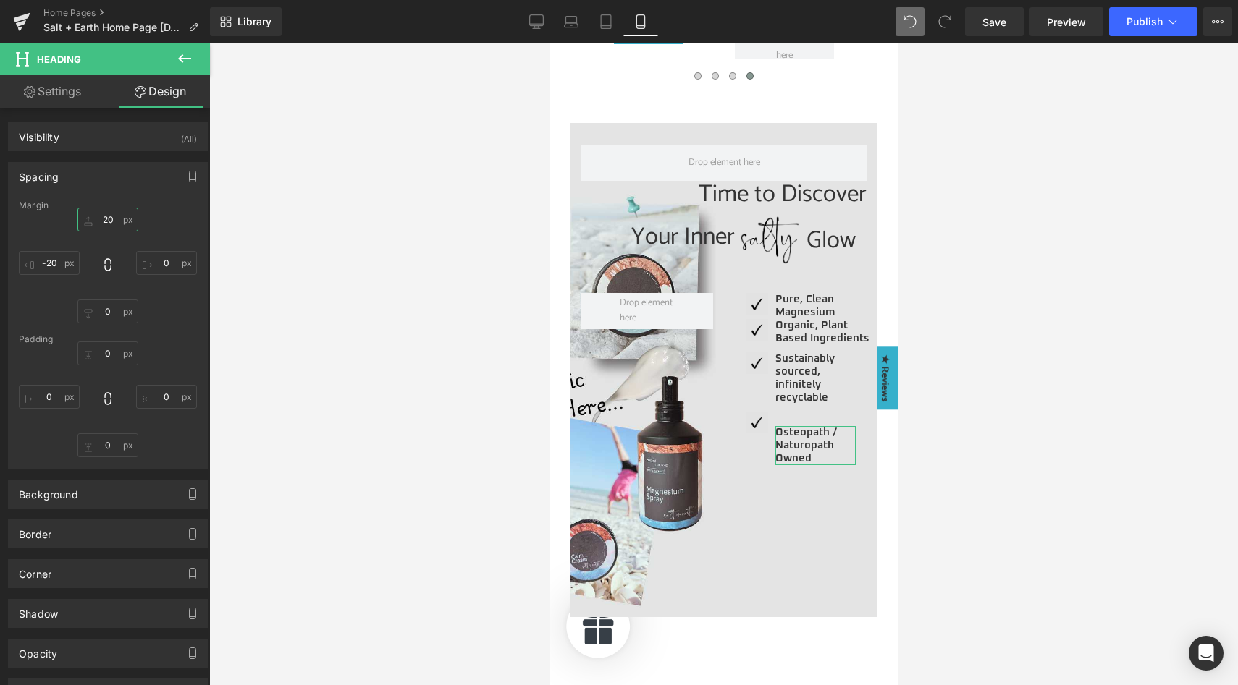
click at [109, 216] on input "20" at bounding box center [107, 220] width 61 height 24
type input "0"
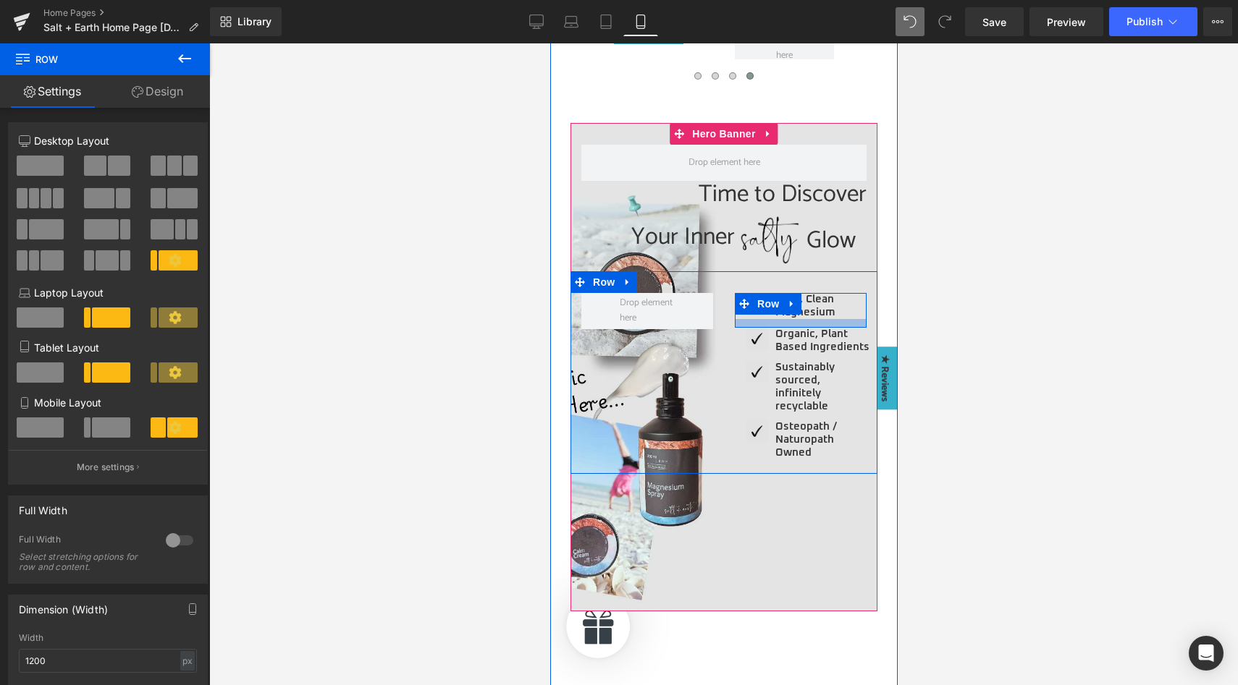
drag, startPoint x: 839, startPoint y: 316, endPoint x: 839, endPoint y: 324, distance: 8.7
click at [839, 324] on div at bounding box center [800, 323] width 132 height 9
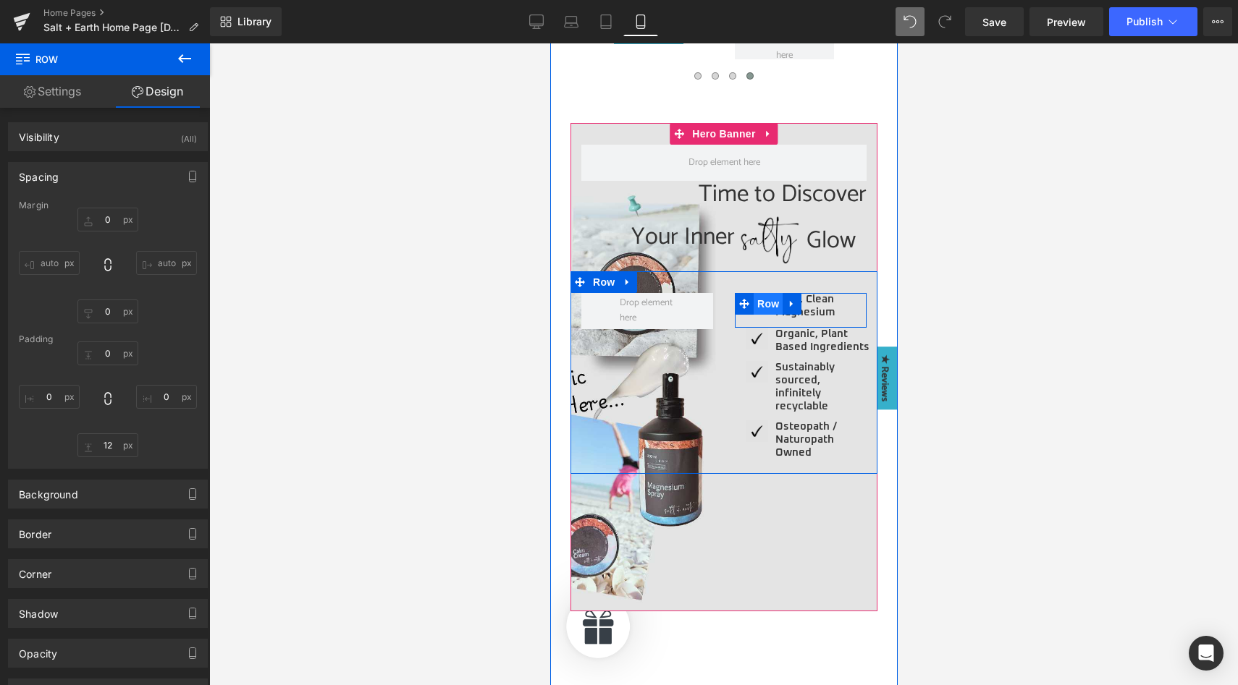
click at [761, 299] on span "Row" at bounding box center [767, 304] width 29 height 22
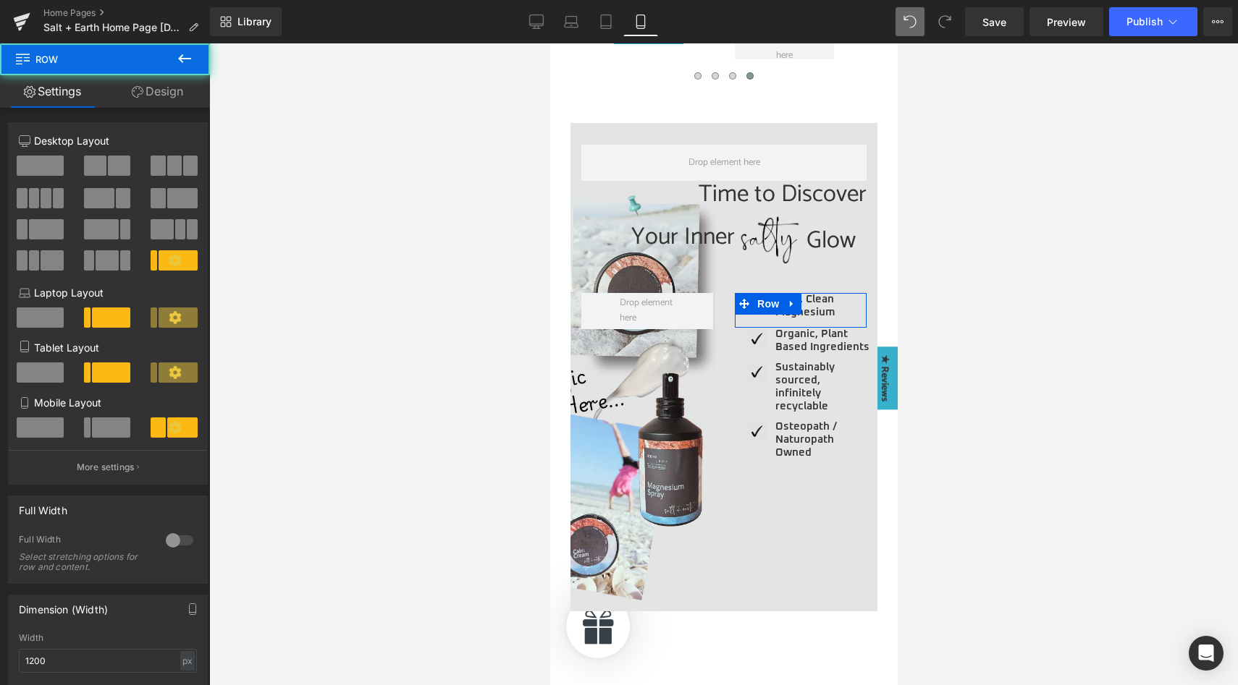
click at [147, 77] on link "Design" at bounding box center [157, 91] width 105 height 33
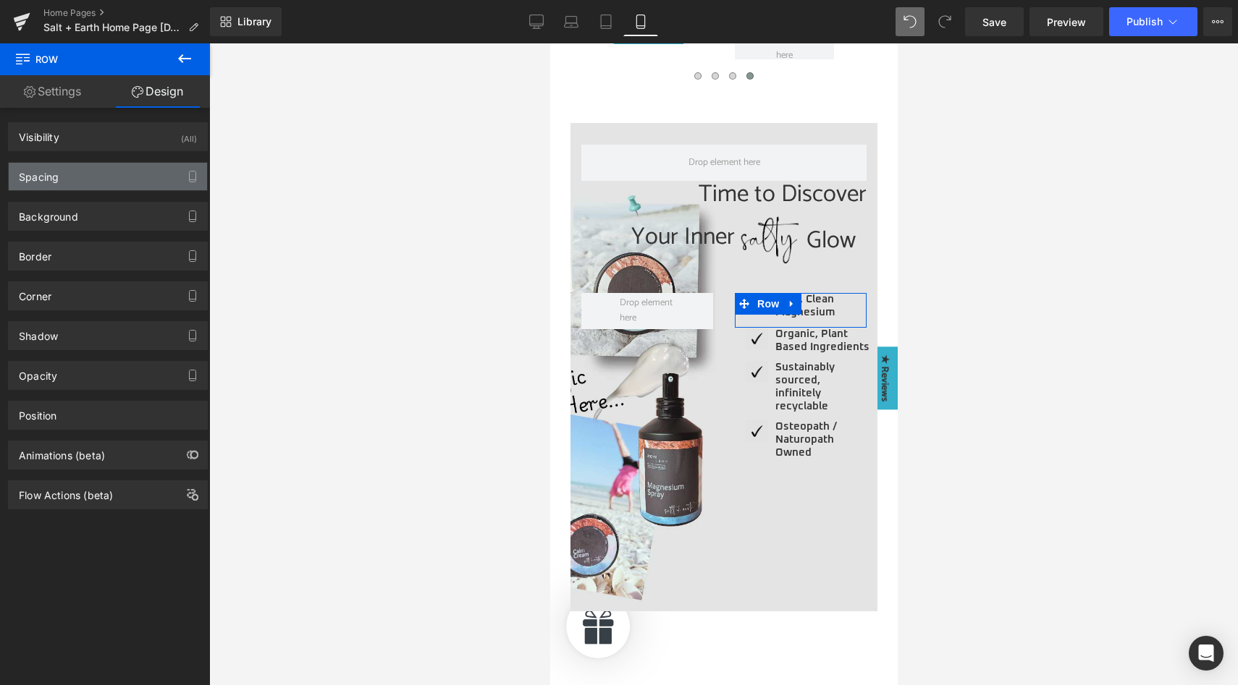
click at [93, 177] on div "Spacing" at bounding box center [108, 177] width 198 height 28
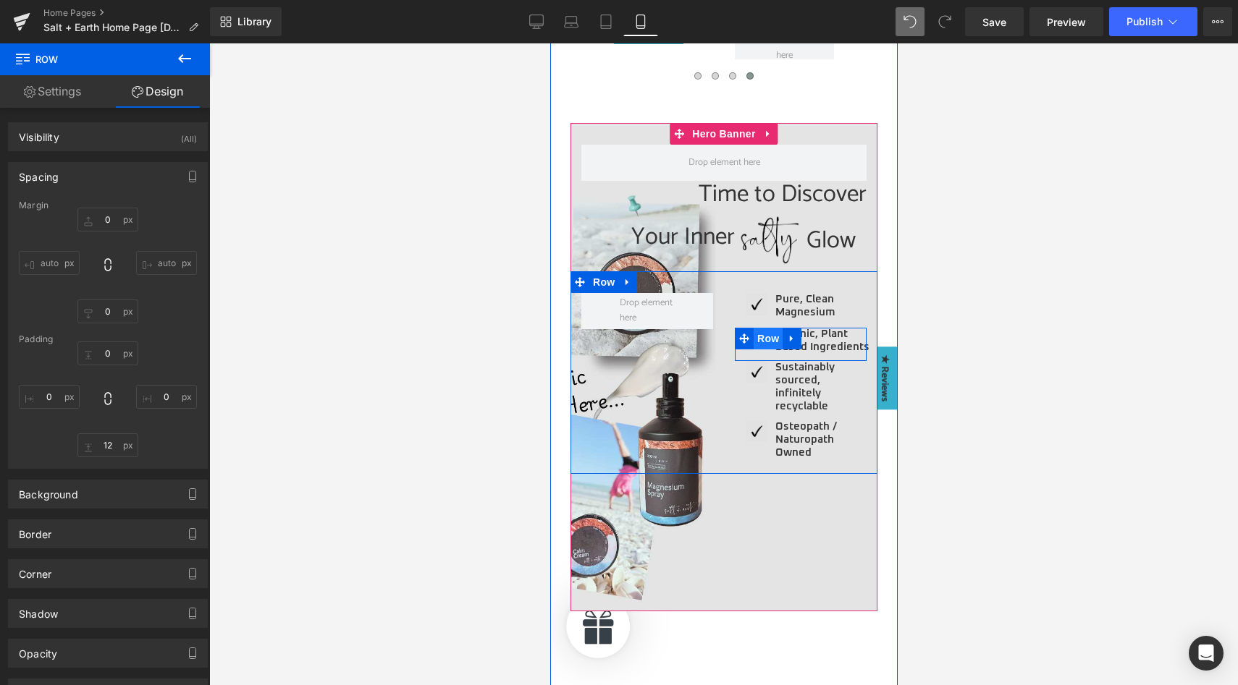
click at [760, 339] on span "Row" at bounding box center [767, 339] width 29 height 22
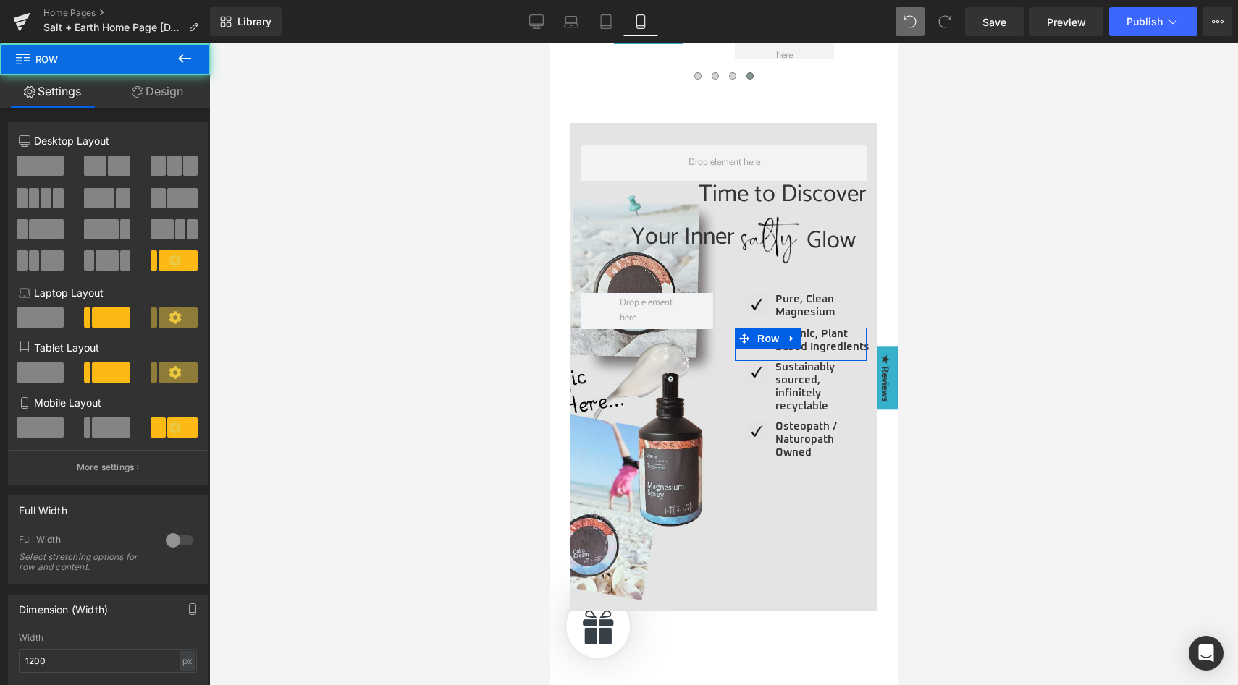
click at [154, 93] on link "Design" at bounding box center [157, 91] width 105 height 33
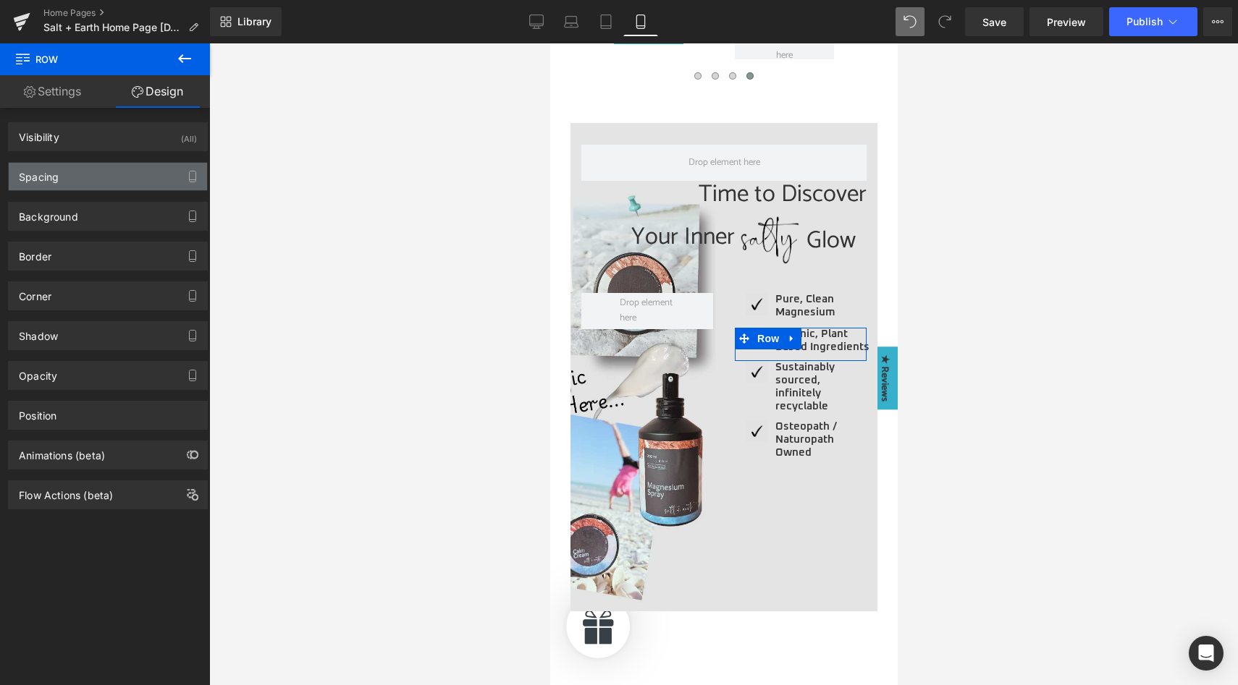
click at [106, 178] on div "Spacing" at bounding box center [108, 177] width 198 height 28
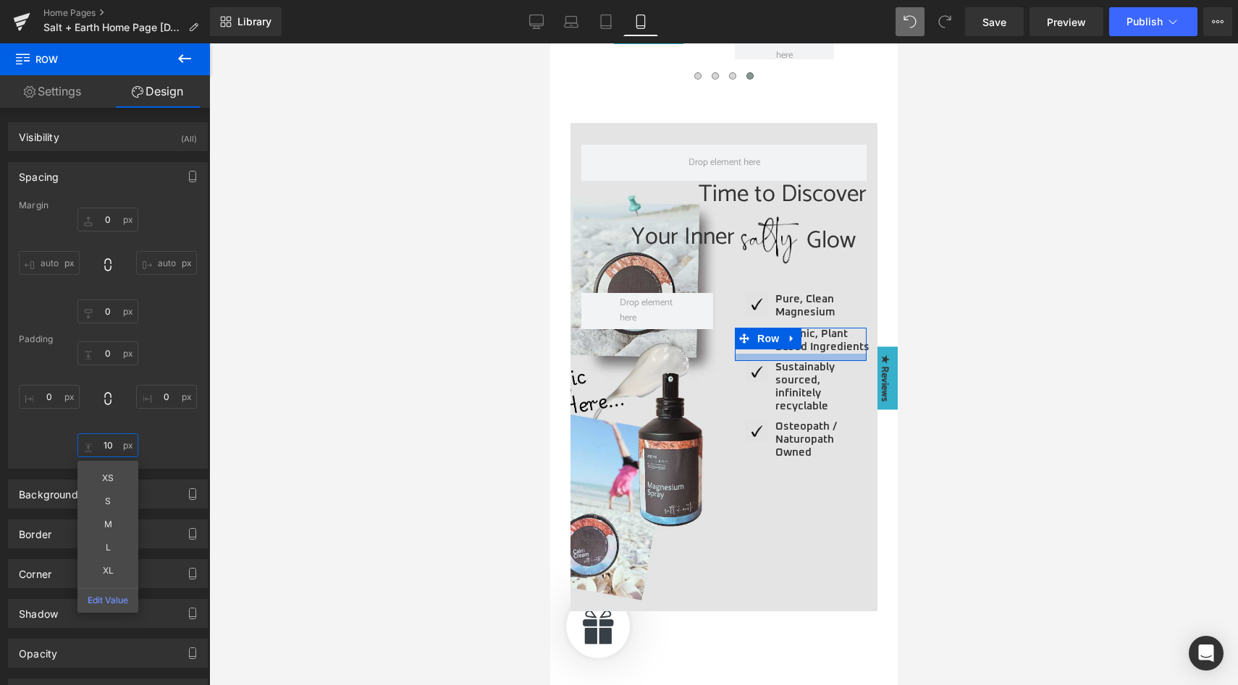
click at [109, 447] on input "10" at bounding box center [107, 446] width 61 height 24
type input "12"
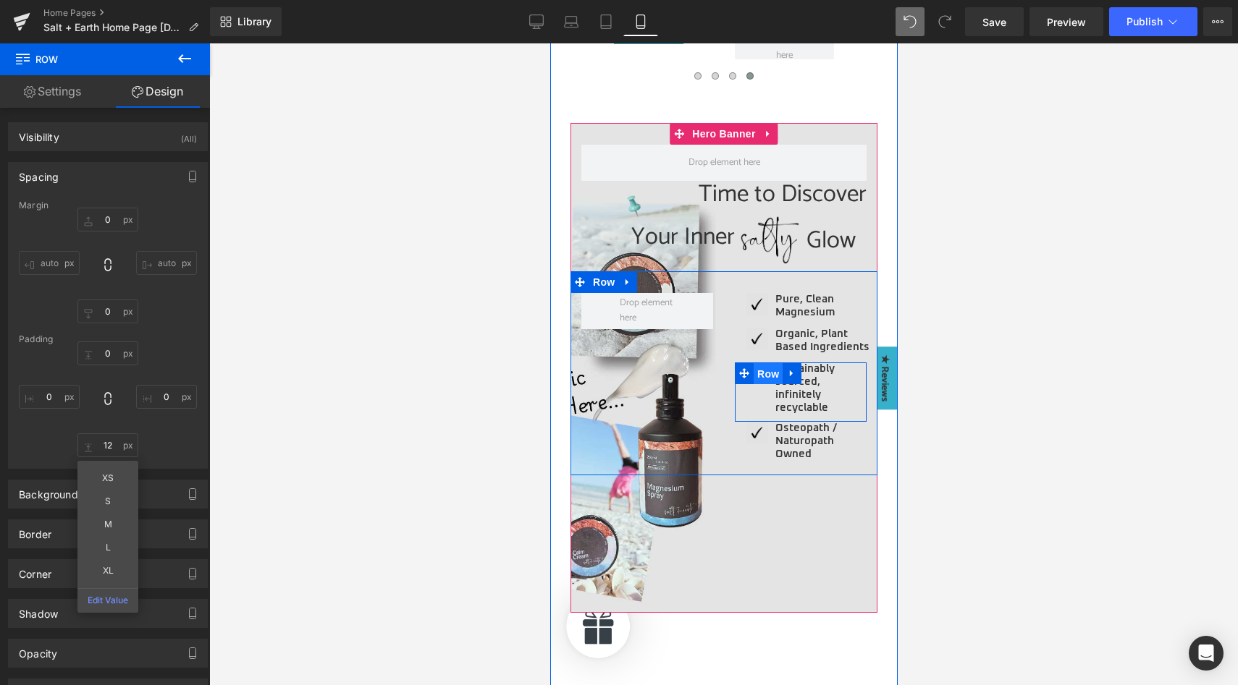
click at [761, 368] on span "Row" at bounding box center [767, 374] width 29 height 22
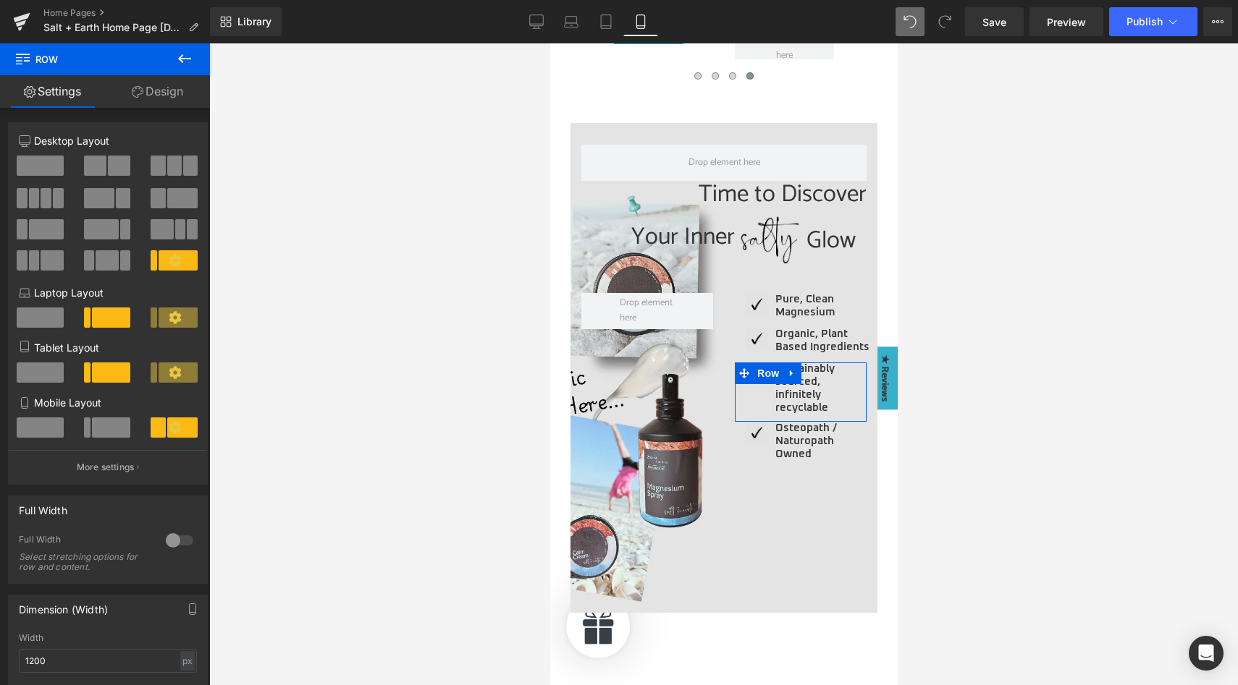
click at [155, 88] on link "Design" at bounding box center [157, 91] width 105 height 33
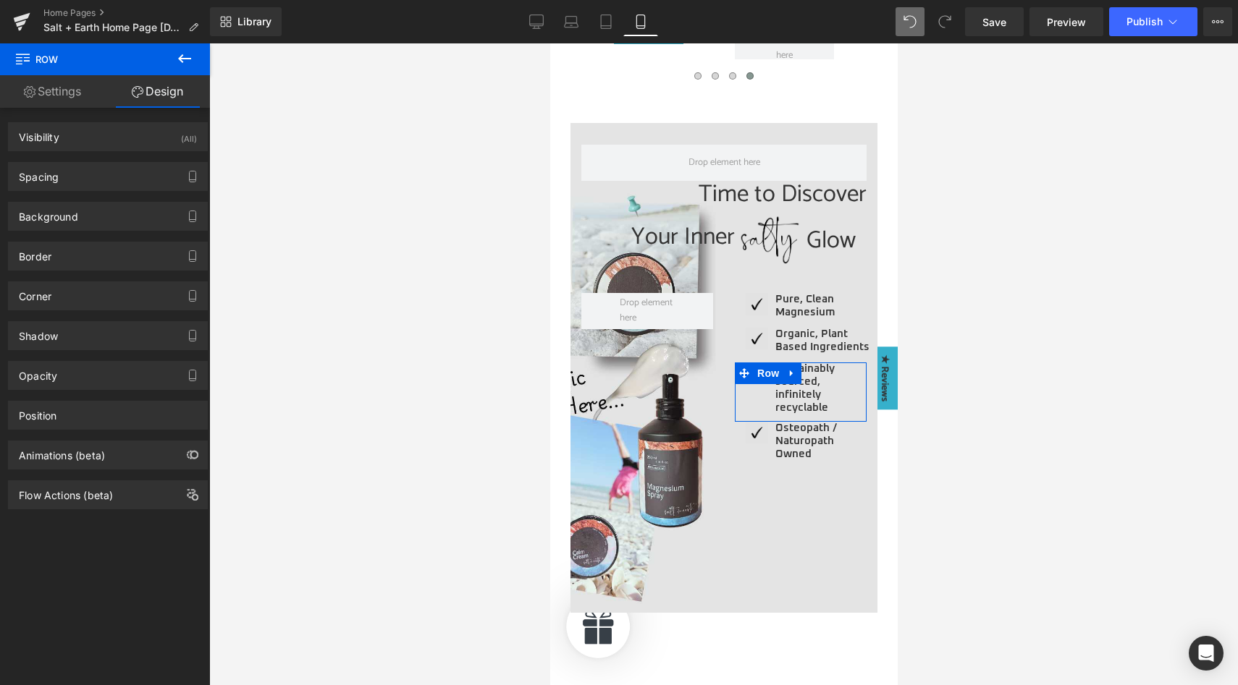
type input "0"
type input "10"
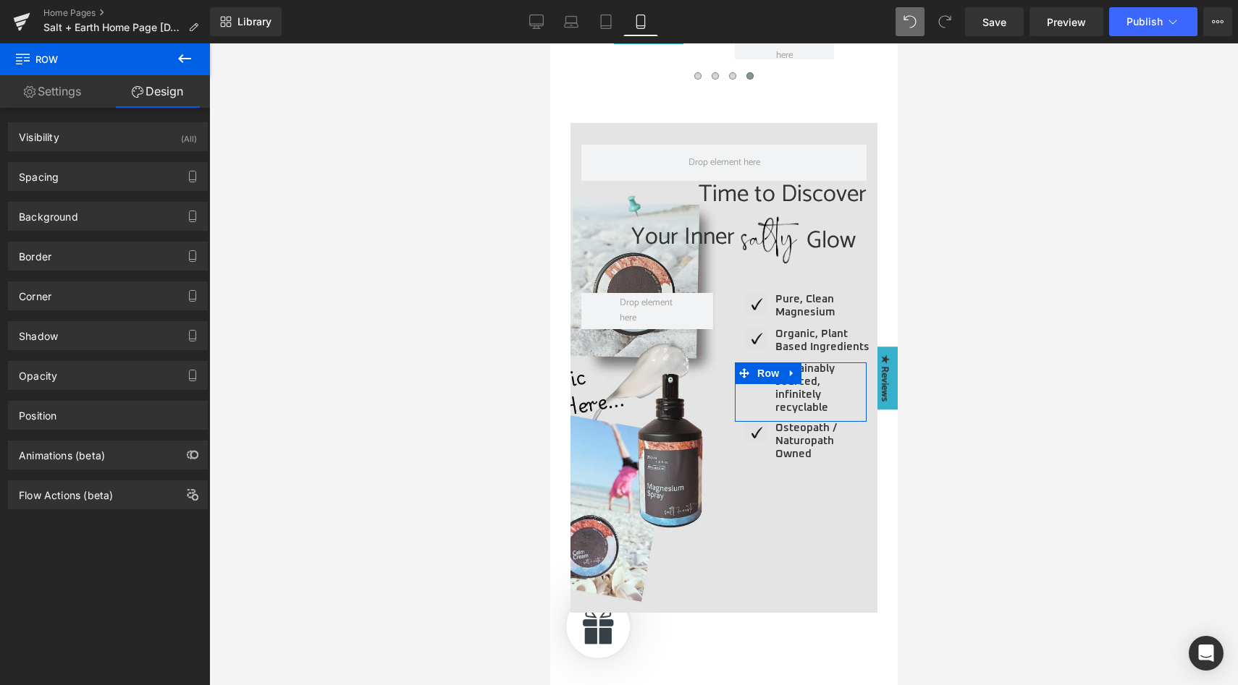
type input "0"
click at [90, 169] on div "Spacing" at bounding box center [108, 177] width 198 height 28
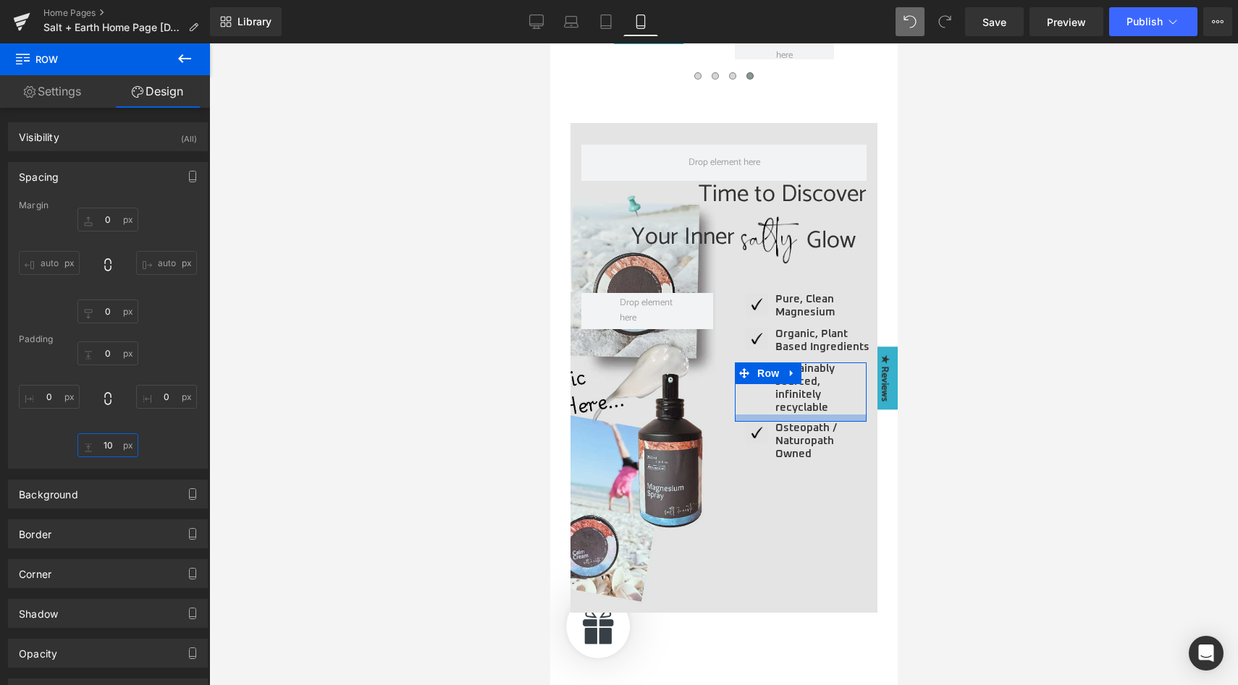
click at [104, 449] on input "10" at bounding box center [107, 446] width 61 height 24
type input "12"
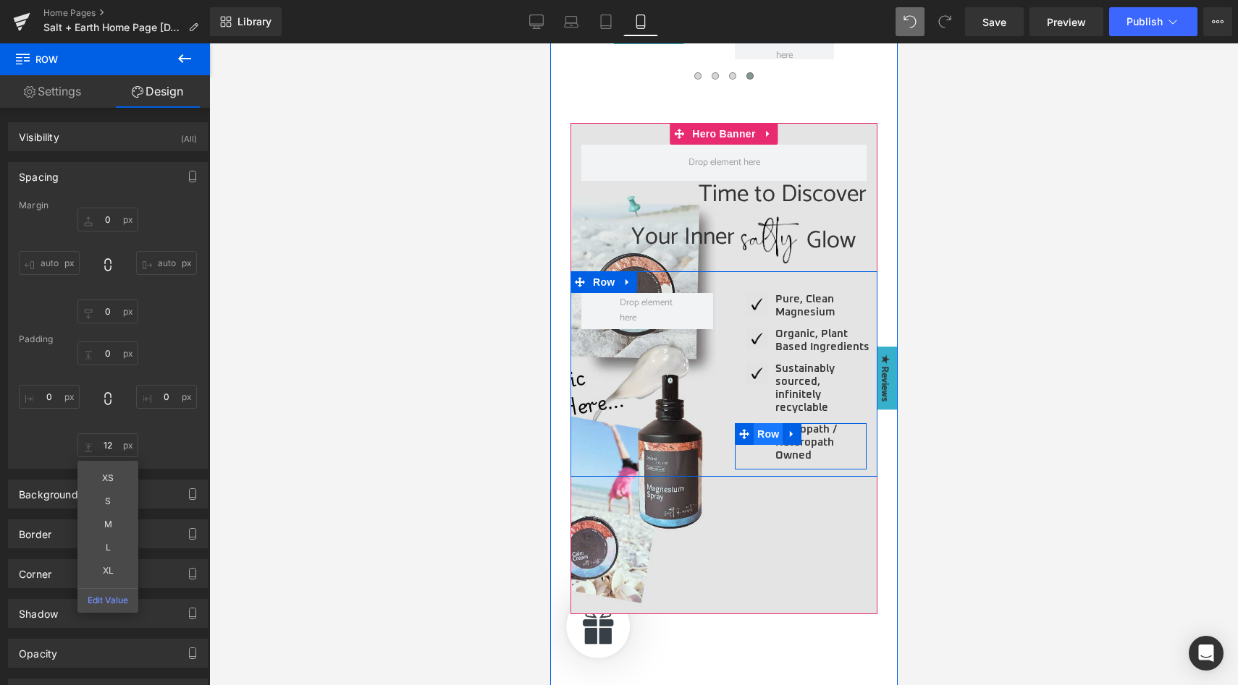
click at [756, 431] on span "Row" at bounding box center [767, 434] width 29 height 22
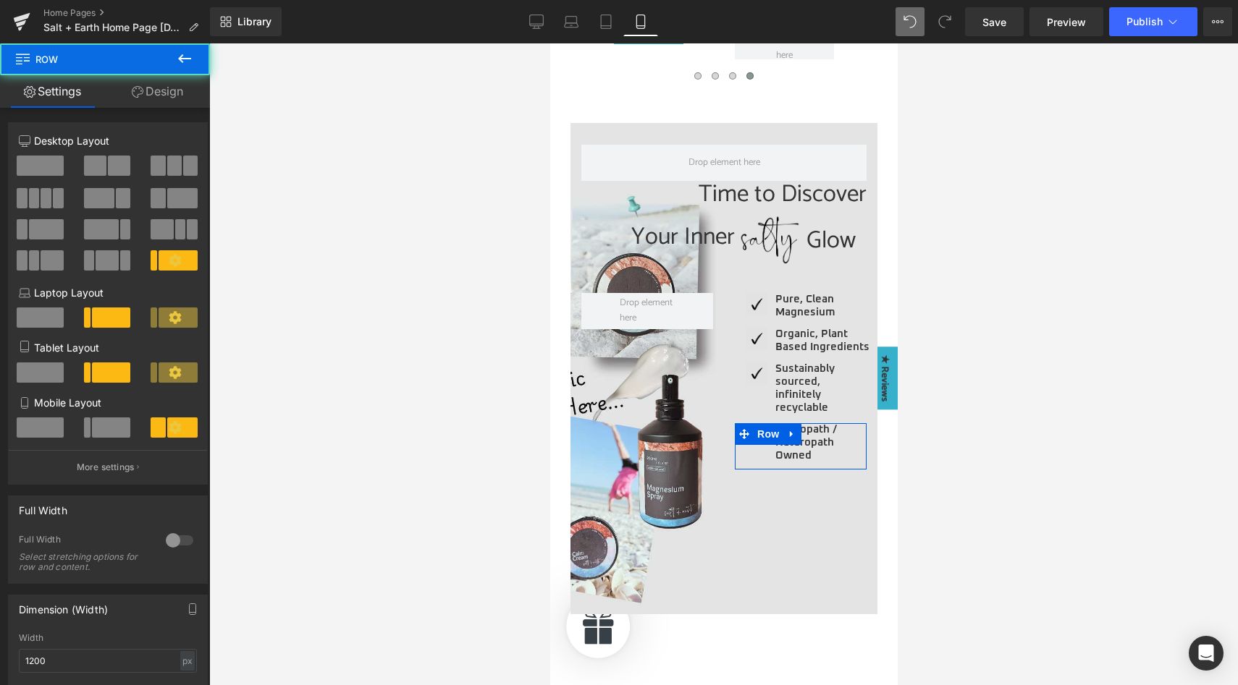
click at [162, 87] on link "Design" at bounding box center [157, 91] width 105 height 33
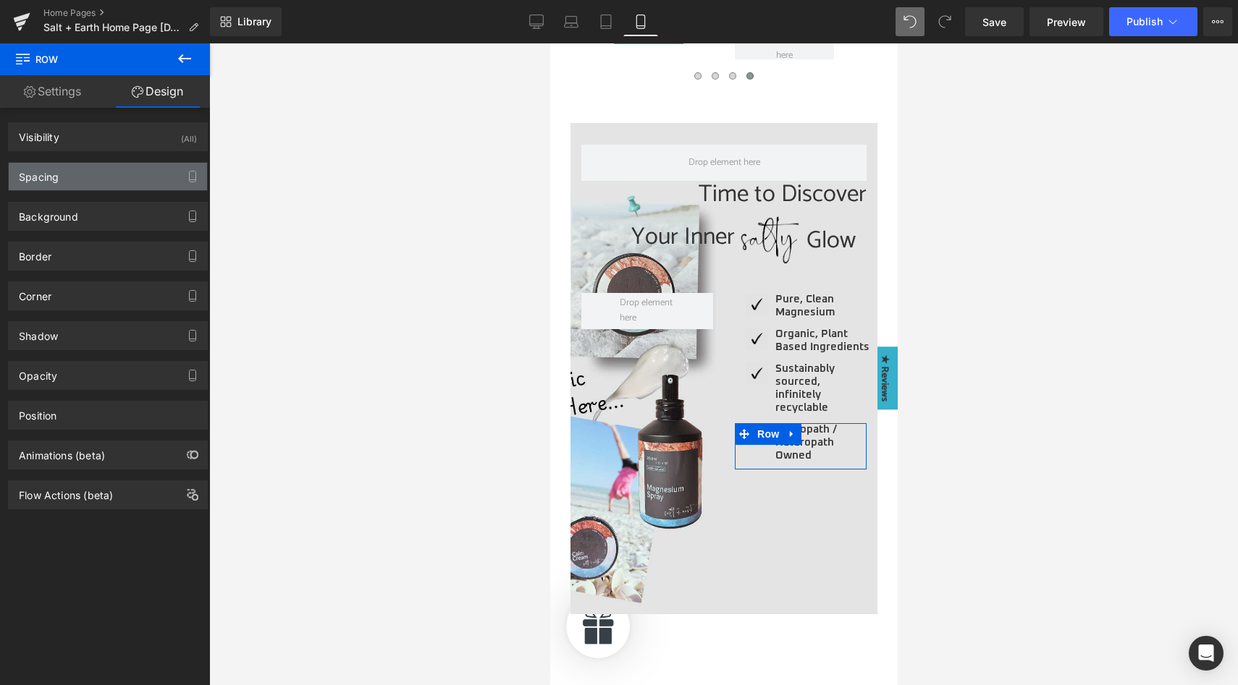
click at [58, 172] on div "Spacing" at bounding box center [39, 173] width 40 height 20
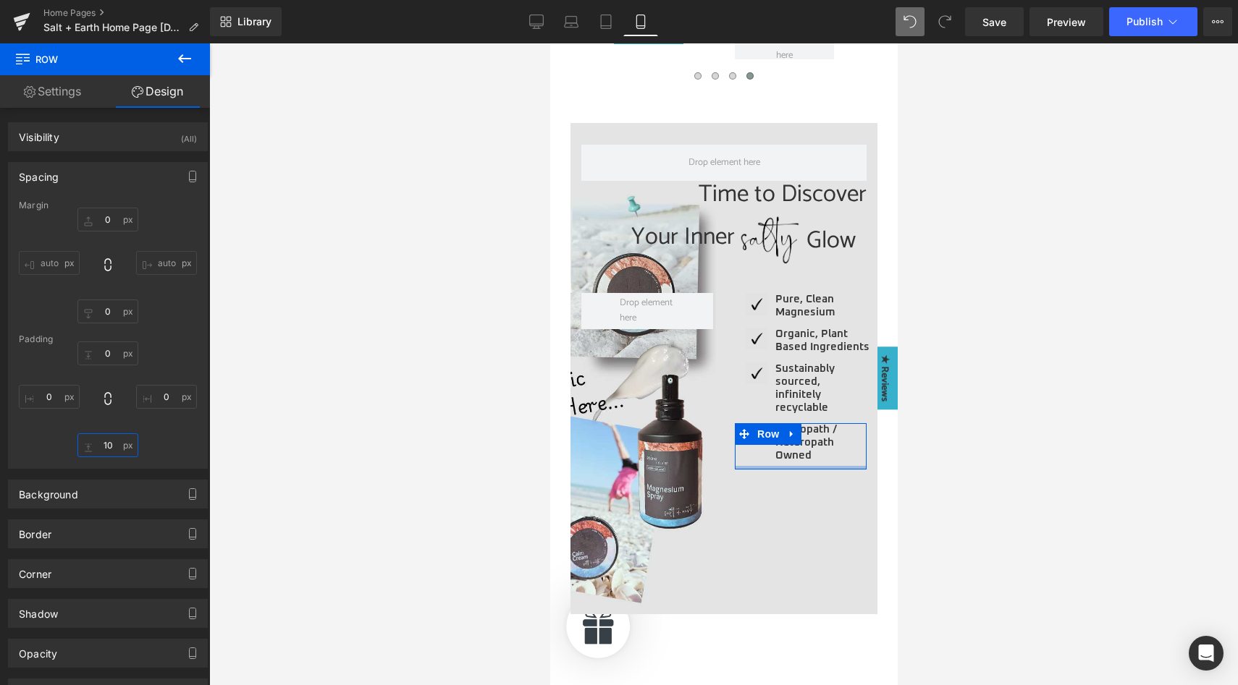
click at [111, 445] on input "10" at bounding box center [107, 446] width 61 height 24
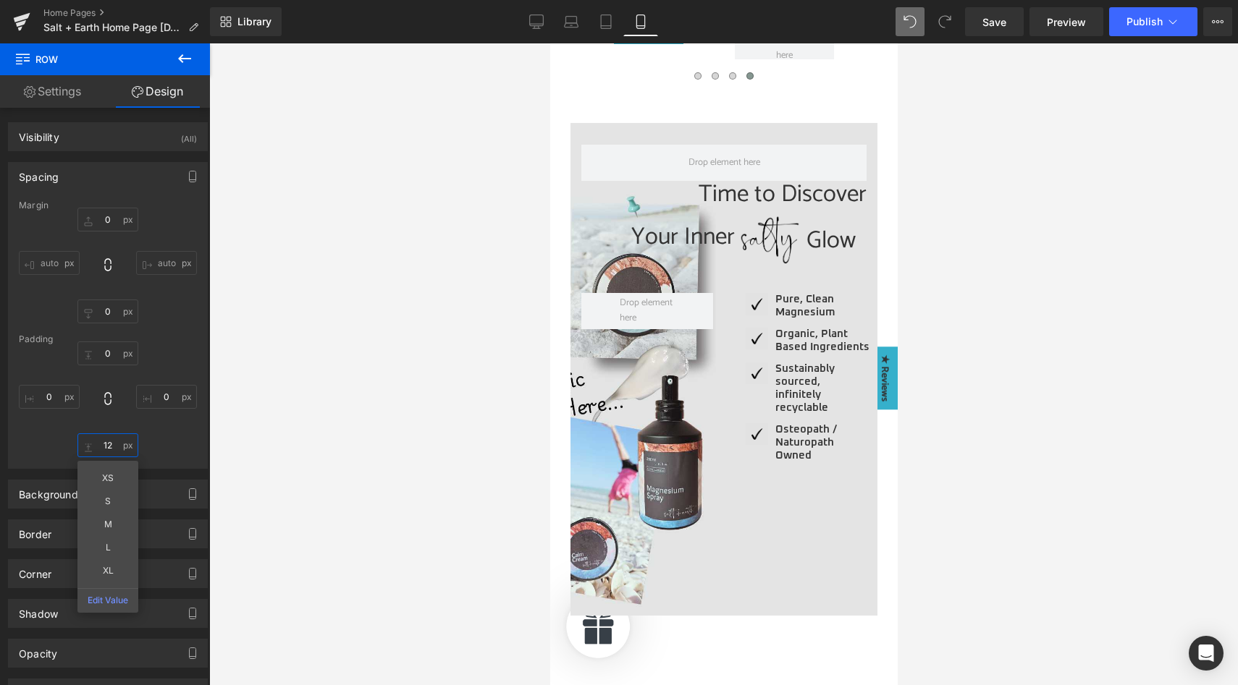
type input "12"
click at [969, 445] on div at bounding box center [723, 364] width 1029 height 642
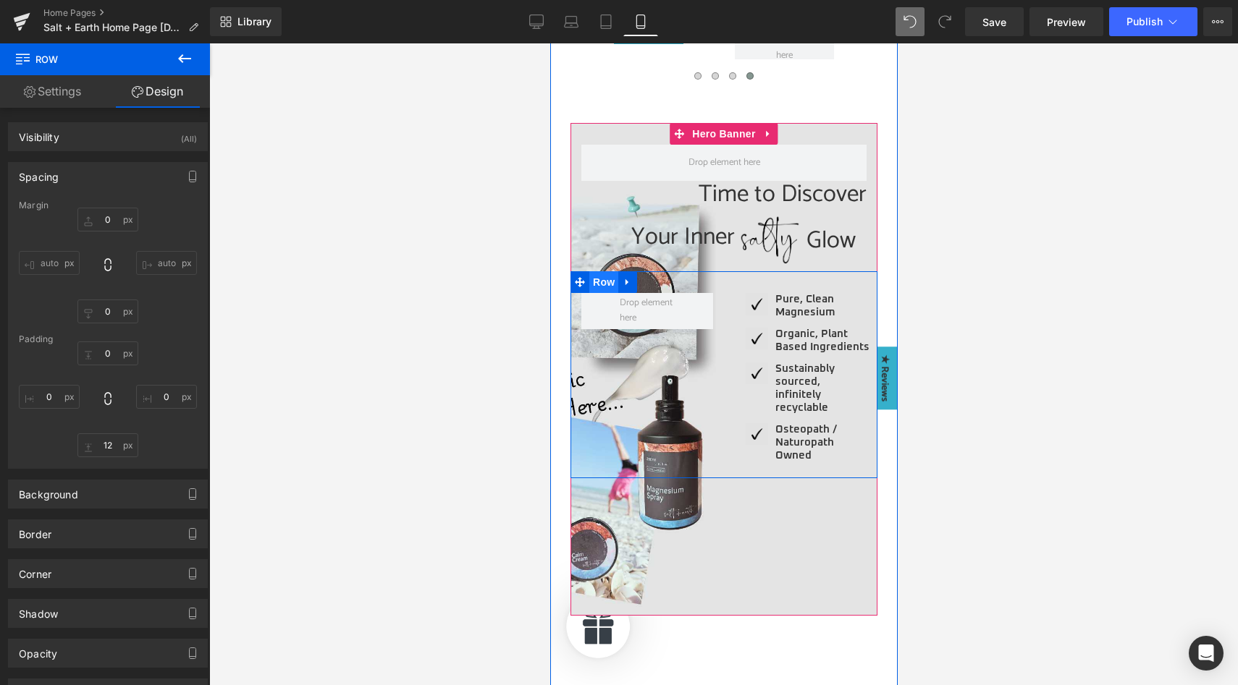
click at [599, 280] on span "Row" at bounding box center [602, 282] width 29 height 22
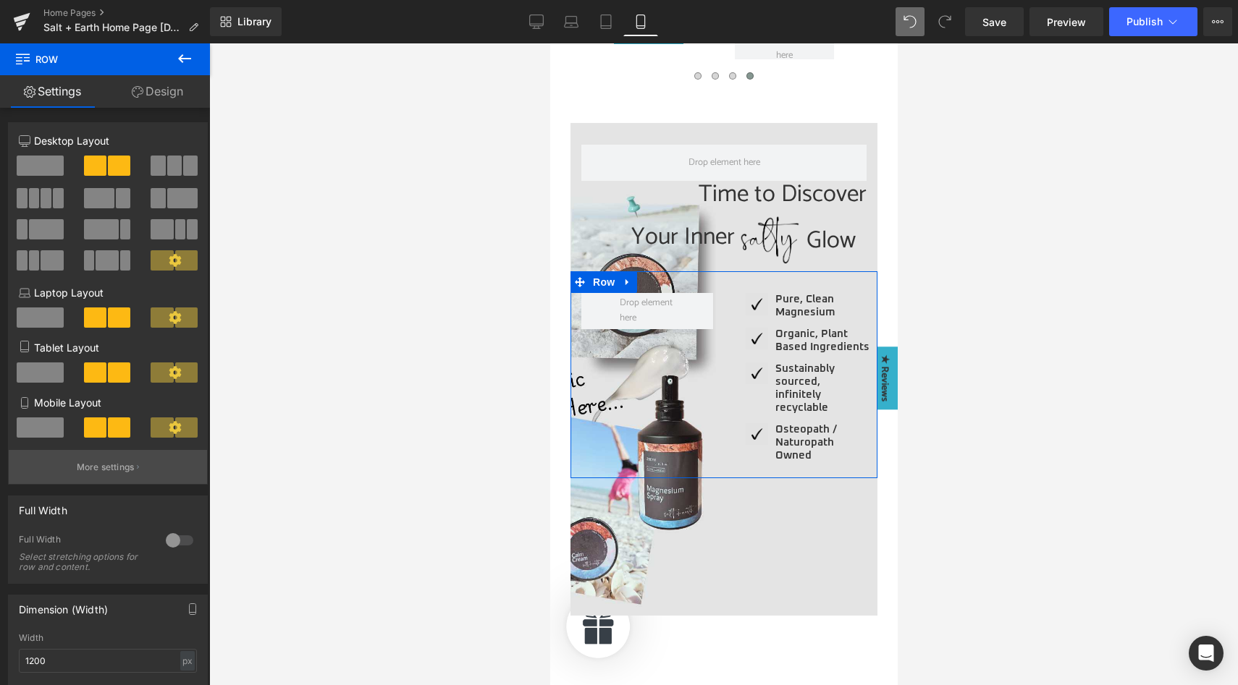
click at [117, 467] on p "More settings" at bounding box center [106, 467] width 58 height 13
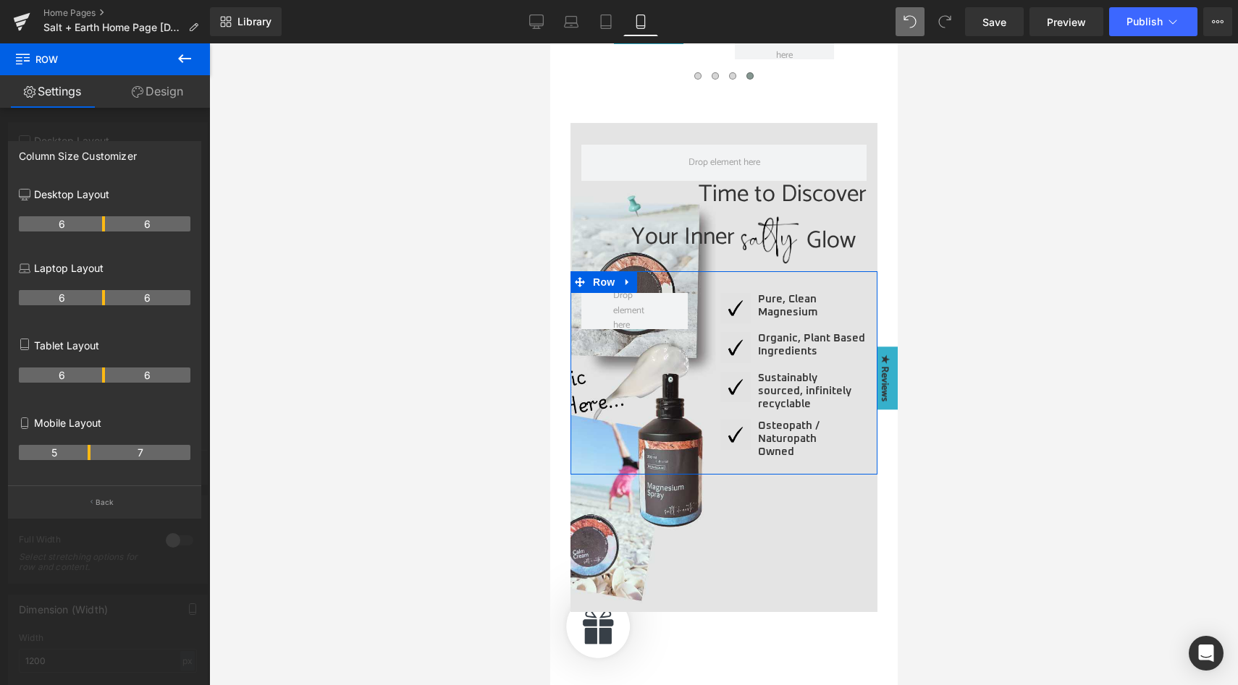
drag, startPoint x: 103, startPoint y: 452, endPoint x: 90, endPoint y: 449, distance: 12.6
click at [90, 449] on tr "5 7" at bounding box center [105, 452] width 172 height 15
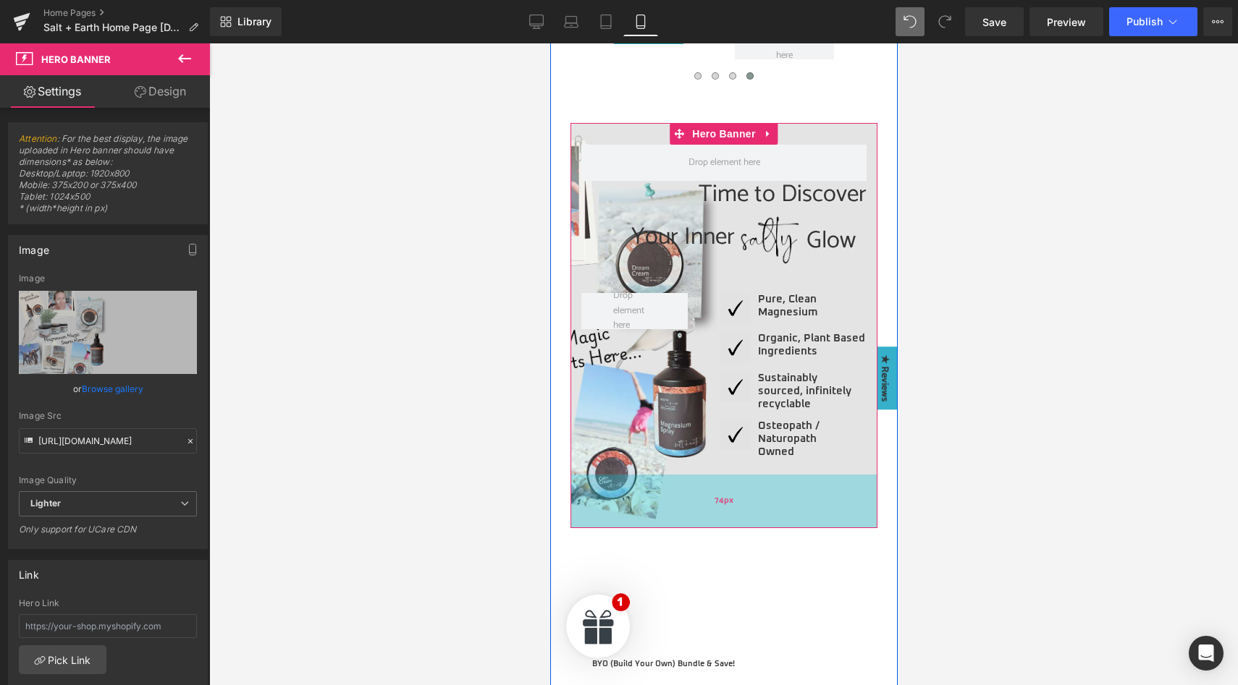
drag, startPoint x: 754, startPoint y: 562, endPoint x: 734, endPoint y: 478, distance: 86.4
click at [734, 478] on div "74px" at bounding box center [723, 502] width 307 height 54
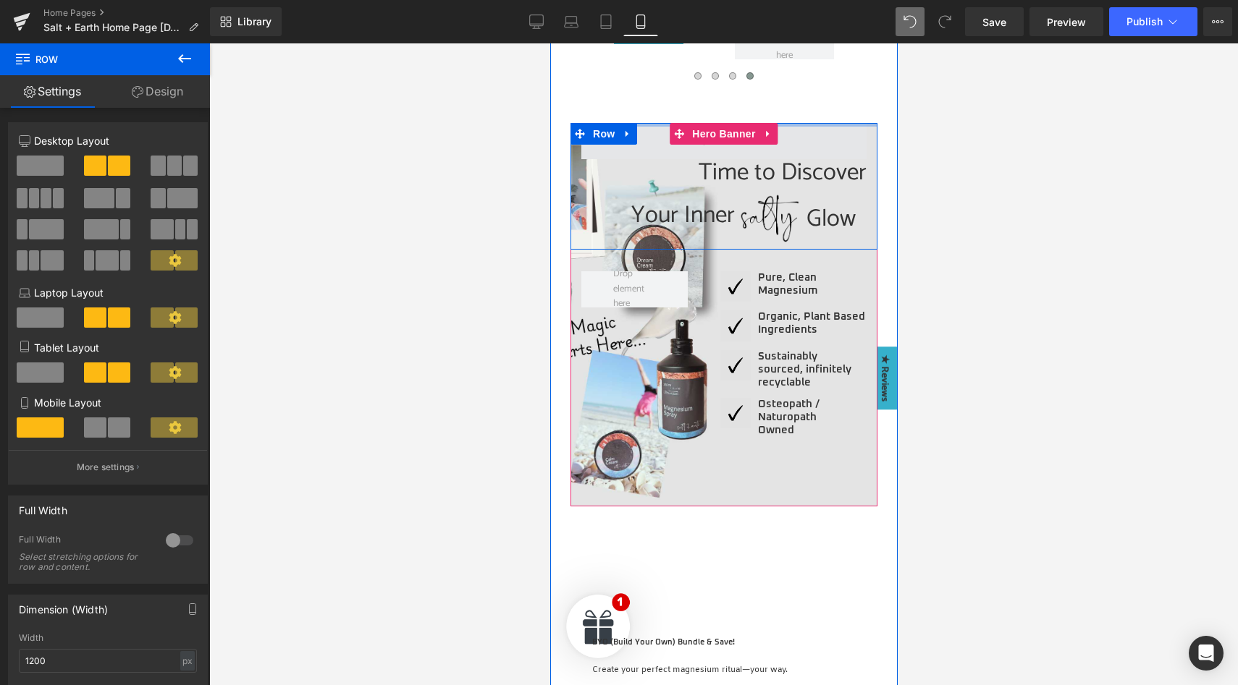
click at [800, 144] on div "Time to Discover Heading Your Inner Heading Image Glow Heading Row Row" at bounding box center [723, 186] width 307 height 127
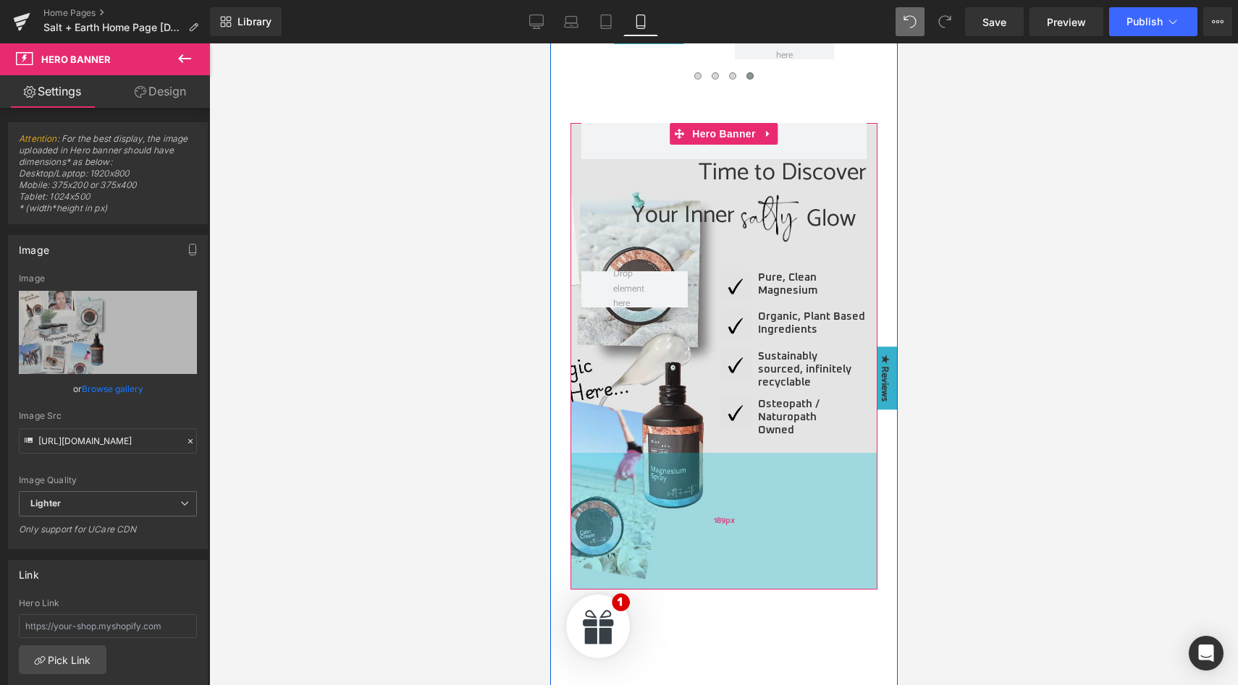
drag, startPoint x: 779, startPoint y: 475, endPoint x: 786, endPoint y: 563, distance: 88.6
click at [786, 563] on div "189px" at bounding box center [723, 521] width 307 height 137
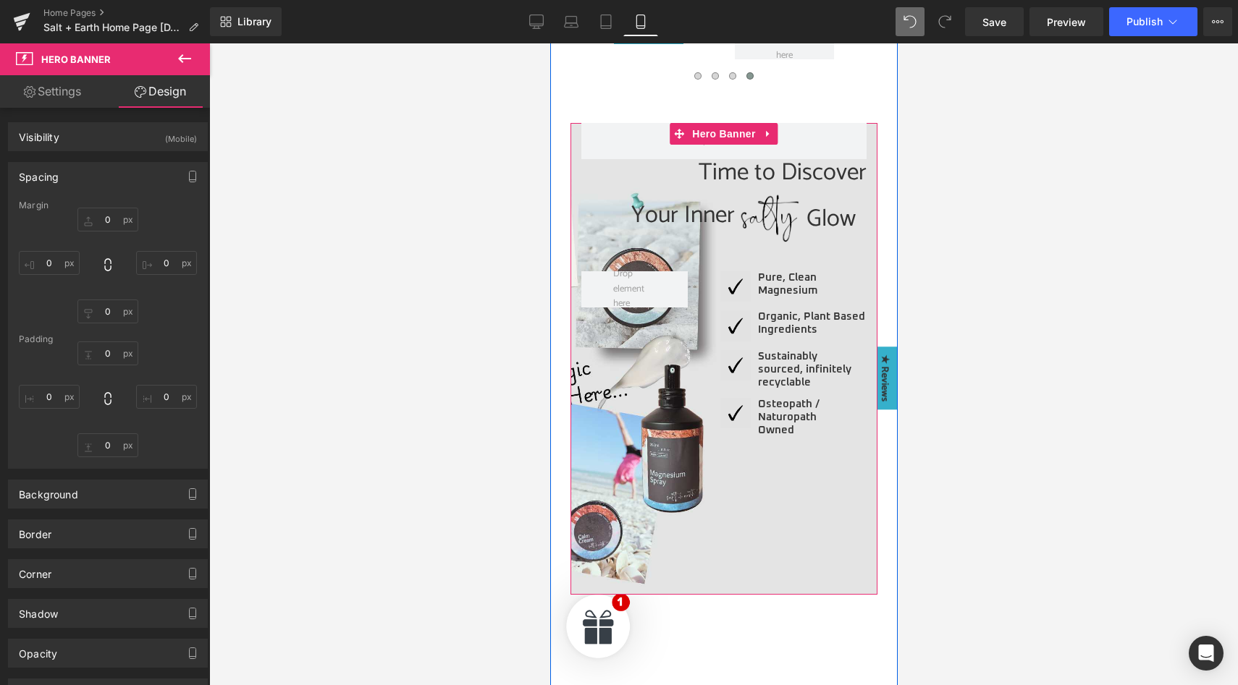
type input "0"
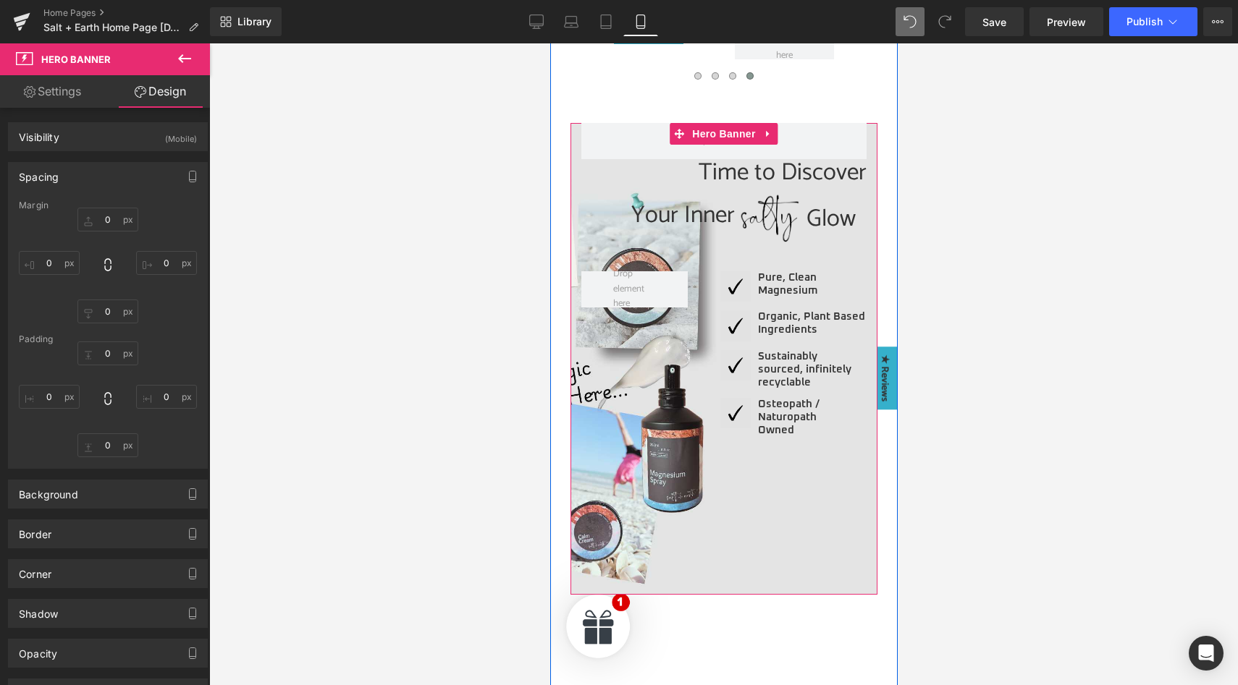
type input "0"
type input "196"
type input "0"
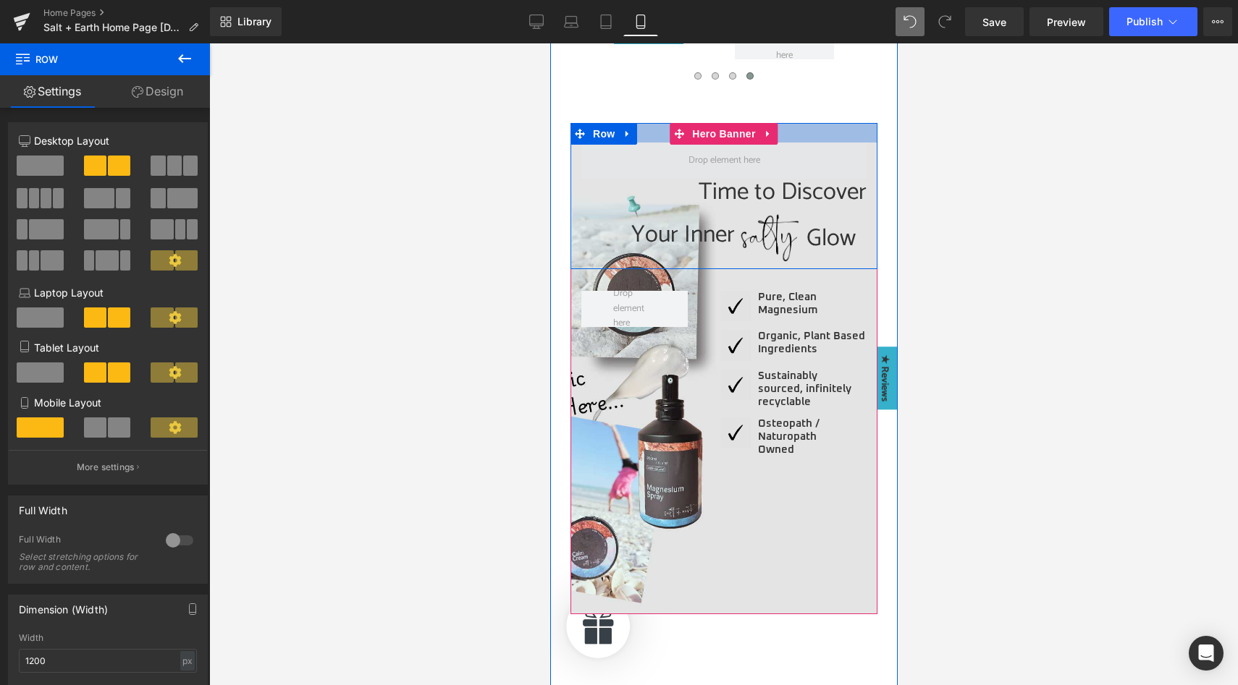
drag, startPoint x: 793, startPoint y: 125, endPoint x: 794, endPoint y: 145, distance: 19.6
click at [794, 145] on div "Time to Discover Heading Your Inner Heading Image Glow Heading Row Row" at bounding box center [723, 196] width 307 height 146
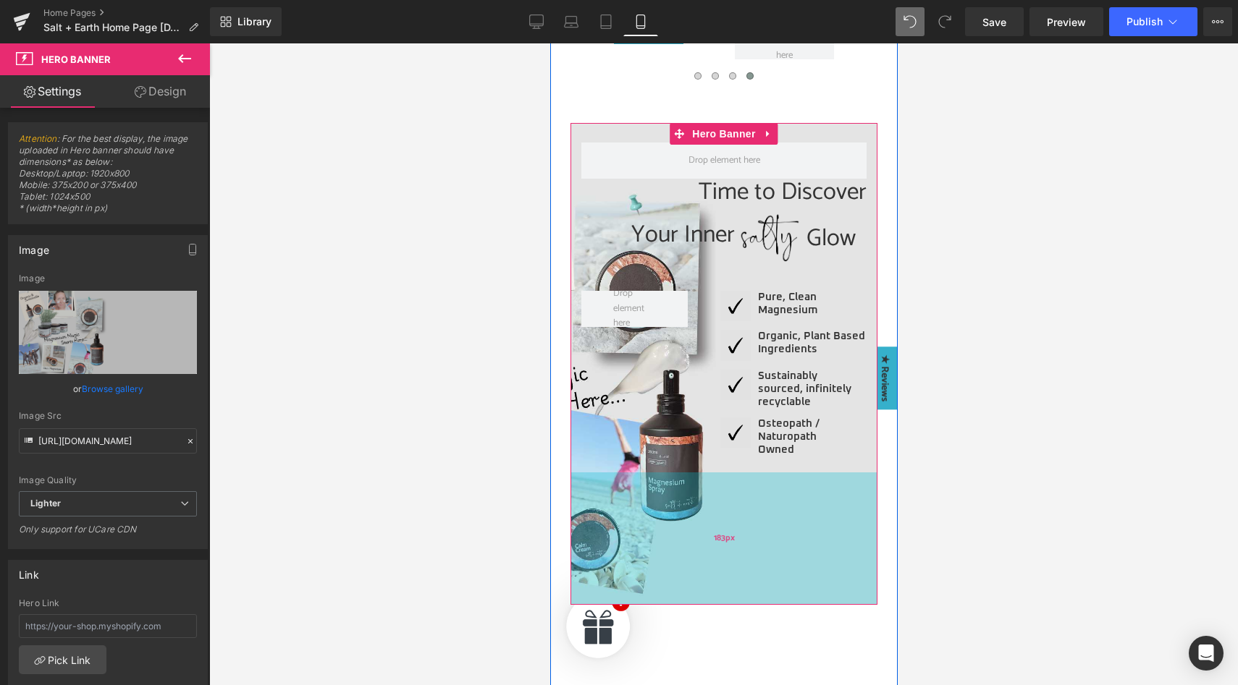
drag, startPoint x: 777, startPoint y: 554, endPoint x: 782, endPoint y: 545, distance: 10.4
click at [782, 545] on div "183px" at bounding box center [723, 539] width 307 height 132
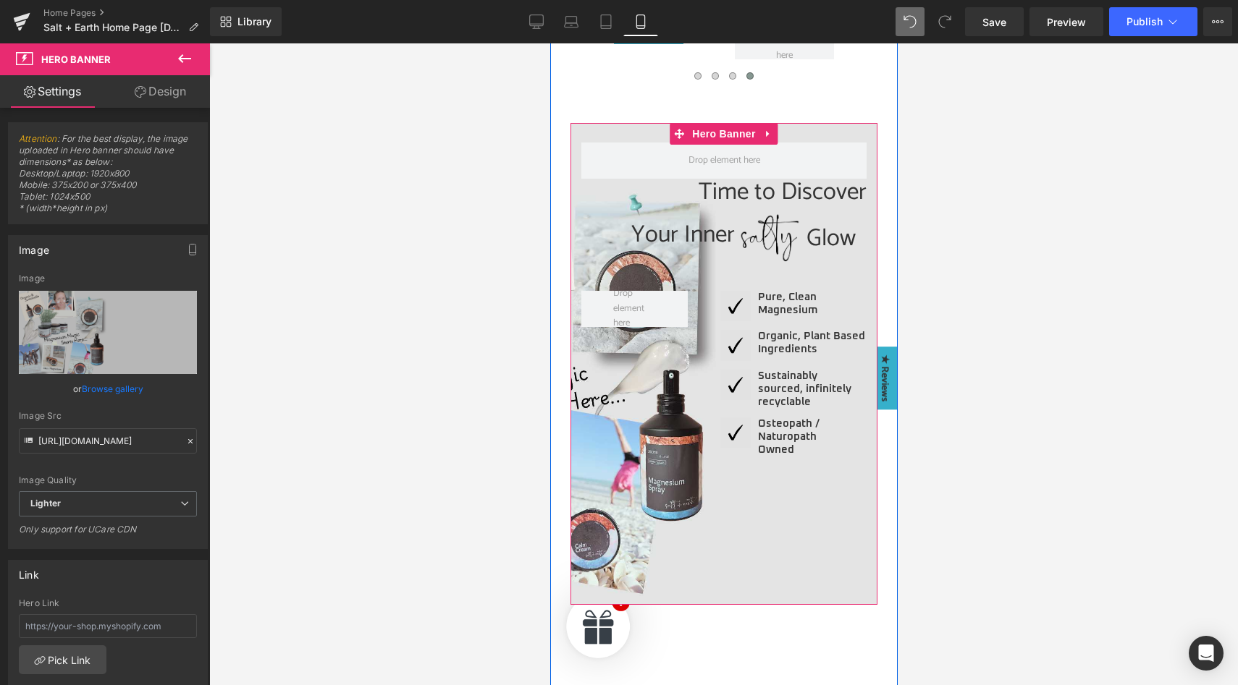
click at [1044, 384] on div at bounding box center [723, 364] width 1029 height 642
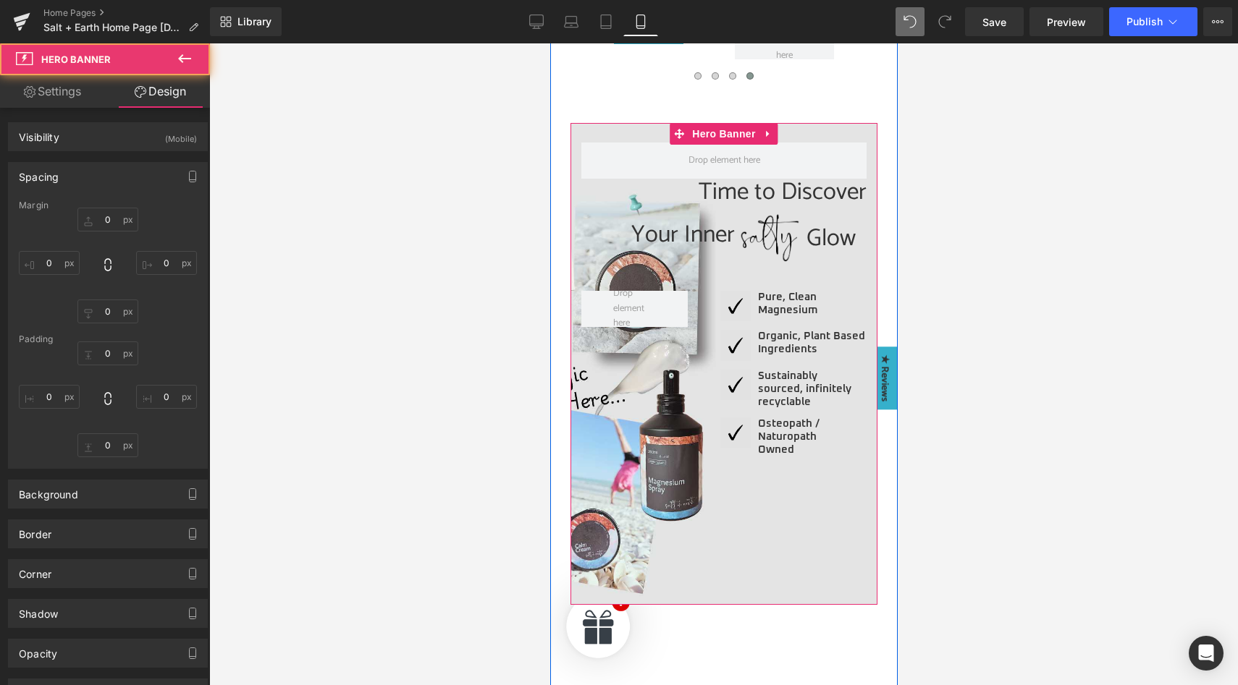
type input "0"
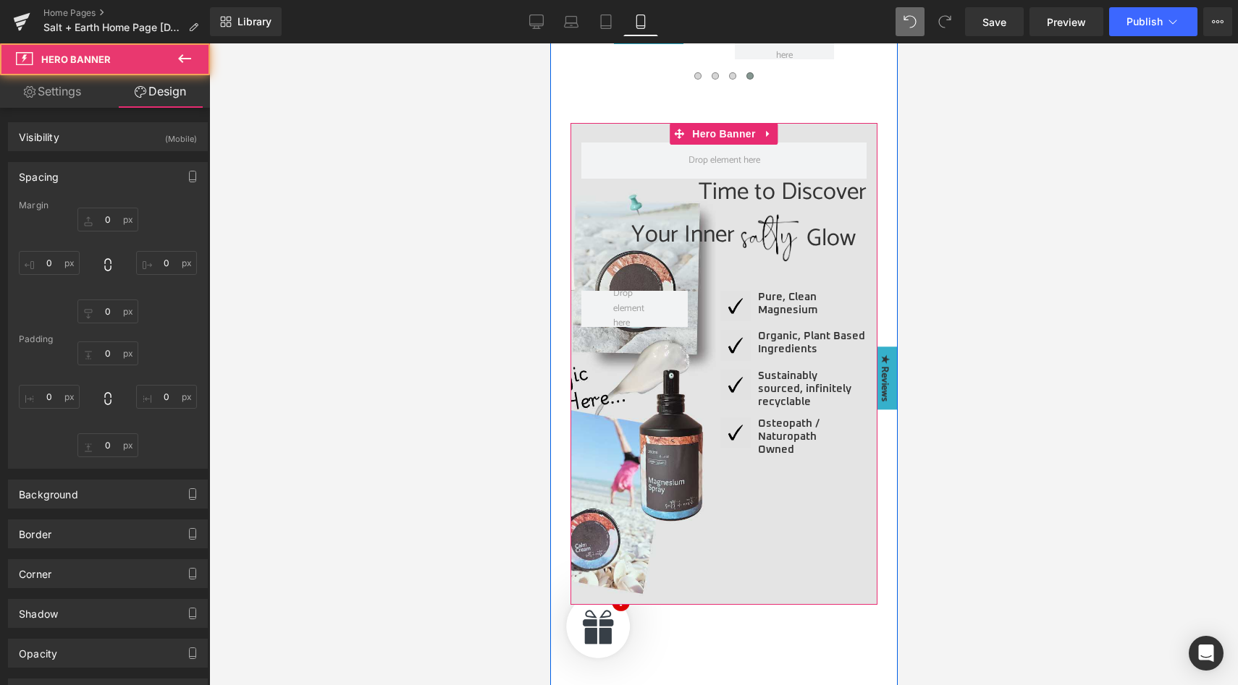
type input "0"
type input "183"
type input "0"
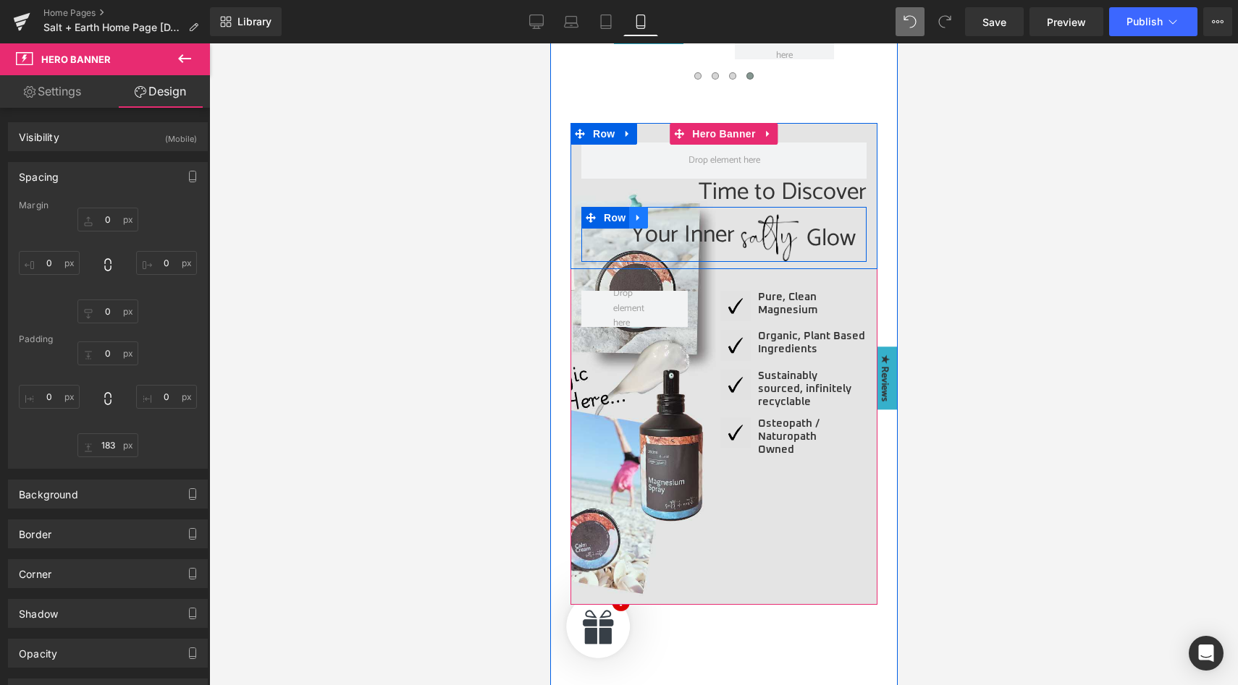
click at [633, 219] on icon at bounding box center [638, 218] width 10 height 11
click at [654, 216] on icon at bounding box center [656, 218] width 10 height 11
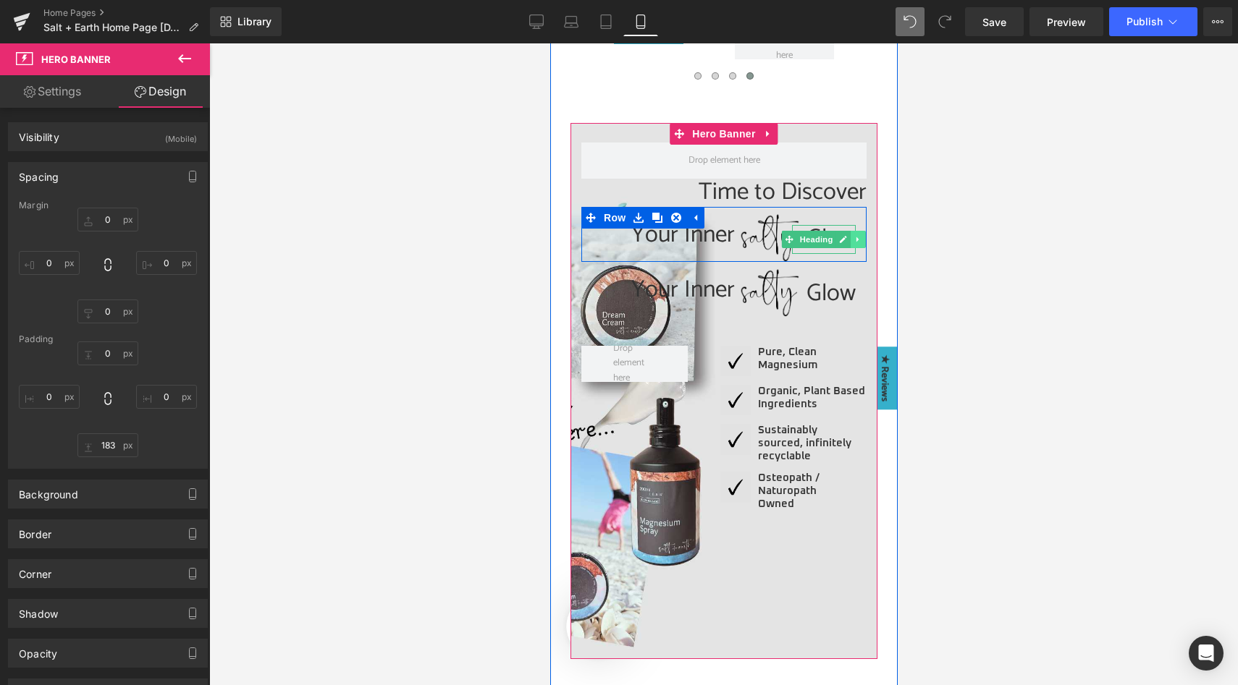
click at [853, 237] on icon at bounding box center [857, 239] width 8 height 9
click at [857, 240] on link at bounding box center [864, 239] width 15 height 17
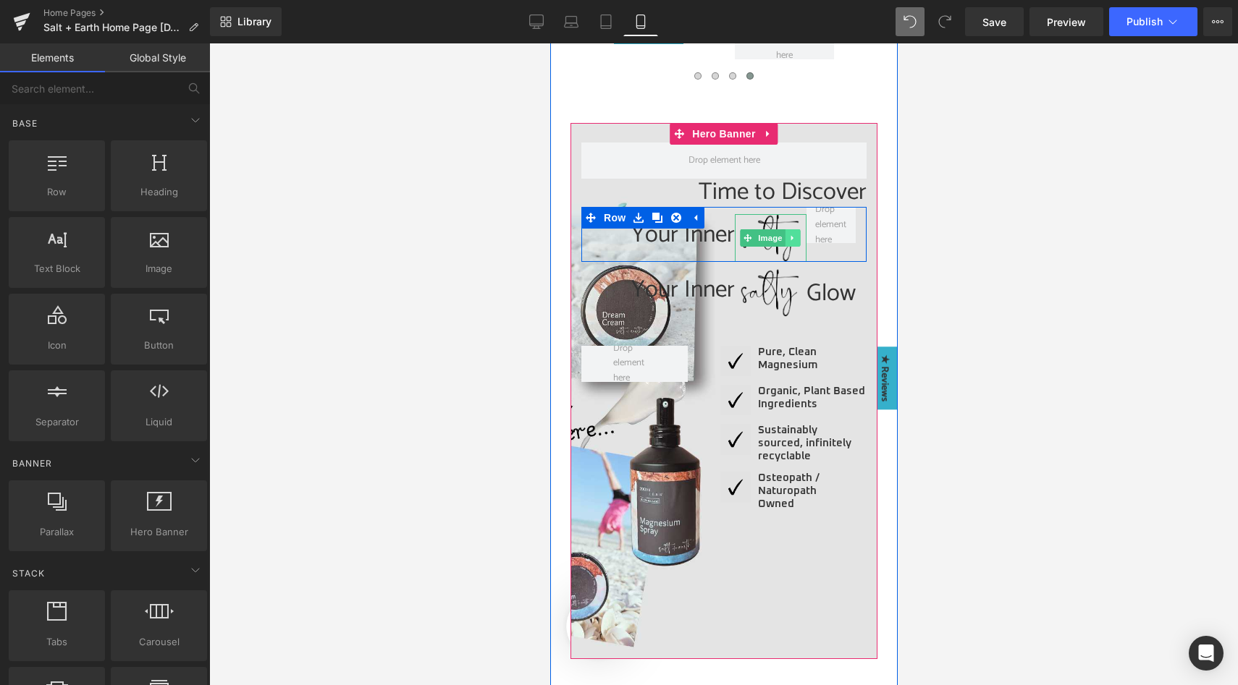
click at [788, 235] on icon at bounding box center [792, 238] width 8 height 9
click at [613, 216] on span "Row" at bounding box center [613, 218] width 29 height 22
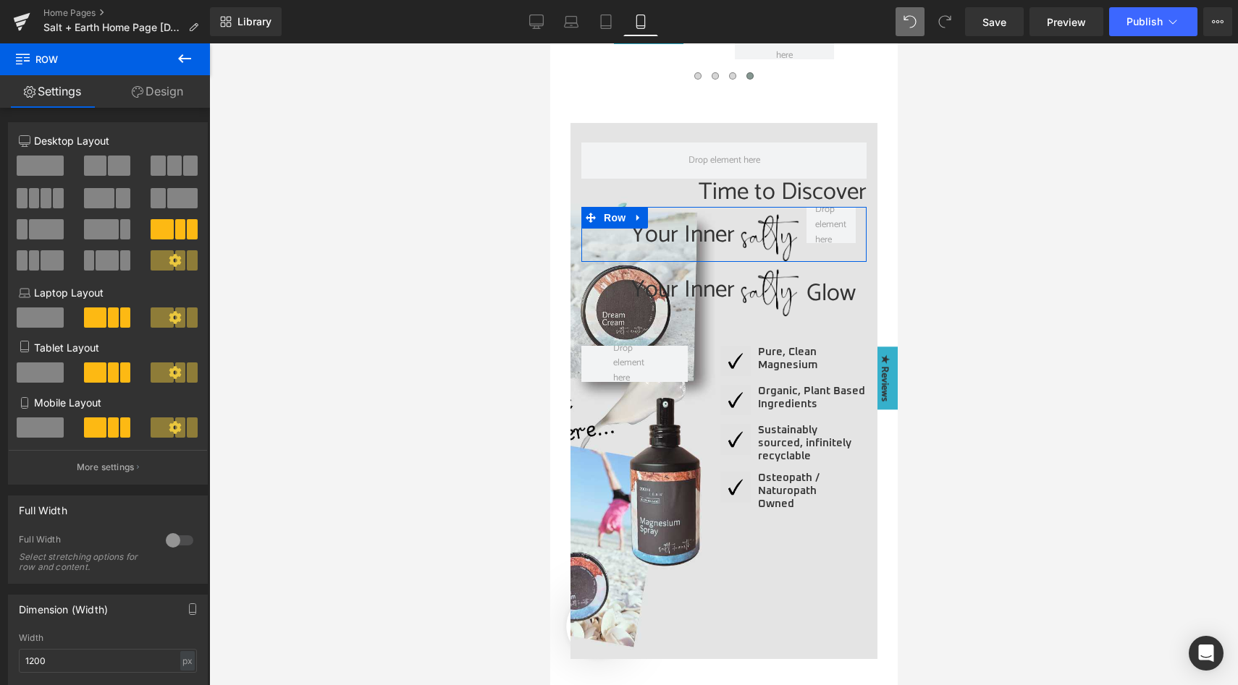
click at [48, 166] on span at bounding box center [40, 166] width 47 height 20
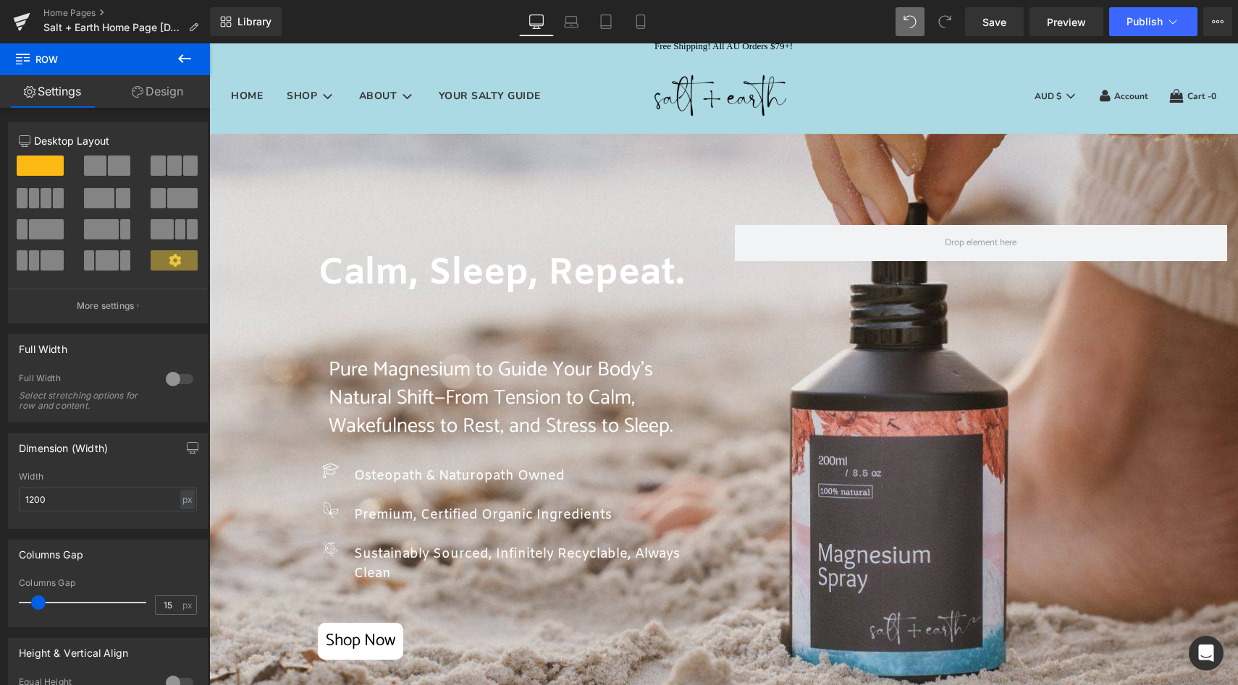
scroll to position [0, 0]
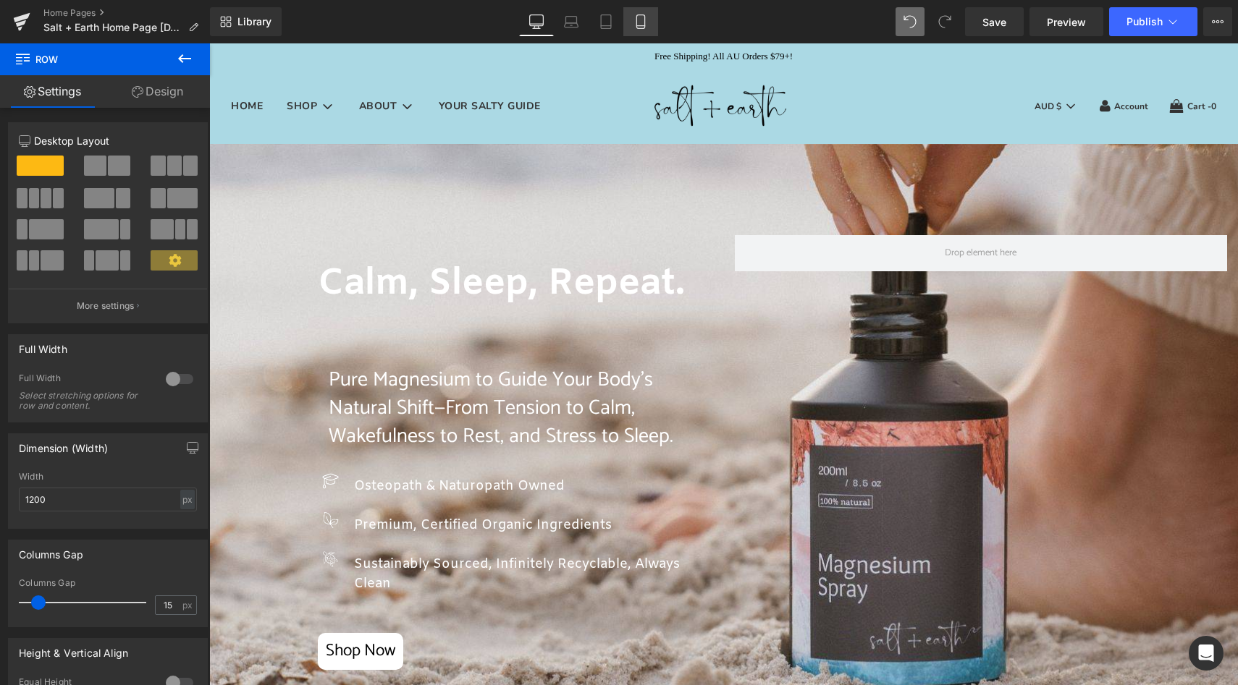
click at [651, 28] on link "Mobile" at bounding box center [640, 21] width 35 height 29
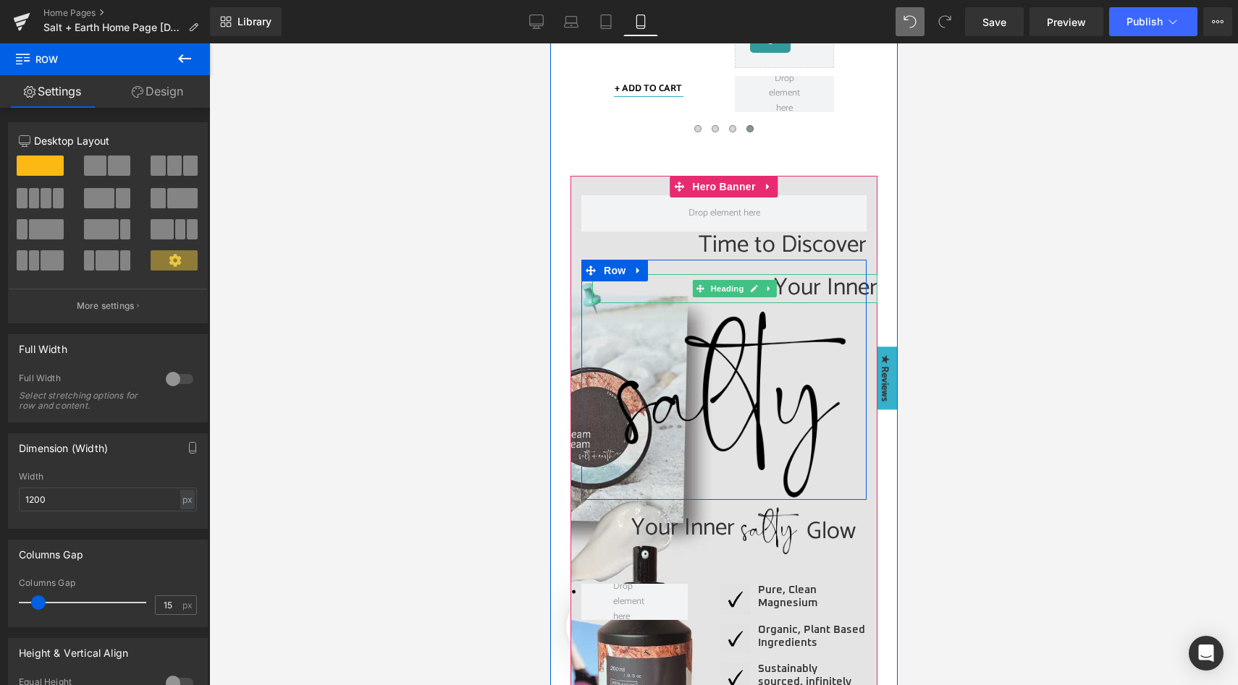
scroll to position [1495, 0]
